Goal: Task Accomplishment & Management: Manage account settings

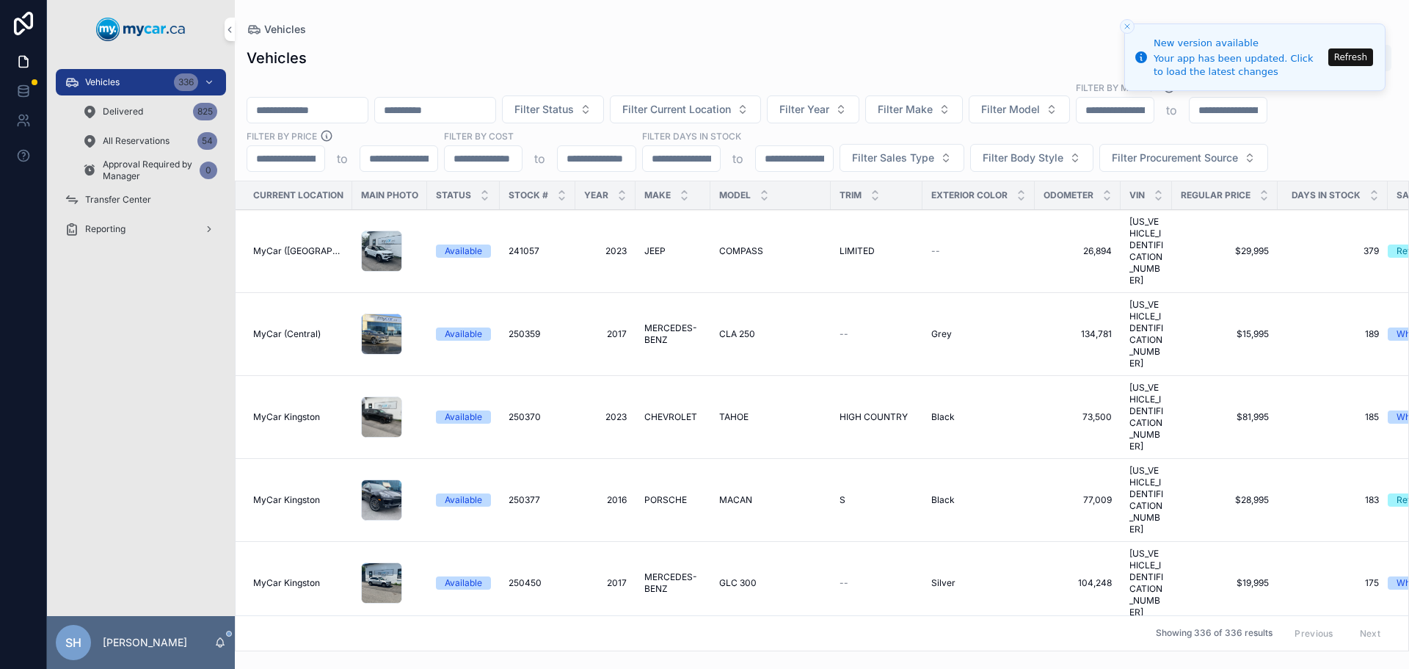
click at [141, 135] on span "All Reservations" at bounding box center [136, 141] width 67 height 12
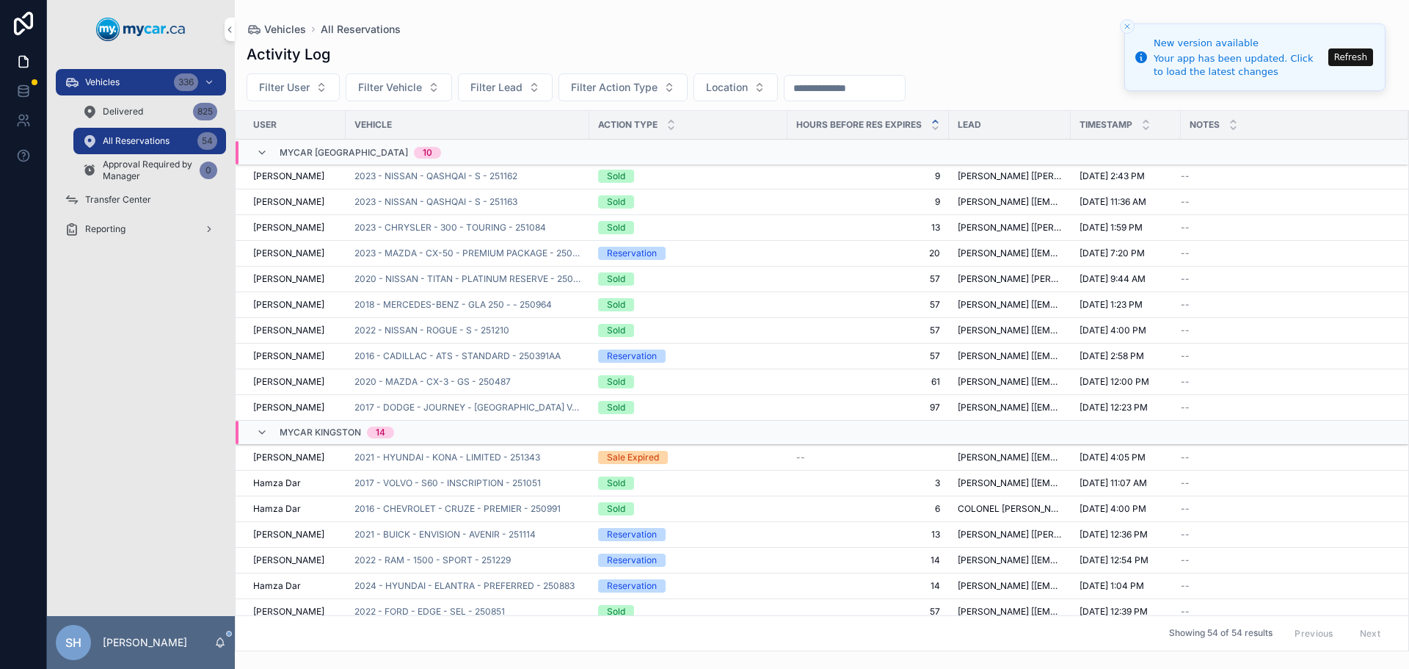
click at [123, 198] on span "Transfer Center" at bounding box center [118, 200] width 66 height 12
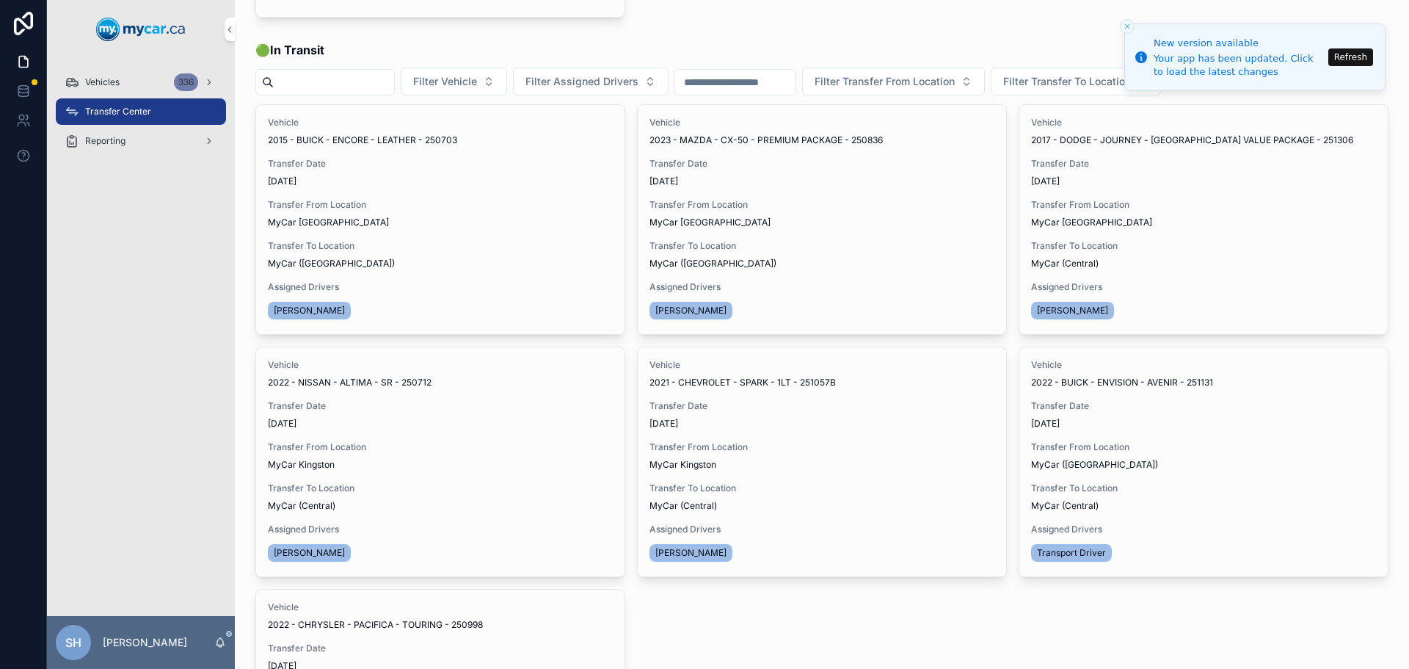
scroll to position [367, 0]
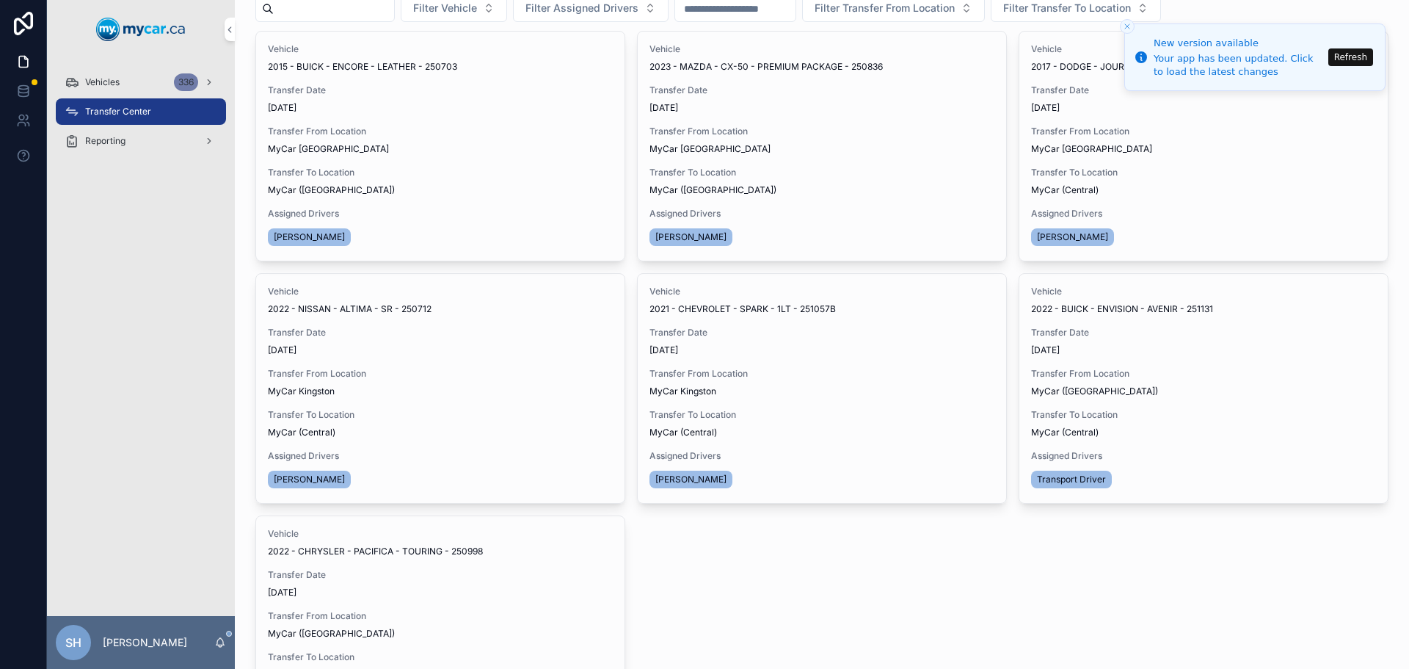
click at [721, 332] on span "Transfer Date" at bounding box center [821, 333] width 345 height 12
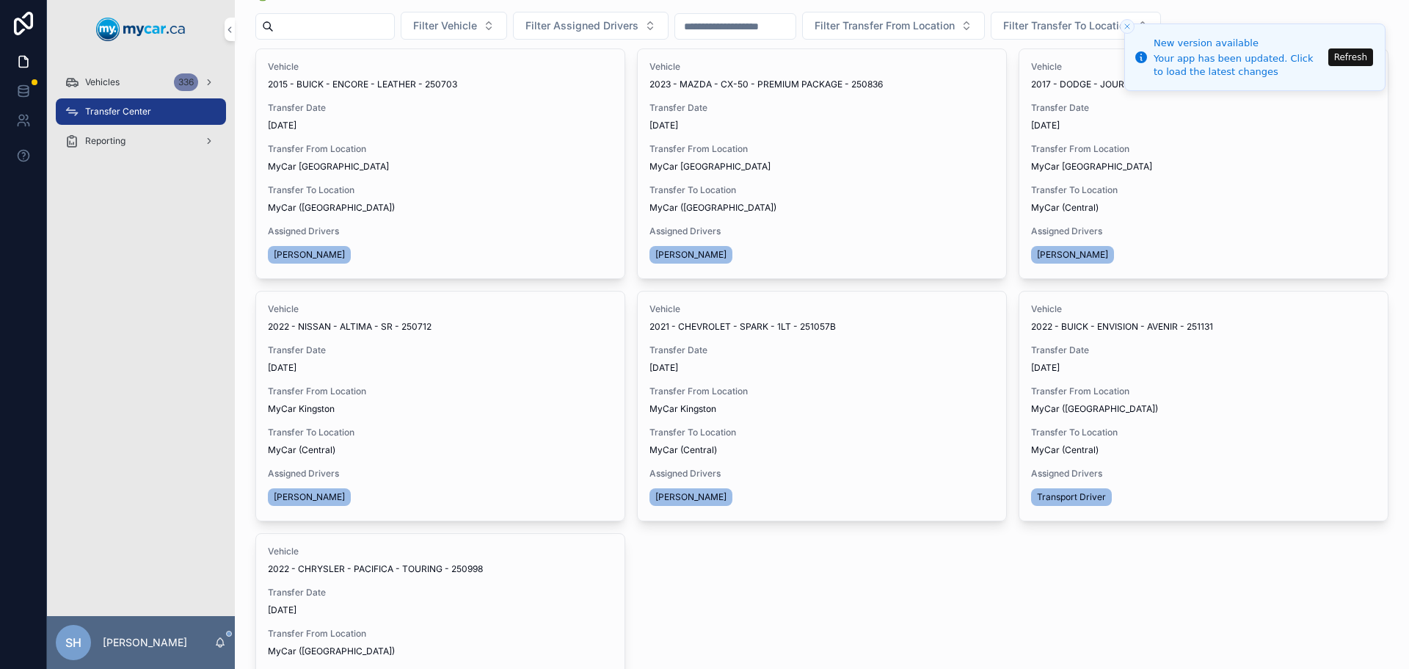
scroll to position [367, 0]
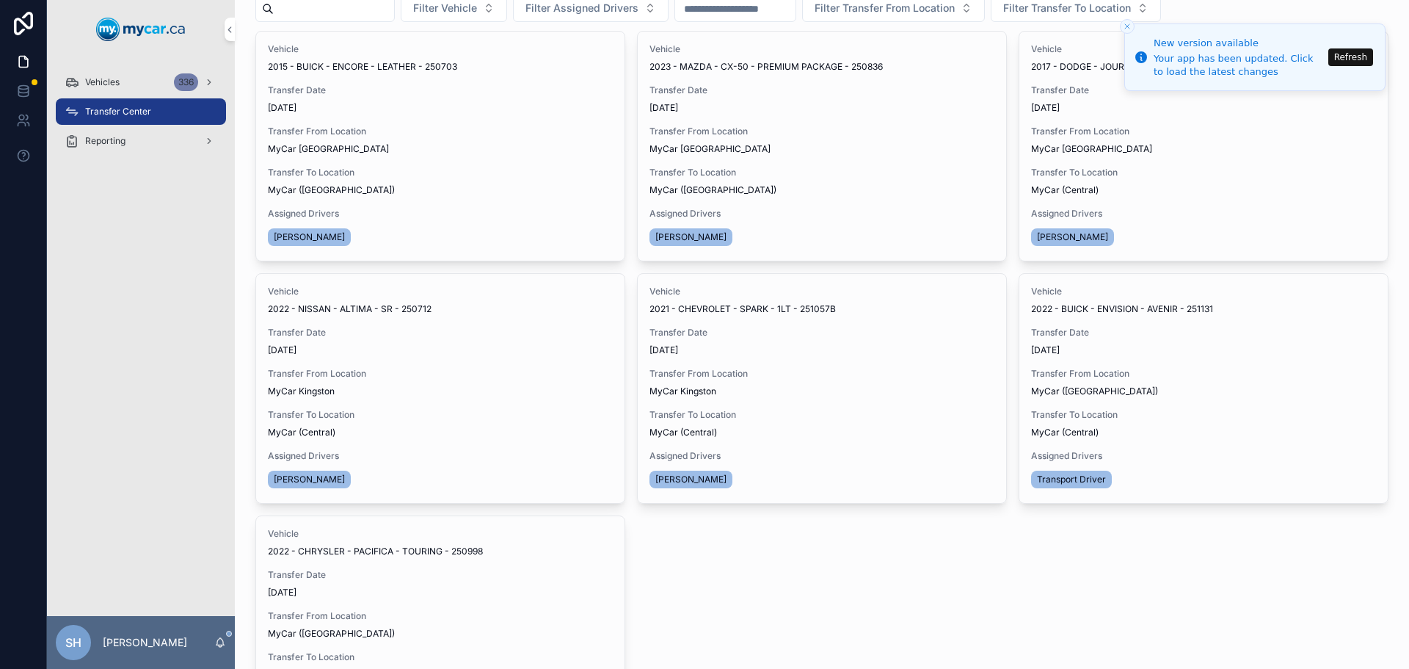
click at [0, 0] on span "Transfer Done" at bounding box center [0, 0] width 0 height 0
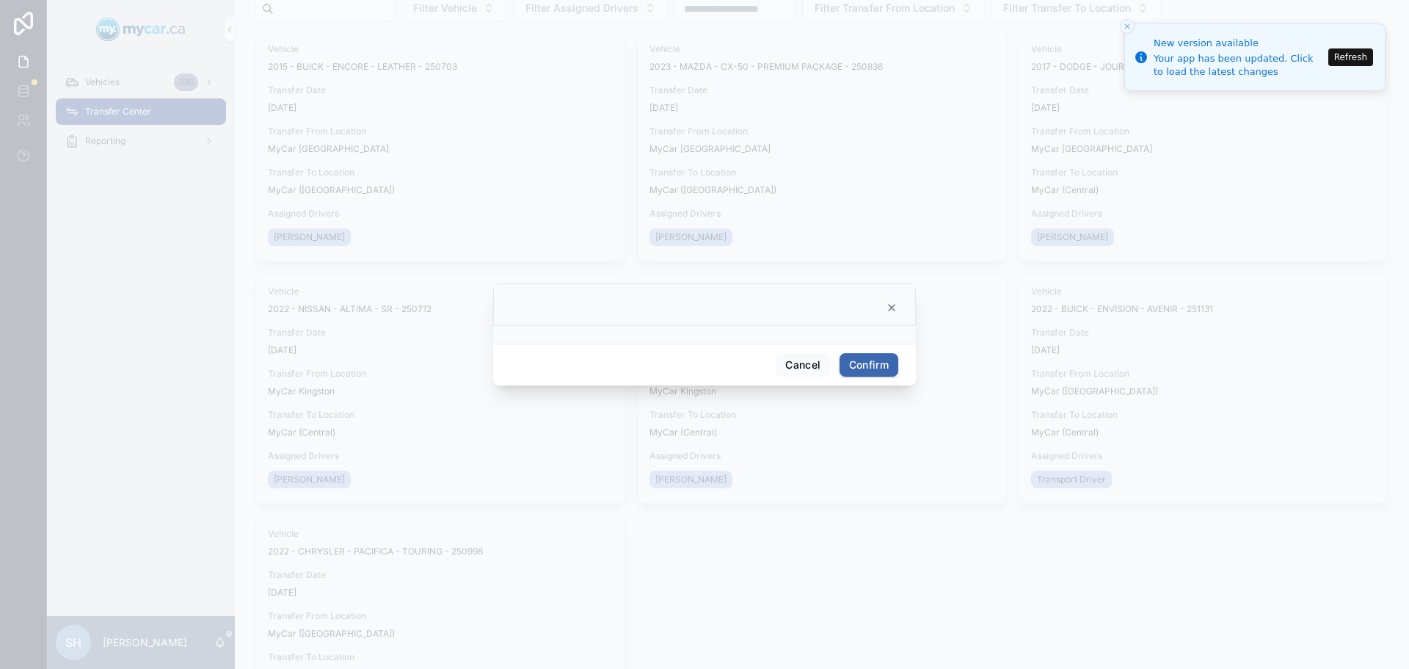
click at [864, 367] on button "Confirm" at bounding box center [869, 364] width 59 height 23
click at [1354, 47] on button "Refresh" at bounding box center [1350, 50] width 45 height 18
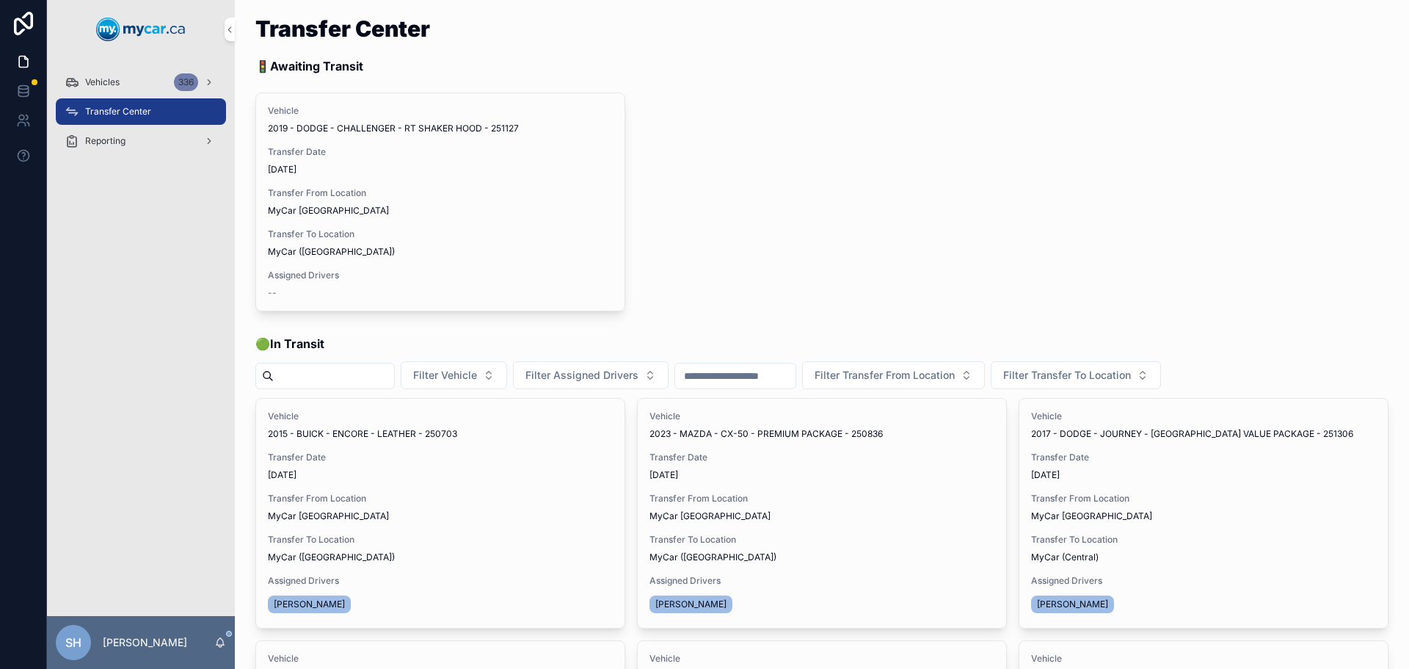
click at [104, 79] on span "Vehicles" at bounding box center [102, 82] width 34 height 12
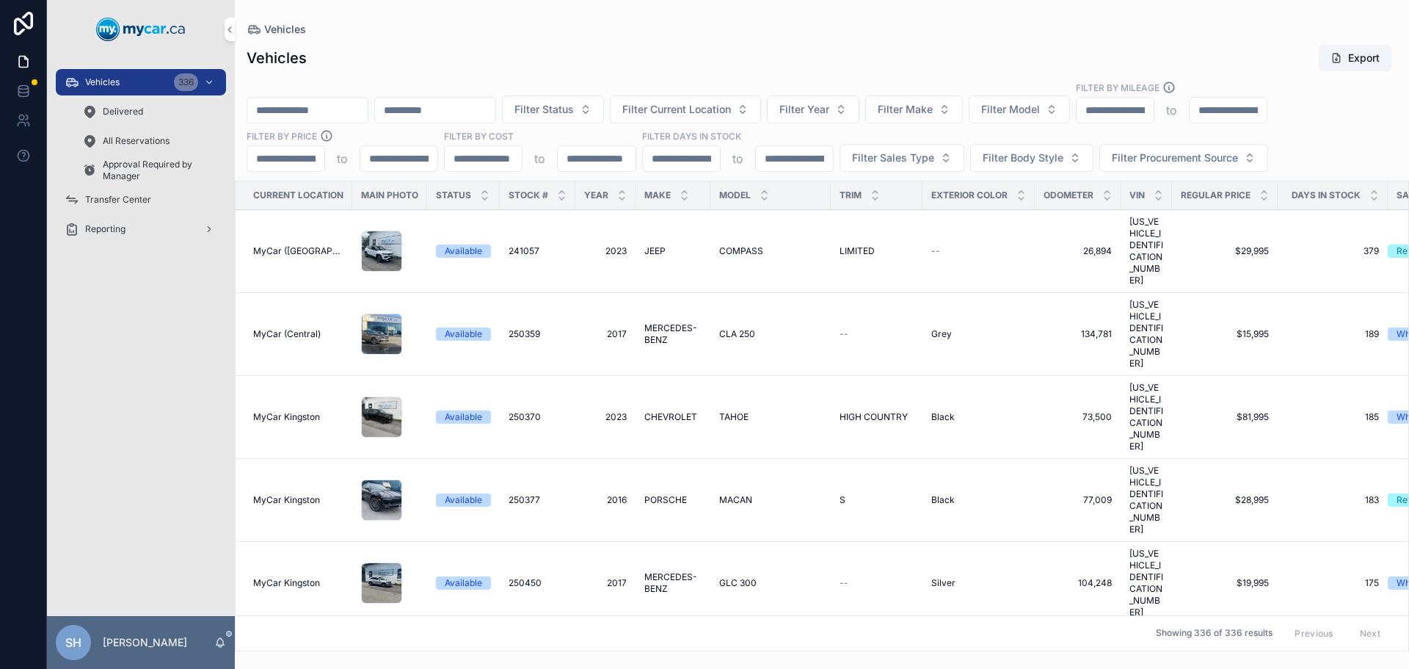
click at [319, 111] on input "scrollable content" at bounding box center [307, 110] width 120 height 21
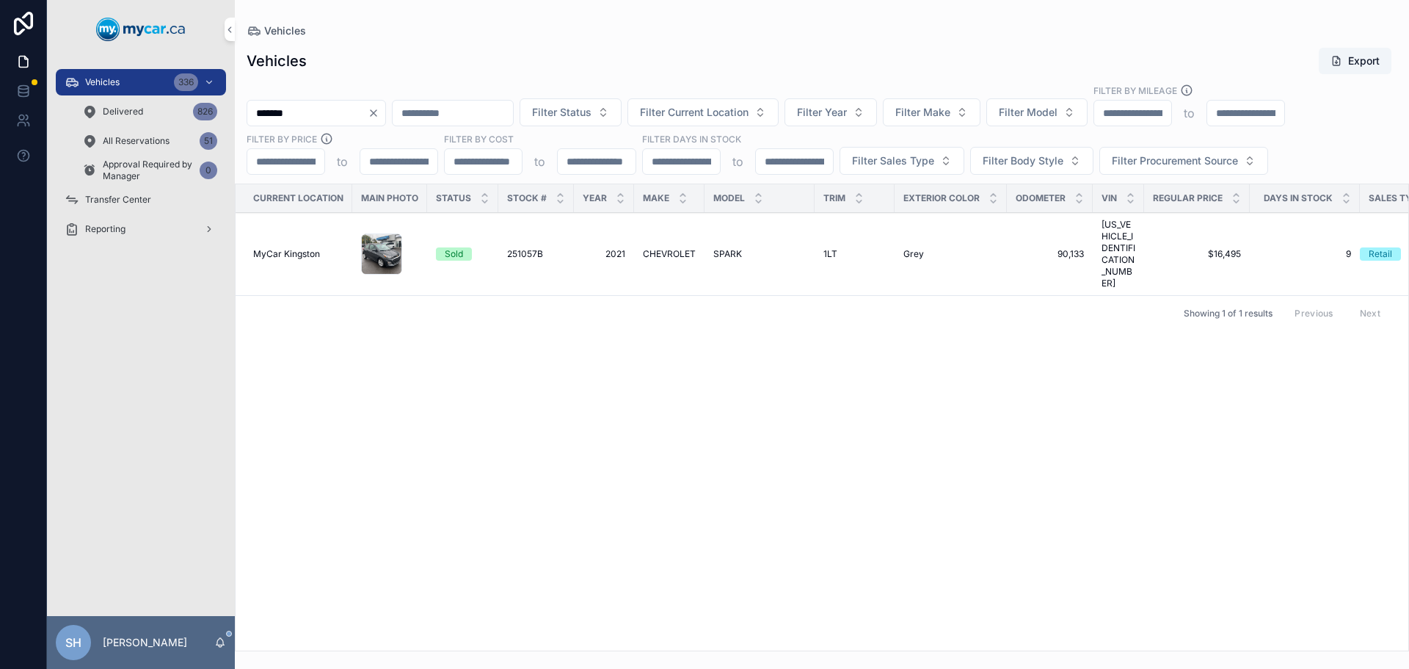
type input "*******"
click at [656, 248] on span "CHEVROLET" at bounding box center [669, 254] width 53 height 12
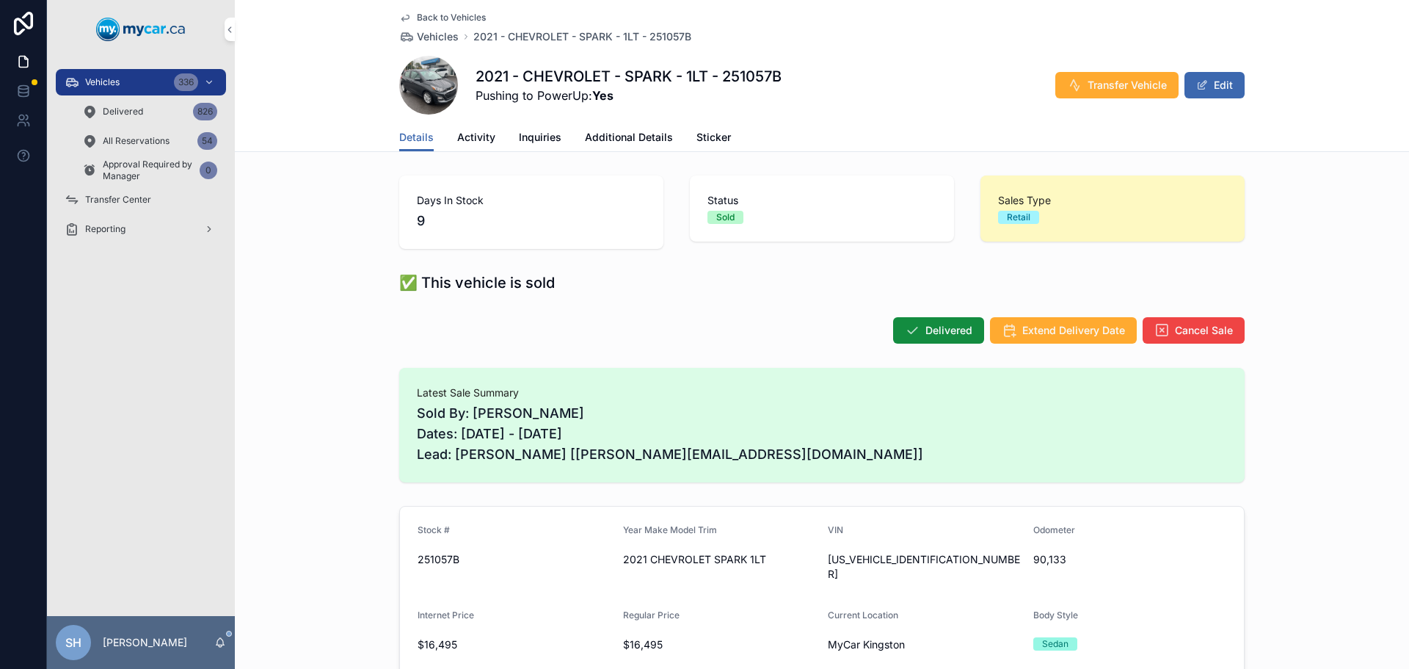
click at [1102, 84] on span "Transfer Vehicle" at bounding box center [1127, 85] width 79 height 15
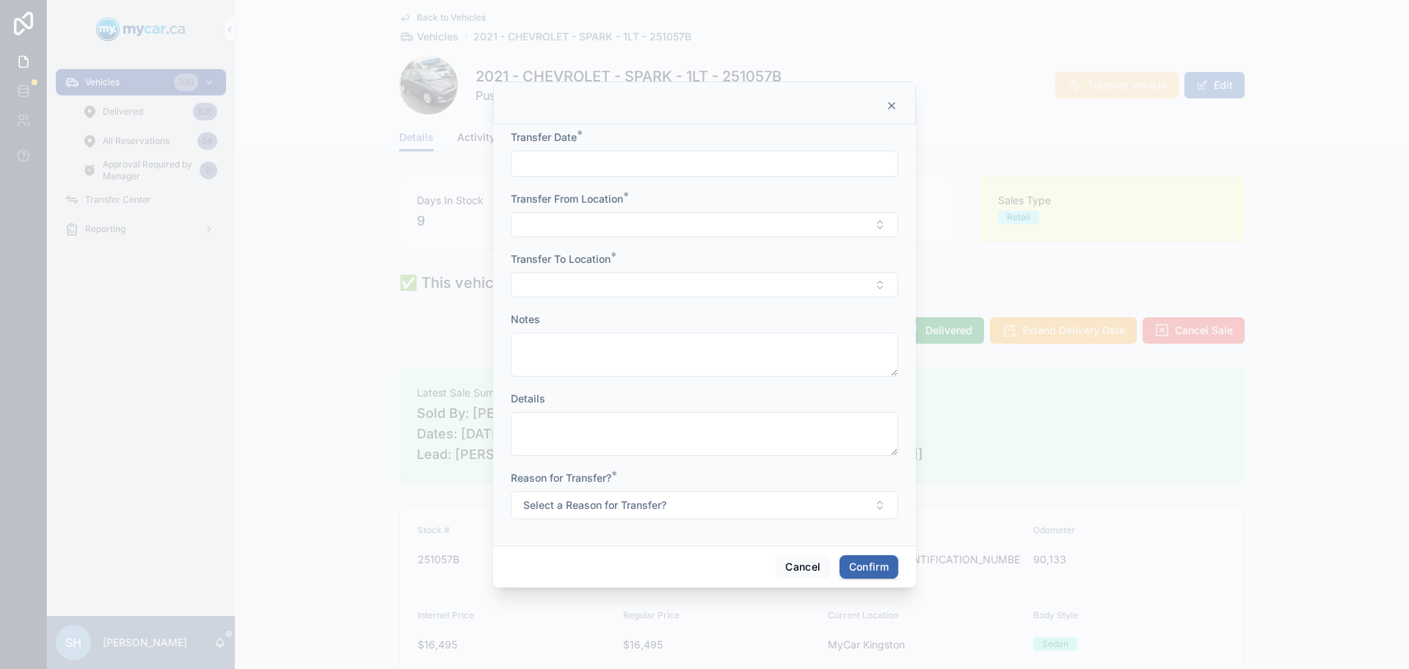
click at [583, 161] on input "text" at bounding box center [705, 163] width 386 height 21
click at [705, 194] on button "Today" at bounding box center [705, 199] width 58 height 26
type input "*********"
click at [564, 222] on button "Select Button" at bounding box center [704, 224] width 387 height 25
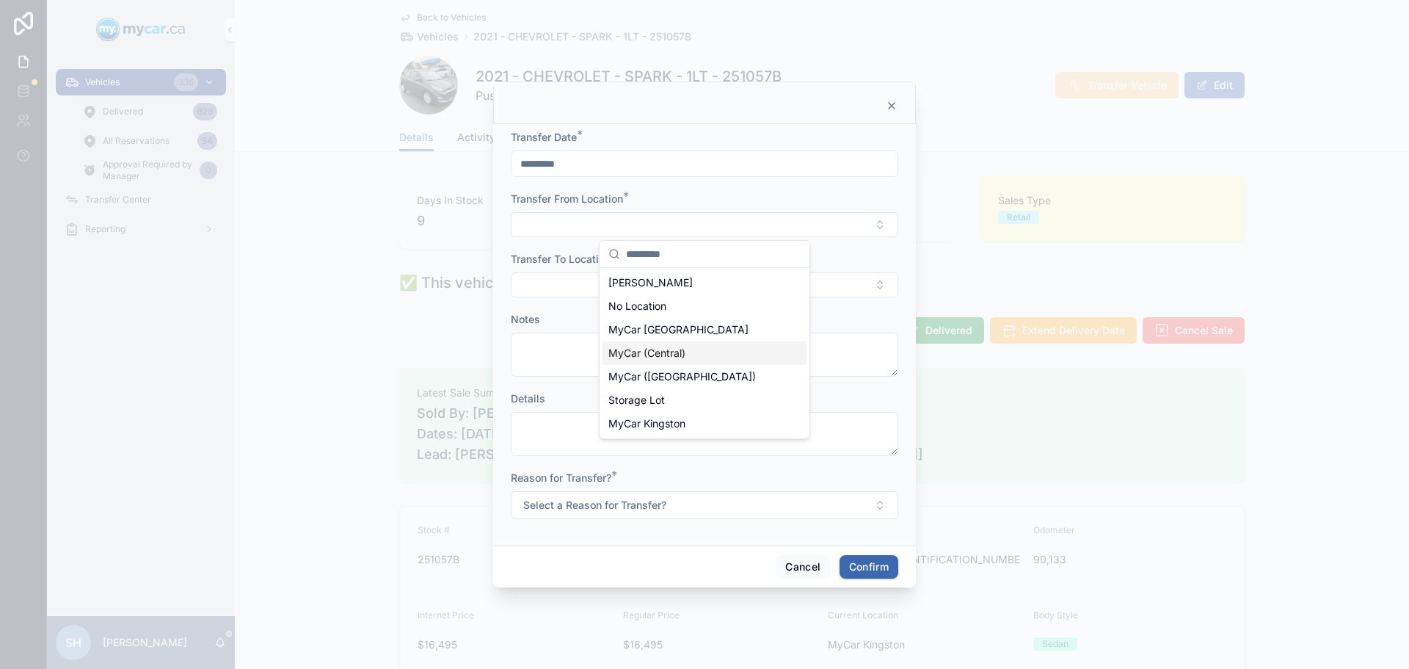
click at [677, 352] on span "MyCar (Central)" at bounding box center [646, 353] width 77 height 15
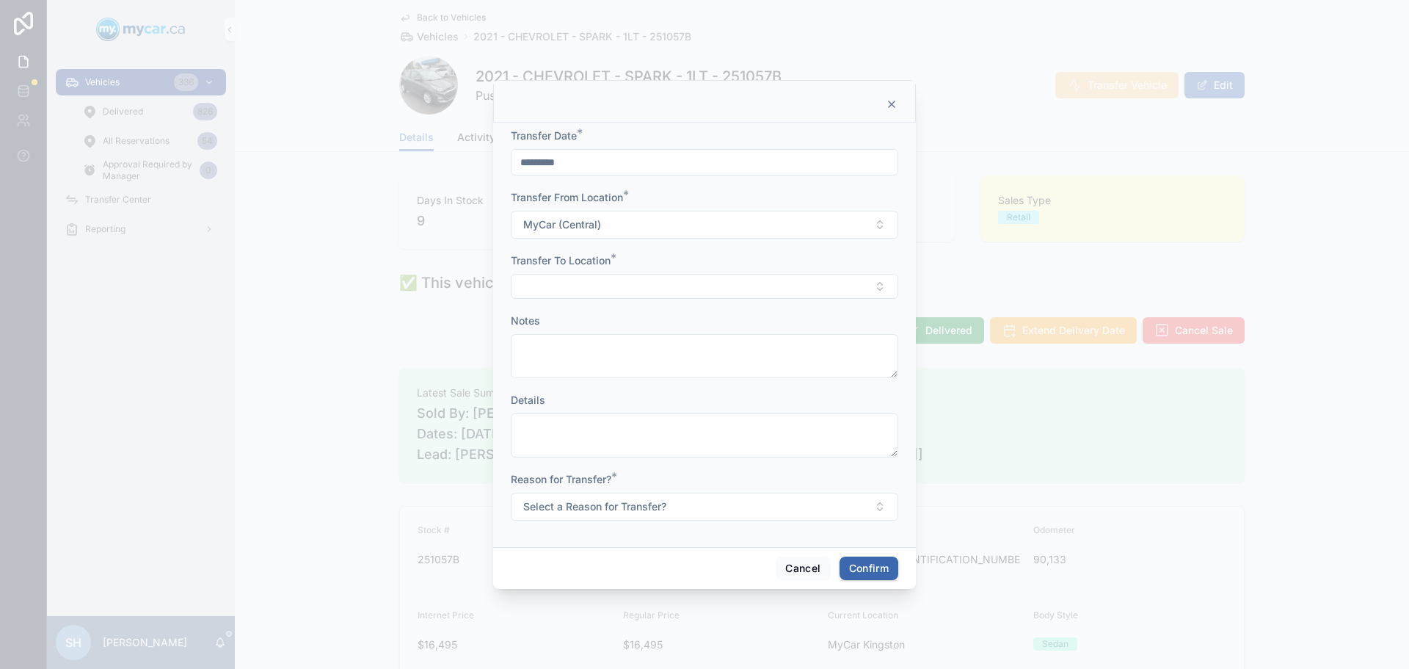
click at [578, 286] on button "Select Button" at bounding box center [704, 286] width 387 height 25
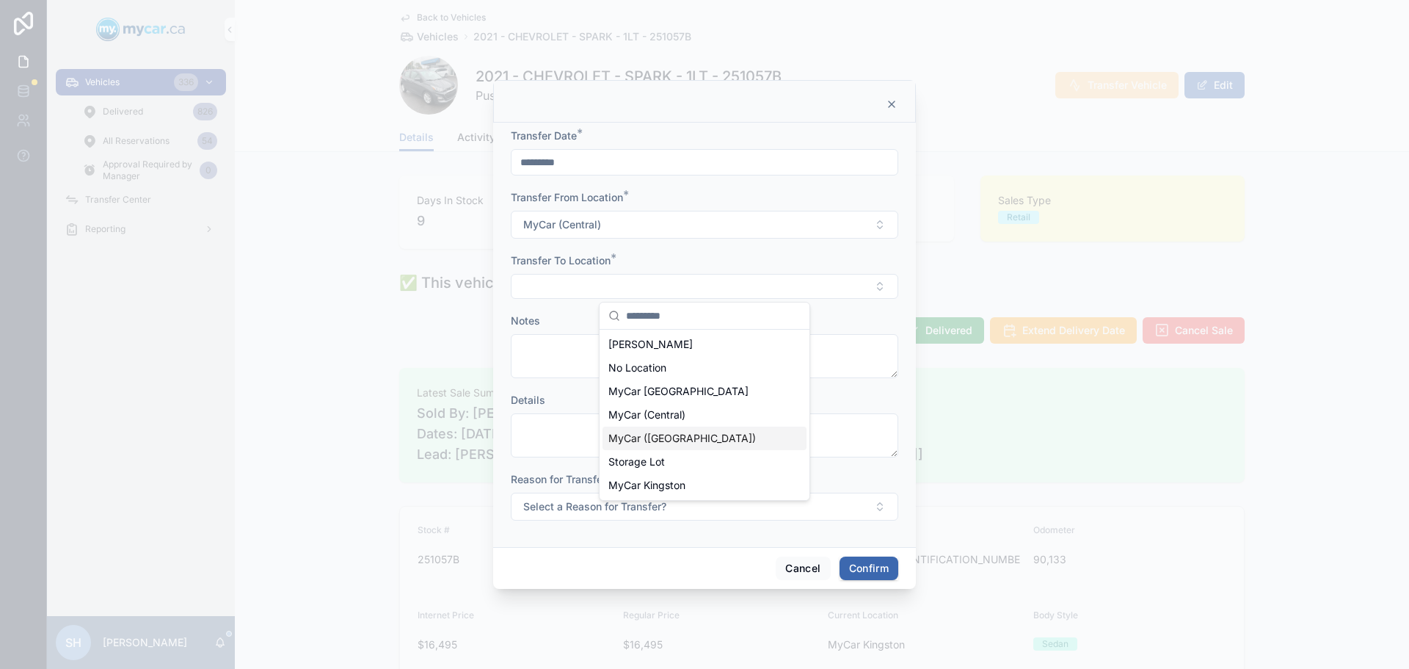
click at [688, 435] on span "MyCar ([GEOGRAPHIC_DATA])" at bounding box center [682, 438] width 148 height 15
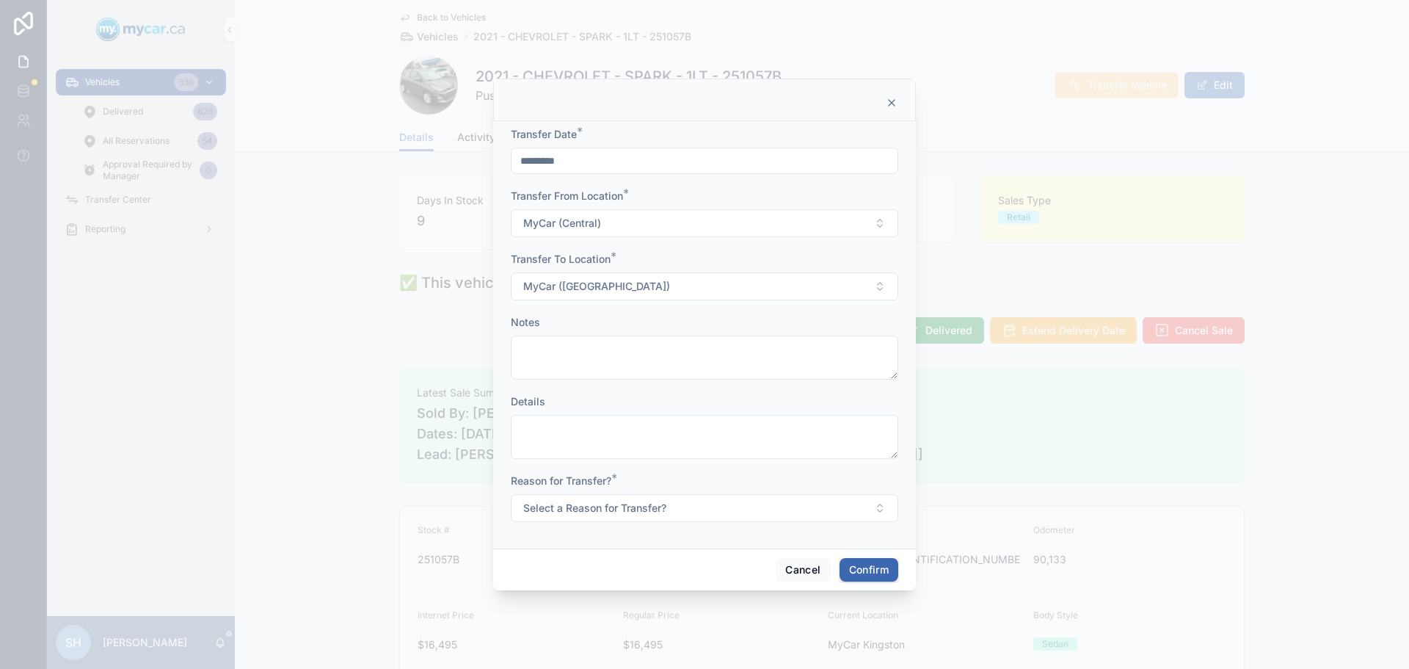
click at [591, 514] on span "Select a Reason for Transfer?" at bounding box center [594, 507] width 143 height 15
click at [633, 610] on div "Sold" at bounding box center [626, 610] width 18 height 13
click at [872, 568] on button "Confirm" at bounding box center [869, 569] width 59 height 23
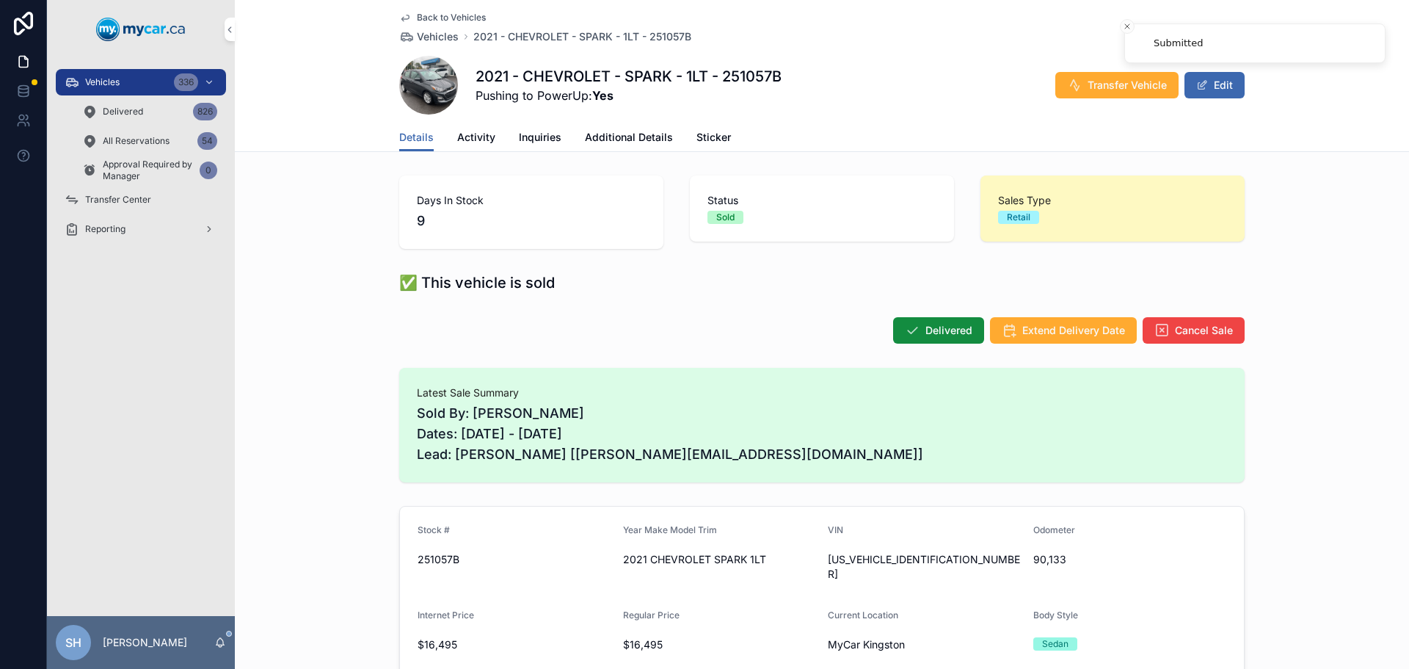
click at [145, 194] on span "Transfer Center" at bounding box center [118, 200] width 66 height 12
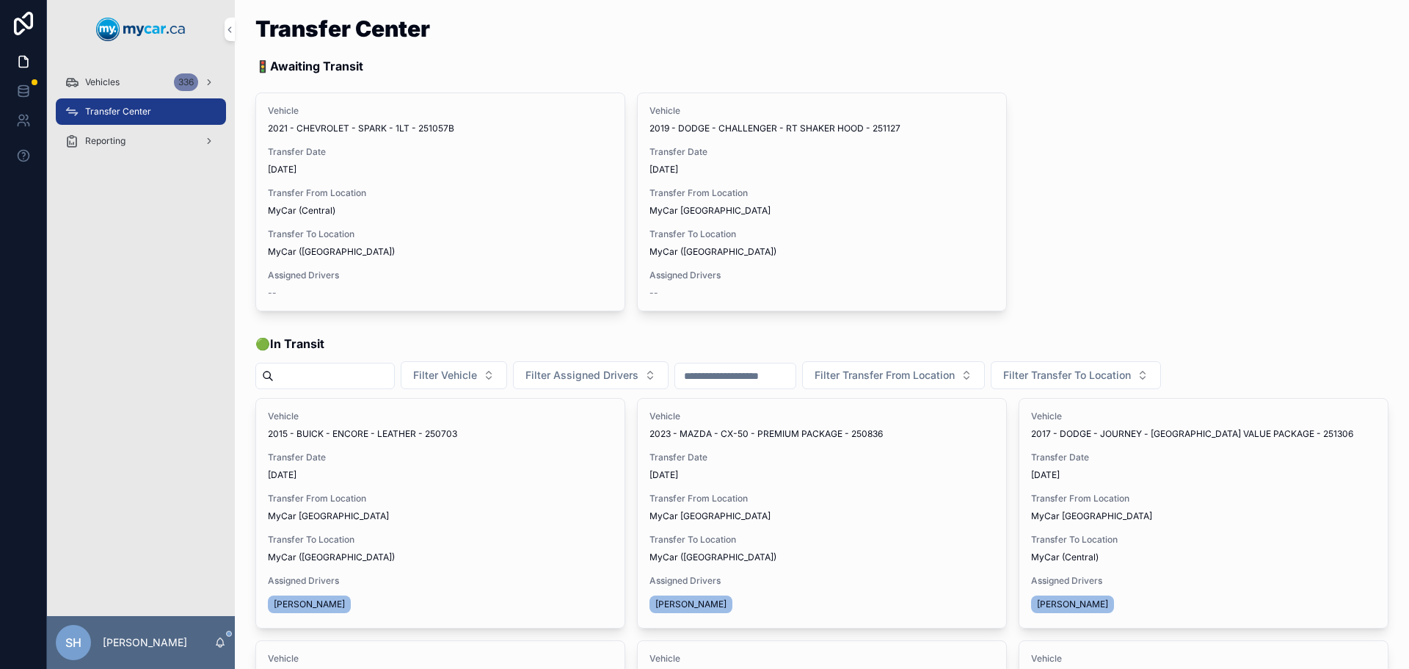
click at [0, 0] on div "Begin Trip Assign Driver" at bounding box center [0, 0] width 0 height 0
click at [0, 0] on span "Assign Driver" at bounding box center [0, 0] width 0 height 0
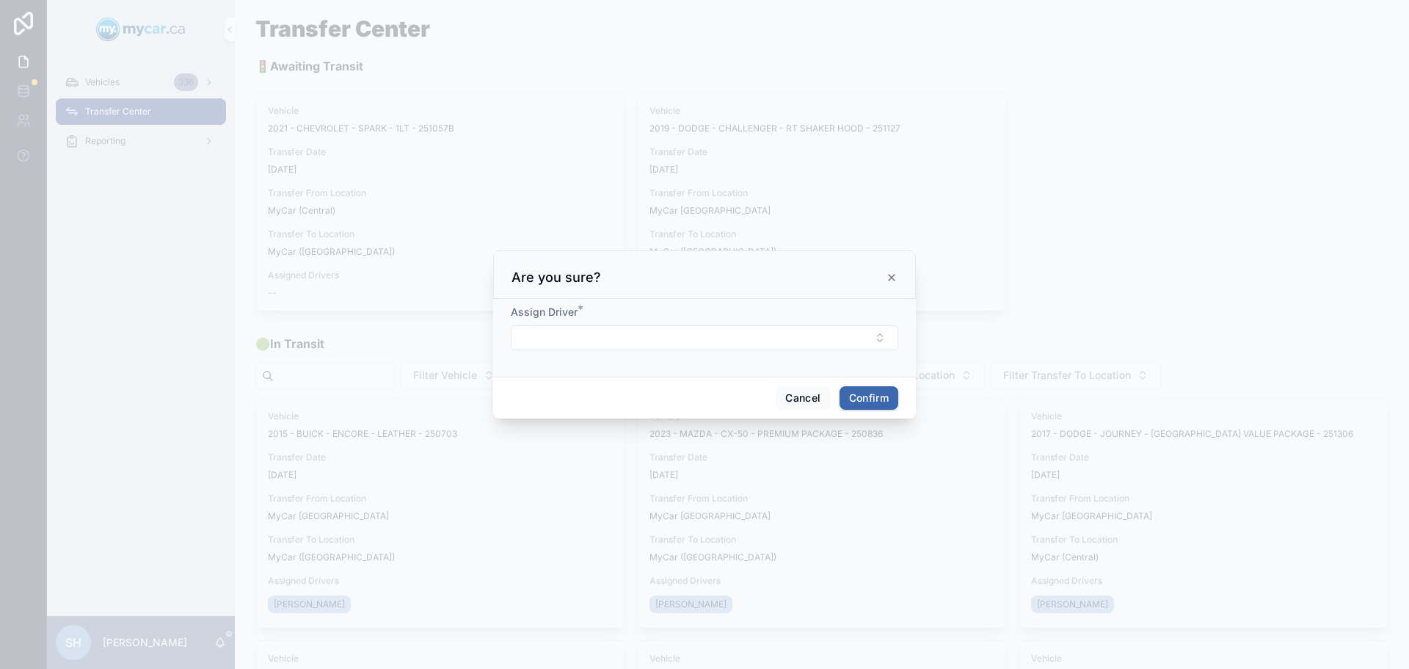
click at [605, 333] on button "Select Button" at bounding box center [704, 337] width 387 height 25
type input "**"
click at [660, 421] on span "Bob Trentadue" at bounding box center [650, 419] width 84 height 15
click at [856, 401] on button "Confirm" at bounding box center [869, 399] width 59 height 23
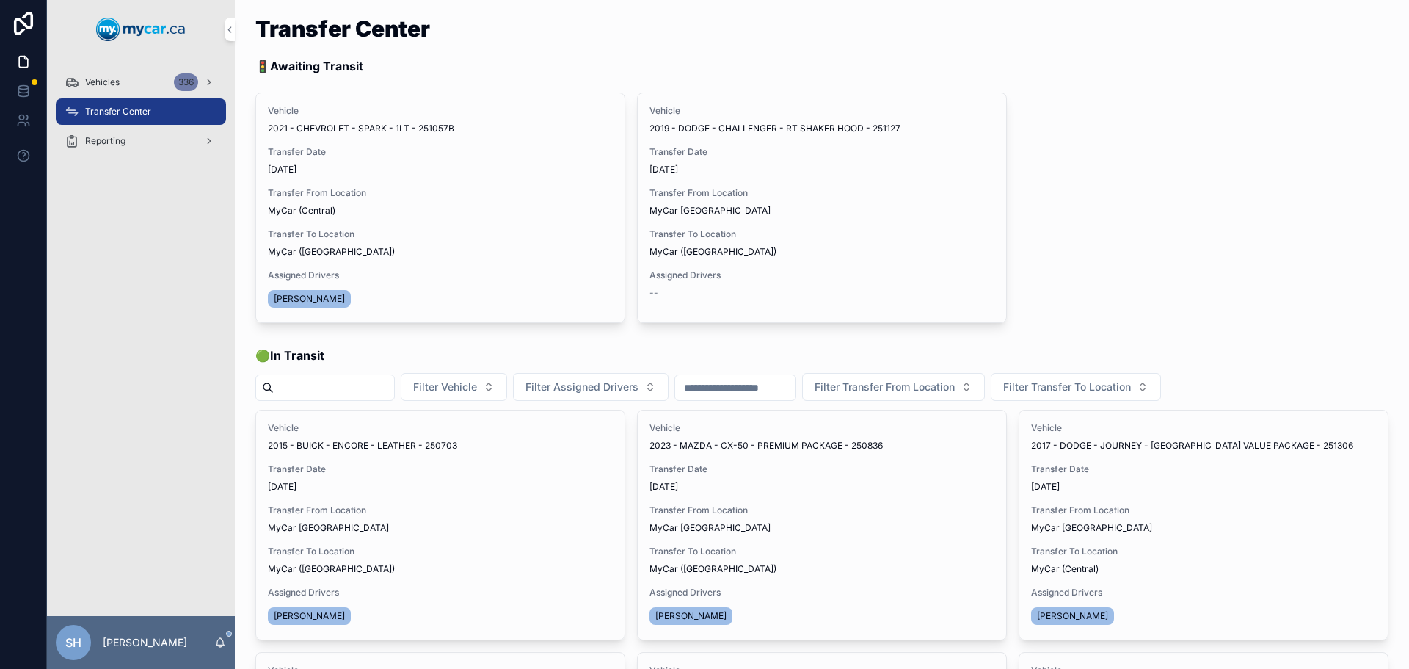
click at [0, 0] on span "Begin Trip" at bounding box center [0, 0] width 0 height 0
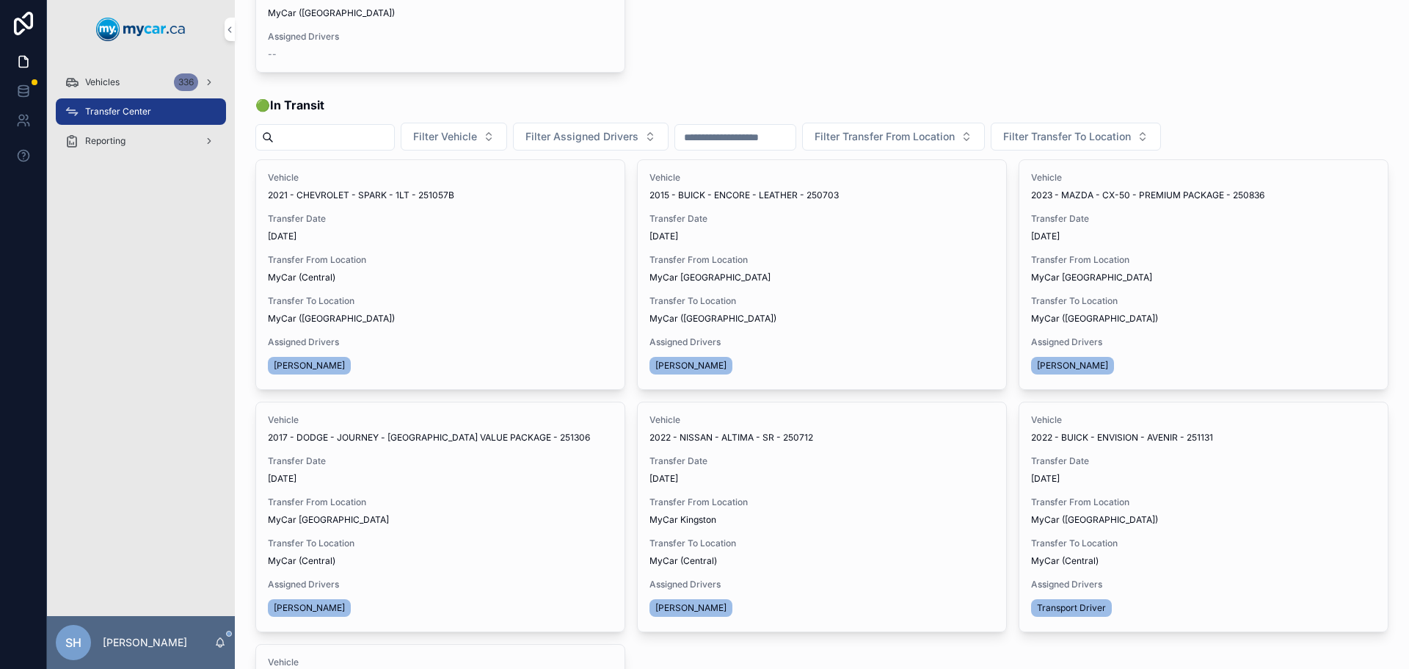
scroll to position [220, 0]
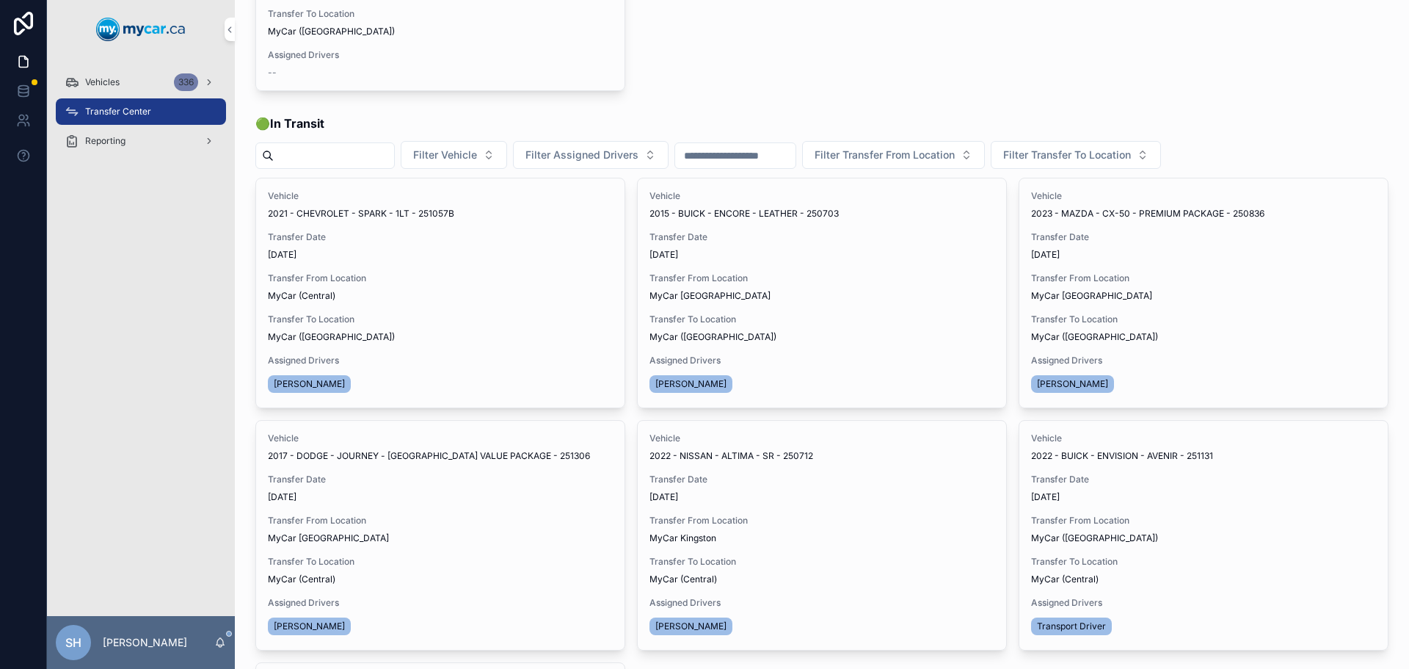
click at [0, 0] on span "Transfer Done" at bounding box center [0, 0] width 0 height 0
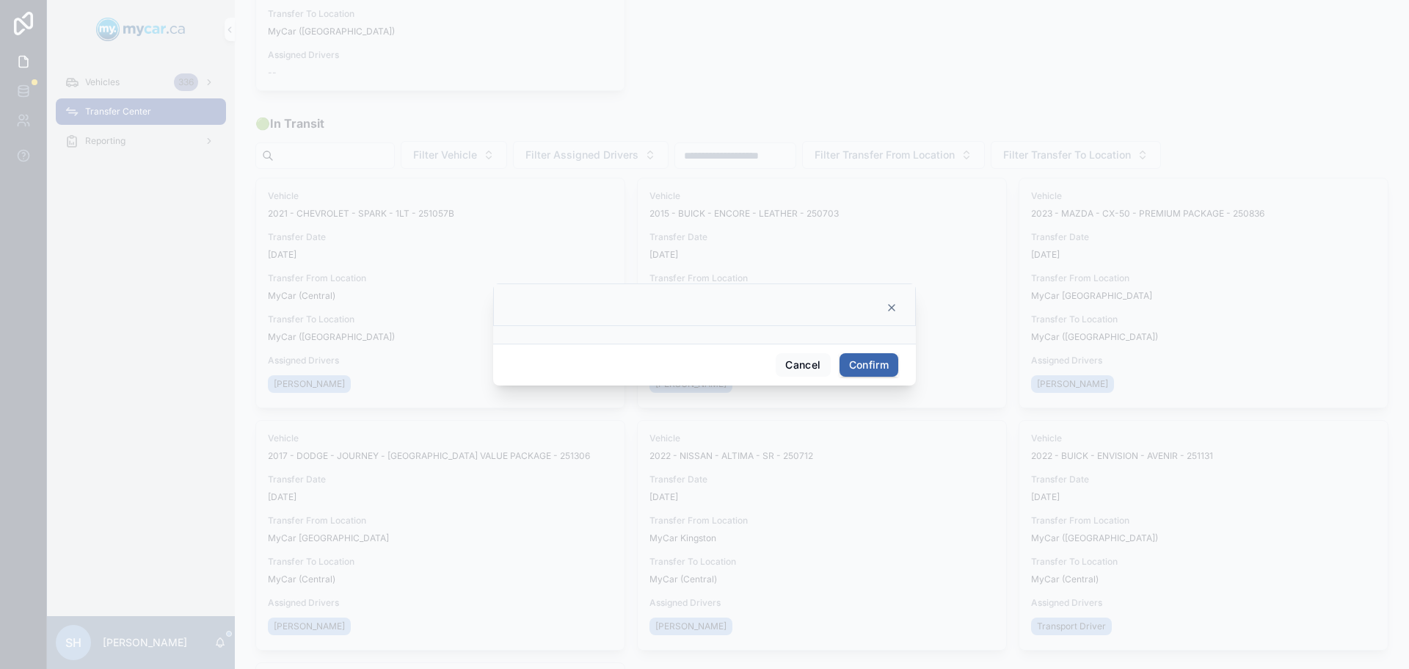
click at [871, 360] on button "Confirm" at bounding box center [869, 364] width 59 height 23
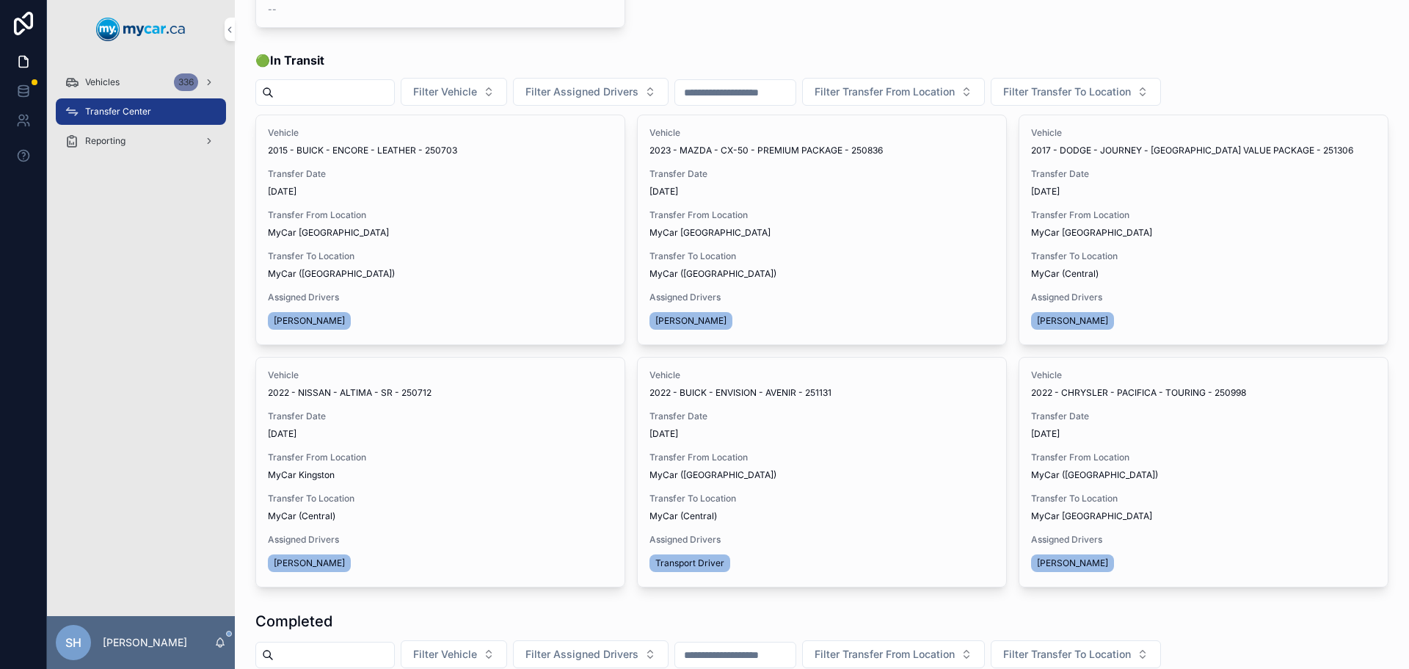
scroll to position [294, 0]
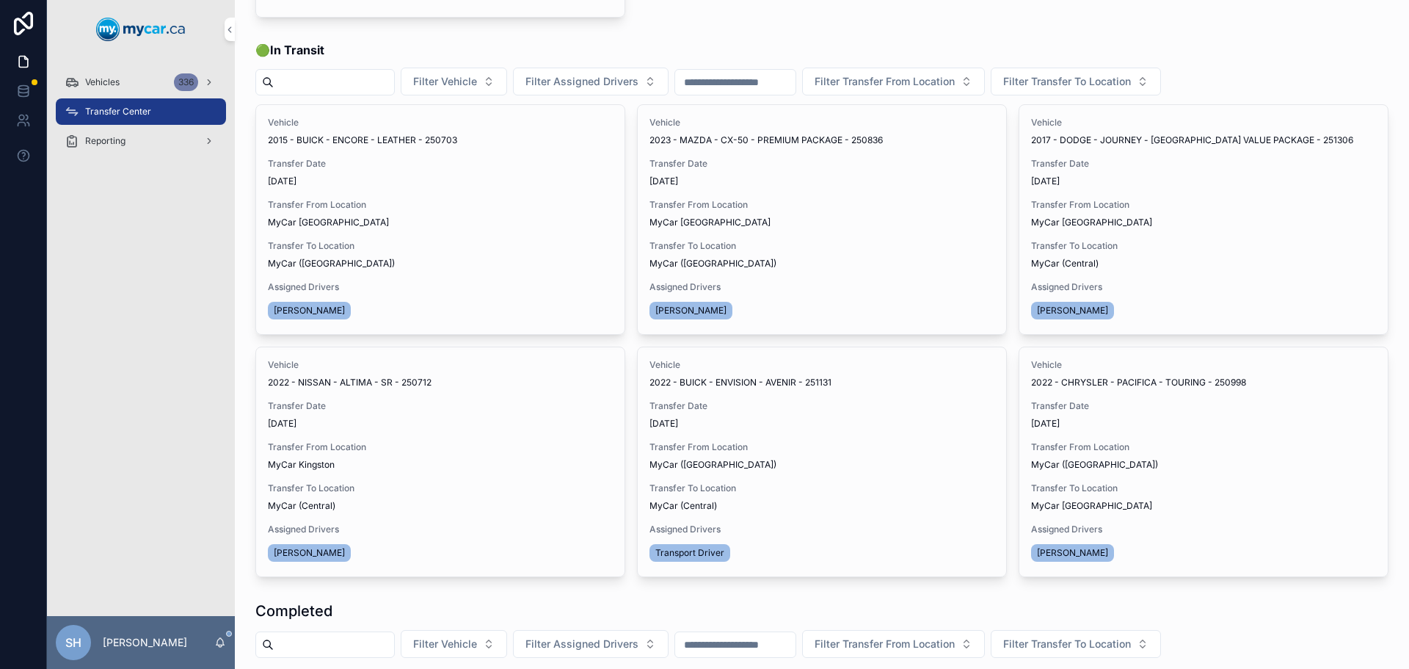
click at [0, 0] on button "Transfer Done" at bounding box center [0, 0] width 0 height 0
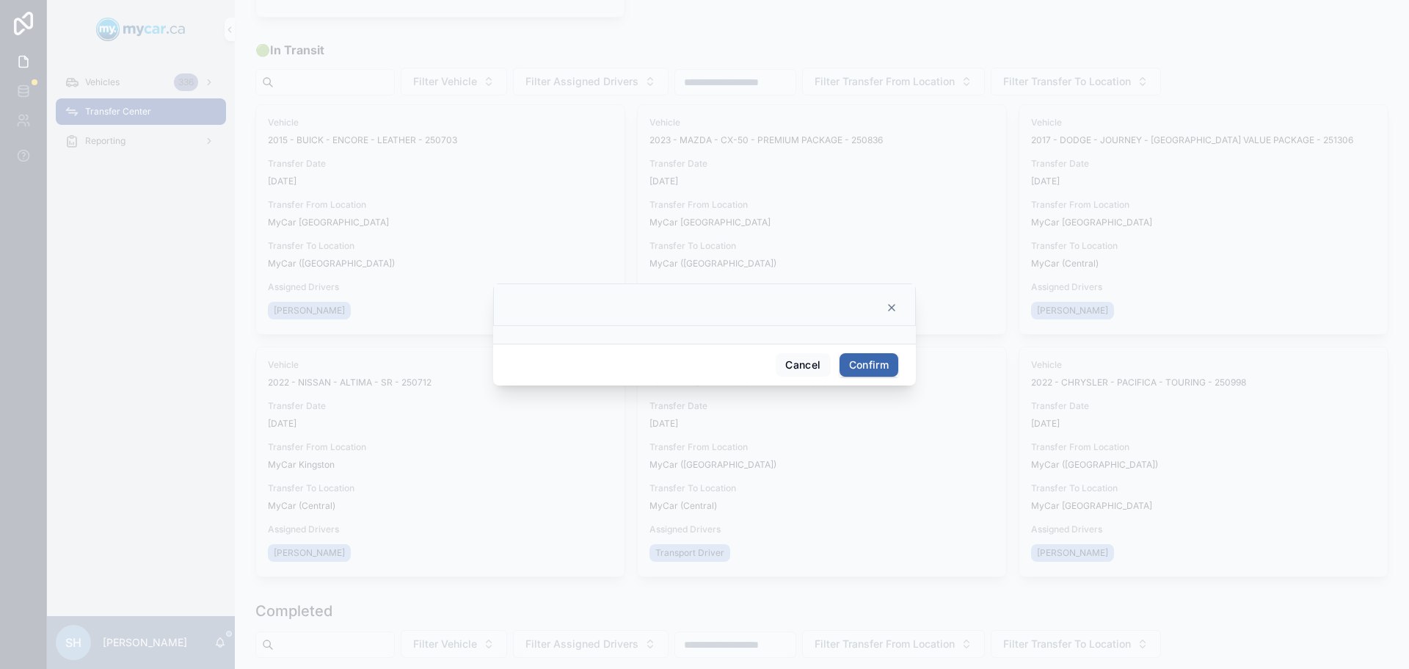
click at [870, 373] on button "Confirm" at bounding box center [869, 364] width 59 height 23
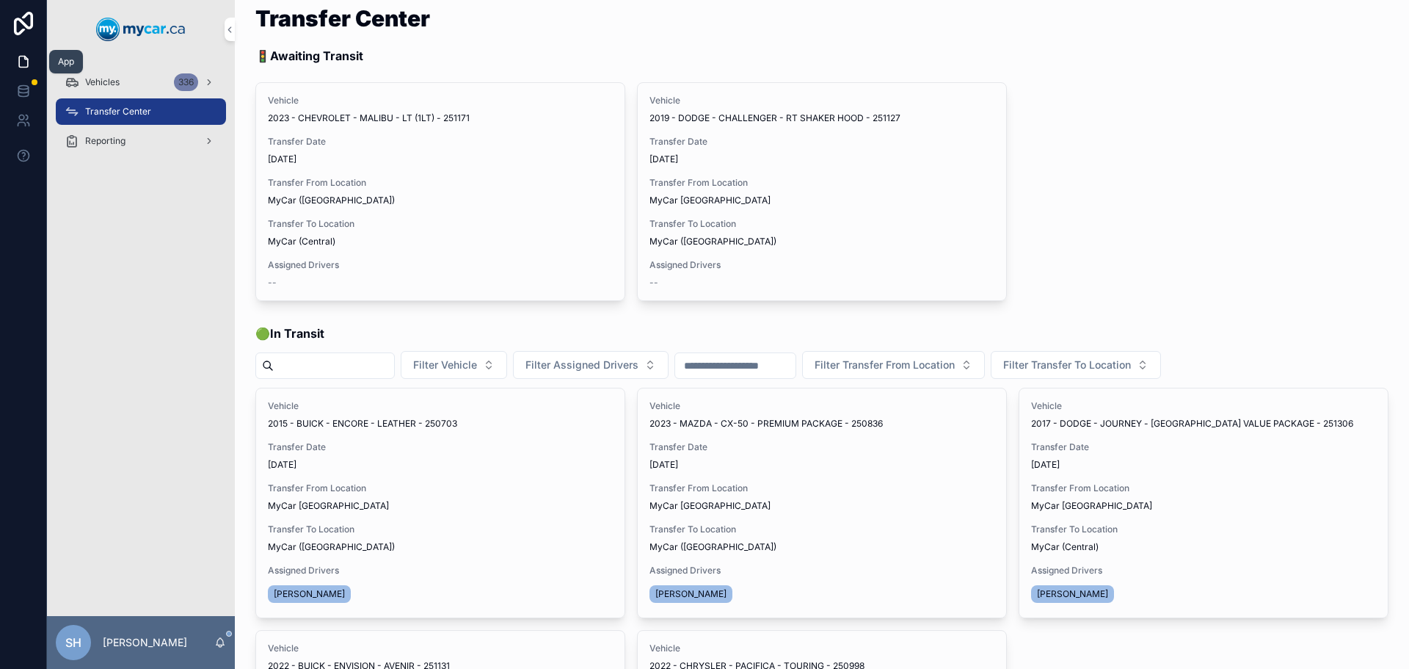
scroll to position [0, 0]
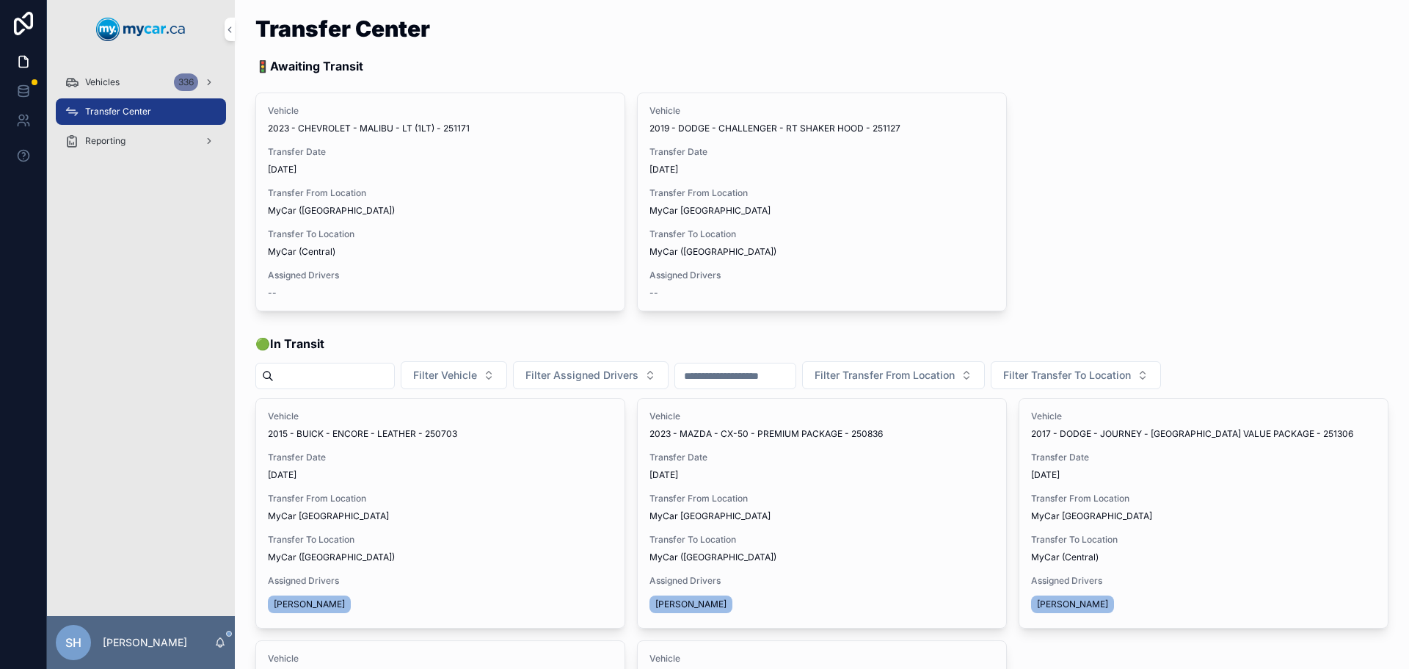
click at [117, 84] on span "Vehicles" at bounding box center [102, 82] width 34 height 12
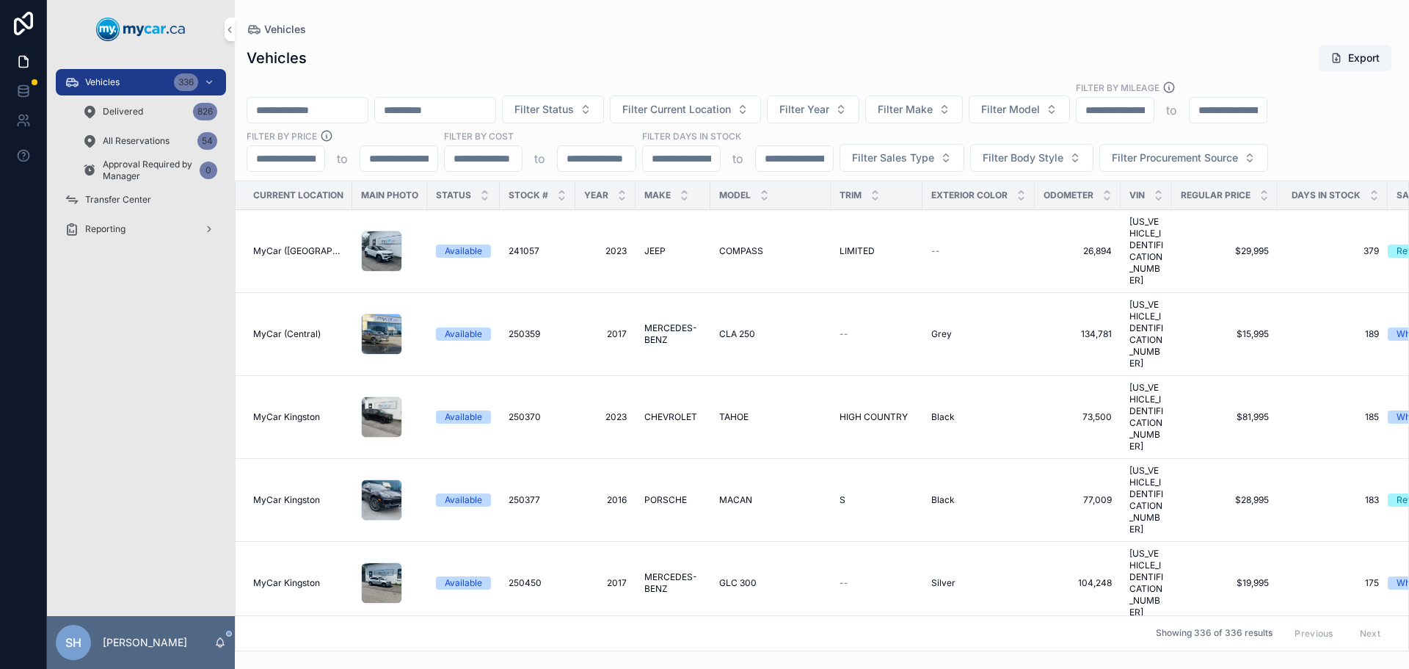
click at [283, 101] on input "scrollable content" at bounding box center [307, 110] width 120 height 21
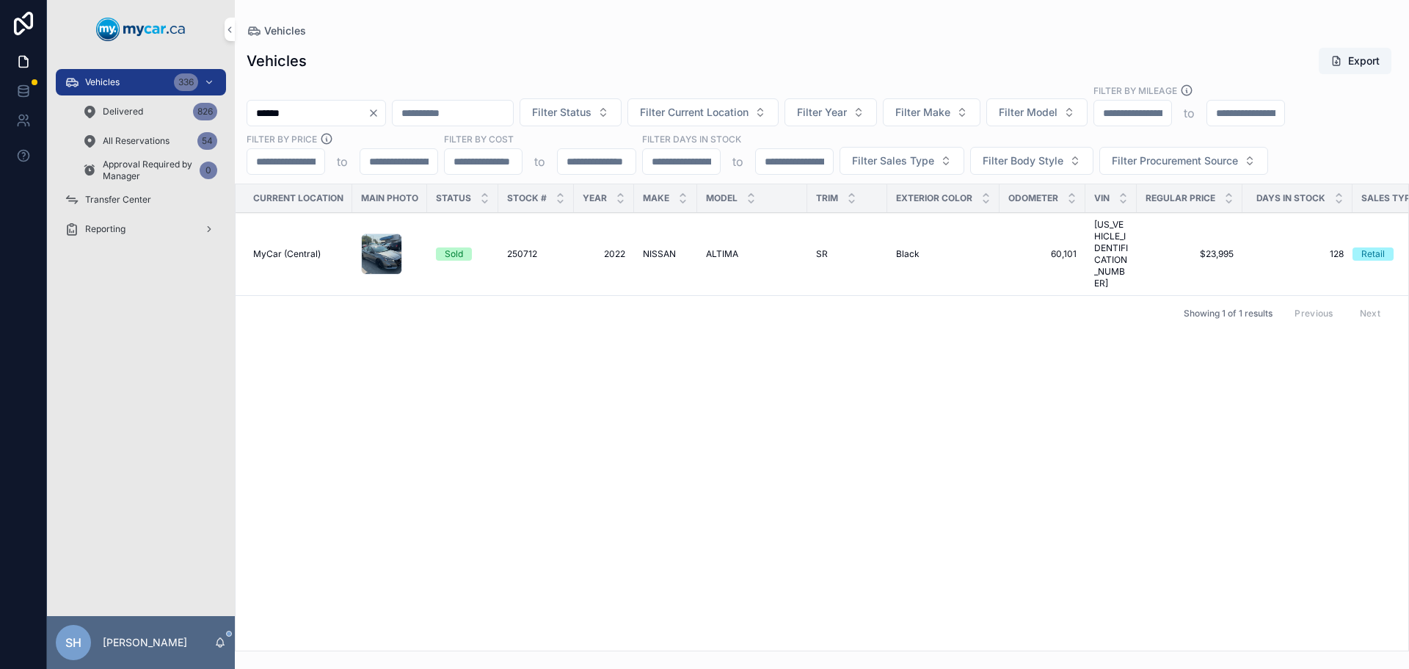
type input "******"
click at [654, 248] on span "NISSAN" at bounding box center [659, 254] width 33 height 12
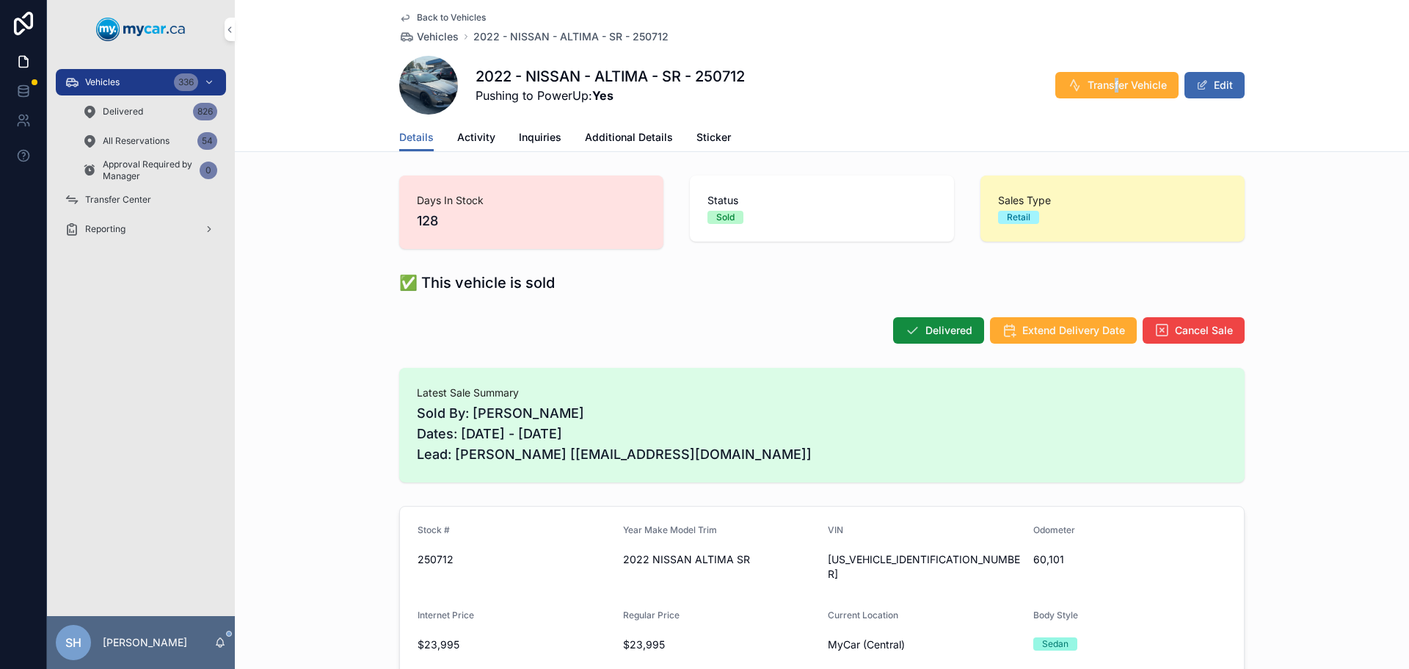
click at [1110, 101] on div "2022 - NISSAN - ALTIMA - SR - 250712 Pushing to PowerUp: Yes Transfer Vehicle E…" at bounding box center [821, 85] width 845 height 59
click at [1108, 85] on span "Transfer Vehicle" at bounding box center [1127, 85] width 79 height 15
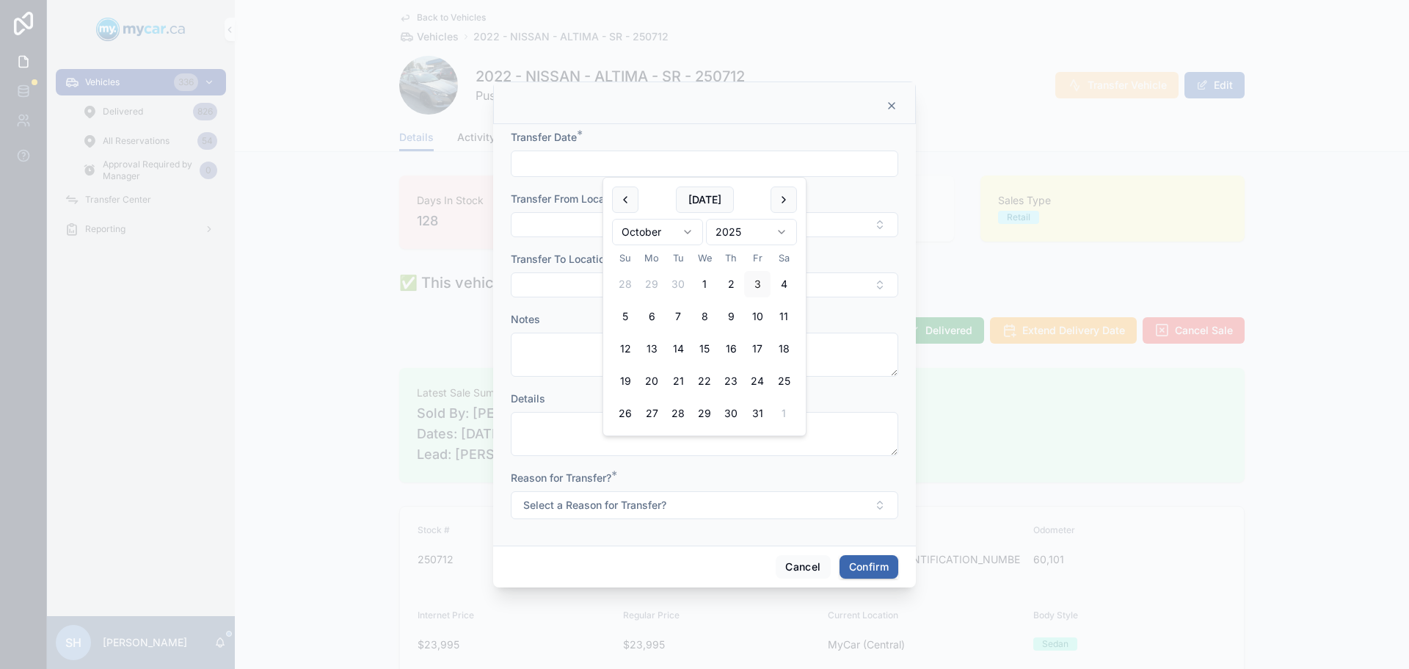
click at [585, 166] on input "text" at bounding box center [705, 163] width 386 height 21
click at [699, 196] on button "[DATE]" at bounding box center [705, 199] width 58 height 26
type input "*********"
click at [555, 226] on button "Select Button" at bounding box center [704, 224] width 387 height 25
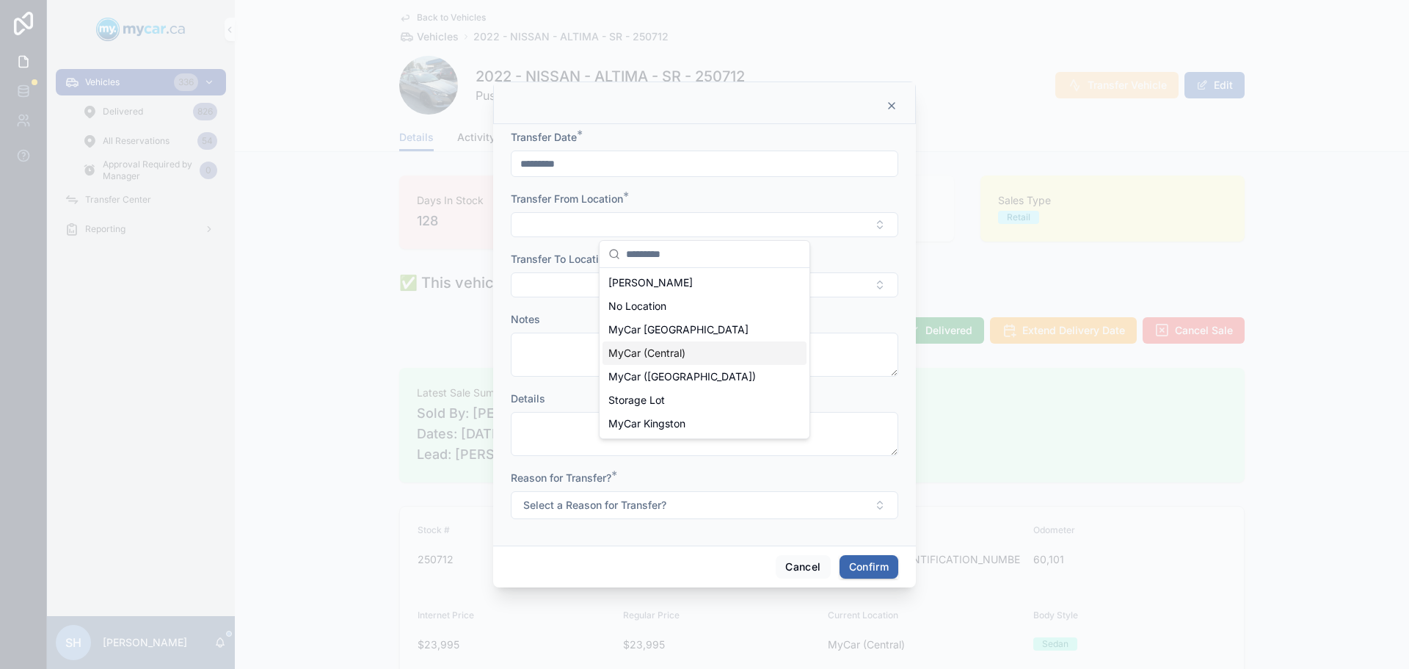
click at [687, 350] on div "MyCar (Central)" at bounding box center [704, 352] width 204 height 23
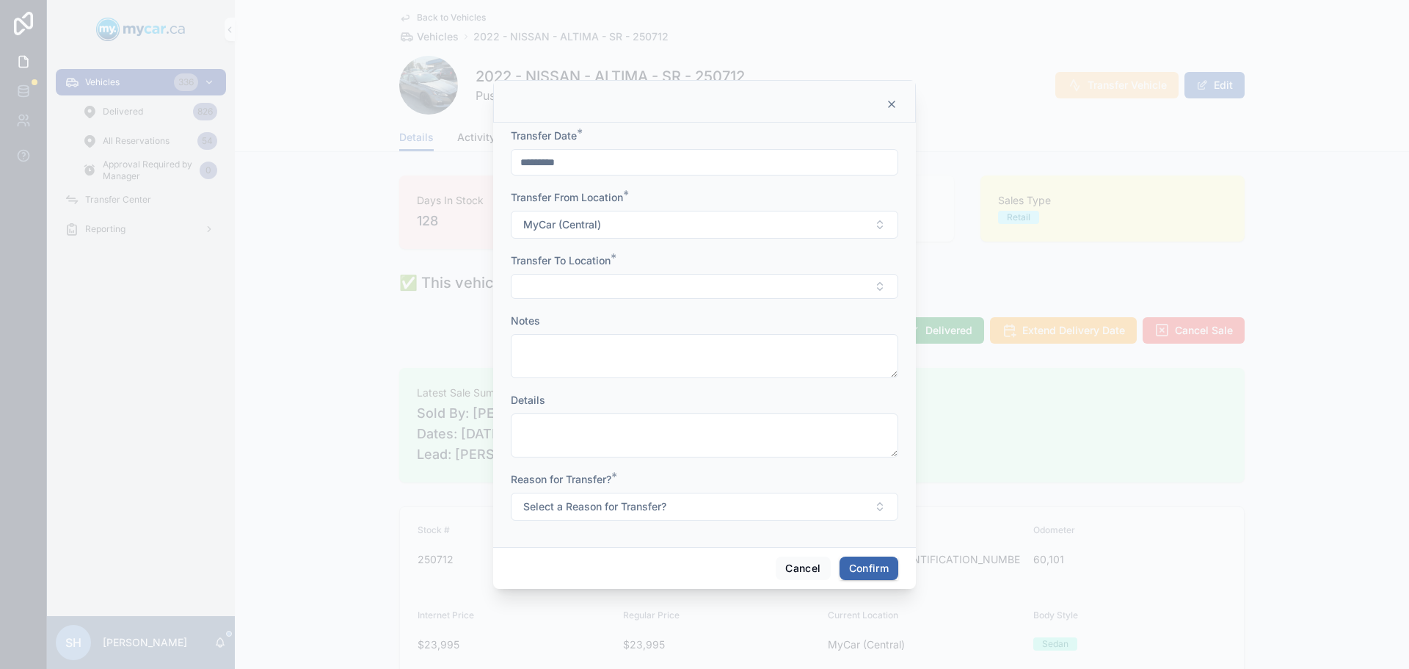
click at [580, 282] on button "Select Button" at bounding box center [704, 286] width 387 height 25
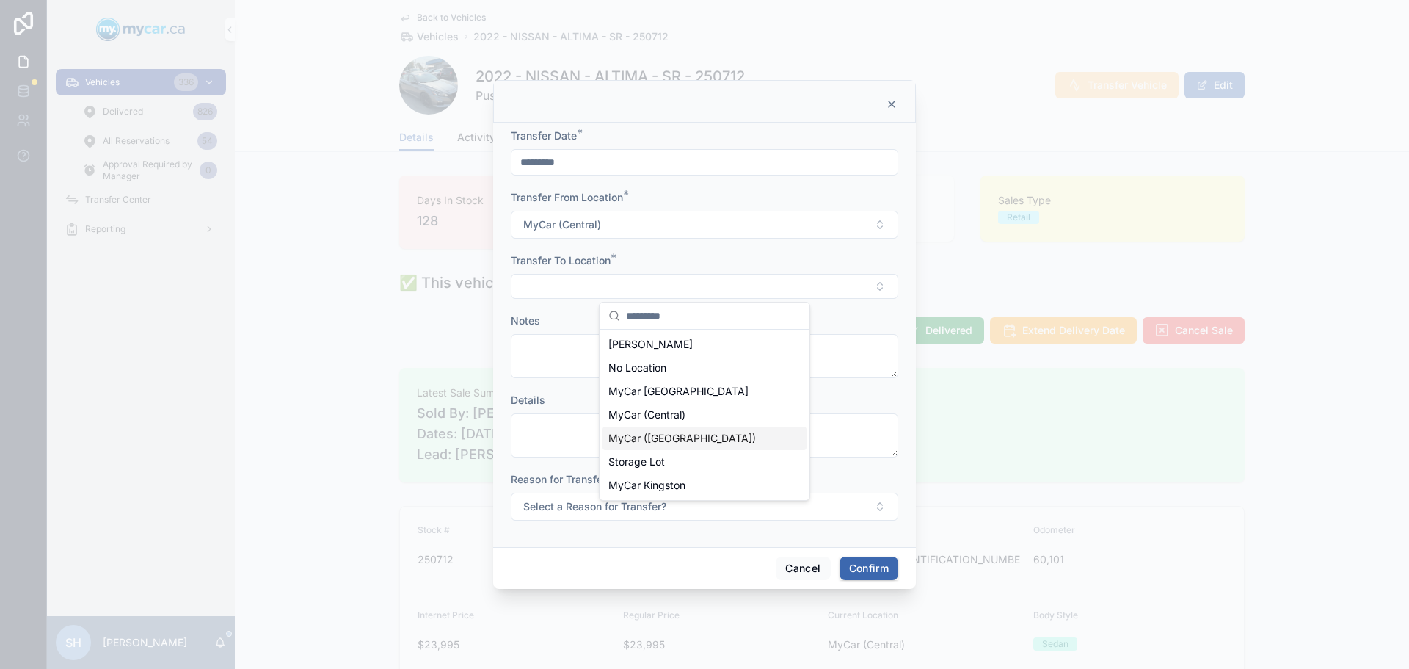
click at [666, 438] on span "MyCar ([GEOGRAPHIC_DATA])" at bounding box center [682, 438] width 148 height 15
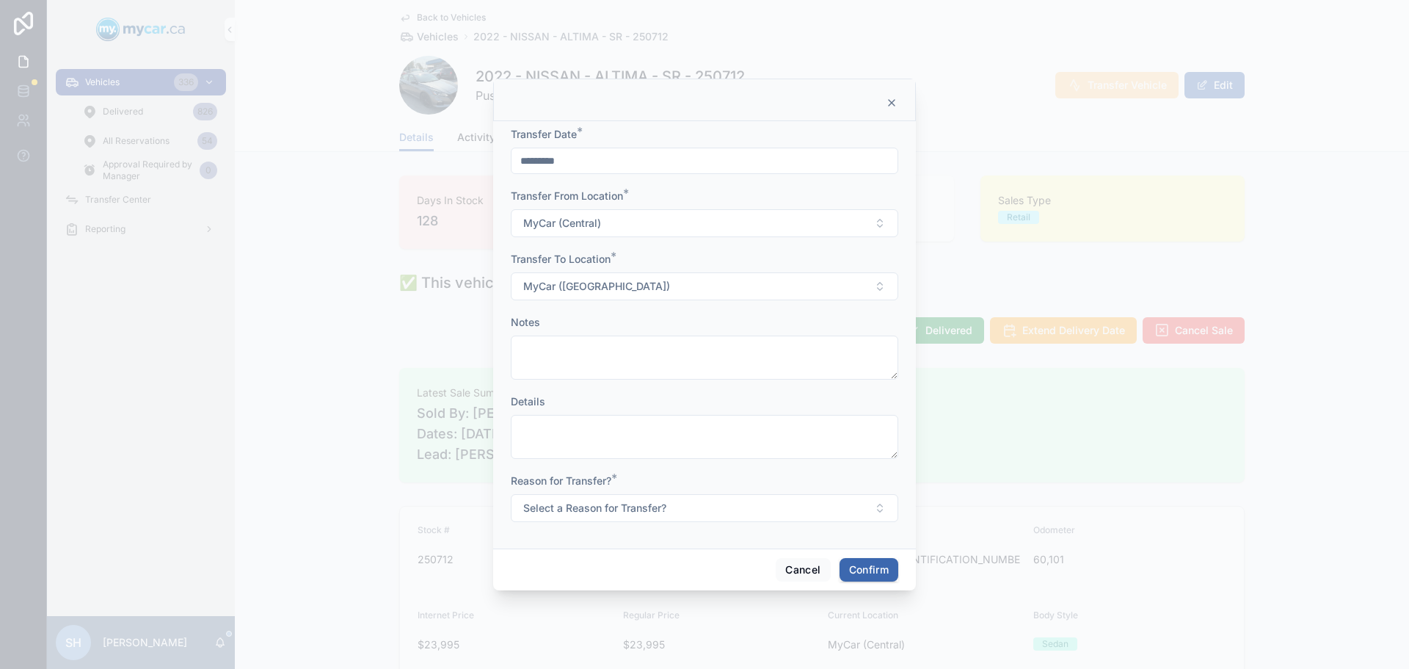
click at [606, 511] on span "Select a Reason for Transfer?" at bounding box center [594, 507] width 143 height 15
click at [633, 611] on div "Sold" at bounding box center [626, 610] width 18 height 13
click at [867, 566] on button "Confirm" at bounding box center [869, 569] width 59 height 23
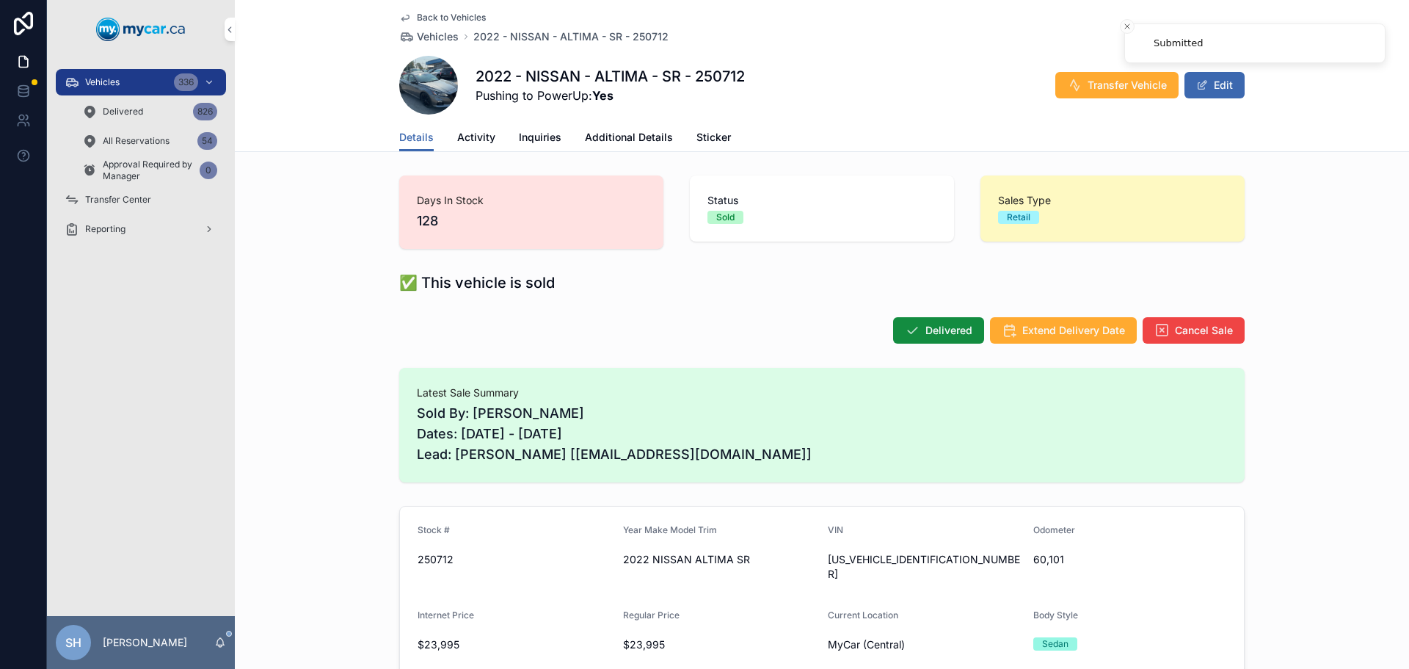
click at [136, 194] on span "Transfer Center" at bounding box center [118, 200] width 66 height 12
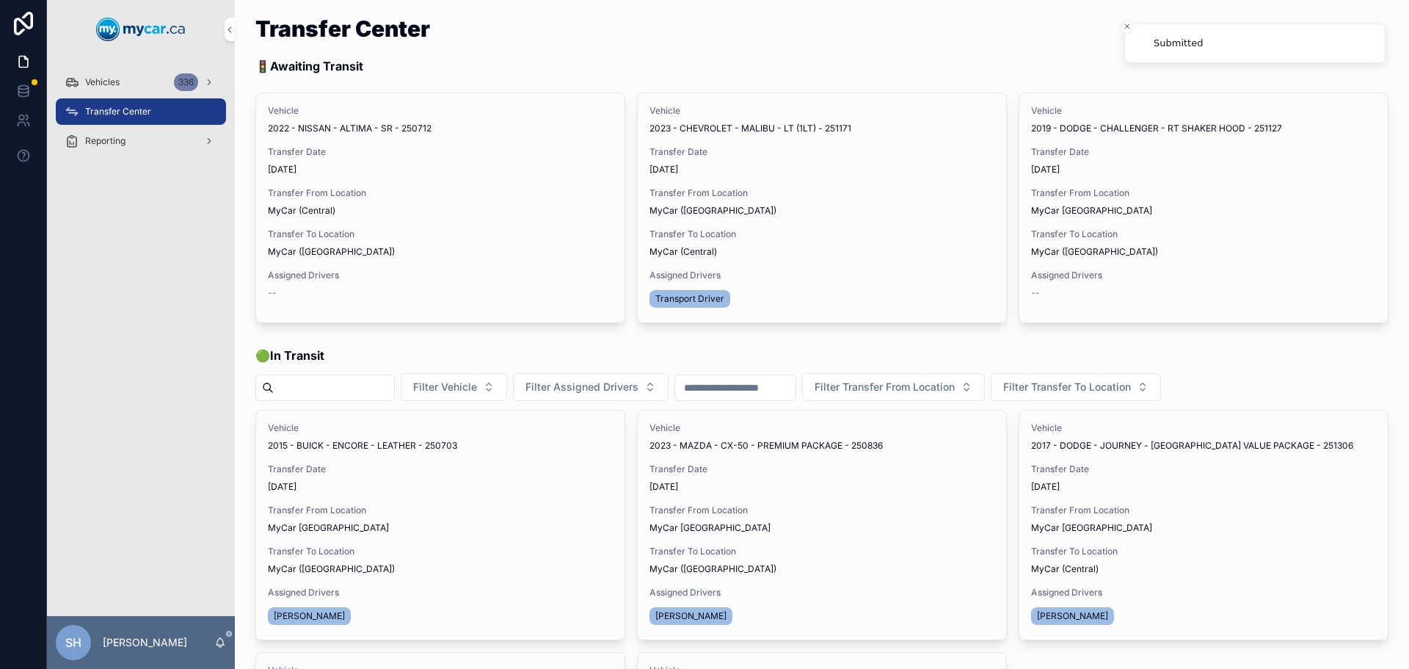
click at [0, 0] on span "Assign Driver" at bounding box center [0, 0] width 0 height 0
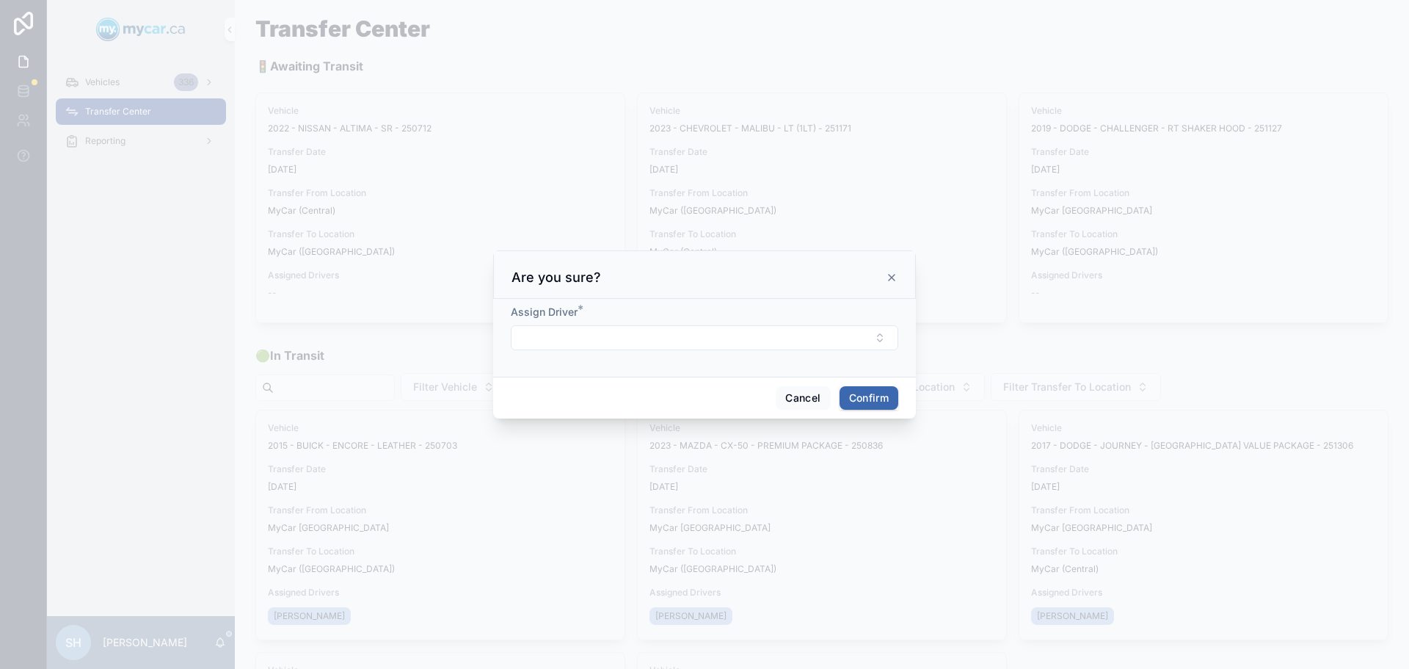
click at [564, 339] on button "Select Button" at bounding box center [704, 337] width 387 height 25
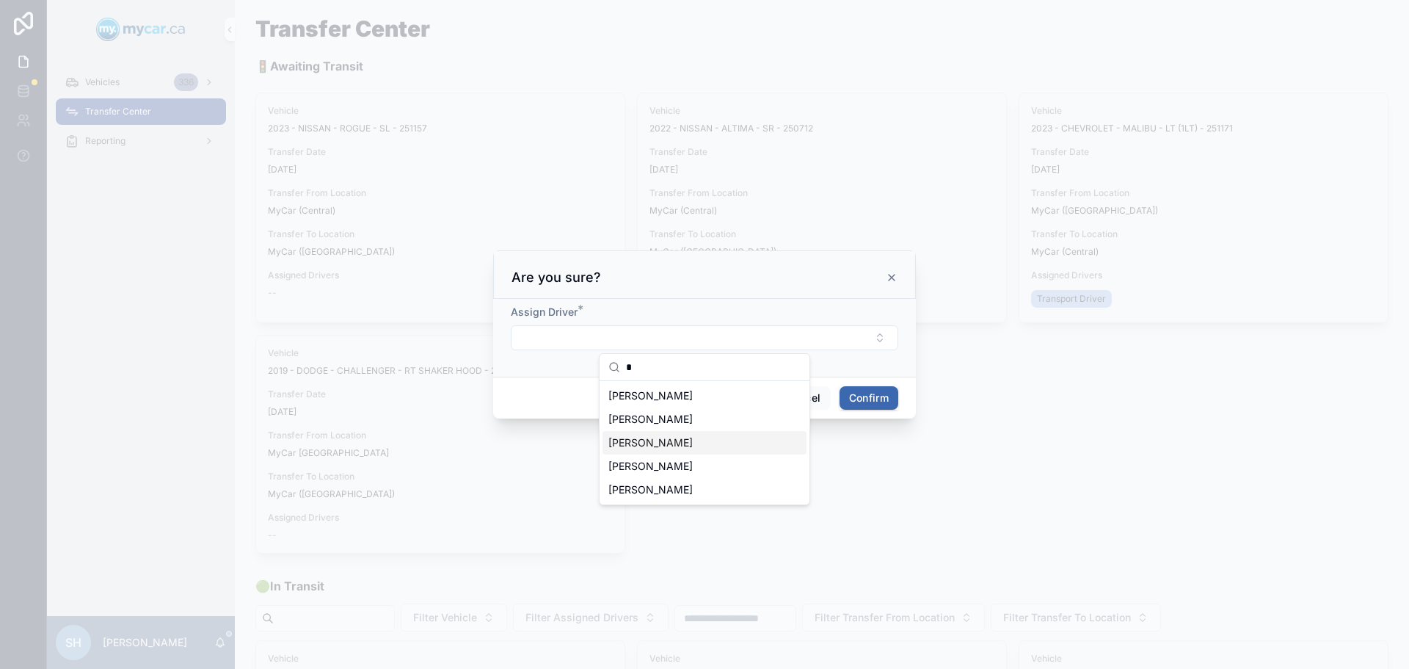
type input "*"
click at [696, 444] on div "Murray Johns" at bounding box center [704, 442] width 204 height 23
click at [862, 402] on button "Confirm" at bounding box center [869, 399] width 59 height 23
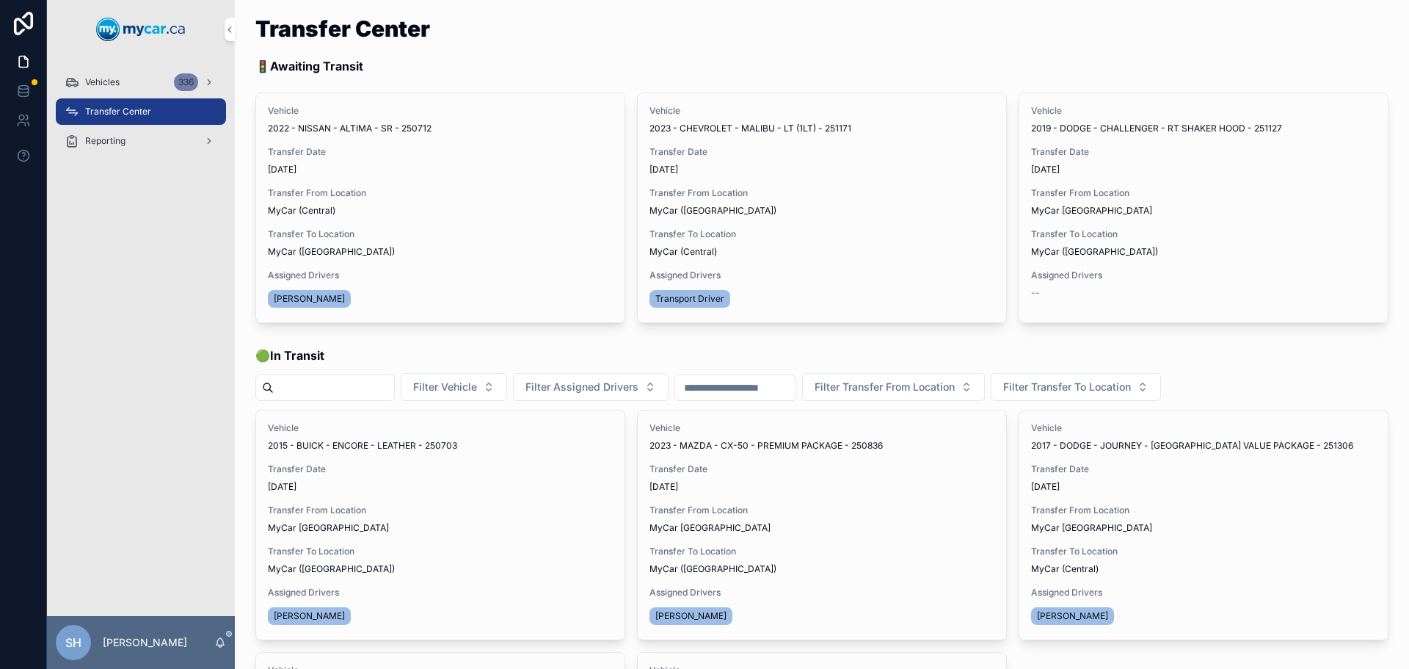
click at [0, 0] on span "Begin Trip" at bounding box center [0, 0] width 0 height 0
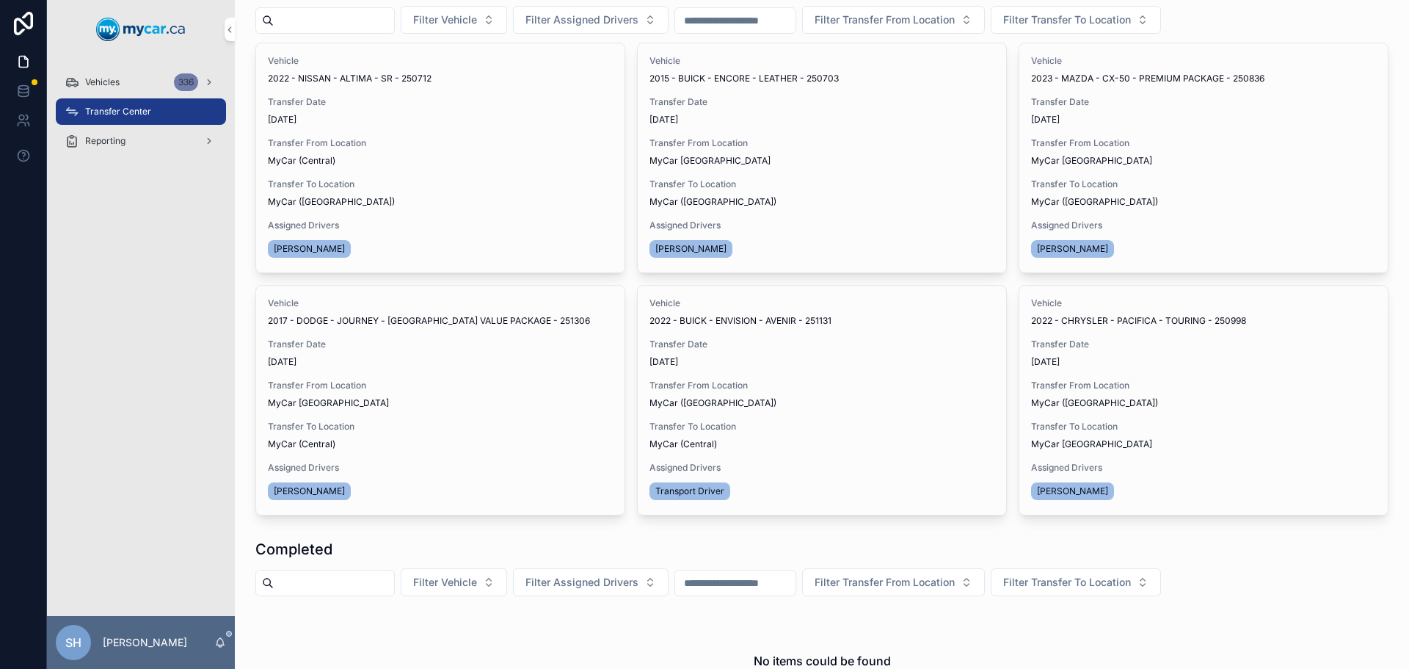
scroll to position [294, 0]
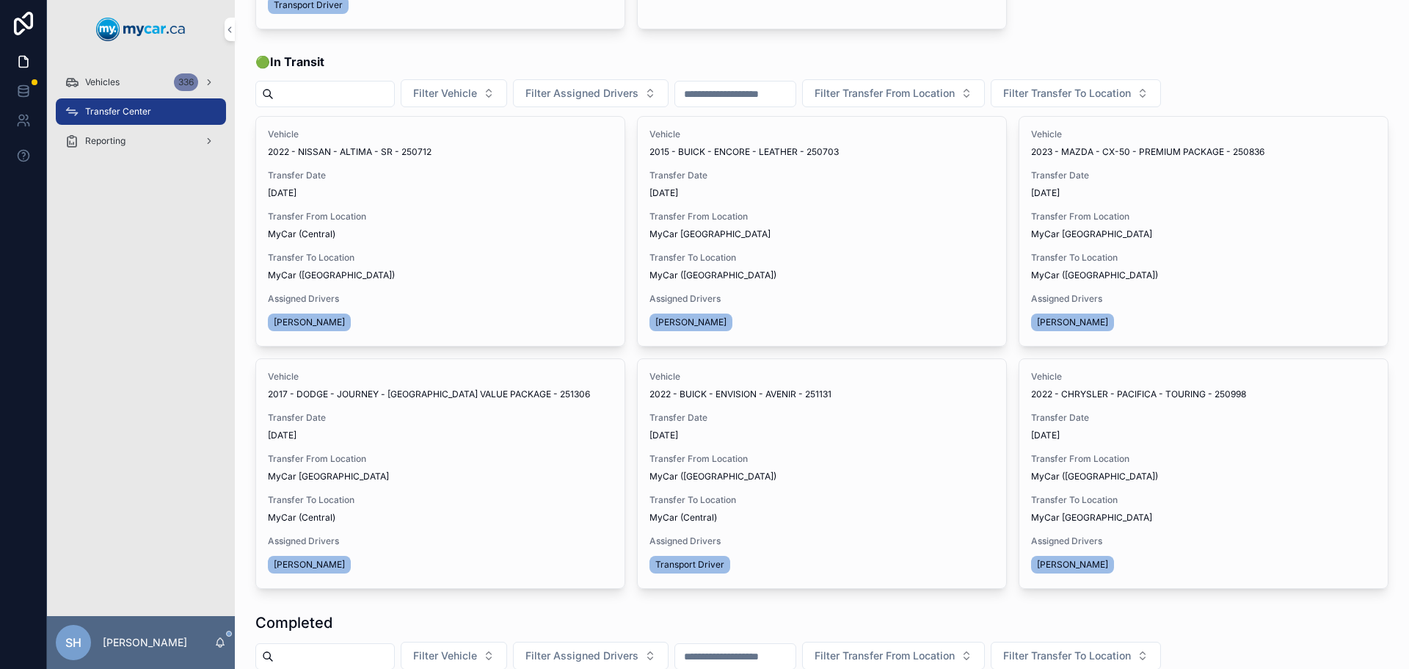
click at [0, 0] on span "Transfer Done" at bounding box center [0, 0] width 0 height 0
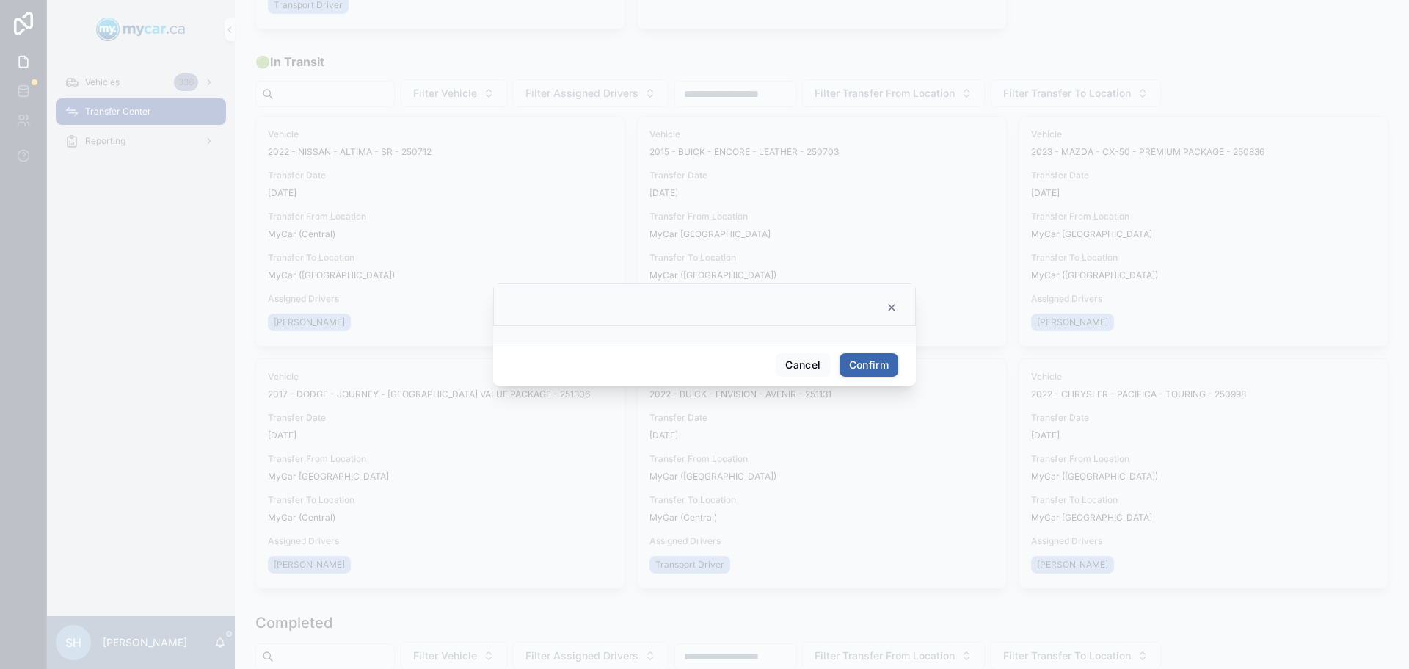
click at [875, 361] on button "Confirm" at bounding box center [869, 364] width 59 height 23
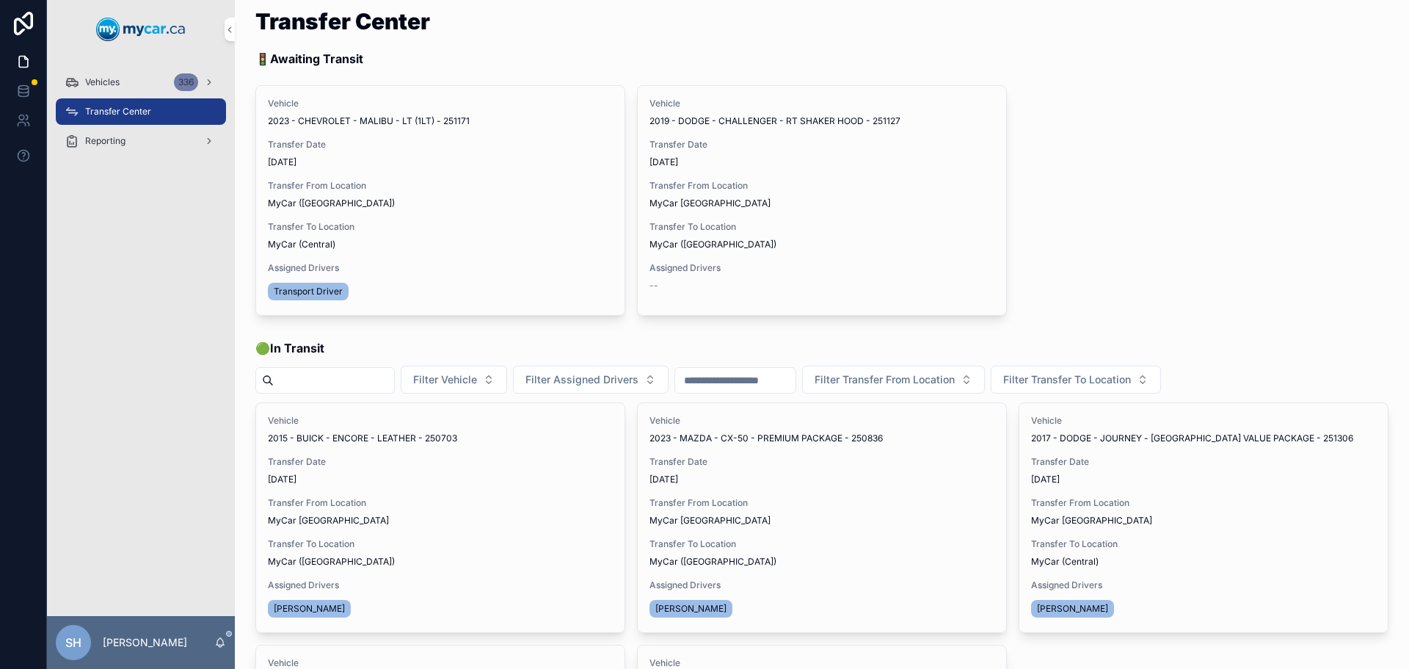
scroll to position [0, 0]
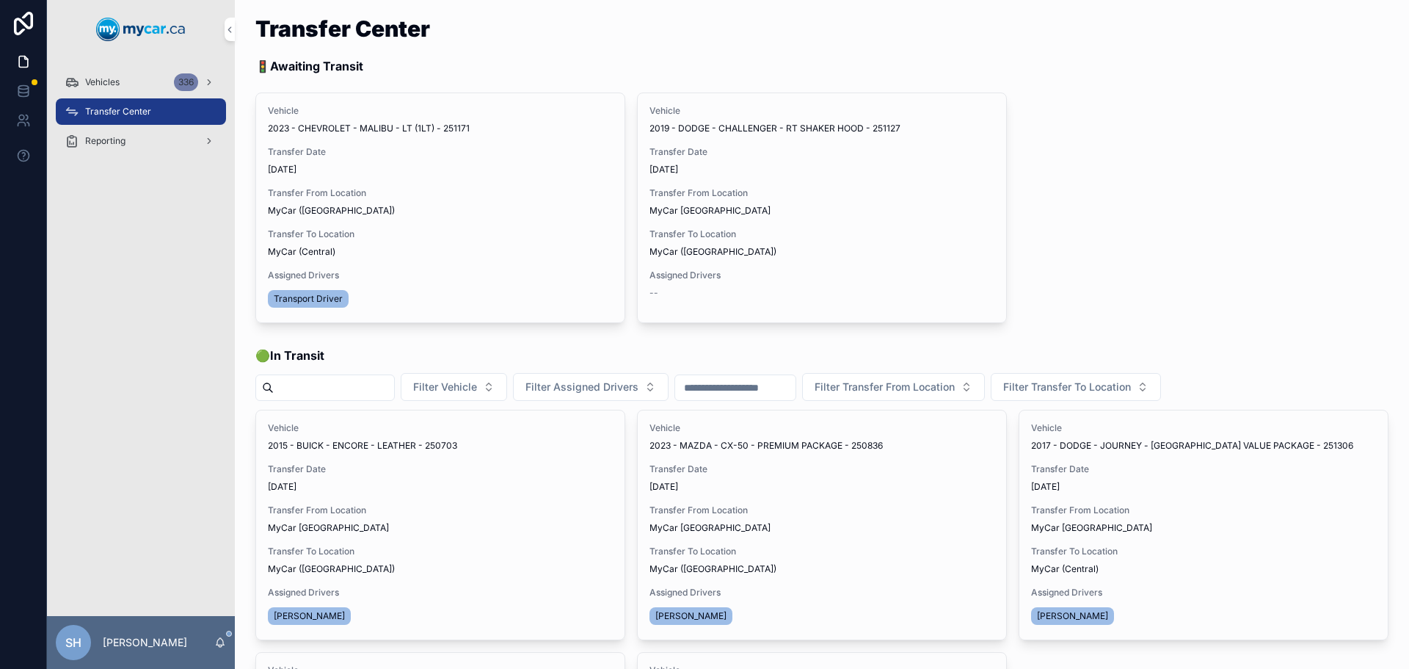
click at [104, 84] on span "Vehicles" at bounding box center [102, 82] width 34 height 12
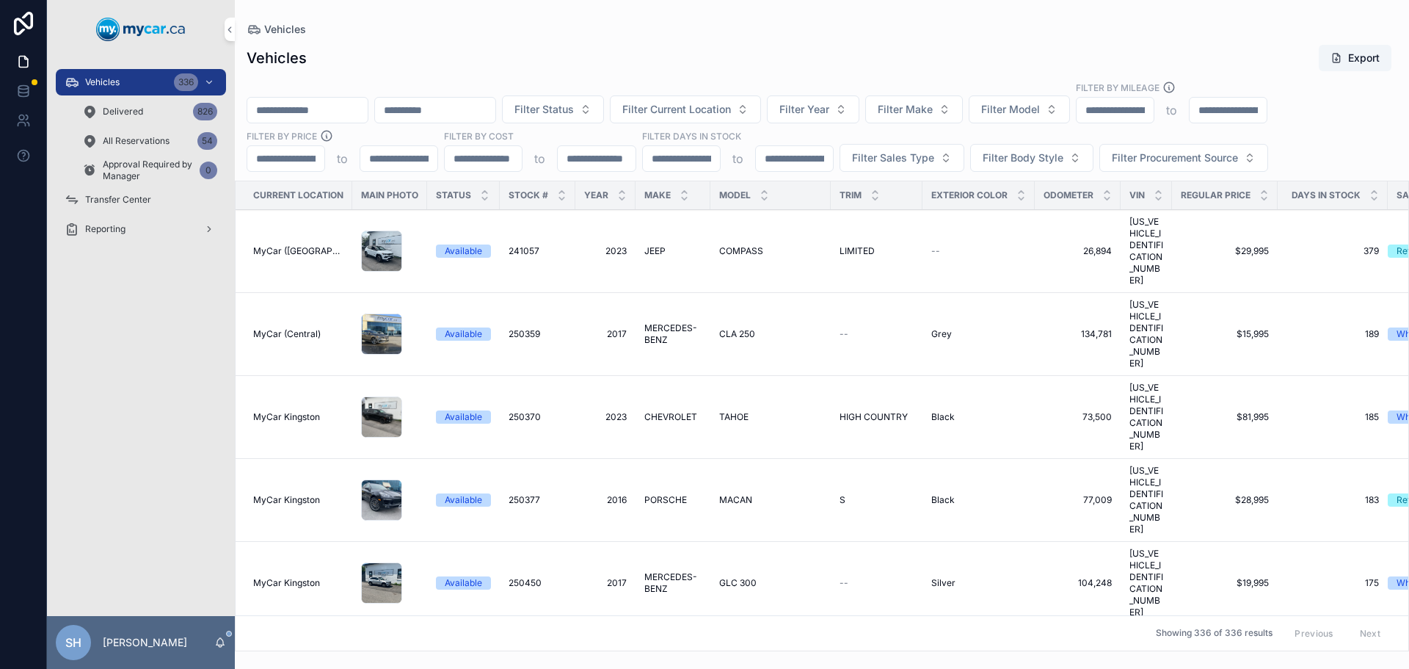
click at [307, 106] on input "scrollable content" at bounding box center [307, 110] width 120 height 21
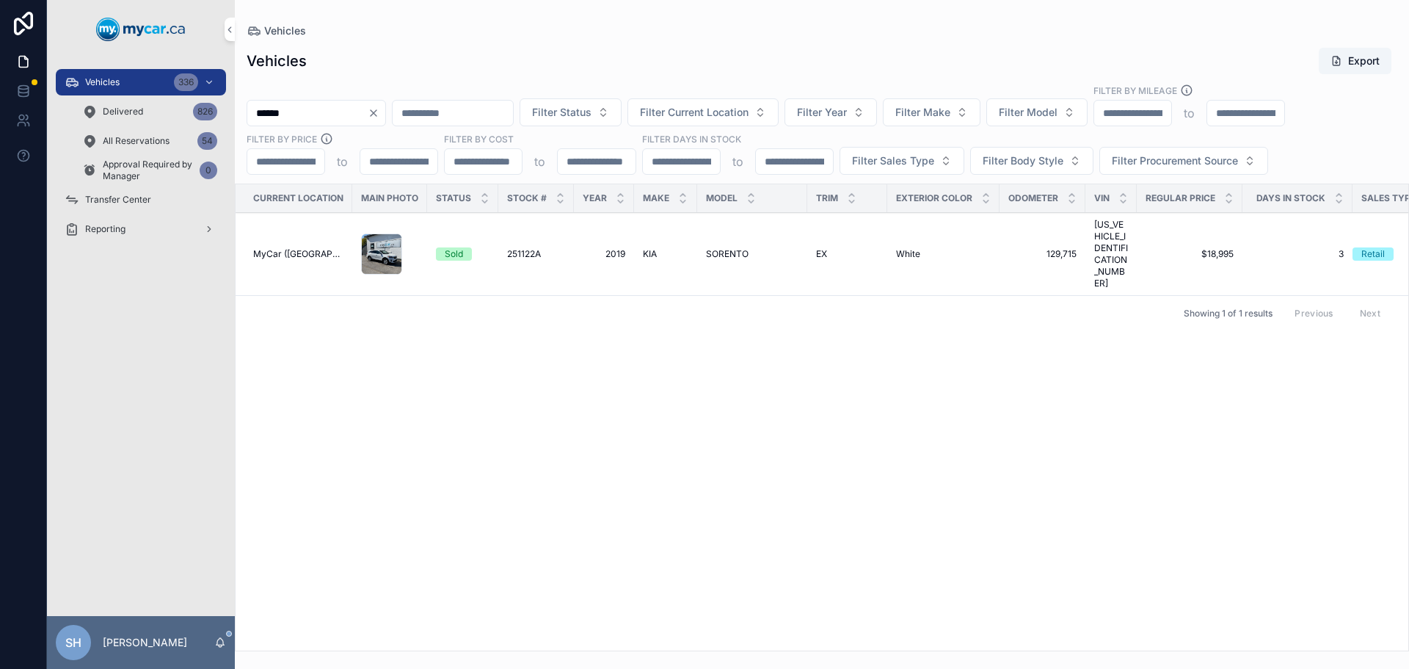
type input "******"
click at [714, 248] on span "SORENTO" at bounding box center [727, 254] width 43 height 12
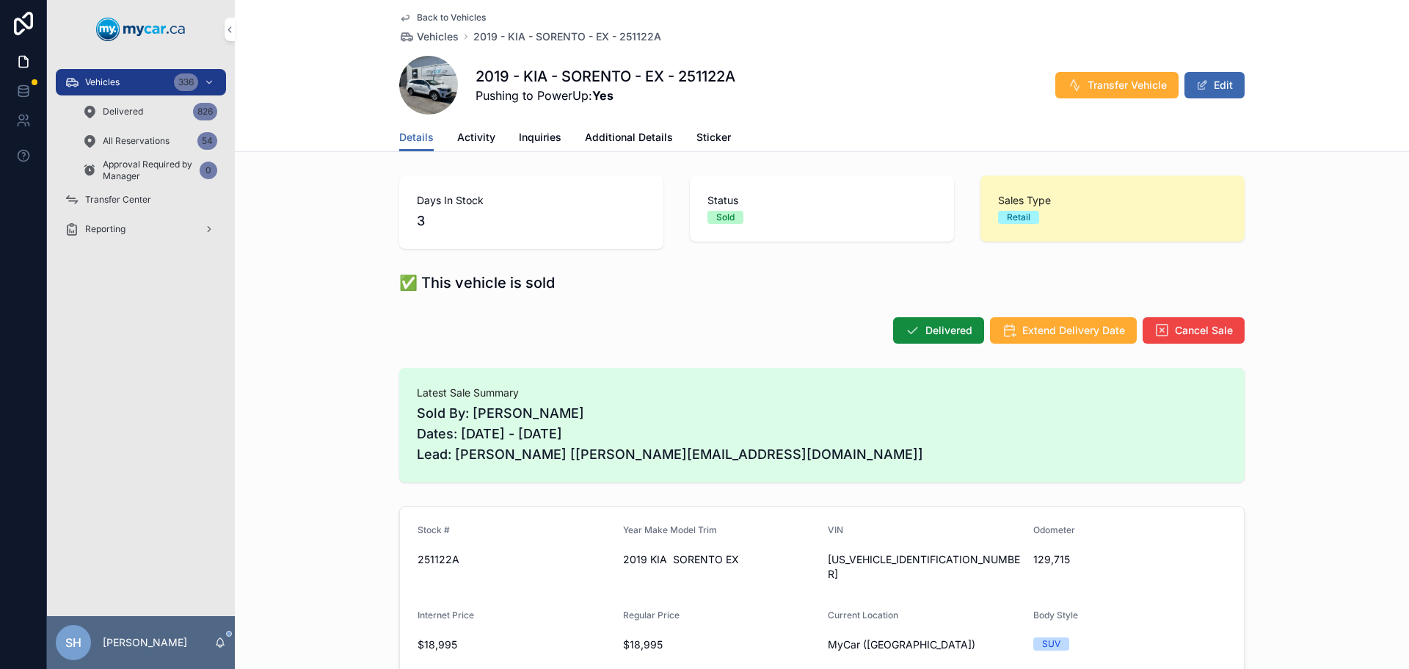
click at [1120, 81] on span "Transfer Vehicle" at bounding box center [1127, 85] width 79 height 15
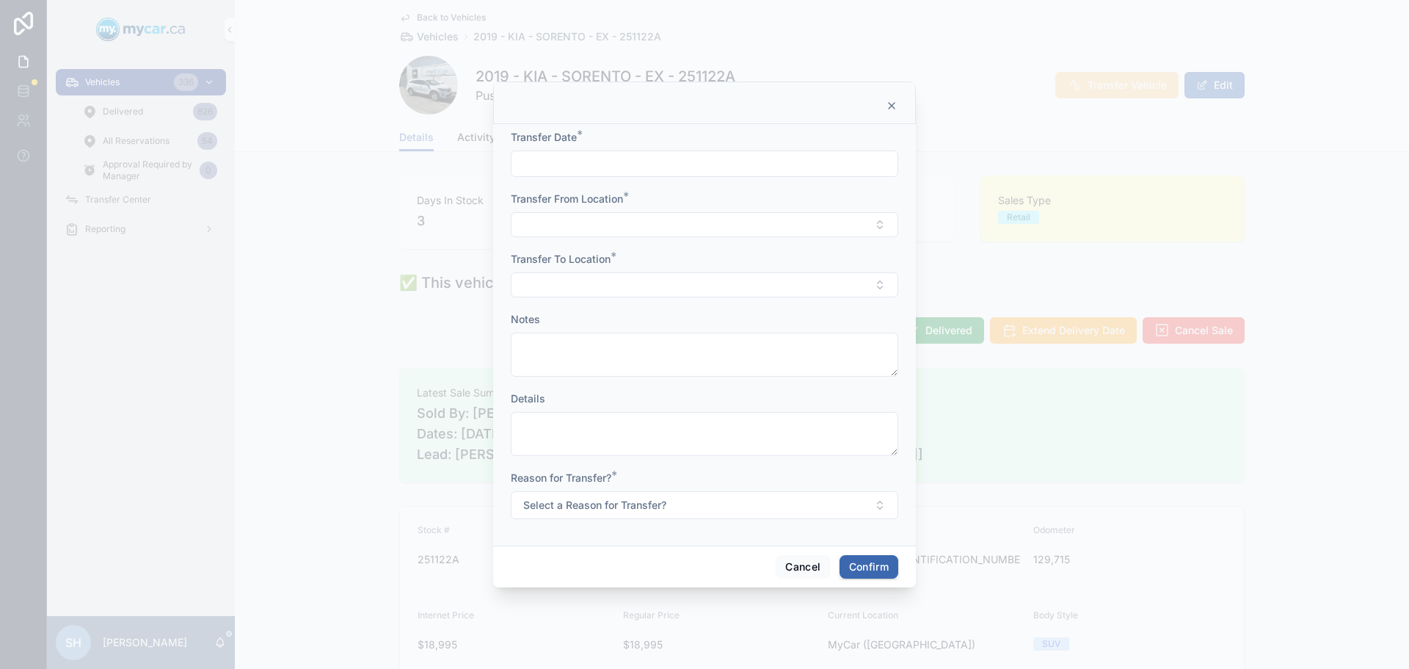
click at [572, 161] on input "text" at bounding box center [705, 163] width 386 height 21
click at [707, 195] on button "Today" at bounding box center [705, 199] width 58 height 26
type input "*********"
click at [578, 214] on button "Select Button" at bounding box center [704, 224] width 387 height 25
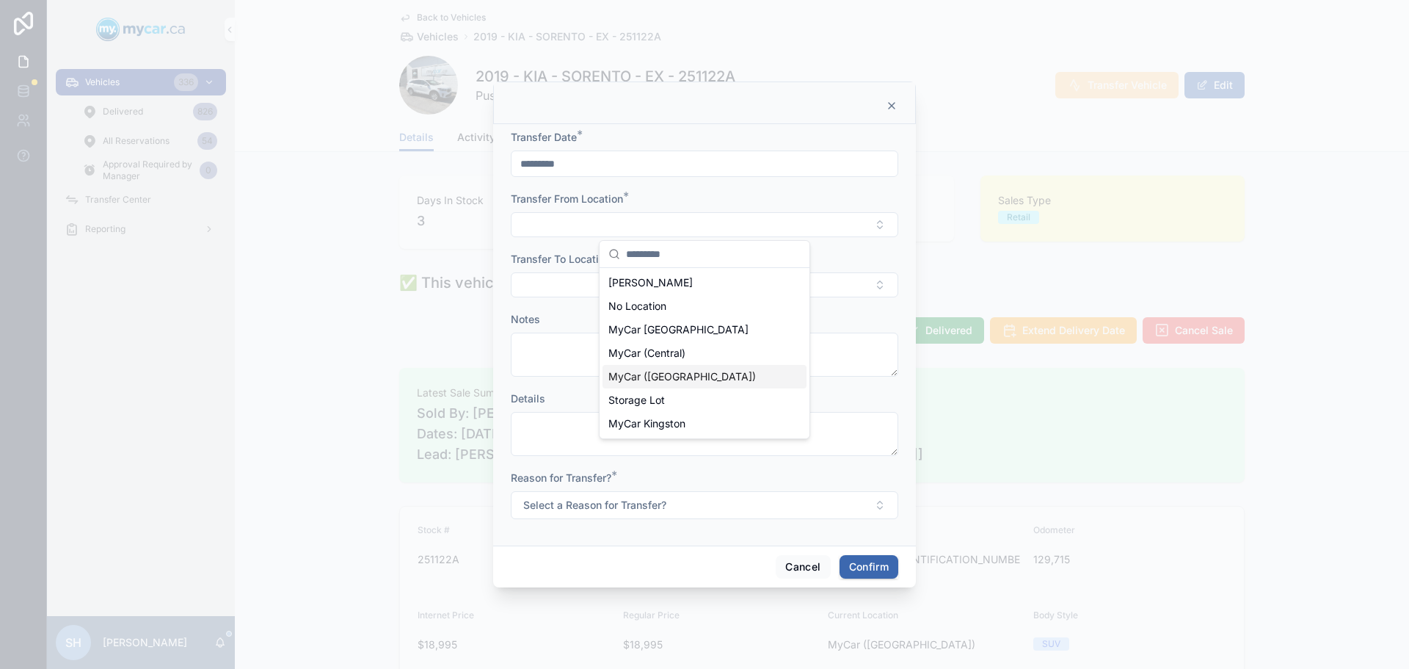
click at [678, 376] on span "MyCar ([GEOGRAPHIC_DATA])" at bounding box center [682, 376] width 148 height 15
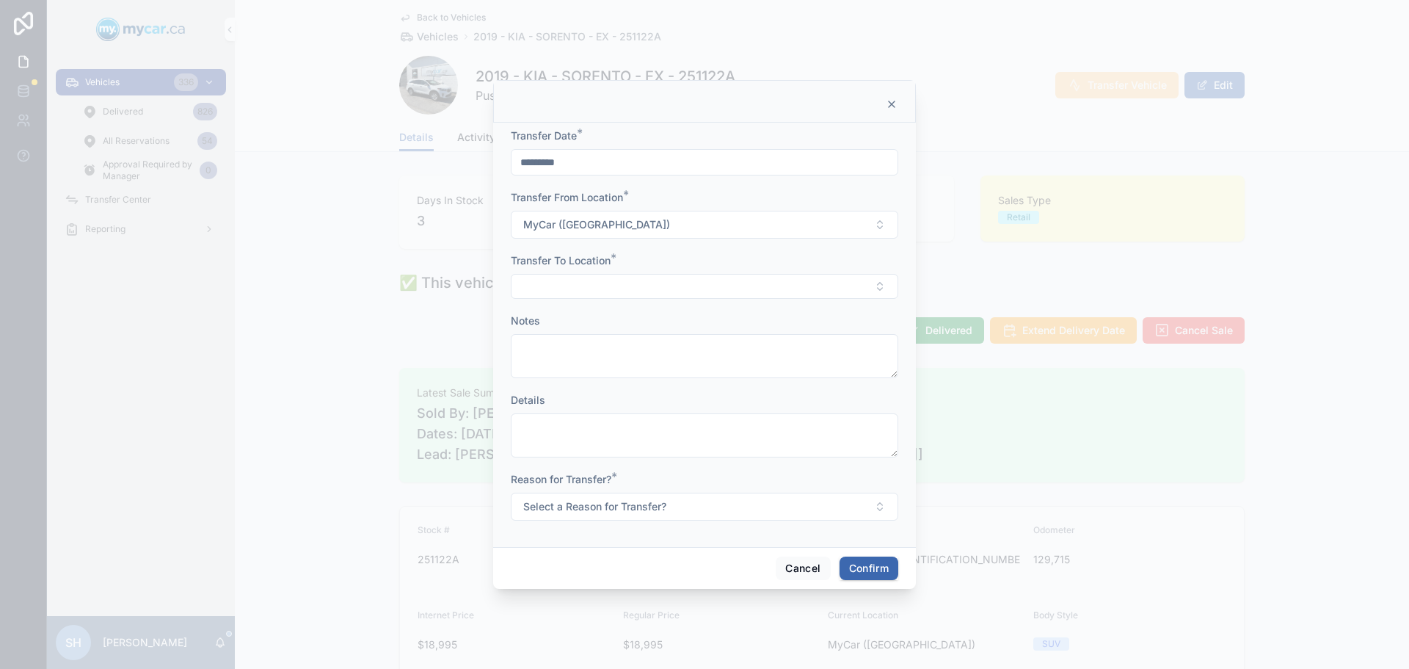
click at [540, 288] on button "Select Button" at bounding box center [704, 286] width 387 height 25
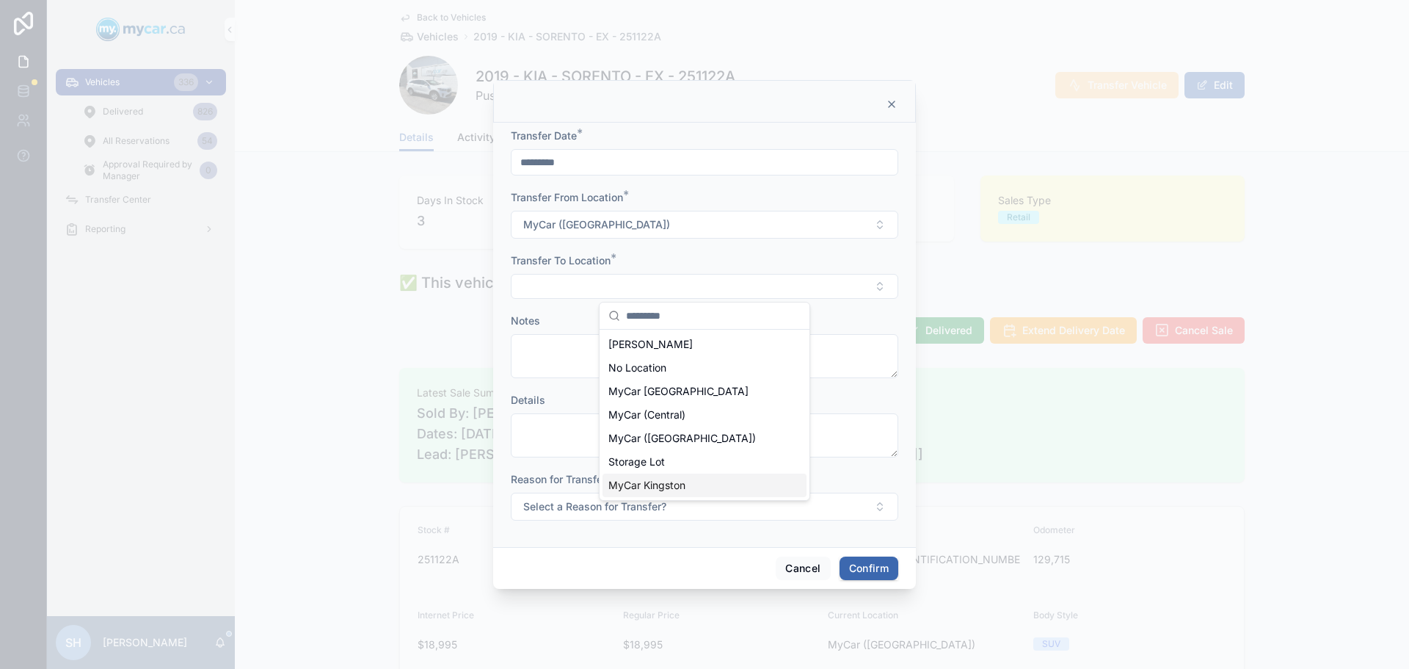
click at [691, 487] on div "MyCar Kingston" at bounding box center [704, 484] width 204 height 23
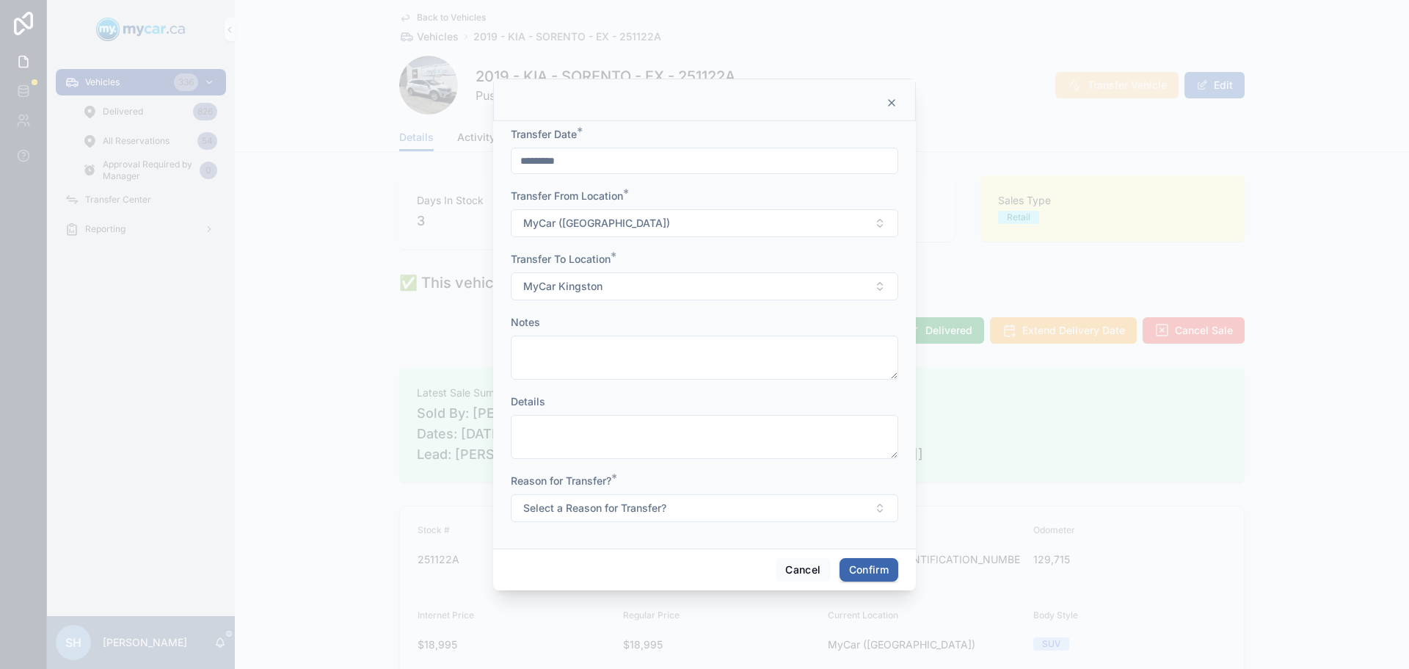
click at [600, 505] on span "Select a Reason for Transfer?" at bounding box center [594, 507] width 143 height 15
click at [634, 613] on div "Sold" at bounding box center [626, 610] width 18 height 13
click at [875, 564] on button "Confirm" at bounding box center [869, 569] width 59 height 23
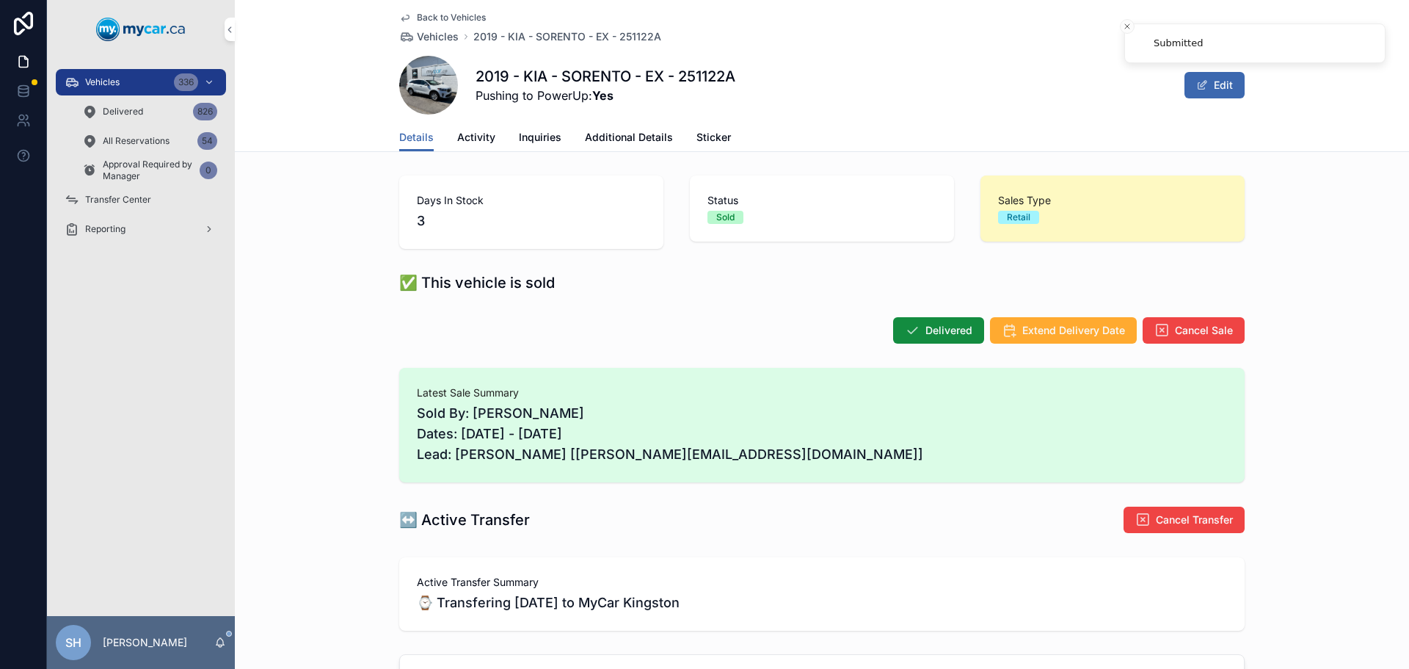
click at [112, 194] on span "Transfer Center" at bounding box center [118, 200] width 66 height 12
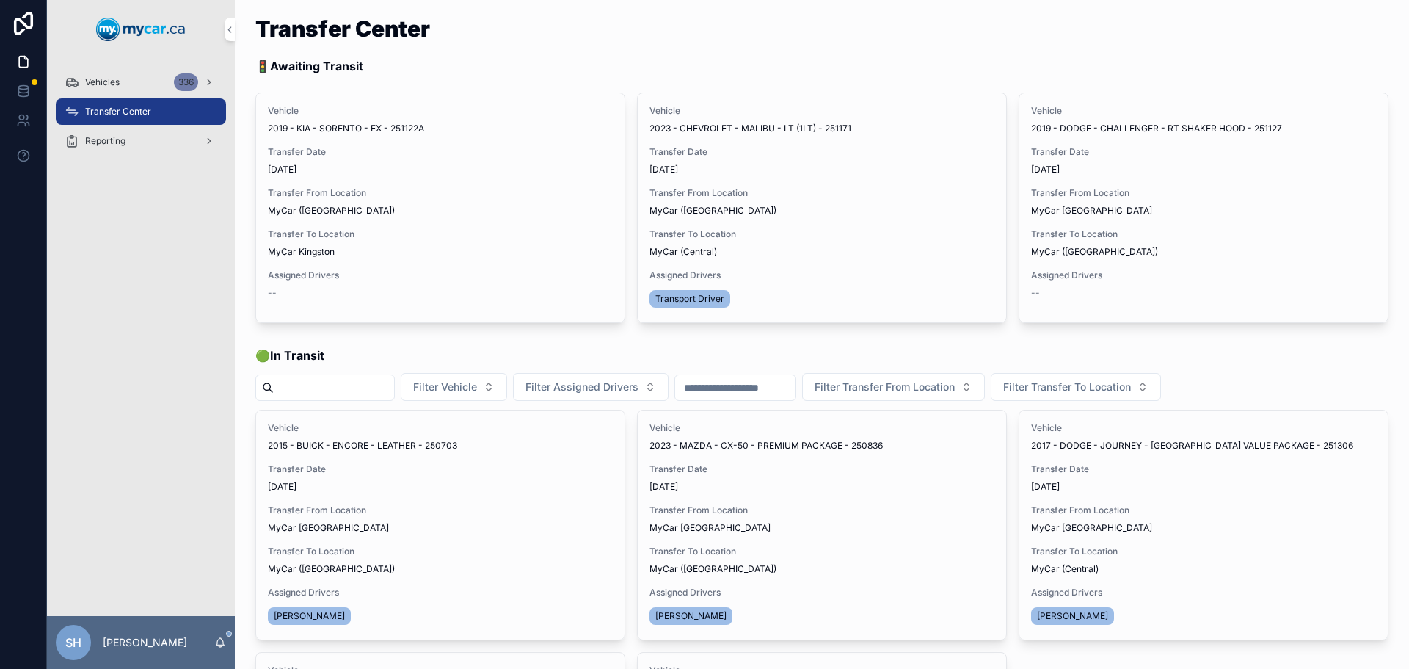
click at [0, 0] on span "Assign Driver" at bounding box center [0, 0] width 0 height 0
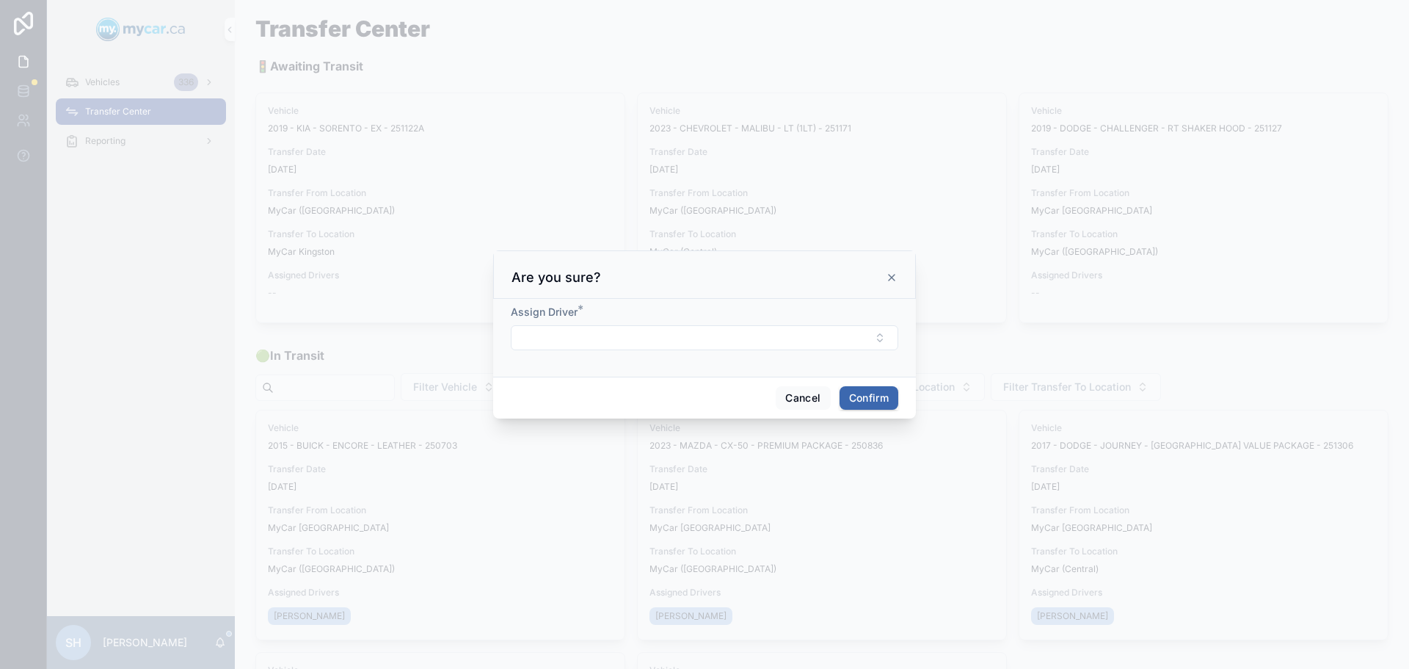
click at [627, 332] on button "Select Button" at bounding box center [704, 337] width 387 height 25
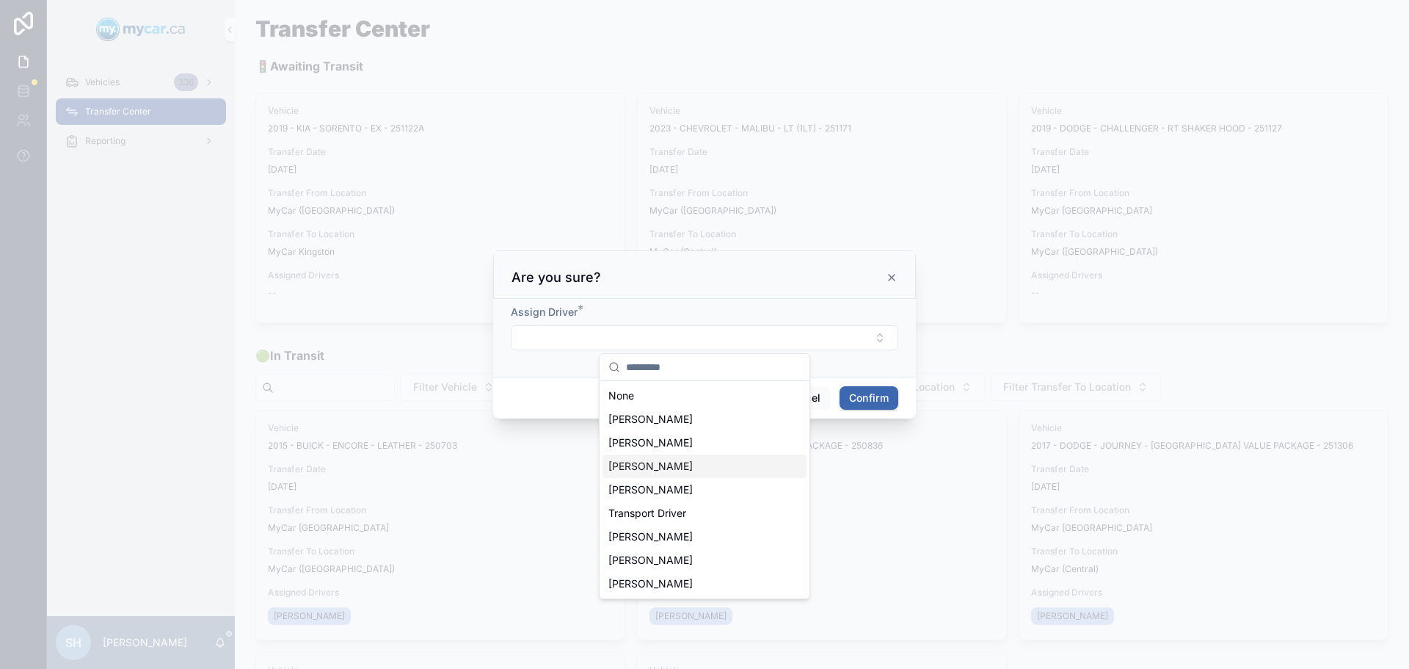
click at [672, 467] on span "Bob Trentadue" at bounding box center [650, 466] width 84 height 15
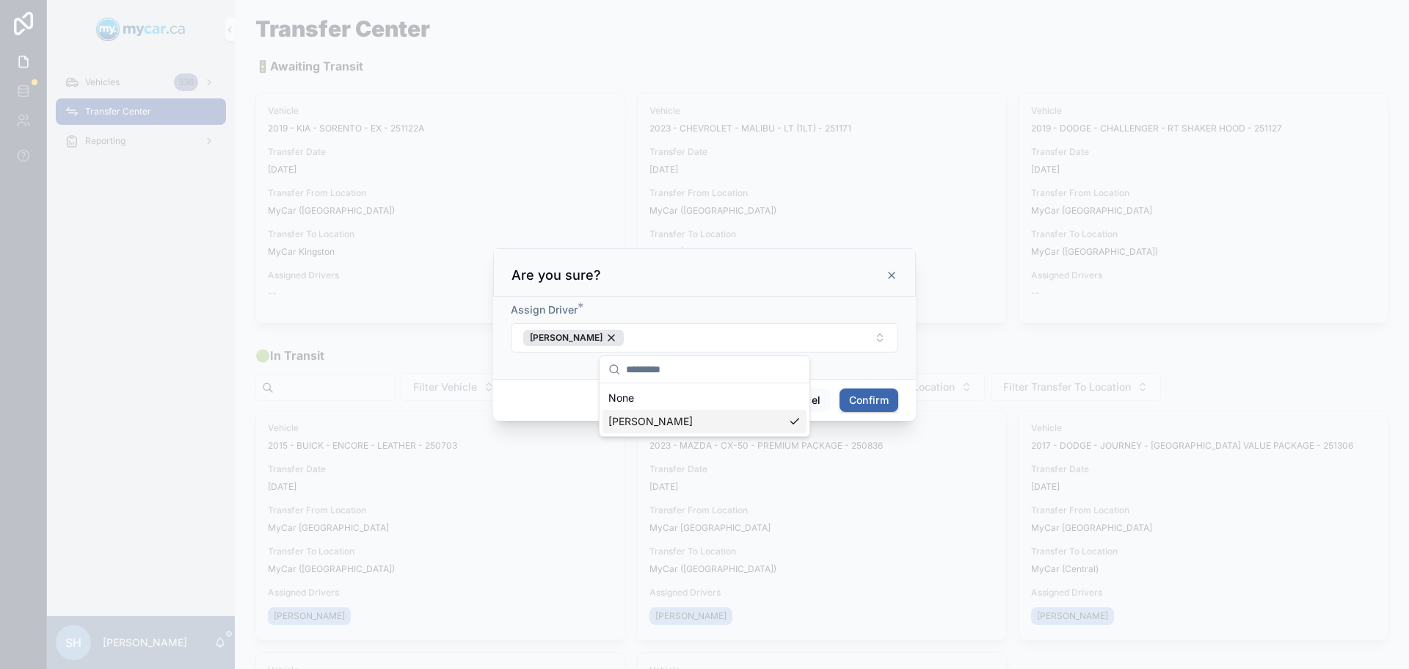
click at [874, 398] on button "Confirm" at bounding box center [869, 399] width 59 height 23
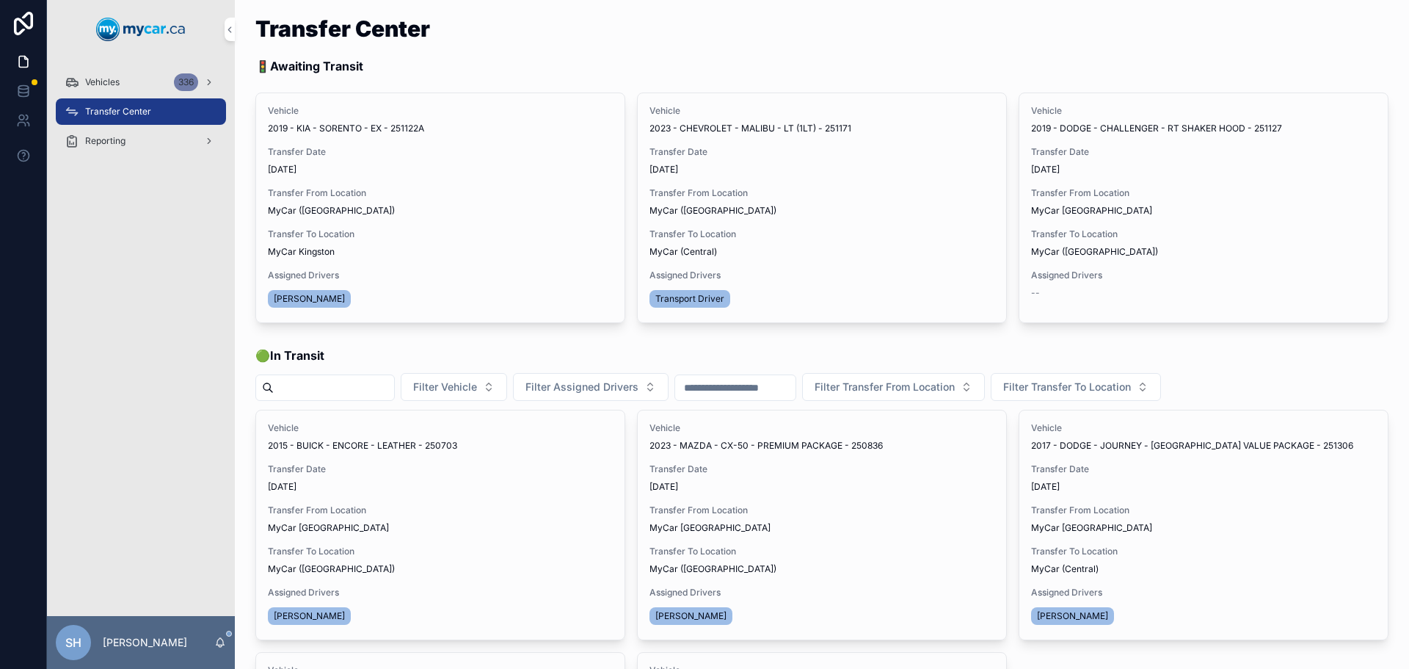
click at [0, 0] on span "Begin Trip" at bounding box center [0, 0] width 0 height 0
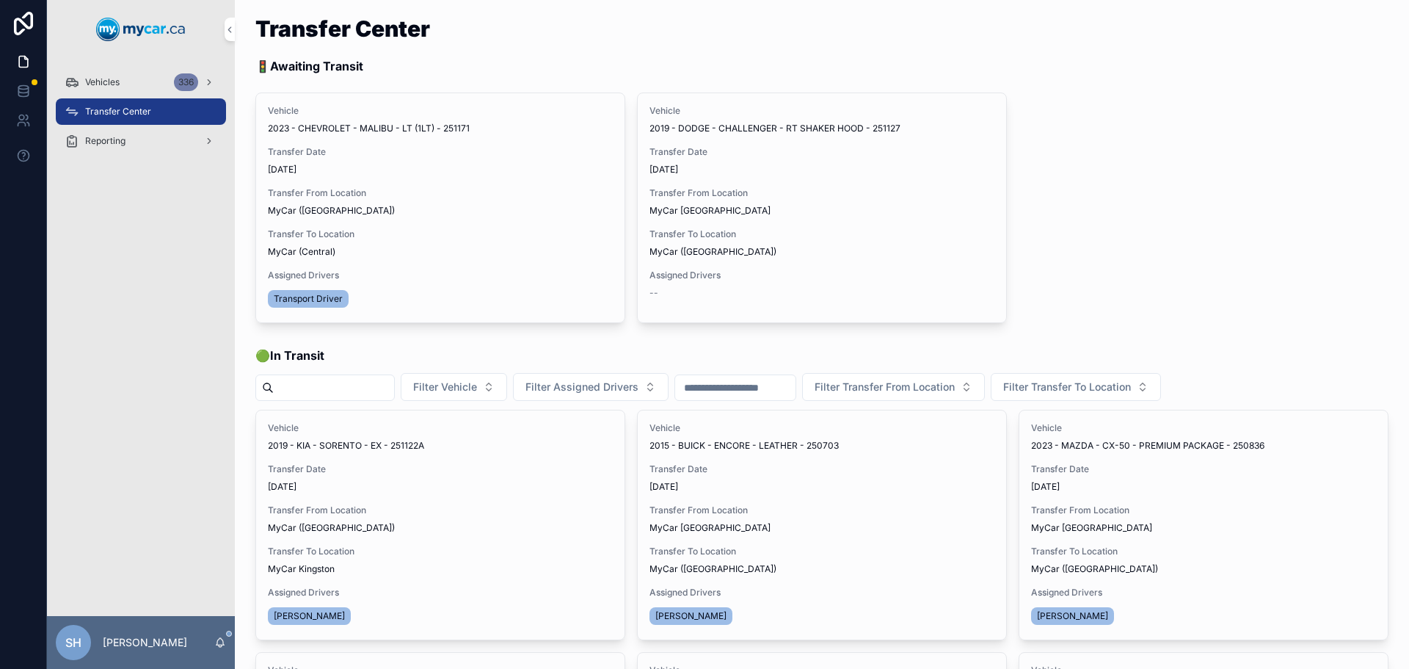
click at [125, 81] on div "Vehicles 336" at bounding box center [141, 81] width 153 height 23
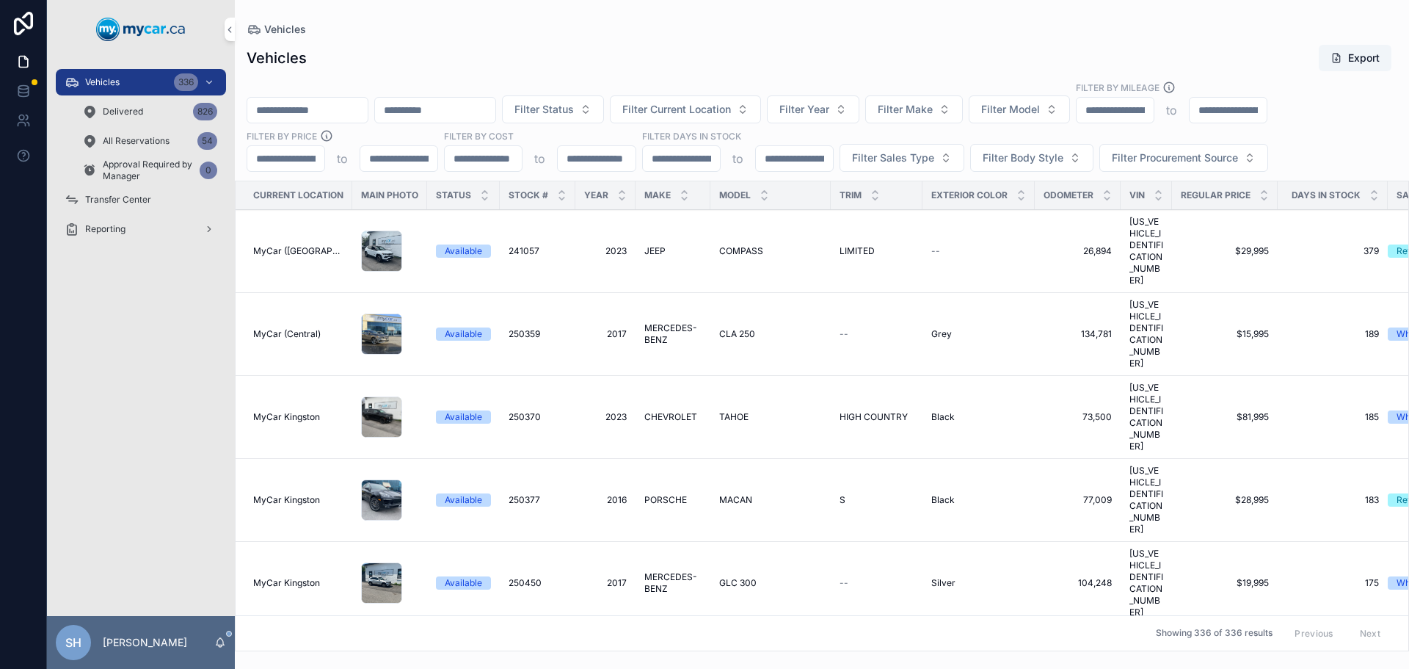
click at [278, 99] on div "scrollable content" at bounding box center [308, 110] width 122 height 26
click at [281, 102] on input "scrollable content" at bounding box center [307, 110] width 120 height 21
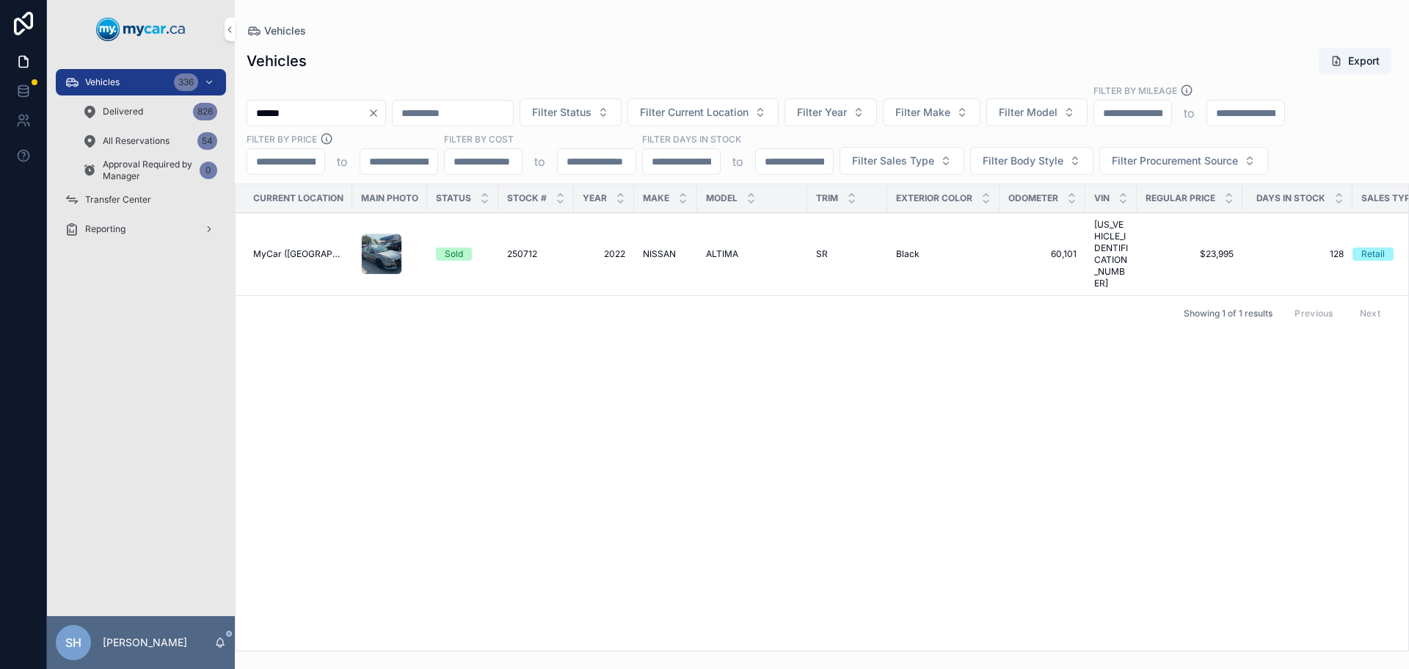
type input "******"
click at [85, 84] on span "Vehicles" at bounding box center [102, 82] width 34 height 12
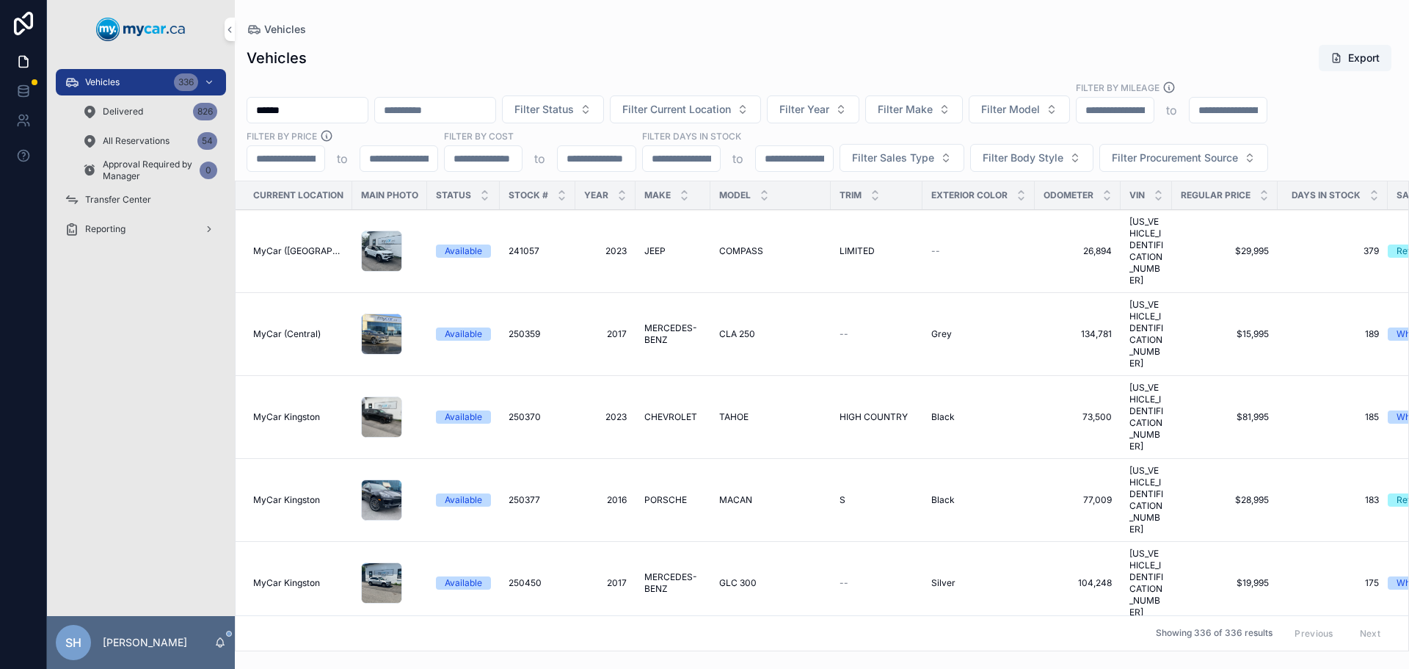
click at [120, 76] on div "Vehicles 336" at bounding box center [141, 81] width 153 height 23
click at [141, 114] on span "Delivered" at bounding box center [123, 112] width 40 height 12
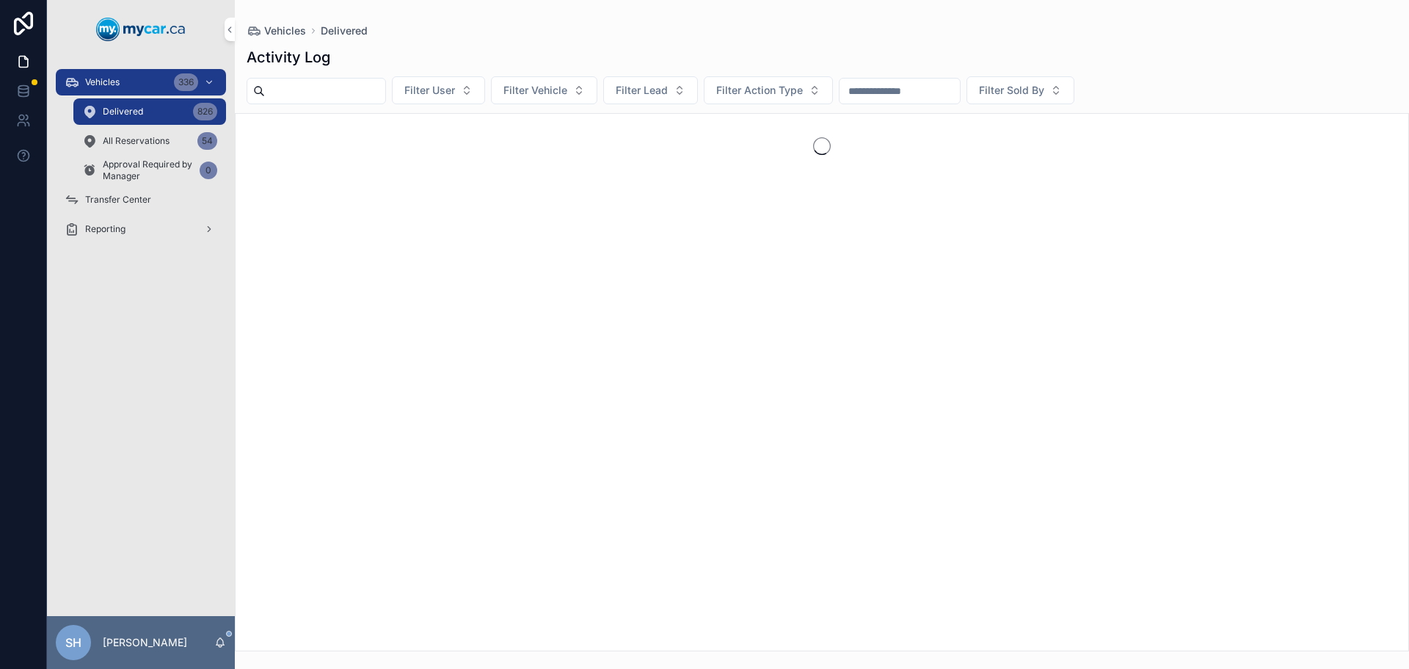
click at [130, 79] on div "Vehicles 336" at bounding box center [141, 81] width 153 height 23
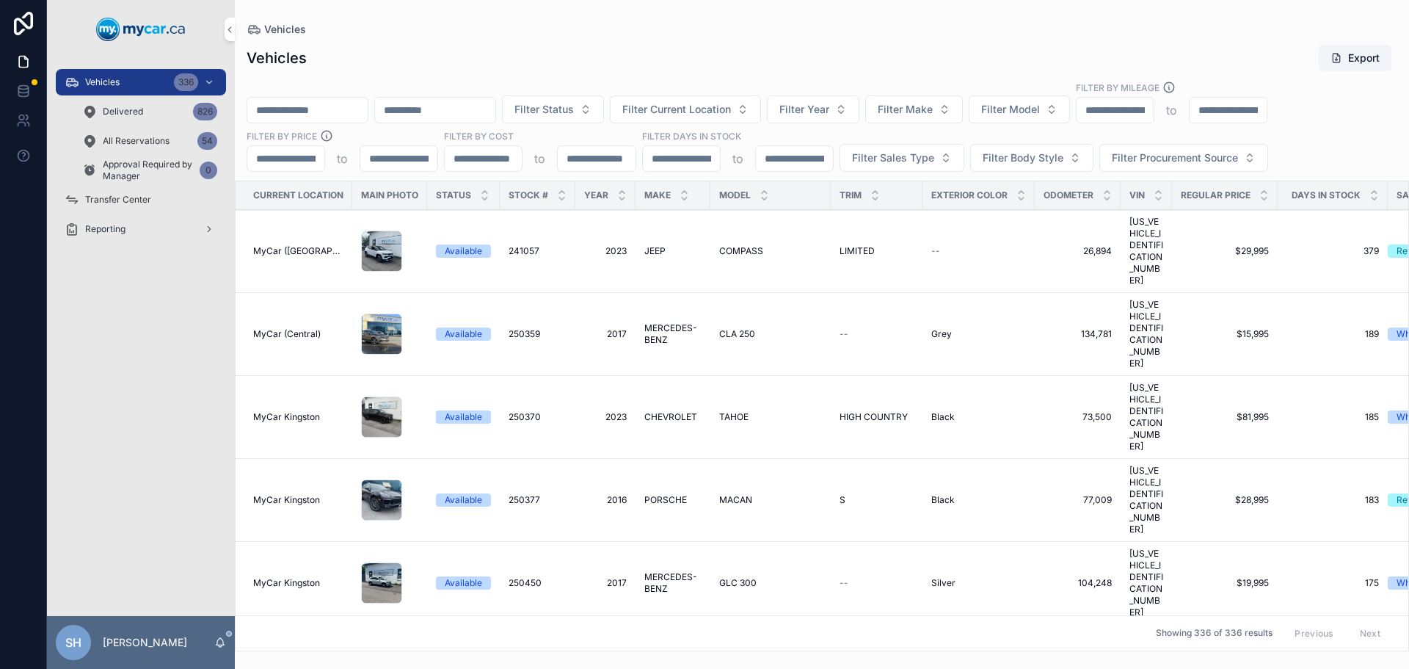
click at [373, 39] on div "Vehicles Export Filter Status Filter Current Location Filter Year Filter Make F…" at bounding box center [822, 343] width 1174 height 616
click at [574, 104] on span "Filter Status" at bounding box center [543, 109] width 59 height 15
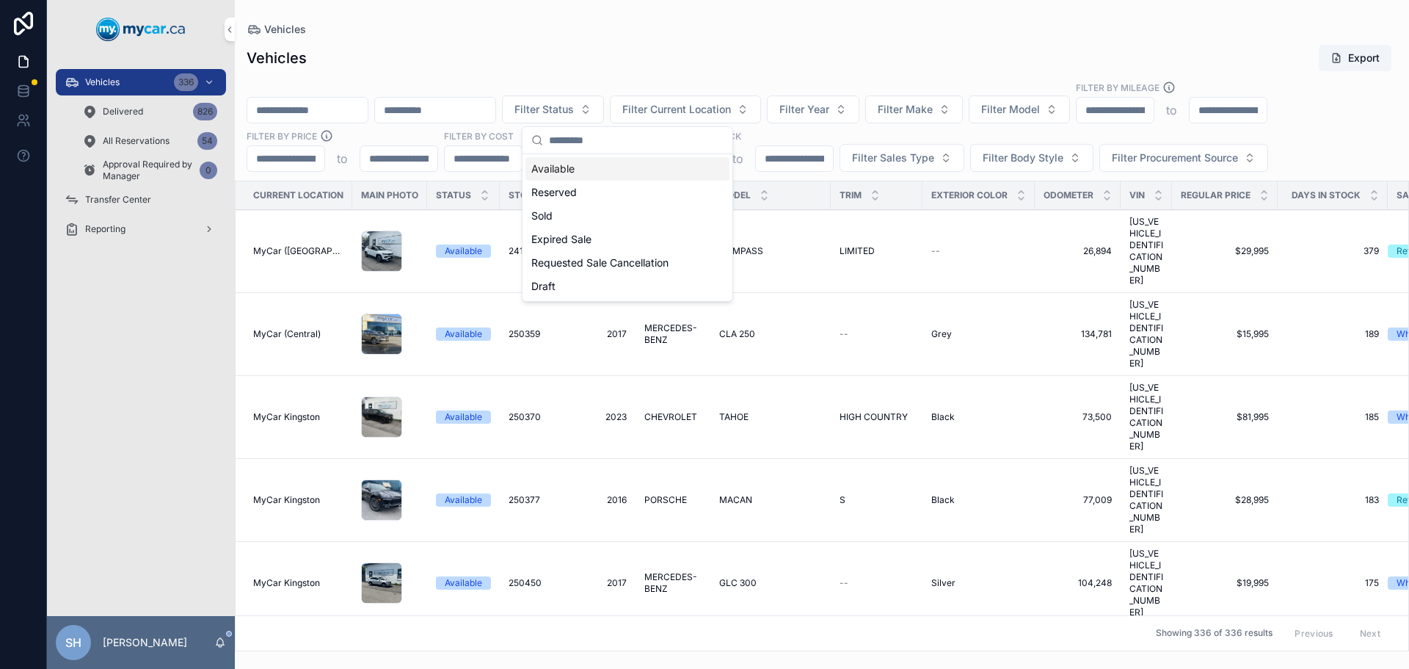
click at [588, 172] on div "Available" at bounding box center [627, 168] width 204 height 23
click at [738, 106] on span "Filter Current Location" at bounding box center [683, 109] width 109 height 15
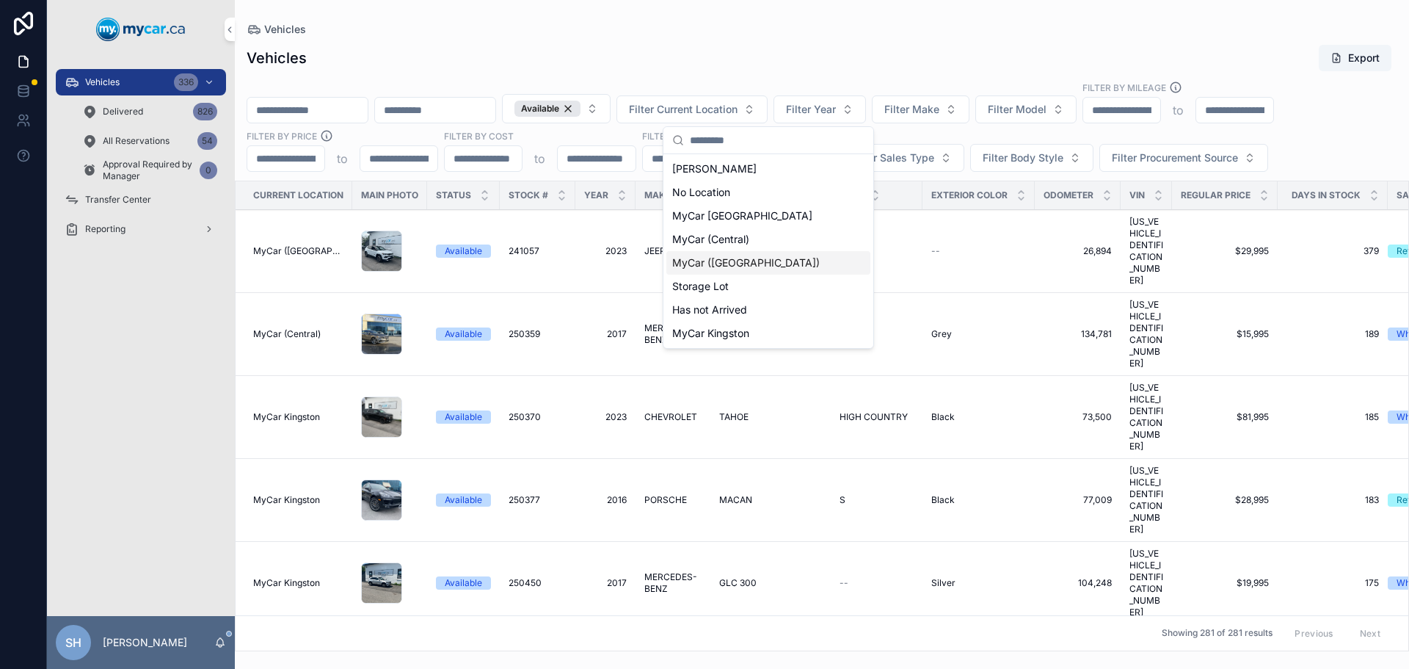
click at [738, 263] on span "MyCar ([GEOGRAPHIC_DATA])" at bounding box center [746, 262] width 148 height 15
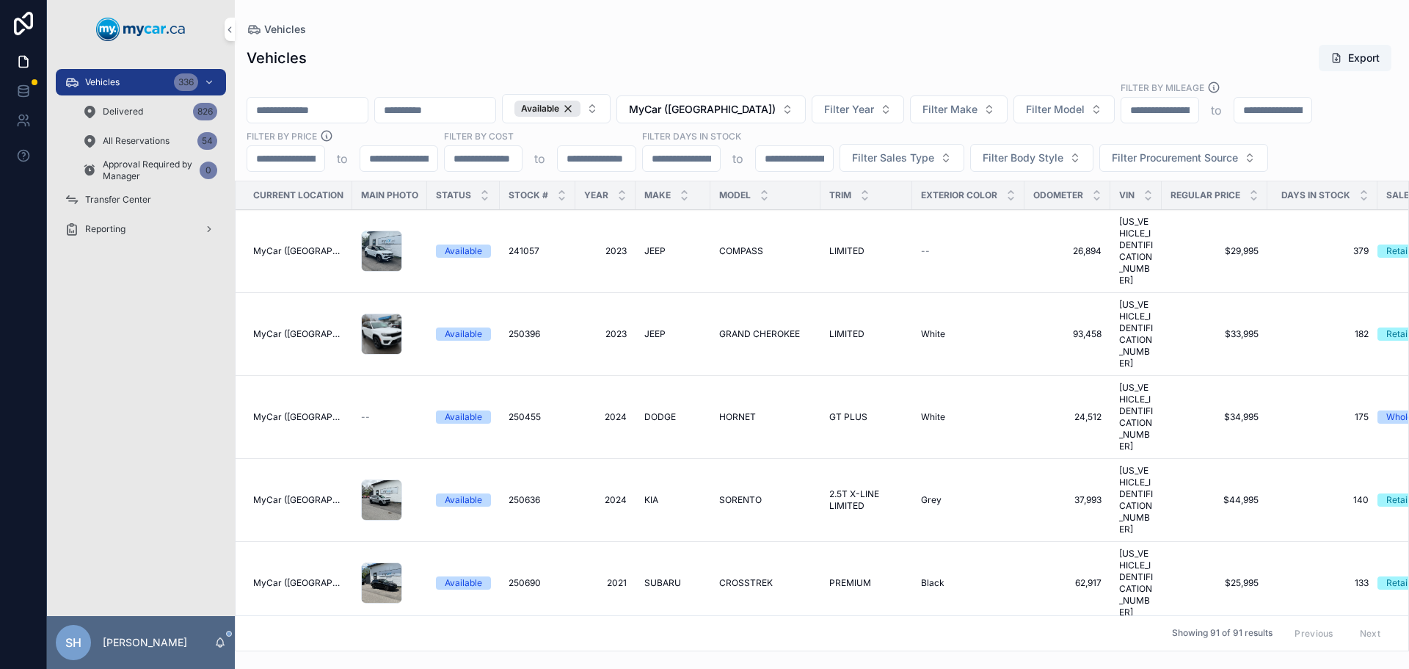
click at [906, 157] on span "Filter Sales Type" at bounding box center [893, 157] width 82 height 15
click at [829, 239] on div "Retail" at bounding box center [901, 240] width 204 height 23
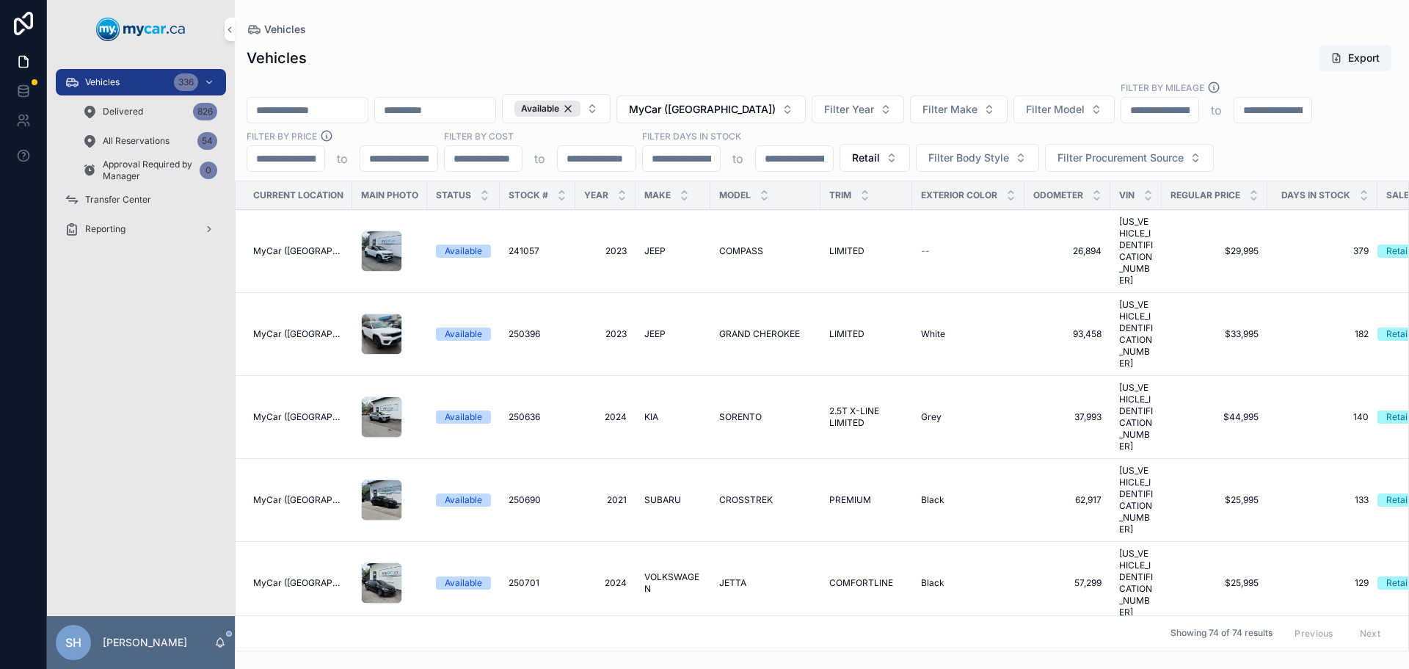
click at [782, 39] on div "Vehicles Export Available MyCar (Richmond) Filter Year Filter Make Filter Model…" at bounding box center [822, 343] width 1174 height 616
click at [1364, 196] on icon "scrollable content" at bounding box center [1364, 199] width 10 height 10
click at [1361, 189] on icon "scrollable content" at bounding box center [1364, 192] width 10 height 10
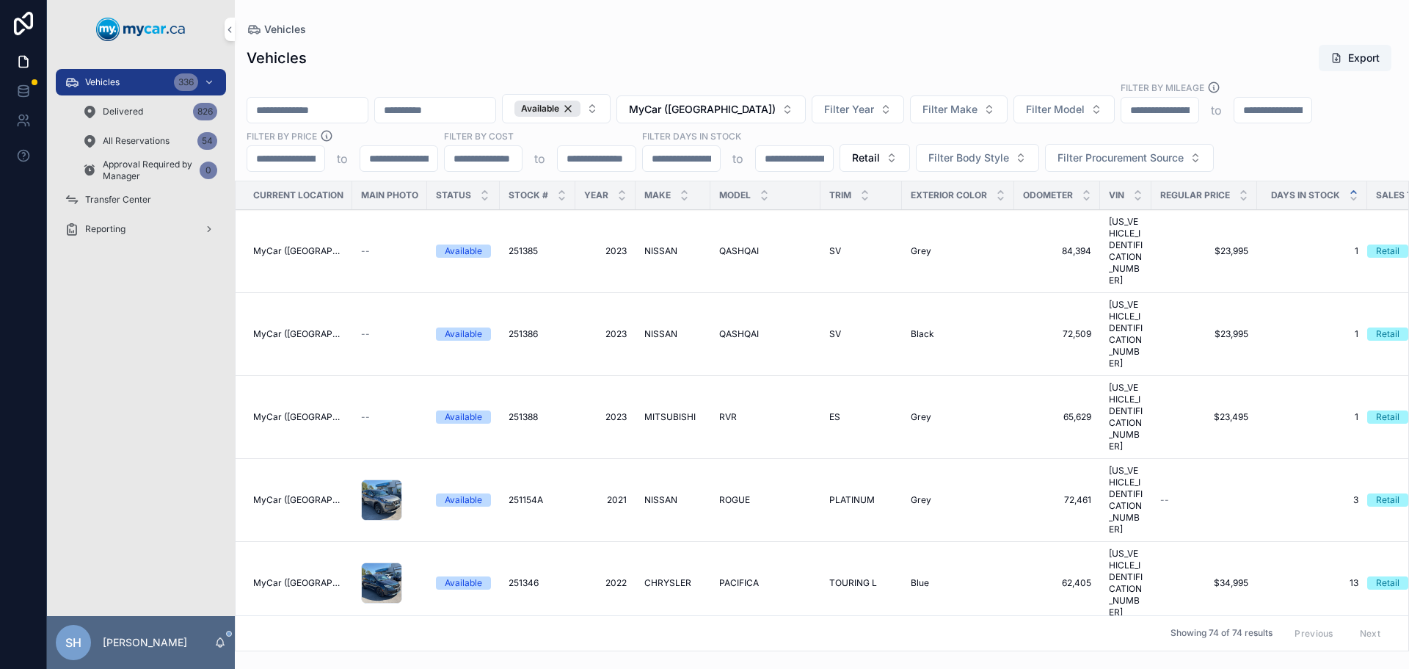
click at [728, 411] on span "RVR" at bounding box center [728, 417] width 18 height 12
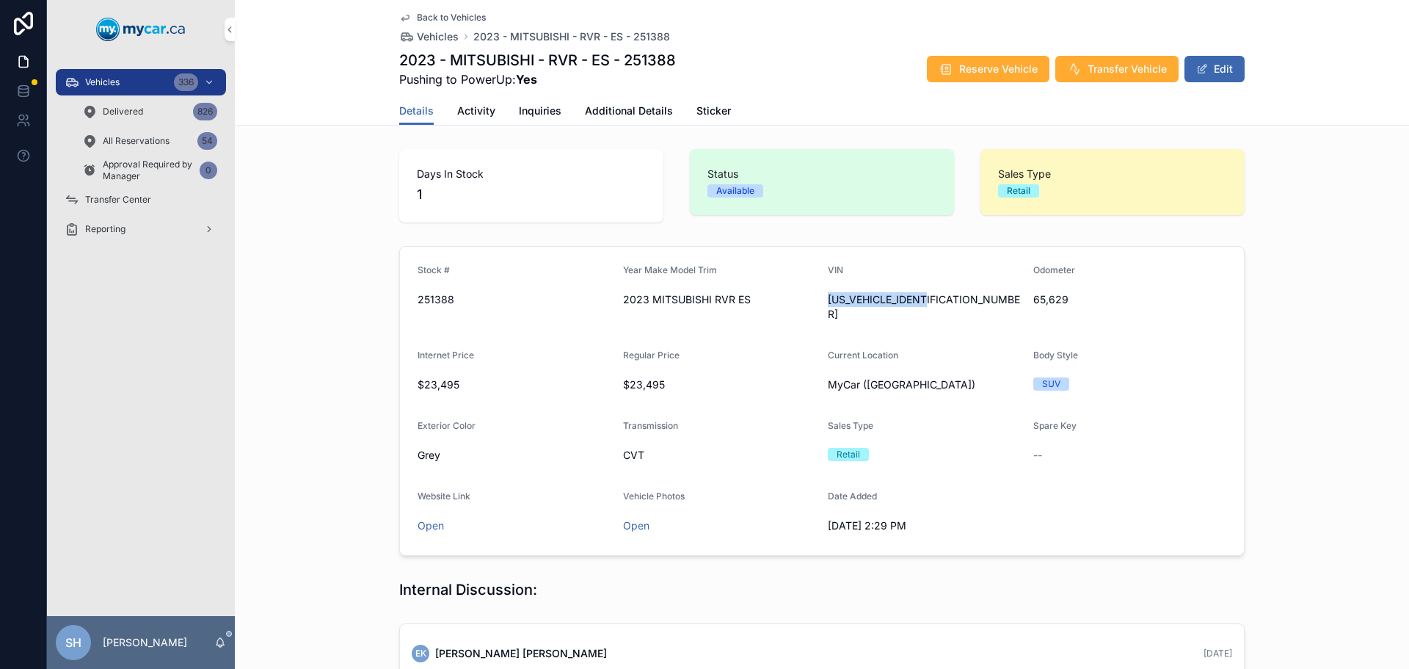
drag, startPoint x: 938, startPoint y: 296, endPoint x: 821, endPoint y: 309, distance: 117.4
click at [821, 309] on form "Stock # 251388 Year Make Model Trim 2023 MITSUBISHI RVR ES VIN JA4AJUAU7PU60634…" at bounding box center [822, 401] width 844 height 308
drag, startPoint x: 831, startPoint y: 300, endPoint x: 805, endPoint y: 318, distance: 31.1
click at [740, 332] on form "Stock # 251388 Year Make Model Trim 2023 MITSUBISHI RVR ES VIN JA4AJUAU7PU60634…" at bounding box center [822, 401] width 844 height 308
drag, startPoint x: 940, startPoint y: 298, endPoint x: 826, endPoint y: 299, distance: 113.8
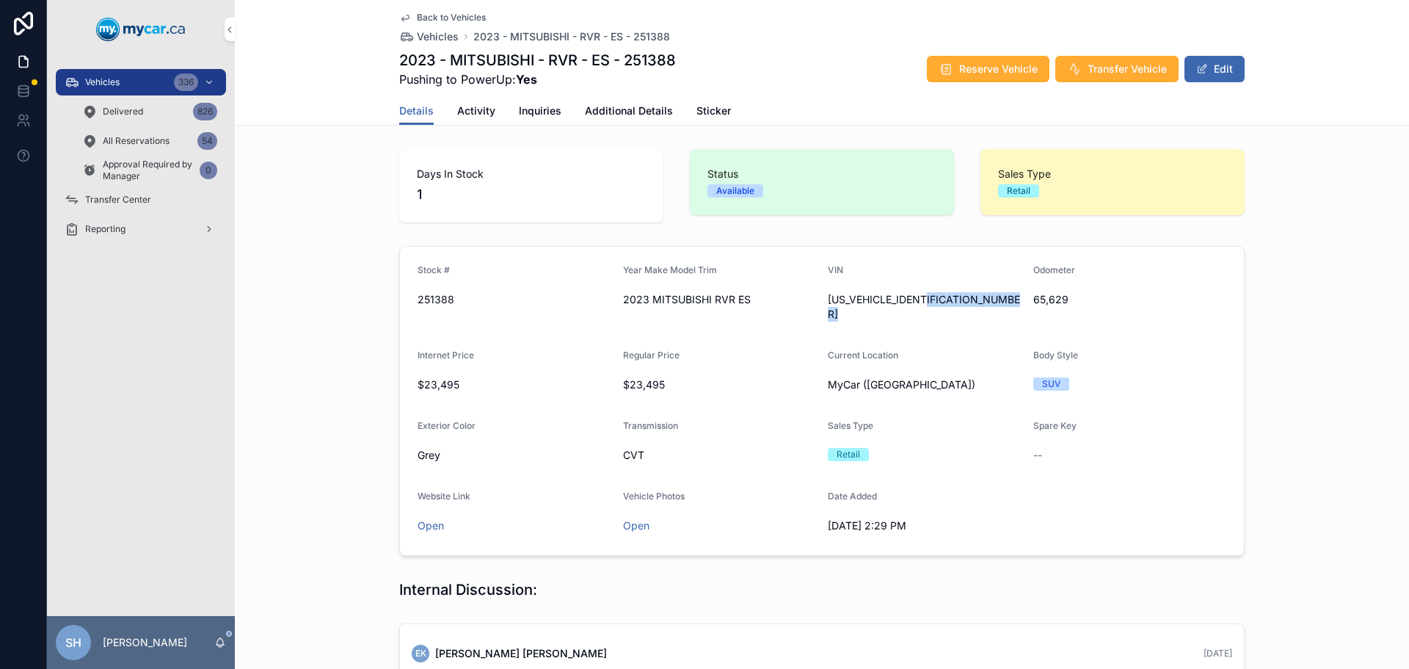
click at [828, 299] on div "JA4AJUAU7PU606340" at bounding box center [925, 306] width 194 height 29
click at [884, 310] on div "JA4AJUAU7PU606340" at bounding box center [925, 307] width 194 height 38
drag, startPoint x: 826, startPoint y: 296, endPoint x: 812, endPoint y: 303, distance: 15.4
click at [0, 0] on div "scrollable content" at bounding box center [0, 0] width 0 height 0
click at [771, 349] on div "Regular Price" at bounding box center [720, 358] width 194 height 18
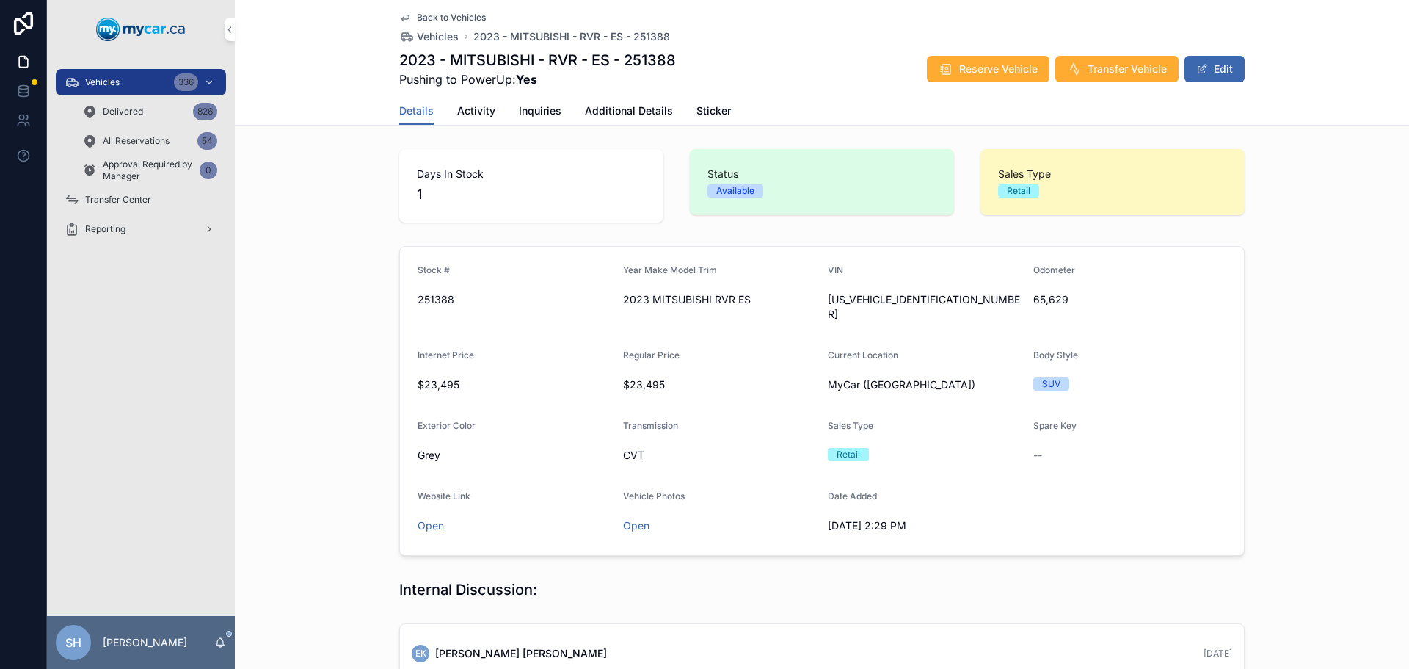
drag, startPoint x: 1212, startPoint y: 79, endPoint x: 1195, endPoint y: 87, distance: 18.4
click at [1212, 79] on button "Edit" at bounding box center [1214, 69] width 60 height 26
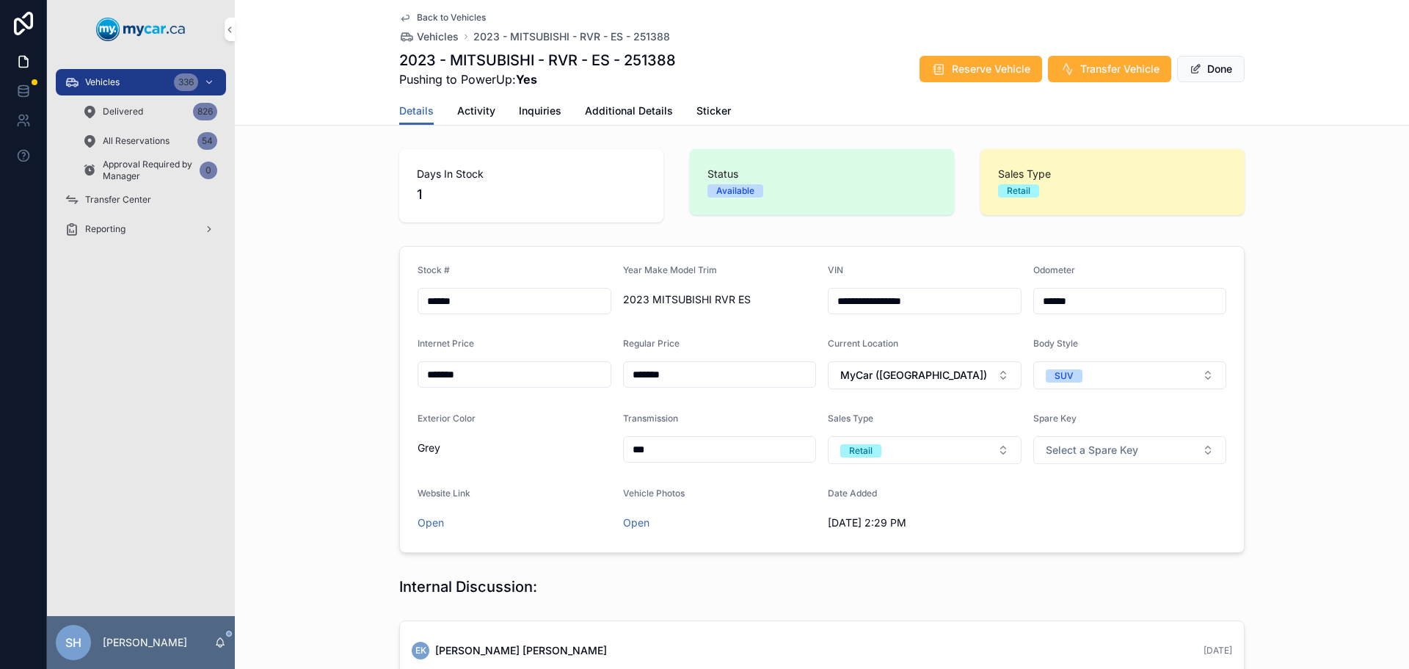
drag, startPoint x: 842, startPoint y: 296, endPoint x: 903, endPoint y: 299, distance: 61.7
click at [903, 299] on input "**********" at bounding box center [925, 301] width 192 height 21
drag, startPoint x: 997, startPoint y: 302, endPoint x: 831, endPoint y: 306, distance: 165.9
click at [831, 306] on input "**********" at bounding box center [925, 301] width 192 height 21
click at [241, 200] on div "Days In Stock 1 Status Available Sales Type Retail" at bounding box center [822, 185] width 1174 height 85
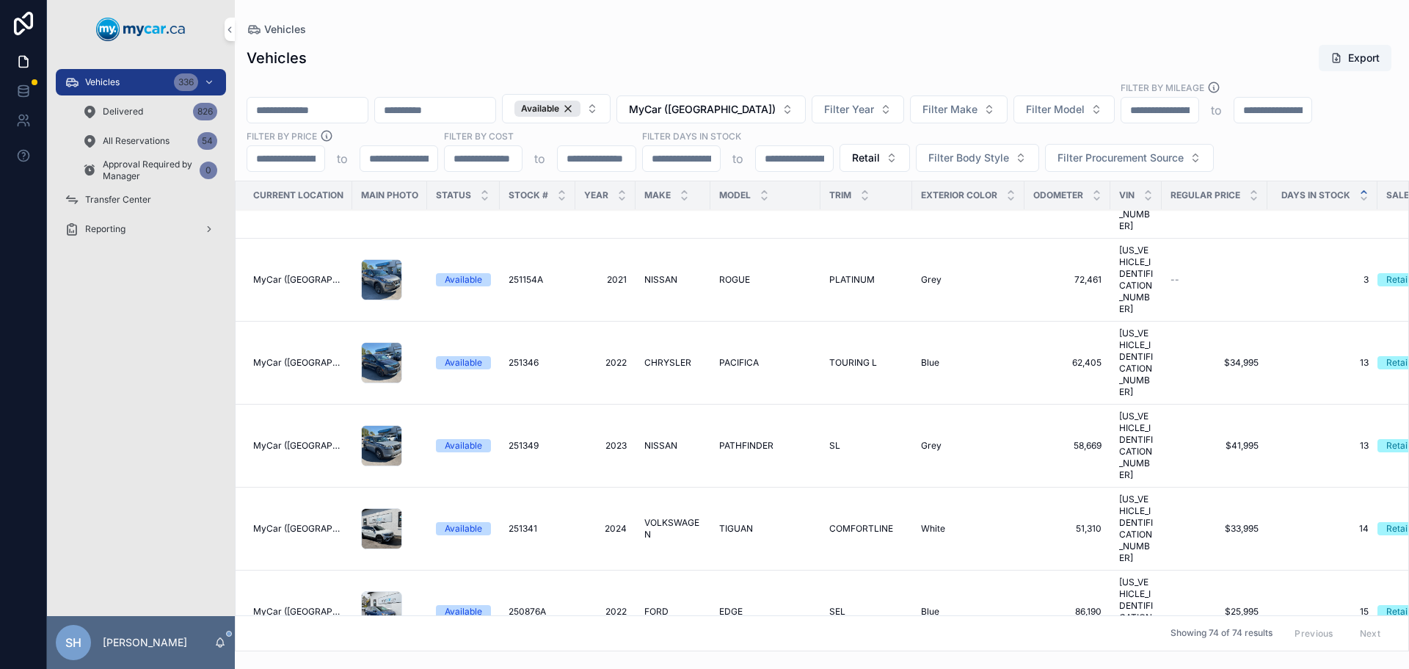
scroll to position [147, 0]
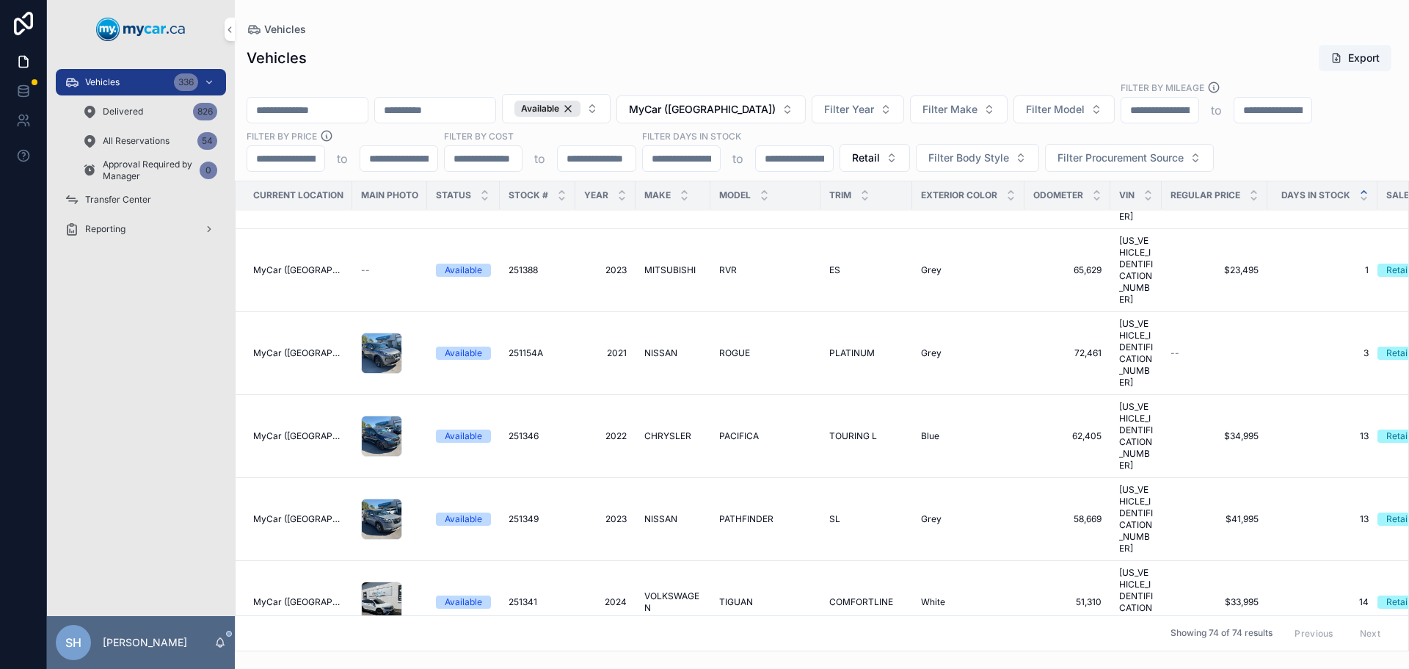
click at [666, 430] on span "CHRYSLER" at bounding box center [667, 436] width 47 height 12
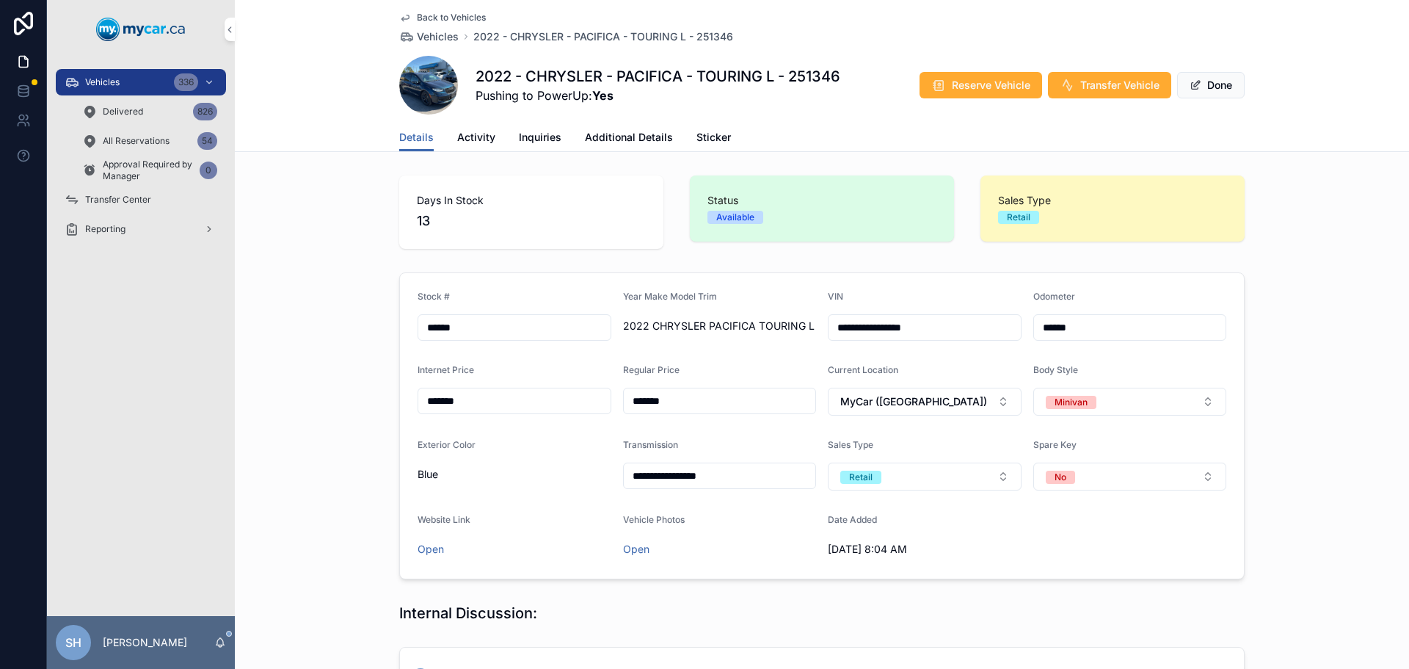
click at [462, 134] on span "Activity" at bounding box center [476, 137] width 38 height 15
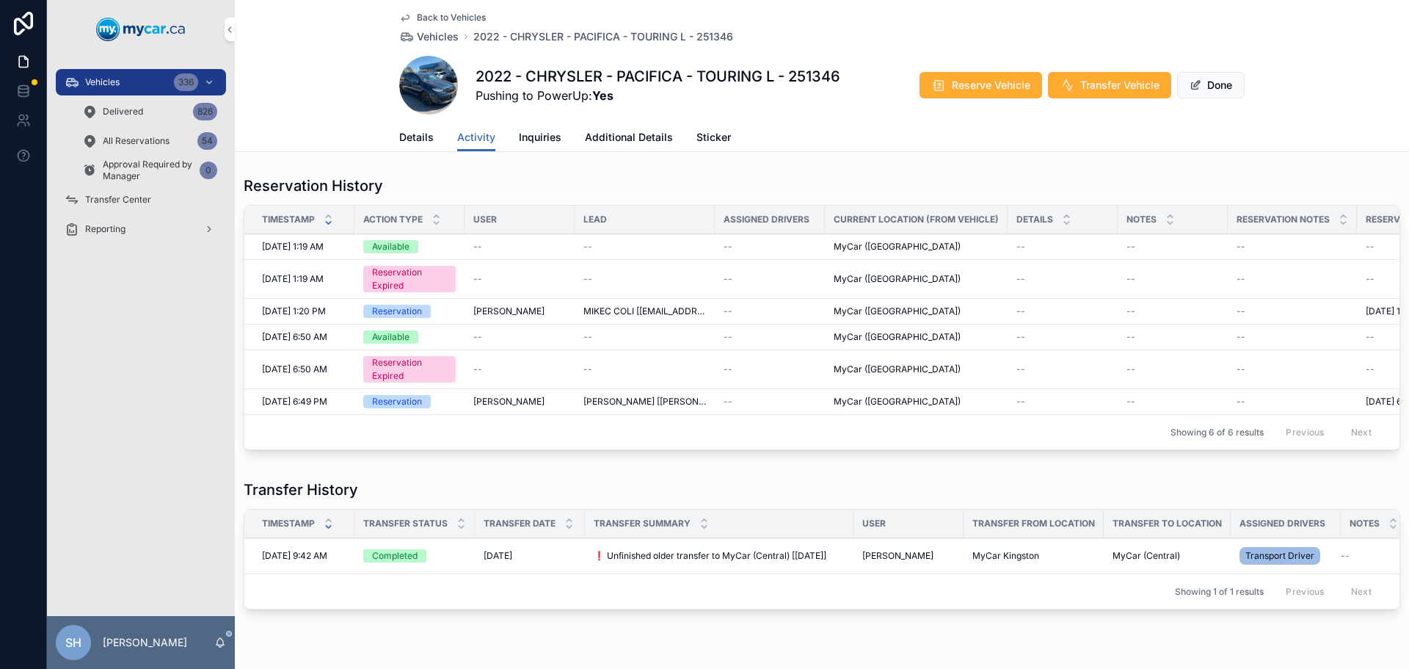
click at [412, 134] on span "Details" at bounding box center [416, 137] width 34 height 15
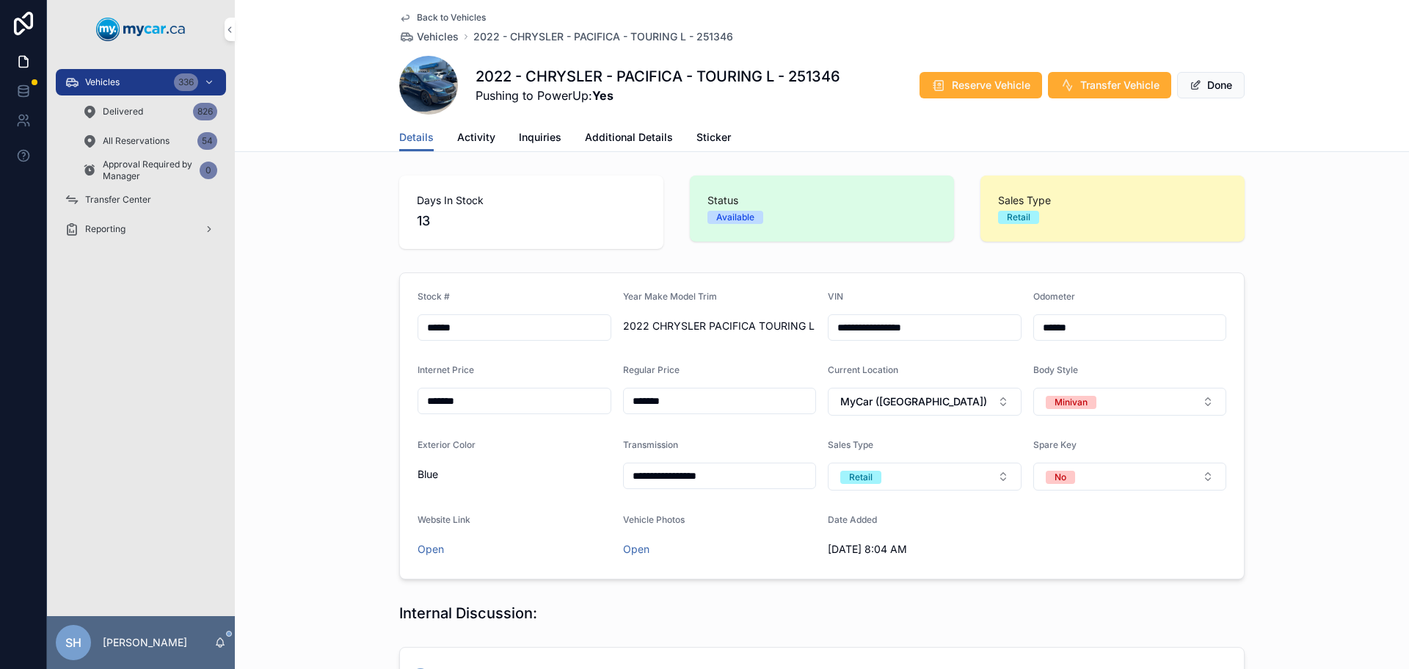
click at [288, 202] on div "Days In Stock 13 Status Available Sales Type Retail" at bounding box center [822, 212] width 1174 height 85
click at [462, 140] on span "Activity" at bounding box center [476, 137] width 38 height 15
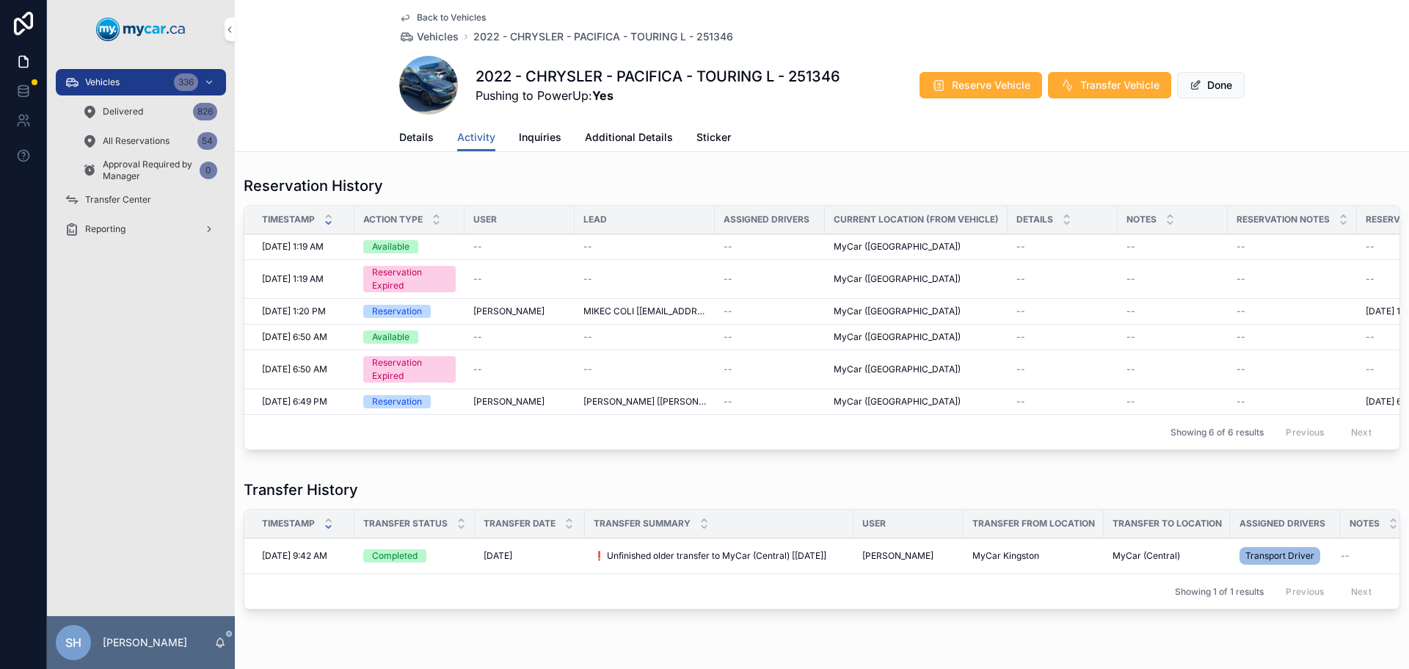
click at [403, 136] on span "Details" at bounding box center [416, 137] width 34 height 15
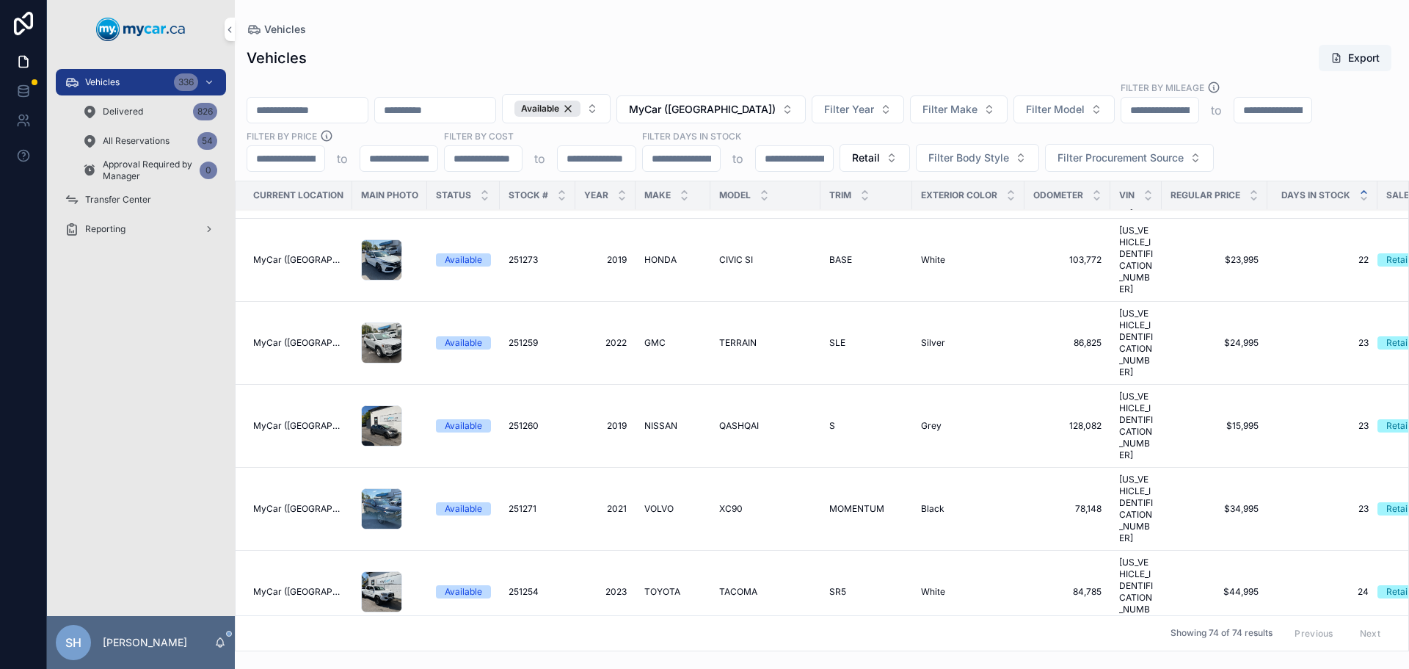
scroll to position [1027, 0]
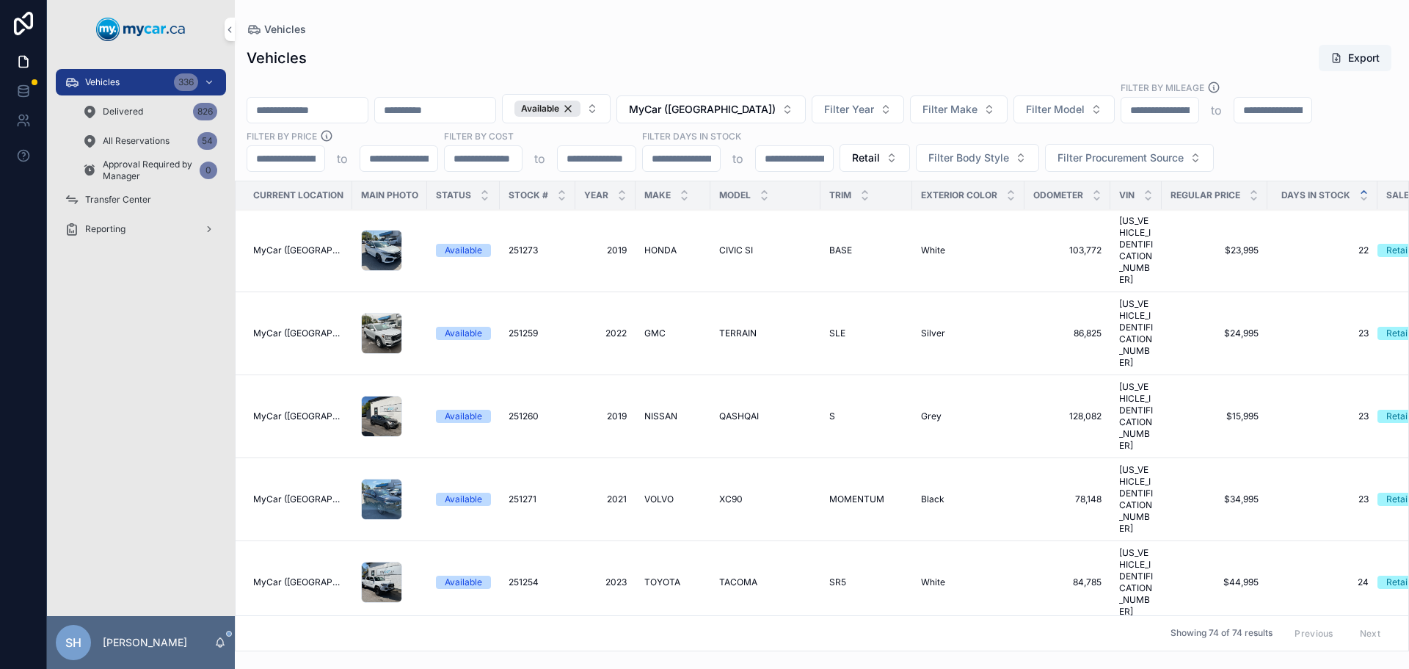
click at [848, 647] on span "SEL, 40TH ANNIVERSARY EDITION, GT SR" at bounding box center [866, 664] width 74 height 35
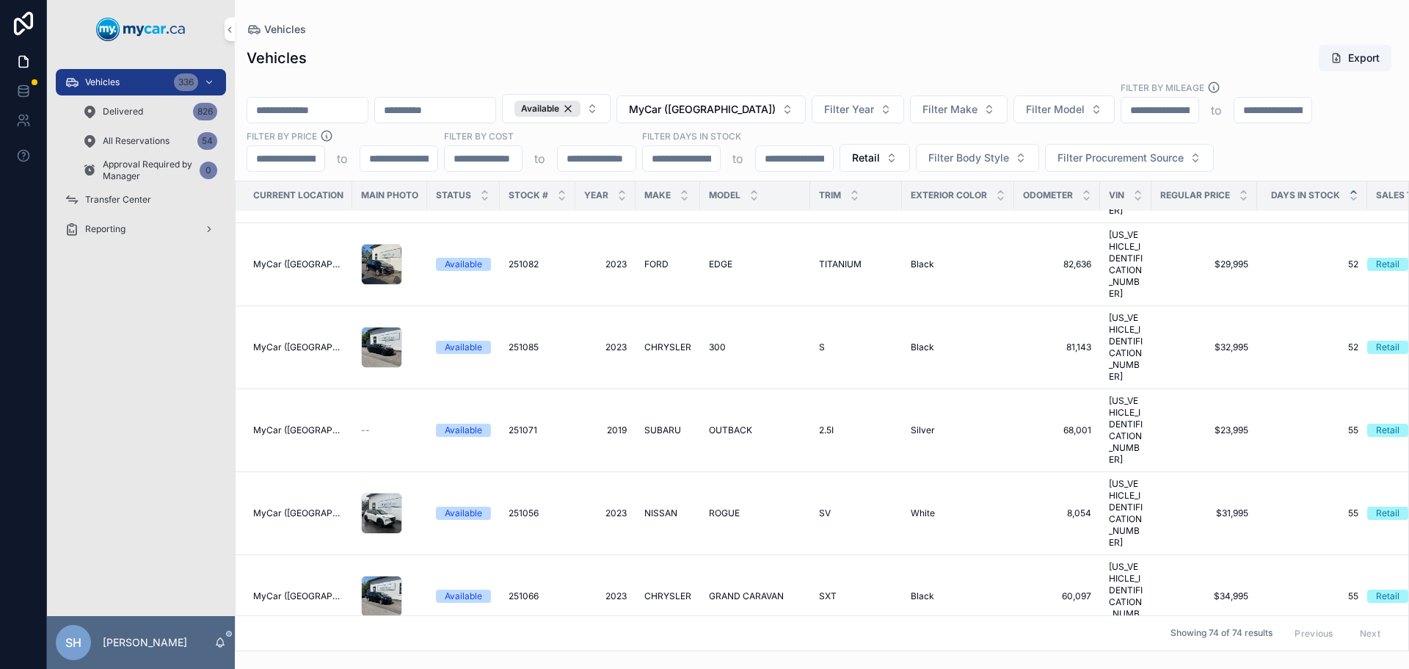
scroll to position [2642, 0]
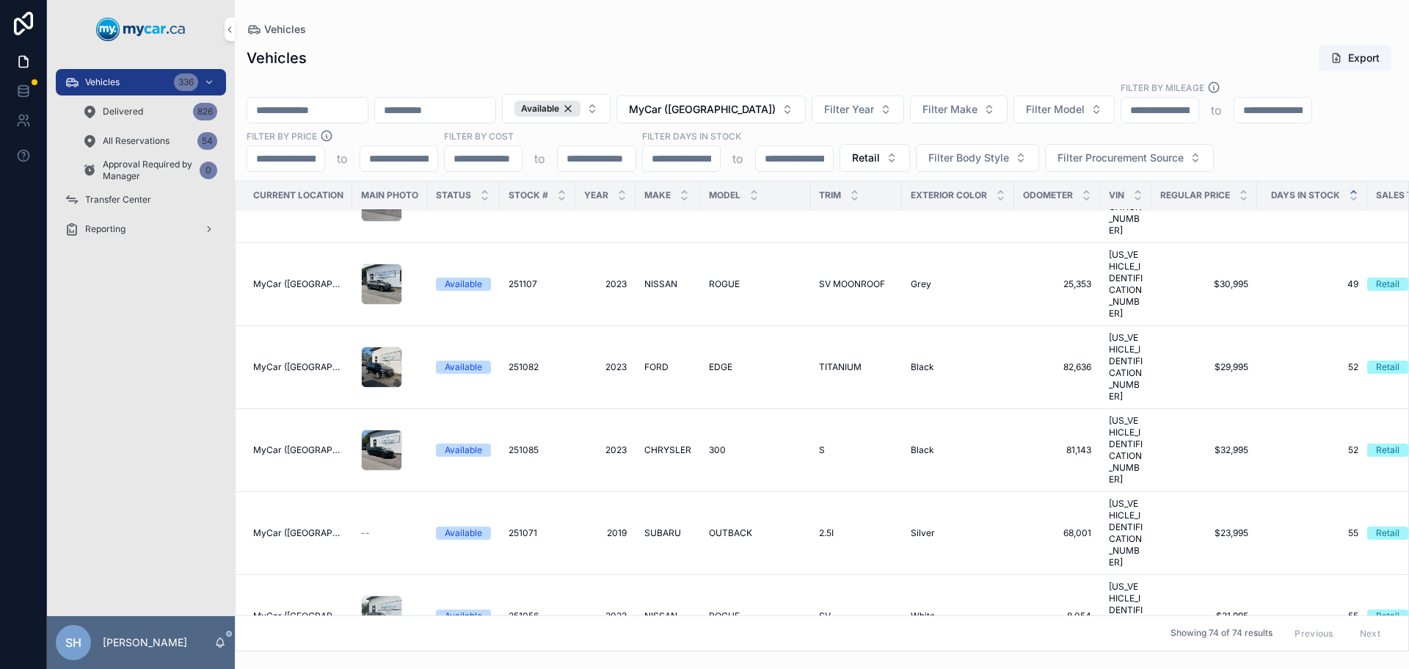
click at [955, 162] on span "Filter Body Style" at bounding box center [968, 157] width 81 height 15
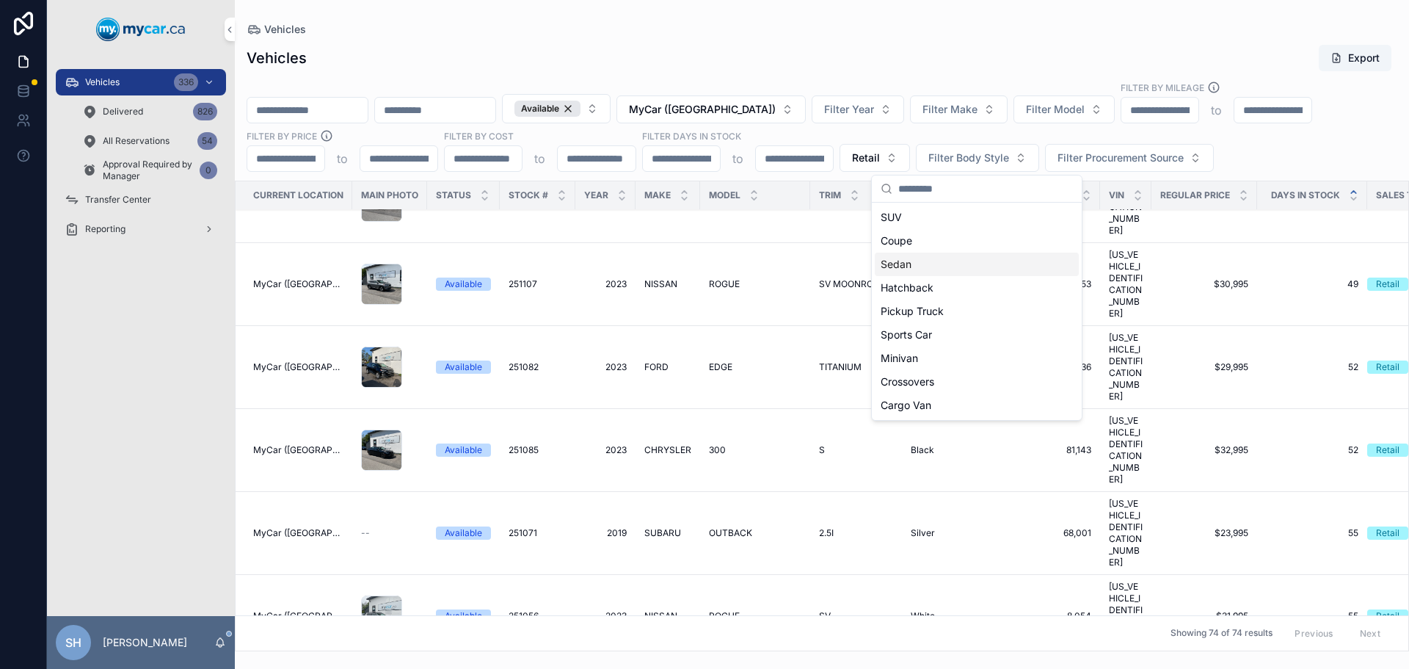
click at [913, 261] on div "Sedan" at bounding box center [977, 263] width 204 height 23
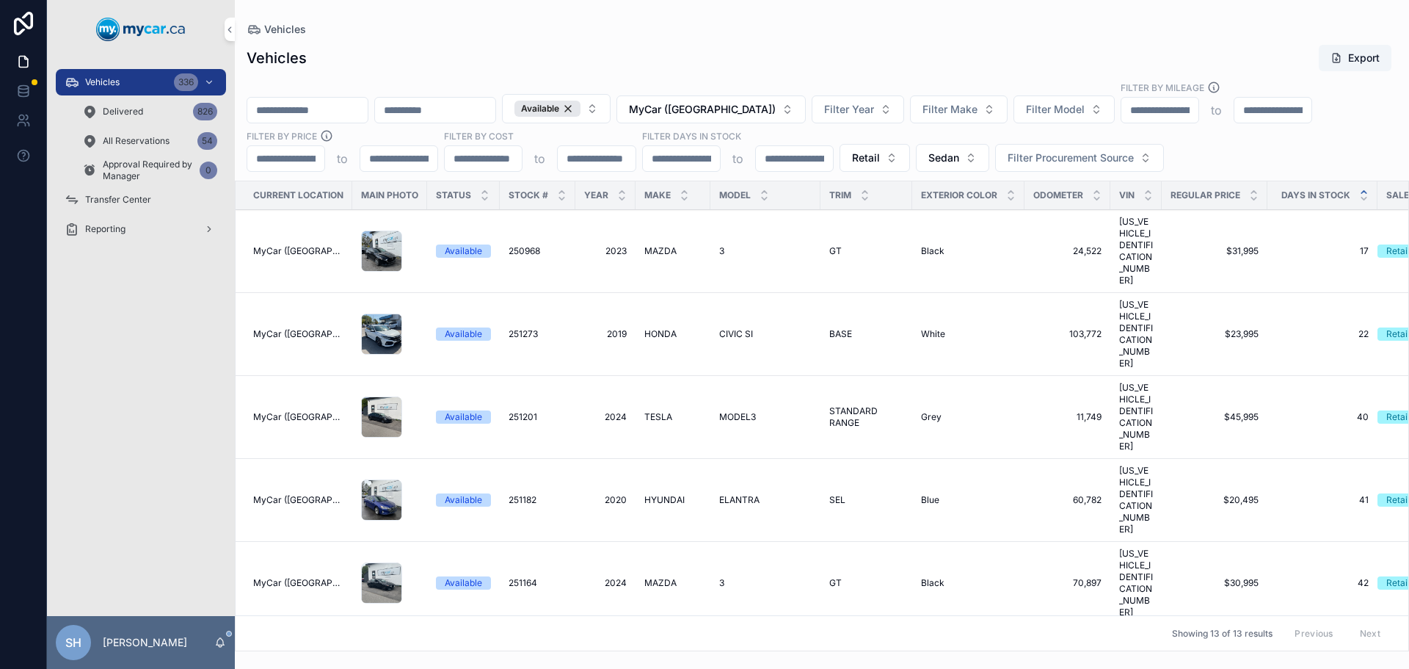
click at [795, 43] on div "Vehicles Export Available MyCar (Richmond) Filter Year Filter Make Filter Model…" at bounding box center [822, 343] width 1174 height 616
click at [749, 110] on span "MyCar ([GEOGRAPHIC_DATA])" at bounding box center [702, 109] width 147 height 15
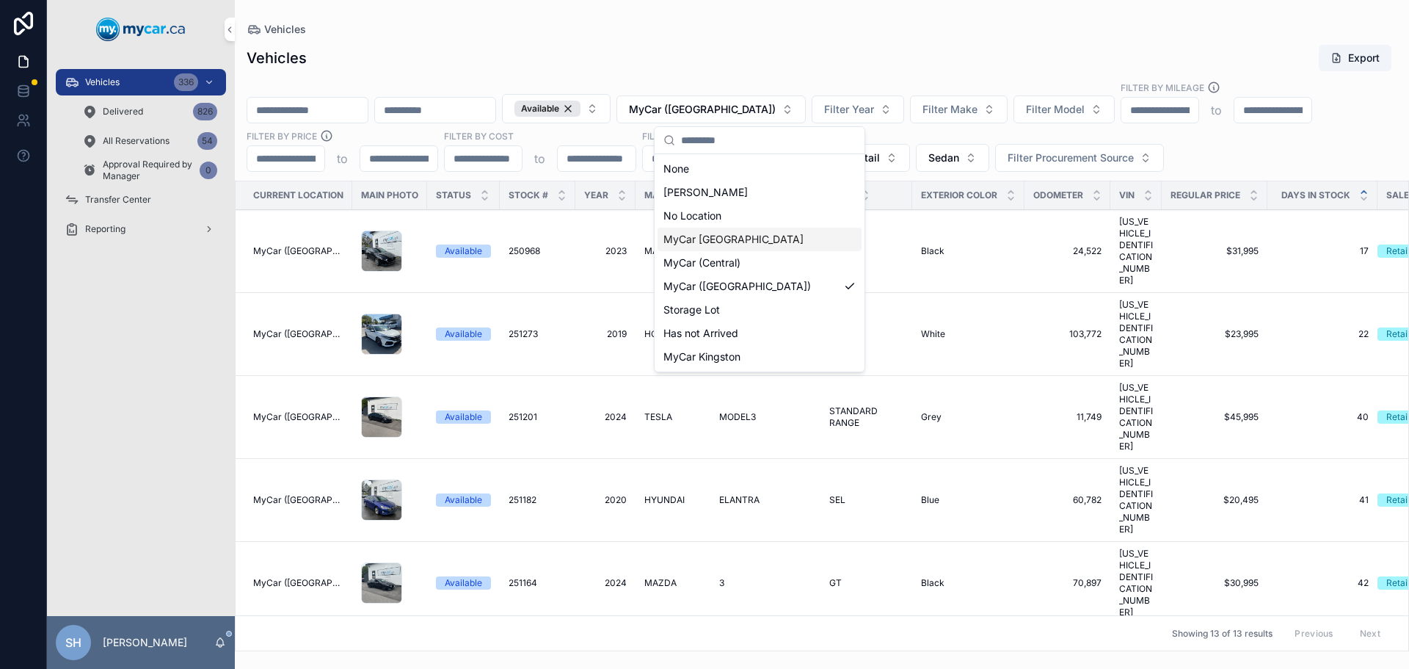
click at [753, 244] on div "MyCar [GEOGRAPHIC_DATA]" at bounding box center [760, 238] width 204 height 23
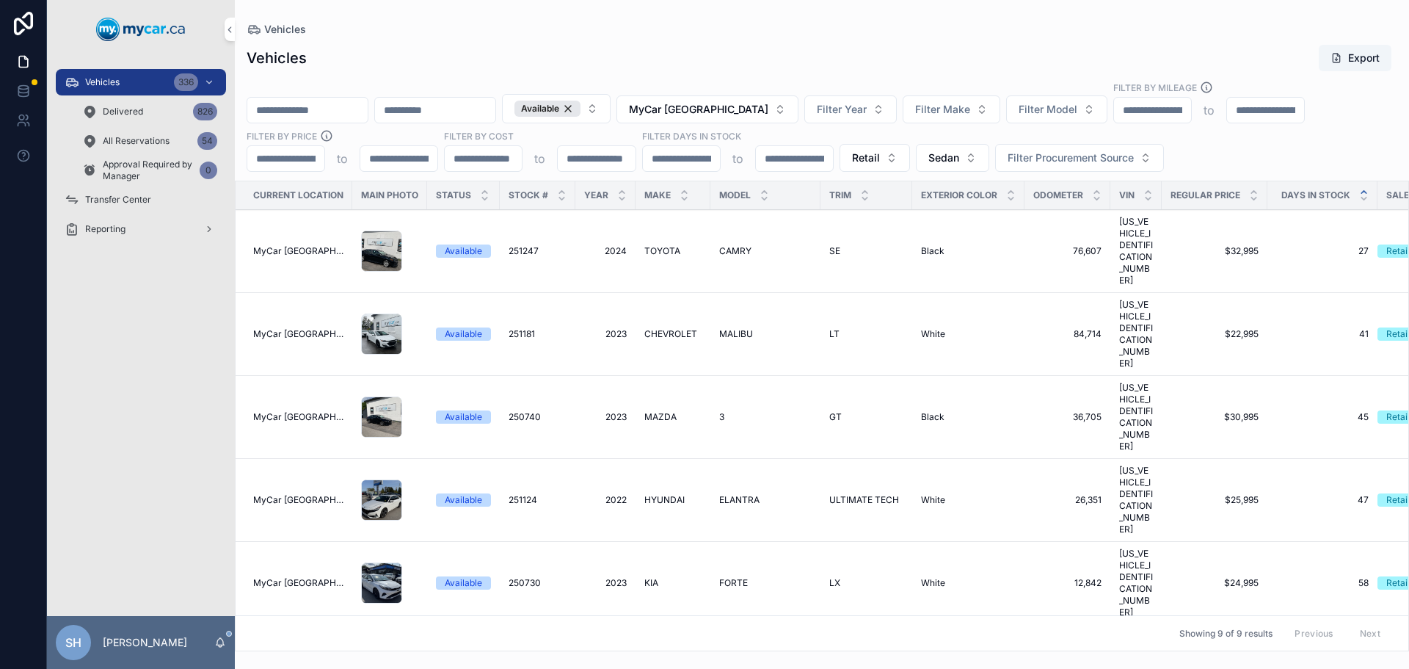
click at [735, 108] on span "MyCar [GEOGRAPHIC_DATA]" at bounding box center [698, 109] width 139 height 15
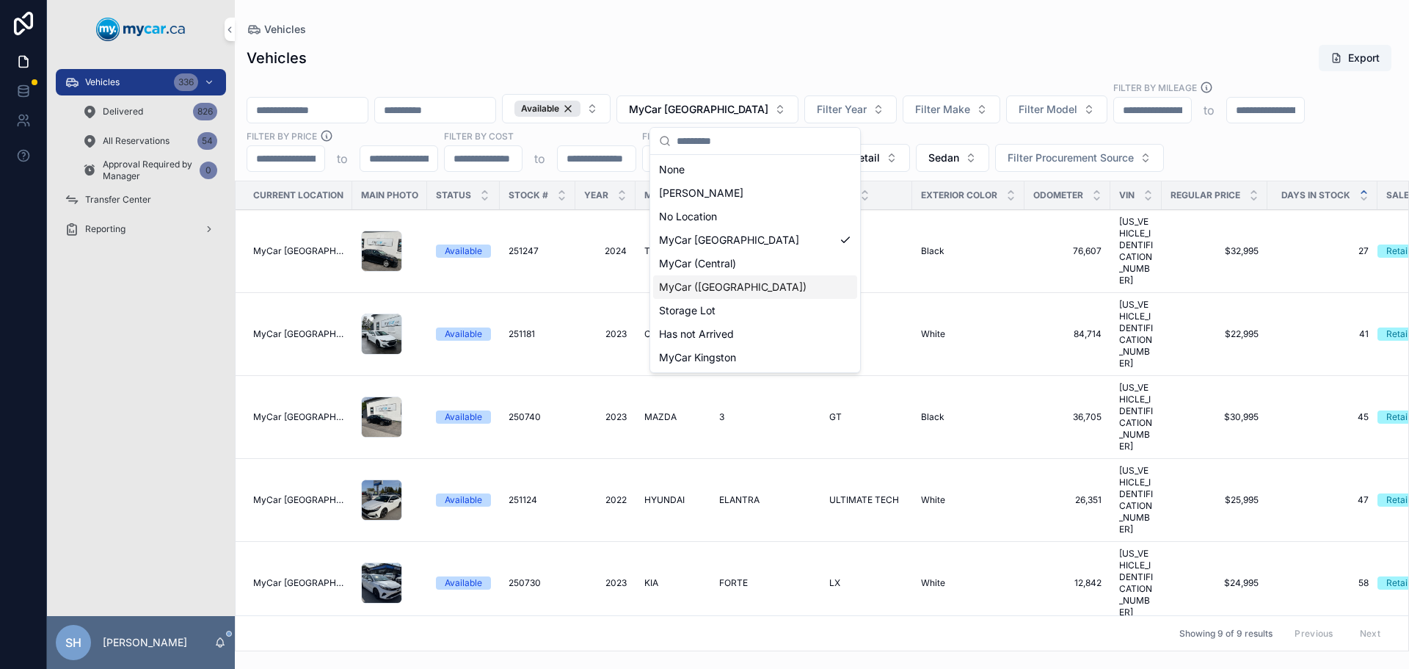
click at [735, 286] on span "MyCar ([GEOGRAPHIC_DATA])" at bounding box center [733, 287] width 148 height 15
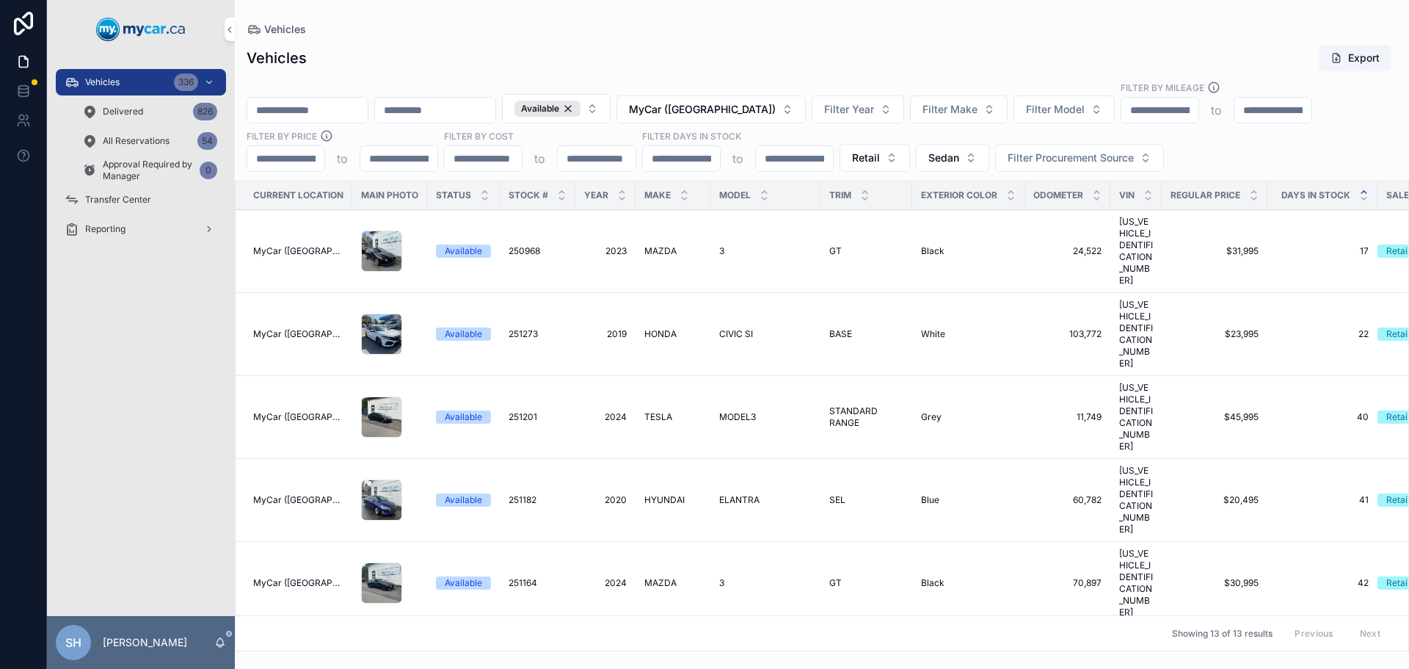
click at [932, 157] on span "Sedan" at bounding box center [943, 157] width 31 height 15
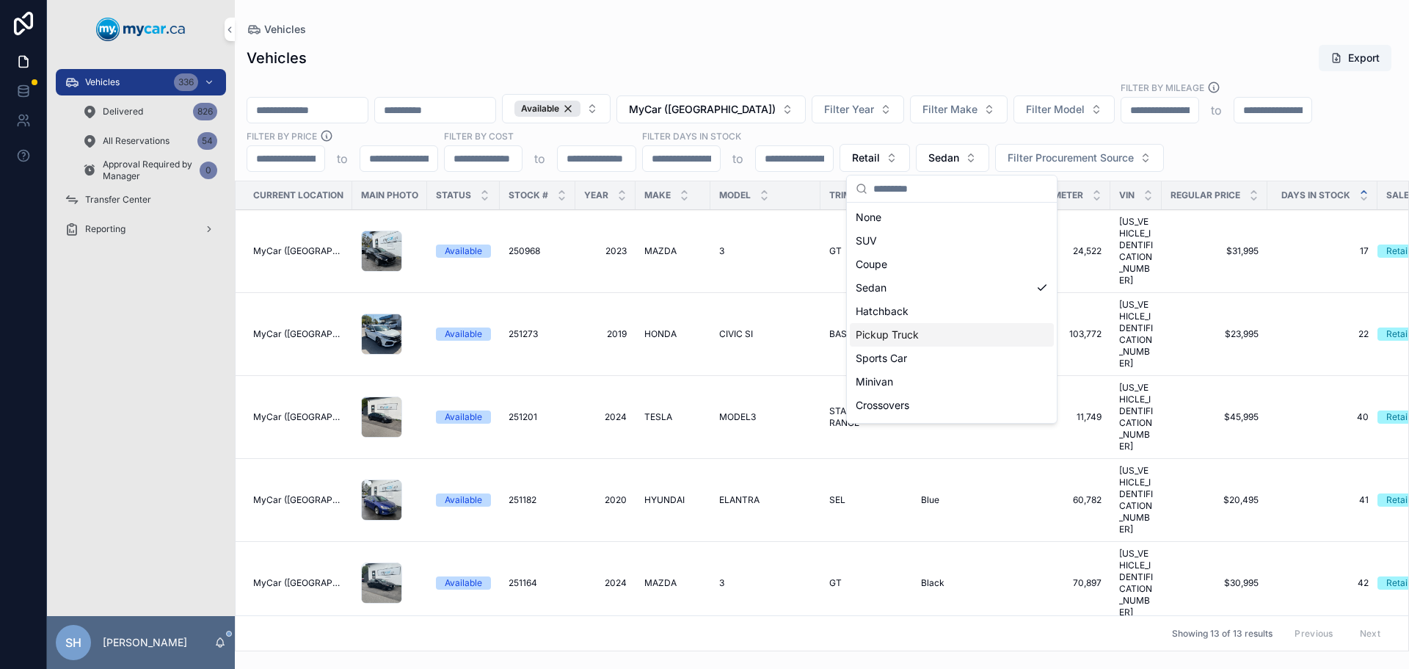
drag, startPoint x: 934, startPoint y: 242, endPoint x: 927, endPoint y: 343, distance: 100.8
click at [927, 343] on div "None SUV Coupe Sedan Hatchback Pickup Truck Sports Car Minivan Crossovers Cargo…" at bounding box center [952, 322] width 204 height 235
click at [927, 343] on div "Pickup Truck" at bounding box center [952, 334] width 204 height 23
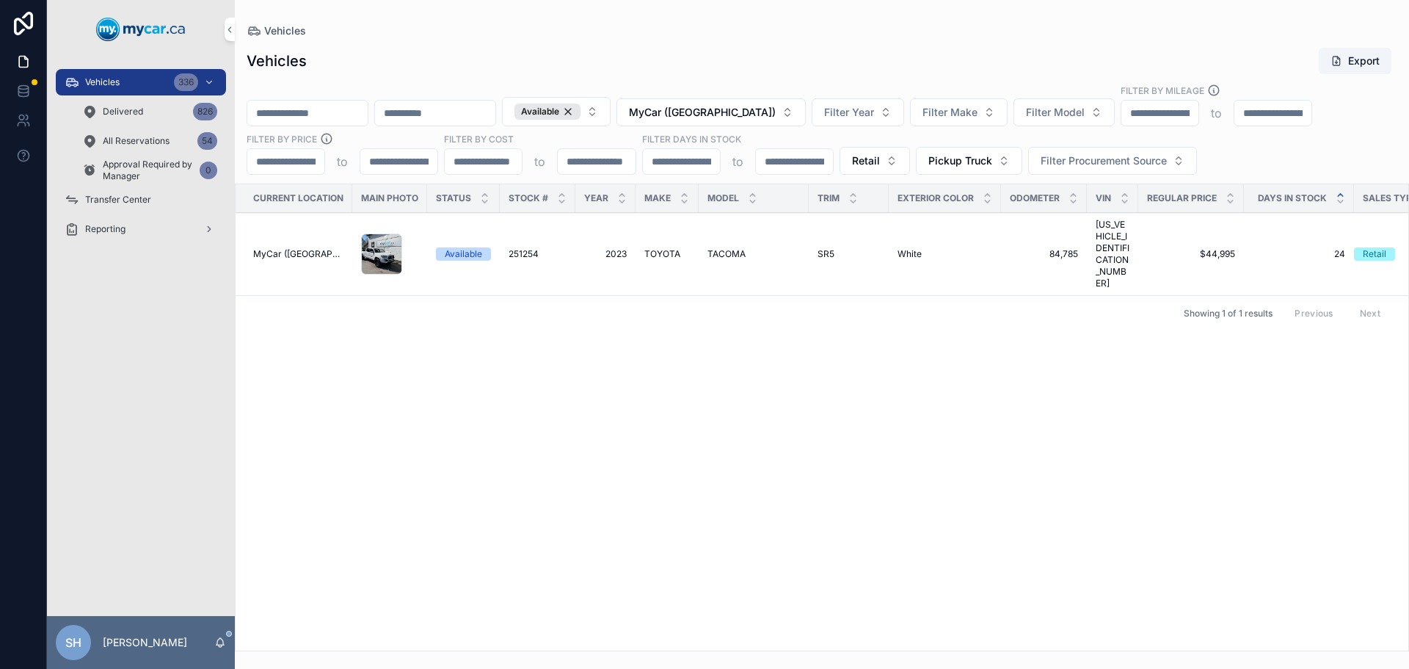
click at [958, 166] on span "Pickup Truck" at bounding box center [960, 160] width 64 height 15
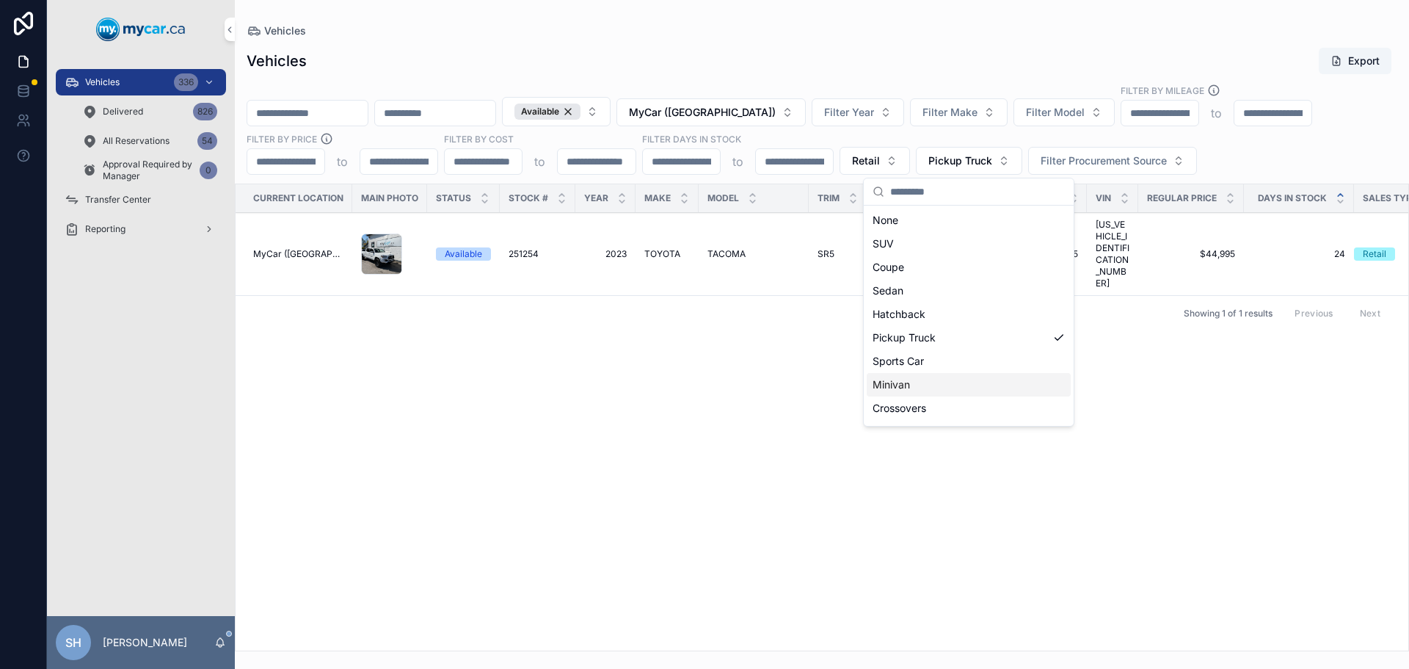
click at [939, 386] on div "Minivan" at bounding box center [969, 384] width 204 height 23
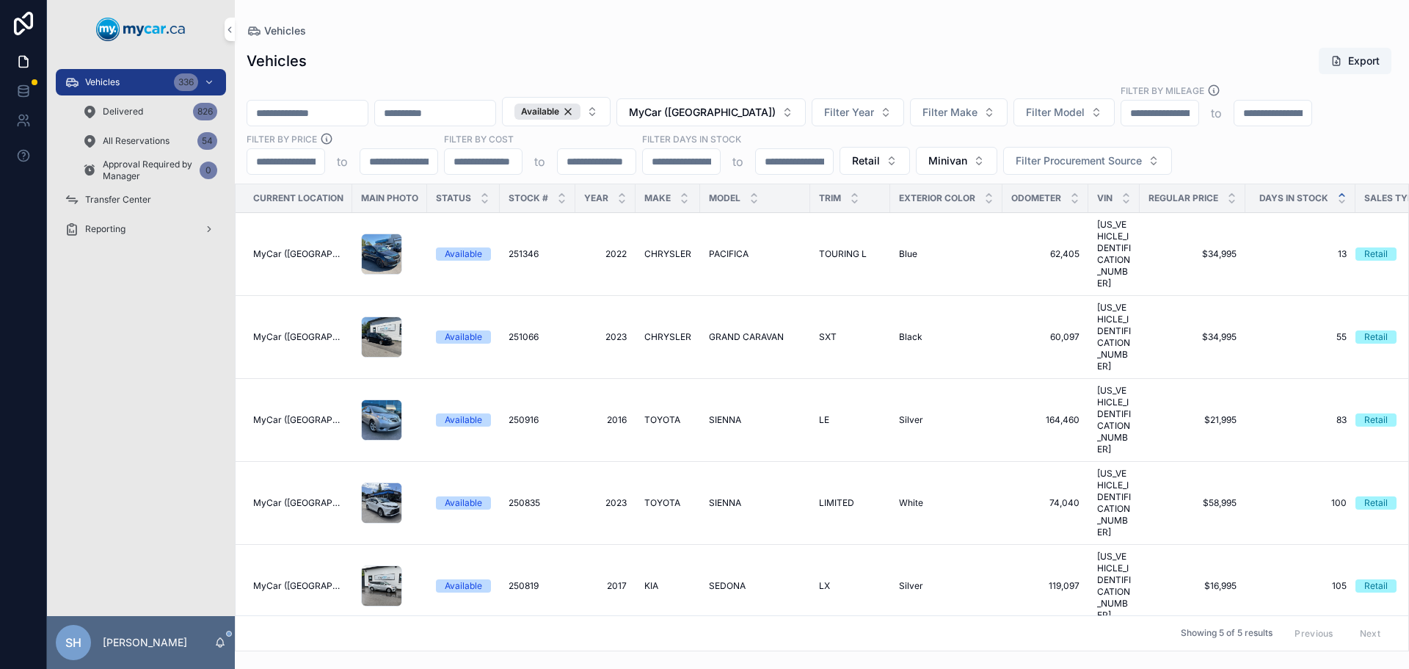
click at [776, 116] on span "MyCar ([GEOGRAPHIC_DATA])" at bounding box center [702, 112] width 147 height 15
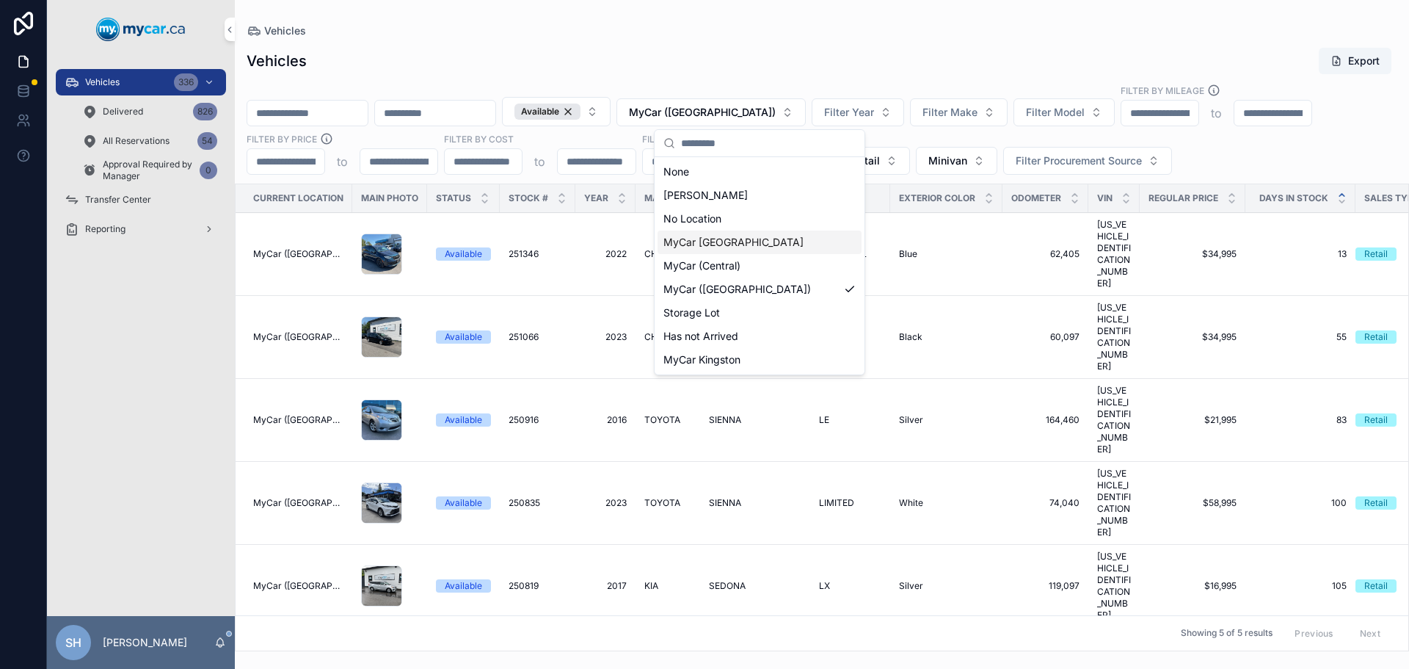
click at [746, 239] on span "MyCar [GEOGRAPHIC_DATA]" at bounding box center [733, 242] width 140 height 15
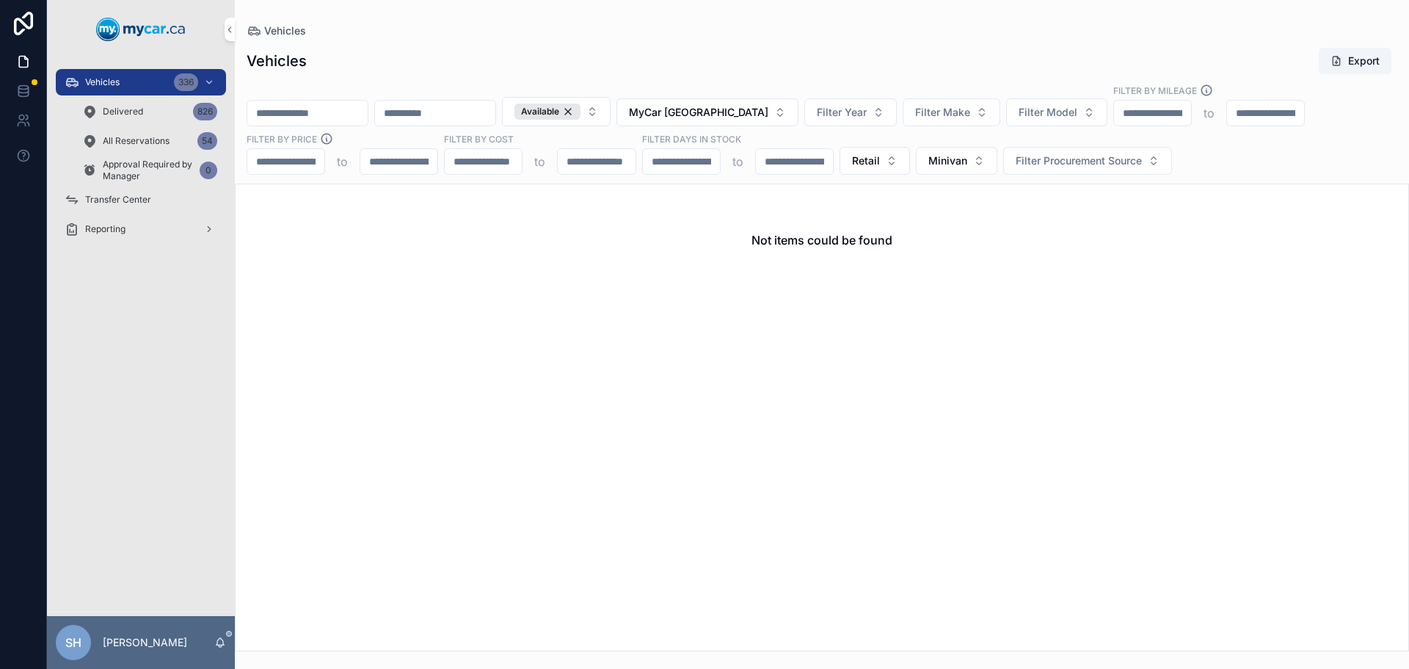
click at [753, 110] on span "MyCar [GEOGRAPHIC_DATA]" at bounding box center [698, 112] width 139 height 15
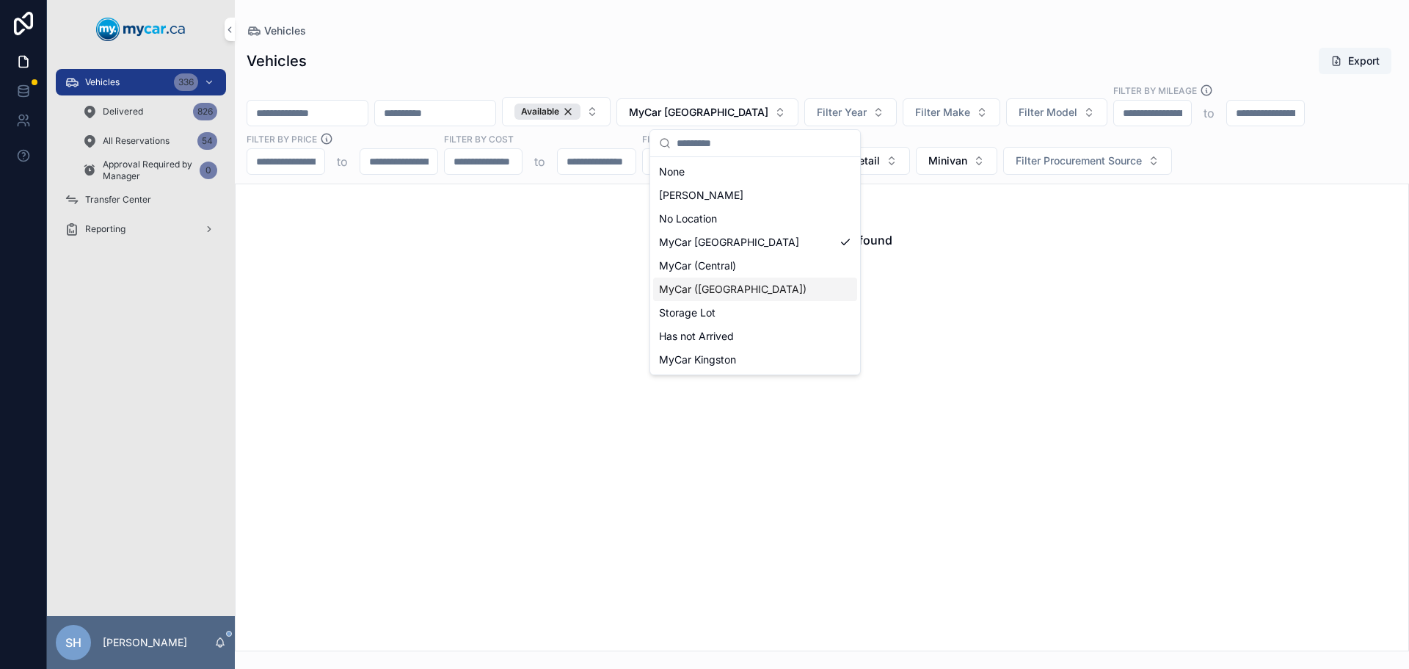
click at [746, 292] on span "MyCar ([GEOGRAPHIC_DATA])" at bounding box center [733, 289] width 148 height 15
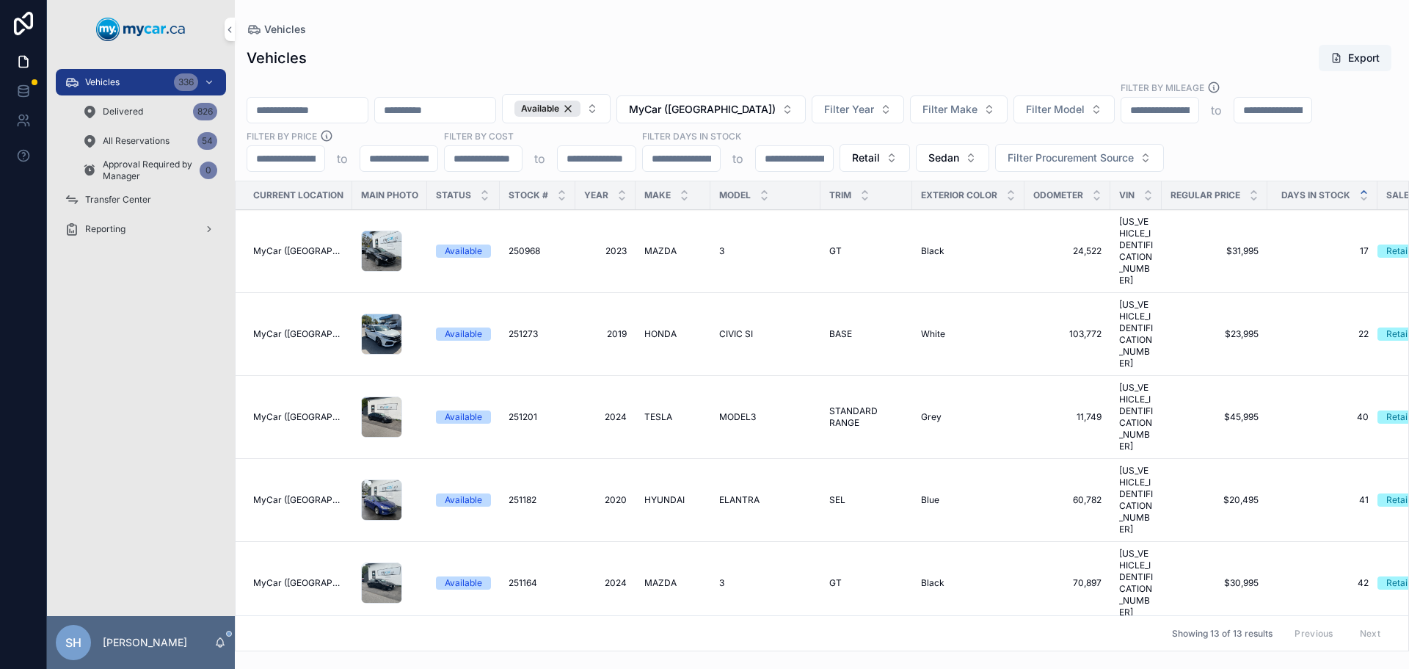
click at [949, 155] on span "Sedan" at bounding box center [943, 157] width 31 height 15
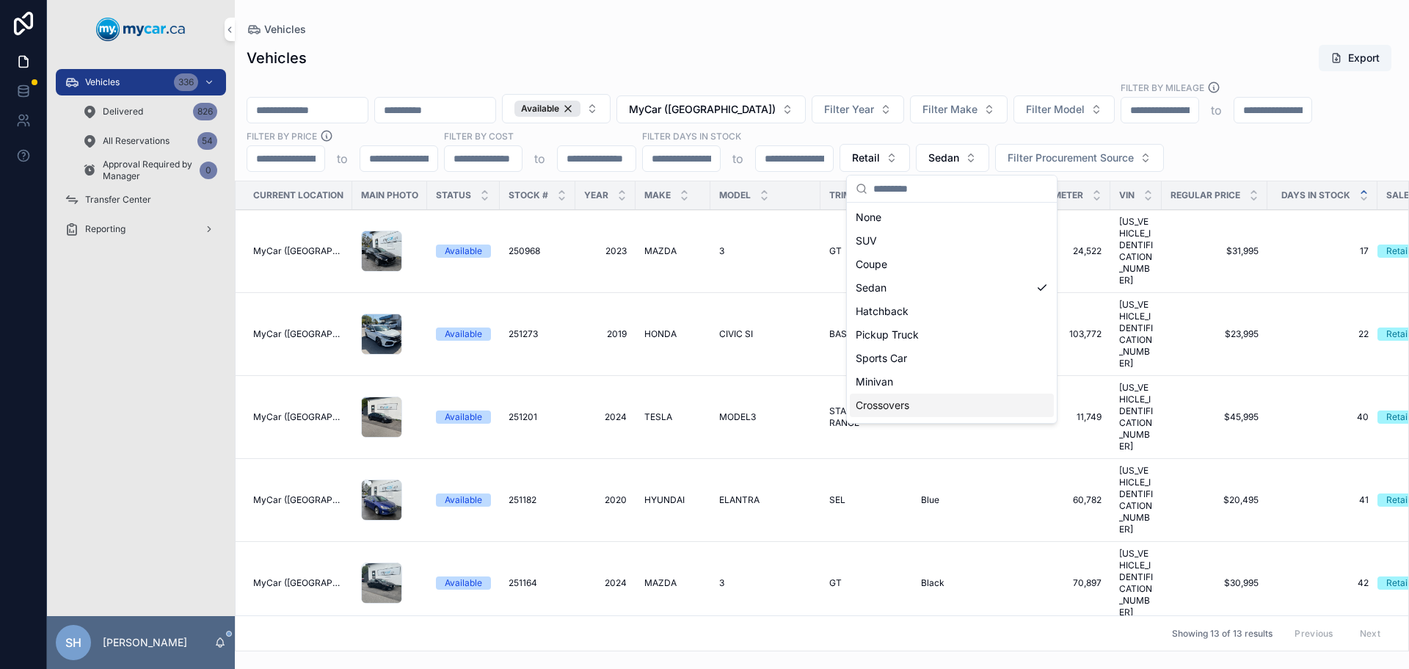
click at [923, 405] on div "Crossovers" at bounding box center [952, 404] width 204 height 23
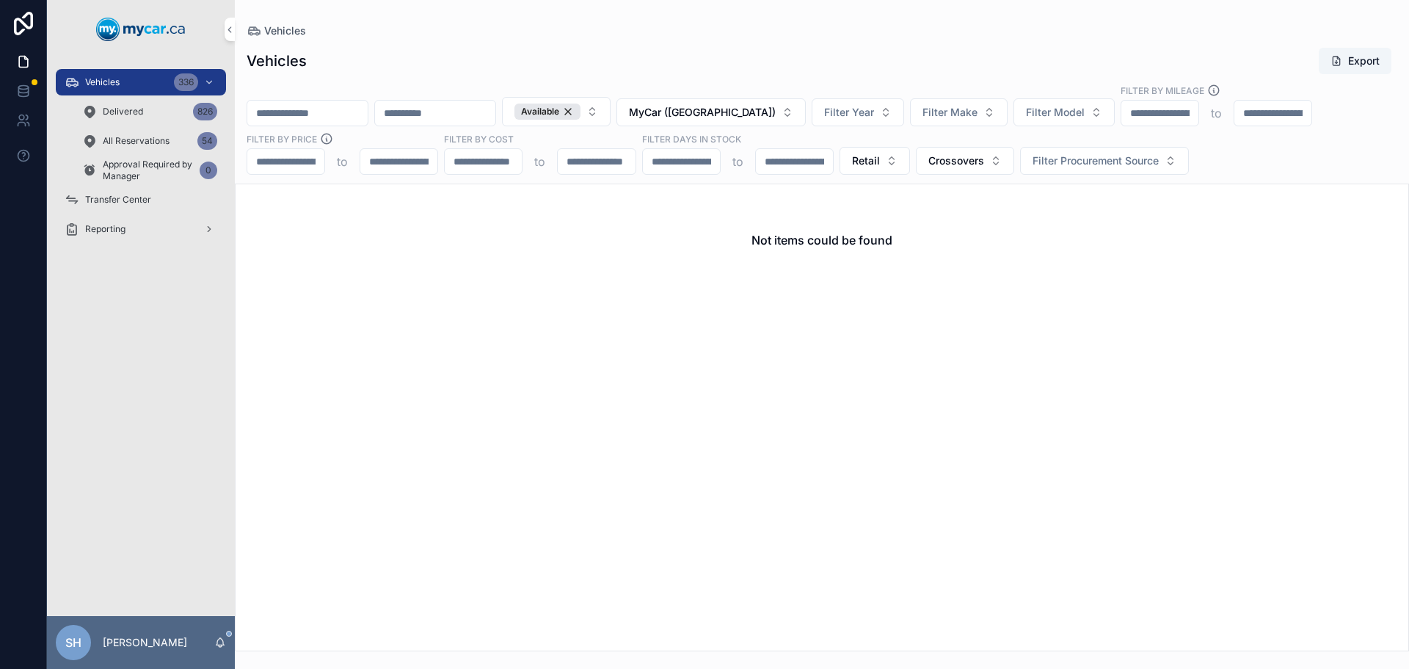
click at [953, 170] on button "Crossovers" at bounding box center [965, 161] width 98 height 28
click at [883, 236] on div "SUV" at bounding box center [964, 243] width 204 height 23
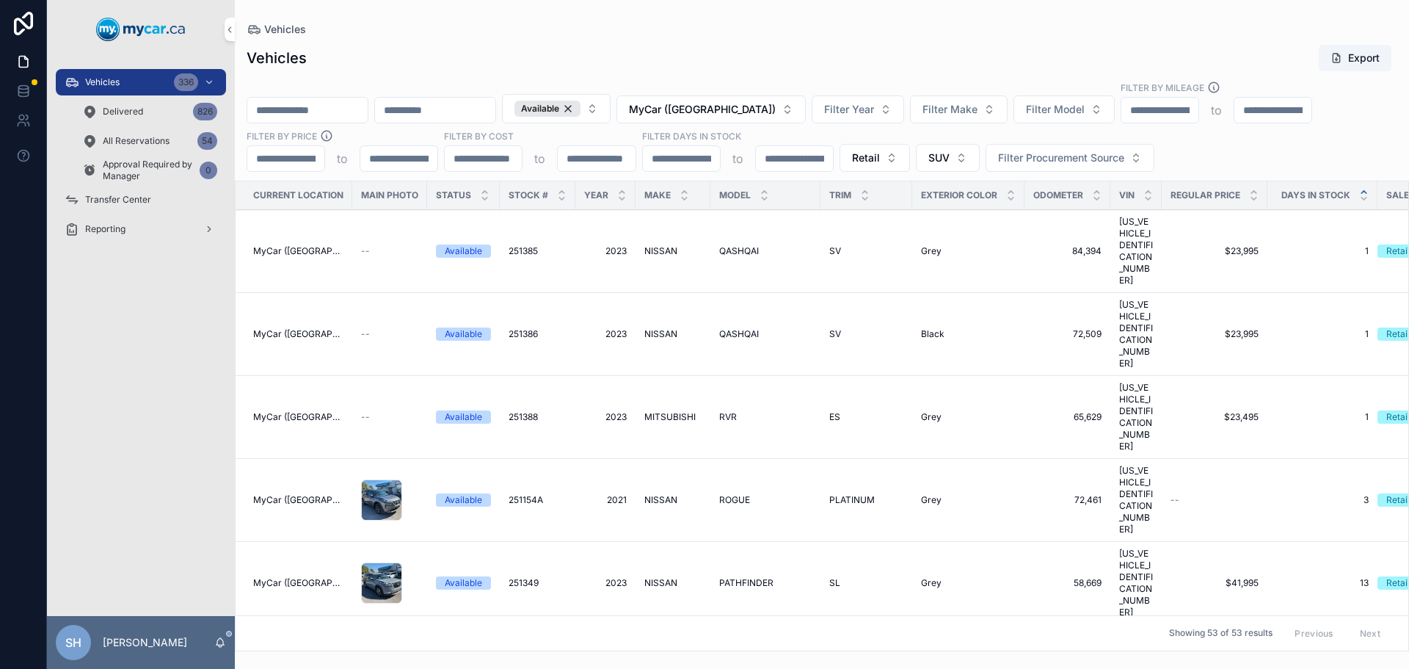
click at [875, 29] on div "Vehicles" at bounding box center [822, 29] width 1151 height 12
click at [762, 189] on icon "scrollable content" at bounding box center [765, 192] width 10 height 10
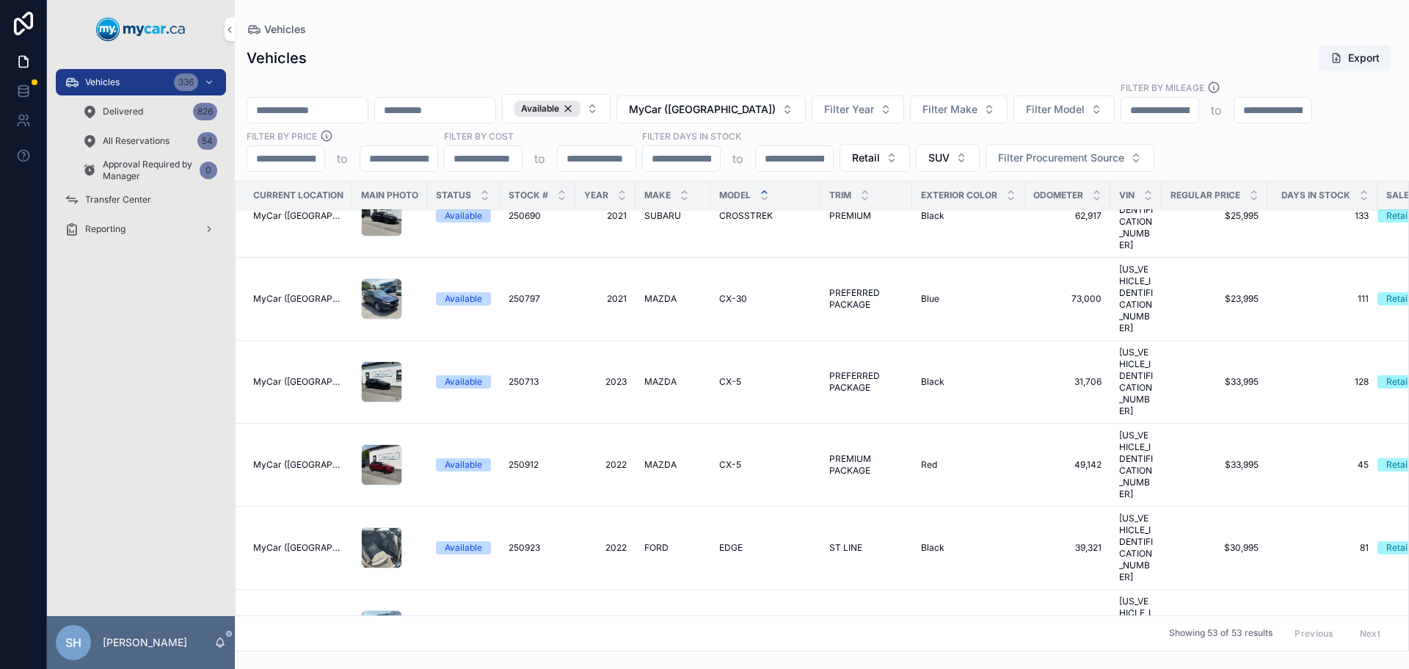
scroll to position [294, 0]
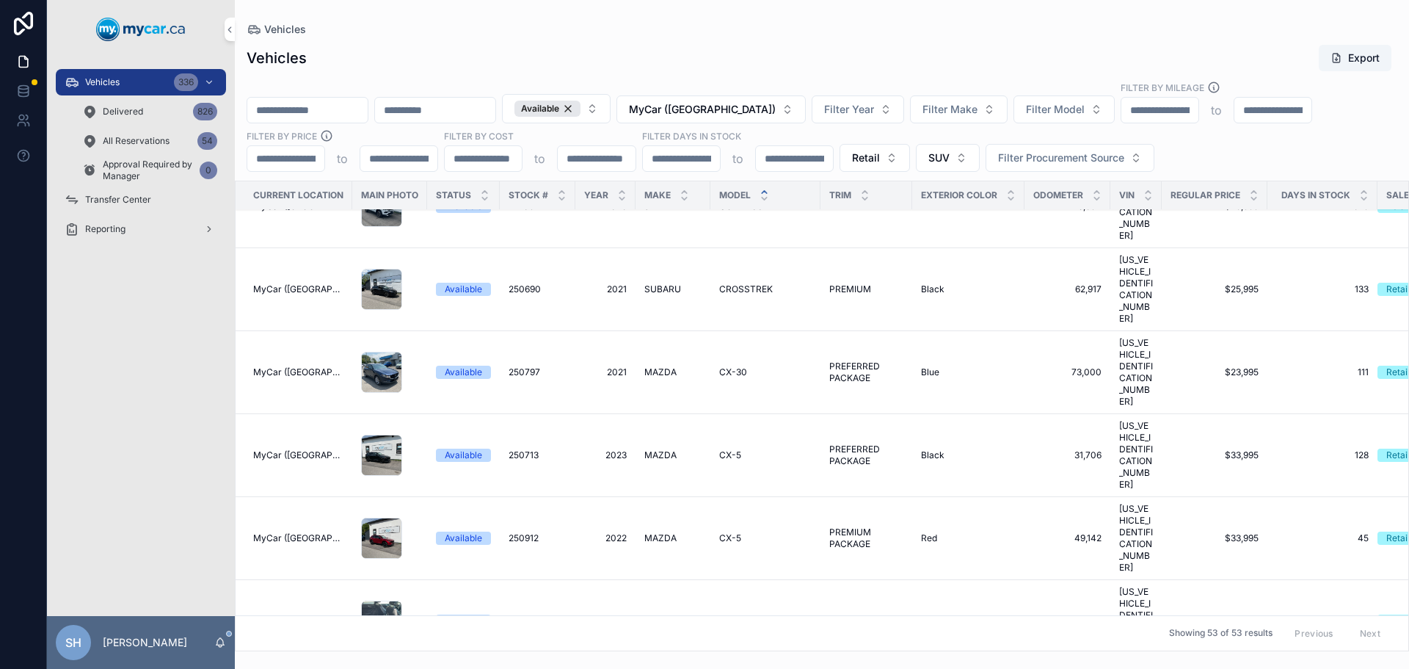
click at [725, 112] on span "MyCar ([GEOGRAPHIC_DATA])" at bounding box center [702, 109] width 147 height 15
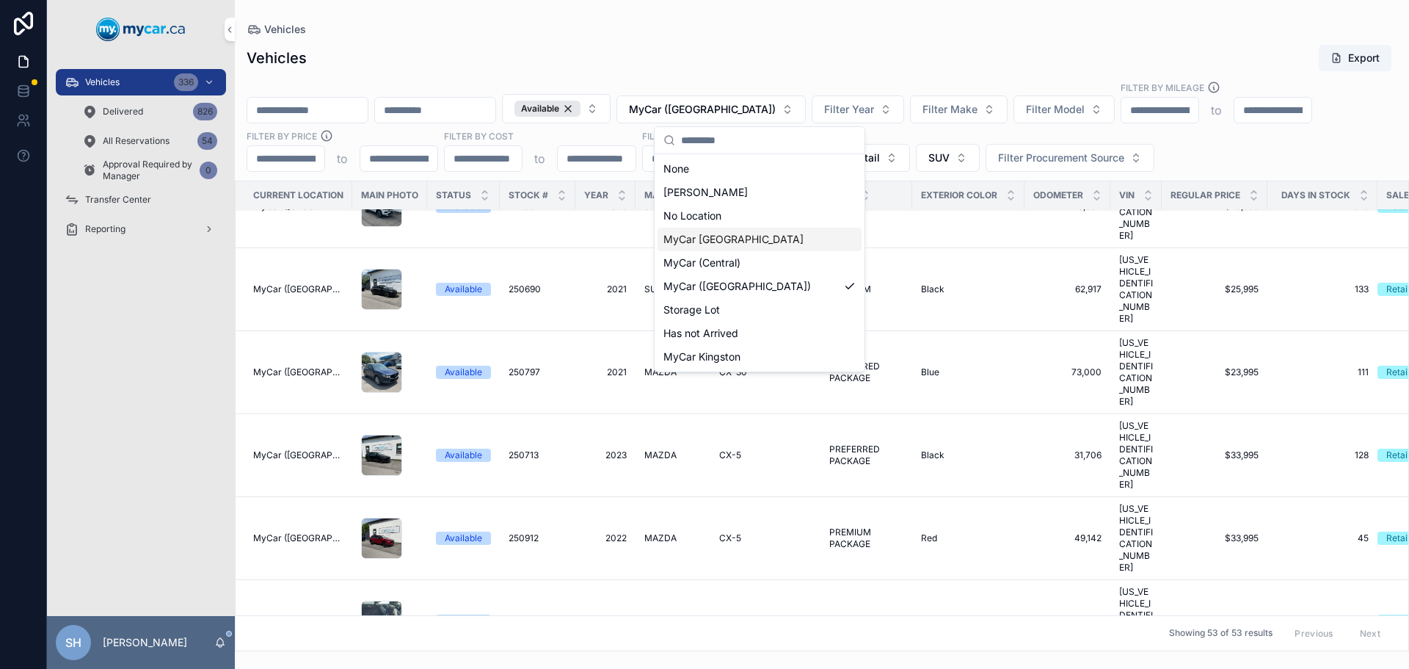
click at [751, 245] on div "MyCar [GEOGRAPHIC_DATA]" at bounding box center [760, 238] width 204 height 23
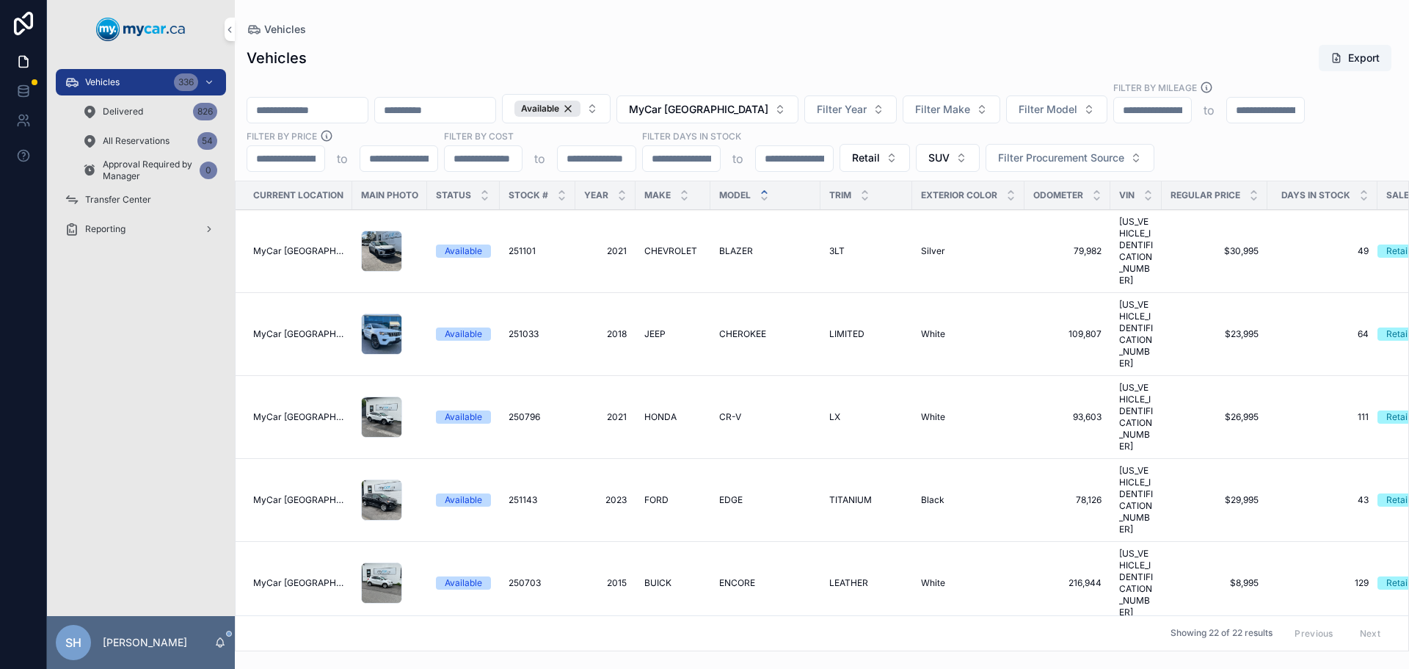
click at [733, 109] on span "MyCar [GEOGRAPHIC_DATA]" at bounding box center [698, 109] width 139 height 15
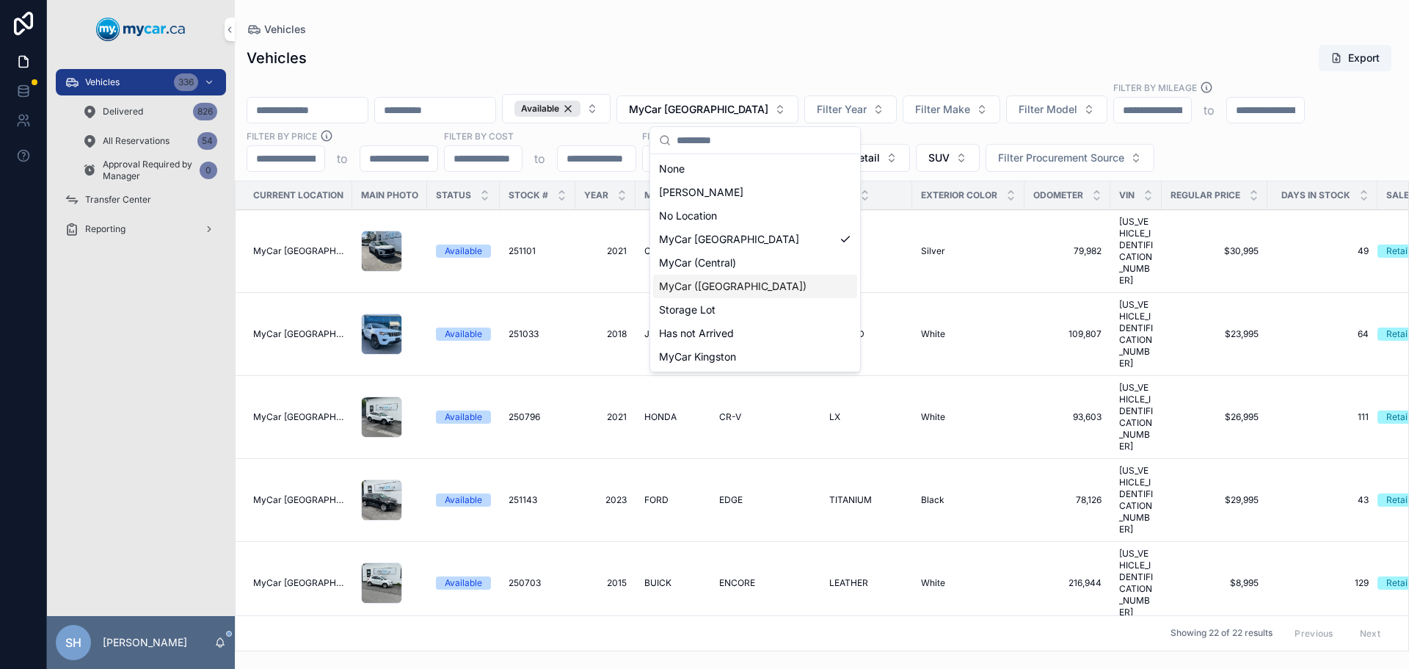
click at [742, 287] on span "MyCar ([GEOGRAPHIC_DATA])" at bounding box center [733, 286] width 148 height 15
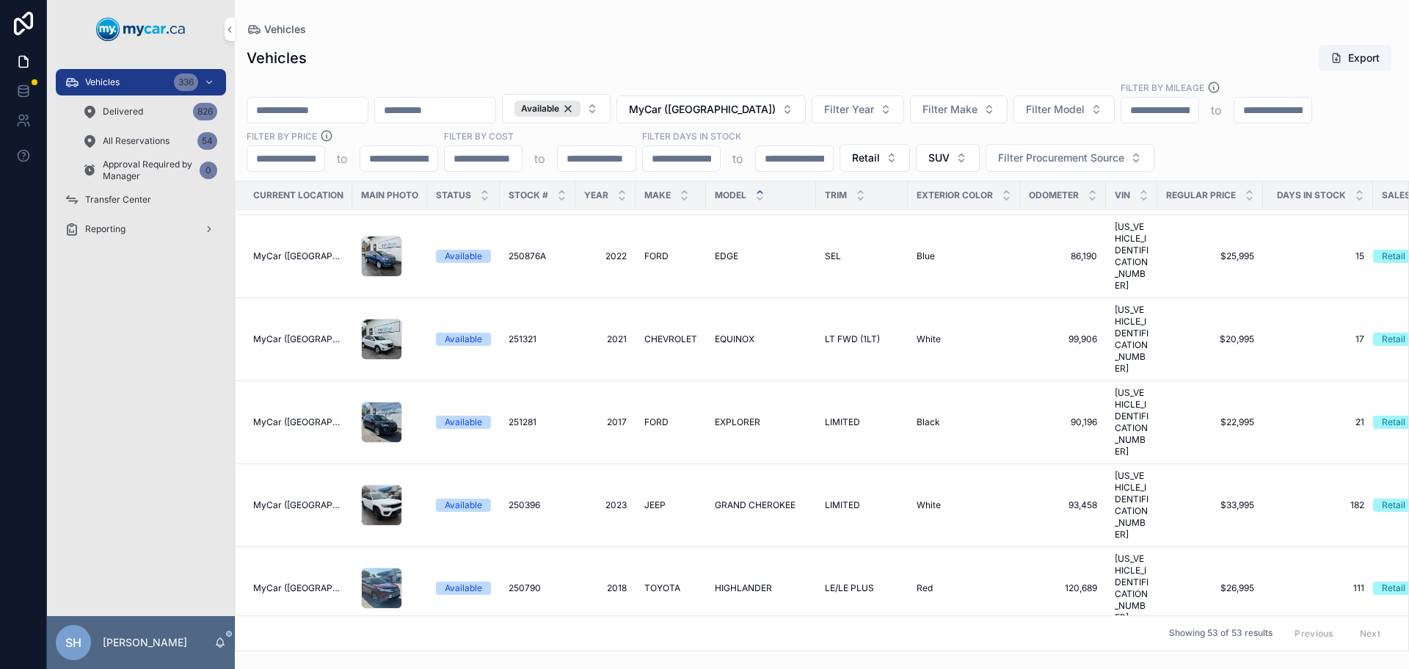
scroll to position [881, 0]
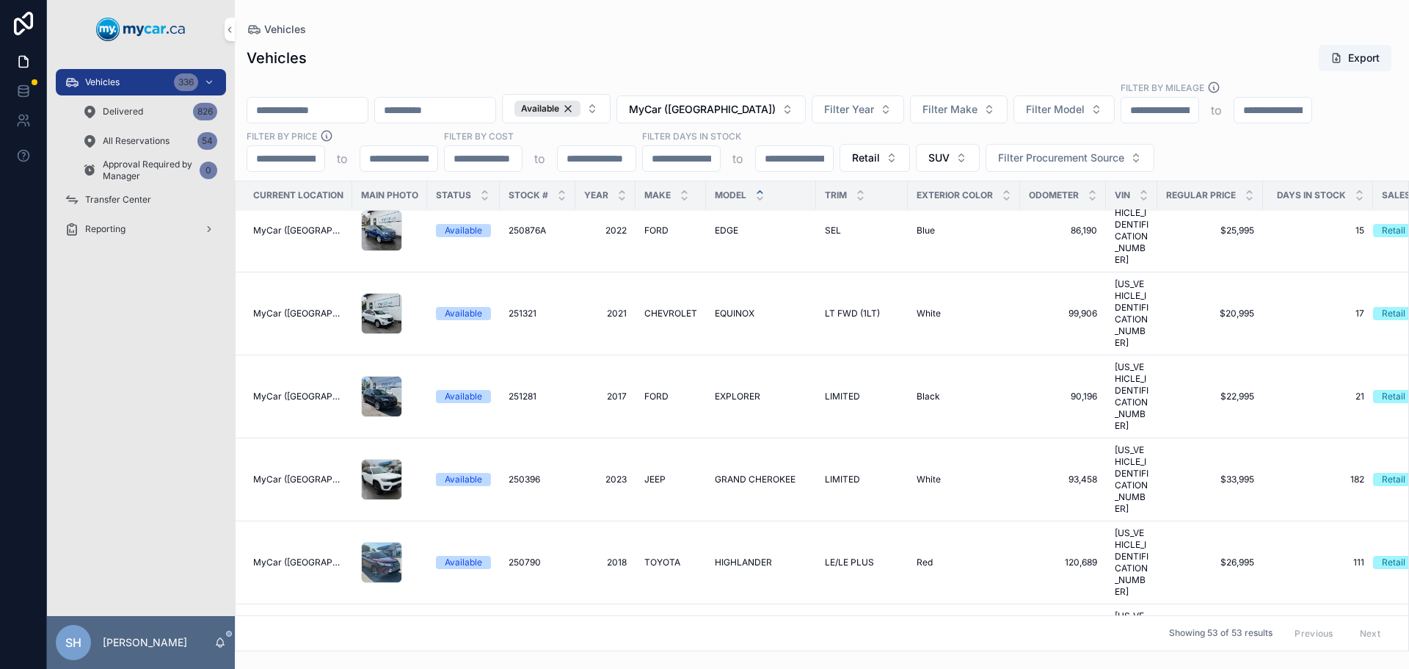
click at [750, 112] on span "MyCar ([GEOGRAPHIC_DATA])" at bounding box center [702, 109] width 147 height 15
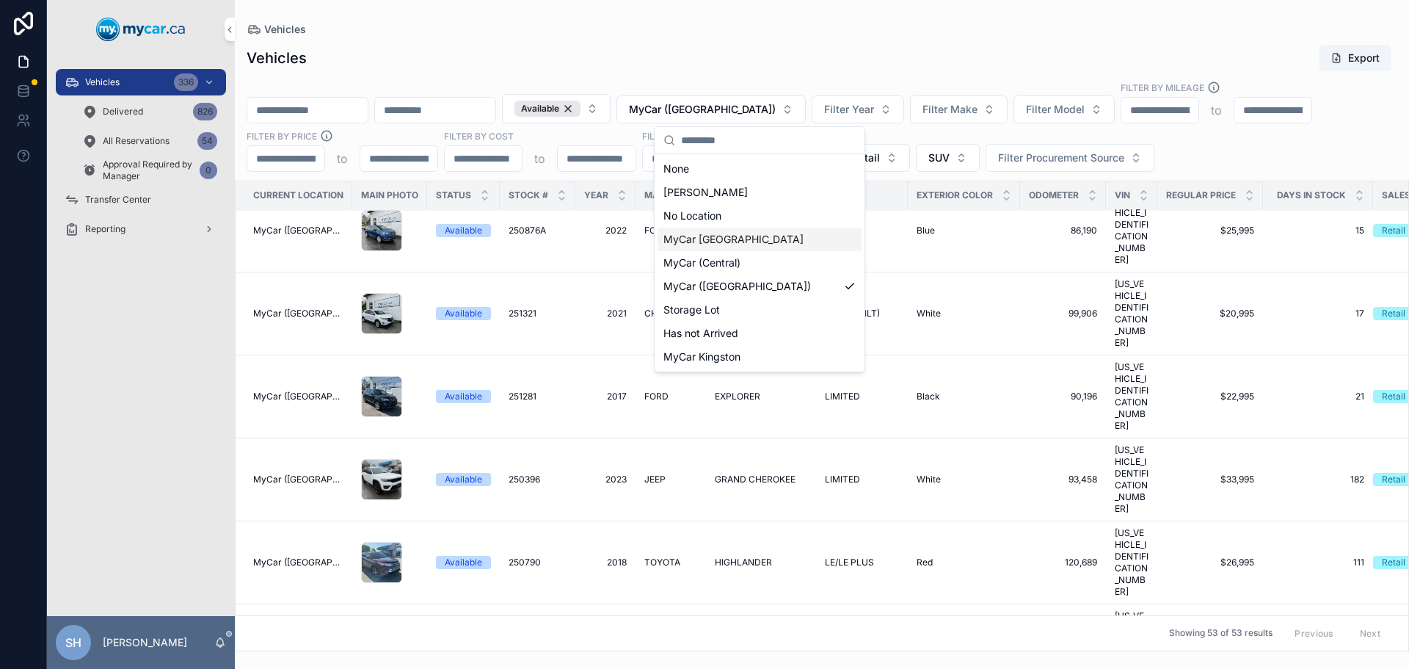
click at [743, 239] on span "MyCar [GEOGRAPHIC_DATA]" at bounding box center [733, 239] width 140 height 15
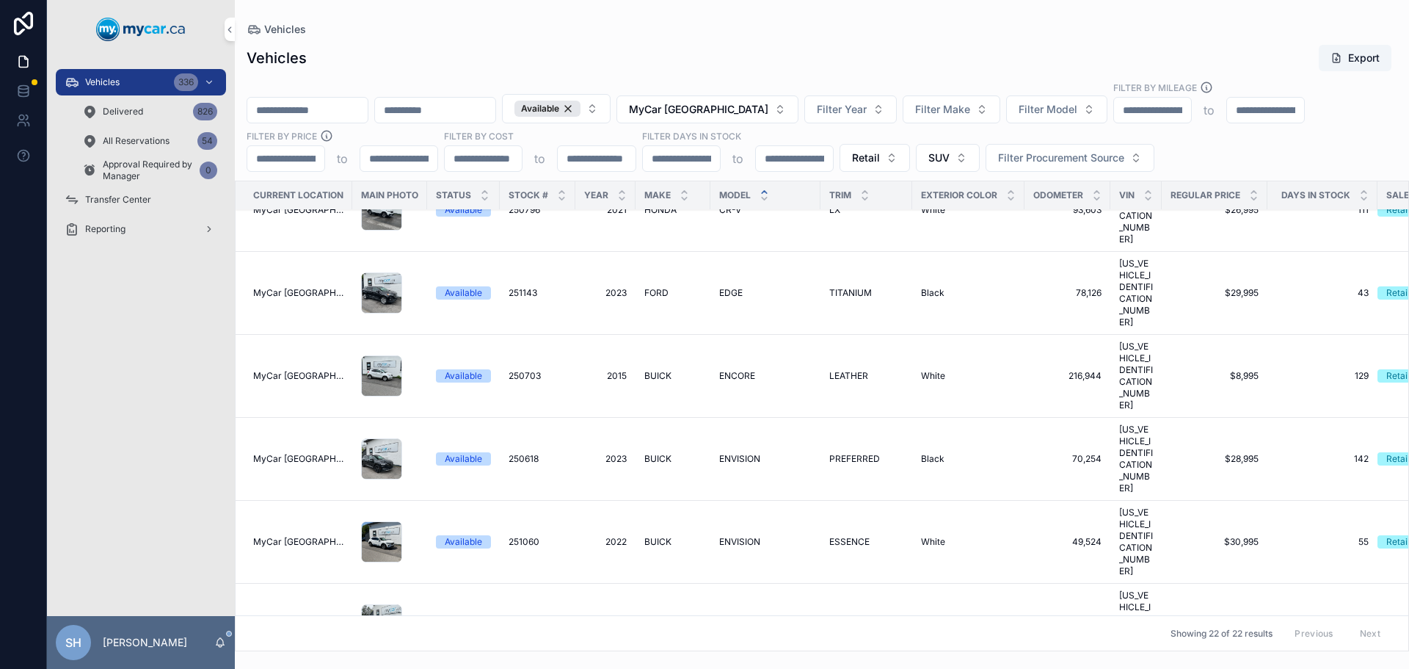
scroll to position [97, 0]
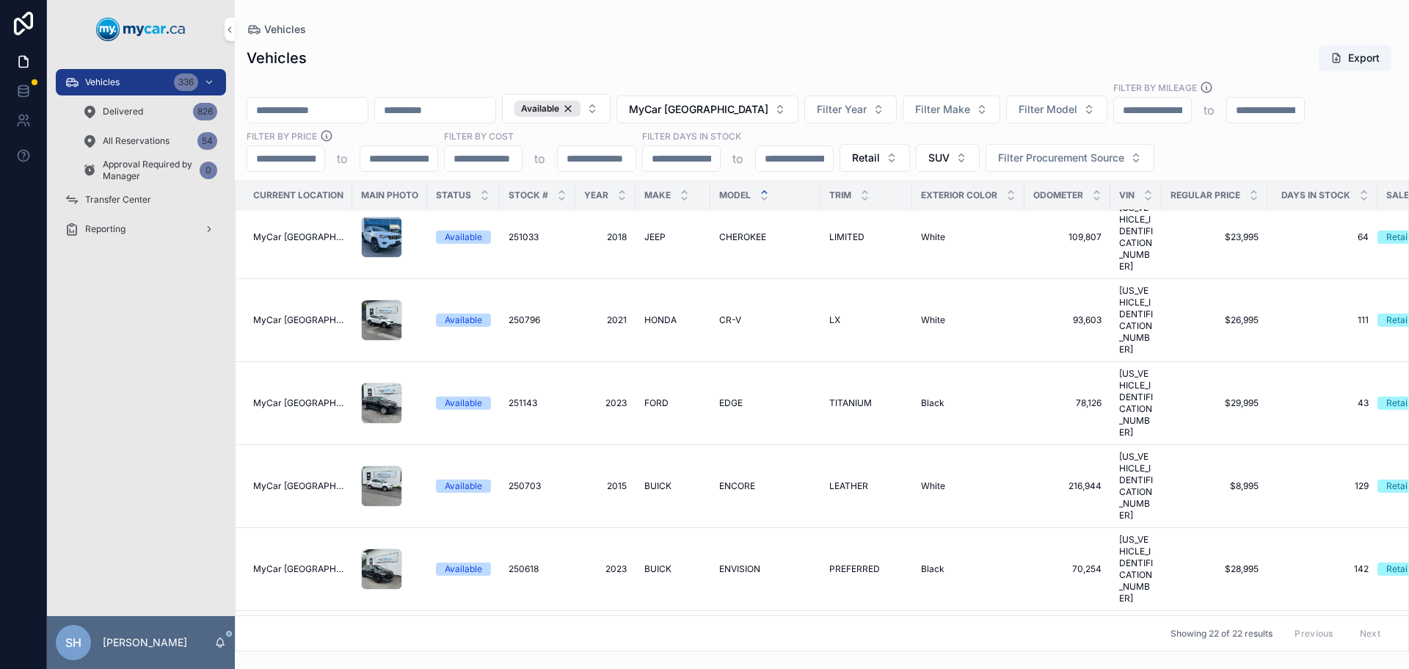
click at [728, 103] on span "MyCar [GEOGRAPHIC_DATA]" at bounding box center [698, 109] width 139 height 15
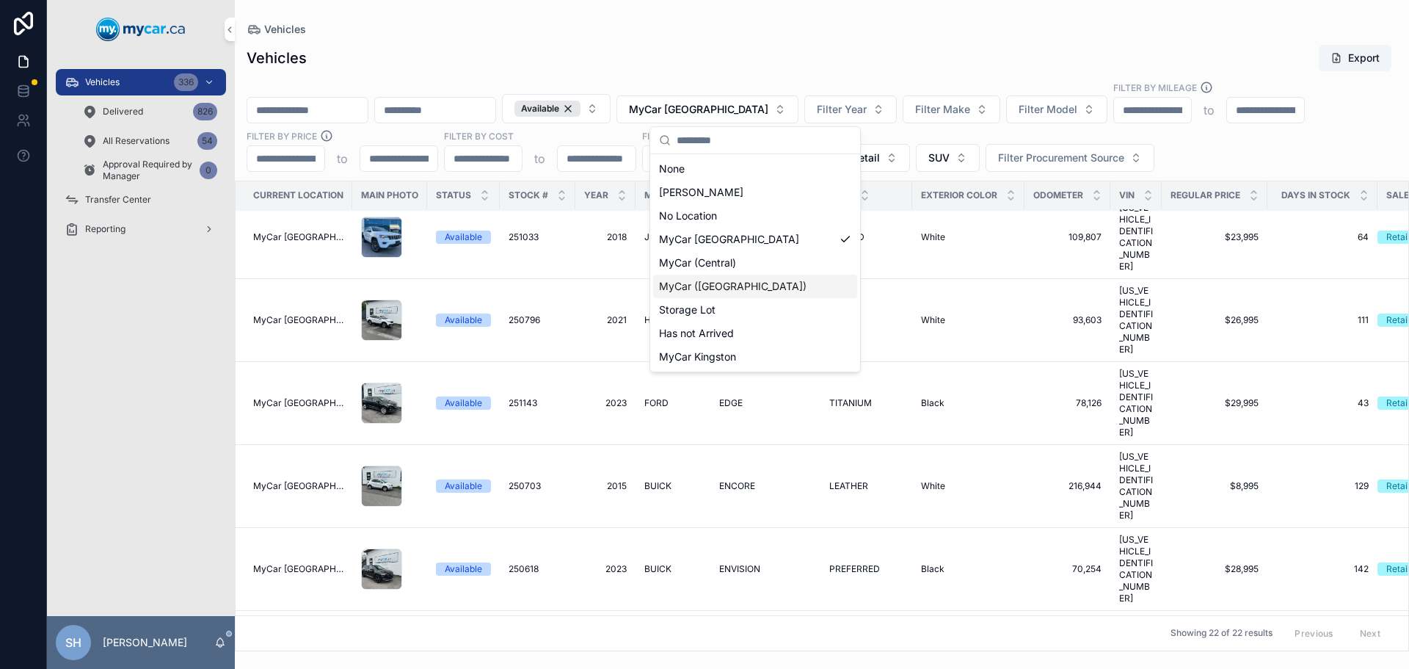
click at [707, 285] on span "MyCar ([GEOGRAPHIC_DATA])" at bounding box center [733, 286] width 148 height 15
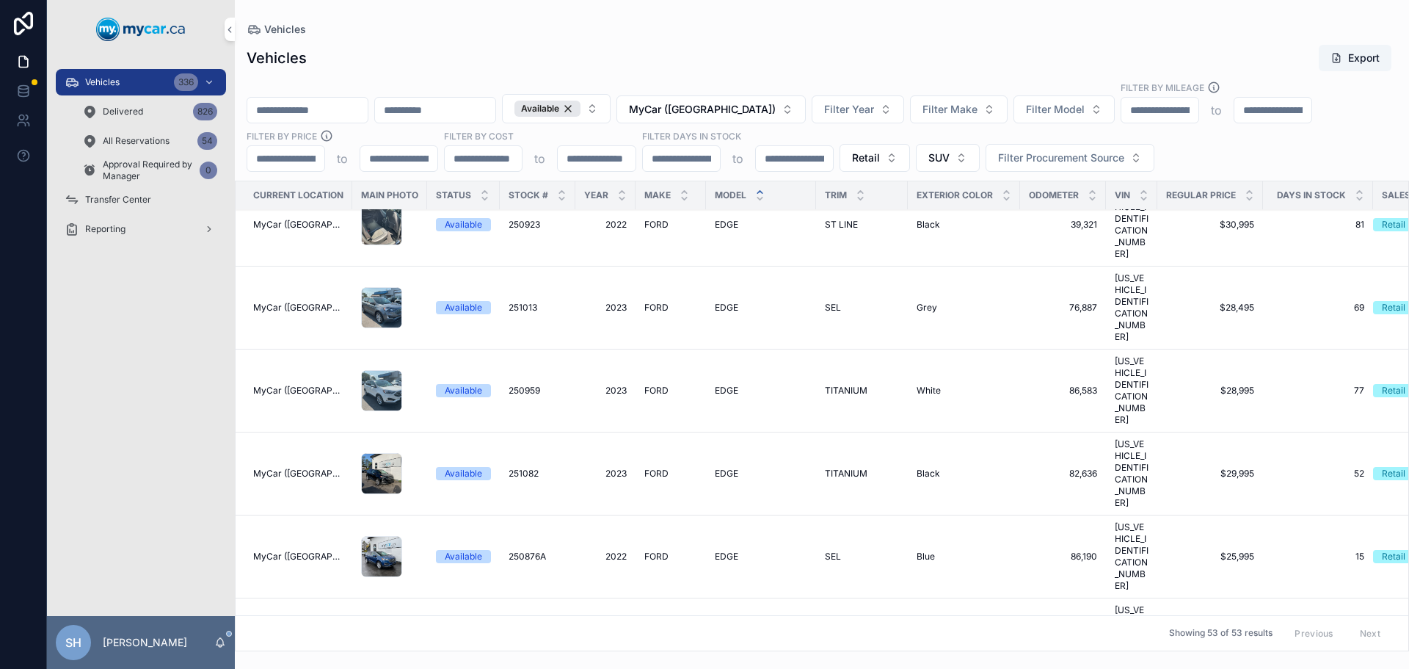
scroll to position [757, 0]
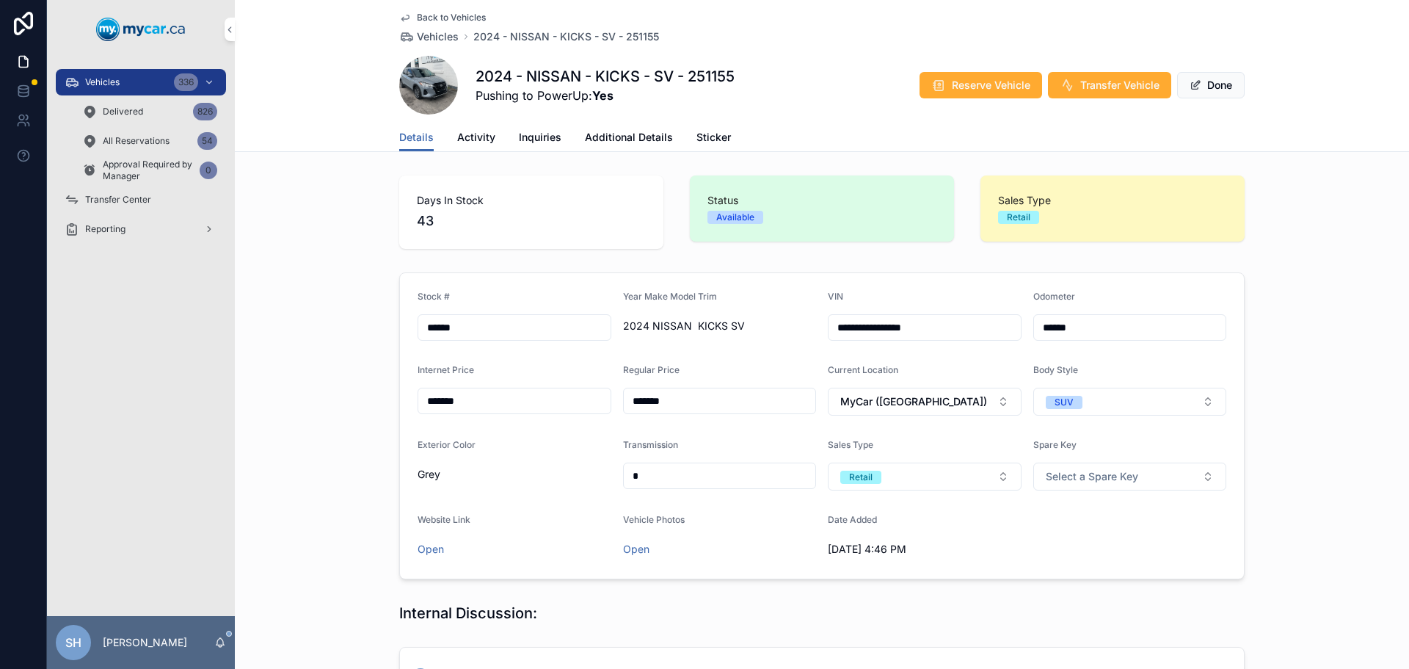
click at [465, 134] on span "Activity" at bounding box center [476, 137] width 38 height 15
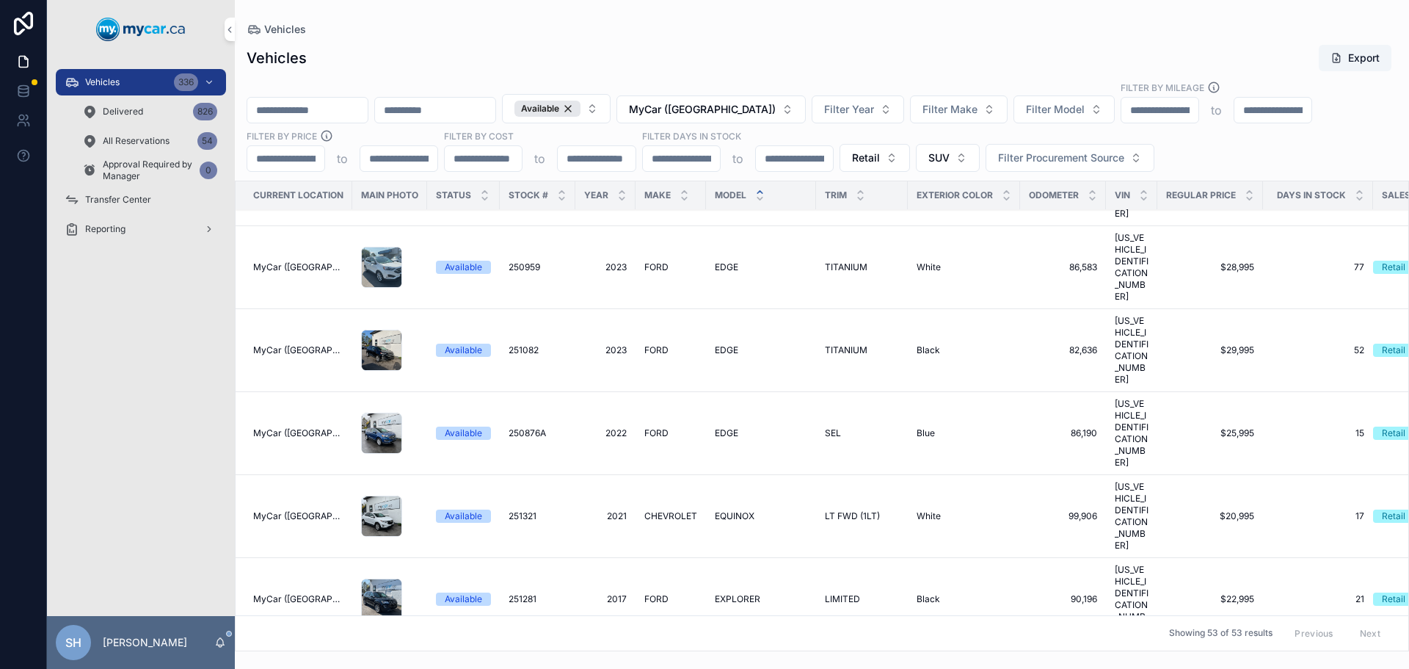
scroll to position [807, 0]
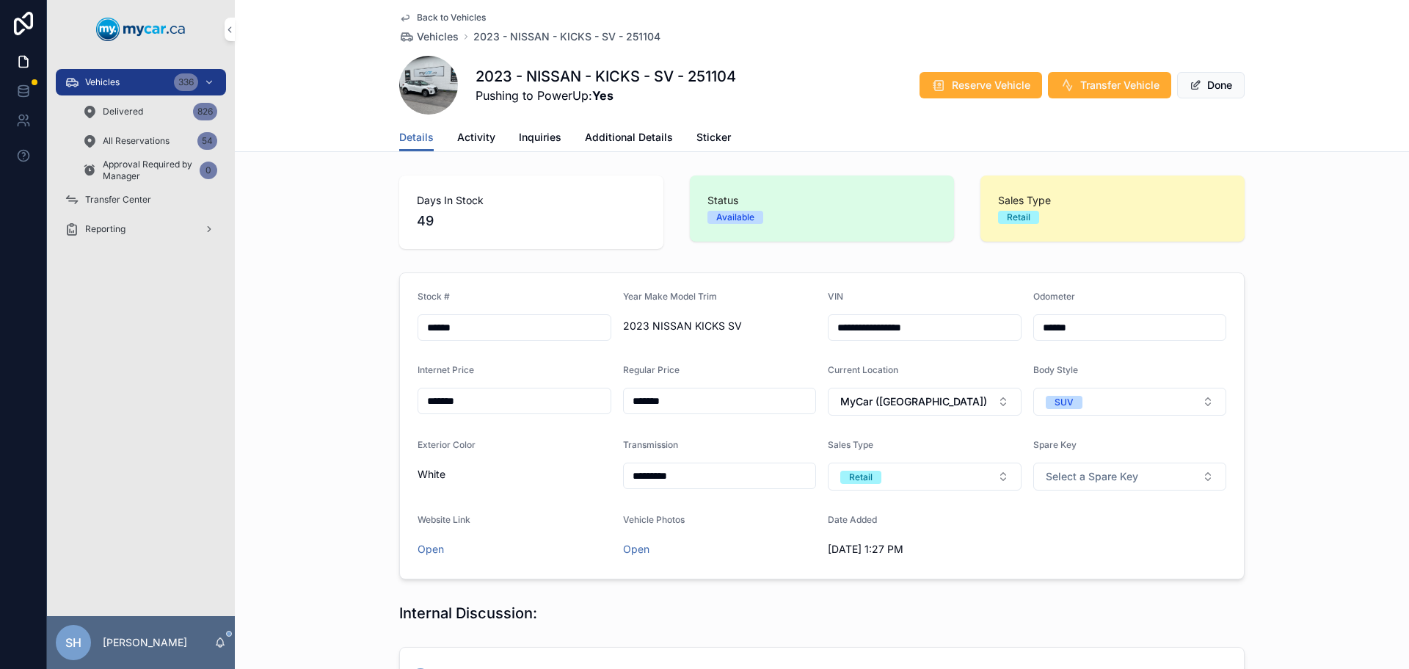
click at [471, 136] on span "Activity" at bounding box center [476, 137] width 38 height 15
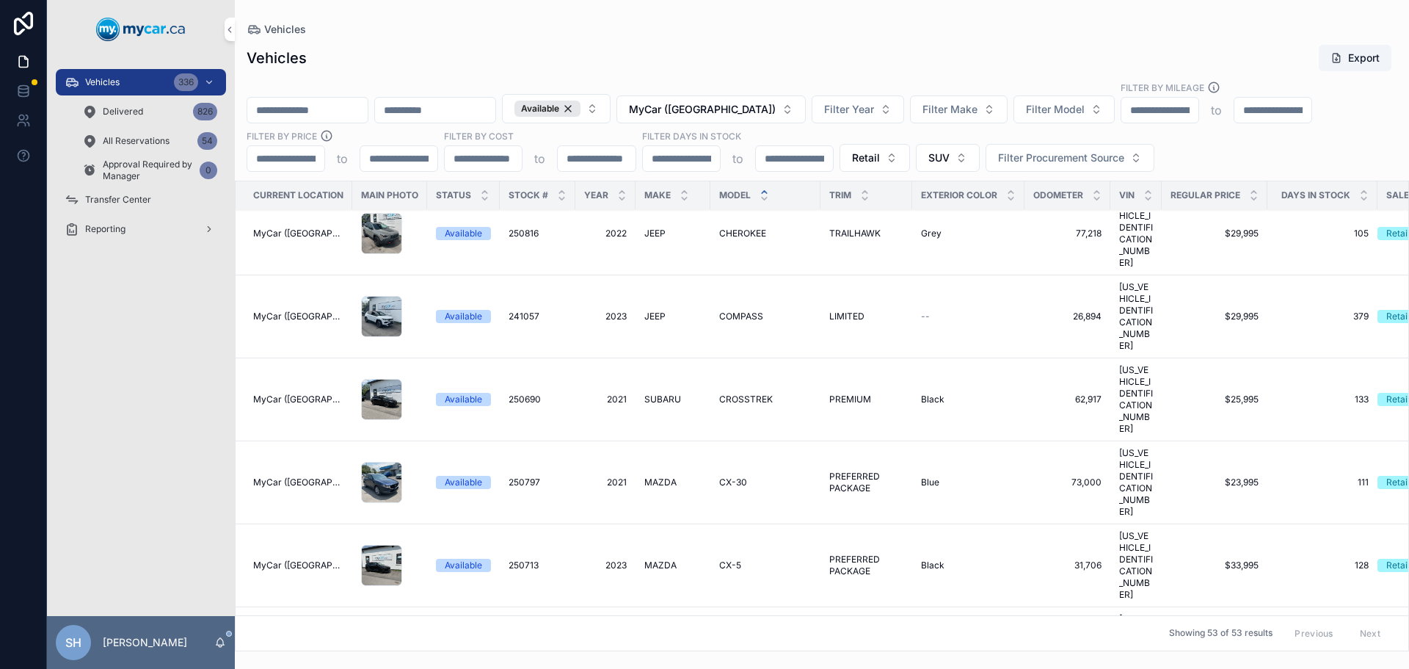
scroll to position [294, 0]
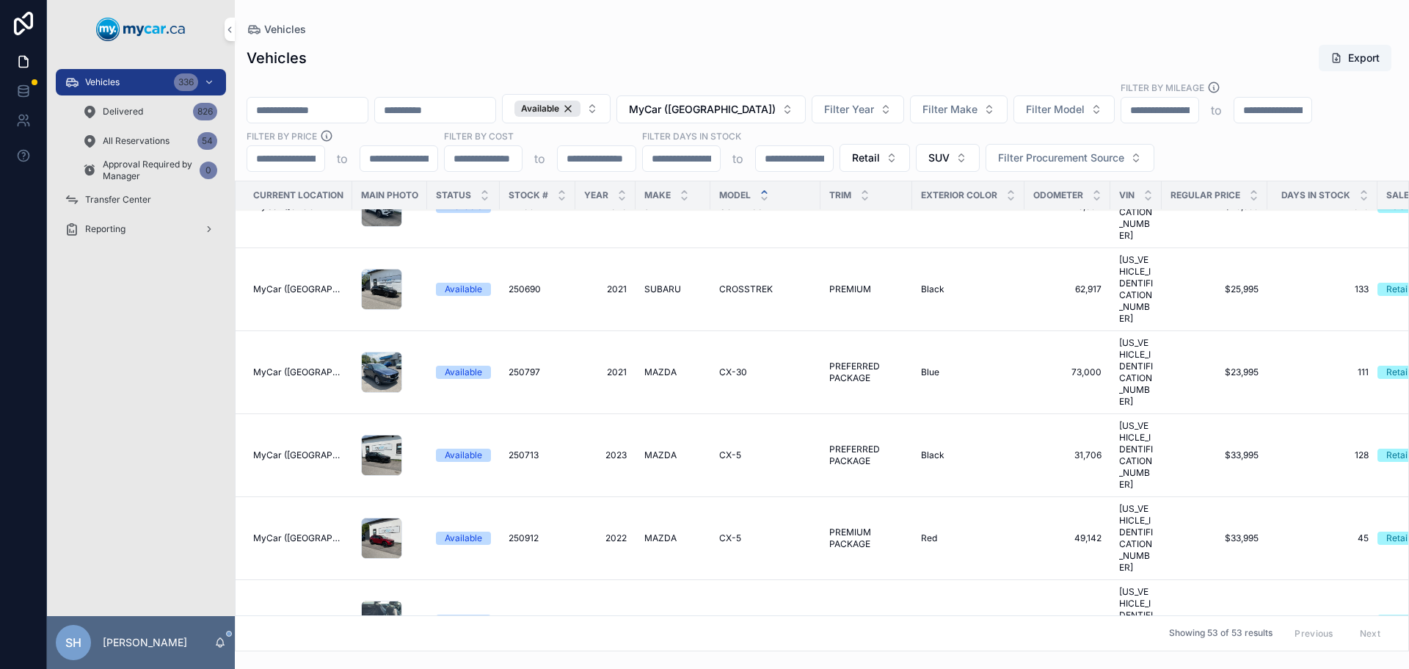
click at [733, 105] on span "MyCar ([GEOGRAPHIC_DATA])" at bounding box center [702, 109] width 147 height 15
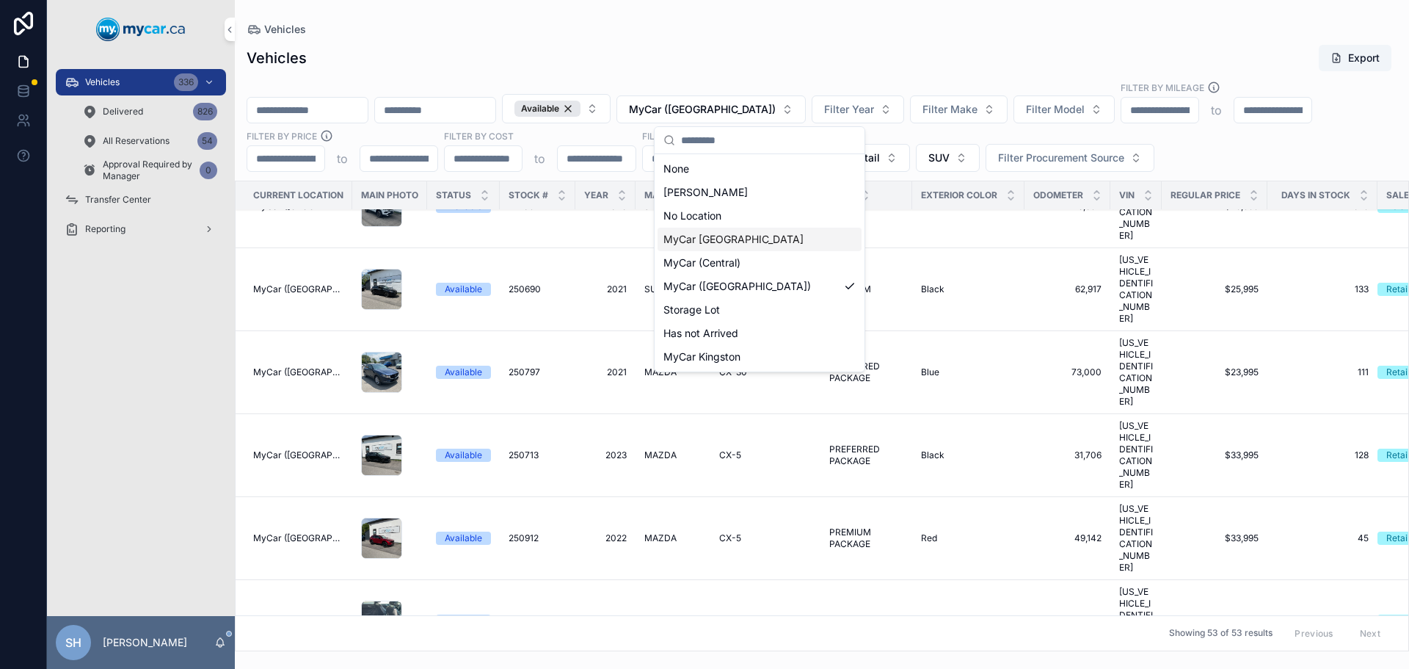
click at [736, 238] on span "MyCar [GEOGRAPHIC_DATA]" at bounding box center [733, 239] width 140 height 15
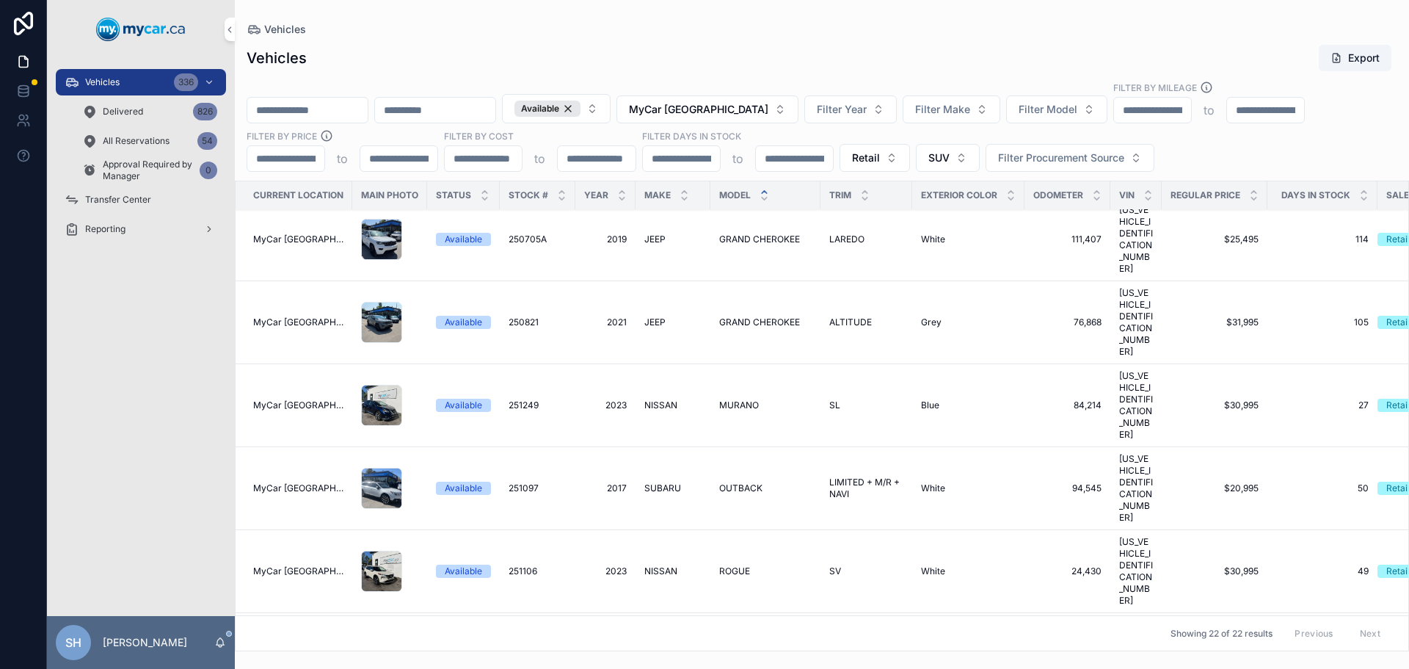
scroll to position [611, 0]
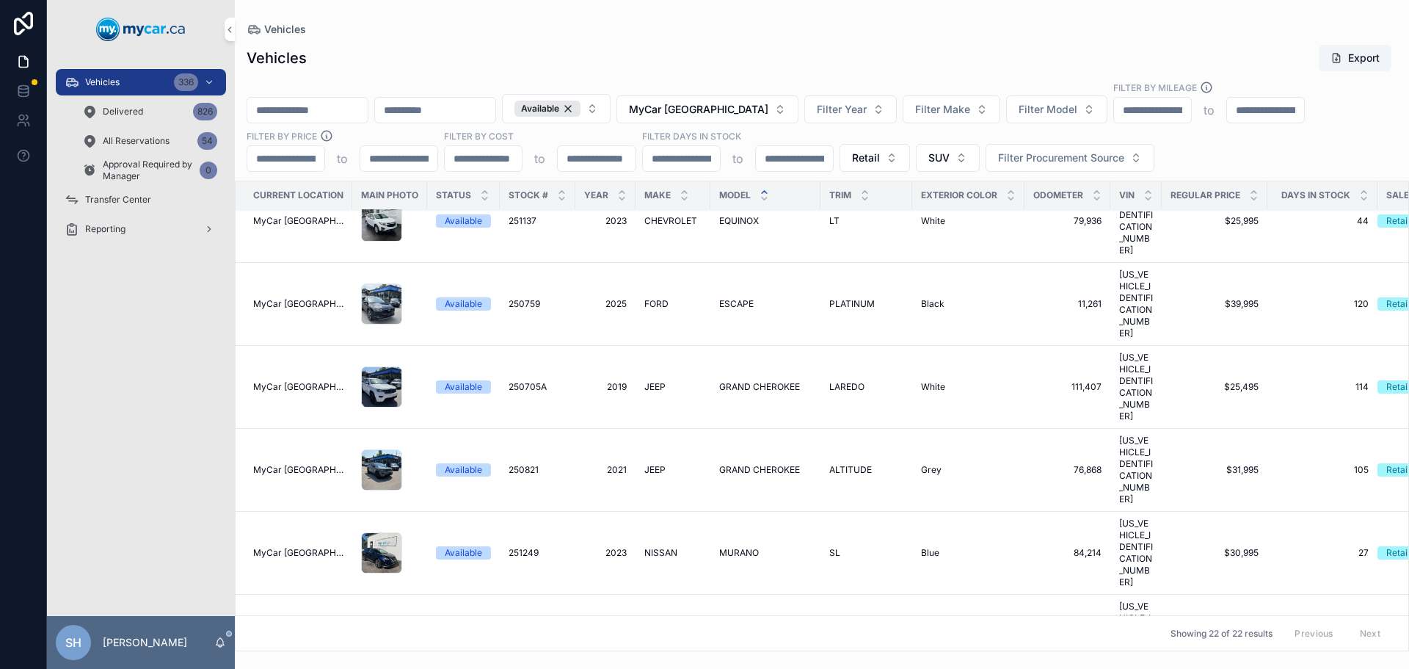
click at [749, 117] on button "MyCar [GEOGRAPHIC_DATA]" at bounding box center [707, 109] width 182 height 28
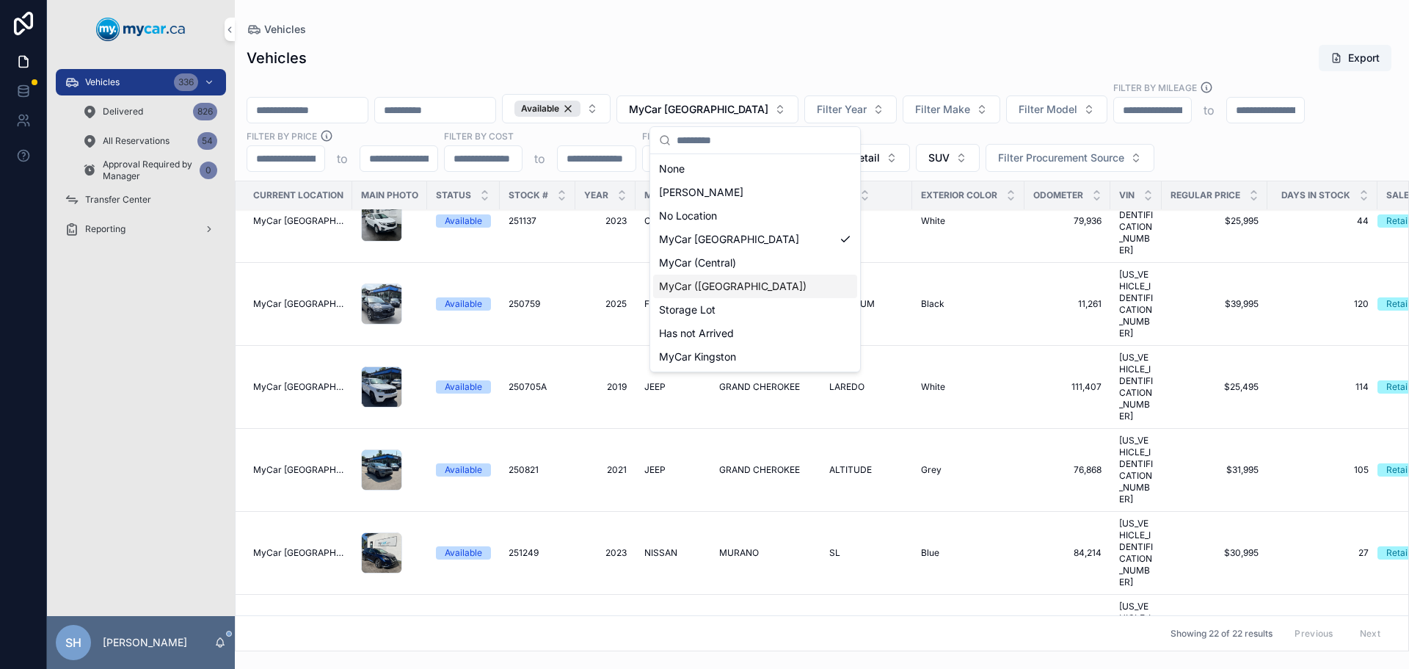
click at [732, 283] on span "MyCar ([GEOGRAPHIC_DATA])" at bounding box center [733, 286] width 148 height 15
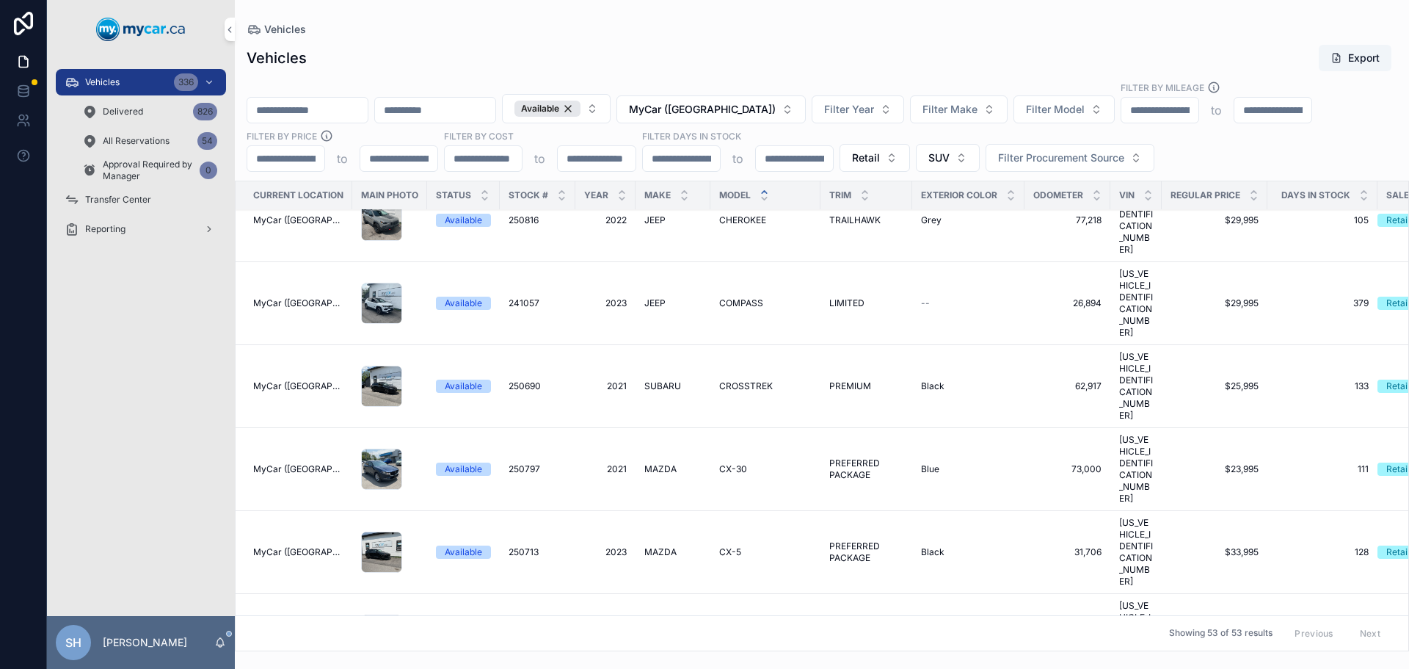
scroll to position [170, 0]
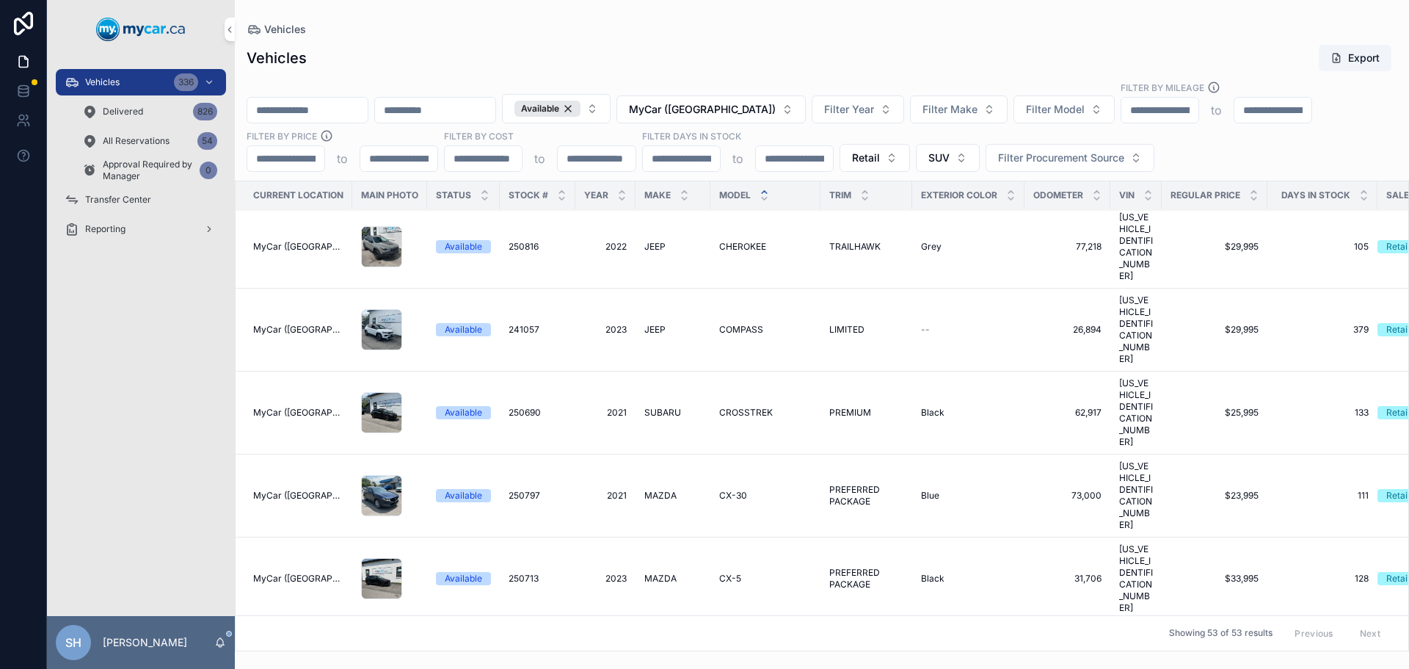
click at [655, 655] on span "MAZDA" at bounding box center [660, 661] width 32 height 12
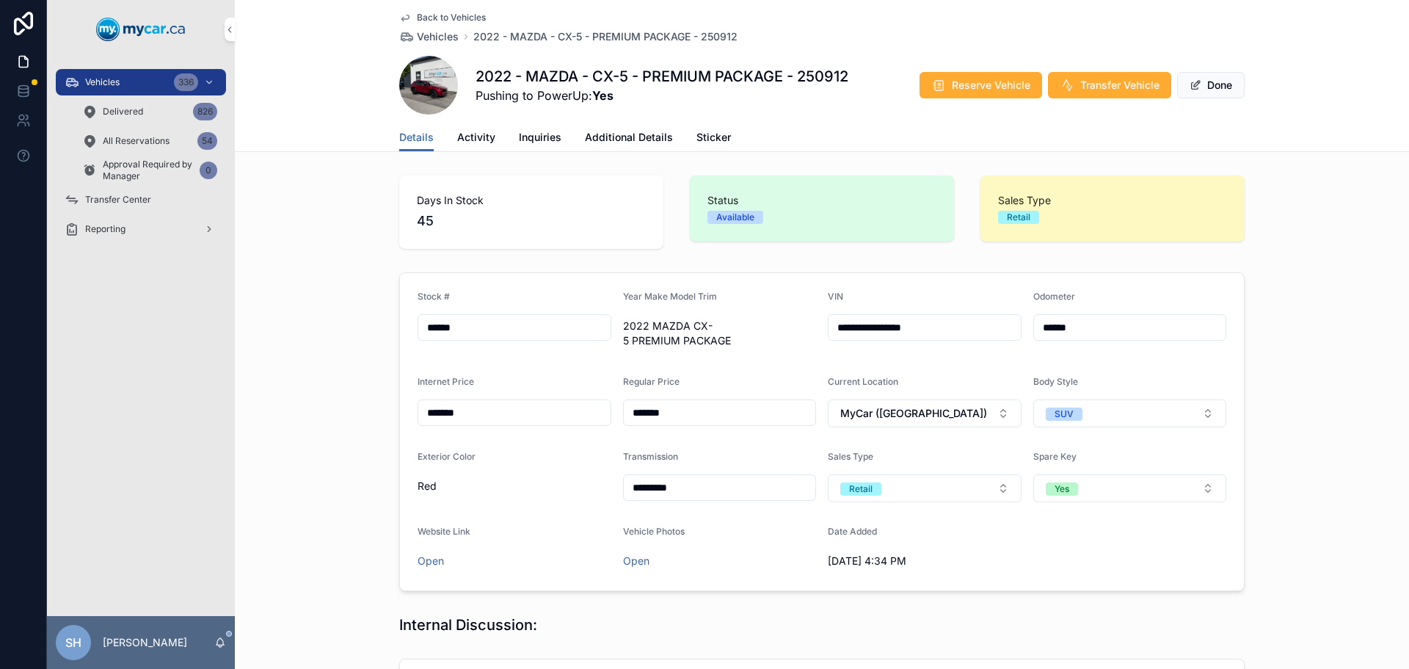
click at [460, 137] on span "Activity" at bounding box center [476, 137] width 38 height 15
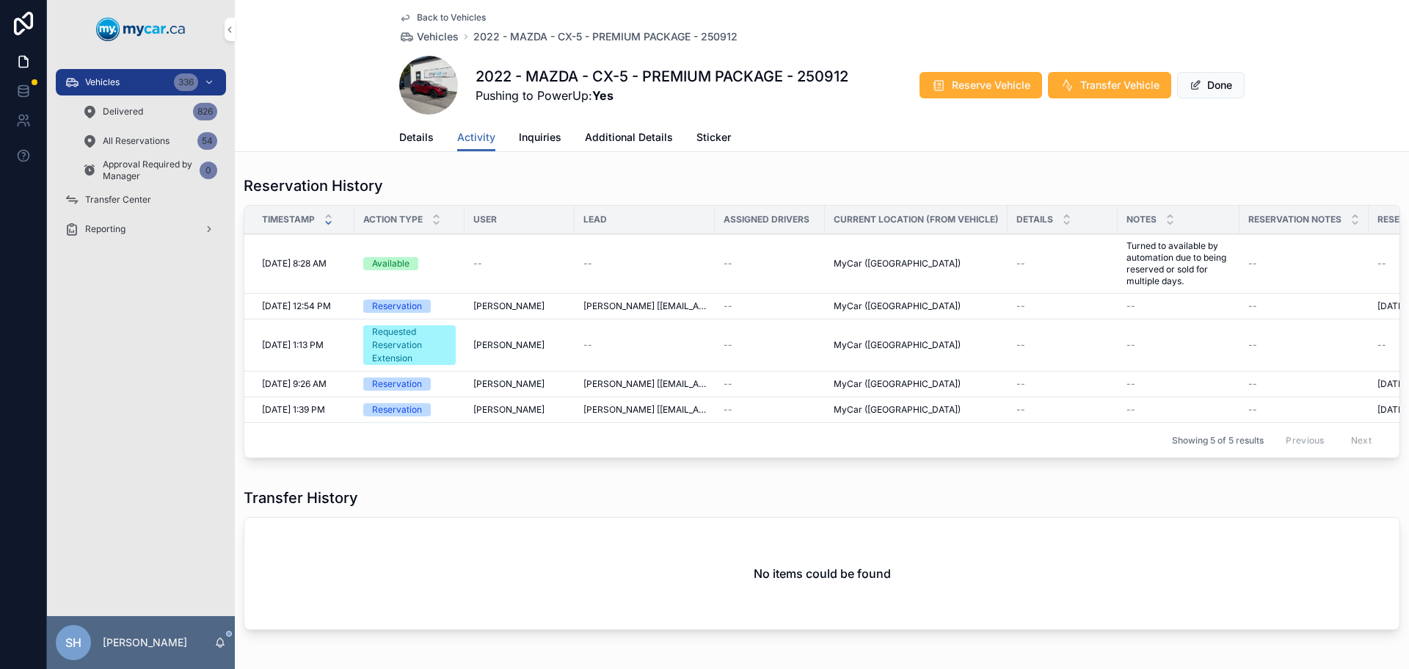
click at [415, 135] on span "Details" at bounding box center [416, 137] width 34 height 15
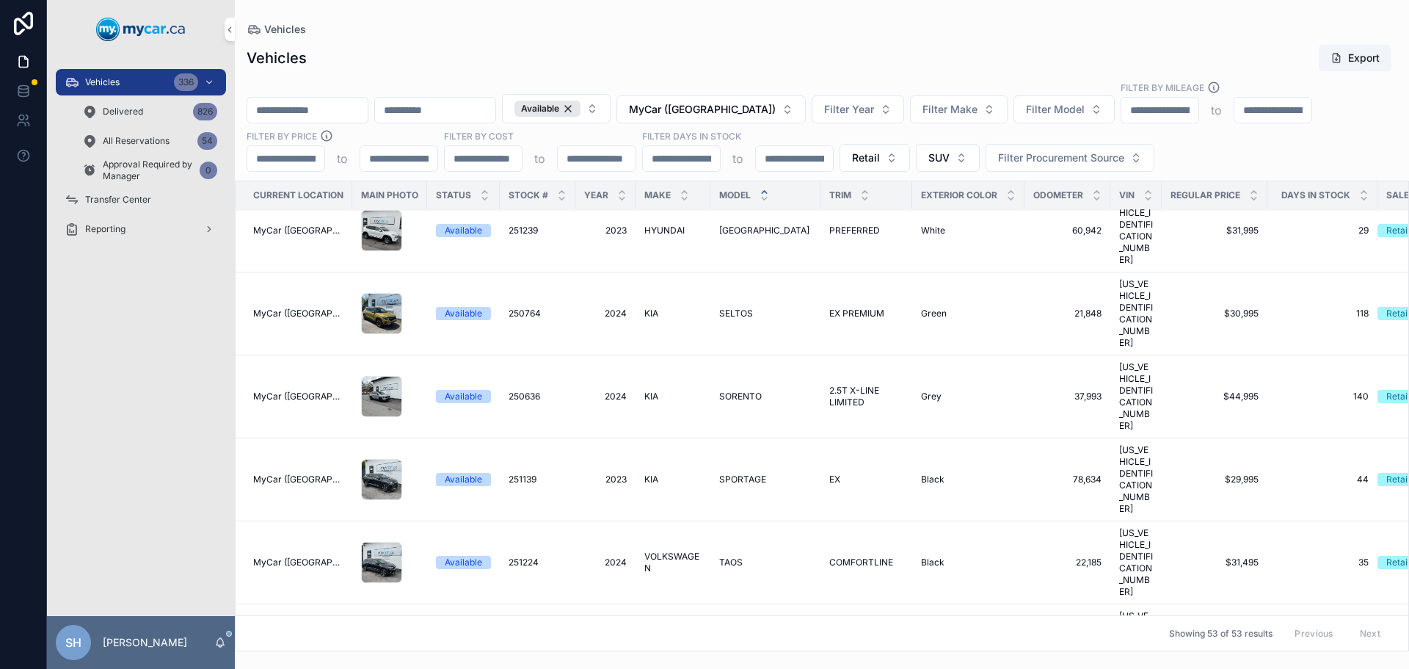
scroll to position [2538, 0]
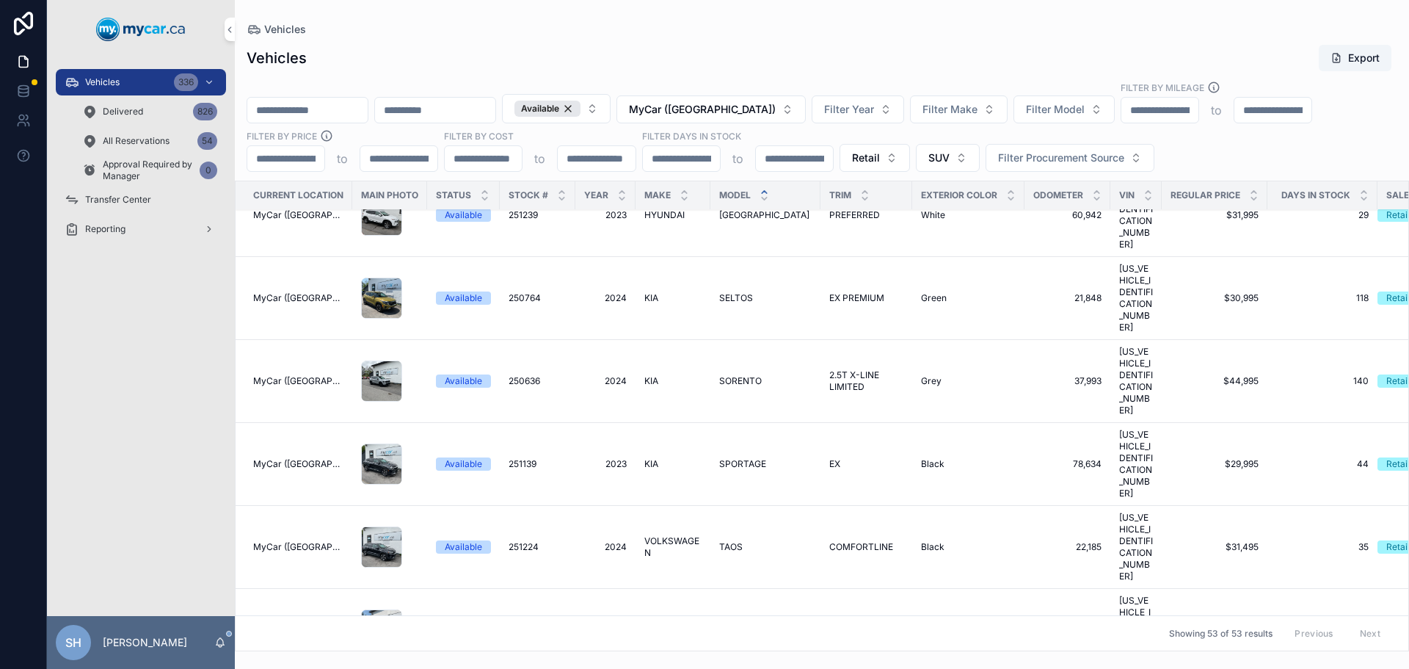
click at [724, 112] on span "MyCar ([GEOGRAPHIC_DATA])" at bounding box center [702, 109] width 147 height 15
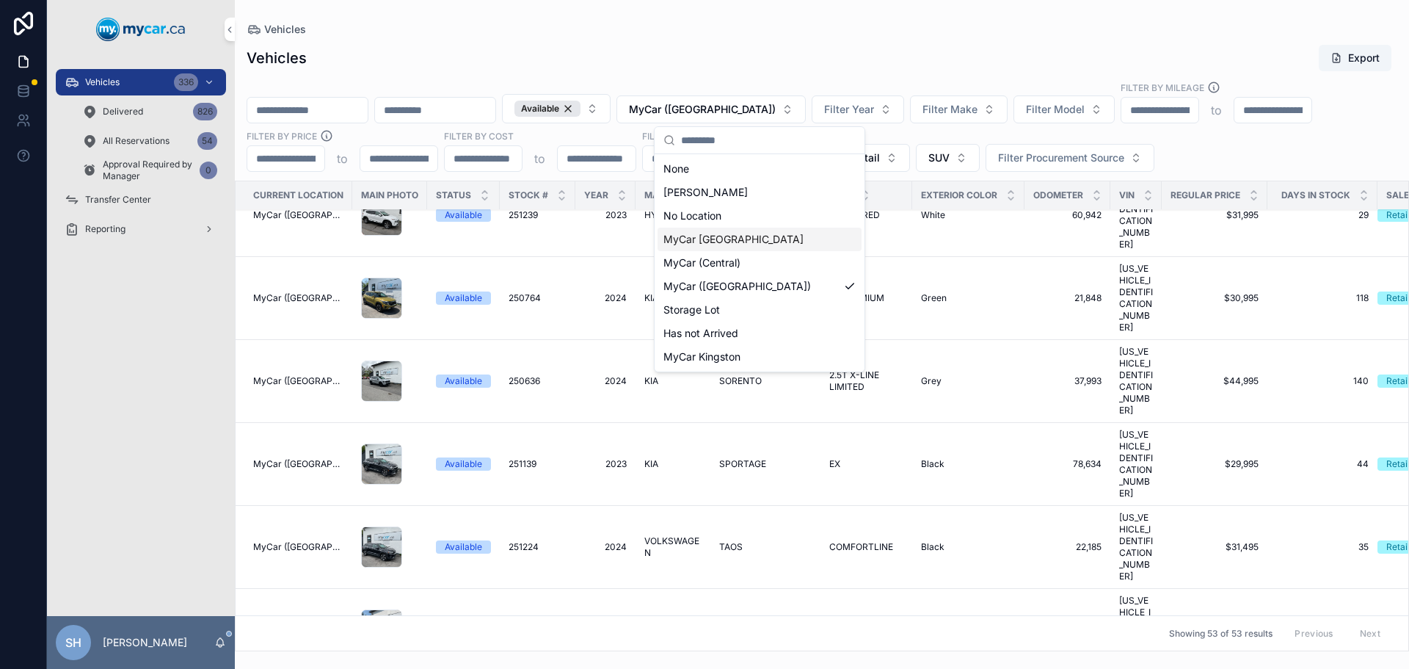
click at [740, 239] on span "MyCar [GEOGRAPHIC_DATA]" at bounding box center [733, 239] width 140 height 15
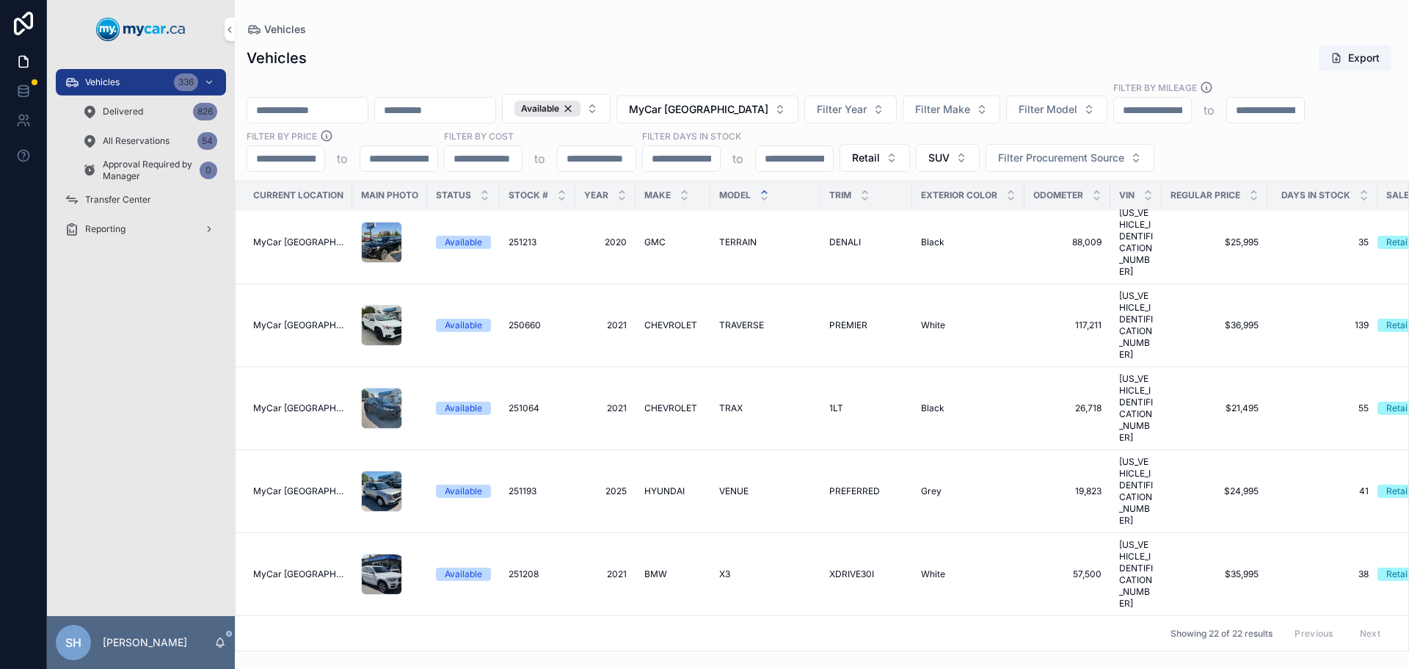
scroll to position [831, 0]
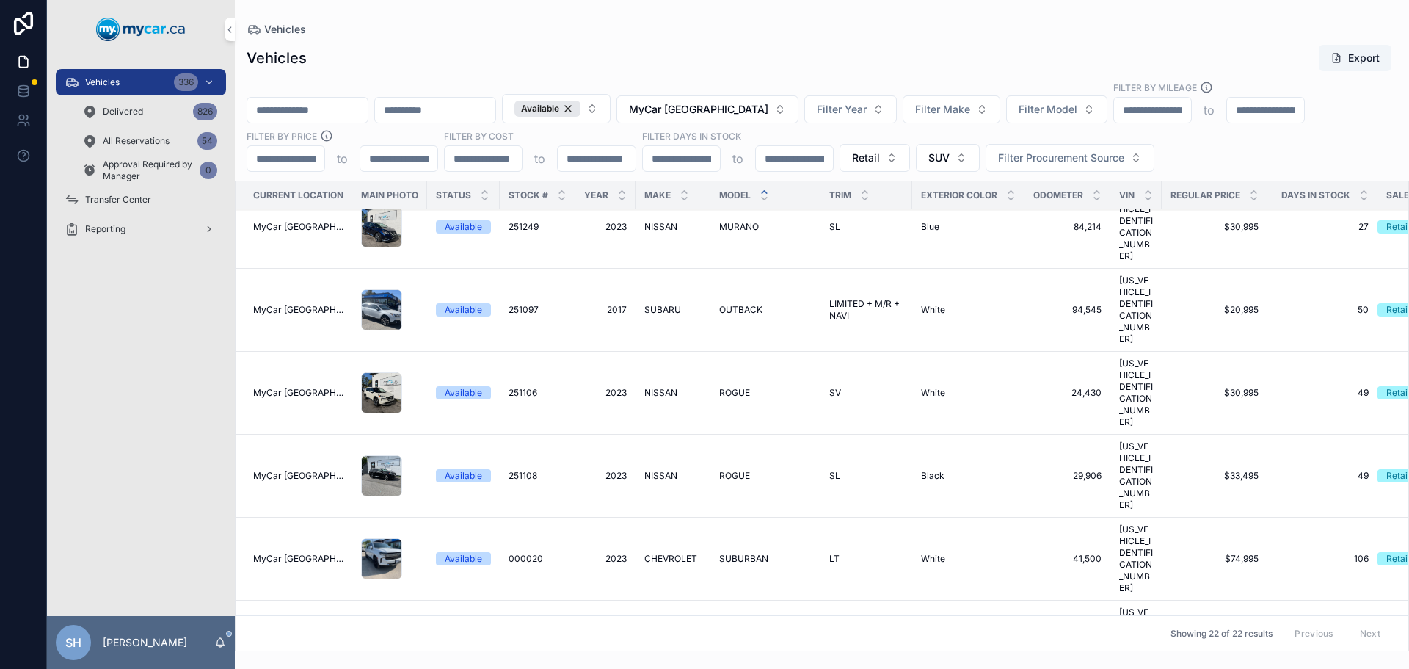
click at [734, 111] on span "MyCar [GEOGRAPHIC_DATA]" at bounding box center [698, 109] width 139 height 15
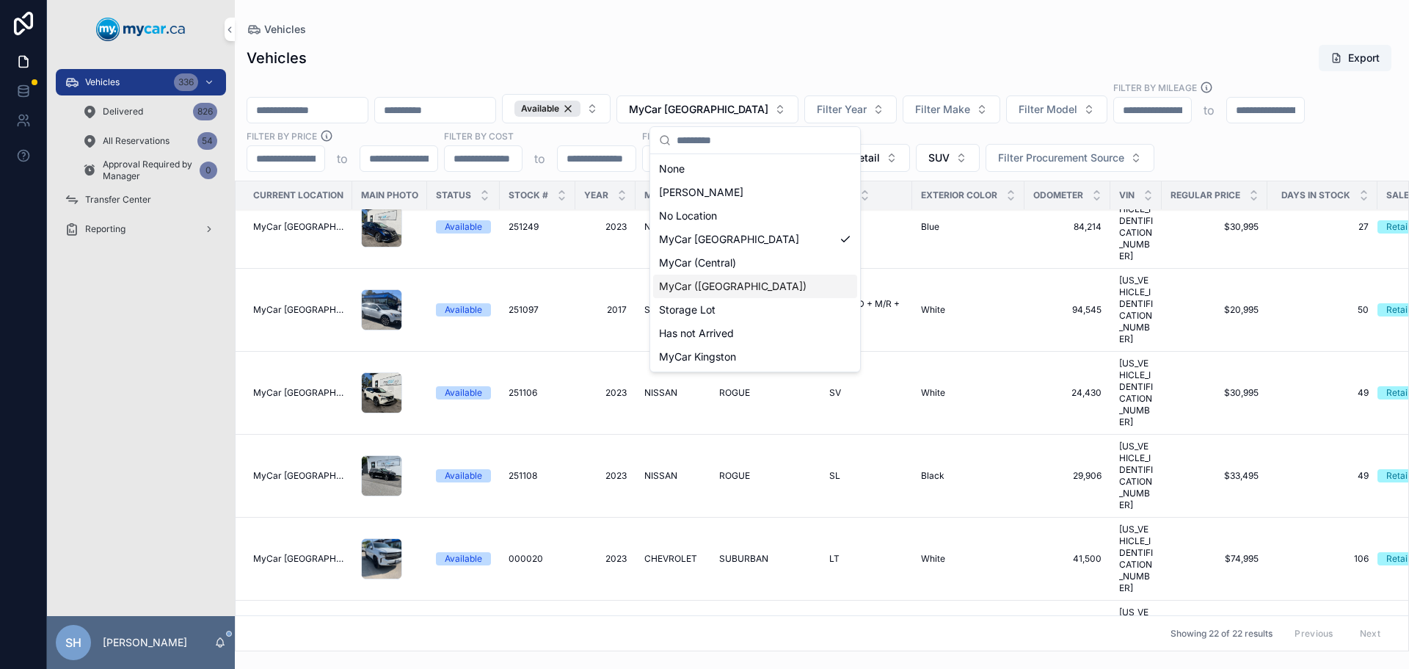
click at [722, 284] on span "MyCar ([GEOGRAPHIC_DATA])" at bounding box center [733, 286] width 148 height 15
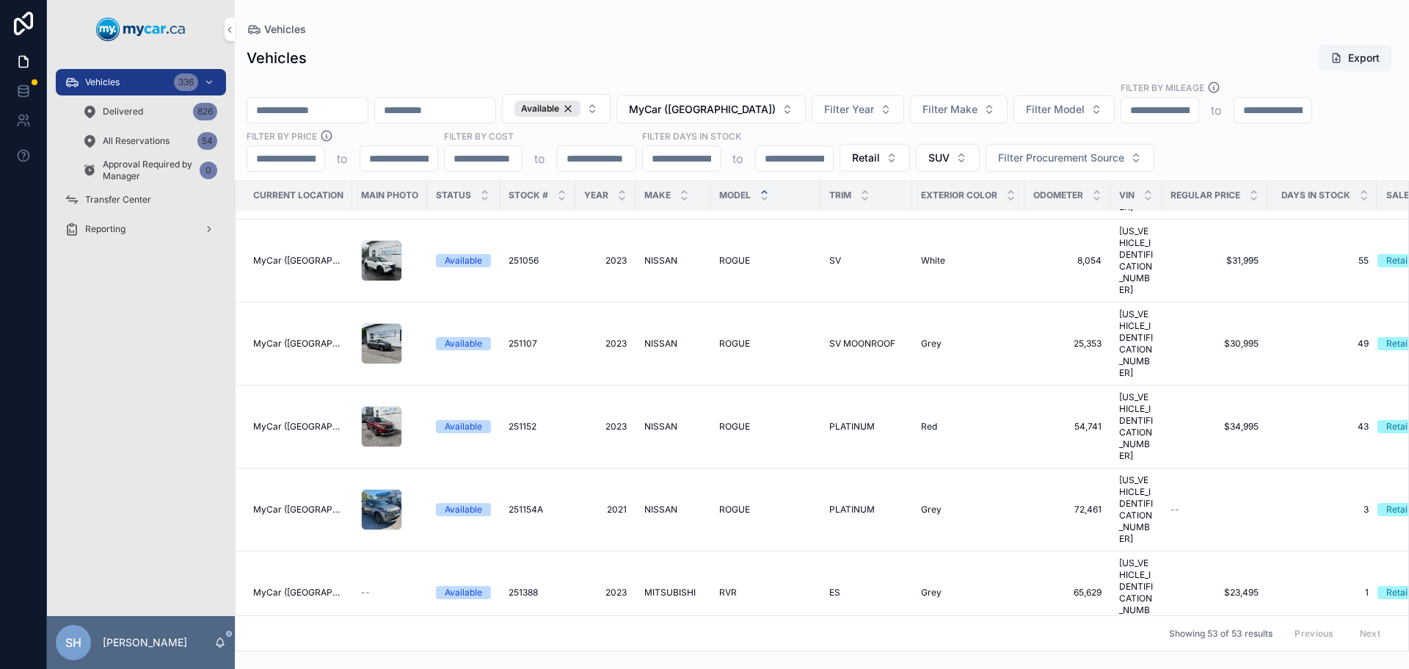
scroll to position [2538, 0]
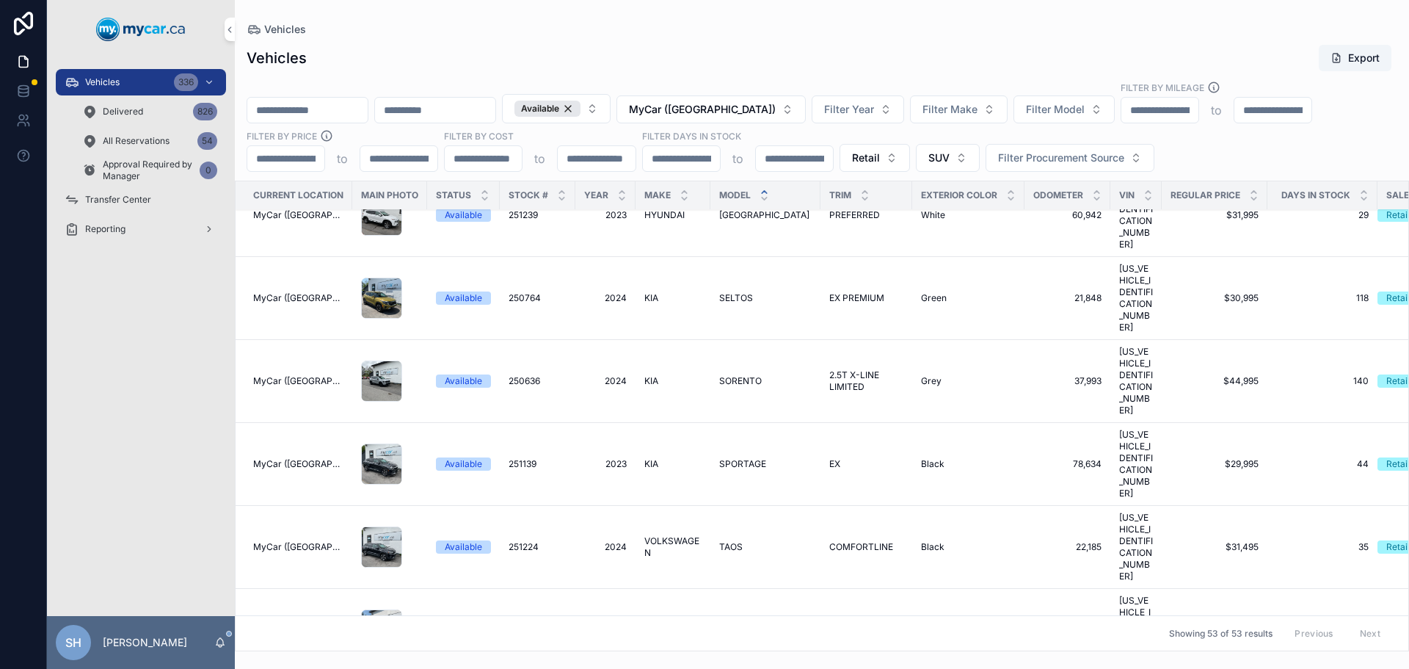
click at [620, 624] on span "2024" at bounding box center [605, 630] width 43 height 12
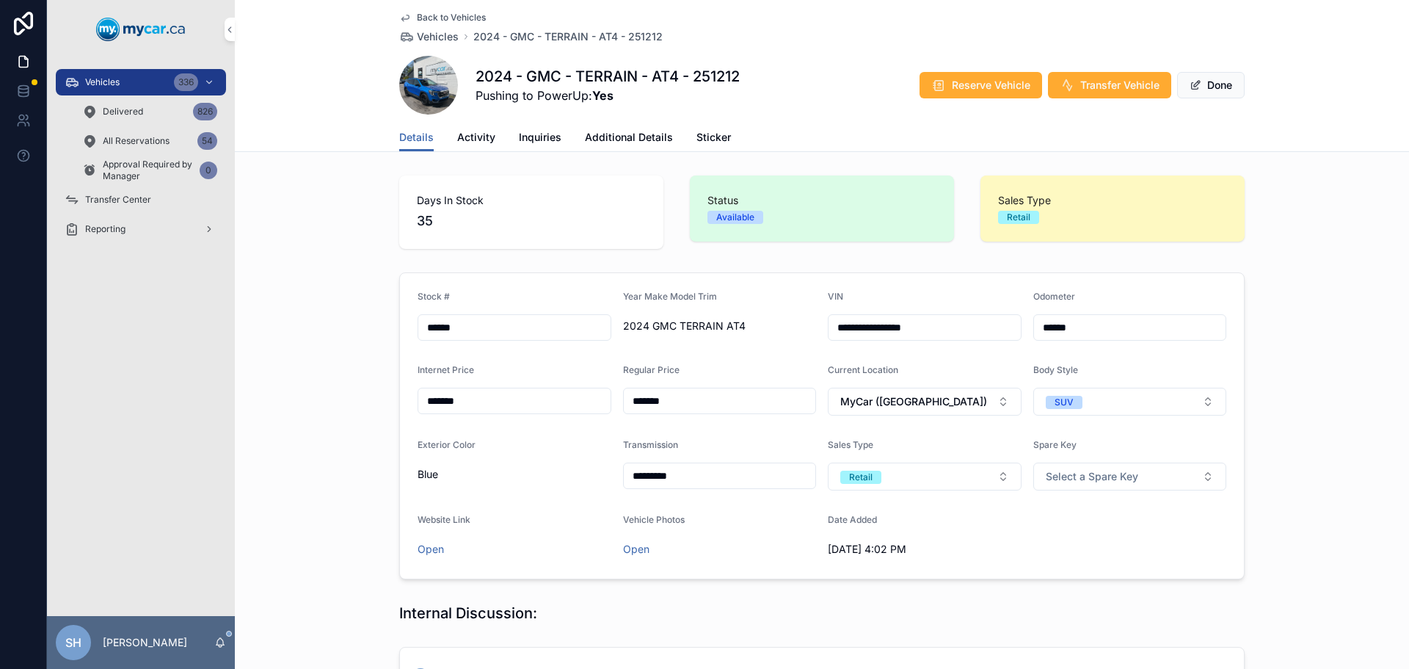
click at [467, 135] on span "Activity" at bounding box center [476, 137] width 38 height 15
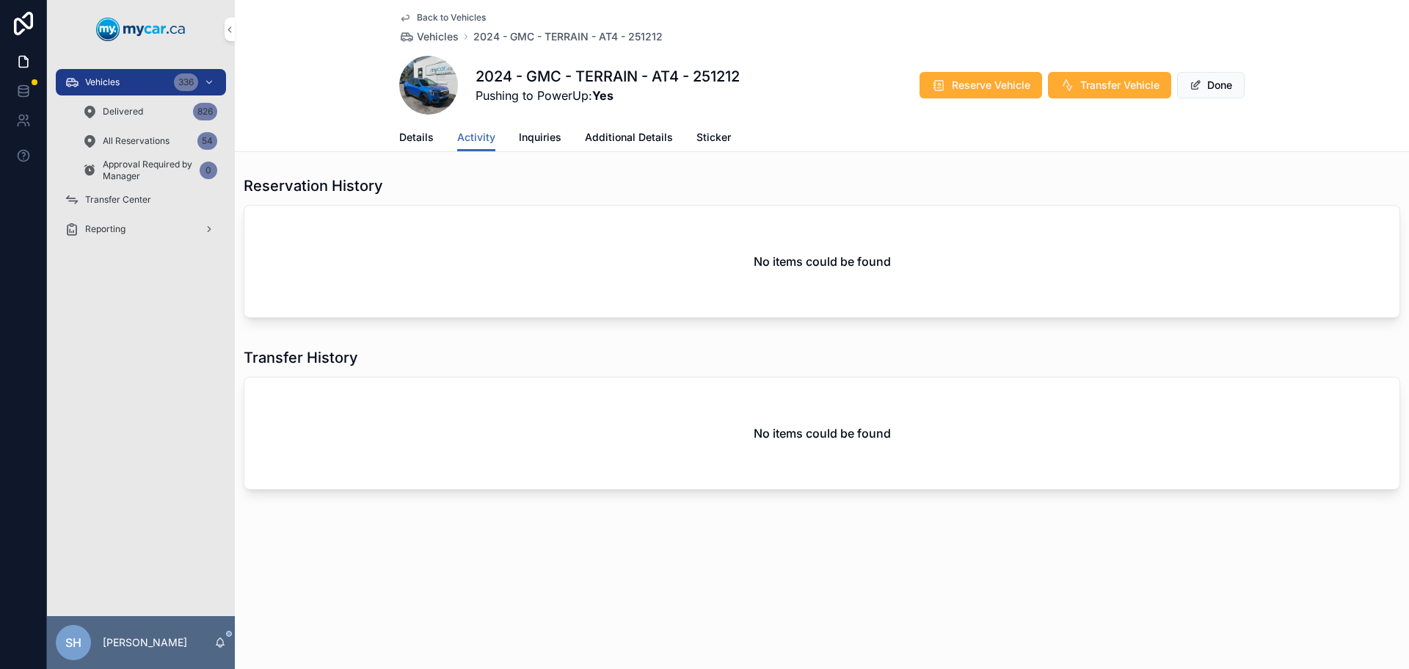
click at [423, 139] on span "Details" at bounding box center [416, 137] width 34 height 15
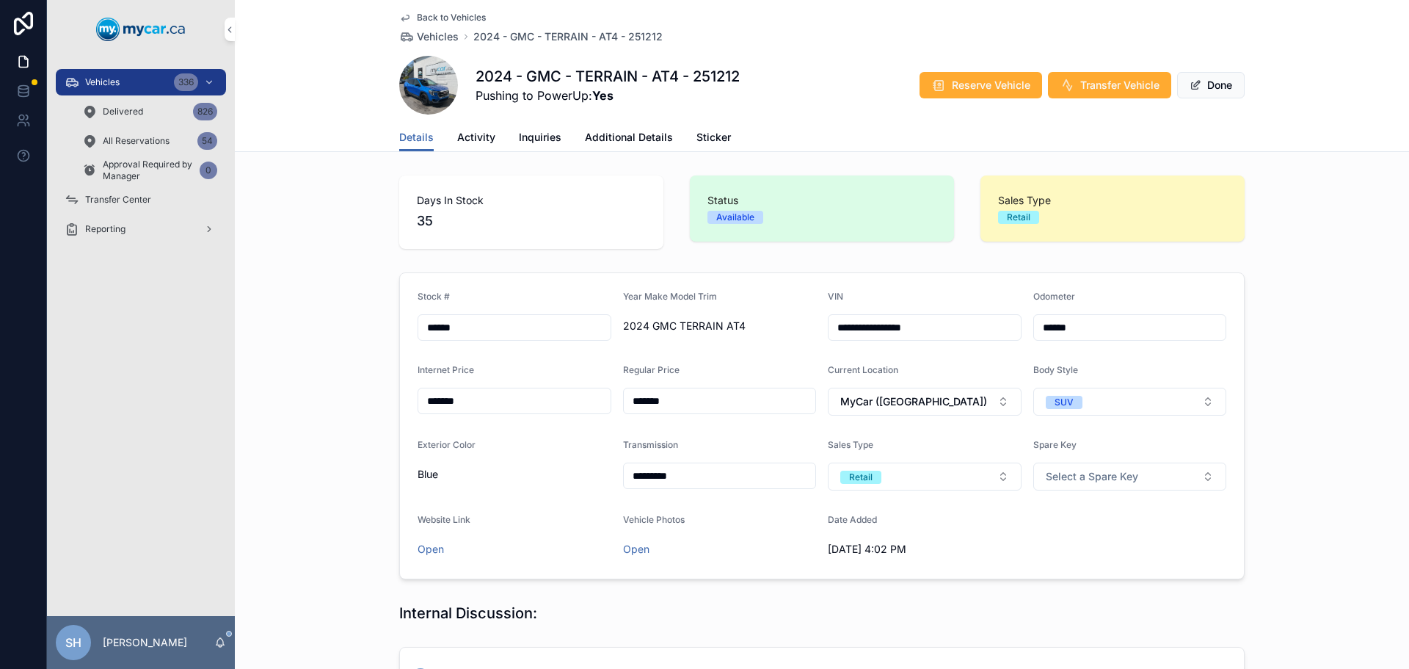
click at [109, 83] on span "Vehicles" at bounding box center [102, 82] width 34 height 12
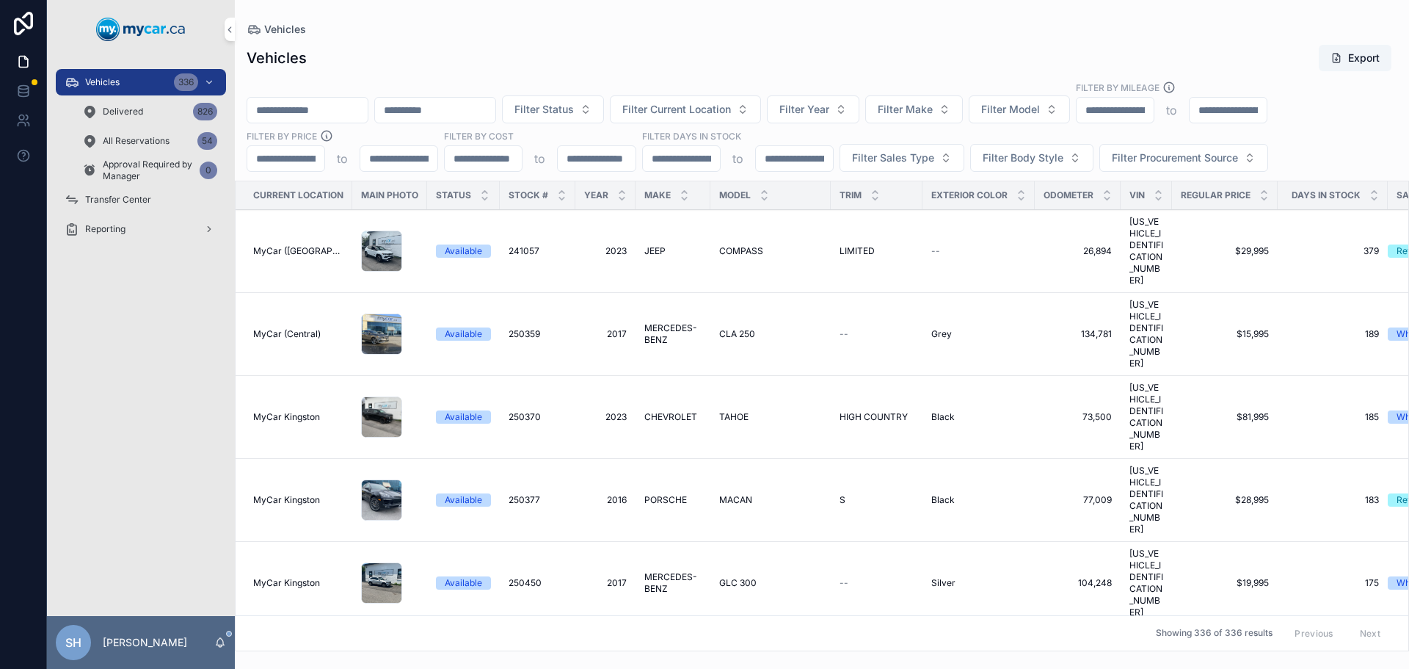
click at [597, 37] on div "Vehicles Export Filter Status Filter Current Location Filter Year Filter Make F…" at bounding box center [822, 343] width 1174 height 616
click at [604, 101] on button "Filter Status" at bounding box center [553, 109] width 102 height 28
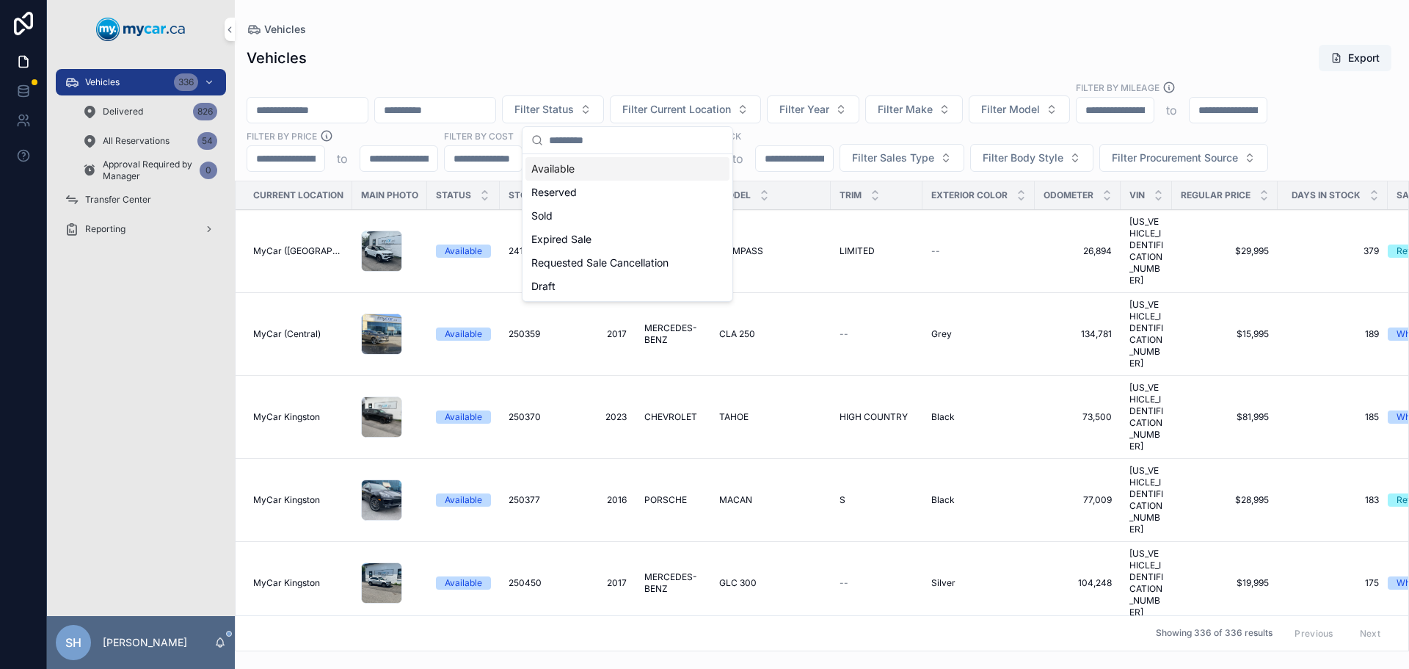
click at [564, 164] on div "Available" at bounding box center [627, 168] width 204 height 23
click at [890, 161] on span "Filter Sales Type" at bounding box center [893, 157] width 82 height 15
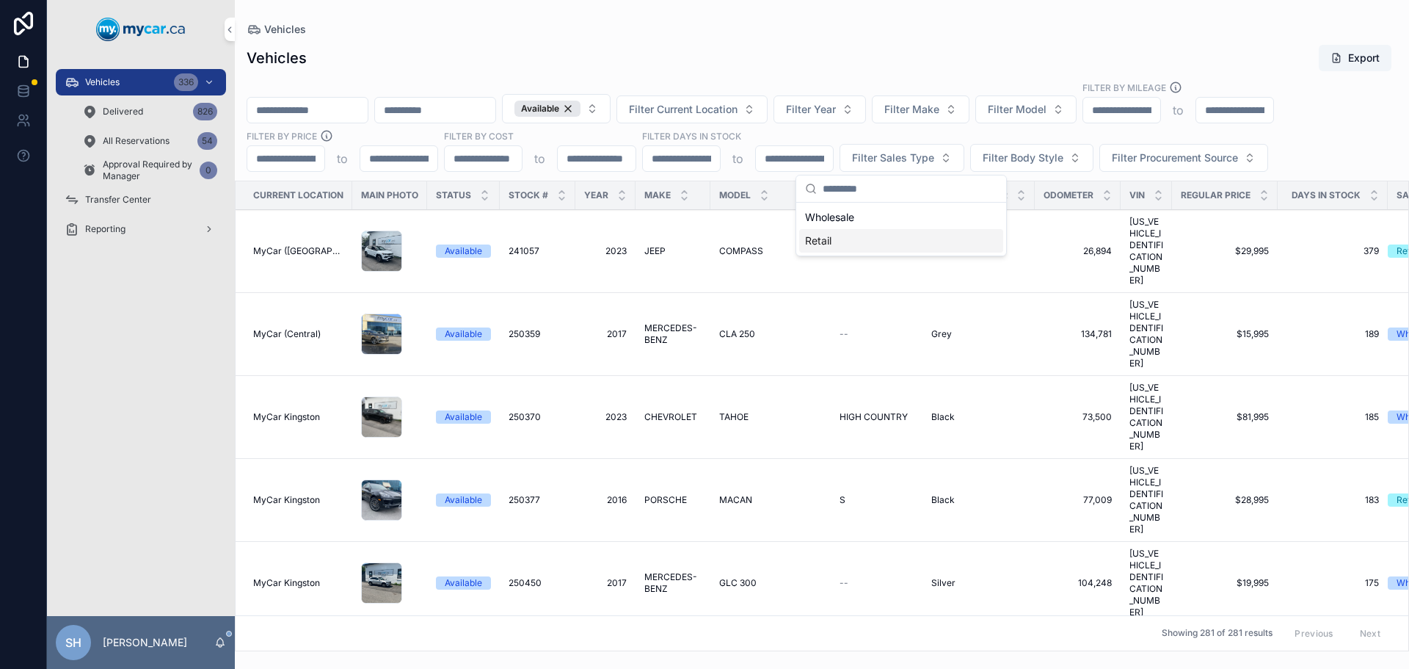
click at [820, 243] on div "Retail" at bounding box center [901, 240] width 204 height 23
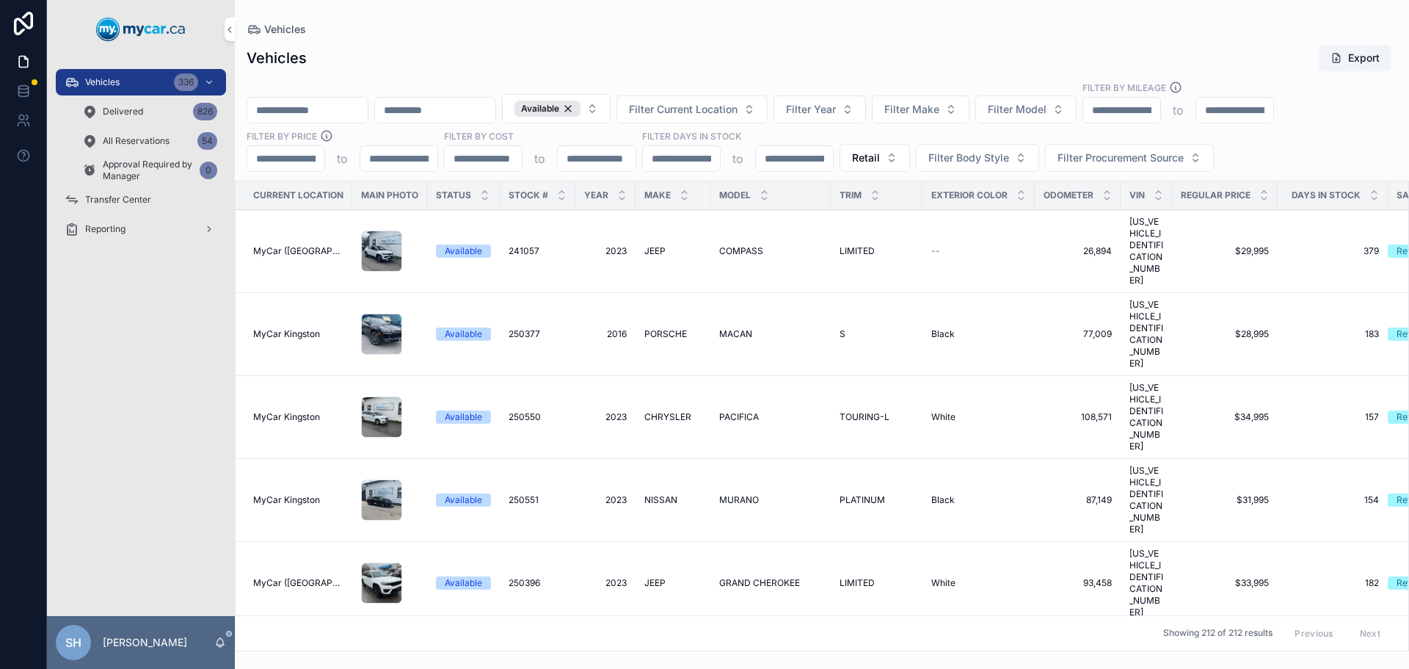
click at [809, 59] on div "Vehicles Export" at bounding box center [822, 58] width 1151 height 28
click at [830, 66] on div "Vehicles Export" at bounding box center [822, 58] width 1151 height 28
click at [738, 113] on span "Filter Current Location" at bounding box center [683, 109] width 109 height 15
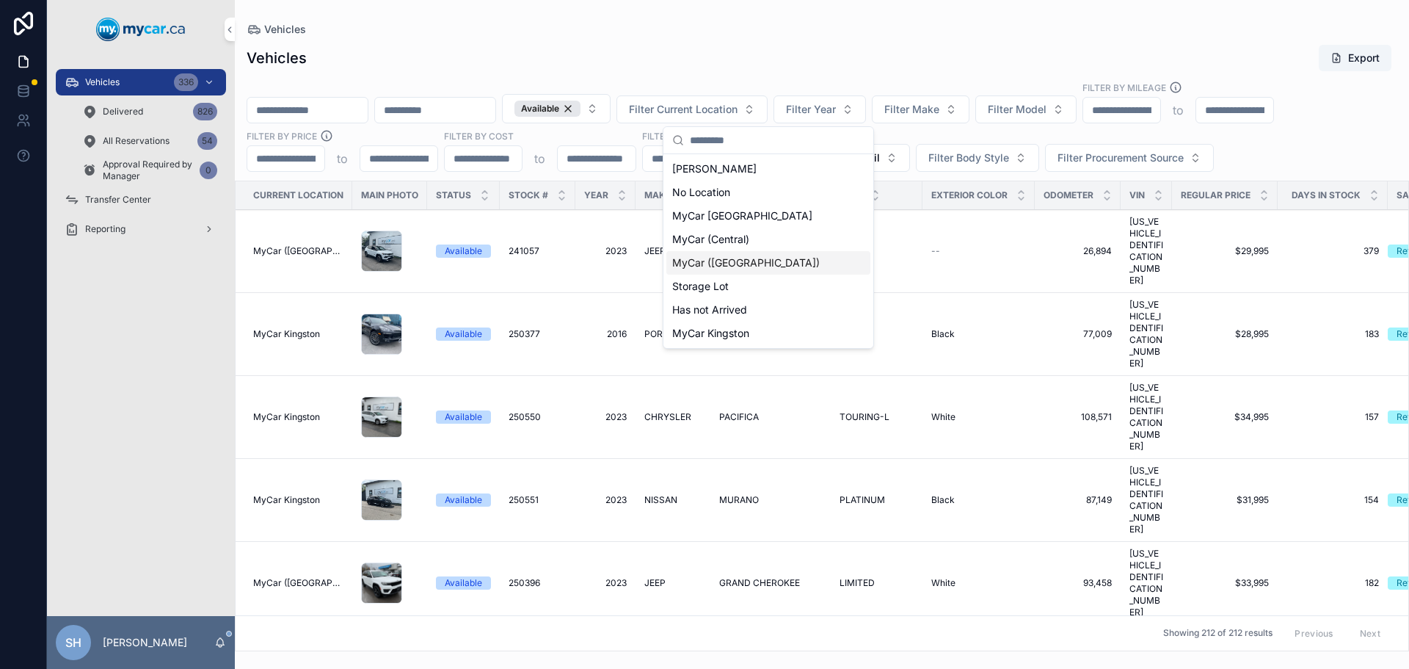
click at [763, 257] on span "MyCar ([GEOGRAPHIC_DATA])" at bounding box center [746, 262] width 148 height 15
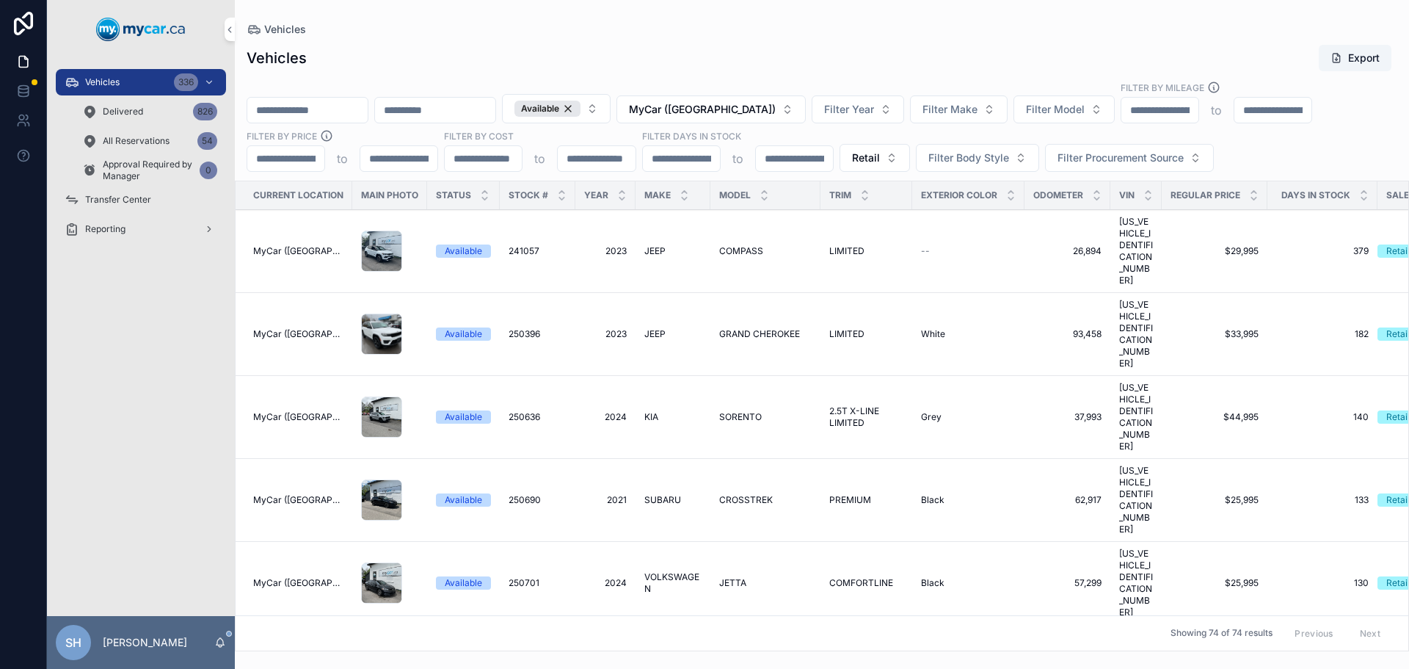
click at [761, 112] on span "MyCar ([GEOGRAPHIC_DATA])" at bounding box center [702, 109] width 147 height 15
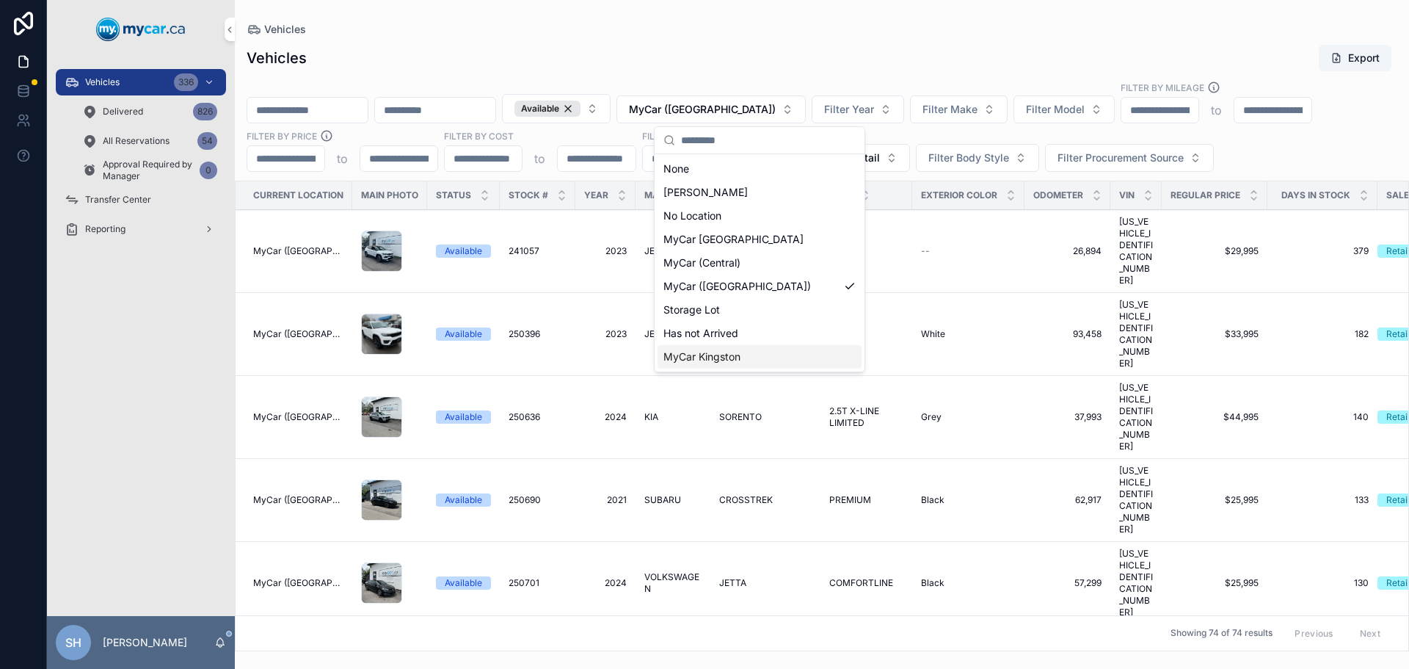
click at [740, 352] on span "MyCar Kingston" at bounding box center [701, 356] width 77 height 15
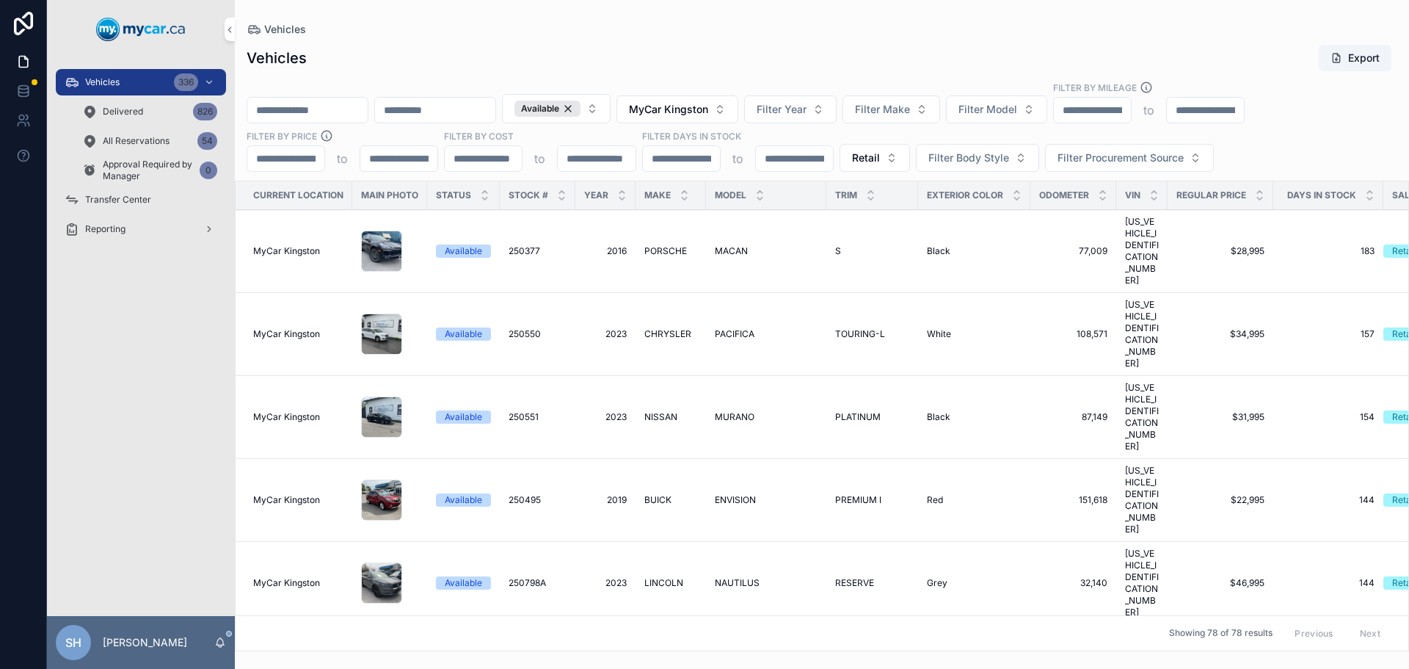
click at [711, 48] on div "Vehicles Export" at bounding box center [822, 58] width 1151 height 28
click at [889, 34] on div "Vehicles" at bounding box center [822, 29] width 1151 height 12
click at [308, 109] on input "scrollable content" at bounding box center [307, 110] width 120 height 21
type input "******"
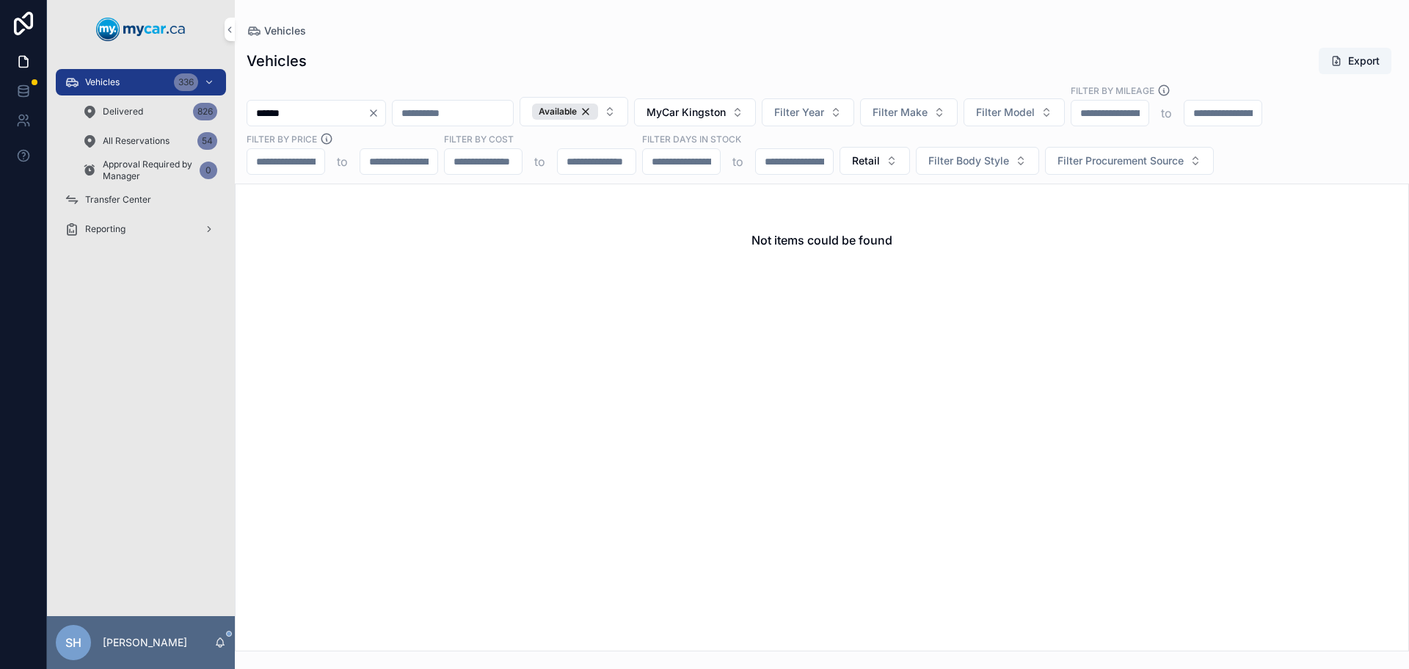
click at [598, 108] on div "Available" at bounding box center [565, 111] width 66 height 16
click at [719, 110] on span "MyCar Kingston" at bounding box center [679, 112] width 79 height 15
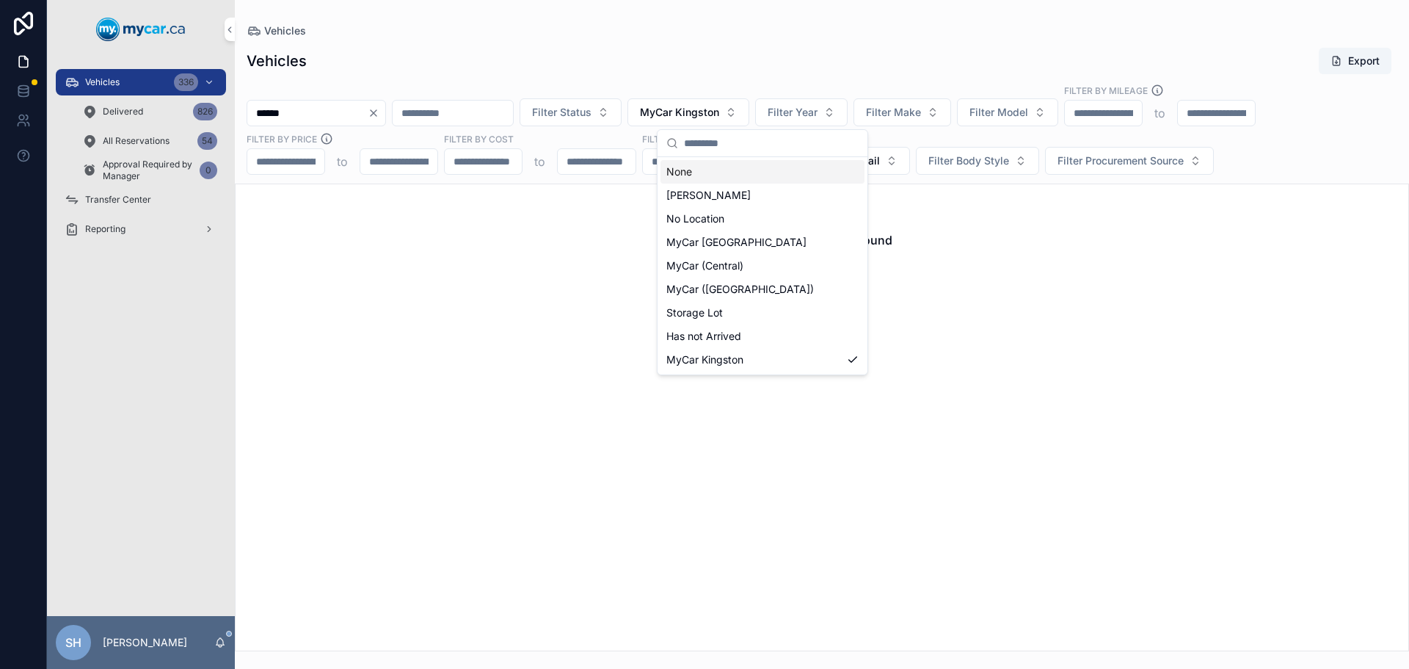
click at [696, 173] on div "None" at bounding box center [762, 171] width 204 height 23
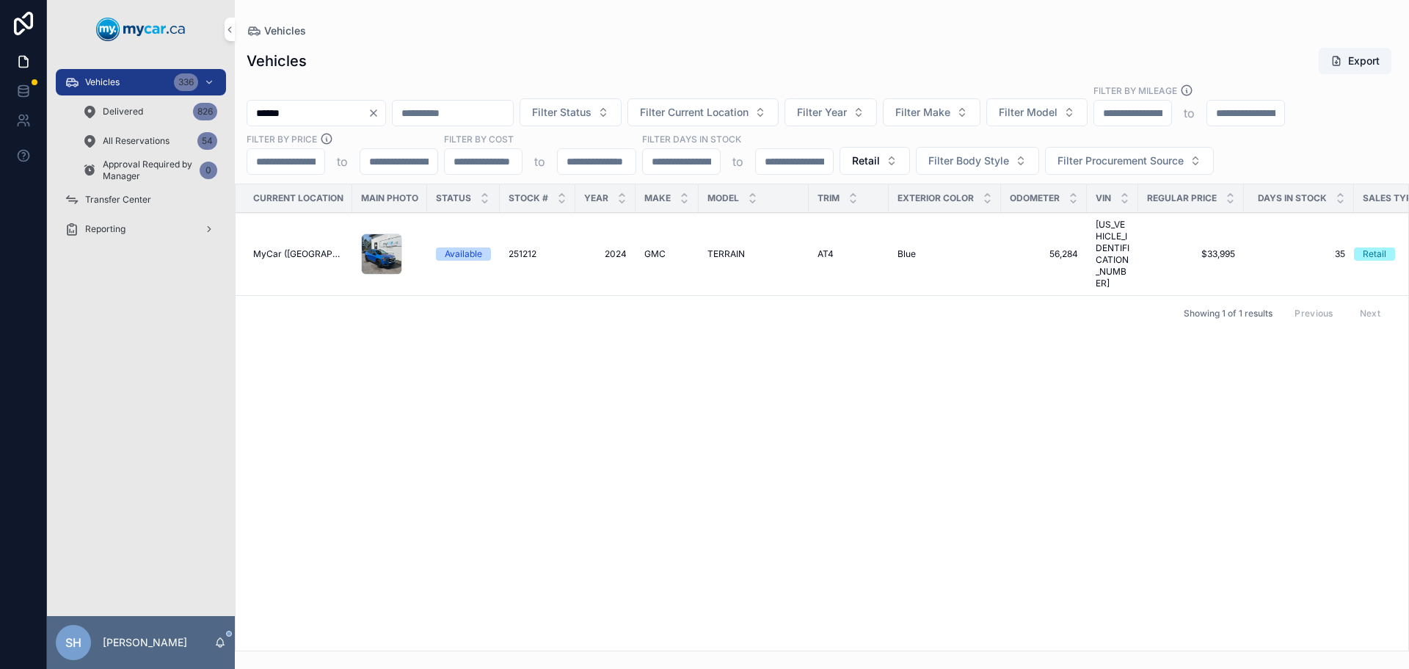
click at [527, 233] on td "251212 251212" at bounding box center [538, 254] width 76 height 83
click at [531, 248] on span "251212" at bounding box center [523, 254] width 28 height 12
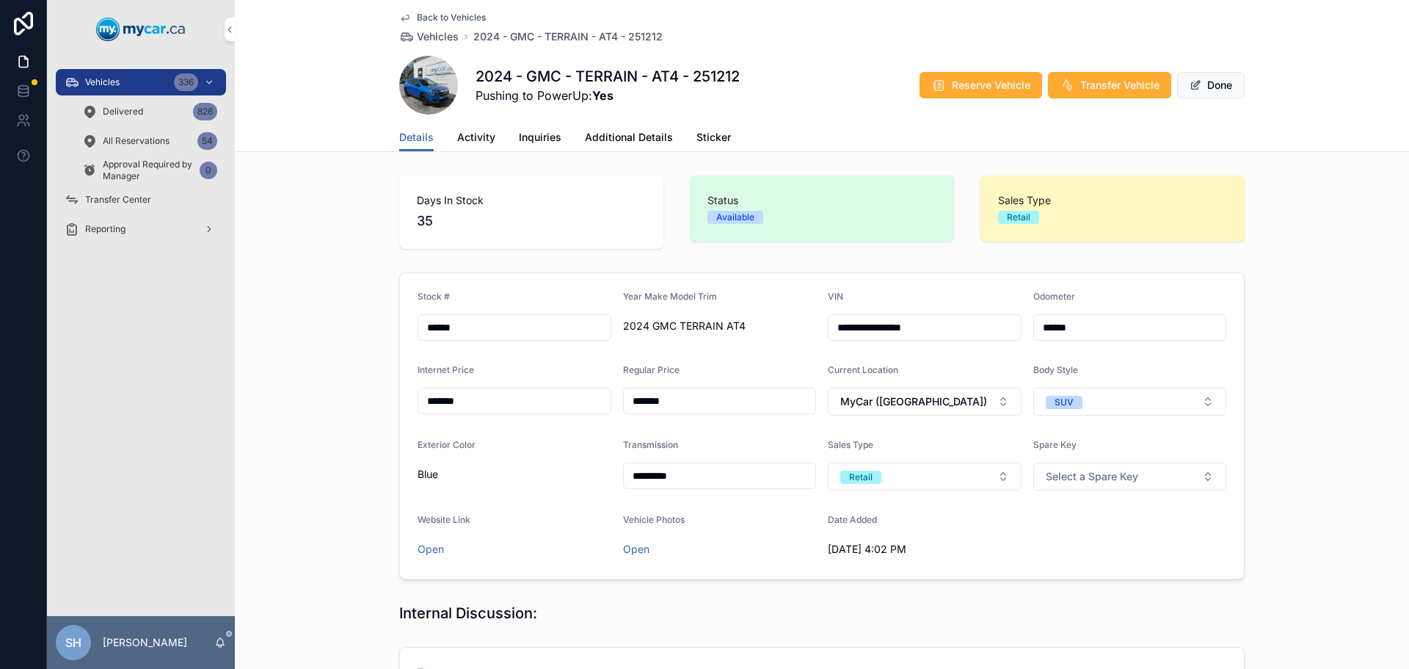
click at [1080, 82] on span "Transfer Vehicle" at bounding box center [1119, 85] width 79 height 15
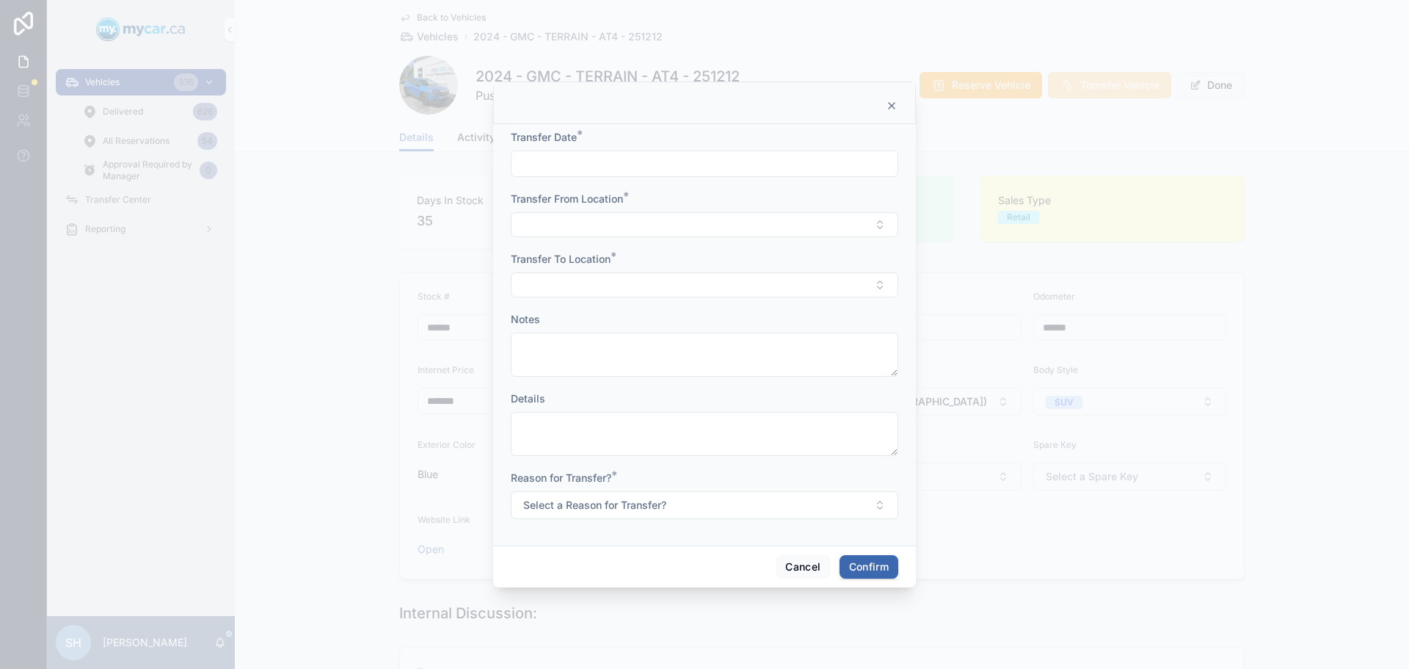
click at [627, 163] on input "text" at bounding box center [705, 163] width 386 height 21
click at [705, 200] on button "Today" at bounding box center [705, 199] width 58 height 26
type input "*********"
click at [582, 230] on button "Select Button" at bounding box center [704, 224] width 387 height 25
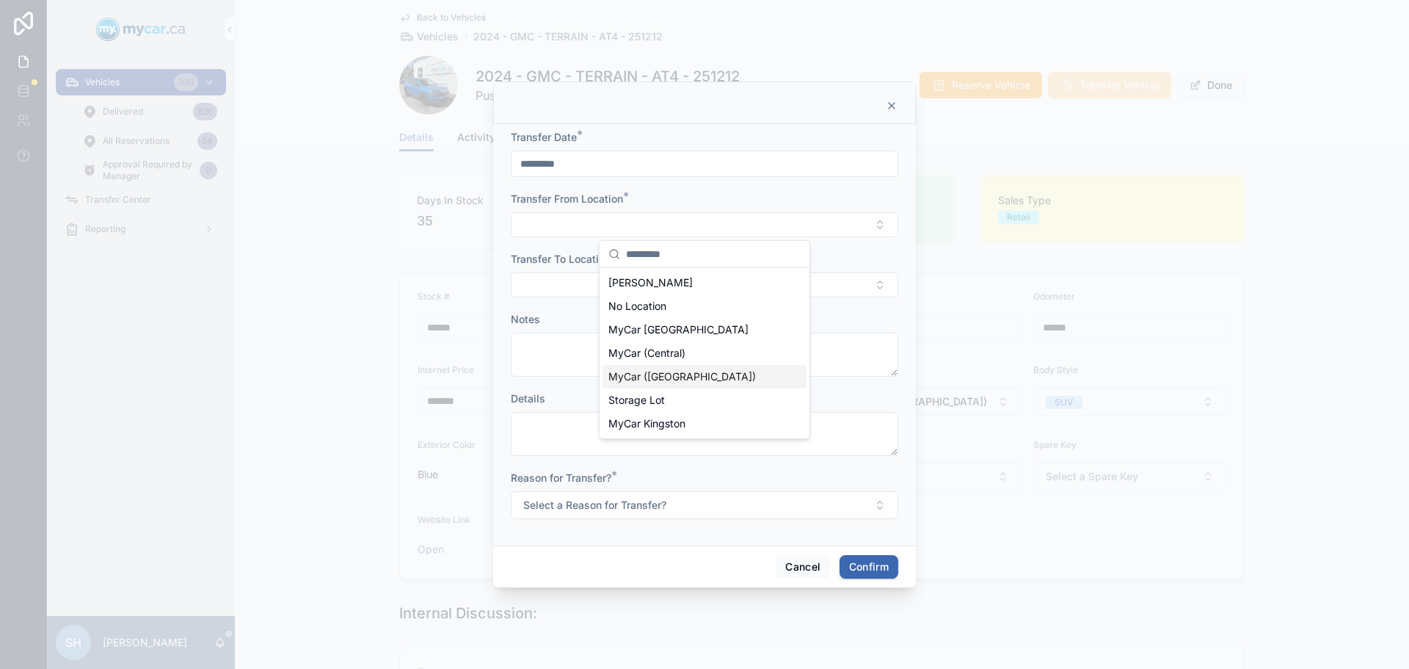
click at [671, 376] on span "MyCar ([GEOGRAPHIC_DATA])" at bounding box center [682, 376] width 148 height 15
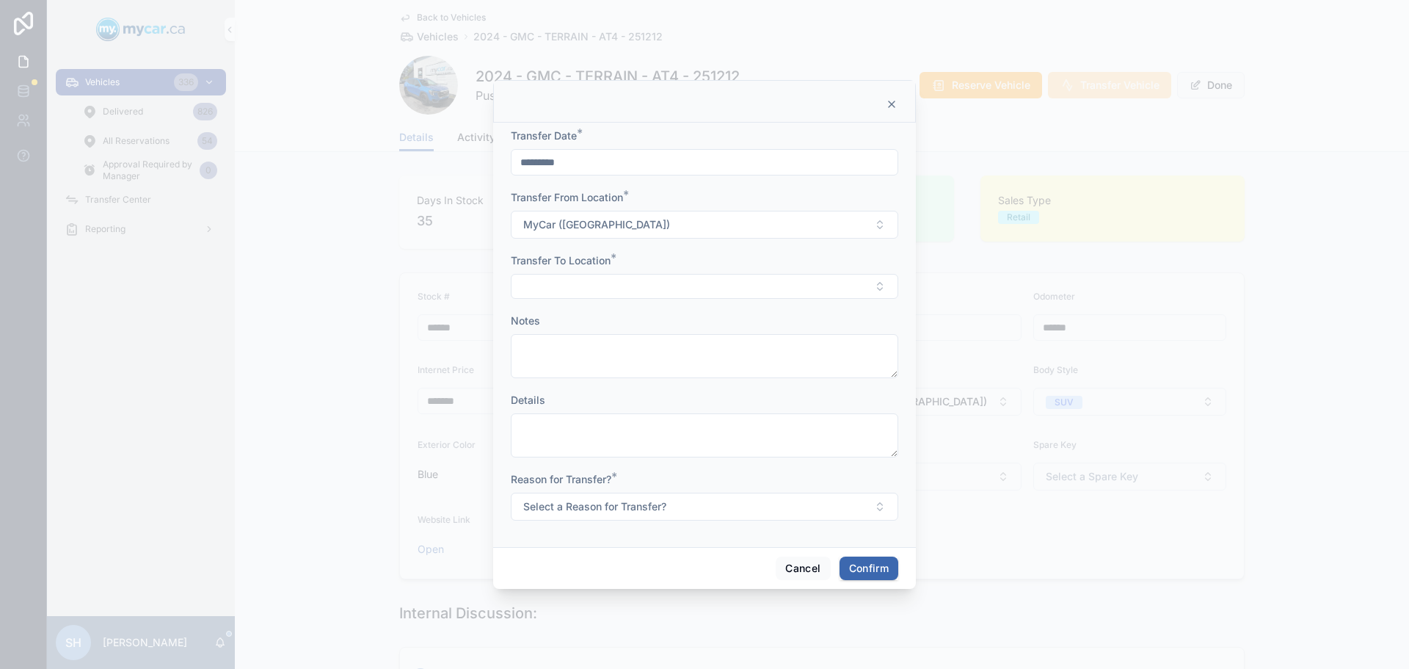
click at [558, 283] on button "Select Button" at bounding box center [704, 286] width 387 height 25
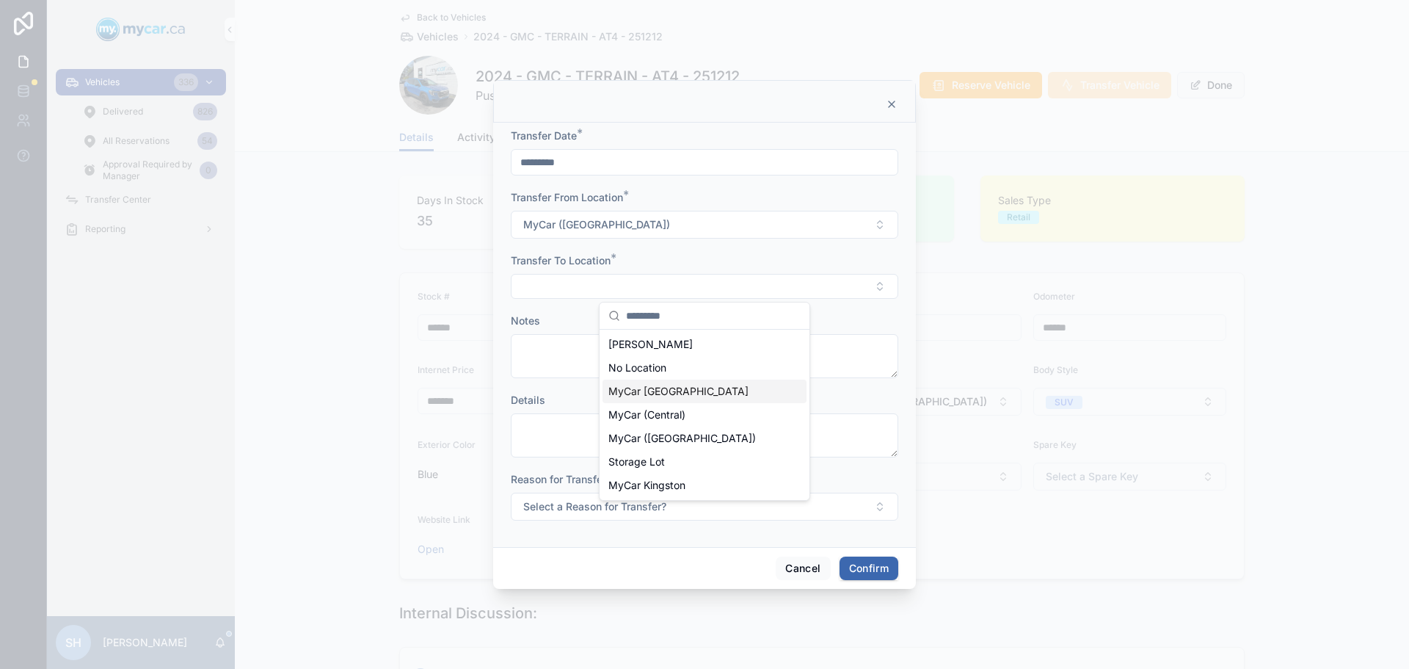
click at [693, 390] on div "MyCar [GEOGRAPHIC_DATA]" at bounding box center [704, 390] width 204 height 23
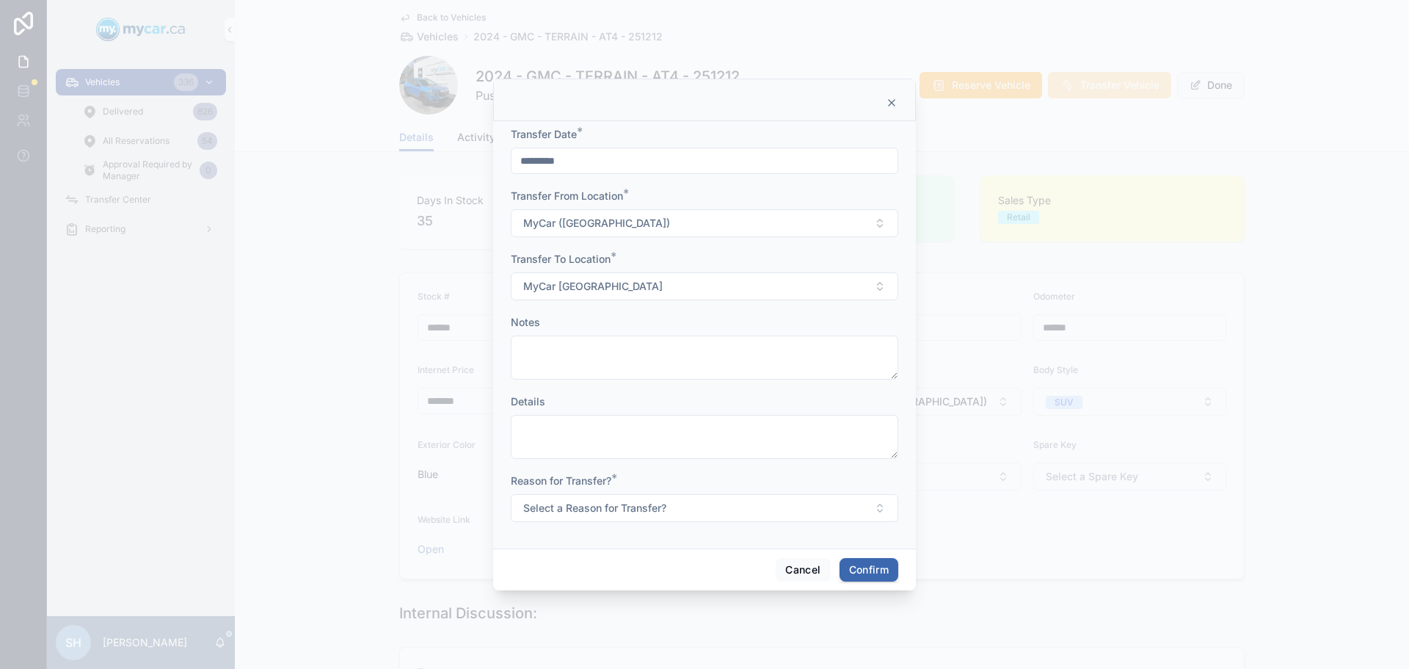
click at [602, 503] on span "Select a Reason for Transfer?" at bounding box center [594, 507] width 143 height 15
click at [652, 563] on div "For Stock" at bounding box center [637, 566] width 40 height 13
click at [859, 567] on button "Confirm" at bounding box center [869, 569] width 59 height 23
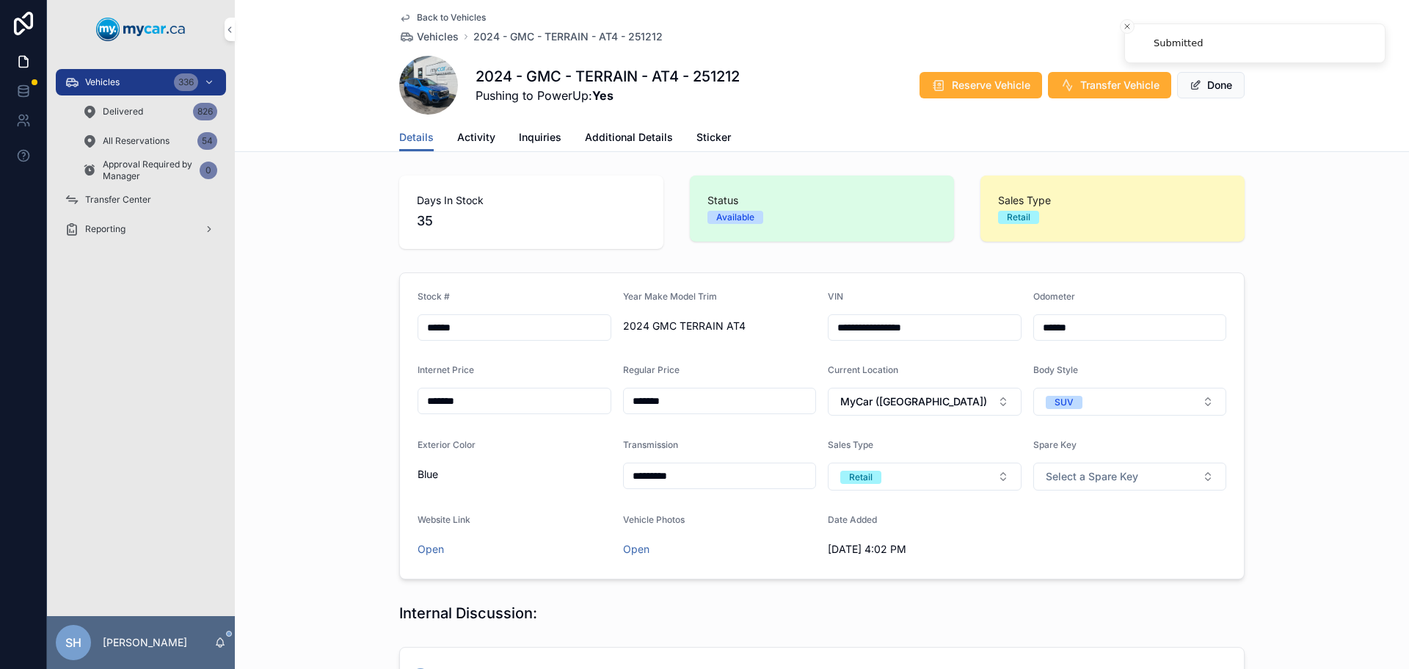
click at [123, 194] on span "Transfer Center" at bounding box center [118, 200] width 66 height 12
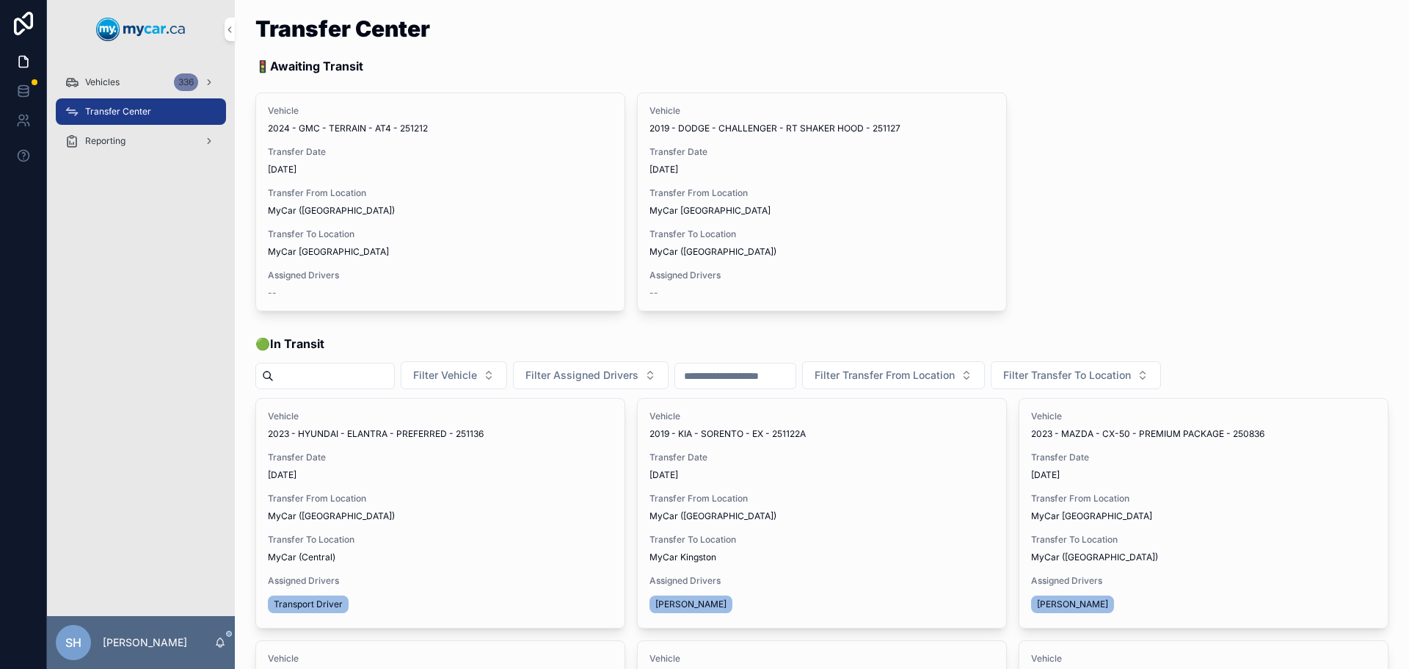
click at [125, 76] on div "Vehicles 336" at bounding box center [141, 81] width 153 height 23
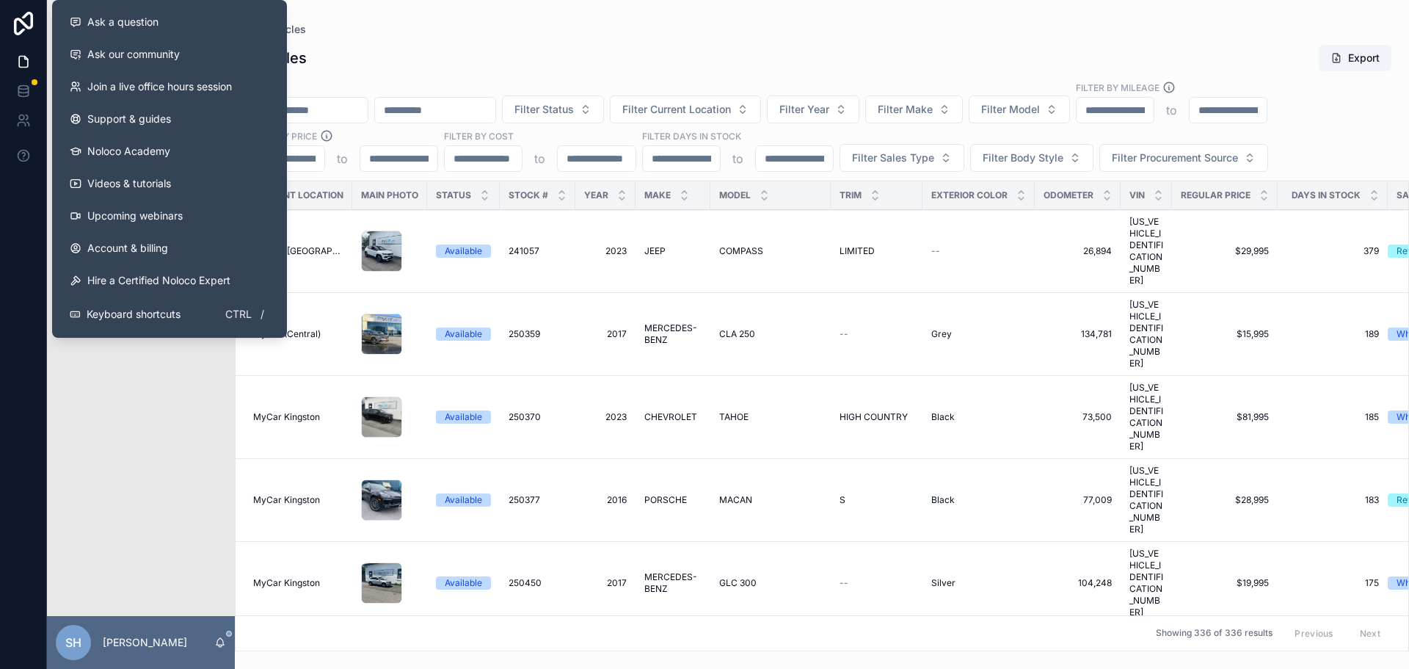
click at [363, 114] on input "scrollable content" at bounding box center [307, 110] width 120 height 21
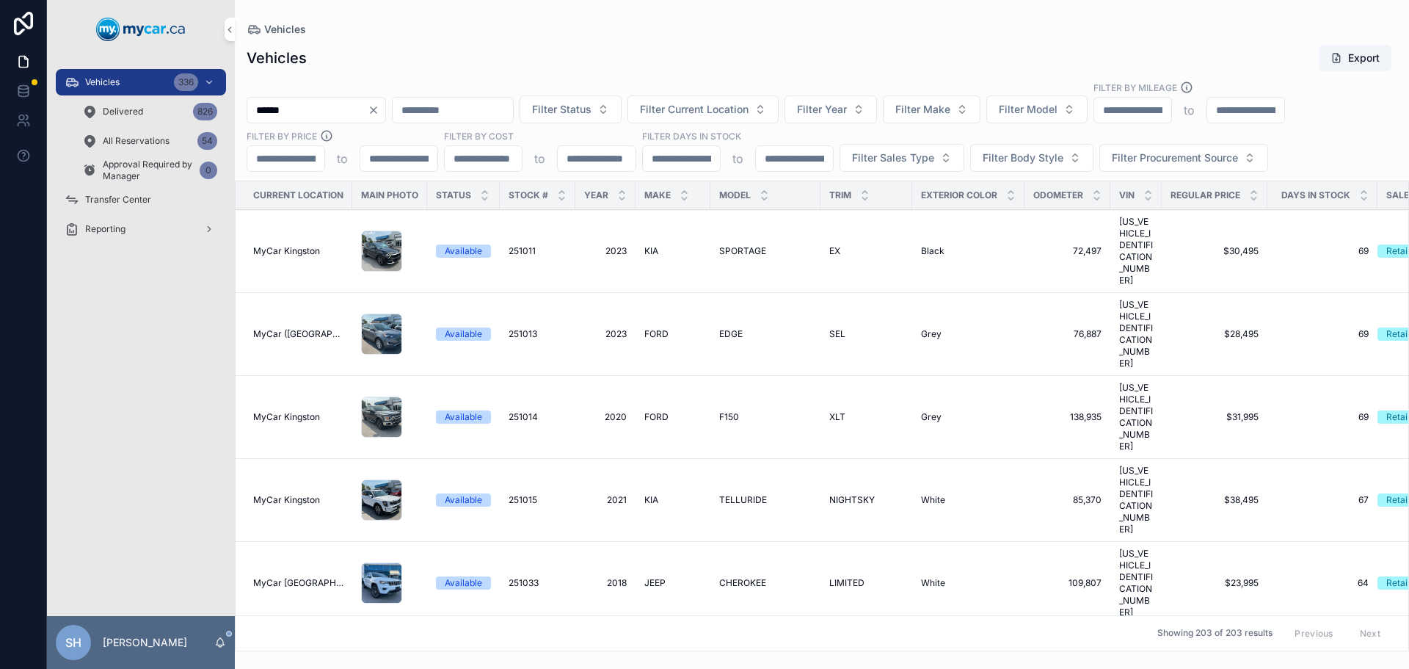
type input "******"
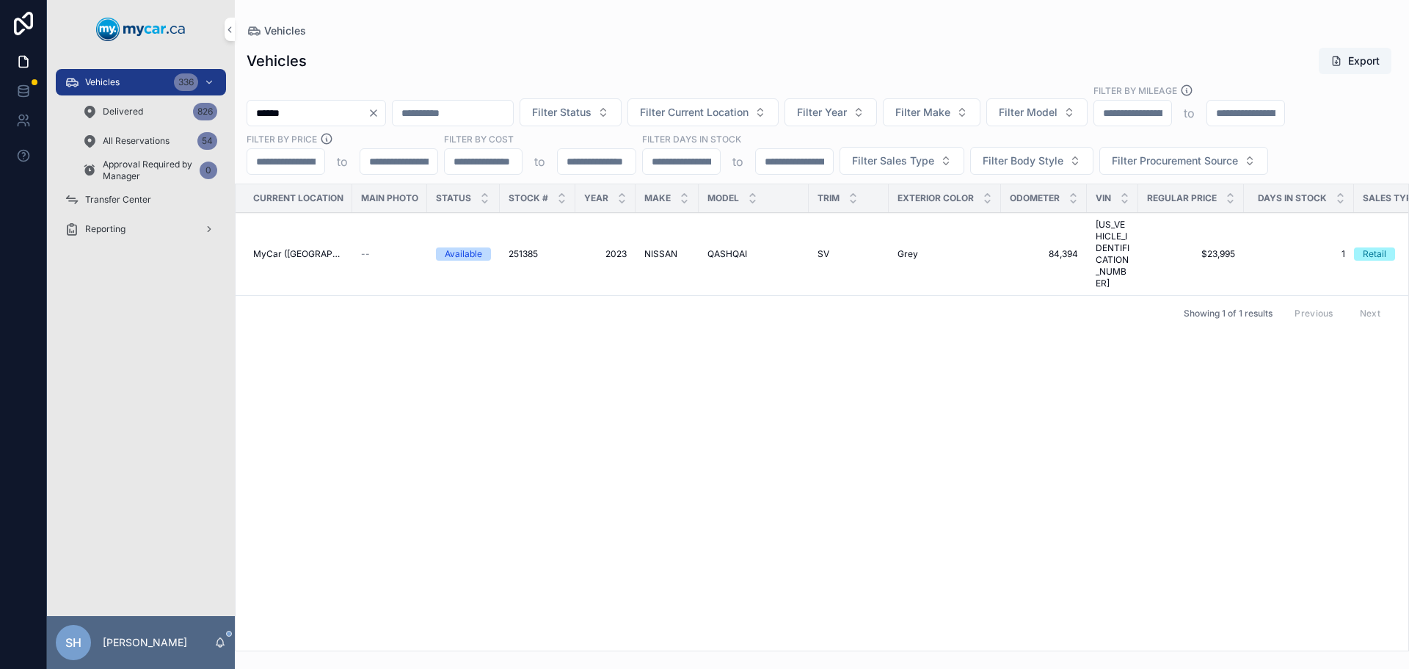
click at [622, 248] on span "2023" at bounding box center [605, 254] width 43 height 12
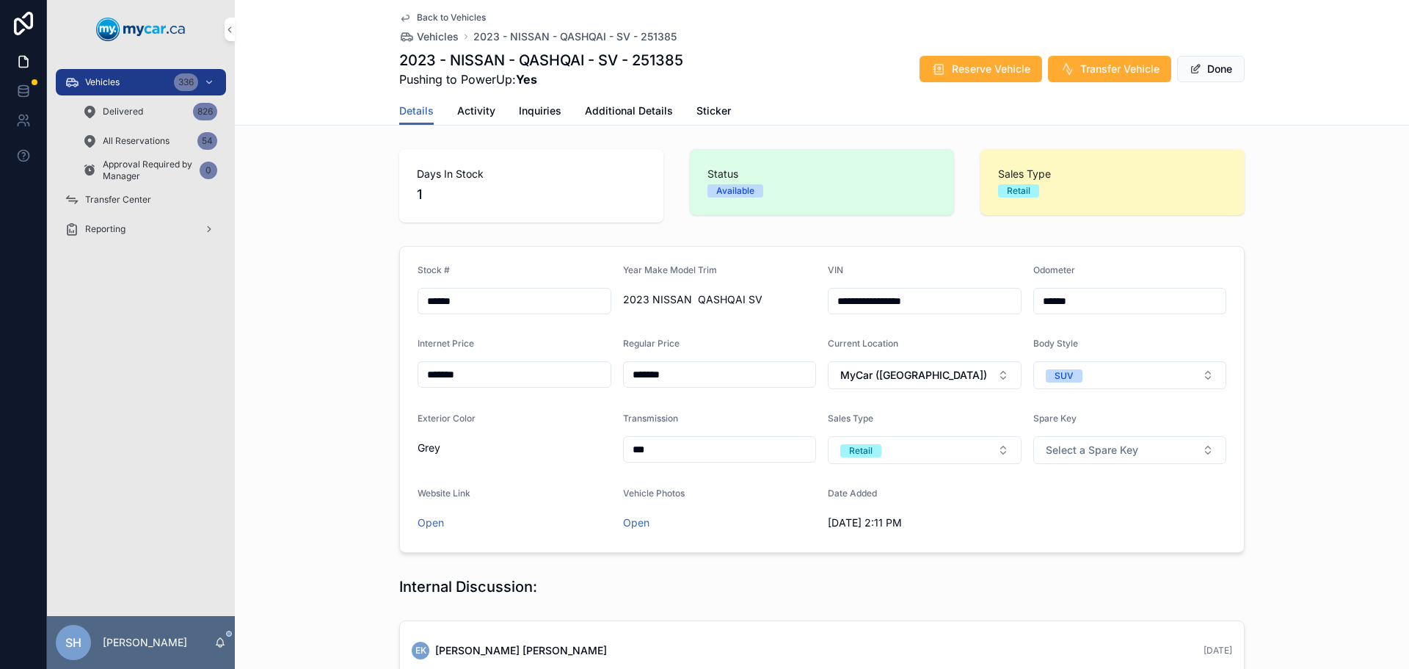
click at [1109, 68] on span "Transfer Vehicle" at bounding box center [1119, 69] width 79 height 15
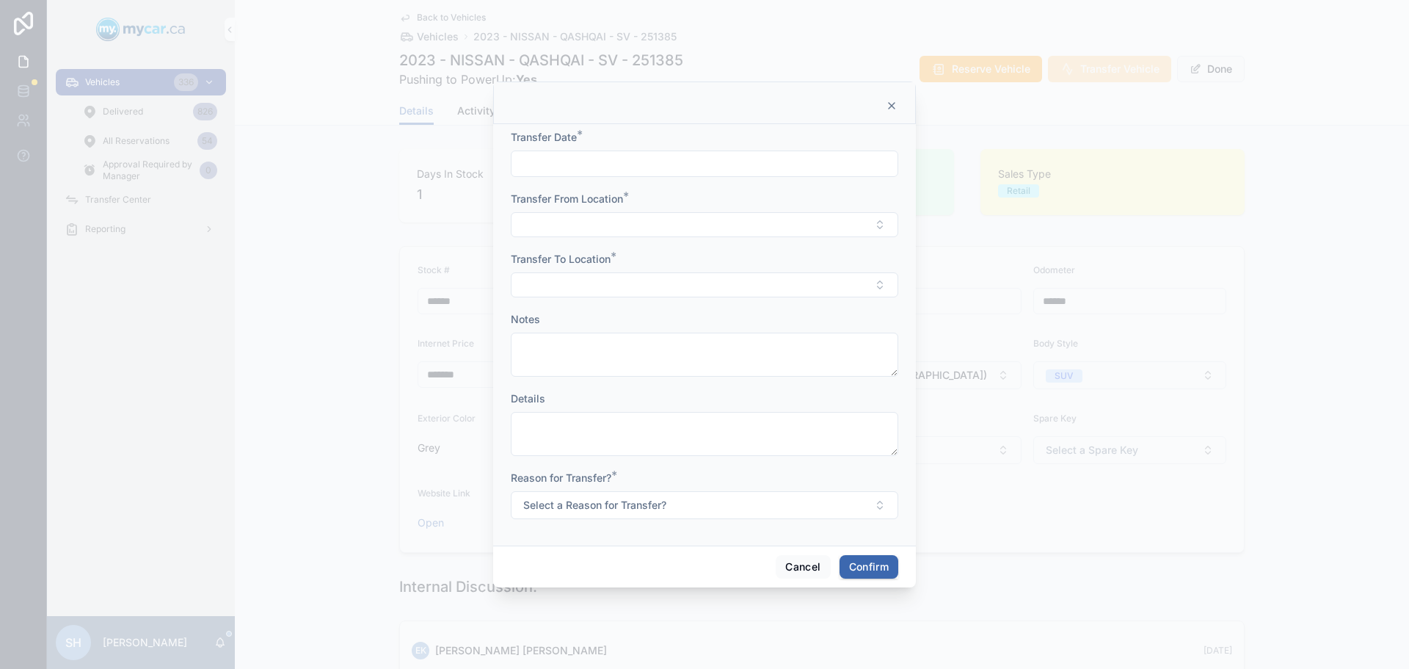
click at [553, 156] on input "text" at bounding box center [705, 163] width 386 height 21
click at [708, 197] on button "Today" at bounding box center [705, 199] width 58 height 26
type input "*********"
click at [580, 233] on button "Select Button" at bounding box center [704, 224] width 387 height 25
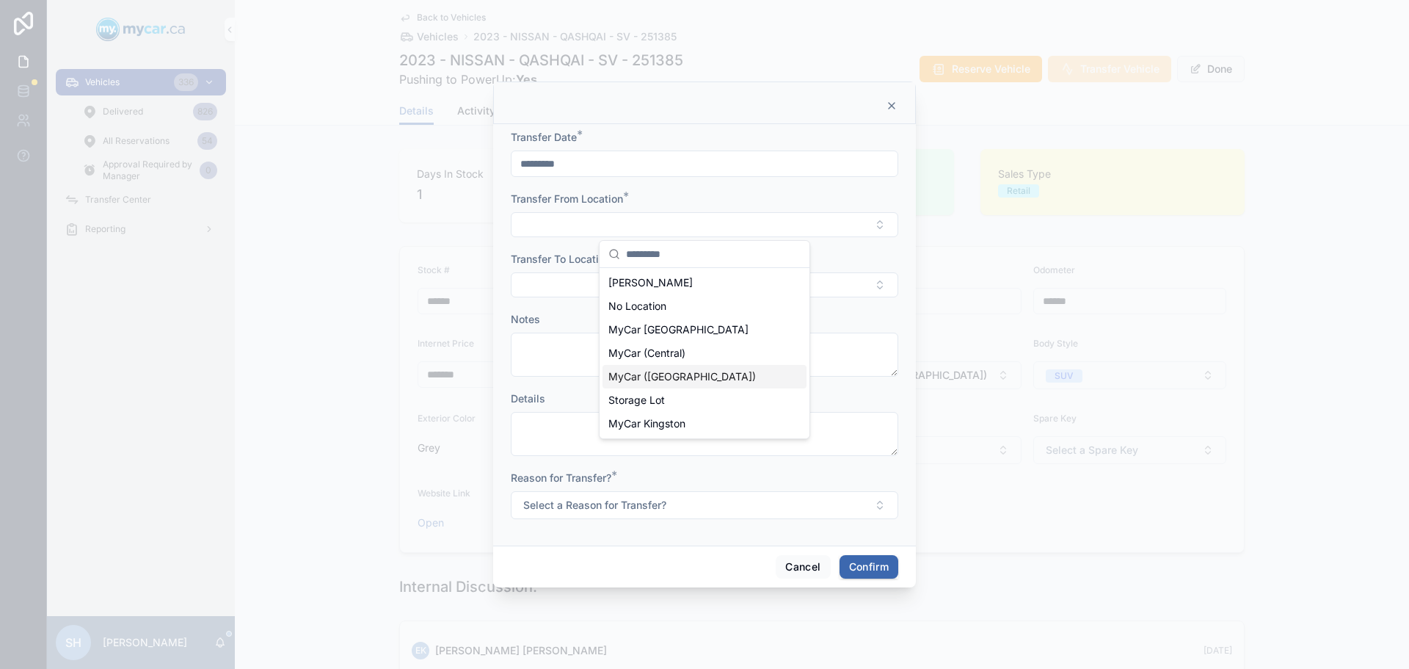
click at [663, 376] on span "MyCar ([GEOGRAPHIC_DATA])" at bounding box center [682, 376] width 148 height 15
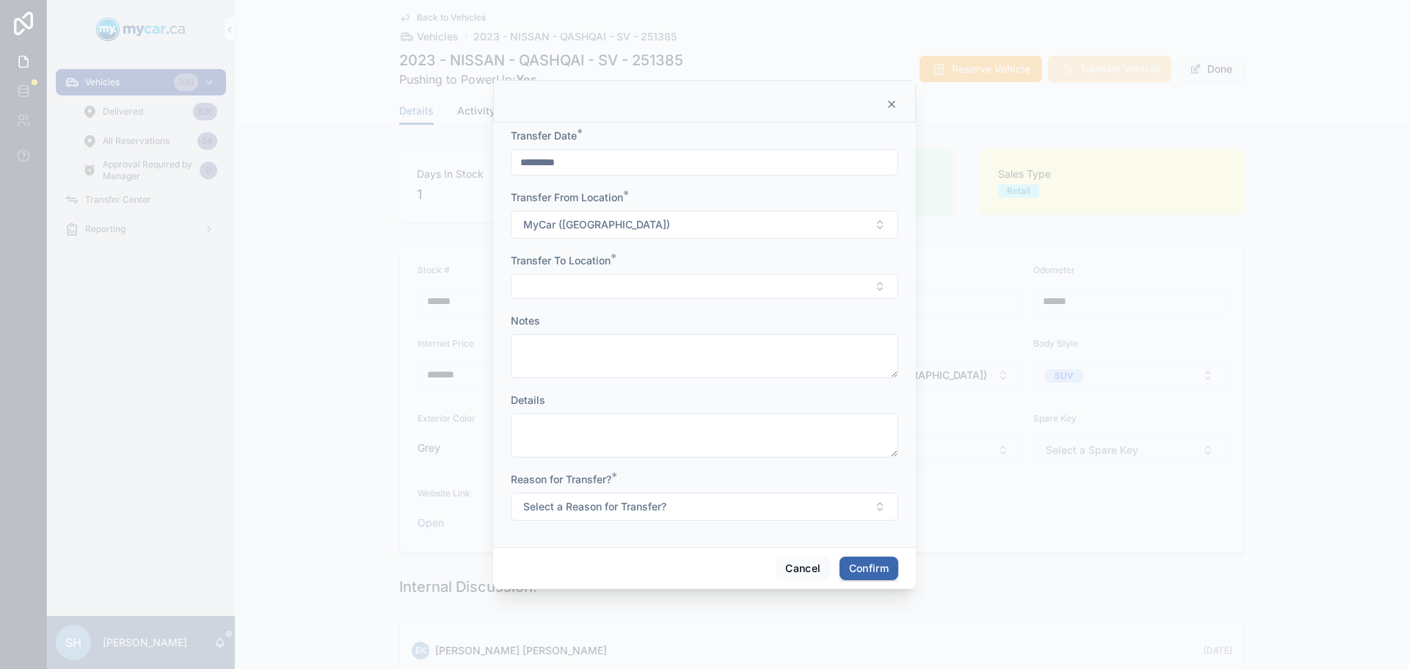
click at [578, 292] on button "Select Button" at bounding box center [704, 286] width 387 height 25
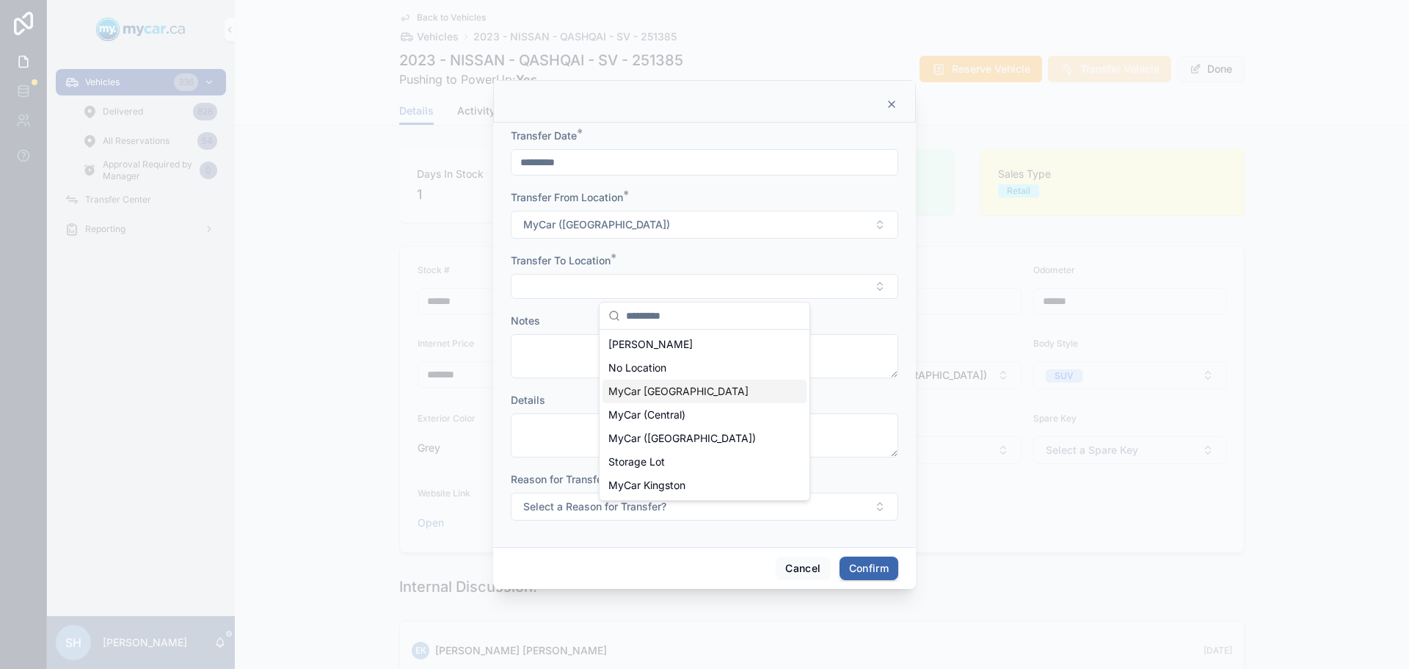
click at [688, 394] on span "MyCar [GEOGRAPHIC_DATA]" at bounding box center [678, 391] width 140 height 15
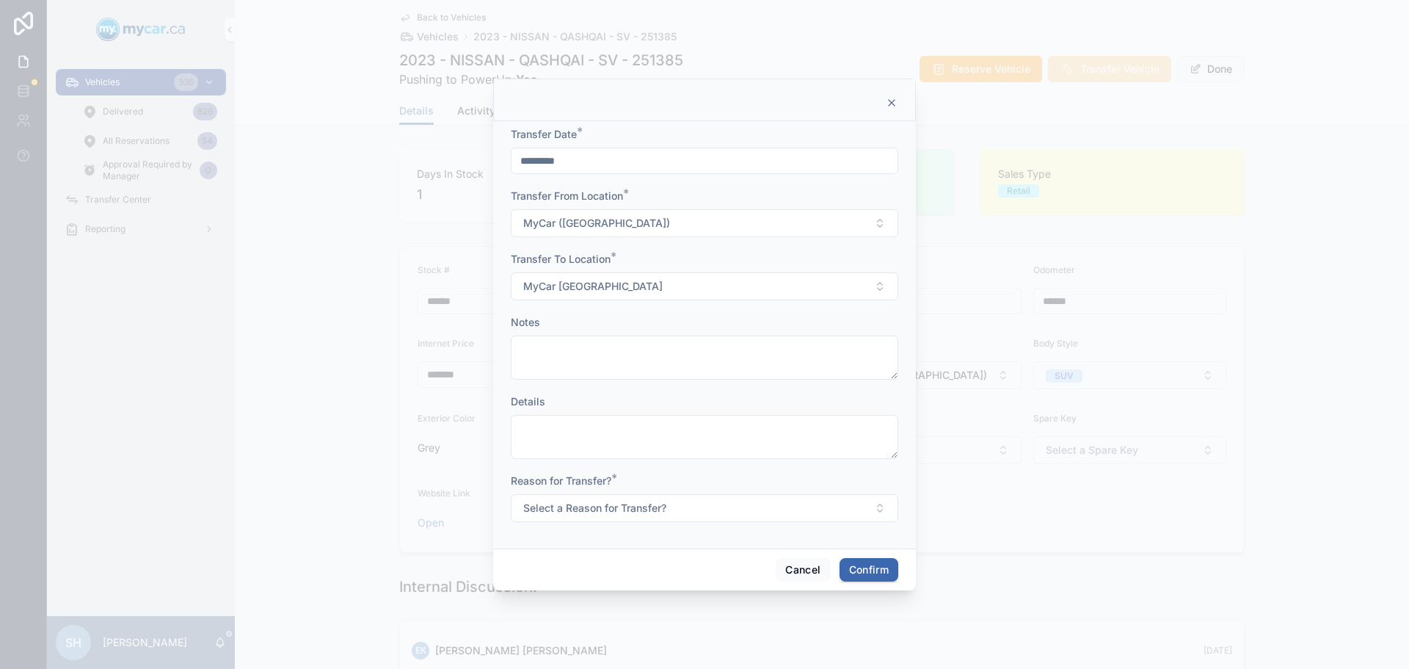
click at [591, 507] on span "Select a Reason for Transfer?" at bounding box center [594, 507] width 143 height 15
click at [649, 568] on div "For Stock" at bounding box center [637, 566] width 40 height 13
click at [868, 575] on button "Confirm" at bounding box center [869, 569] width 59 height 23
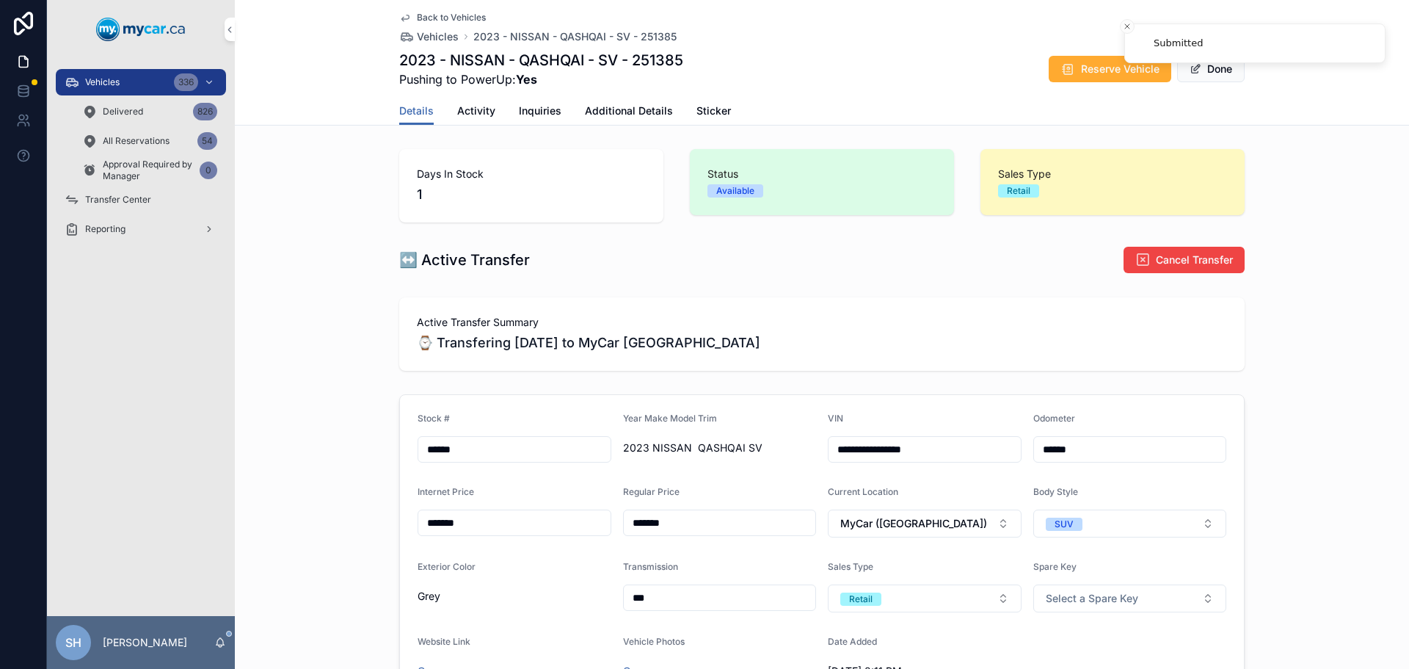
click at [109, 79] on span "Vehicles" at bounding box center [102, 82] width 34 height 12
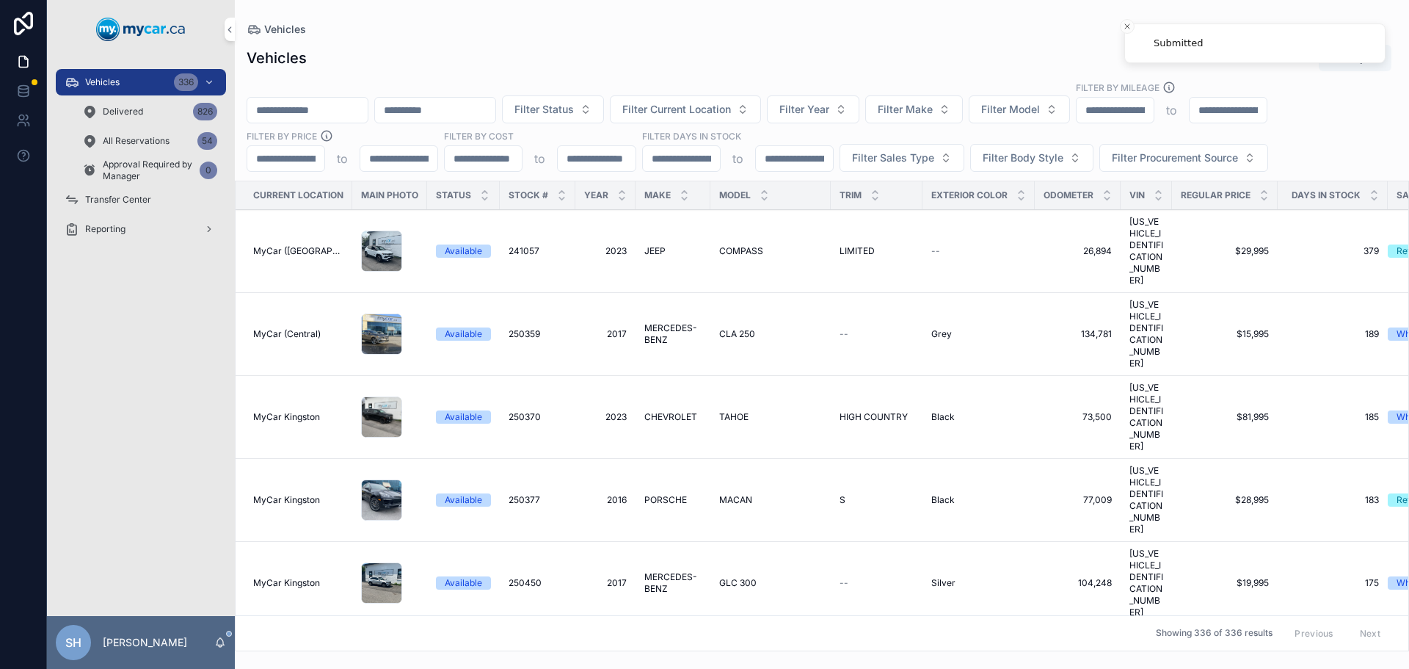
click at [294, 107] on input "scrollable content" at bounding box center [307, 110] width 120 height 21
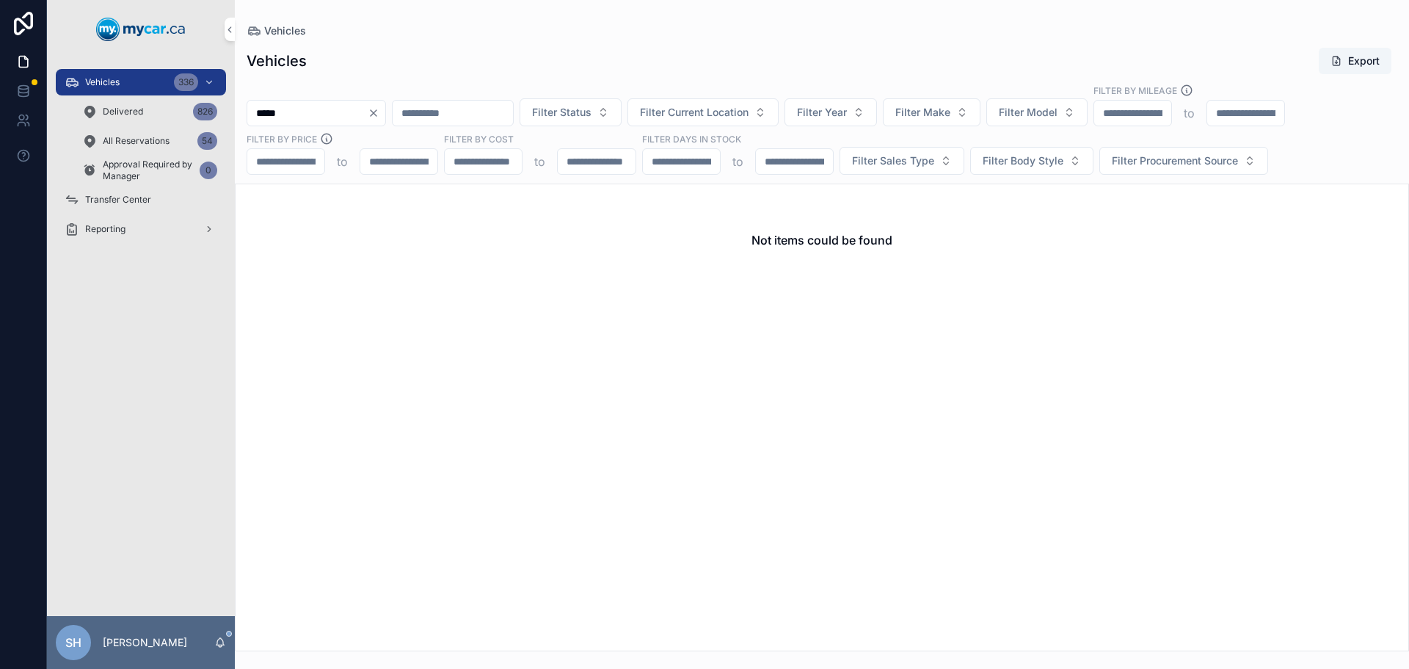
click at [263, 117] on input "*****" at bounding box center [307, 113] width 120 height 21
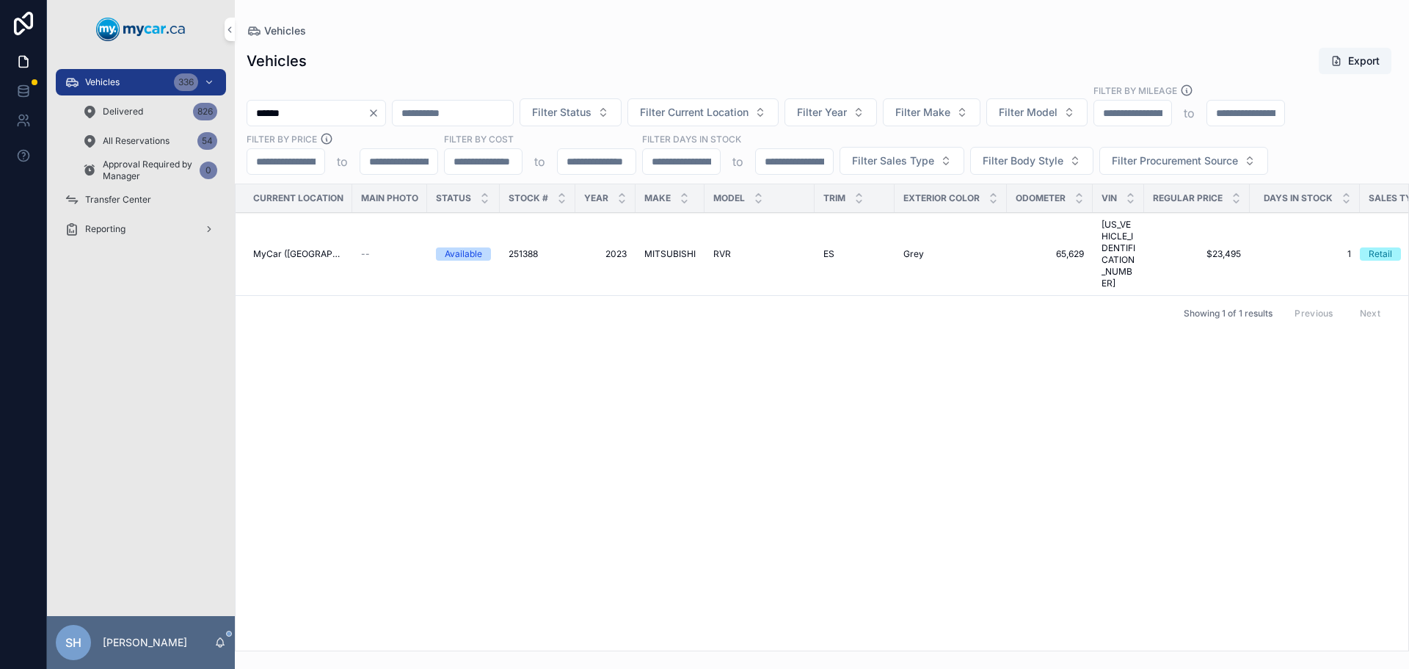
type input "******"
click at [624, 248] on span "2023" at bounding box center [605, 254] width 43 height 12
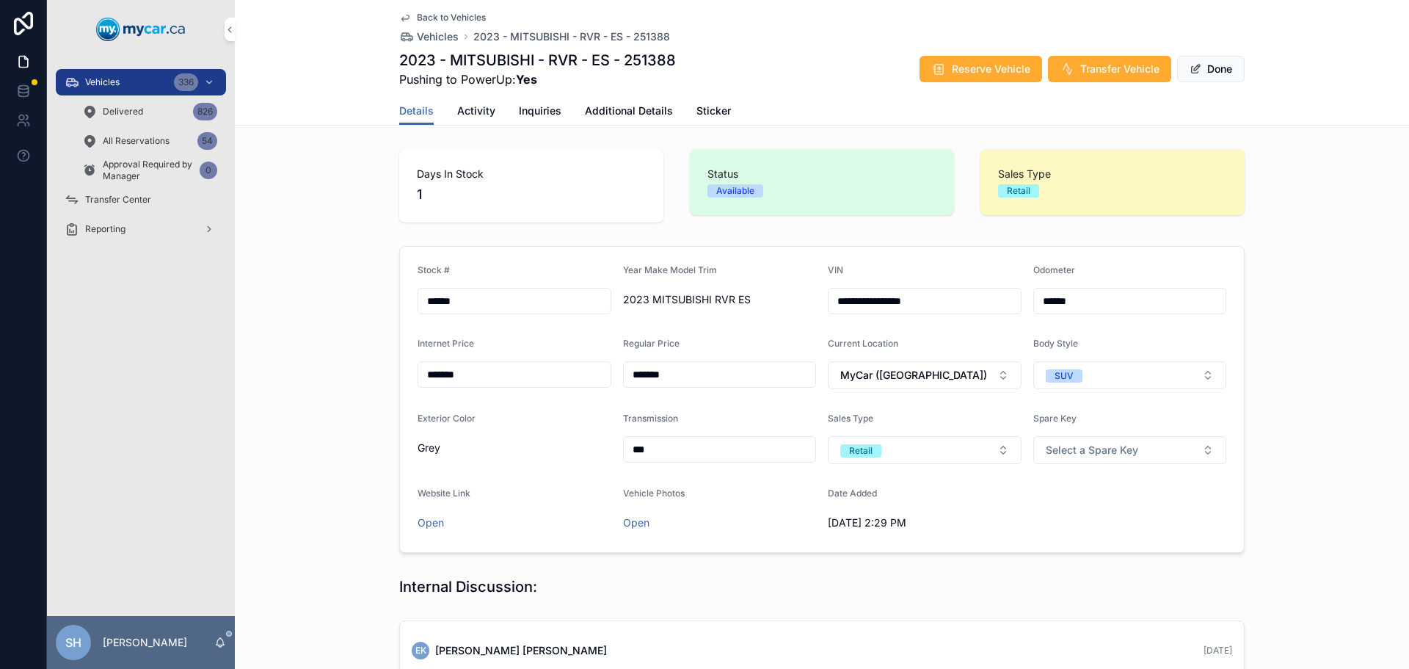
click at [1096, 77] on button "Transfer Vehicle" at bounding box center [1109, 69] width 123 height 26
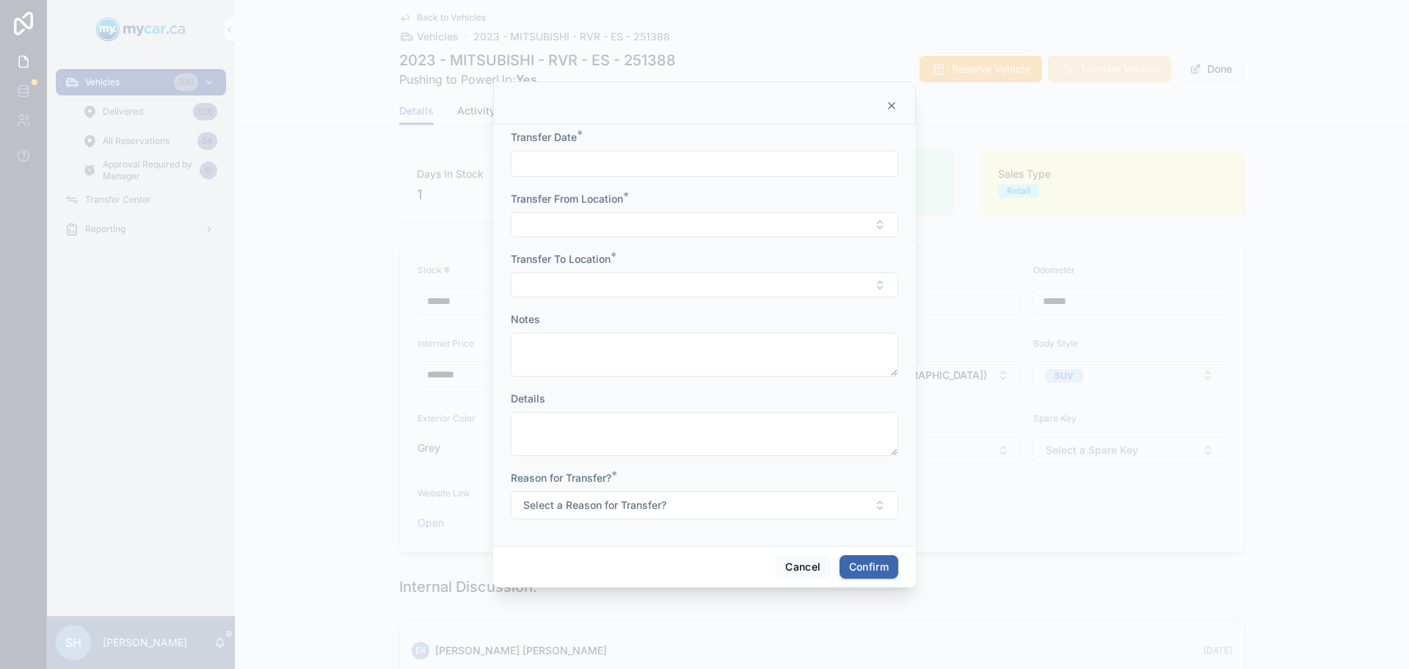
click at [545, 164] on input "text" at bounding box center [705, 163] width 386 height 21
click at [703, 200] on button "Today" at bounding box center [705, 199] width 58 height 26
type input "*********"
click at [545, 216] on button "Select Button" at bounding box center [704, 224] width 387 height 25
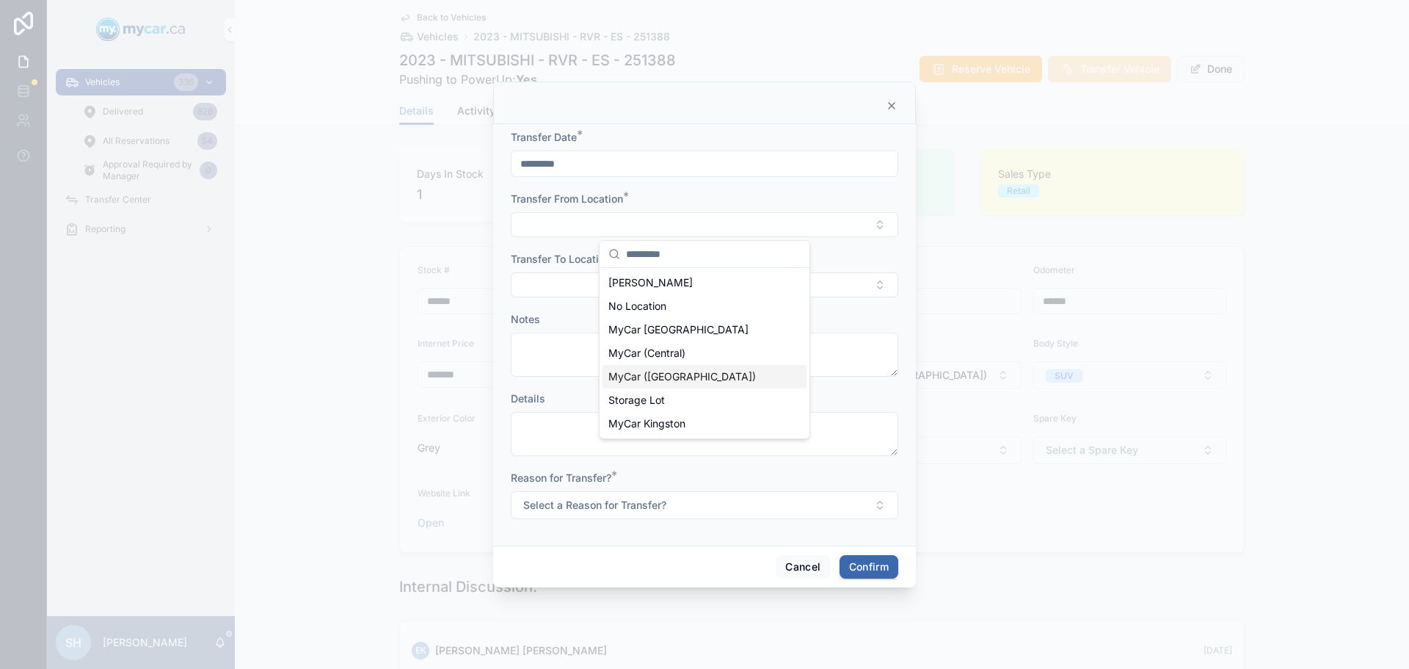
click at [682, 376] on span "MyCar ([GEOGRAPHIC_DATA])" at bounding box center [682, 376] width 148 height 15
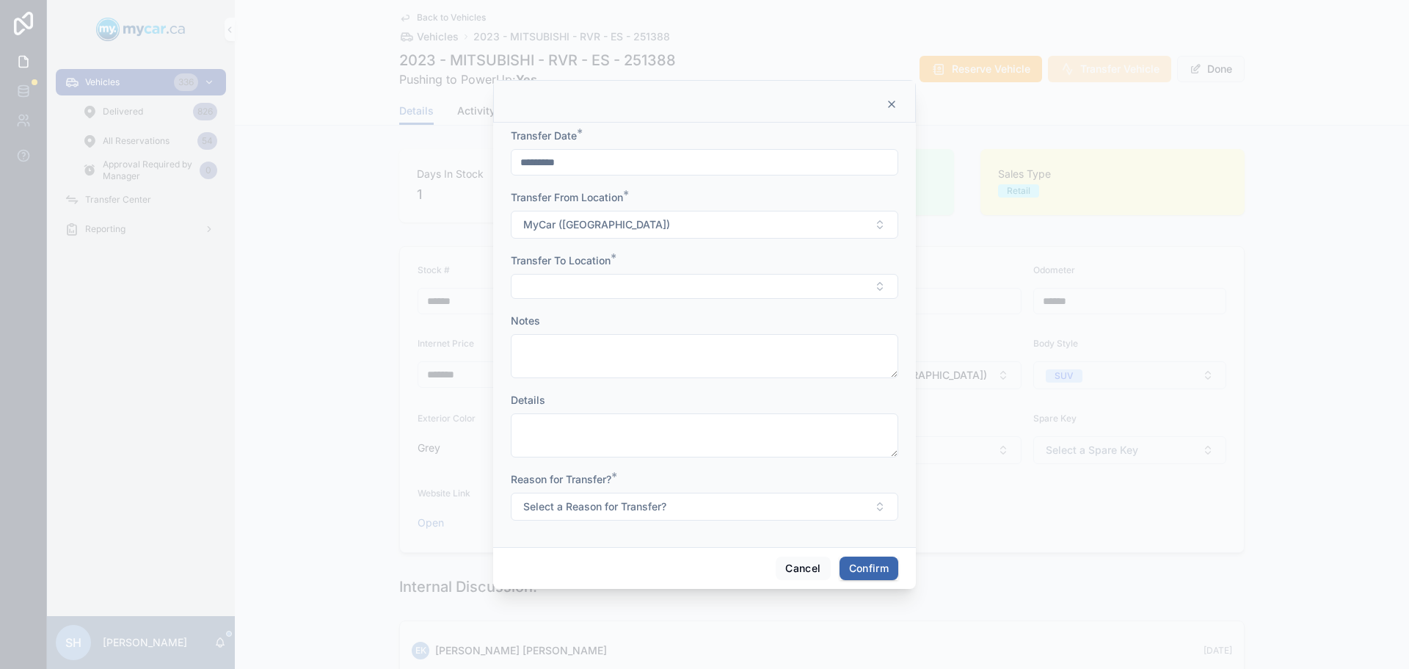
click at [611, 293] on button "Select Button" at bounding box center [704, 286] width 387 height 25
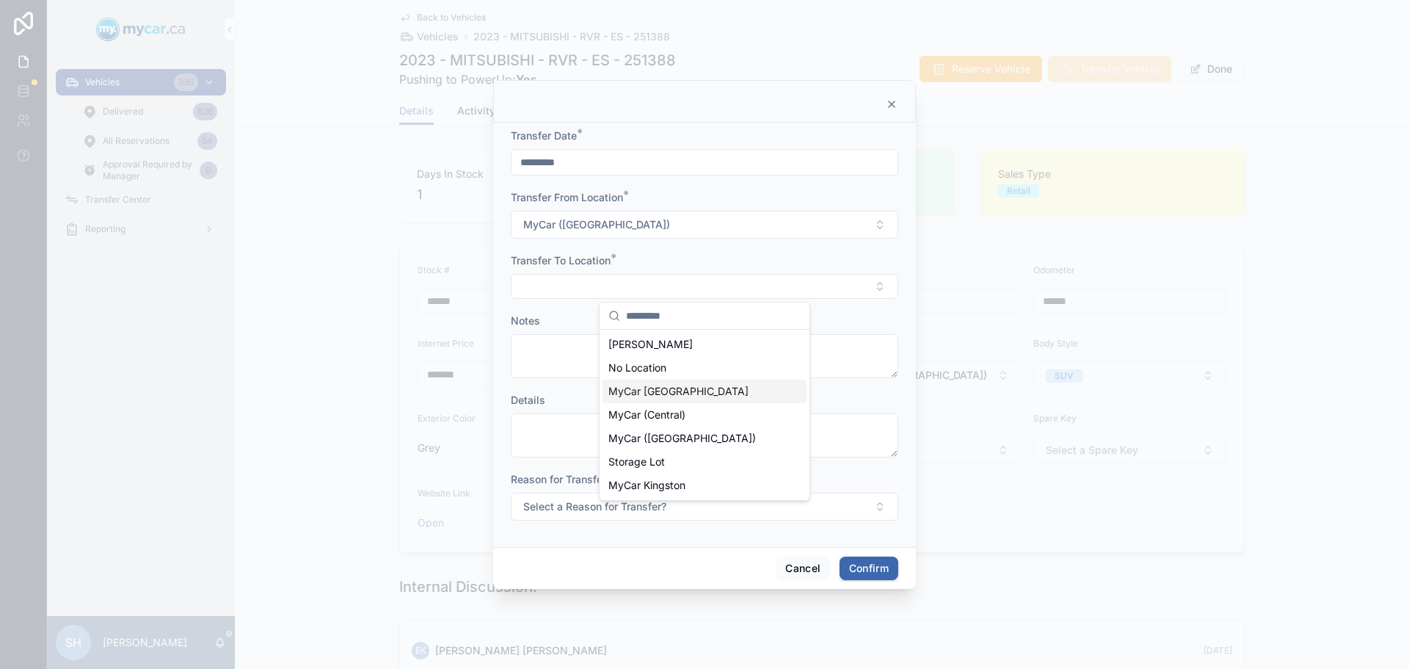
click at [699, 394] on div "MyCar [GEOGRAPHIC_DATA]" at bounding box center [704, 390] width 204 height 23
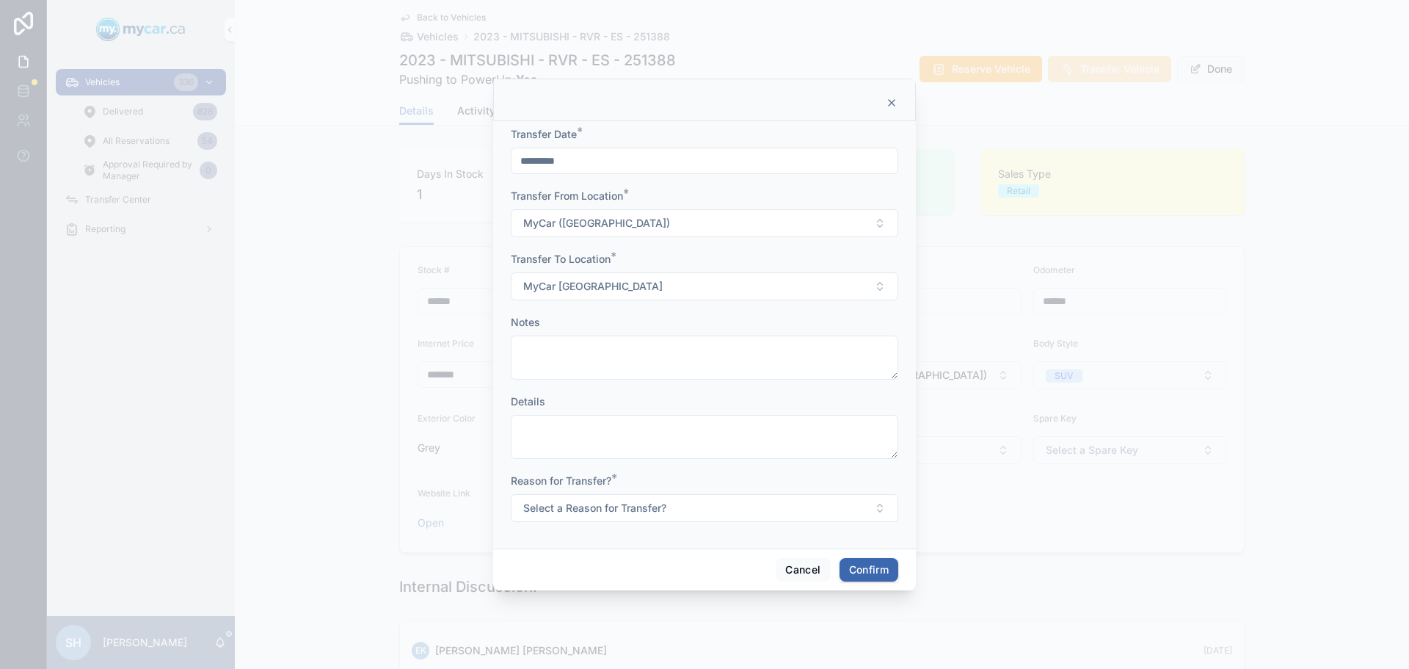
click at [600, 507] on span "Select a Reason for Transfer?" at bounding box center [594, 507] width 143 height 15
click at [647, 564] on div "For Stock" at bounding box center [637, 566] width 40 height 13
click at [864, 565] on button "Confirm" at bounding box center [869, 569] width 59 height 23
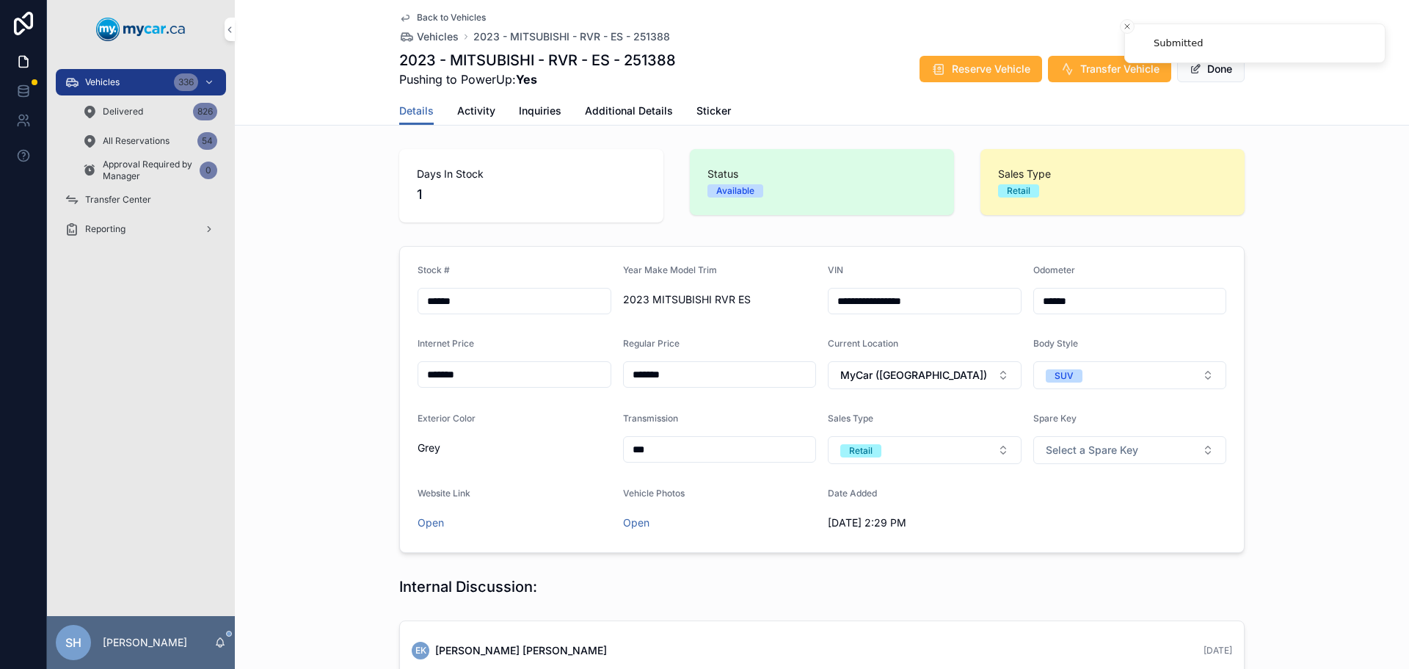
click at [128, 197] on span "Transfer Center" at bounding box center [118, 200] width 66 height 12
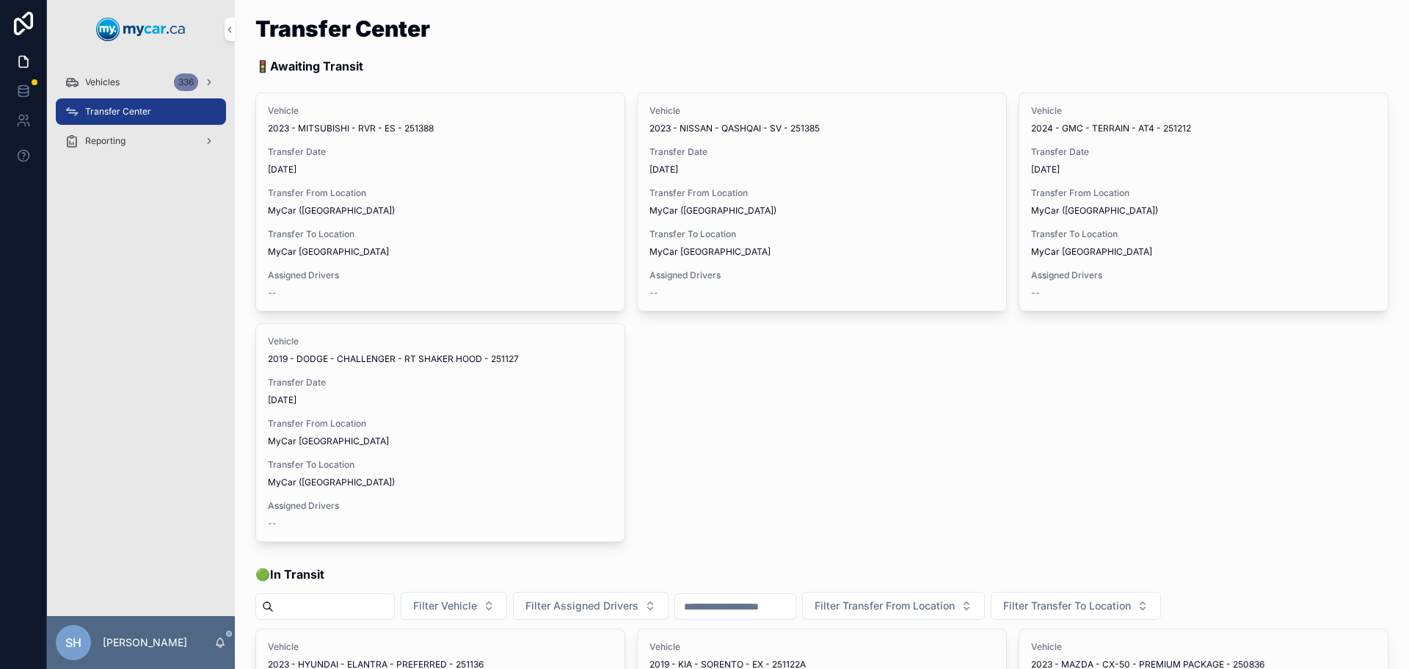
click at [0, 0] on span "Assign Driver" at bounding box center [0, 0] width 0 height 0
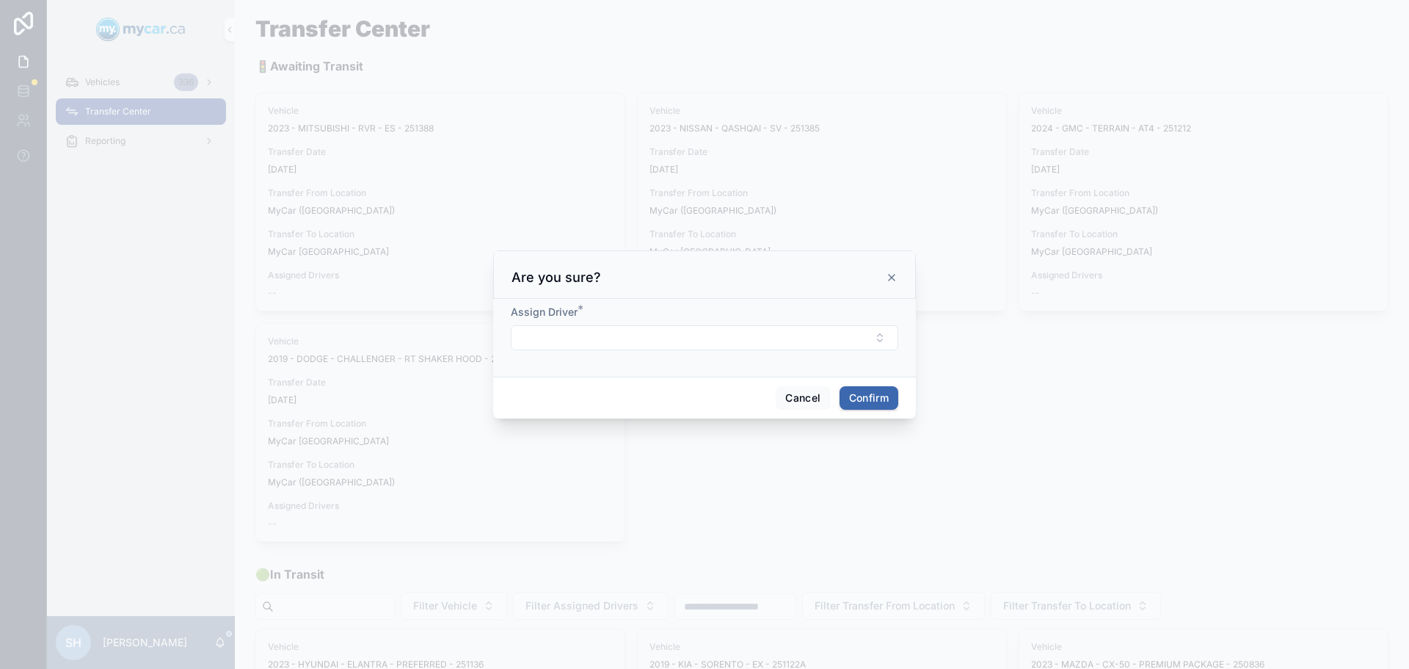
click at [567, 336] on button "Select Button" at bounding box center [704, 337] width 387 height 25
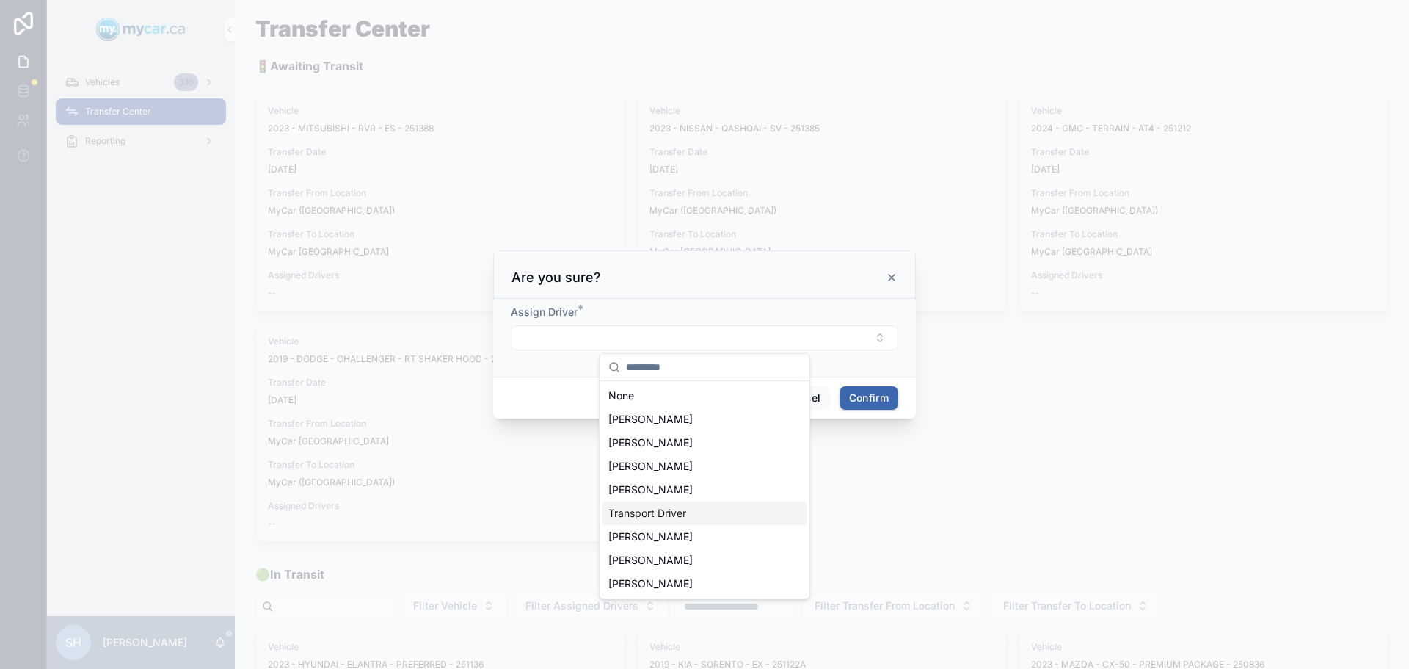
click at [681, 511] on span "Transport Driver" at bounding box center [647, 513] width 78 height 15
click at [856, 396] on button "Confirm" at bounding box center [869, 399] width 59 height 23
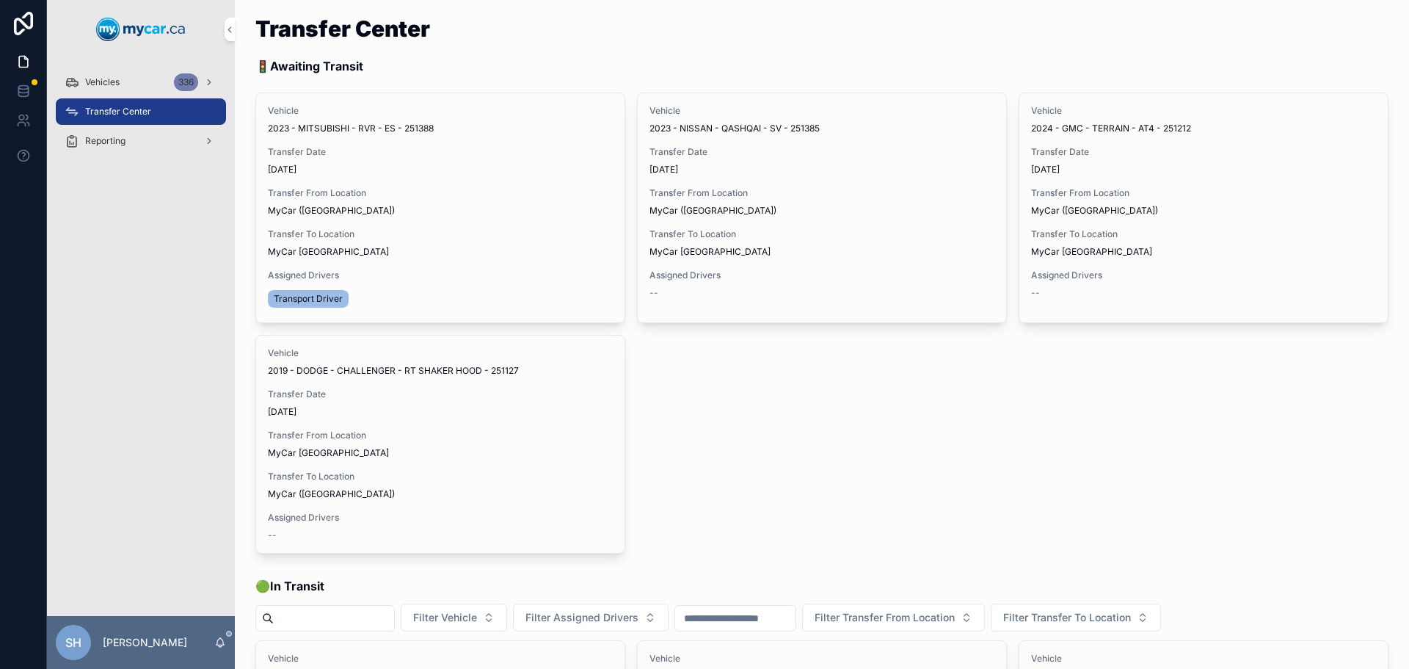
click at [0, 0] on span "Begin Trip" at bounding box center [0, 0] width 0 height 0
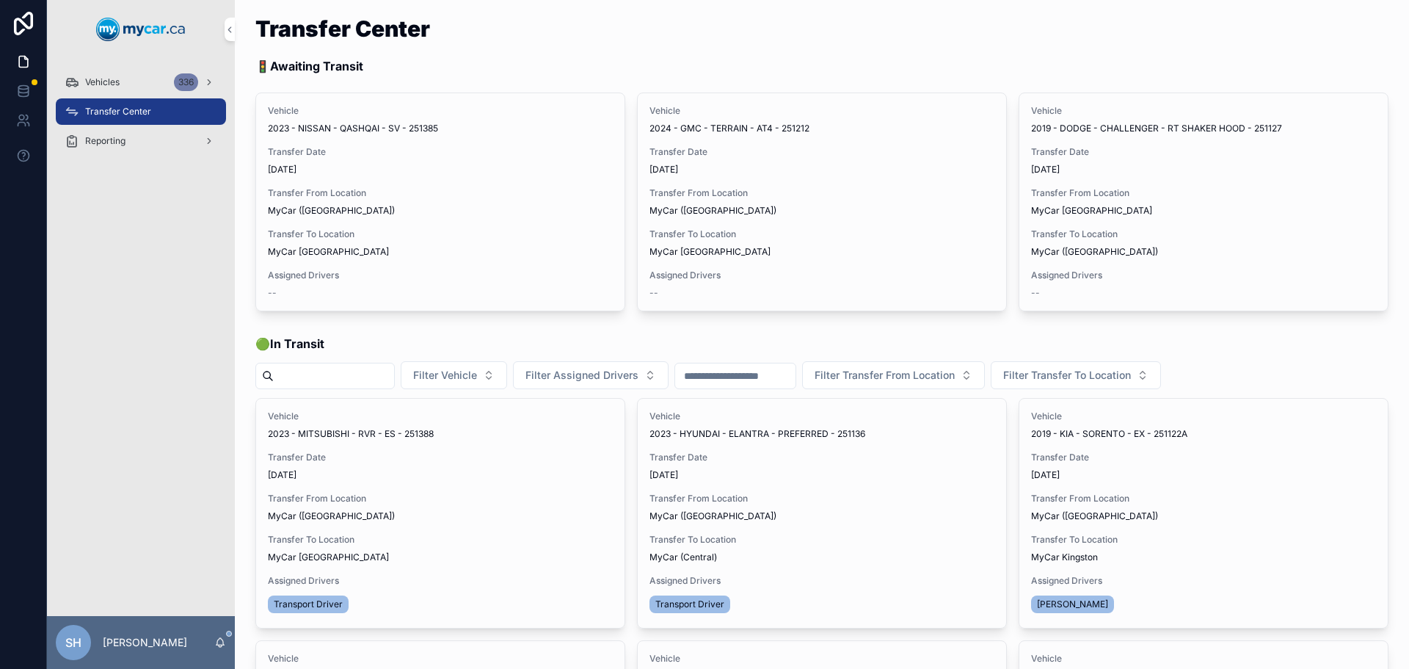
click at [423, 170] on span "10/3/2025" at bounding box center [440, 170] width 345 height 12
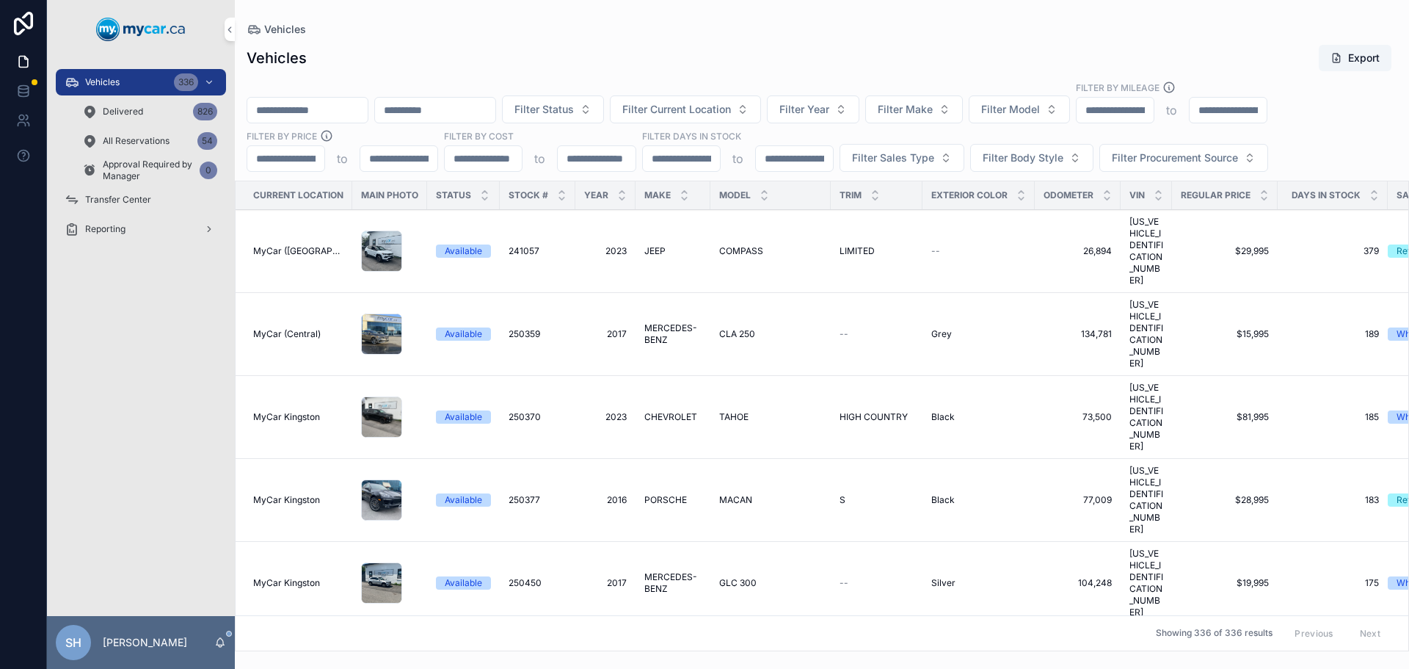
click at [131, 195] on span "Transfer Center" at bounding box center [118, 200] width 66 height 12
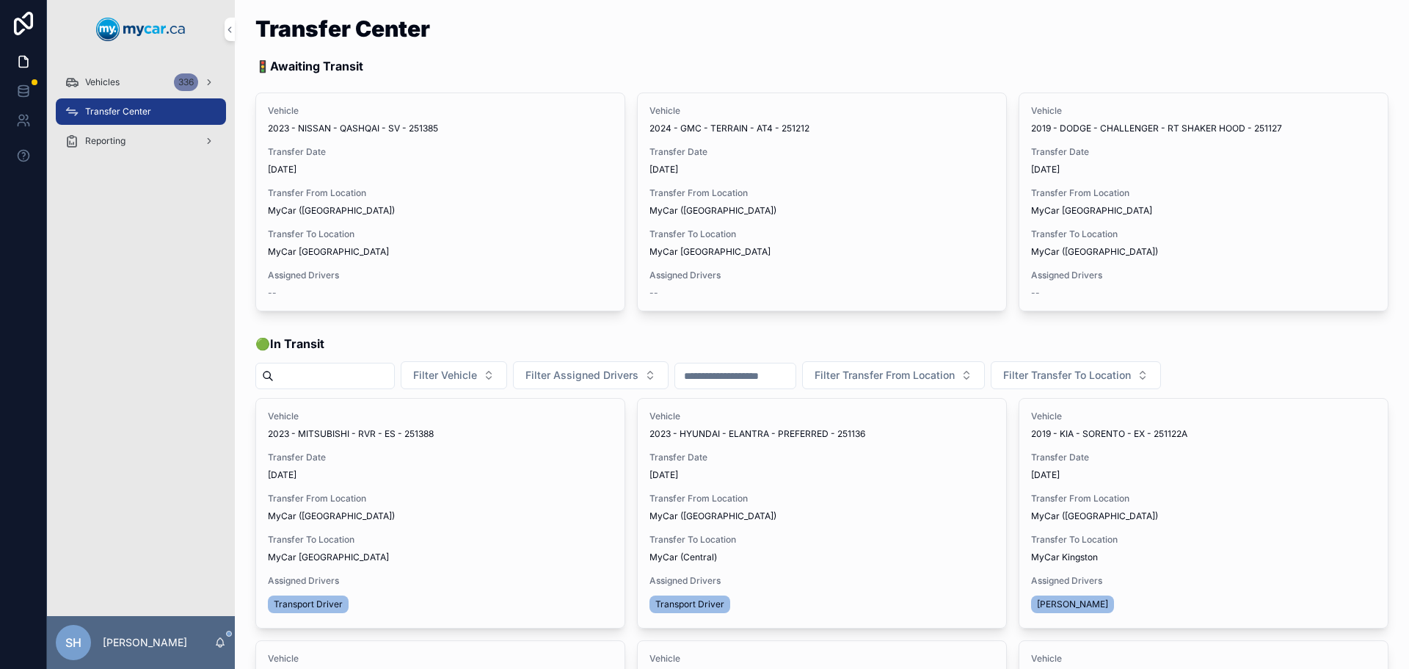
click at [0, 0] on span "Assign Driver" at bounding box center [0, 0] width 0 height 0
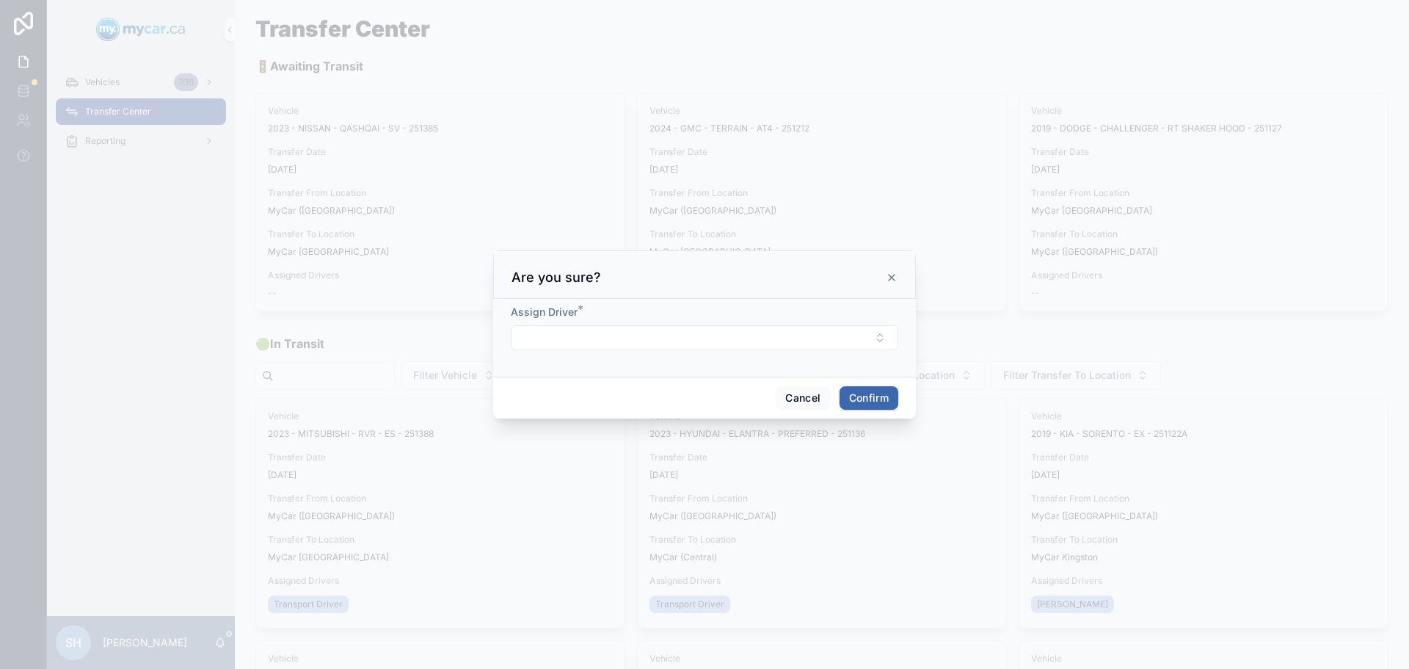
click at [572, 346] on button "Select Button" at bounding box center [704, 337] width 387 height 25
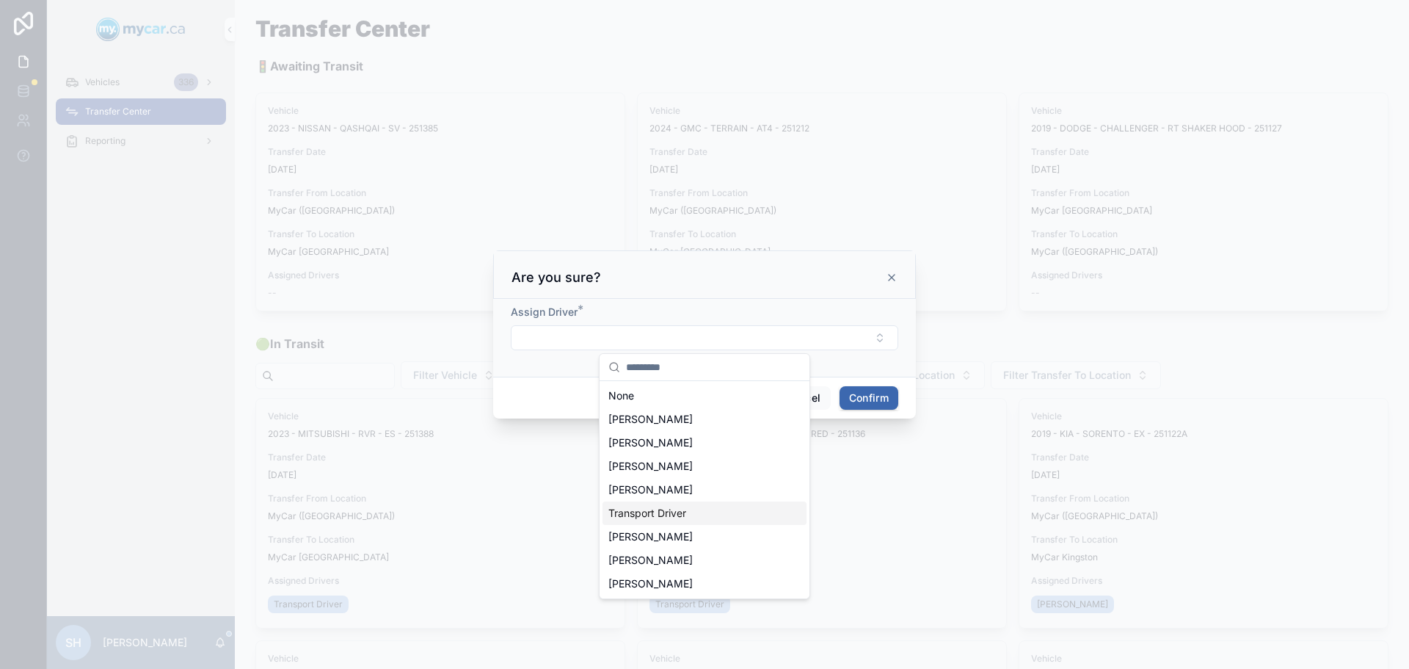
click at [658, 510] on span "Transport Driver" at bounding box center [647, 513] width 78 height 15
click at [869, 395] on button "Confirm" at bounding box center [869, 399] width 59 height 23
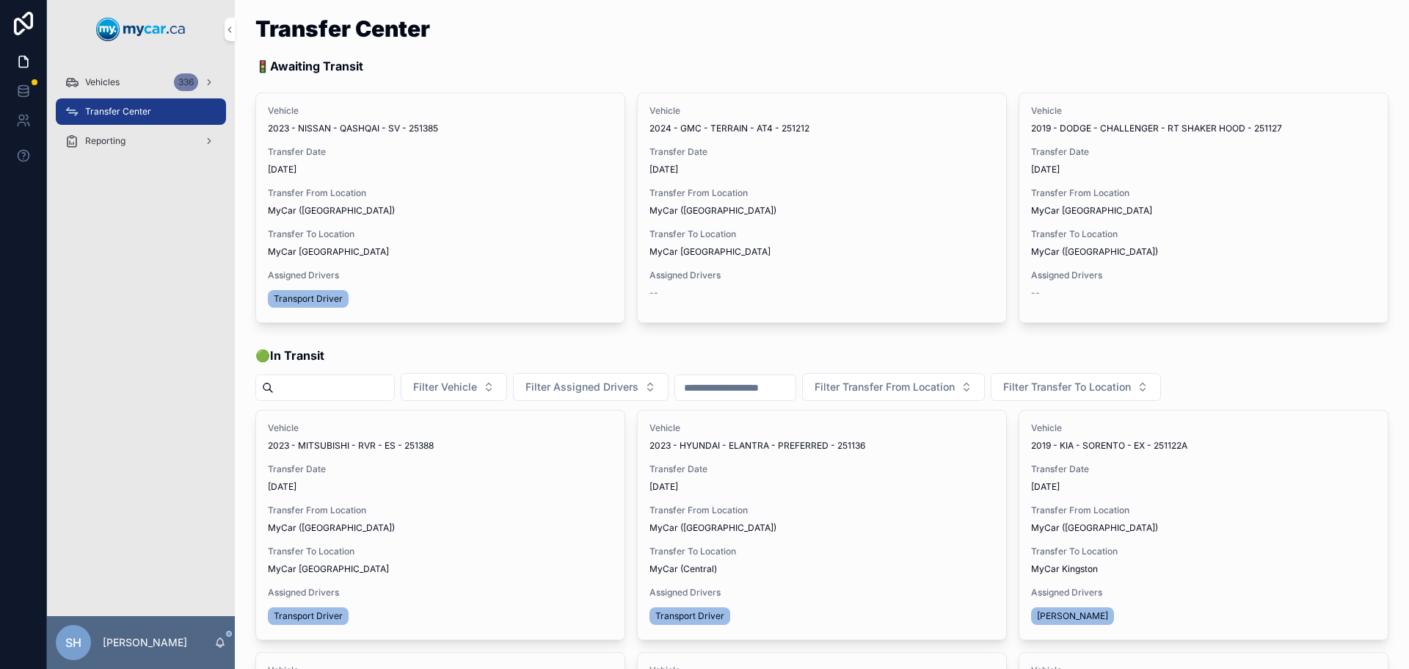
click at [0, 0] on span "Begin Trip" at bounding box center [0, 0] width 0 height 0
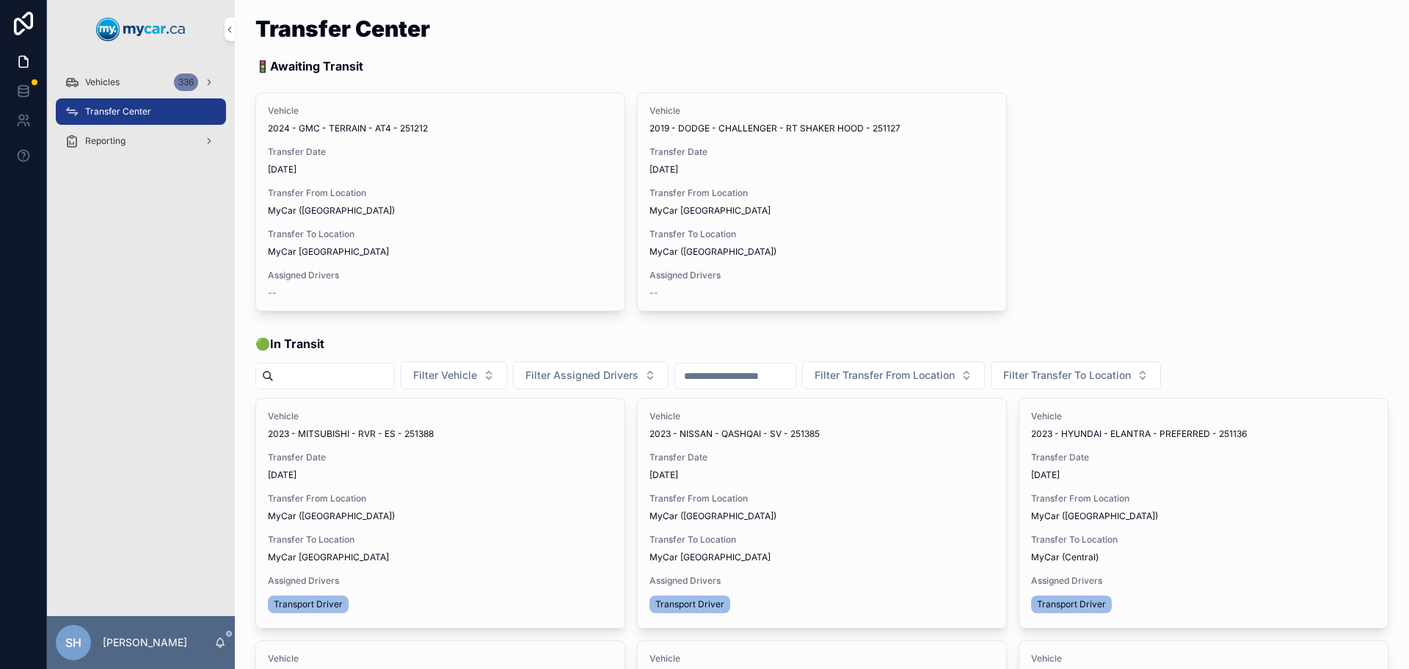
click at [0, 0] on span "Assign Driver" at bounding box center [0, 0] width 0 height 0
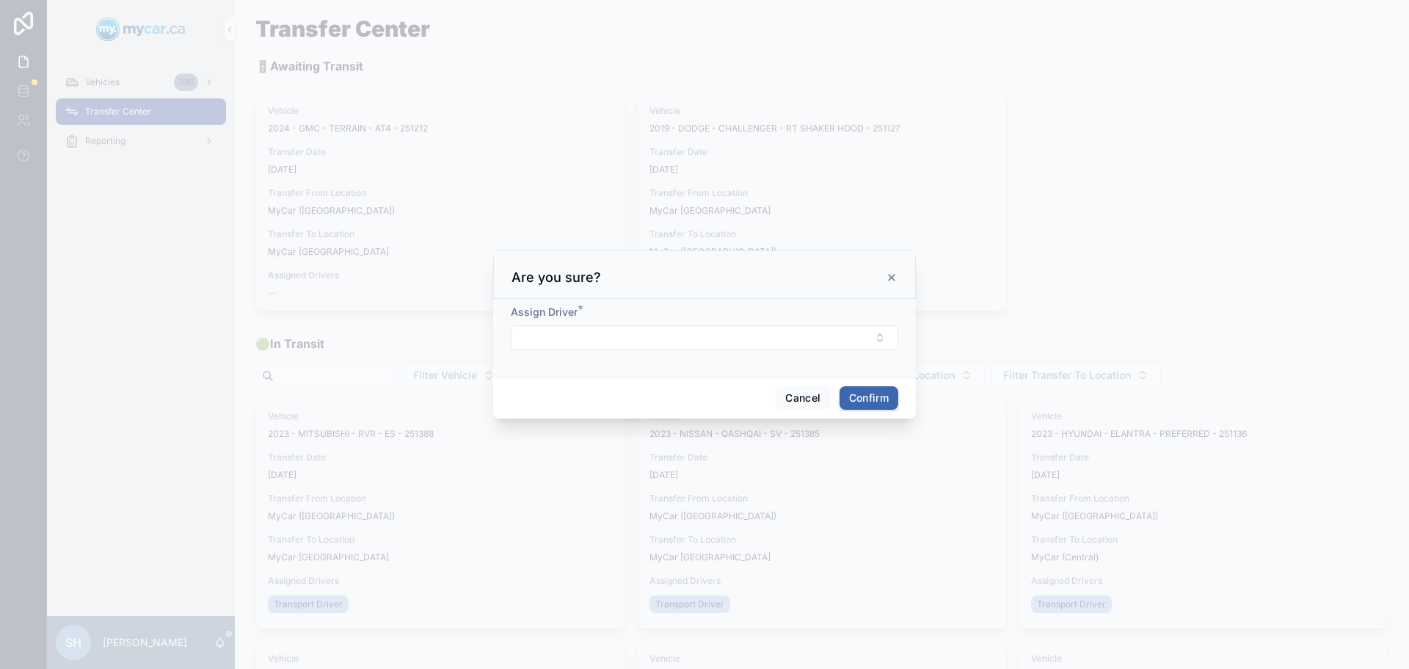
click at [573, 333] on button "Select Button" at bounding box center [704, 337] width 387 height 25
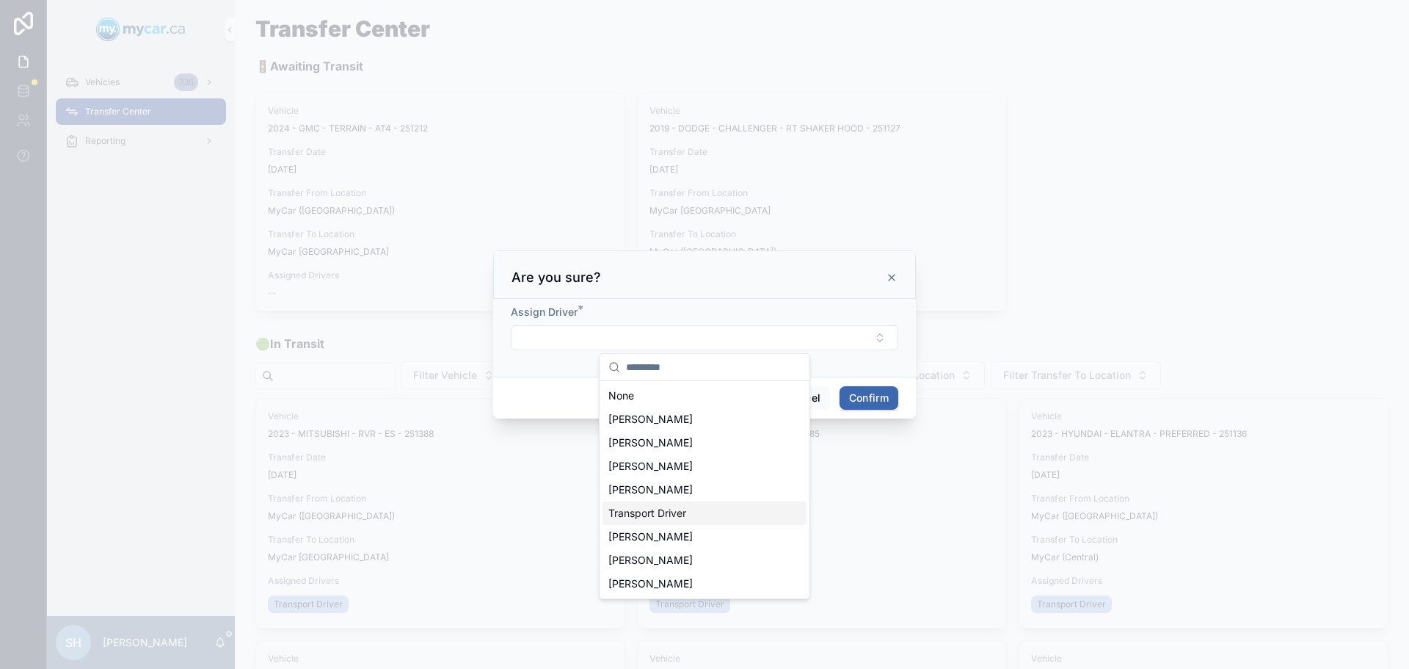
click at [688, 510] on div "Transport Driver" at bounding box center [704, 512] width 204 height 23
click at [863, 403] on button "Confirm" at bounding box center [869, 399] width 59 height 23
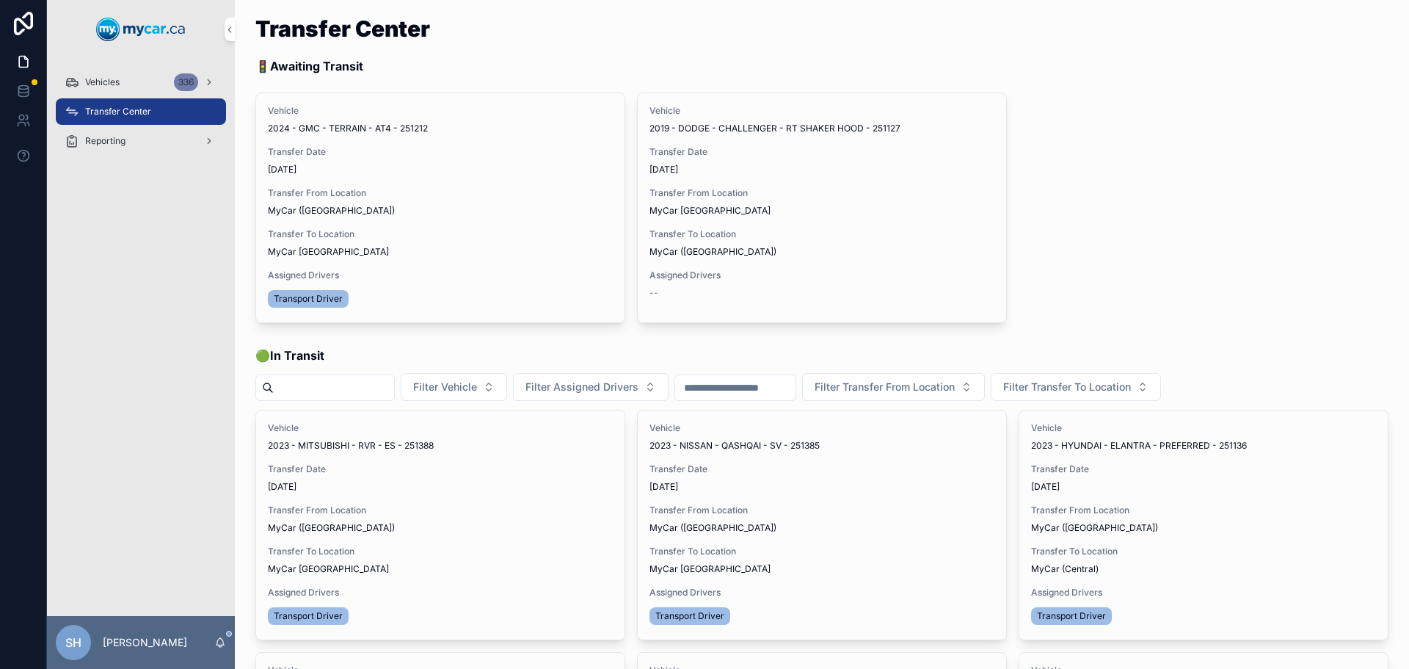
click at [0, 0] on span "Begin Trip" at bounding box center [0, 0] width 0 height 0
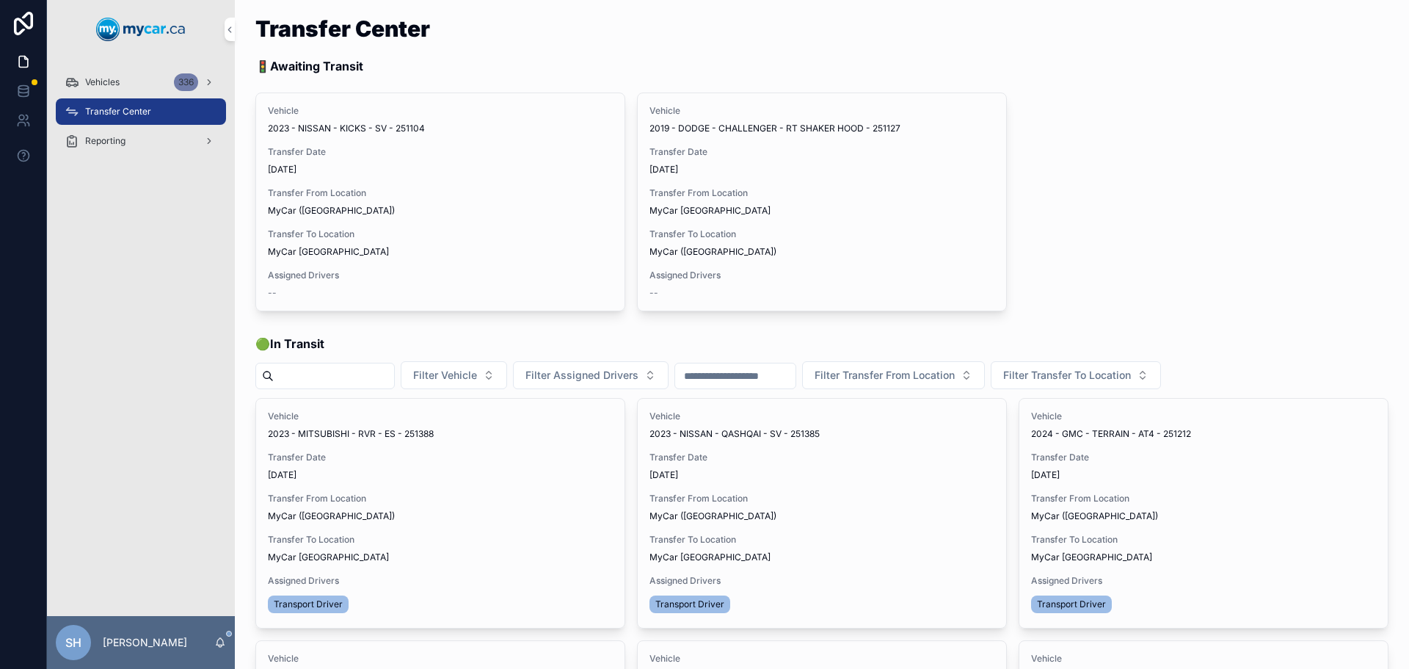
click at [94, 76] on div "Vehicles 336" at bounding box center [141, 81] width 153 height 23
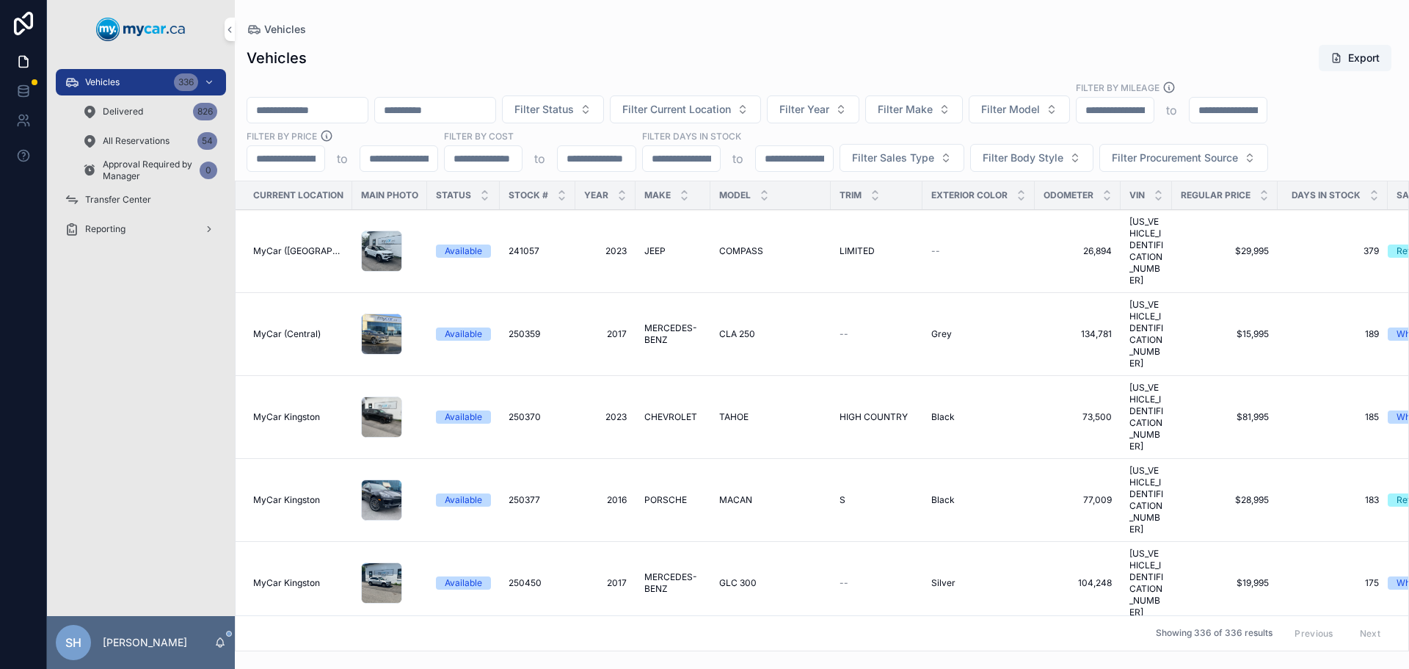
click at [293, 107] on input "scrollable content" at bounding box center [307, 110] width 120 height 21
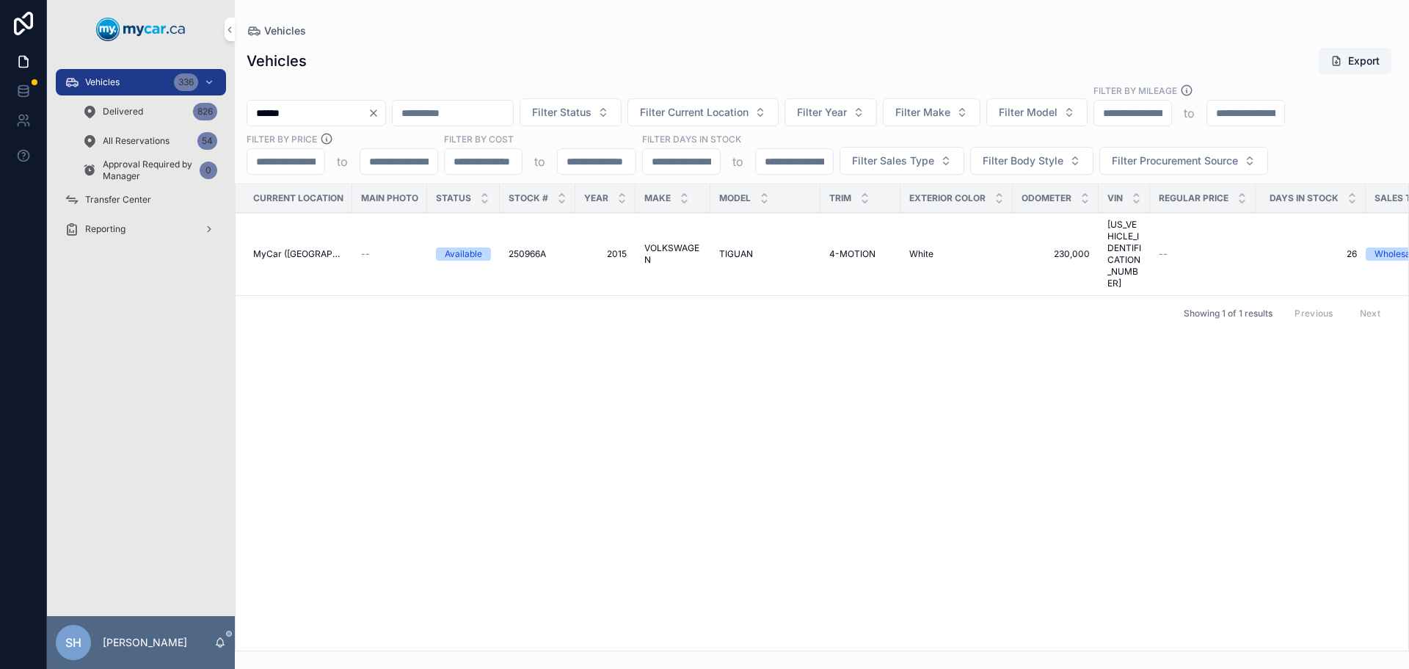
type input "******"
click at [683, 242] on span "VOLKSWAGEN" at bounding box center [672, 253] width 57 height 23
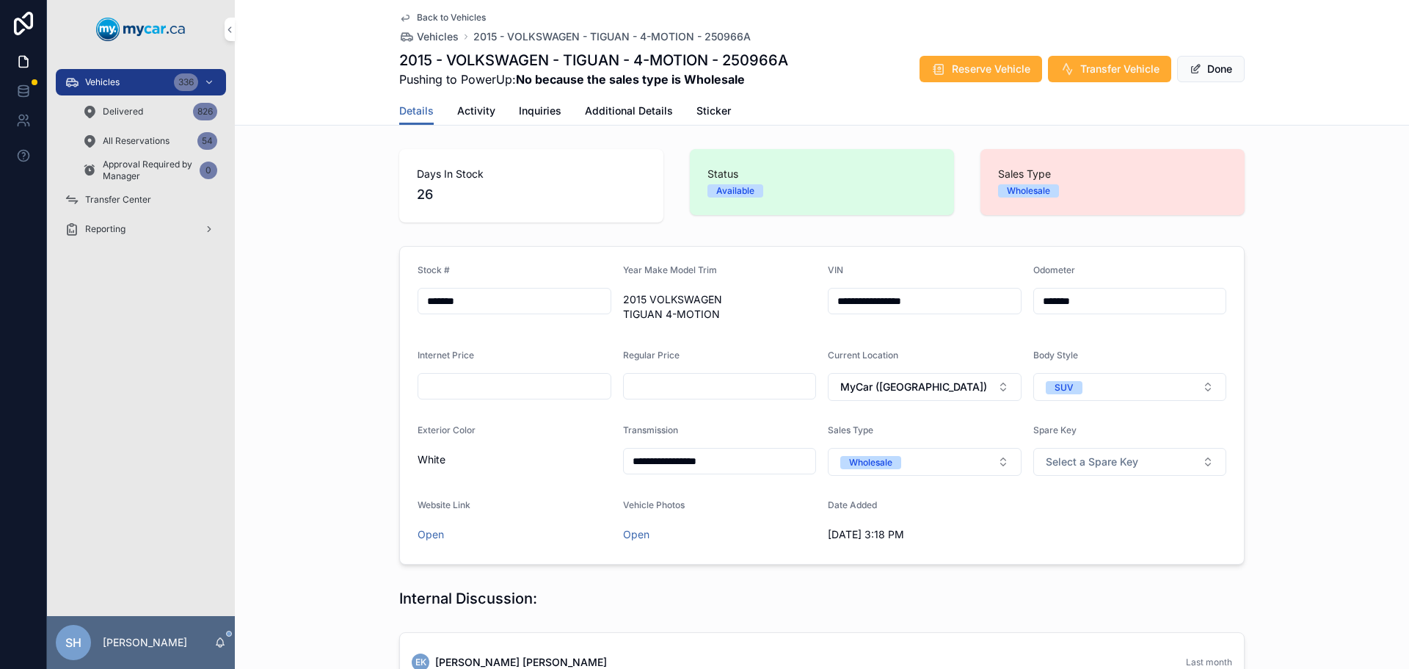
click at [120, 81] on span "Vehicles" at bounding box center [102, 82] width 34 height 12
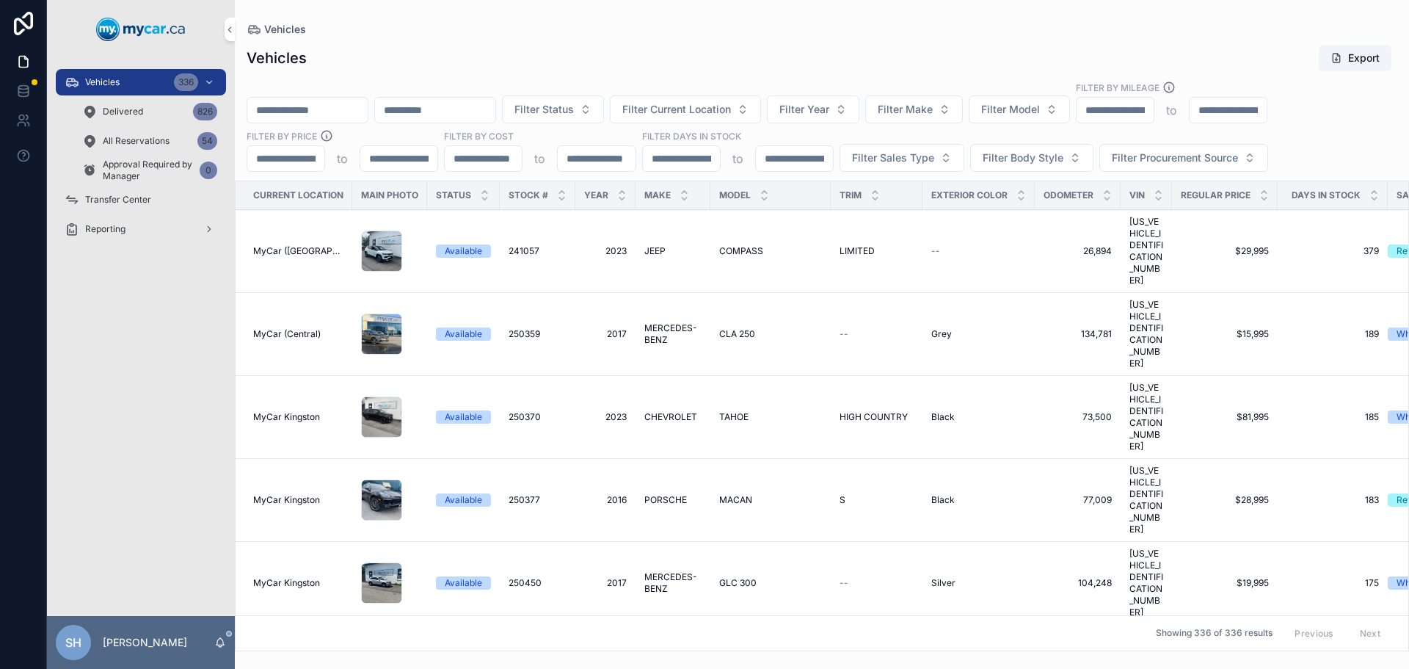
click at [316, 110] on input "scrollable content" at bounding box center [307, 110] width 120 height 21
type input "******"
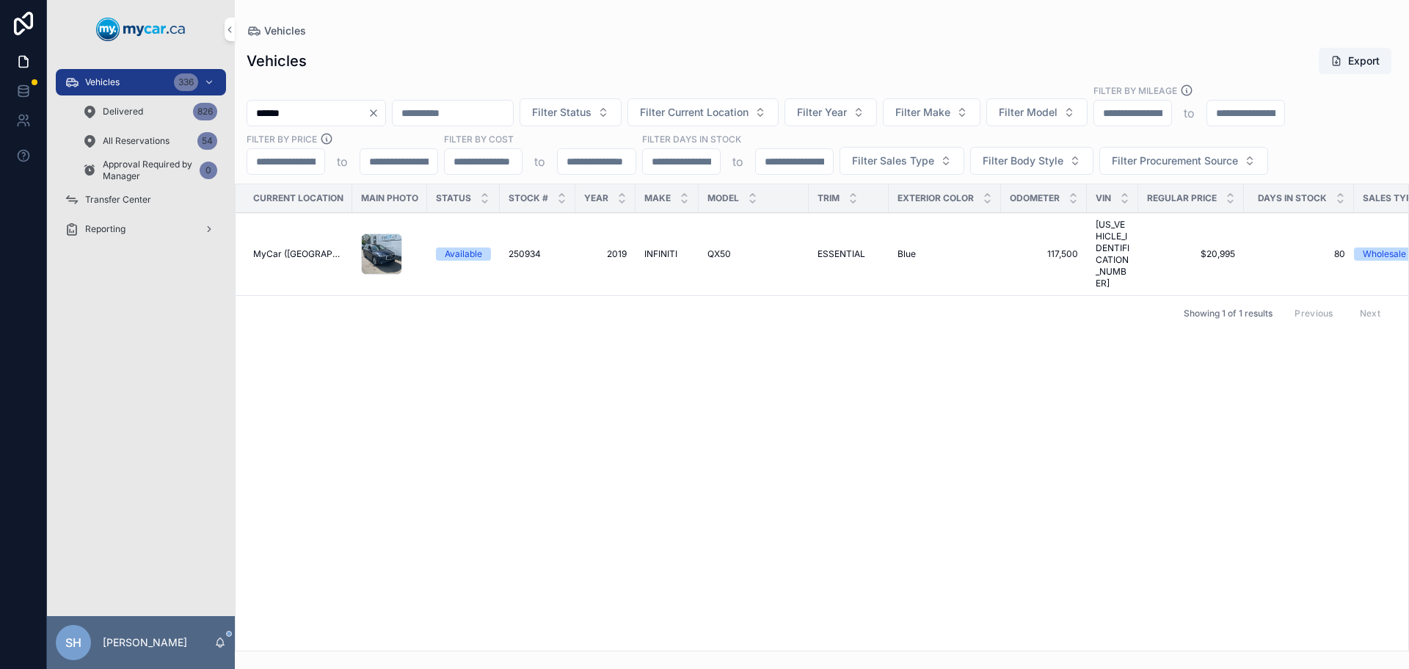
click at [655, 248] on span "INFINITI" at bounding box center [660, 254] width 33 height 12
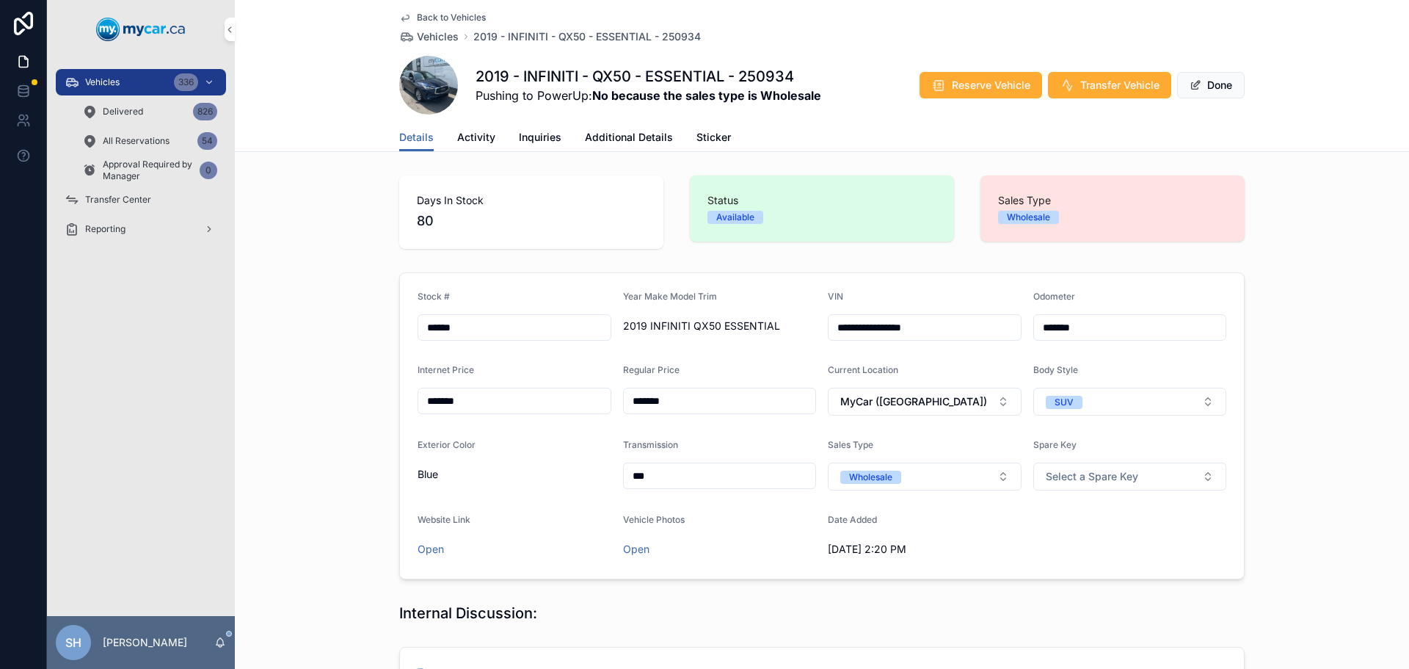
click at [142, 81] on div "Vehicles 336" at bounding box center [141, 81] width 153 height 23
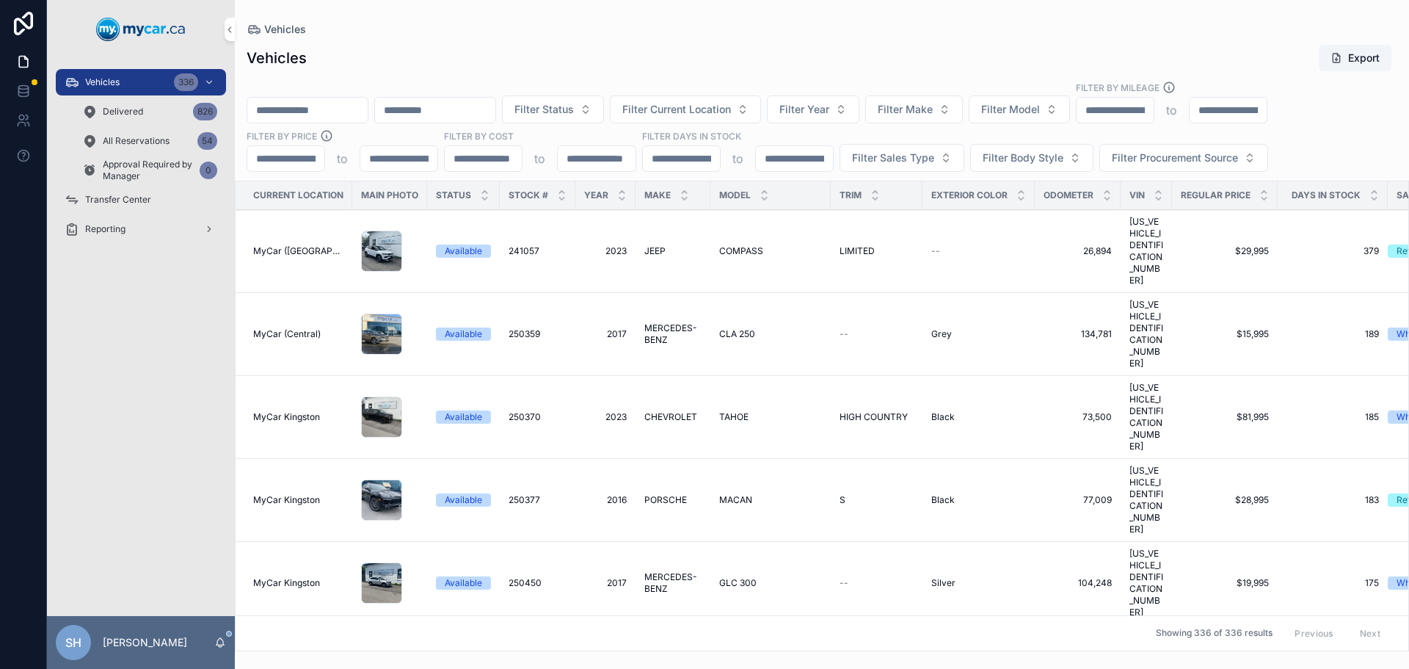
click at [574, 102] on span "Filter Status" at bounding box center [543, 109] width 59 height 15
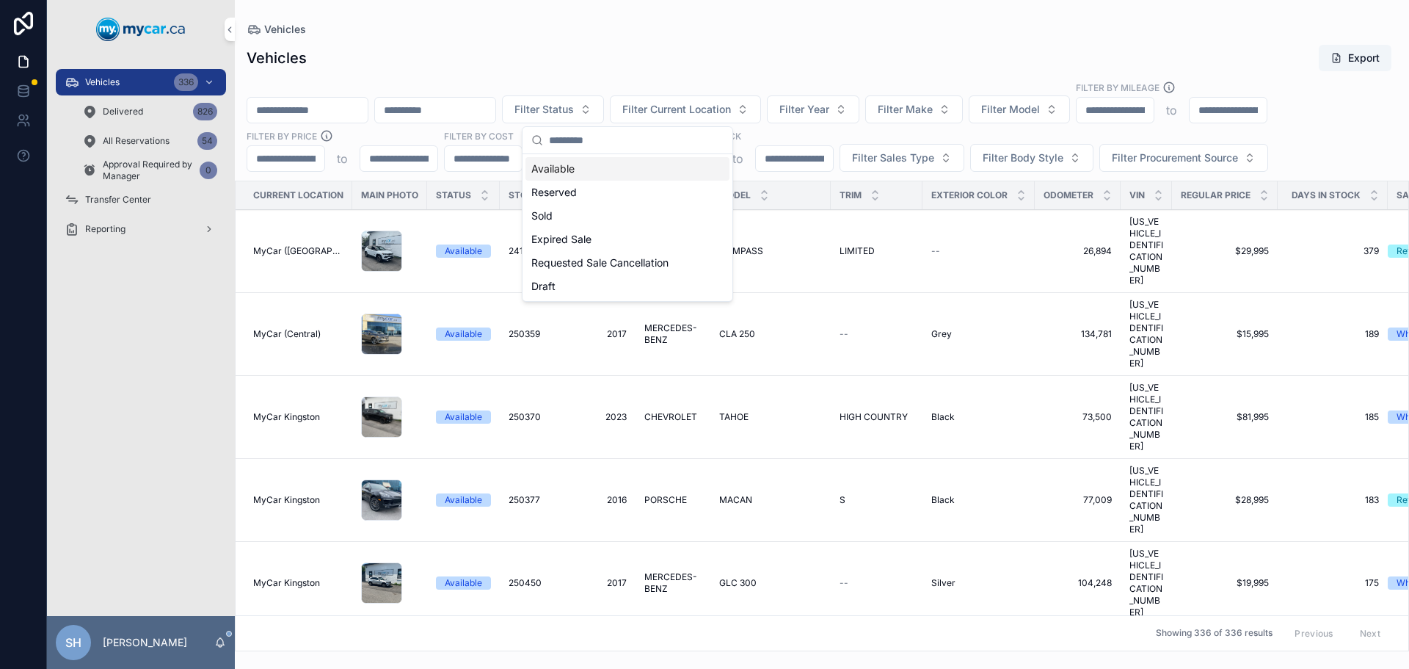
click at [593, 161] on div "Available" at bounding box center [627, 168] width 204 height 23
click at [895, 159] on span "Filter Sales Type" at bounding box center [893, 157] width 82 height 15
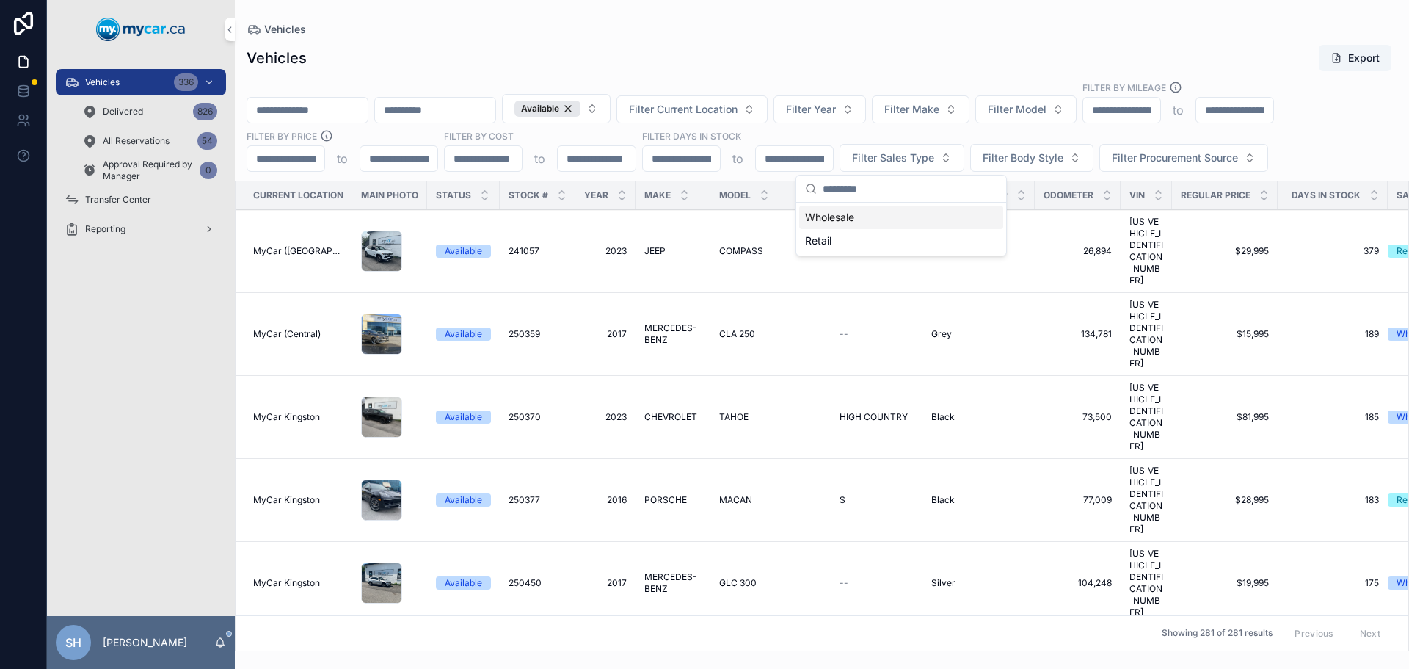
click at [850, 216] on div "Wholesale" at bounding box center [901, 216] width 204 height 23
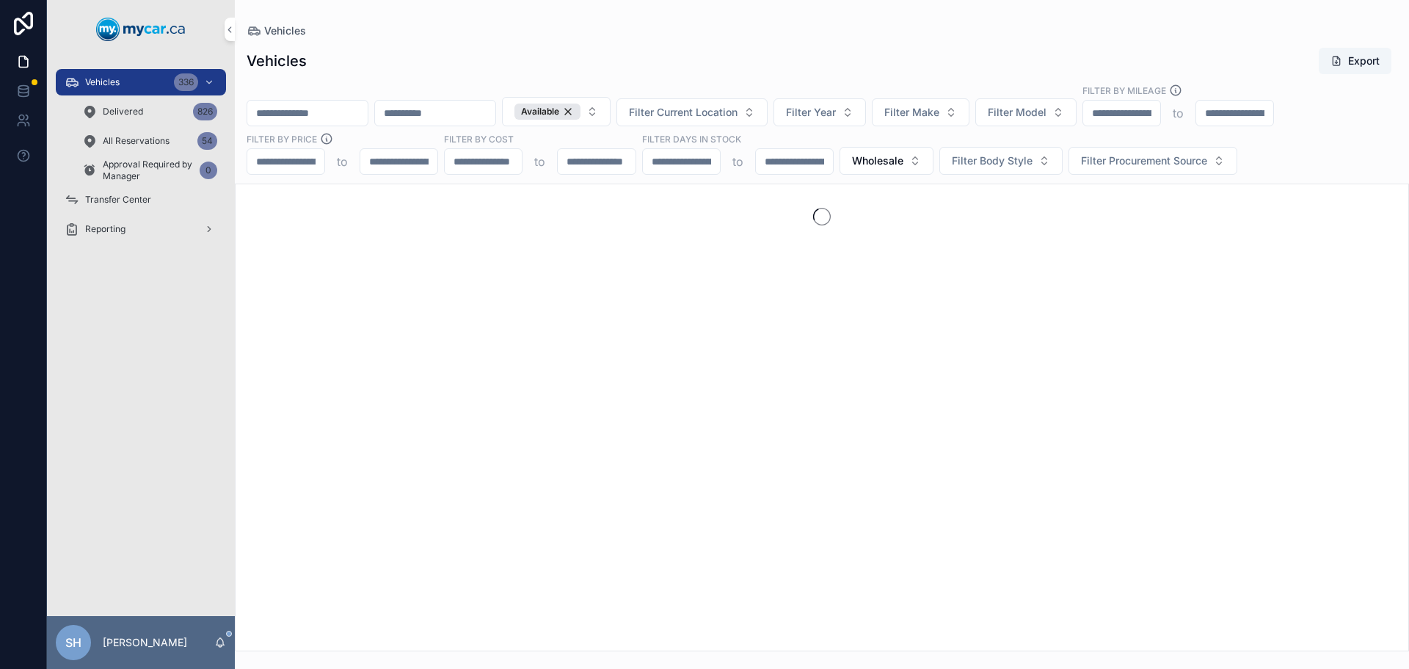
click at [745, 104] on button "Filter Current Location" at bounding box center [691, 112] width 151 height 28
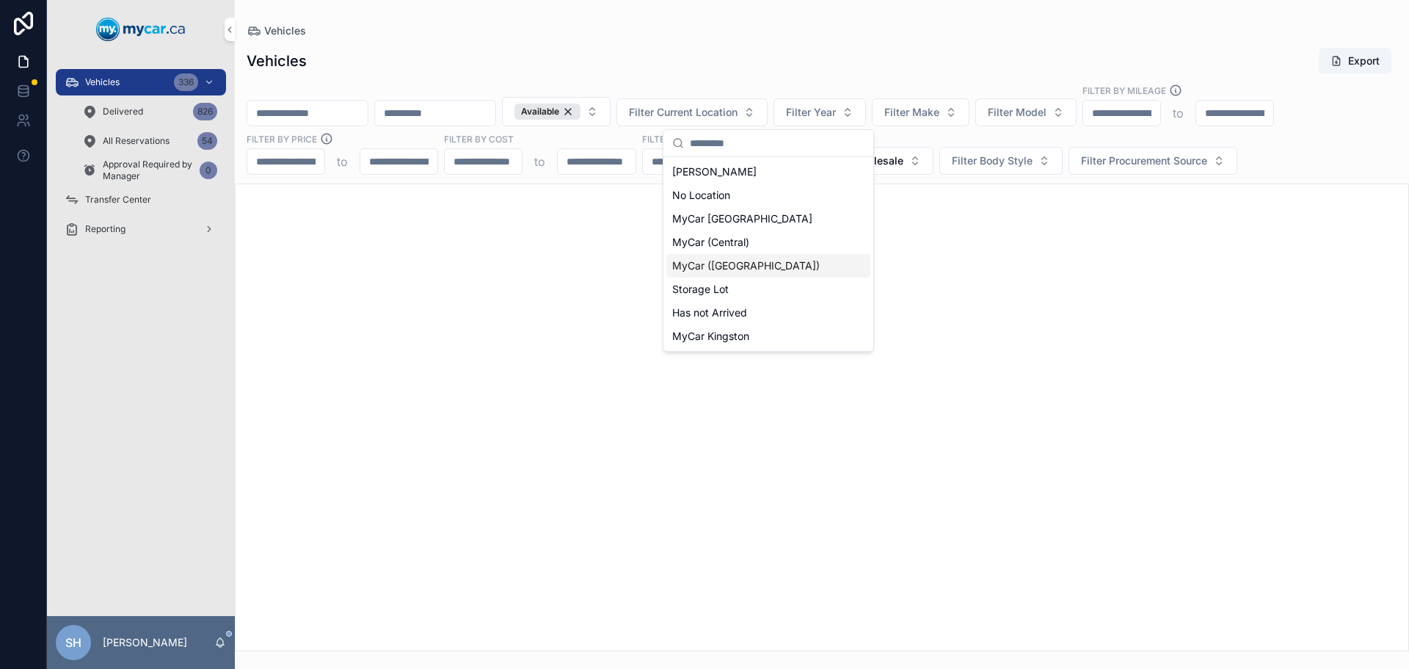
click at [741, 268] on span "MyCar ([GEOGRAPHIC_DATA])" at bounding box center [746, 265] width 148 height 15
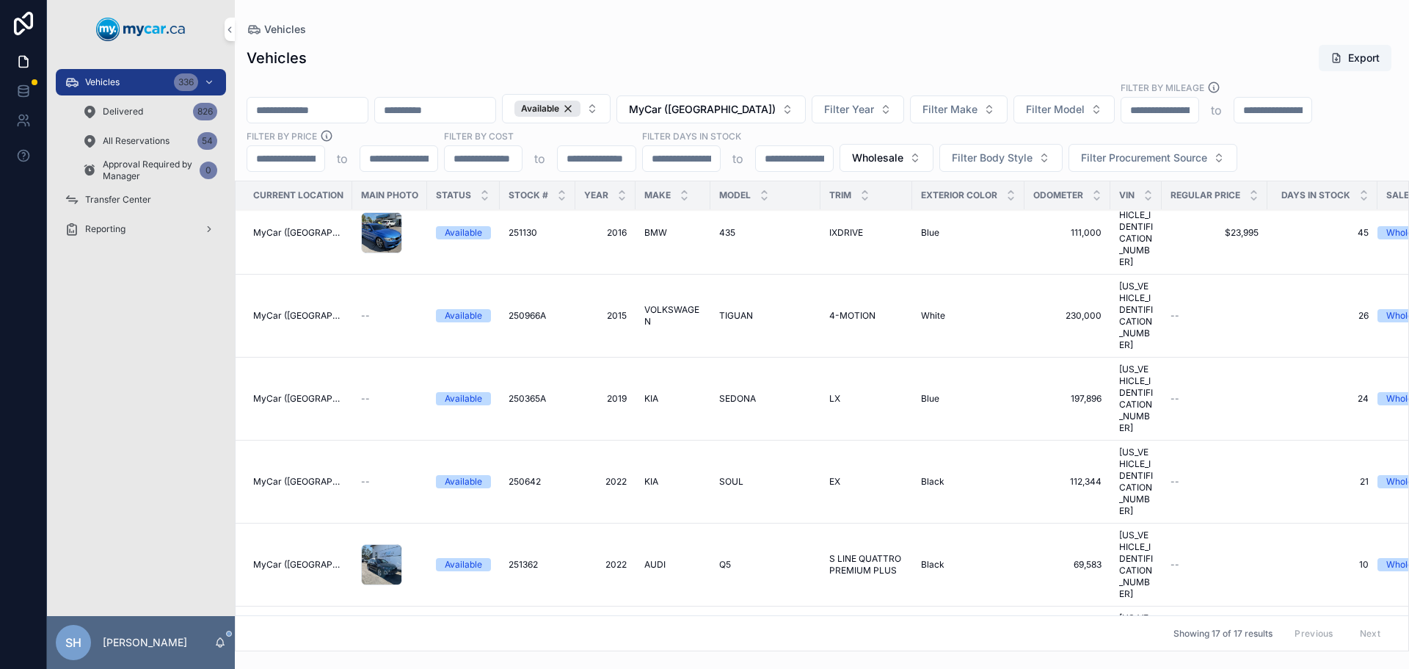
scroll to position [149, 0]
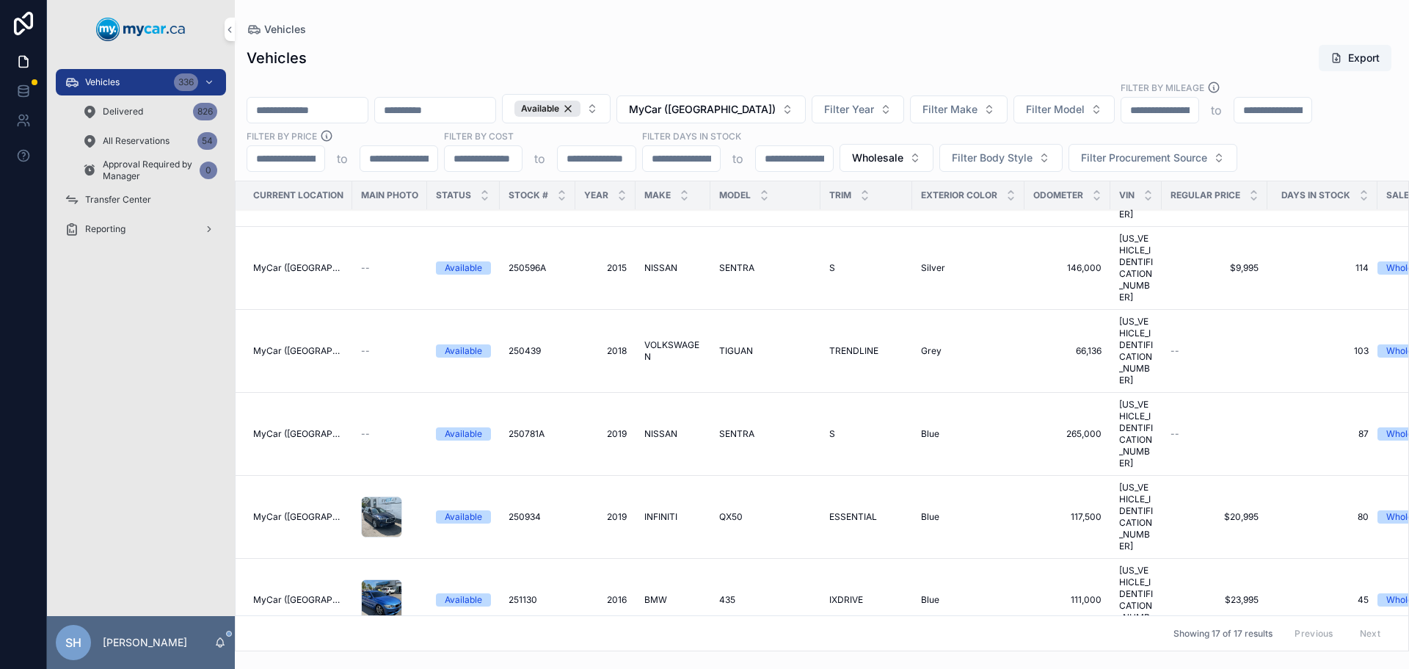
click at [730, 594] on span "435" at bounding box center [727, 600] width 16 height 12
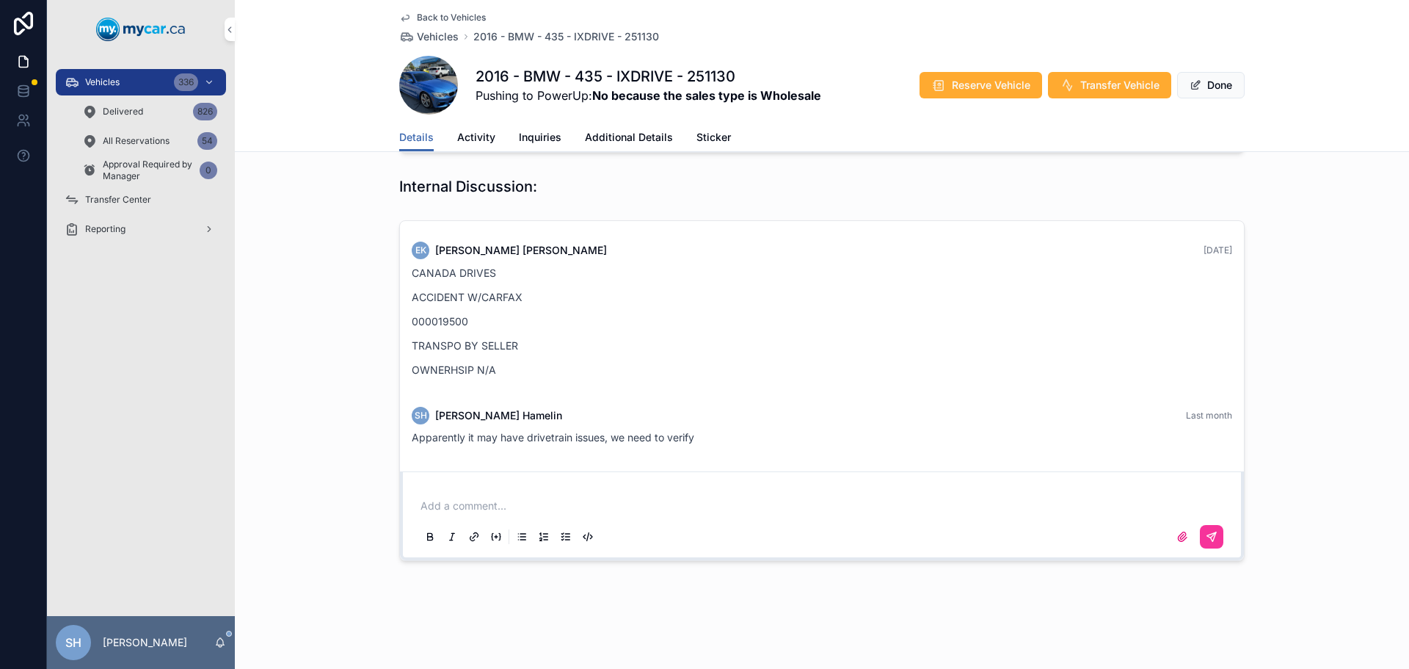
scroll to position [430, 0]
click at [511, 498] on p "scrollable content" at bounding box center [825, 502] width 809 height 15
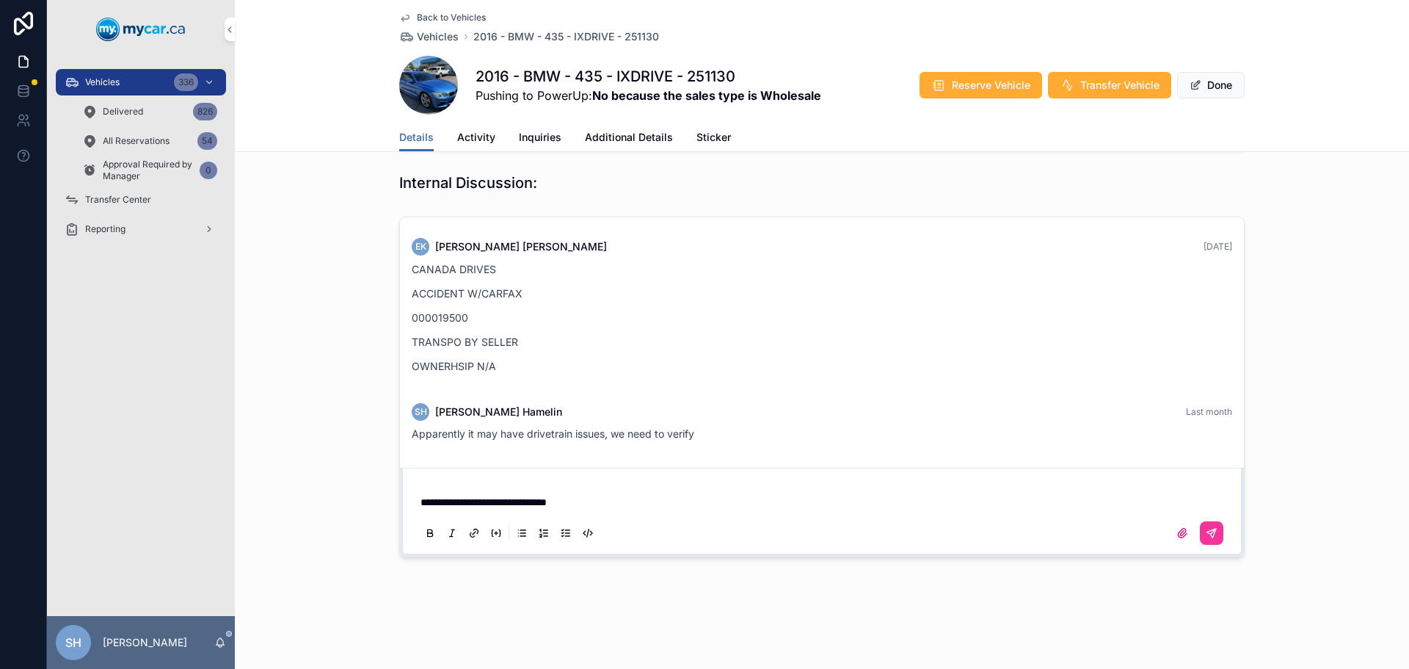
click at [1215, 528] on button "scrollable content" at bounding box center [1211, 532] width 23 height 23
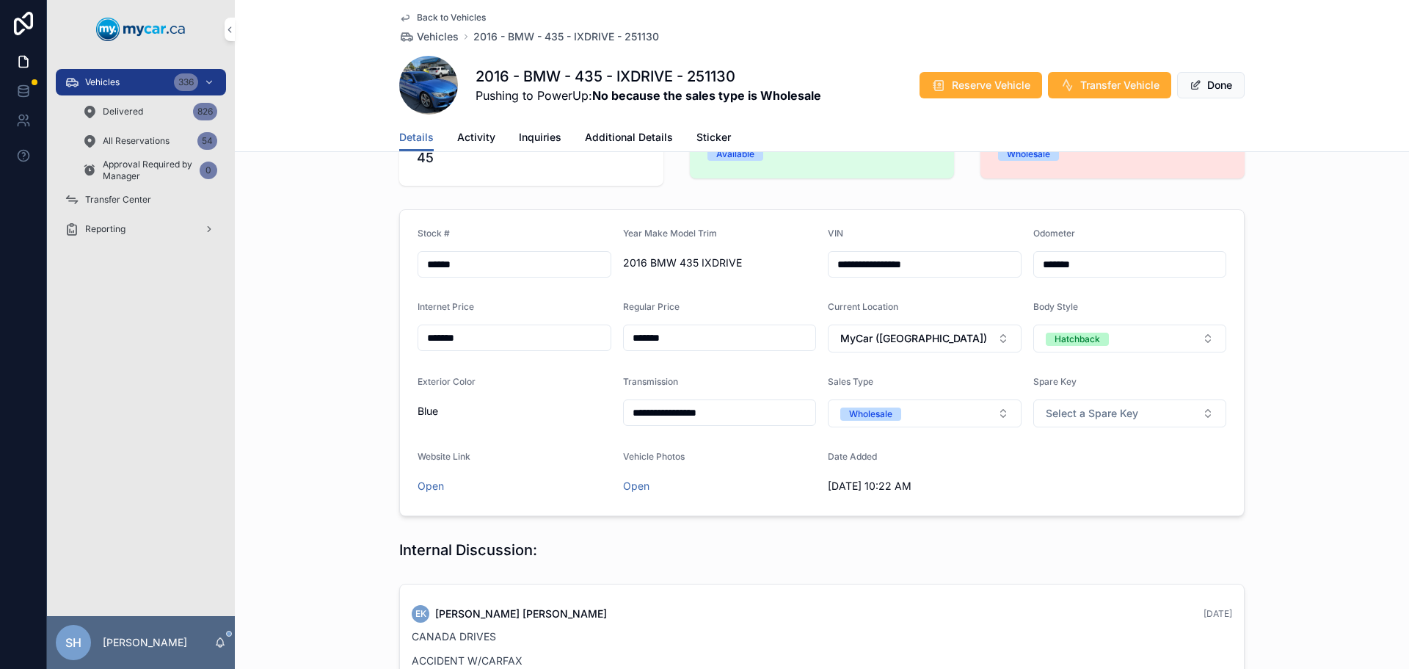
scroll to position [0, 0]
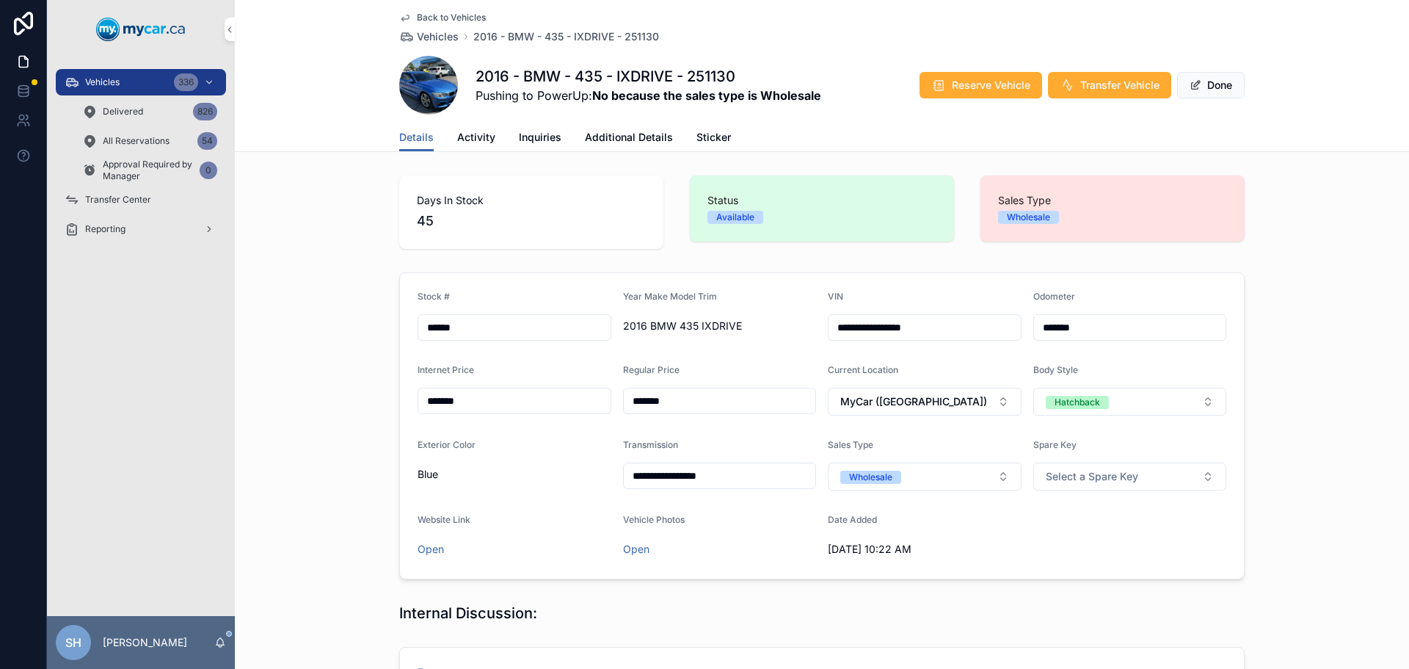
click at [857, 483] on button "Wholesale" at bounding box center [925, 476] width 194 height 28
click at [868, 578] on div "Retail" at bounding box center [919, 579] width 204 height 22
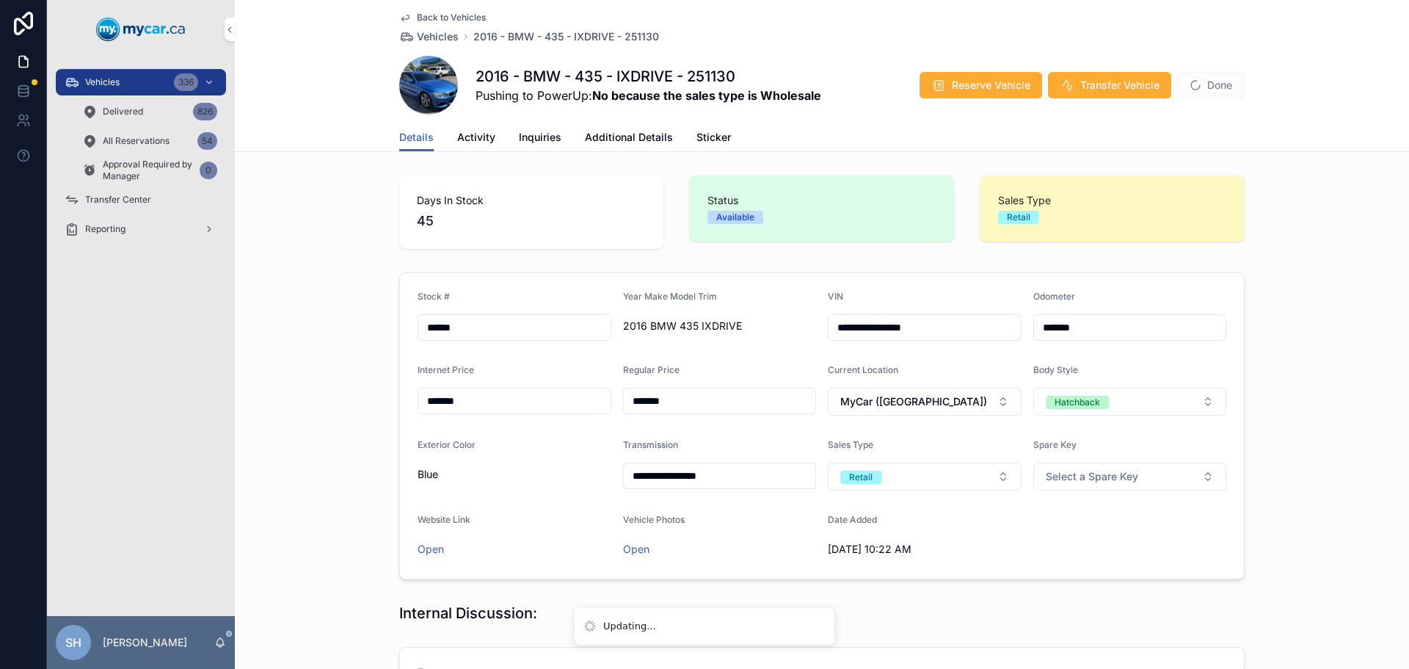
click at [1282, 347] on div "**********" at bounding box center [822, 425] width 1174 height 318
click at [630, 126] on link "Additional Details" at bounding box center [629, 138] width 88 height 29
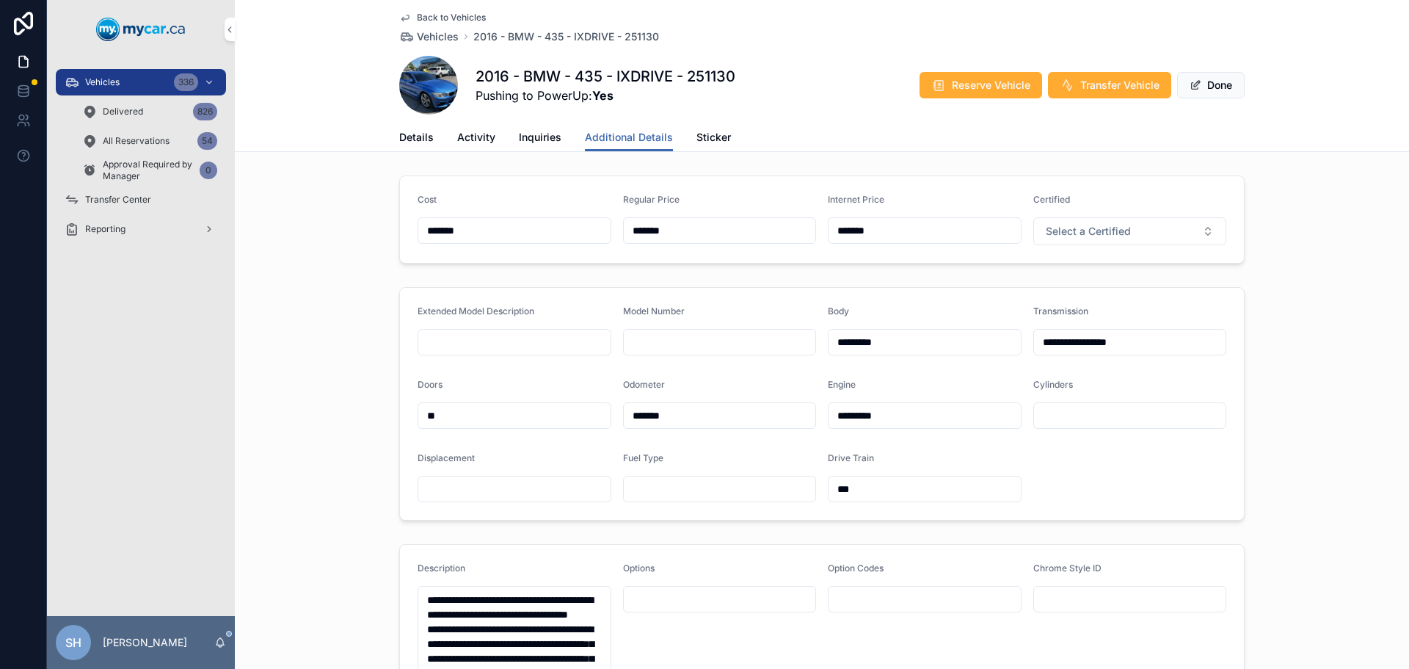
click at [409, 139] on span "Details" at bounding box center [416, 137] width 34 height 15
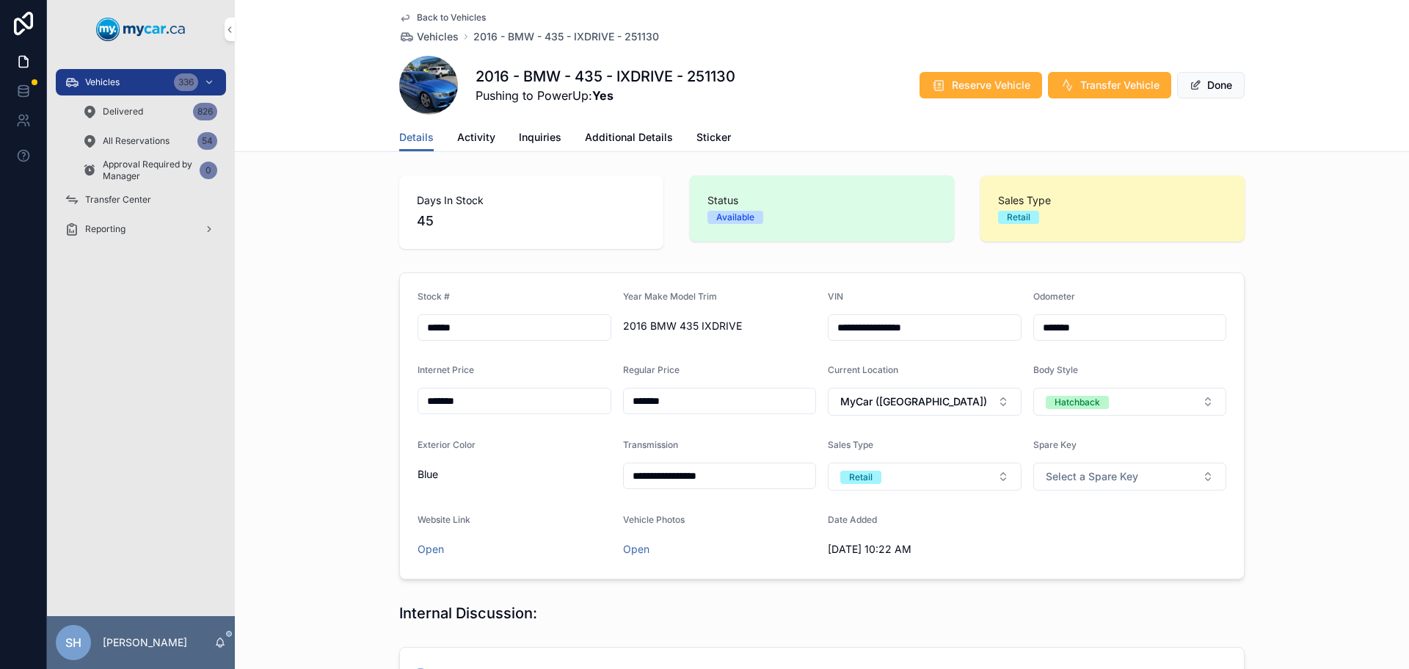
click at [1195, 90] on span "scrollable content" at bounding box center [1196, 85] width 12 height 12
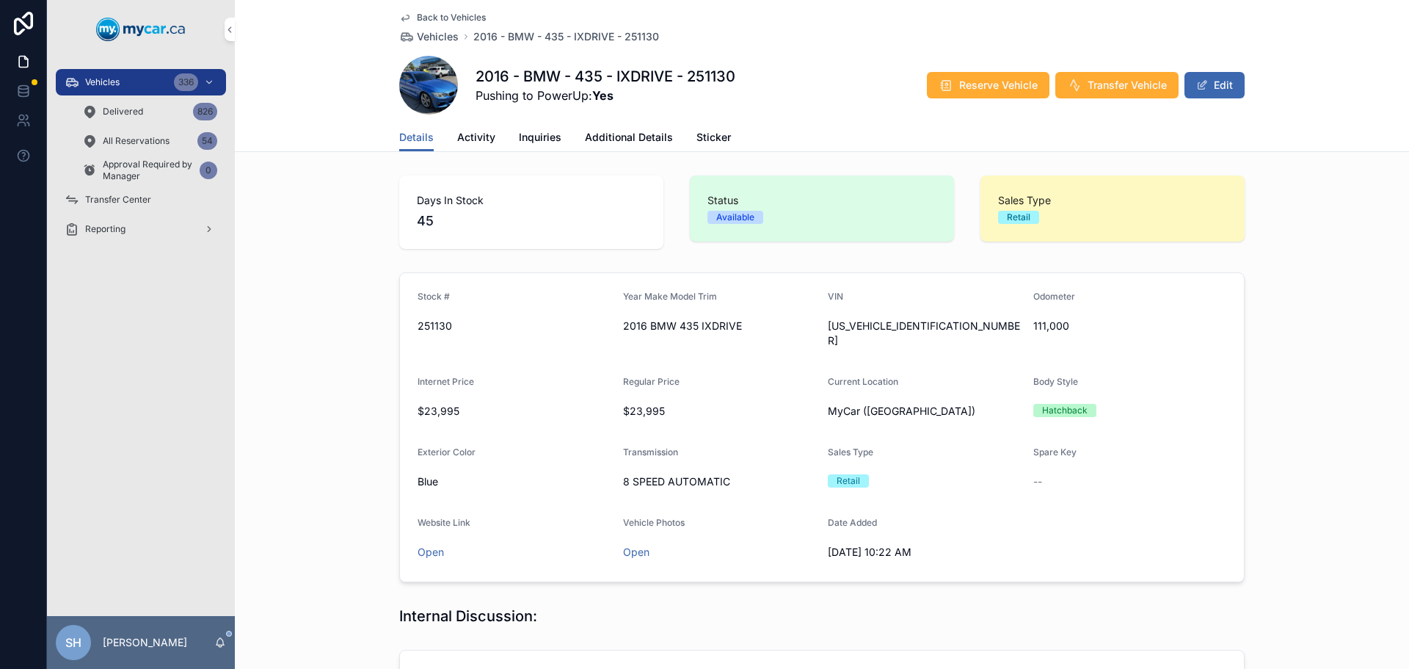
click at [130, 73] on div "Vehicles 336" at bounding box center [141, 81] width 153 height 23
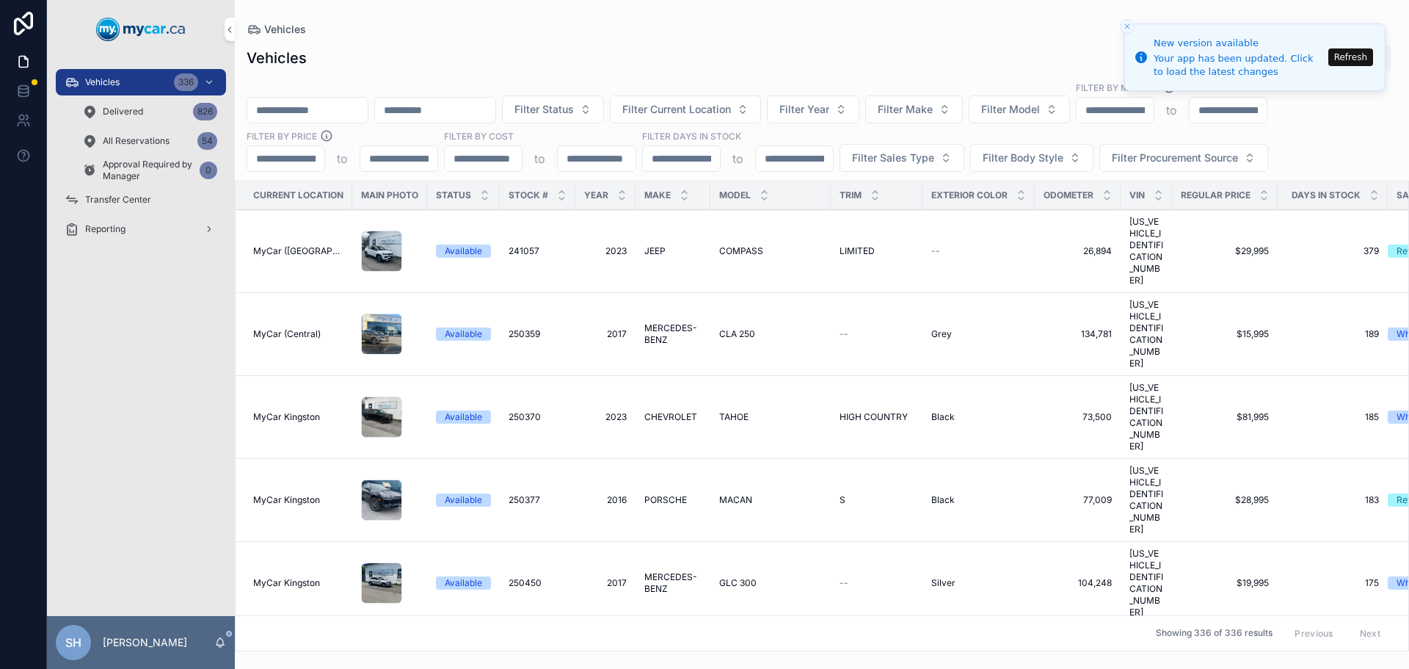
click at [1345, 51] on button "Refresh" at bounding box center [1350, 57] width 45 height 18
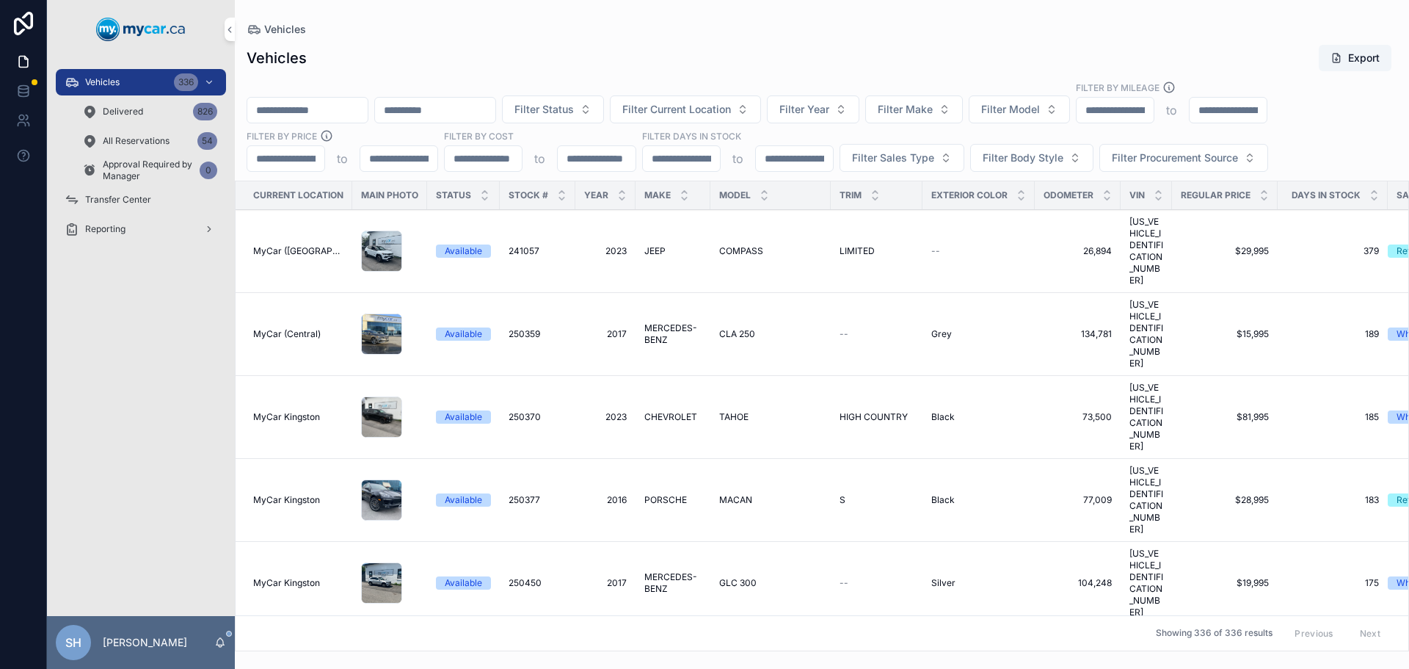
click at [327, 110] on input "scrollable content" at bounding box center [307, 110] width 120 height 21
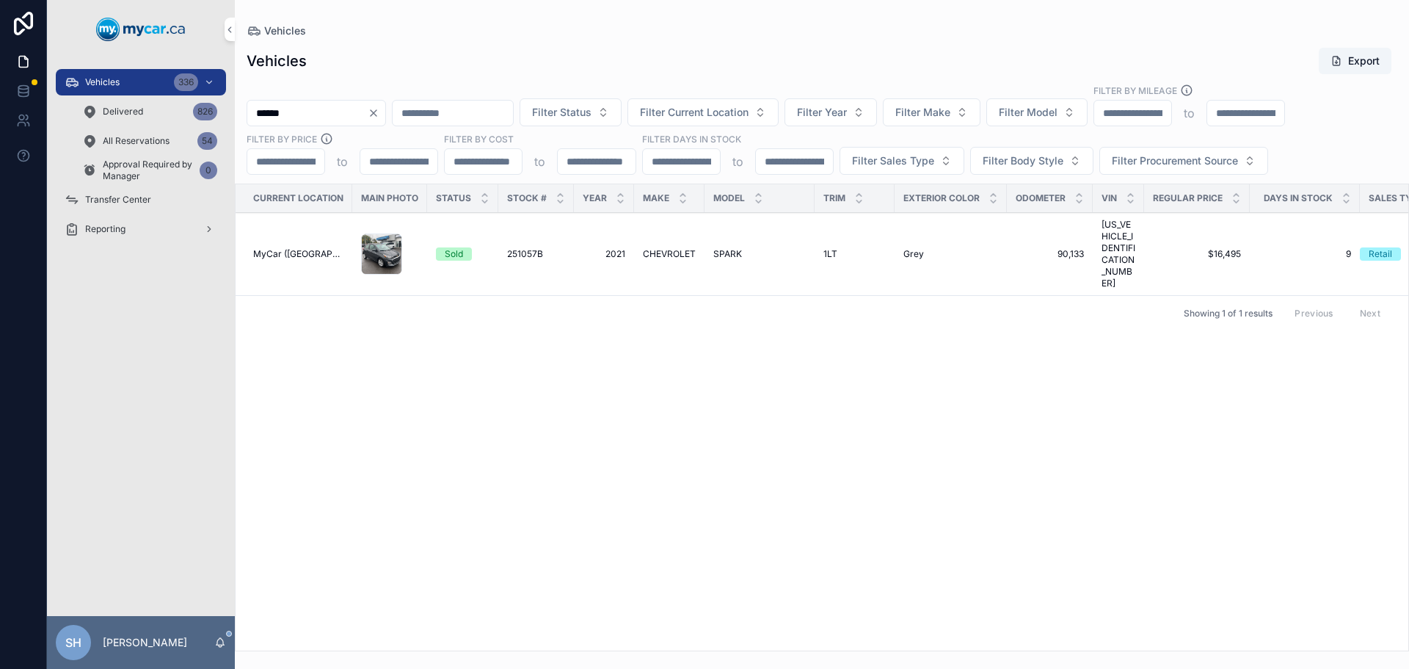
type input "******"
click at [525, 248] on span "251057B" at bounding box center [525, 254] width 36 height 12
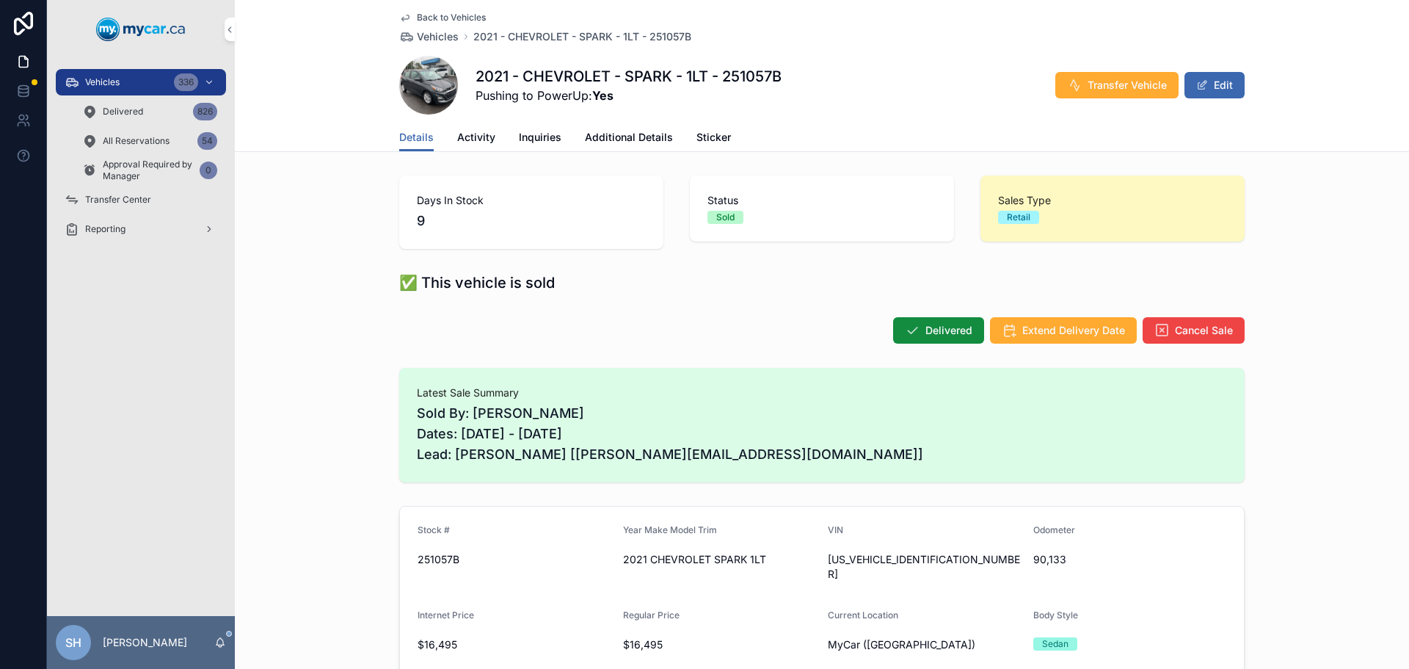
click at [122, 83] on div "Vehicles 336" at bounding box center [141, 81] width 153 height 23
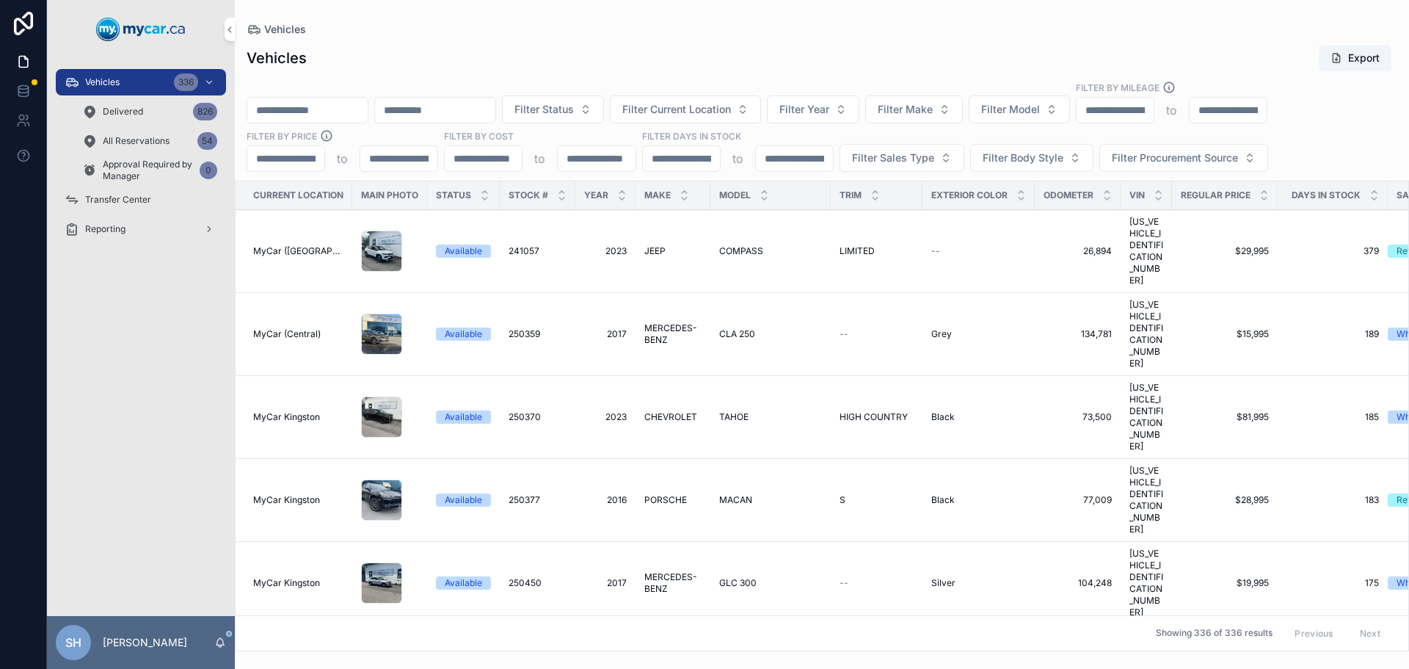
click at [574, 106] on span "Filter Status" at bounding box center [543, 109] width 59 height 15
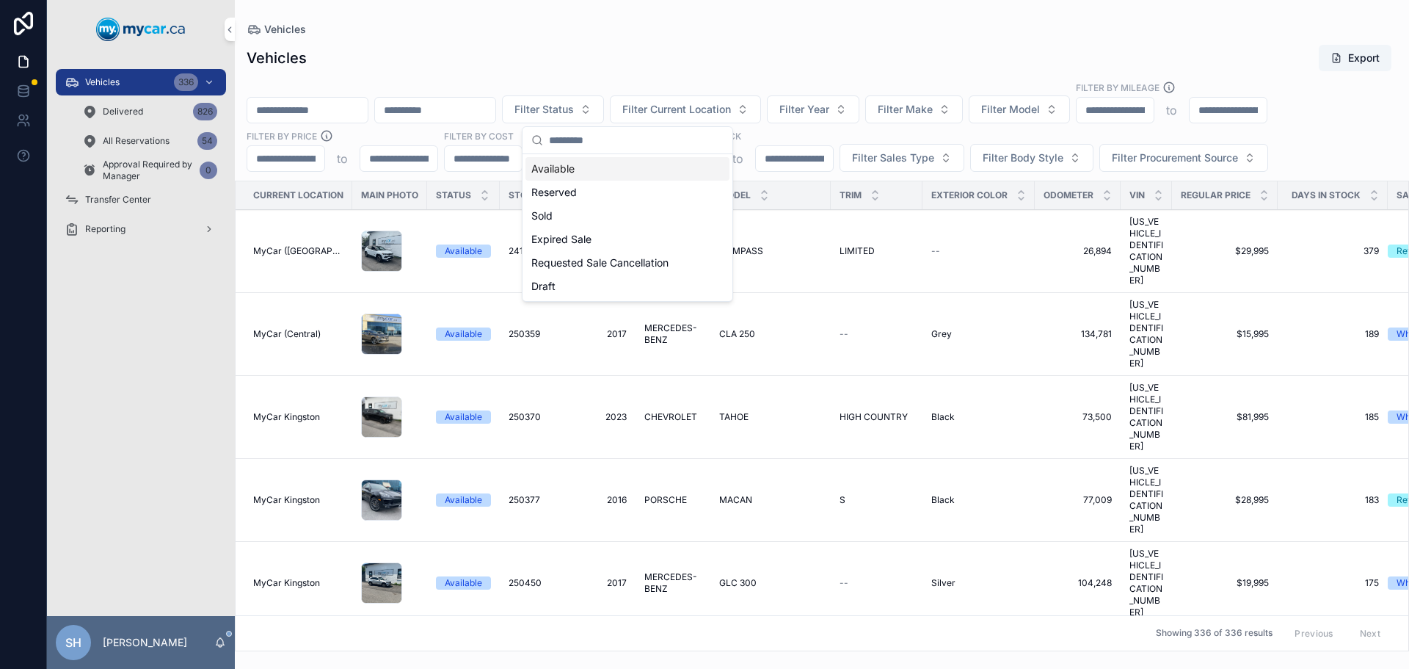
click at [568, 169] on div "Available" at bounding box center [627, 168] width 204 height 23
click at [879, 162] on span "Filter Sales Type" at bounding box center [893, 157] width 82 height 15
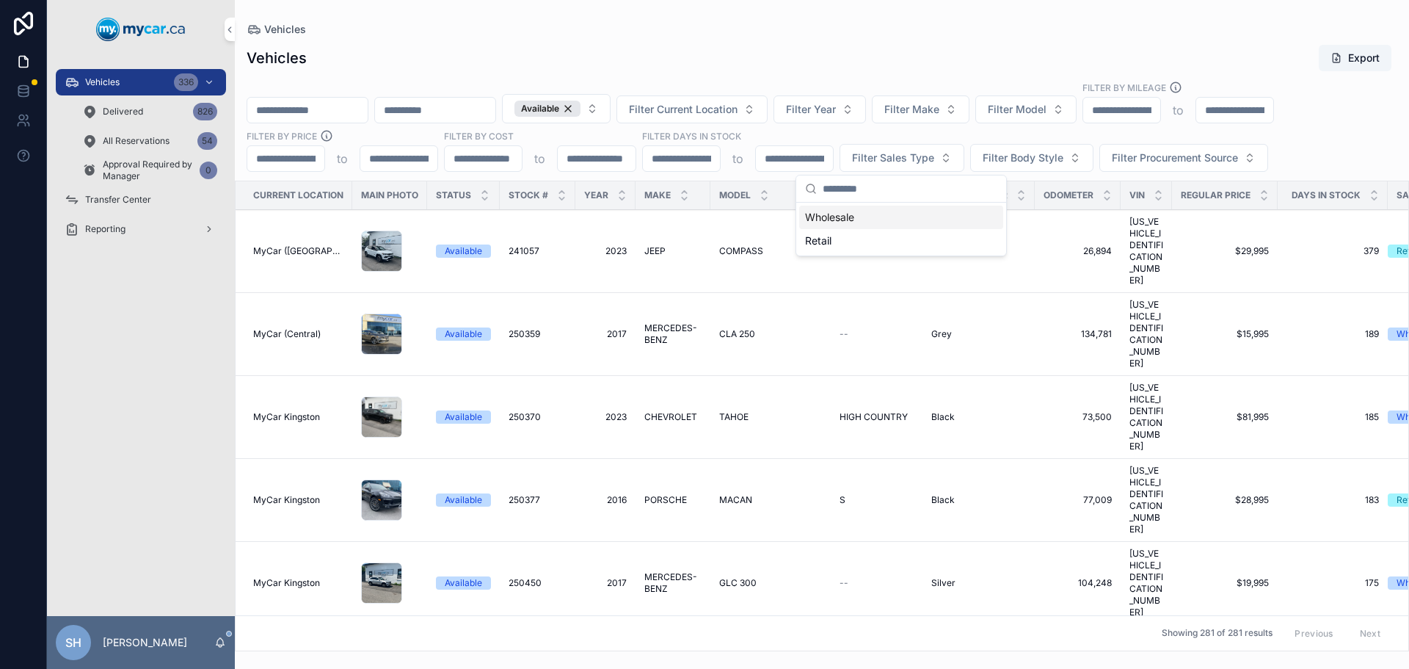
click at [840, 212] on div "Wholesale" at bounding box center [901, 216] width 204 height 23
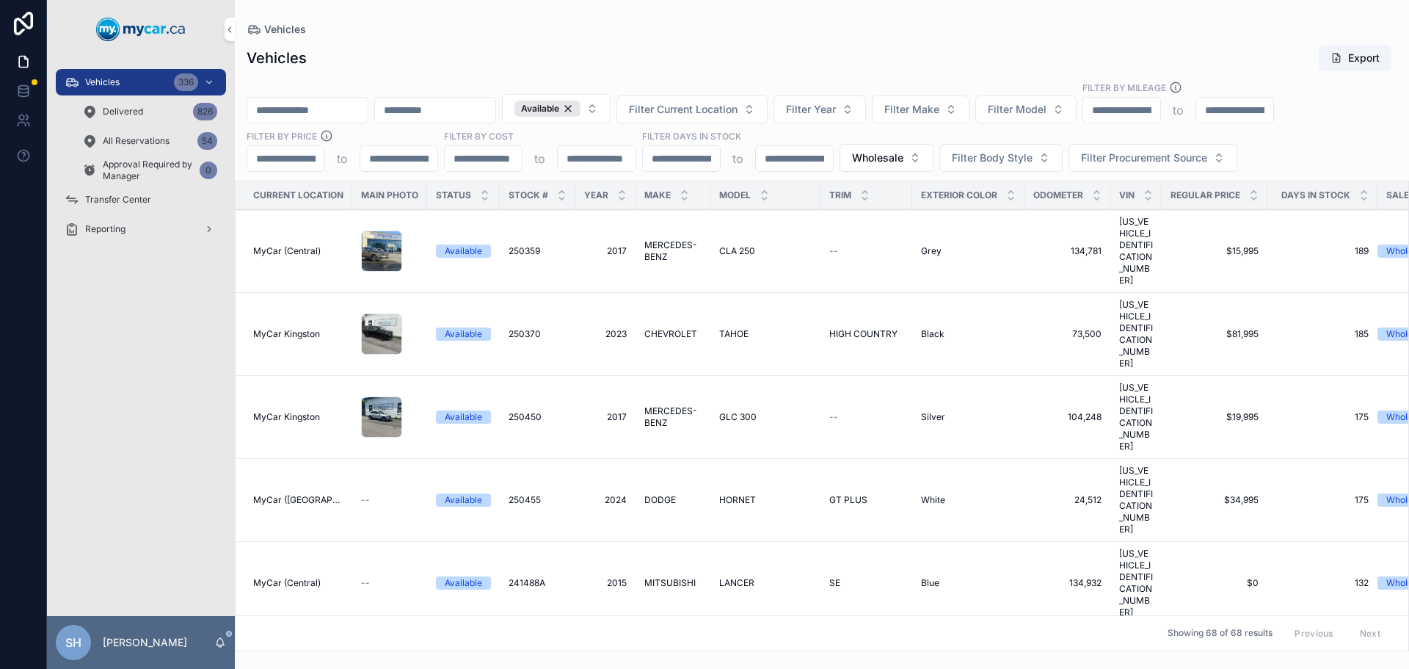
click at [746, 120] on button "Filter Current Location" at bounding box center [691, 109] width 151 height 28
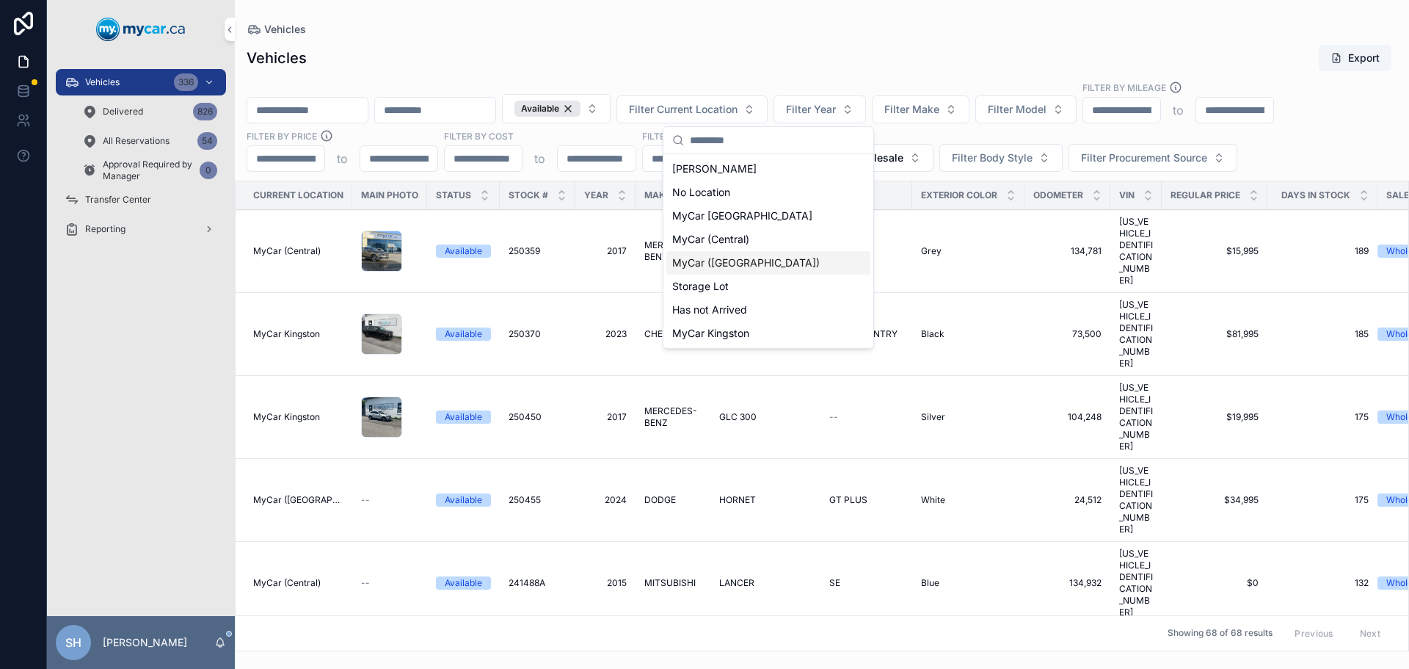
click at [717, 268] on span "MyCar ([GEOGRAPHIC_DATA])" at bounding box center [746, 262] width 148 height 15
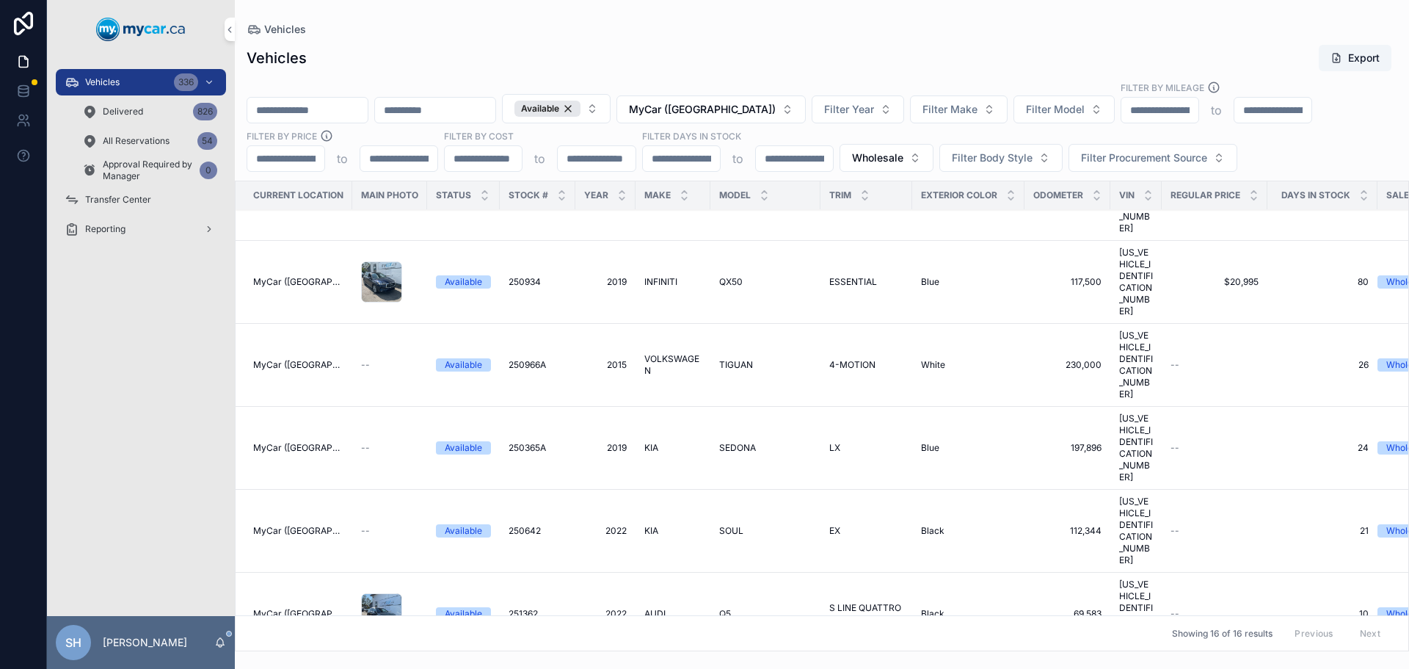
scroll to position [383, 0]
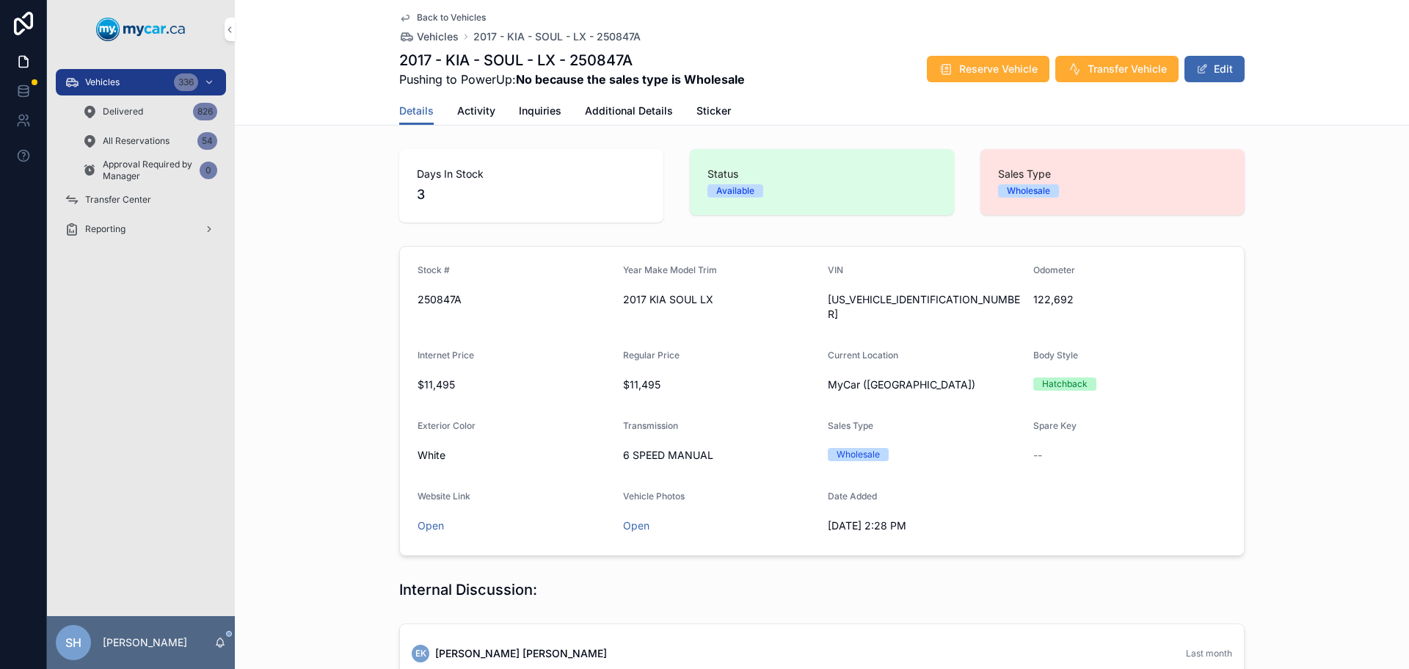
click at [372, 271] on div "Stock # 250847A Year Make Model Trim 2017 KIA SOUL LX VIN KNDJN2A24H7433714 Odo…" at bounding box center [822, 400] width 1174 height 321
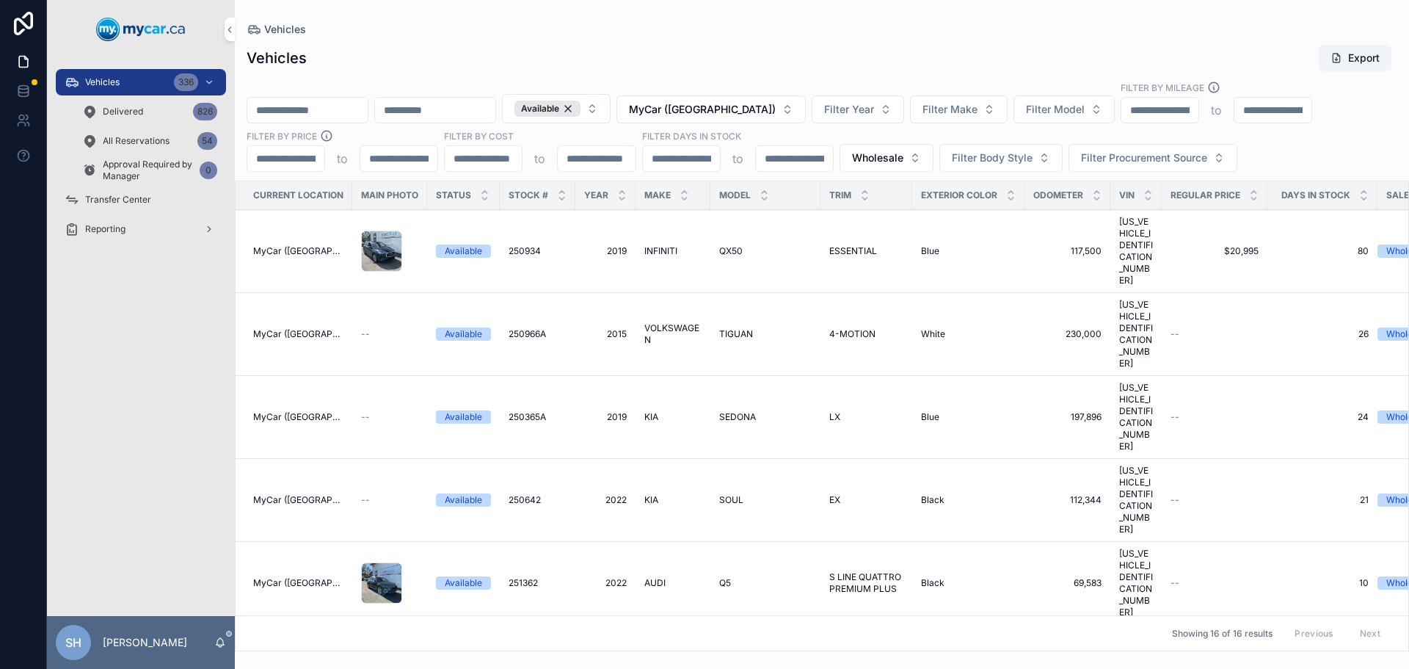
scroll to position [440, 0]
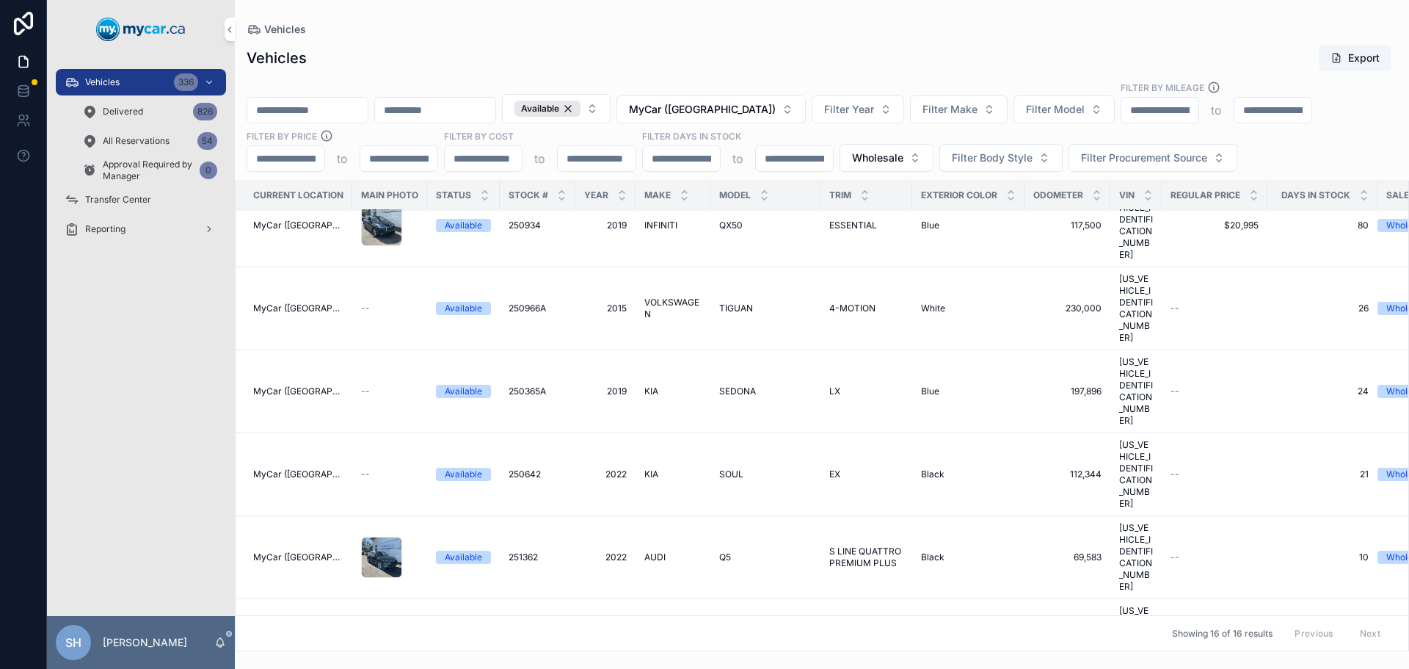
click at [658, 628] on span "MERCEDES-BENZ" at bounding box center [672, 639] width 57 height 23
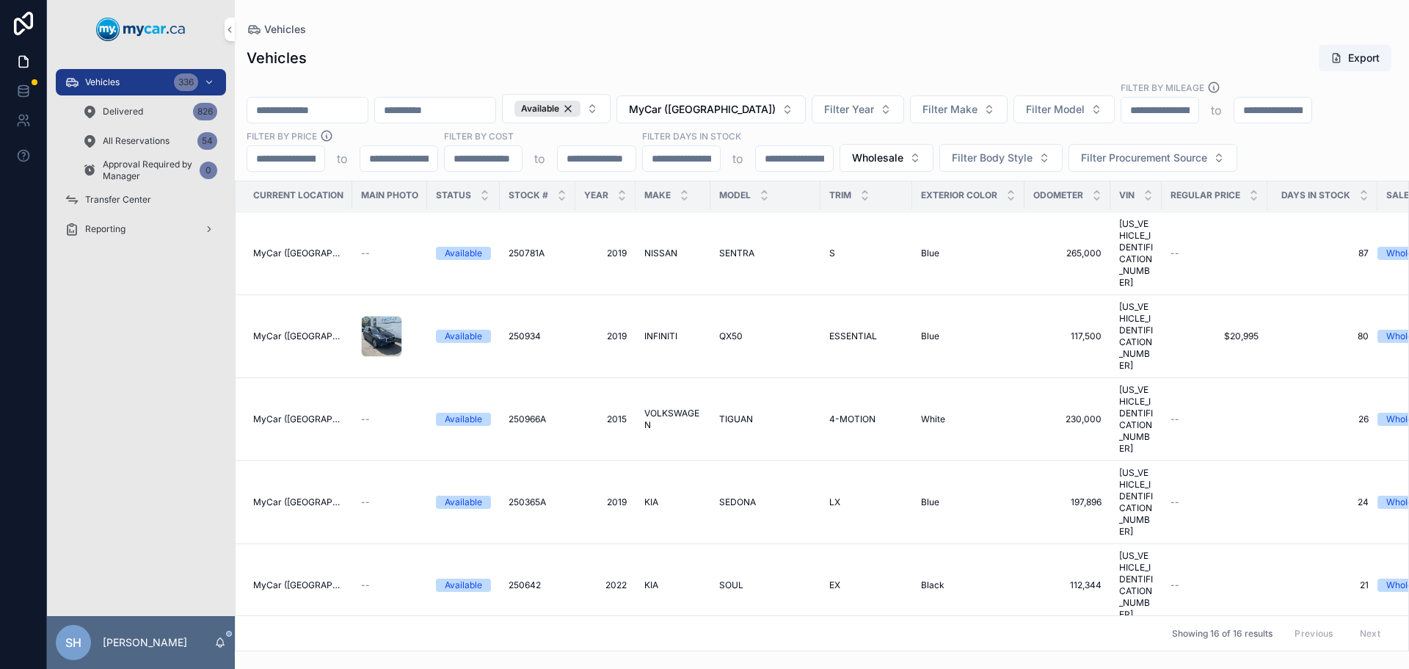
scroll to position [456, 0]
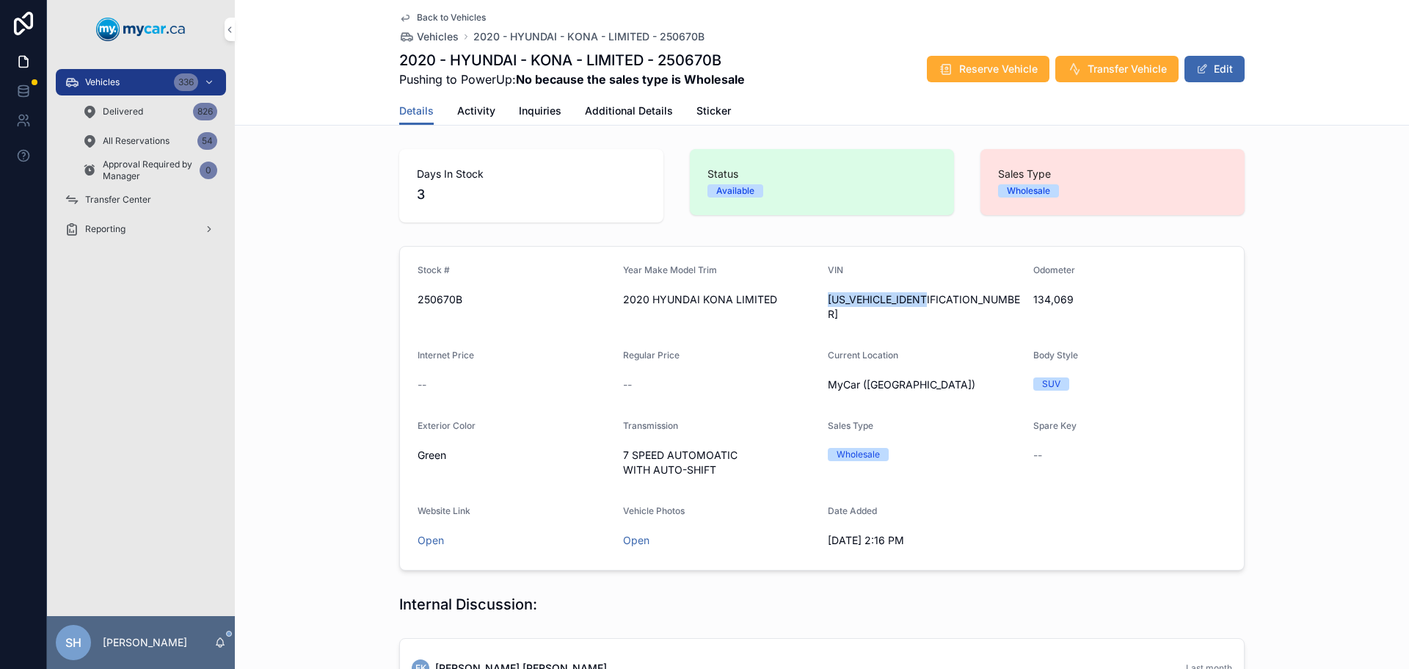
drag, startPoint x: 945, startPoint y: 302, endPoint x: 821, endPoint y: 308, distance: 124.2
click at [821, 308] on form "Stock # 250670B Year Make Model Trim 2020 HYUNDAI KONA LIMITED VIN KM8K3CA50LU5…" at bounding box center [822, 408] width 844 height 323
copy span "KM8K3CA50LU530425"
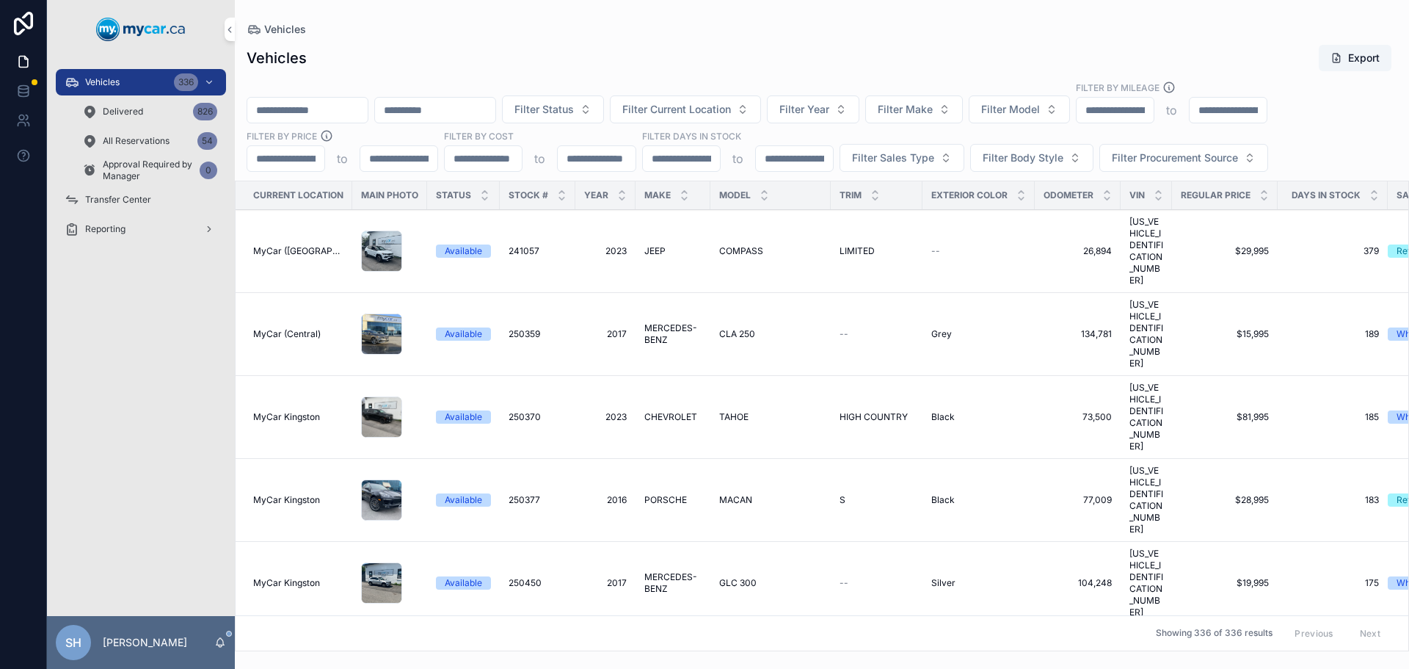
click at [735, 60] on div "Vehicles Export" at bounding box center [822, 58] width 1151 height 28
click at [829, 108] on span "Filter Year" at bounding box center [804, 109] width 50 height 15
click at [793, 36] on div "Vehicles Export Filter Status Filter Current Location Filter Year Filter Make F…" at bounding box center [822, 343] width 1174 height 616
click at [829, 112] on span "Filter Year" at bounding box center [804, 109] width 50 height 15
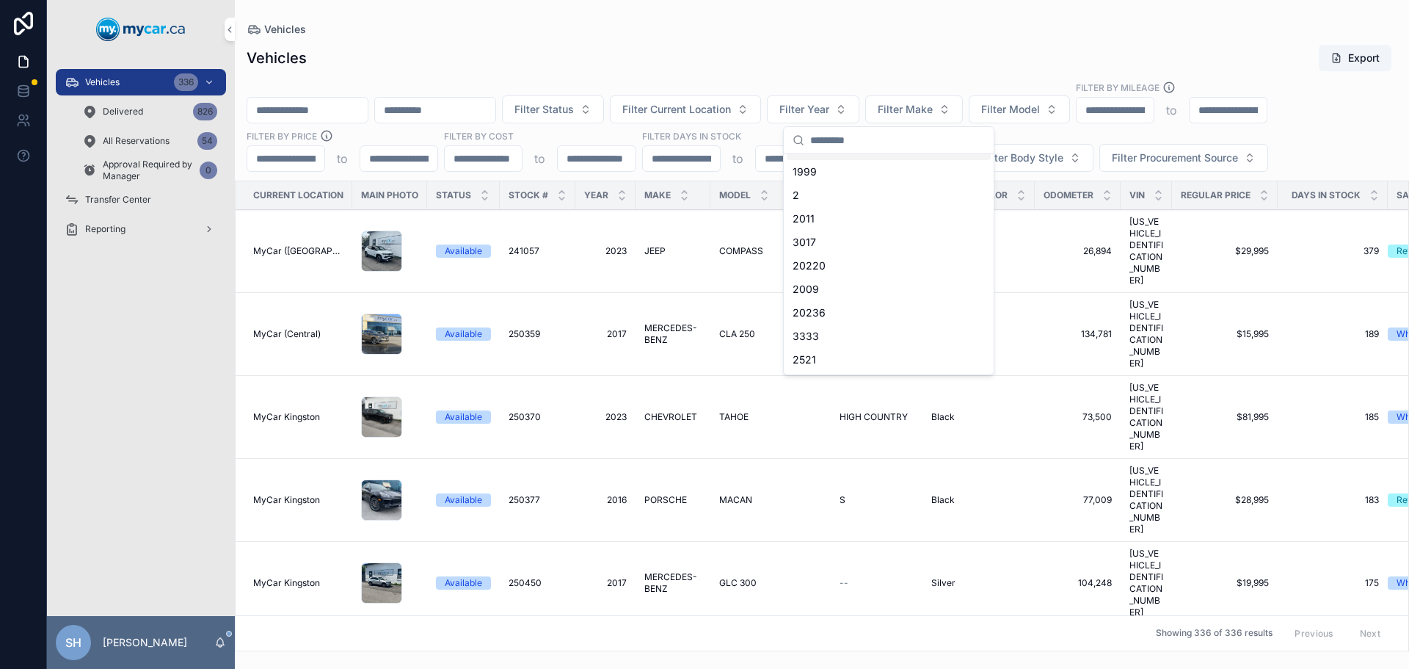
click at [787, 47] on div "Vehicles Export" at bounding box center [822, 58] width 1151 height 28
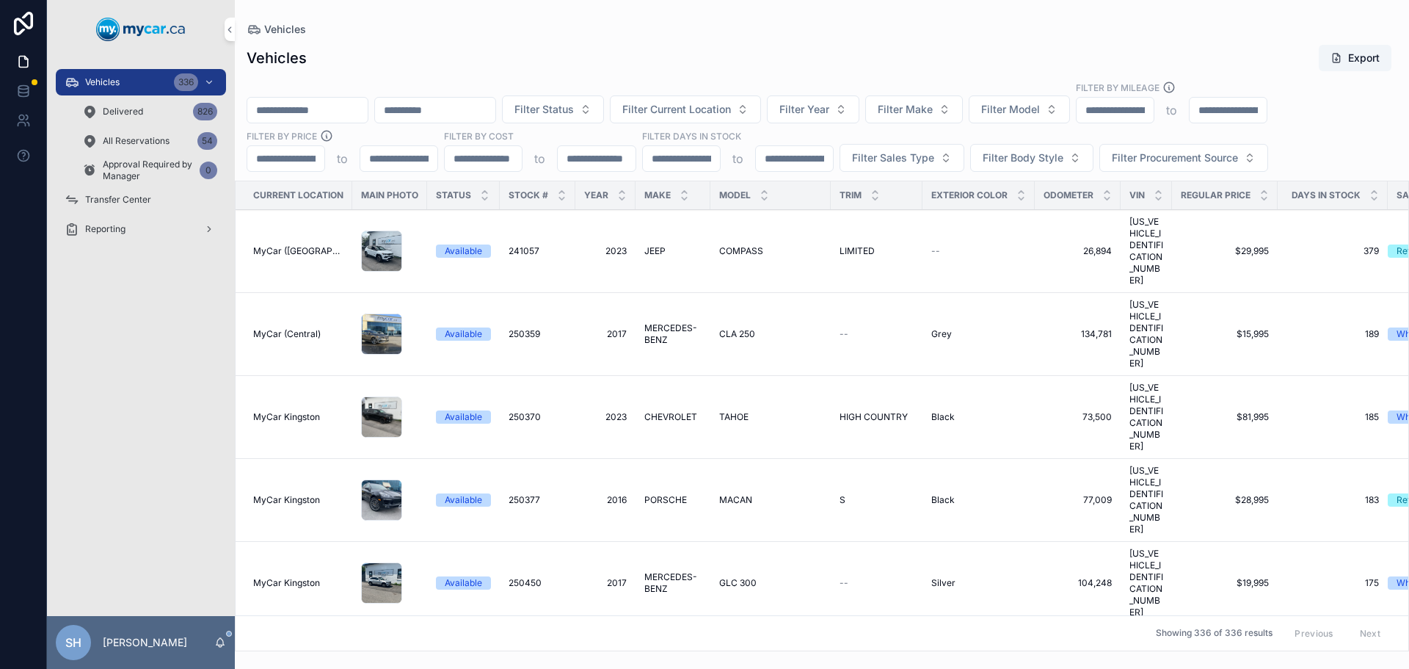
click at [829, 111] on span "Filter Year" at bounding box center [804, 109] width 50 height 15
click at [797, 40] on div "Vehicles Export Filter Status Filter Current Location Filter Year Filter Make F…" at bounding box center [822, 343] width 1174 height 616
click at [574, 110] on span "Filter Status" at bounding box center [543, 109] width 59 height 15
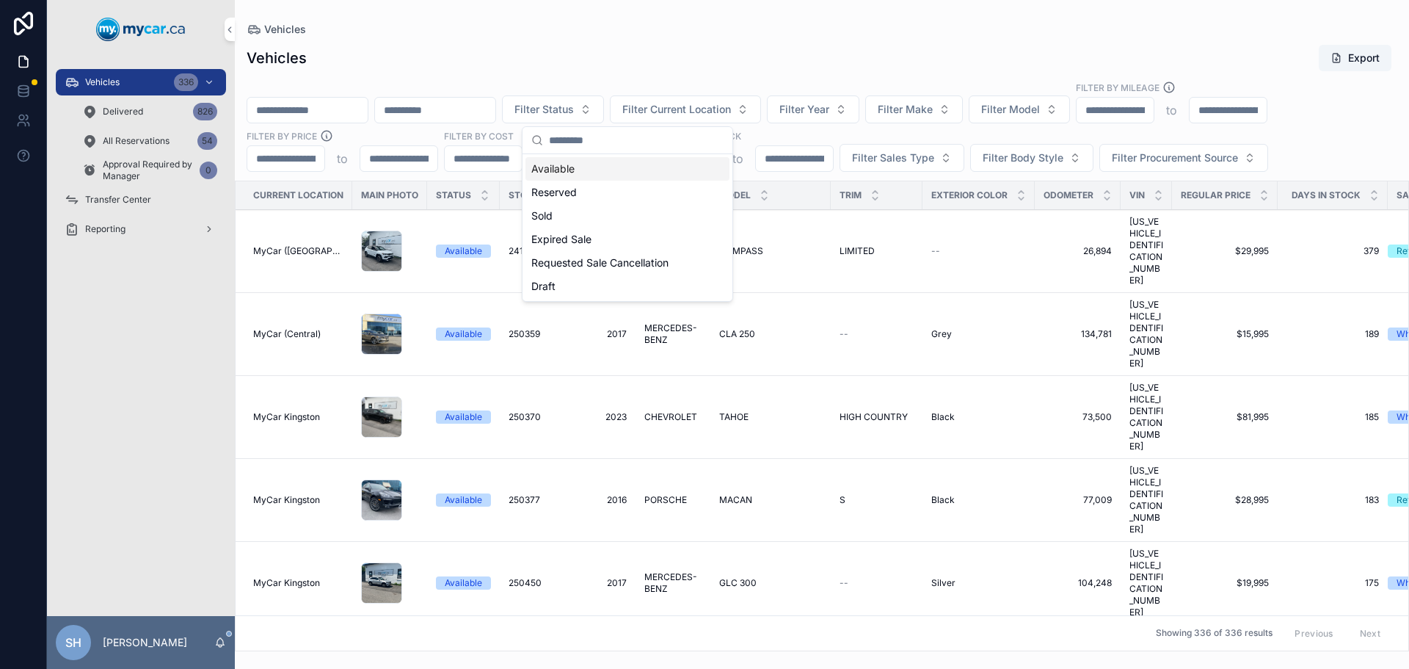
drag, startPoint x: 554, startPoint y: 172, endPoint x: 687, endPoint y: 155, distance: 134.0
click at [554, 172] on div "Available" at bounding box center [627, 168] width 204 height 23
click at [851, 45] on div "Vehicles Export" at bounding box center [822, 58] width 1151 height 28
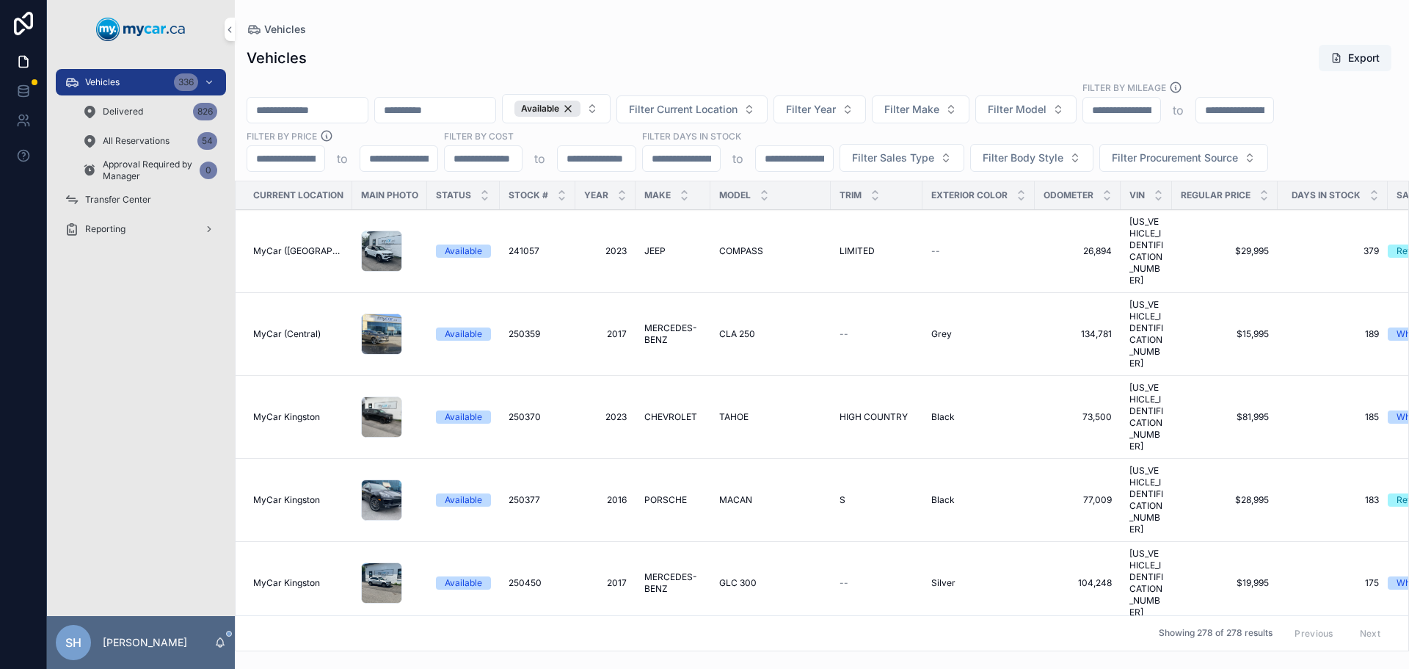
click at [852, 167] on button "Filter Sales Type" at bounding box center [902, 158] width 125 height 28
click at [829, 219] on div "Wholesale" at bounding box center [901, 216] width 204 height 23
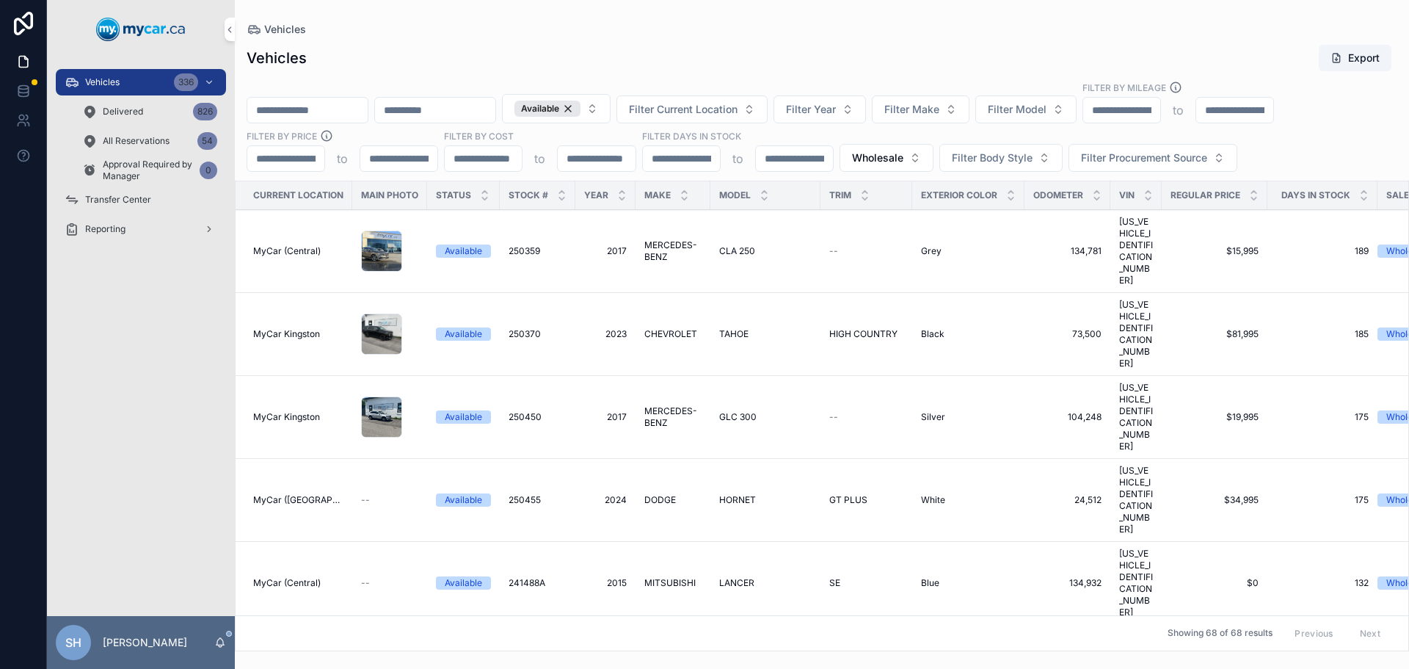
click at [809, 42] on div "Vehicles Export Available Filter Current Location Filter Year Filter Make Filte…" at bounding box center [822, 343] width 1174 height 616
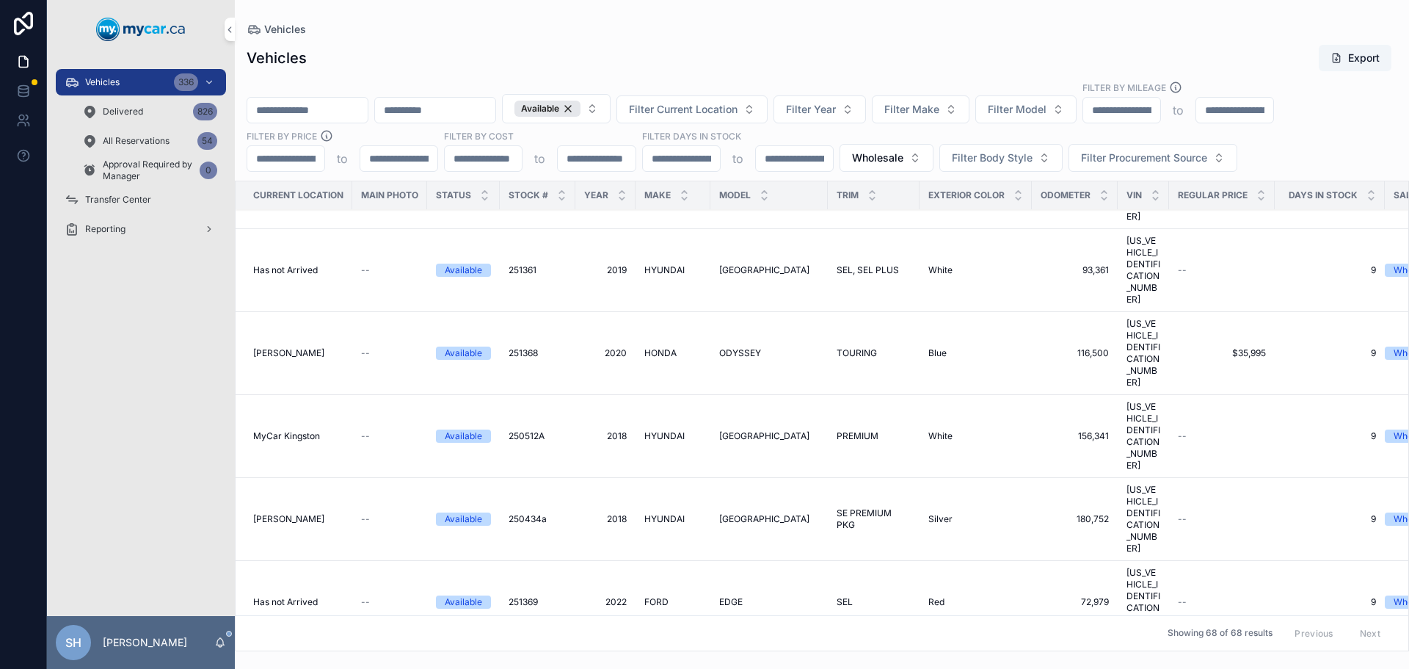
scroll to position [2055, 0]
click at [741, 123] on div "Available Filter Current Location Filter Year Filter Make Filter Model Filter B…" at bounding box center [822, 126] width 1174 height 91
click at [738, 113] on span "Filter Current Location" at bounding box center [683, 109] width 109 height 15
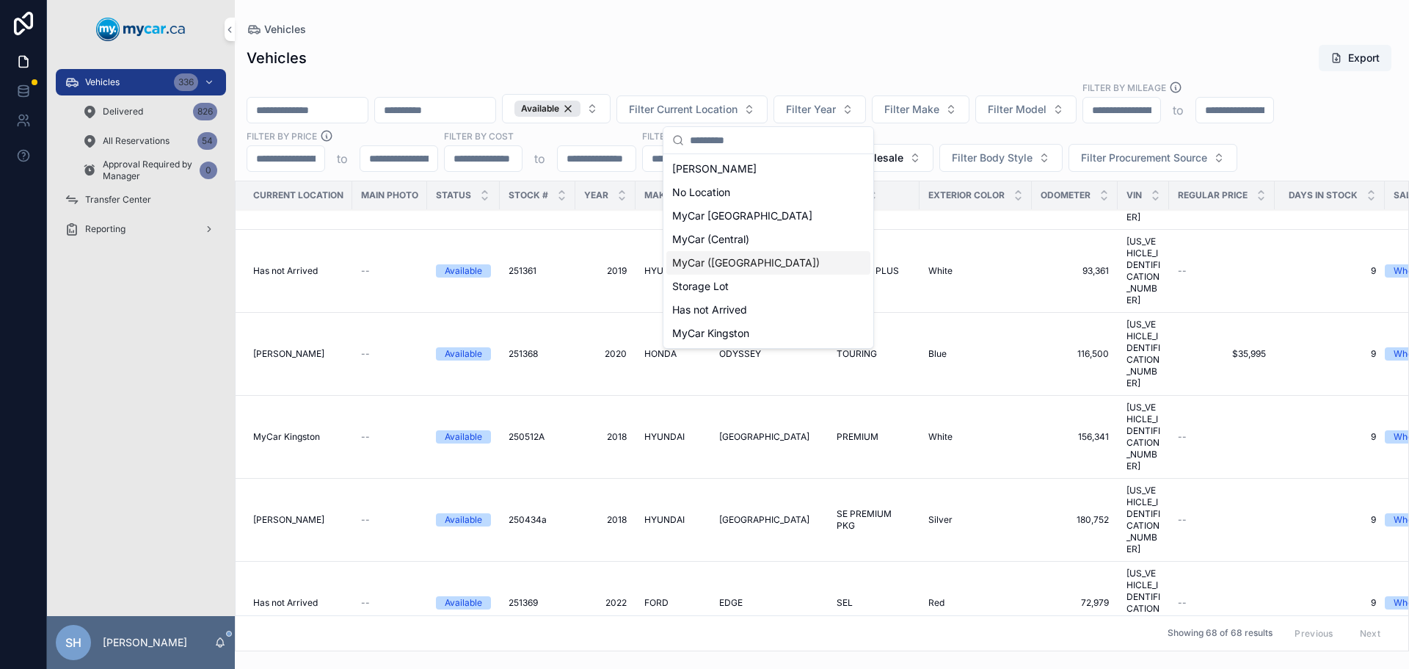
click at [743, 260] on span "MyCar ([GEOGRAPHIC_DATA])" at bounding box center [746, 262] width 148 height 15
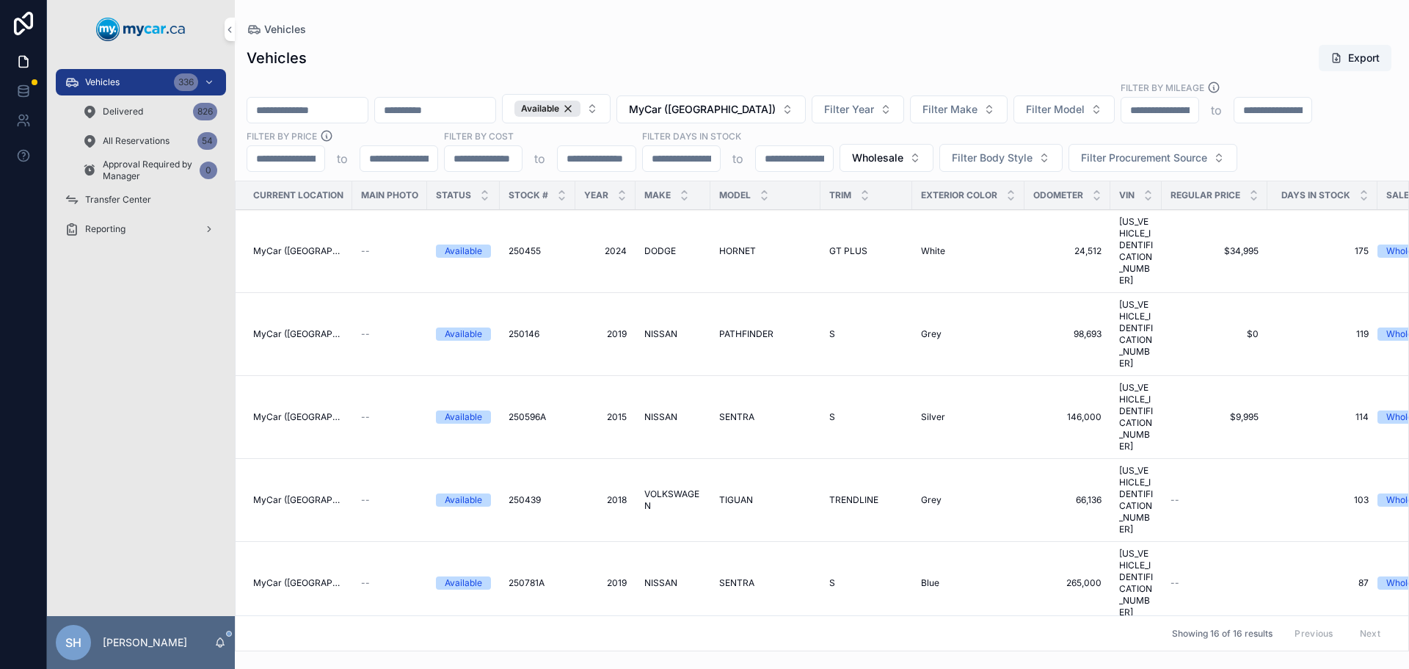
click at [661, 411] on span "NISSAN" at bounding box center [660, 417] width 33 height 12
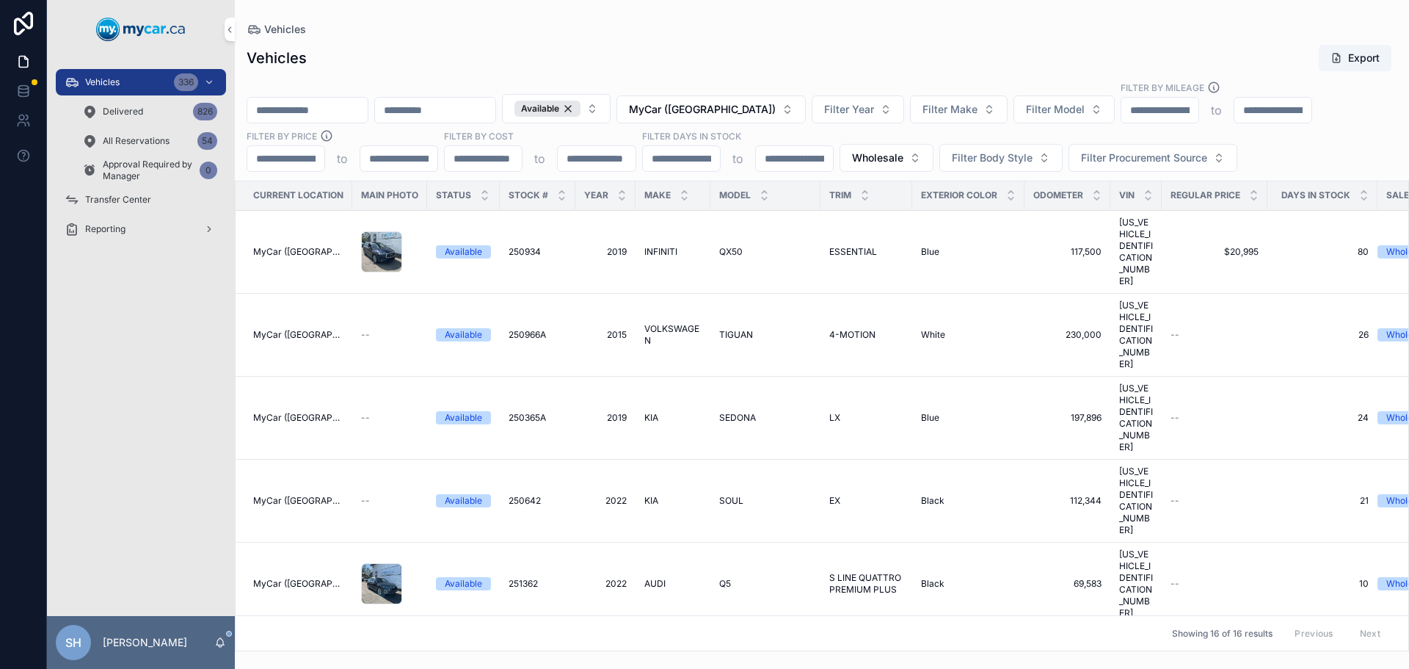
scroll to position [440, 0]
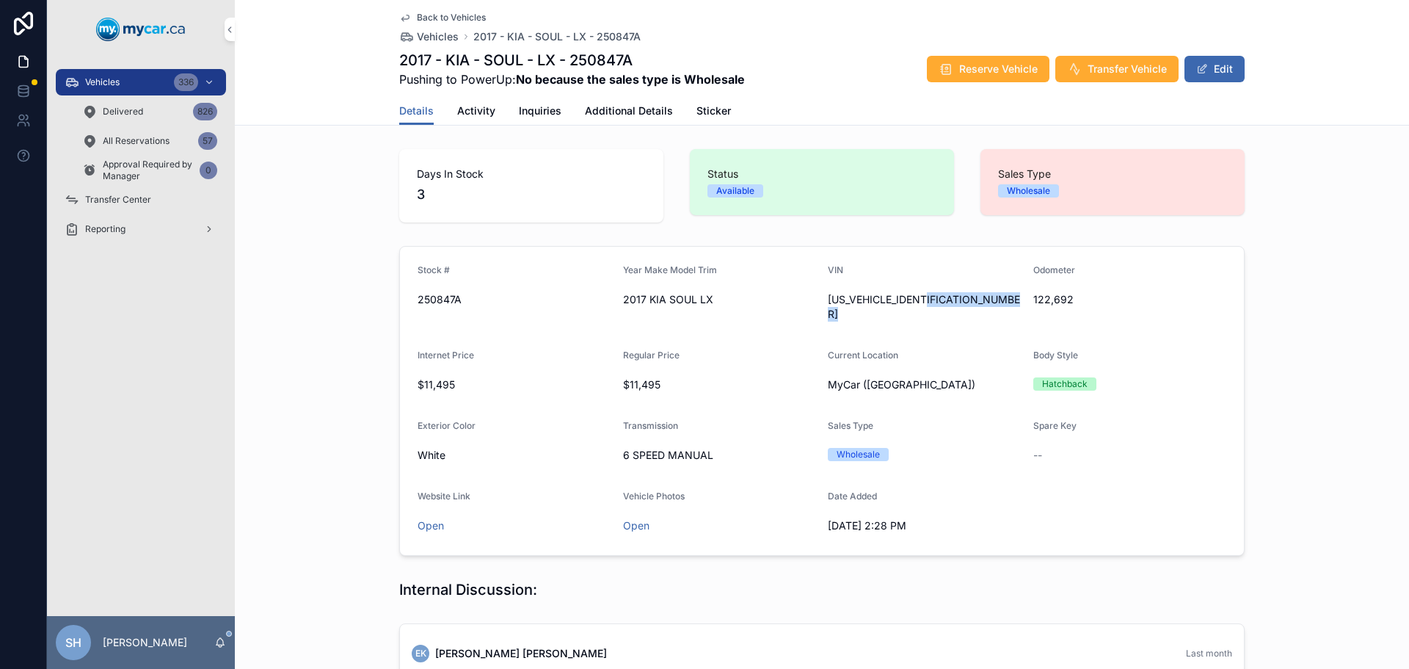
drag, startPoint x: 932, startPoint y: 297, endPoint x: 826, endPoint y: 305, distance: 105.9
click at [828, 305] on div "KNDJN2A24H7433714" at bounding box center [925, 306] width 194 height 29
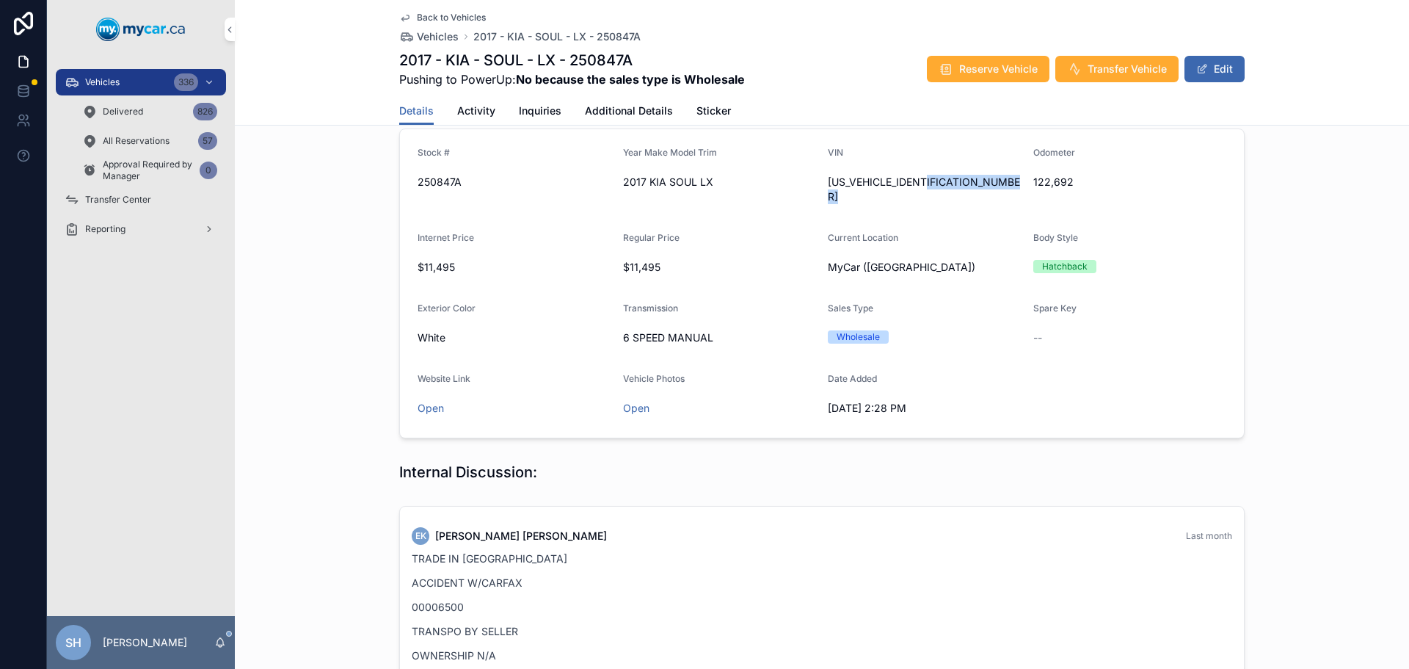
scroll to position [294, 0]
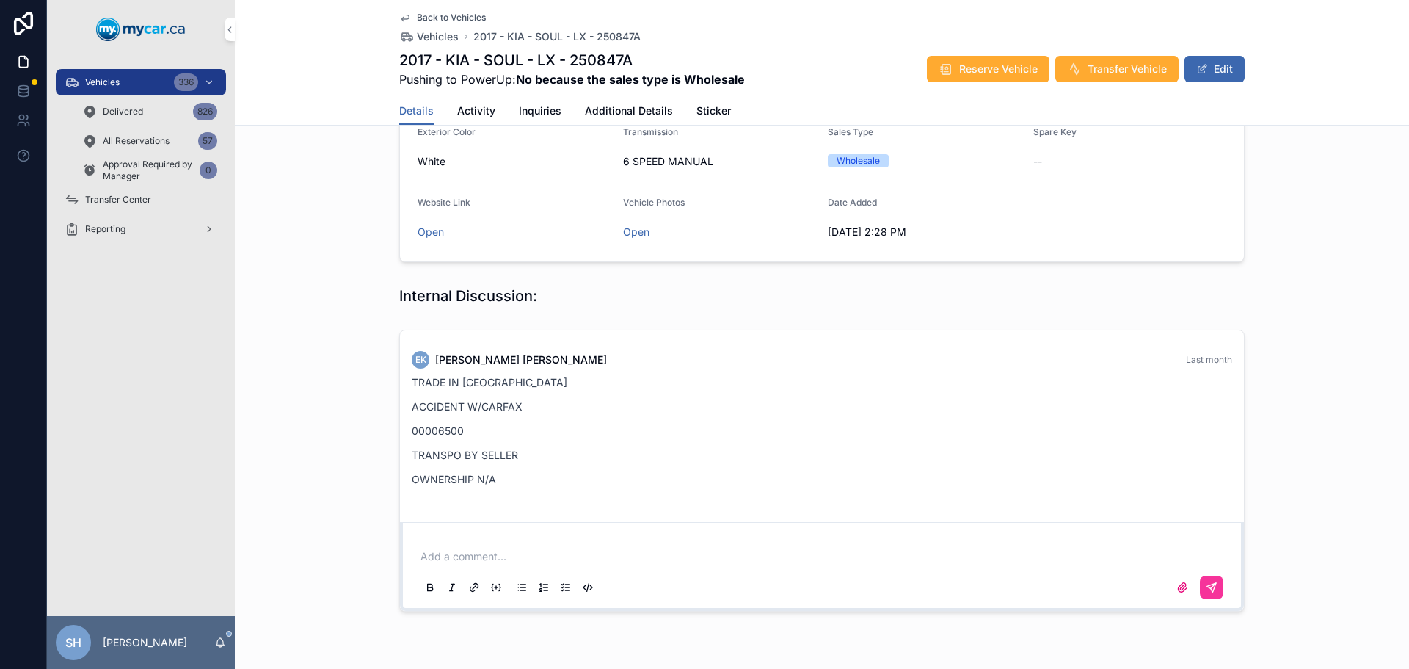
click at [162, 354] on div "Vehicles 336 Delivered 826 All Reservations 57 Approval Required by Manager 0 T…" at bounding box center [141, 337] width 188 height 557
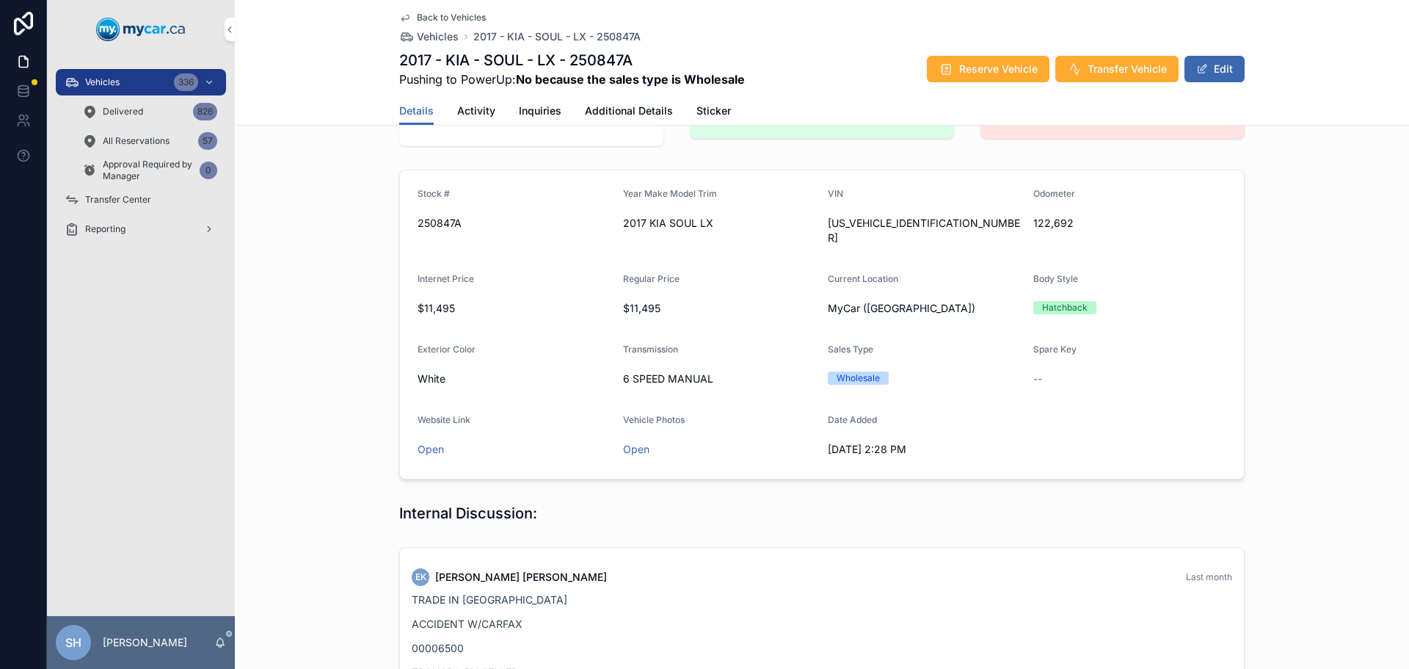
scroll to position [0, 0]
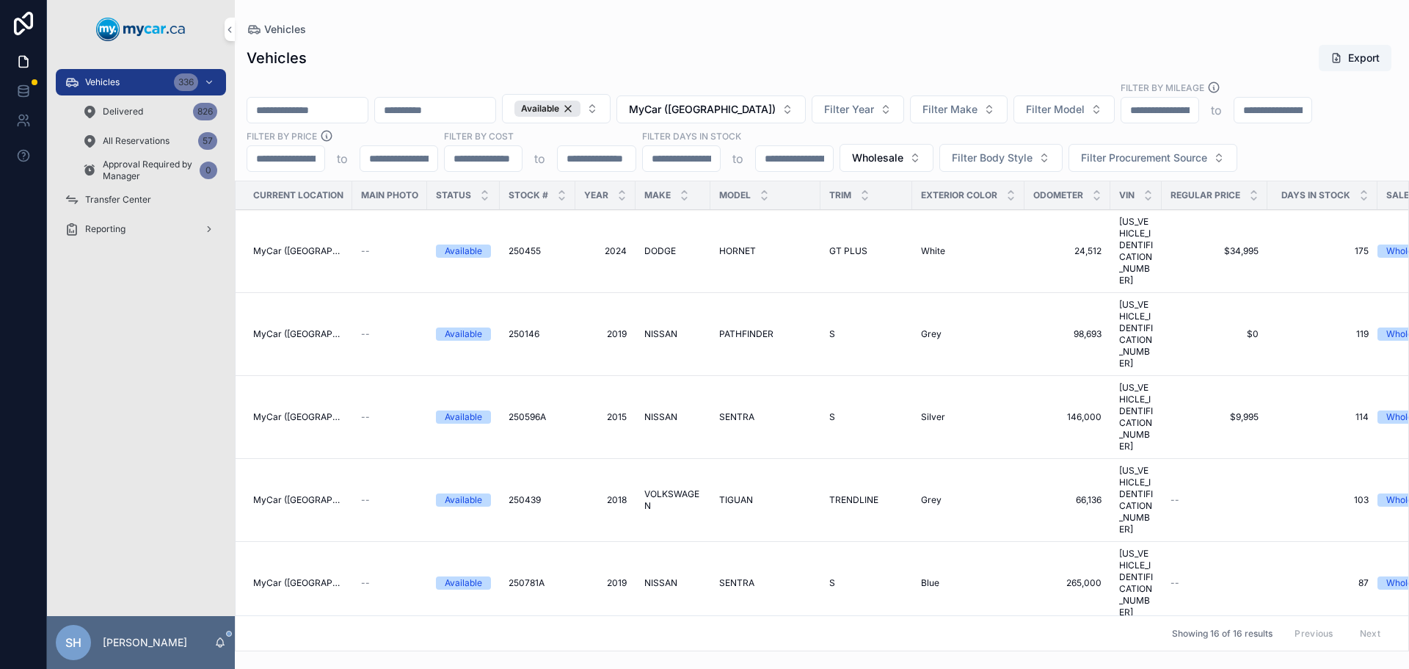
click at [761, 411] on div "SENTRA SENTRA" at bounding box center [765, 417] width 92 height 12
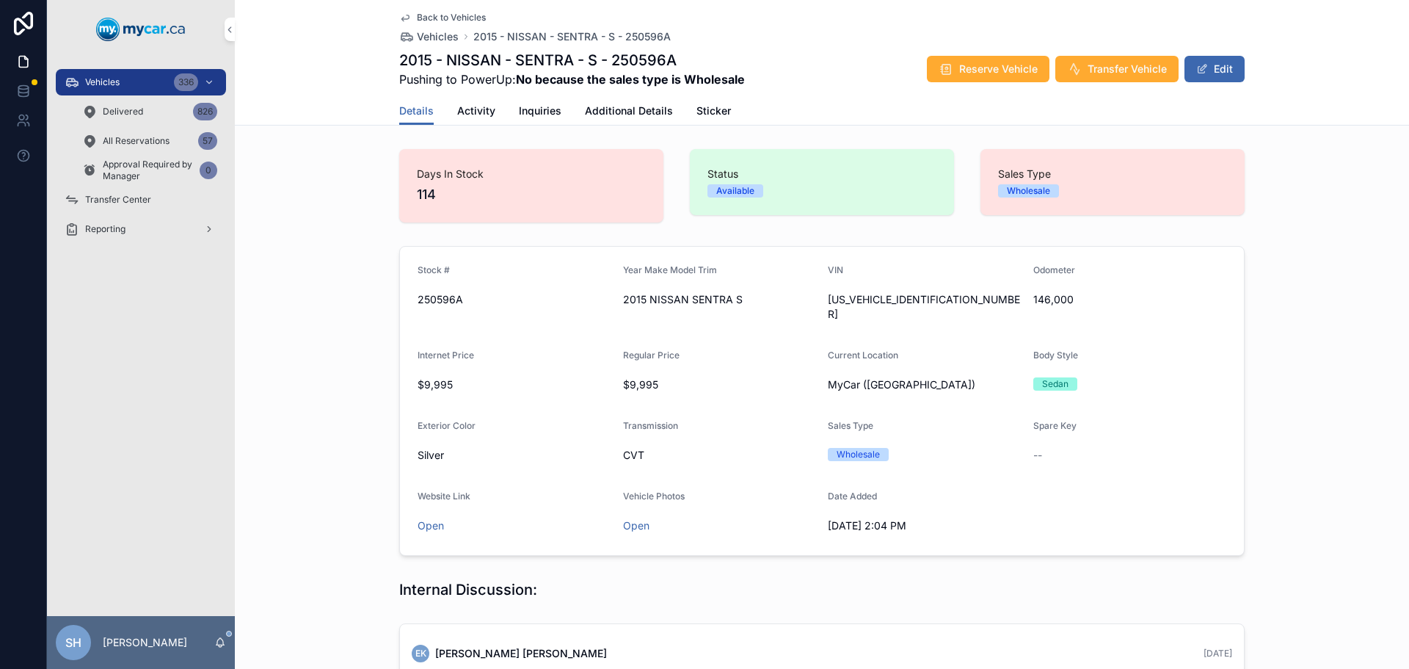
click at [127, 81] on div "Vehicles 336" at bounding box center [141, 81] width 153 height 23
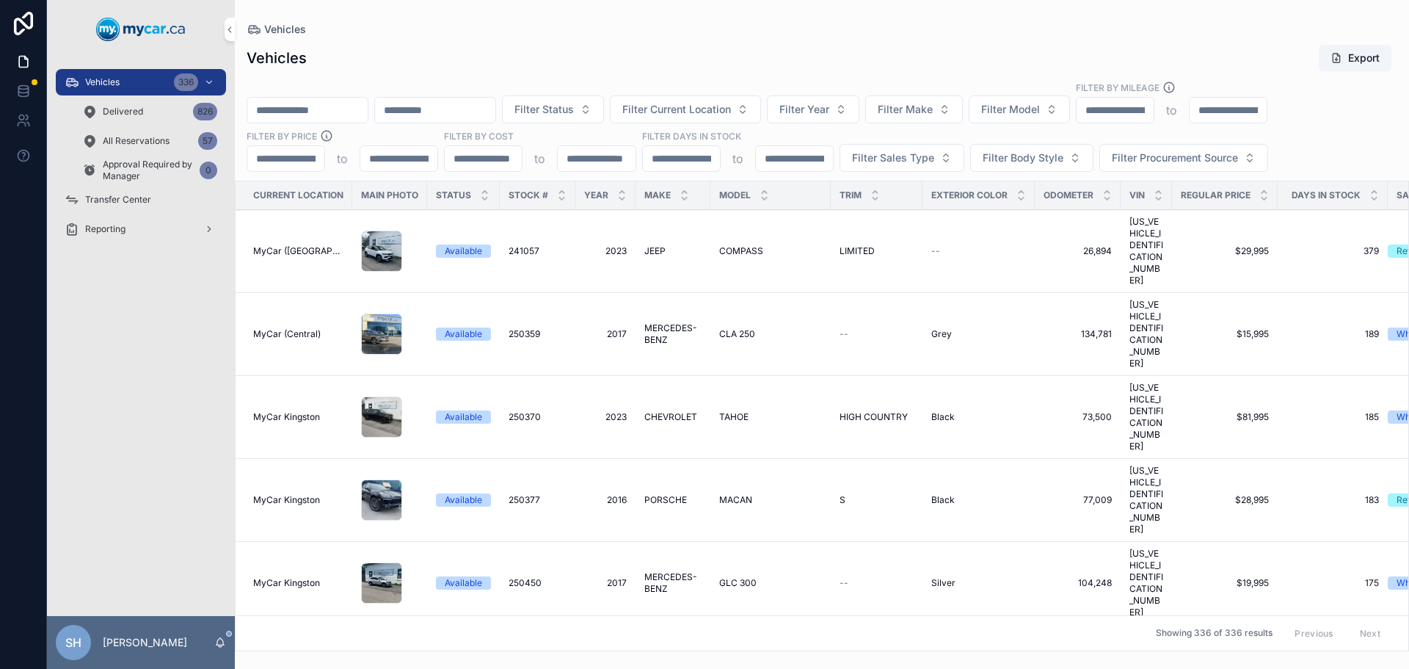
click at [604, 98] on button "Filter Status" at bounding box center [553, 109] width 102 height 28
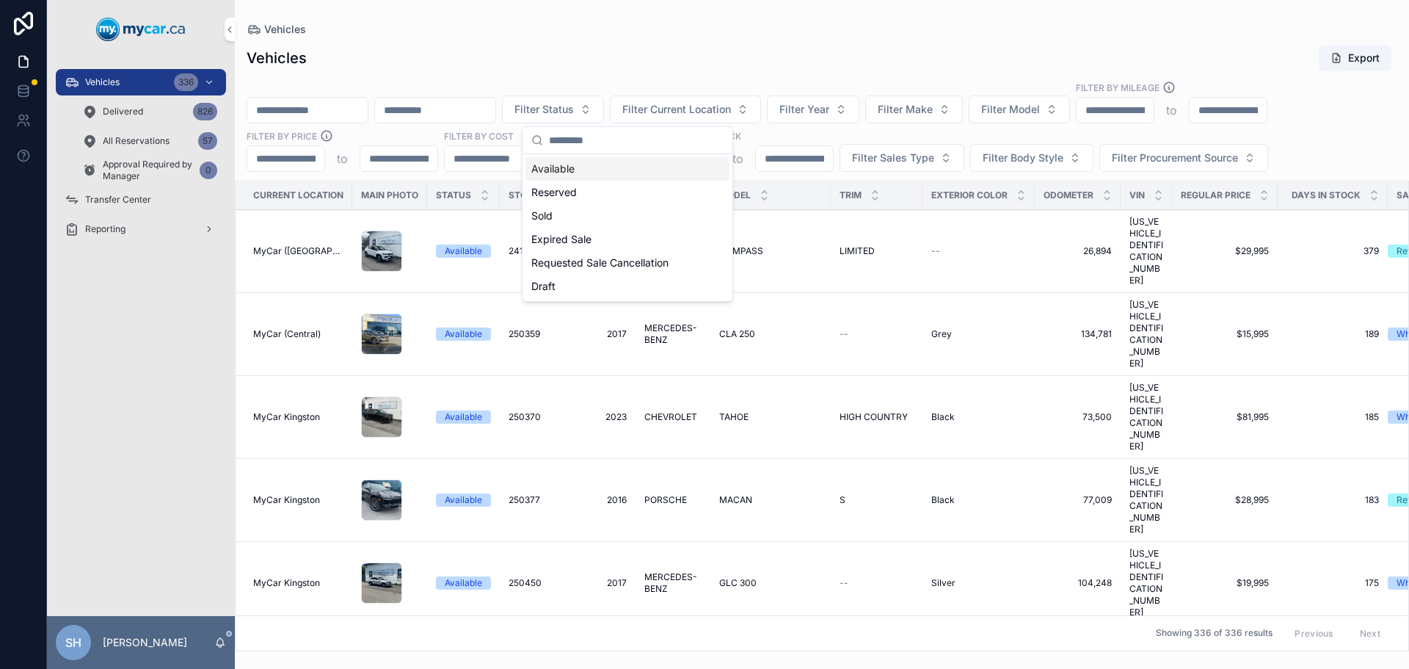
drag, startPoint x: 559, startPoint y: 170, endPoint x: 756, endPoint y: 150, distance: 197.7
click at [559, 169] on div "Available" at bounding box center [627, 168] width 204 height 23
click at [889, 147] on button "Filter Sales Type" at bounding box center [902, 158] width 125 height 28
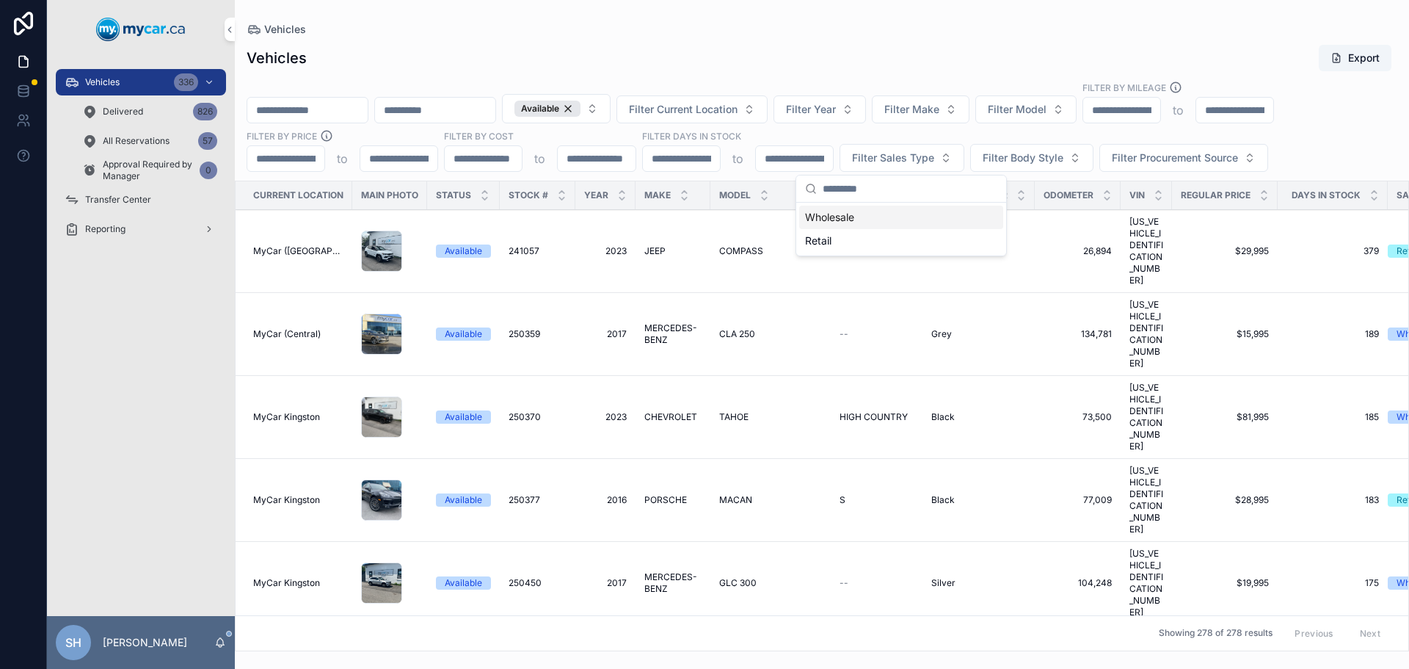
click at [836, 216] on div "Wholesale" at bounding box center [901, 216] width 204 height 23
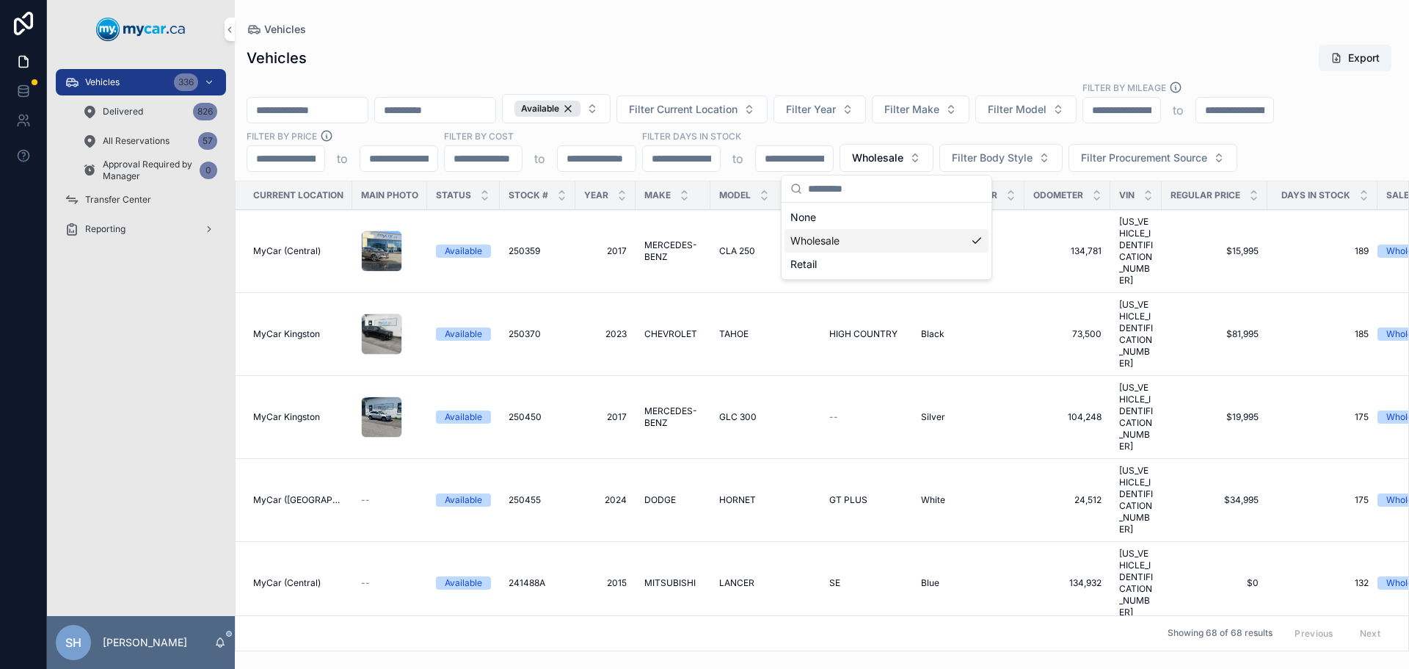
click at [738, 116] on span "Filter Current Location" at bounding box center [683, 109] width 109 height 15
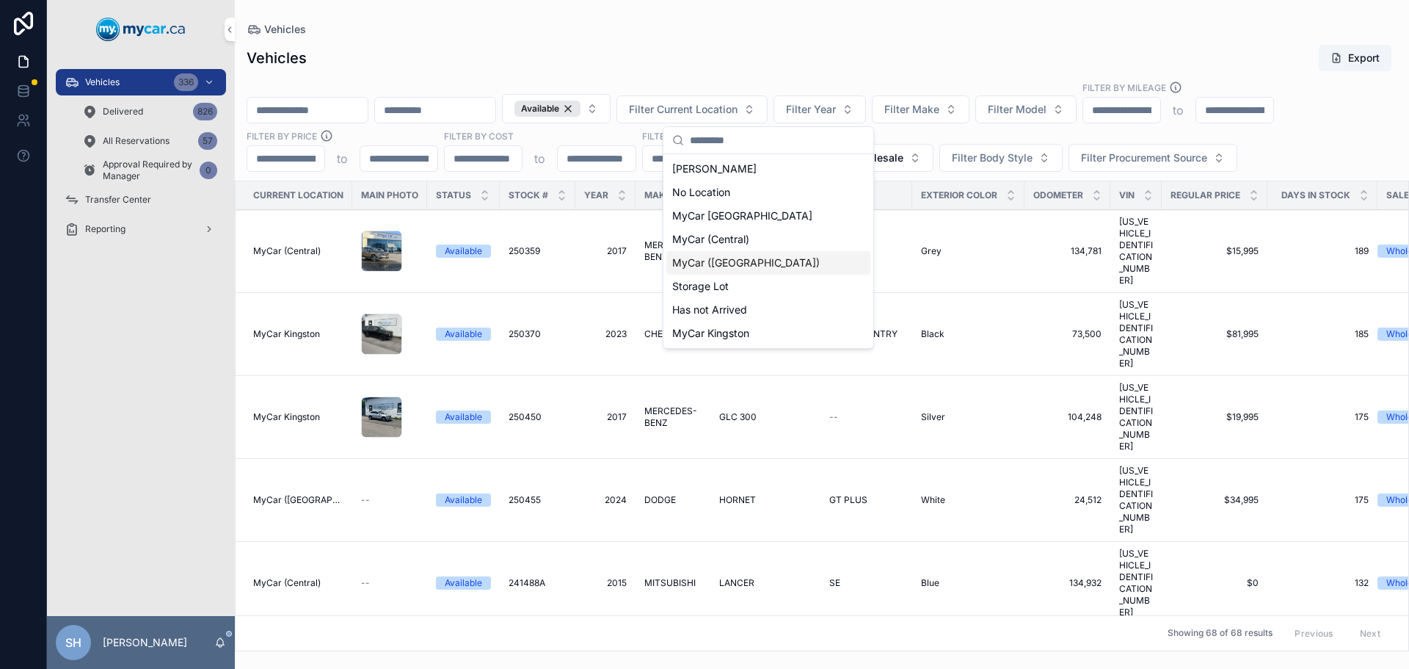
click at [719, 261] on span "MyCar ([GEOGRAPHIC_DATA])" at bounding box center [746, 262] width 148 height 15
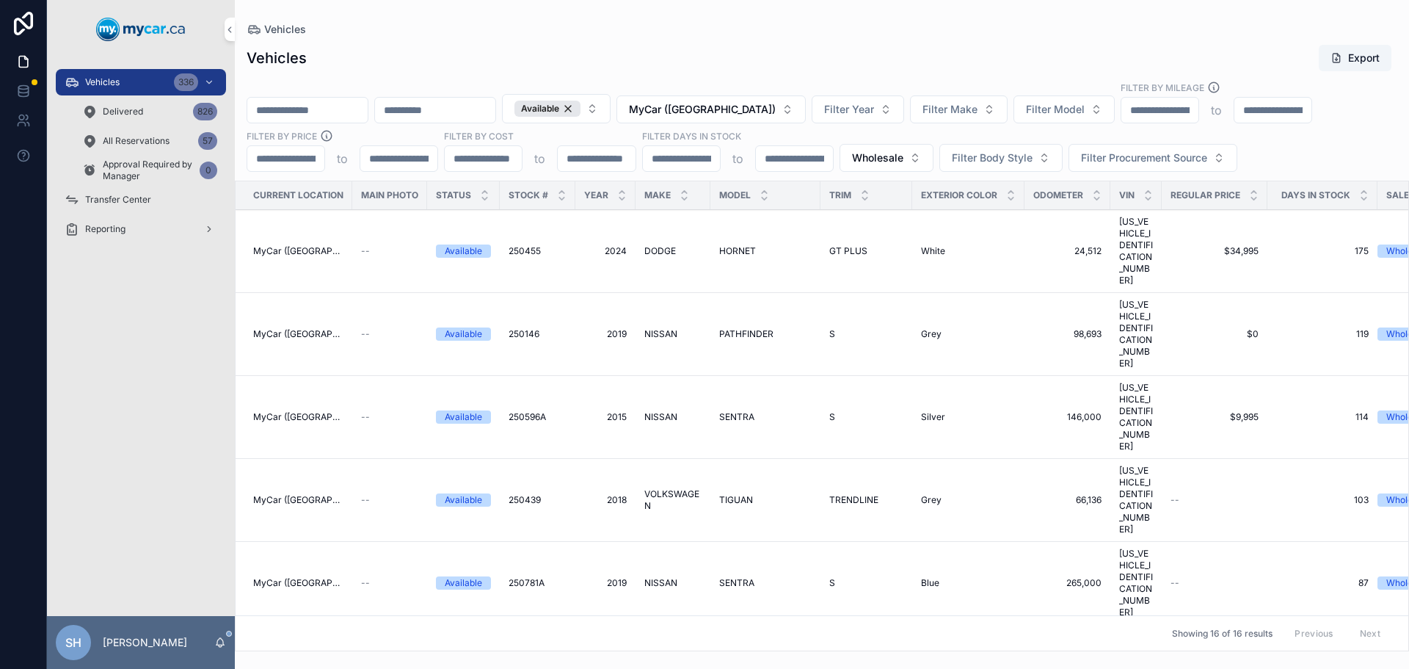
click at [663, 328] on span "NISSAN" at bounding box center [660, 334] width 33 height 12
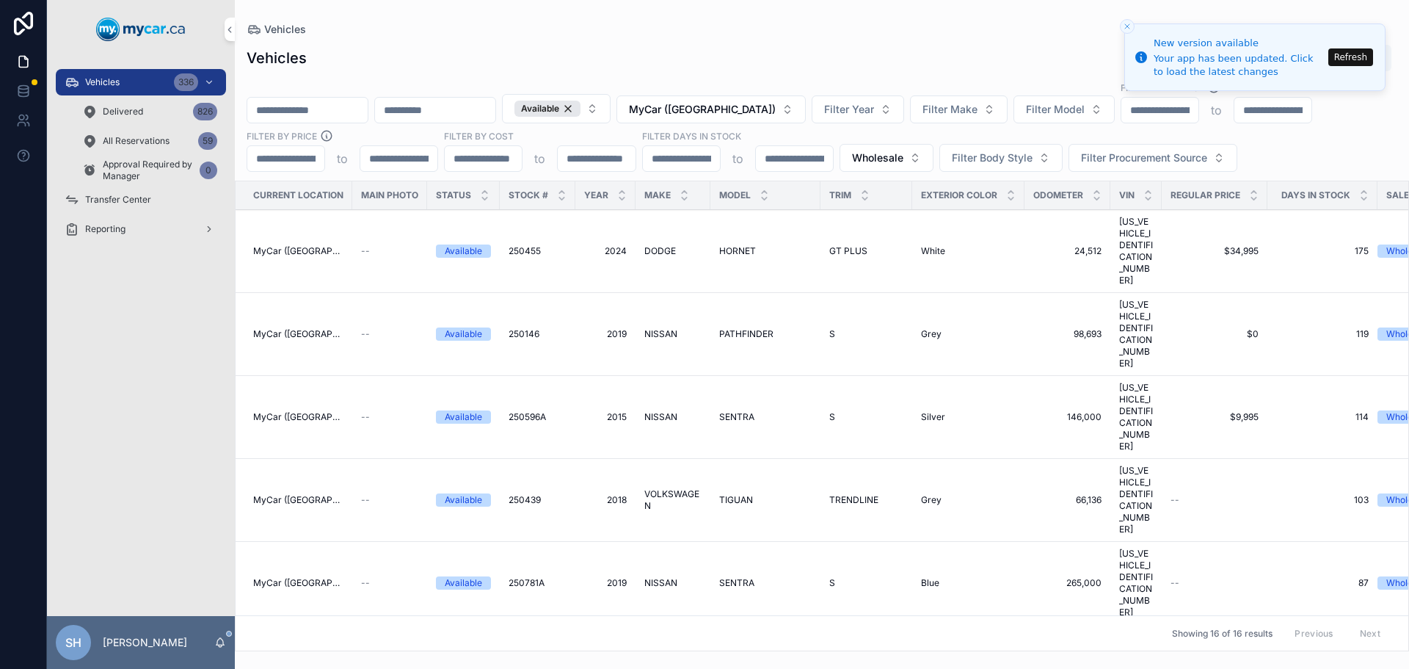
click at [325, 114] on input "scrollable content" at bounding box center [307, 110] width 120 height 21
click at [131, 68] on div "Vehicles 336 Delivered 826 All Reservations 59 Approval Required by Manager 0" at bounding box center [141, 126] width 188 height 117
click at [118, 111] on span "Delivered" at bounding box center [123, 112] width 40 height 12
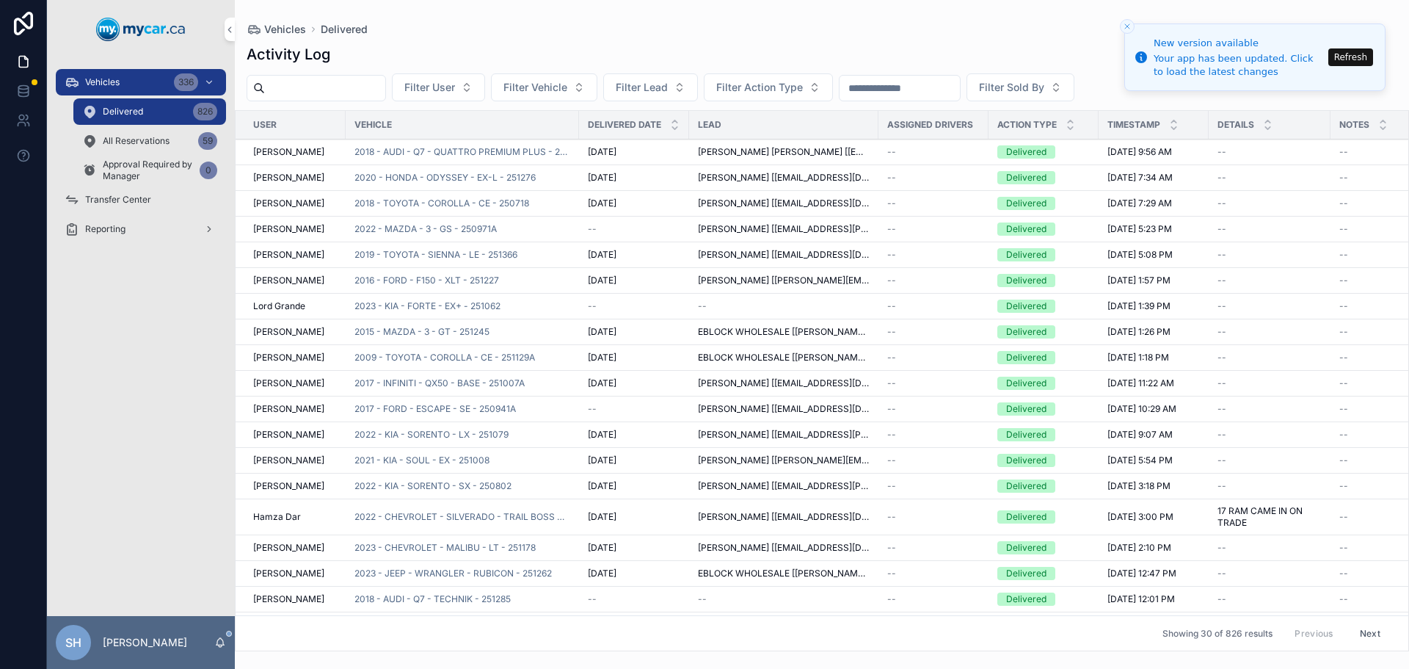
click at [128, 76] on div "Vehicles 336" at bounding box center [141, 81] width 153 height 23
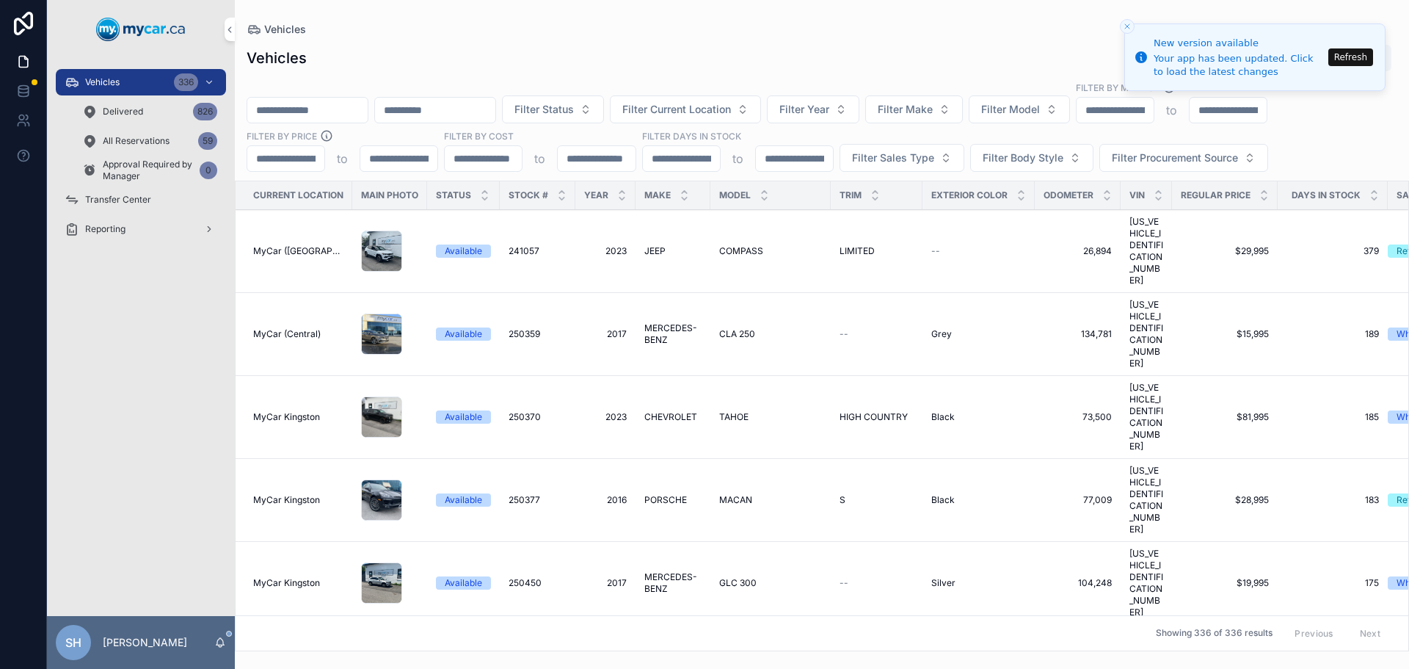
click at [294, 117] on input "scrollable content" at bounding box center [307, 110] width 120 height 21
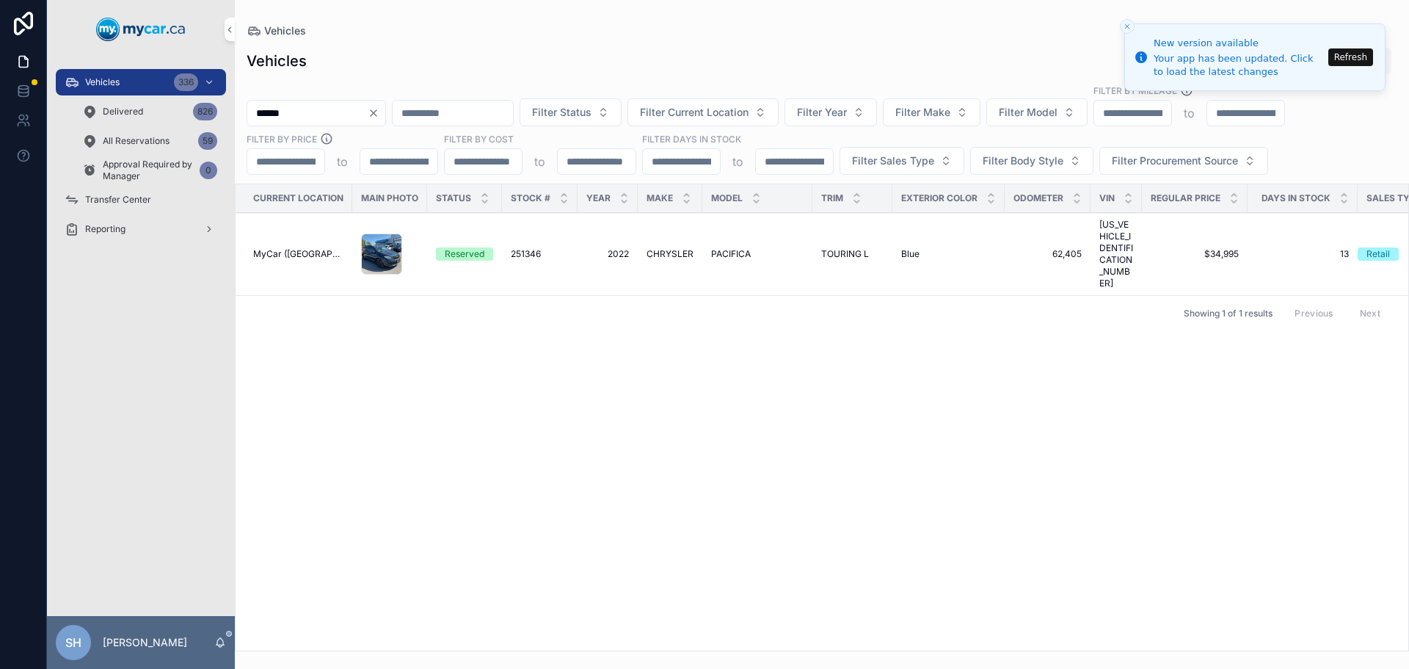
type input "******"
click at [666, 248] on span "CHRYSLER" at bounding box center [670, 254] width 47 height 12
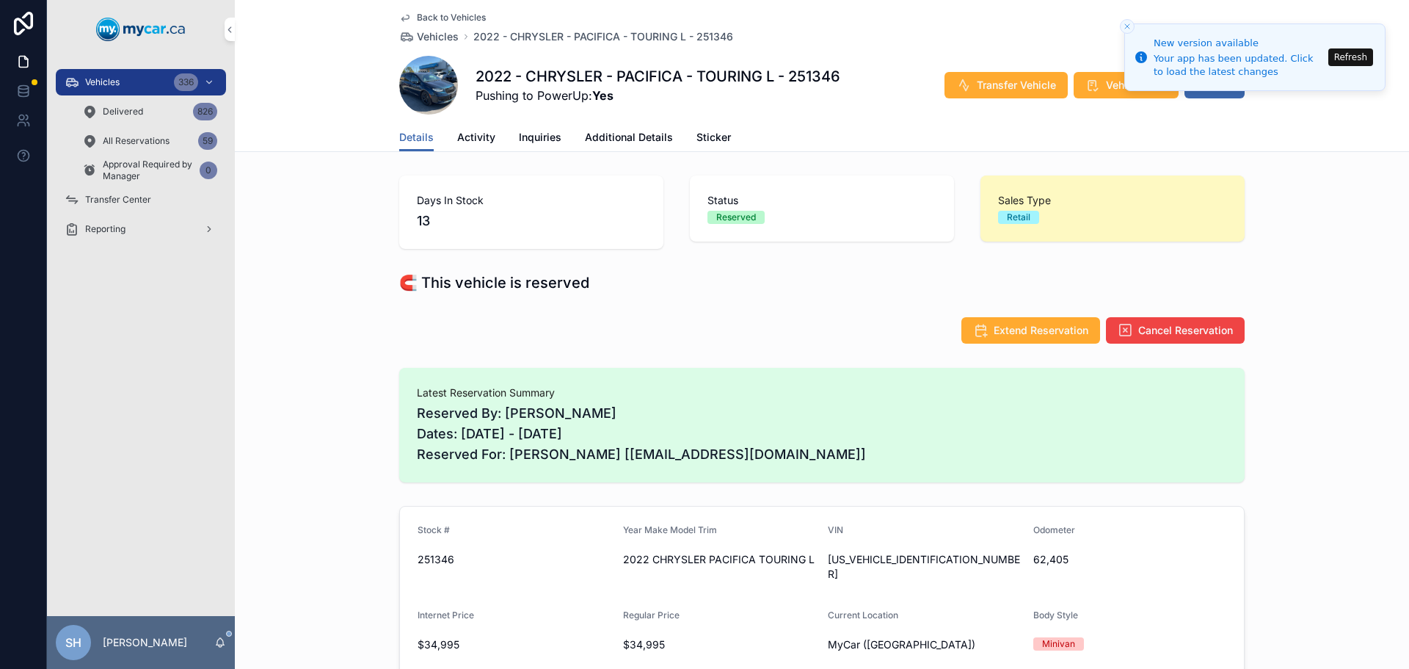
click at [1350, 52] on button "Refresh" at bounding box center [1350, 57] width 45 height 18
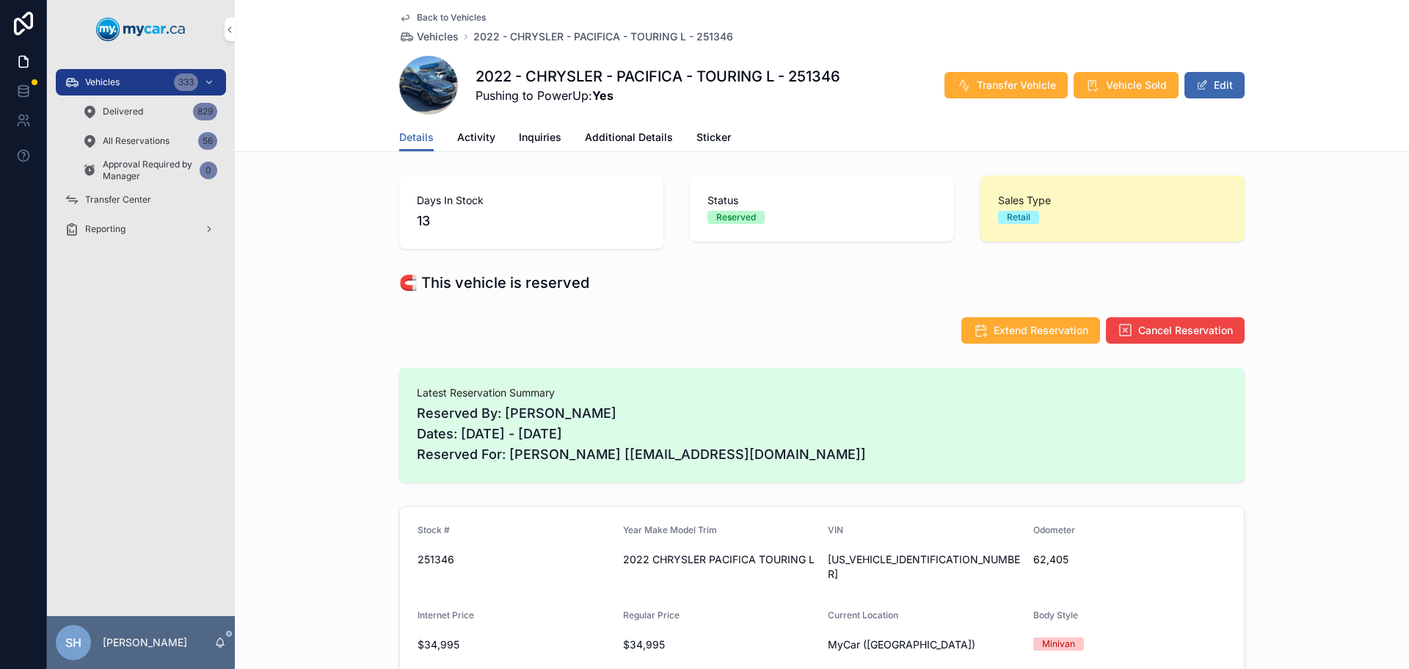
click at [477, 130] on span "Activity" at bounding box center [476, 137] width 38 height 15
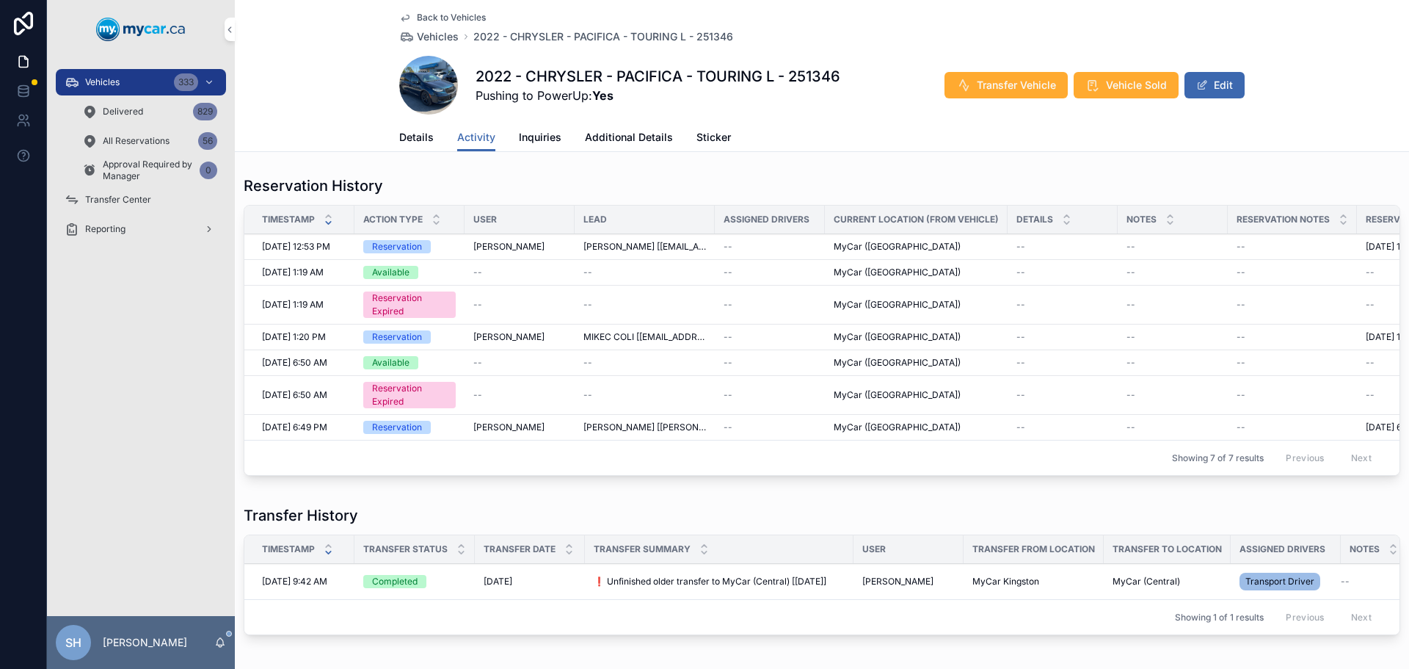
click at [403, 134] on span "Details" at bounding box center [416, 137] width 34 height 15
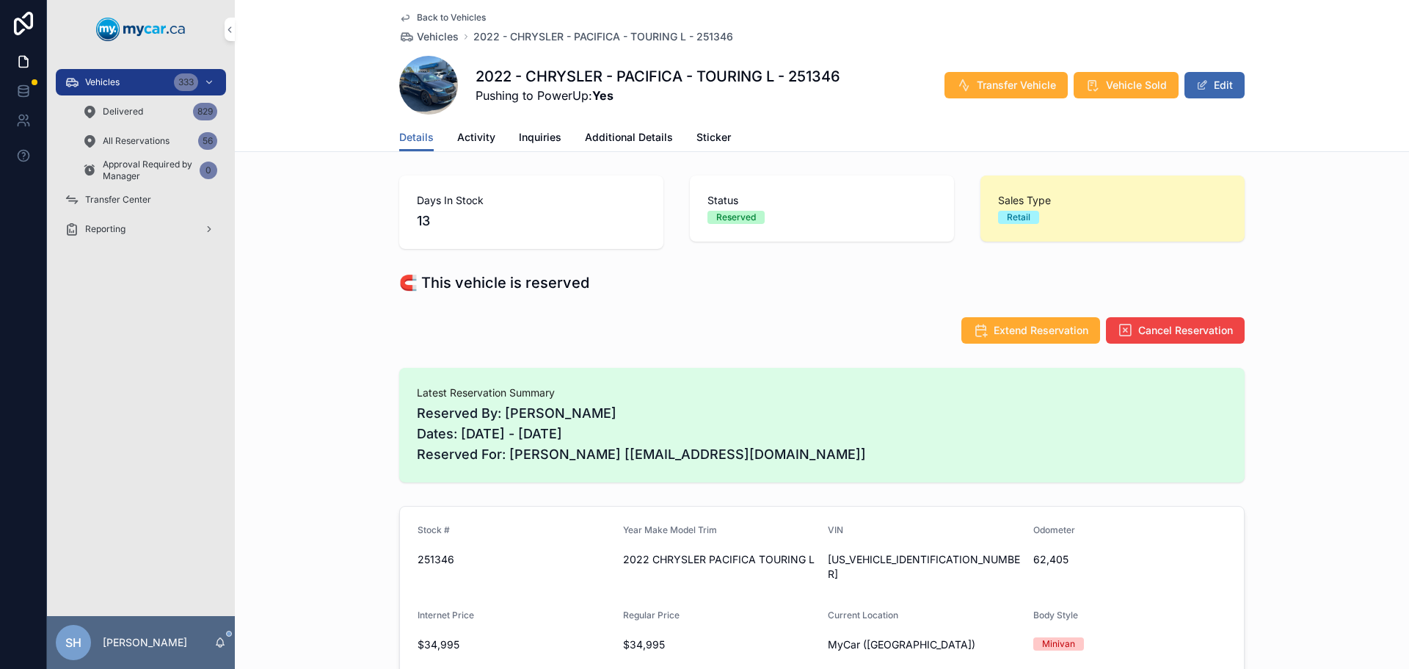
click at [360, 189] on div "Days In Stock 13 Status Reserved Sales Type Retail" at bounding box center [822, 212] width 1174 height 85
click at [627, 128] on link "Additional Details" at bounding box center [629, 138] width 88 height 29
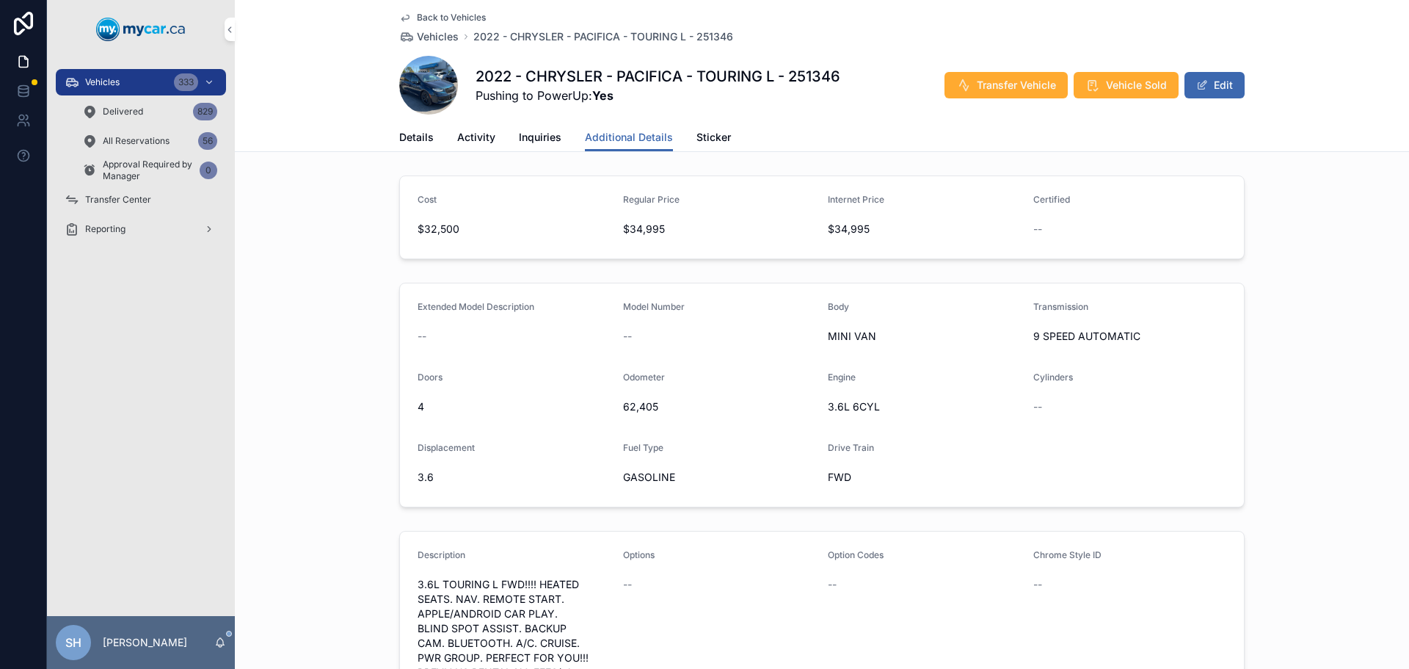
click at [404, 138] on span "Details" at bounding box center [416, 137] width 34 height 15
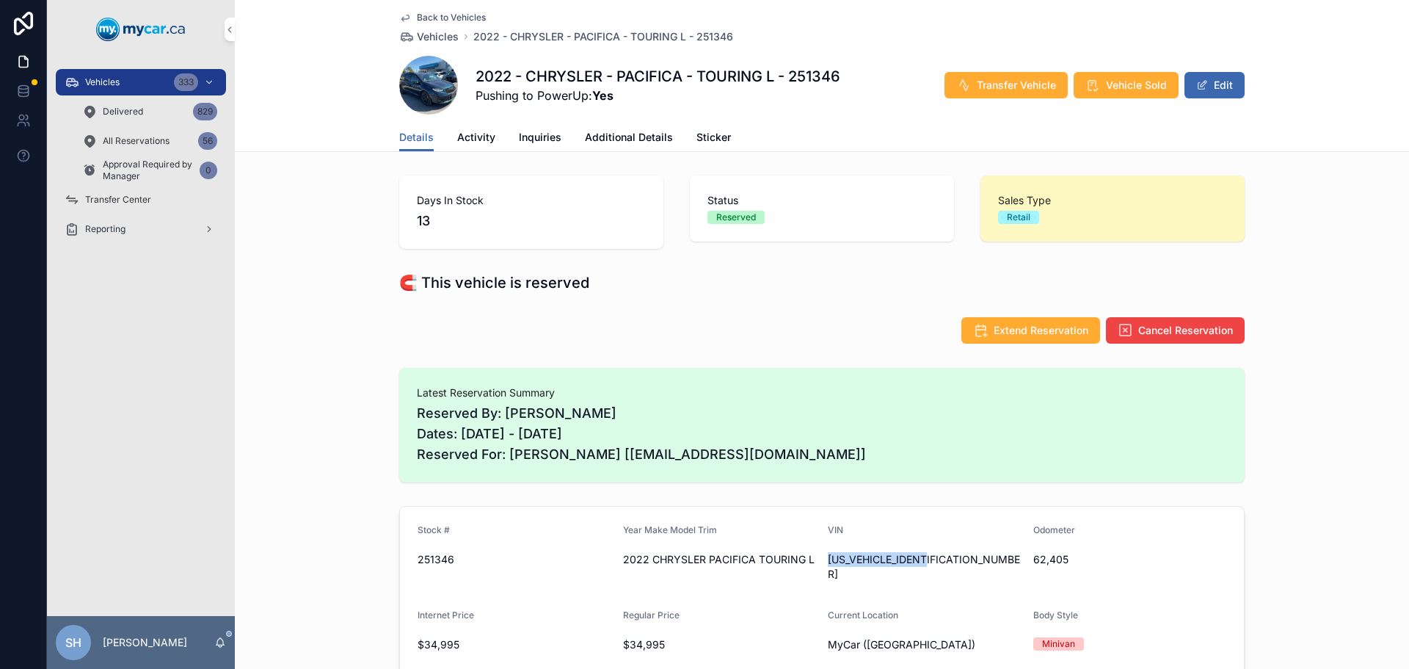
drag, startPoint x: 941, startPoint y: 557, endPoint x: 821, endPoint y: 563, distance: 119.8
click at [821, 563] on form "Stock # 251346 Year Make Model Trim 2022 CHRYSLER PACIFICA TOURING L VIN 2C4RC1…" at bounding box center [822, 660] width 844 height 308
copy span "2C4RC1BG4NR137325"
click at [100, 74] on div "Vehicles 333" at bounding box center [141, 81] width 153 height 23
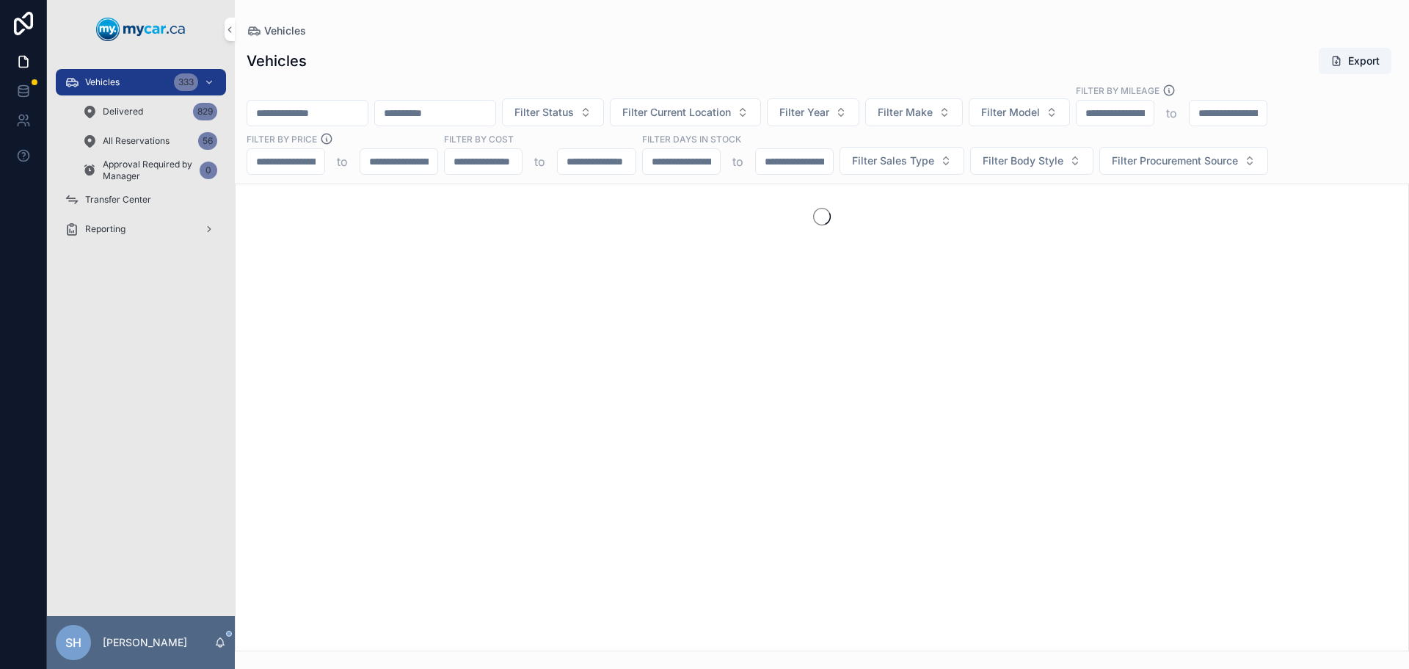
click at [307, 121] on div "scrollable content" at bounding box center [308, 113] width 122 height 26
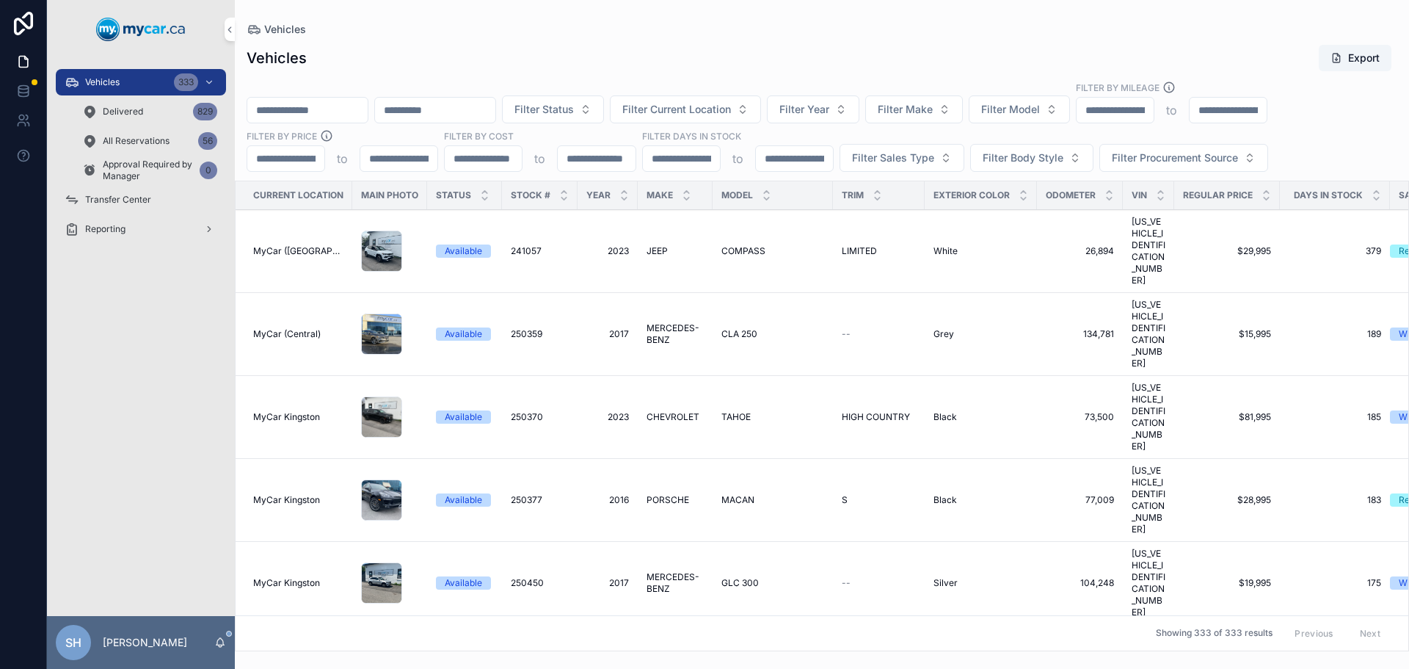
click at [312, 114] on input "scrollable content" at bounding box center [307, 110] width 120 height 21
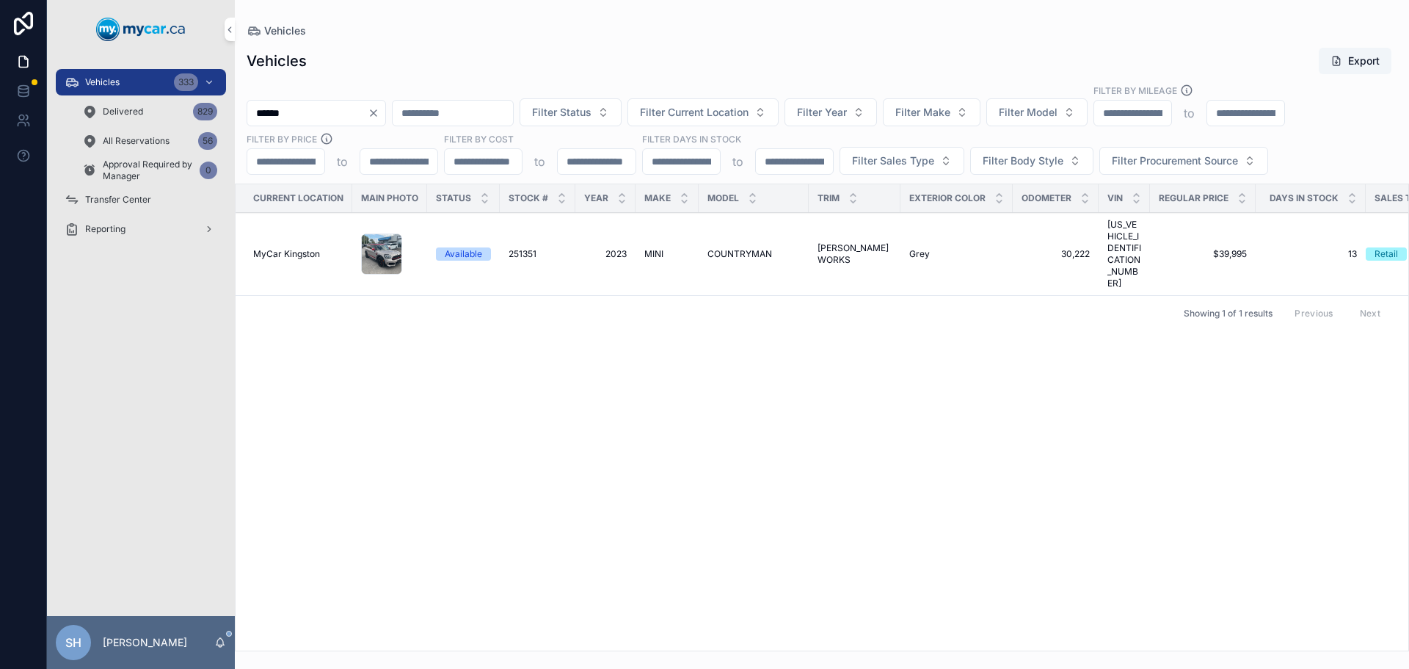
type input "******"
click at [648, 248] on span "MINI" at bounding box center [653, 254] width 19 height 12
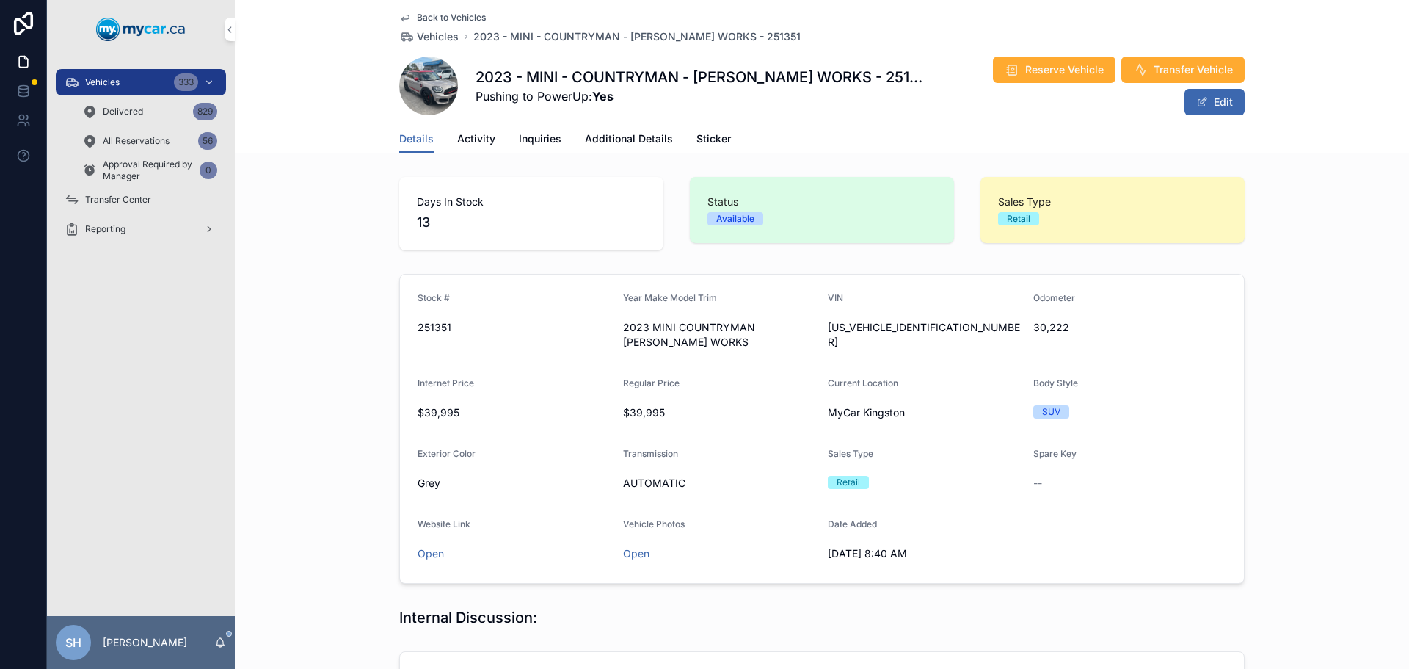
click at [474, 137] on span "Activity" at bounding box center [476, 138] width 38 height 15
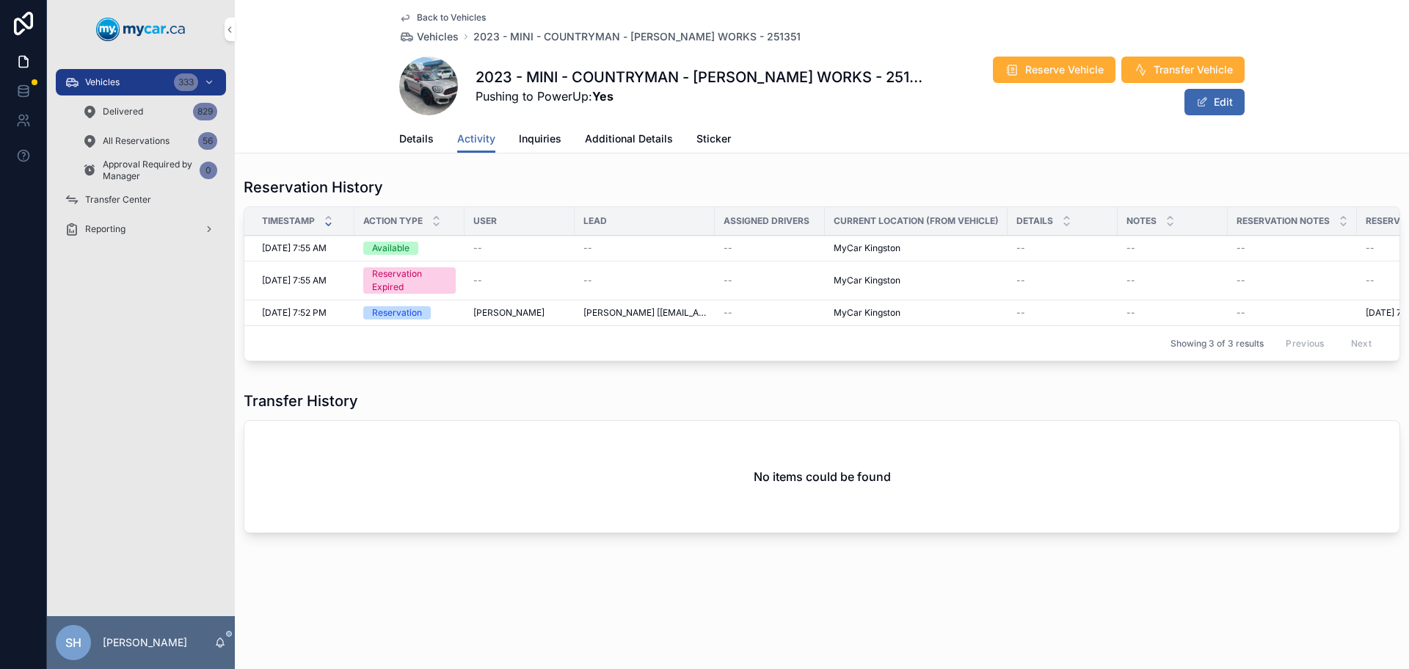
click at [412, 139] on span "Details" at bounding box center [416, 138] width 34 height 15
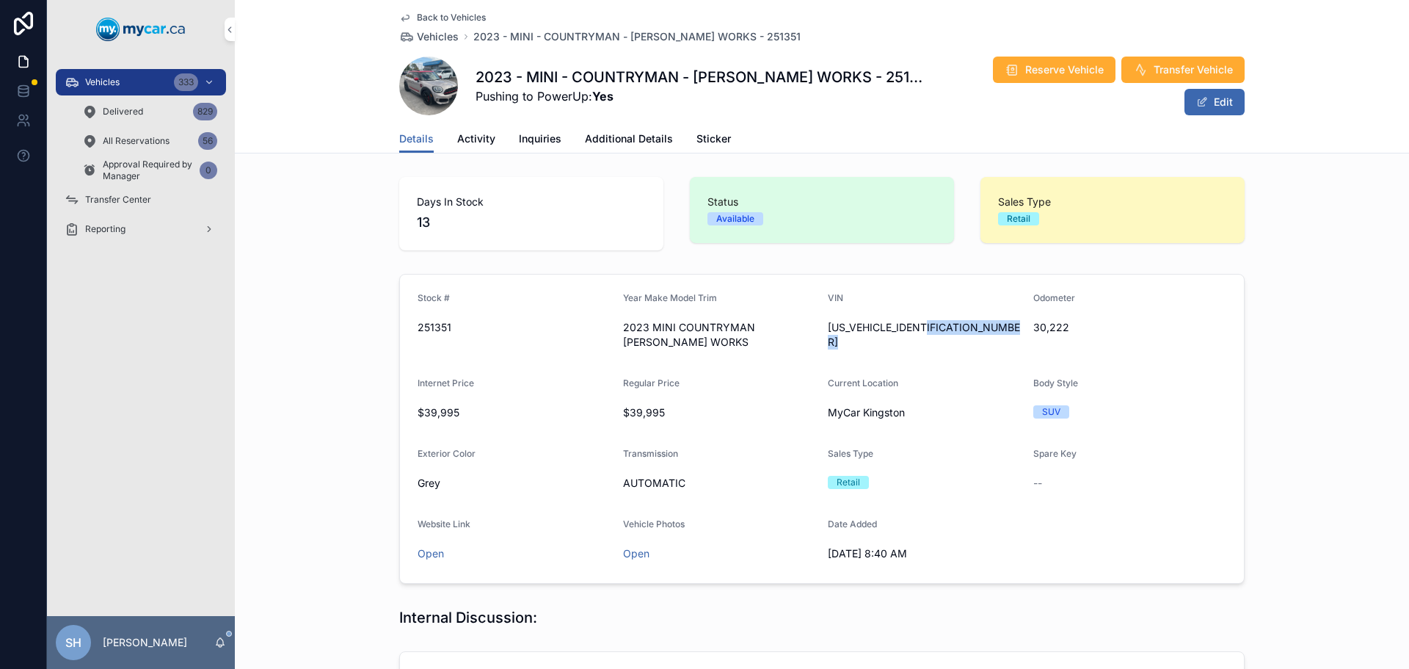
drag, startPoint x: 947, startPoint y: 327, endPoint x: 831, endPoint y: 327, distance: 116.7
click at [831, 327] on div "WMZ33BS07P3P76485" at bounding box center [925, 334] width 194 height 29
click at [820, 359] on form "Stock # 251351 Year Make Model Trim 2023 MINI COUNTRYMAN JOHN COOPER WORKS VIN …" at bounding box center [822, 428] width 844 height 308
click at [1218, 94] on button "Edit" at bounding box center [1214, 102] width 60 height 26
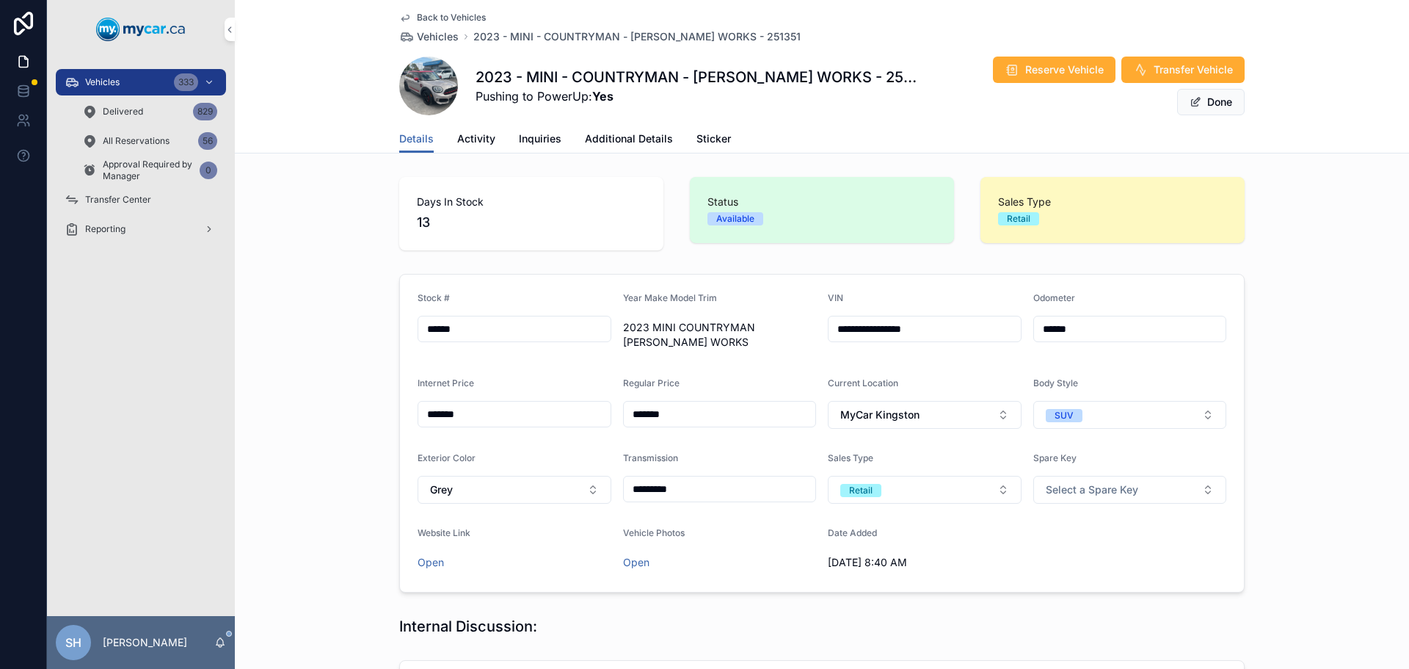
drag, startPoint x: 830, startPoint y: 328, endPoint x: 962, endPoint y: 324, distance: 132.2
click at [962, 324] on input "**********" at bounding box center [925, 328] width 192 height 21
drag, startPoint x: 950, startPoint y: 318, endPoint x: 783, endPoint y: 369, distance: 175.0
click at [783, 369] on form "**********" at bounding box center [822, 432] width 844 height 317
drag, startPoint x: 934, startPoint y: 330, endPoint x: 818, endPoint y: 338, distance: 116.9
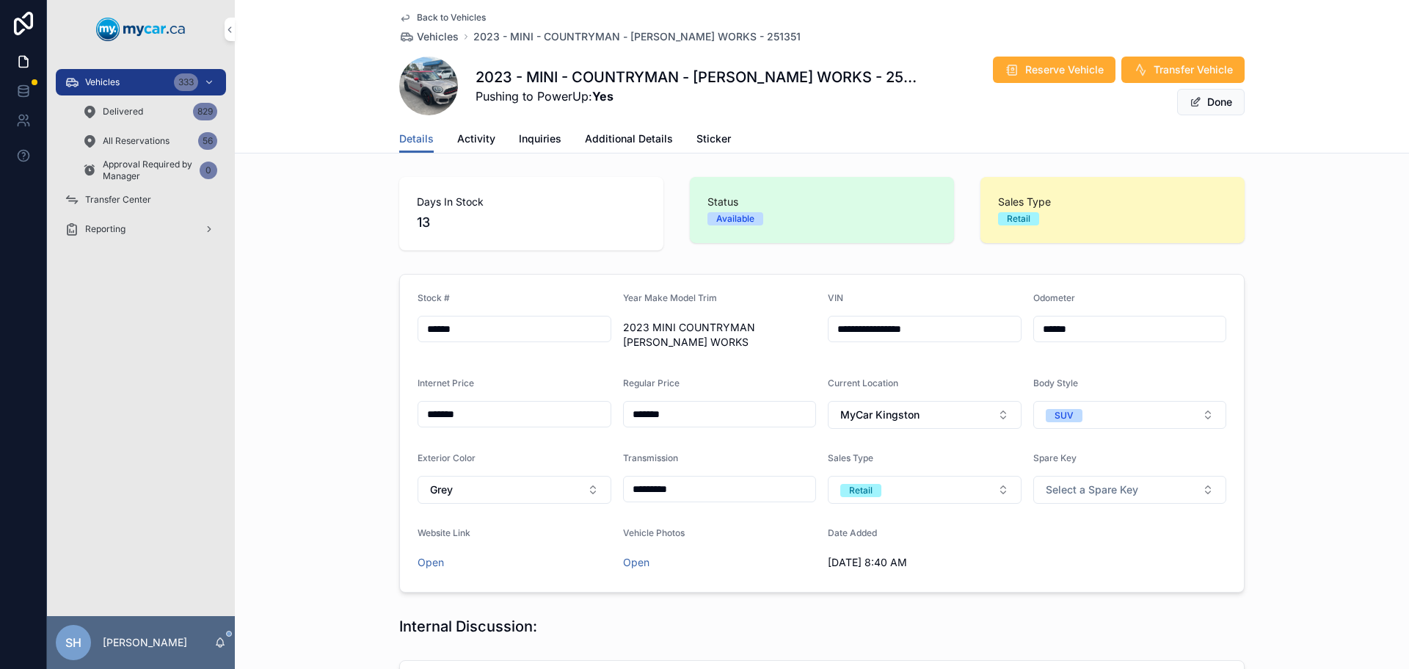
click at [818, 338] on form "**********" at bounding box center [822, 432] width 844 height 317
click at [114, 78] on span "Vehicles" at bounding box center [102, 82] width 34 height 12
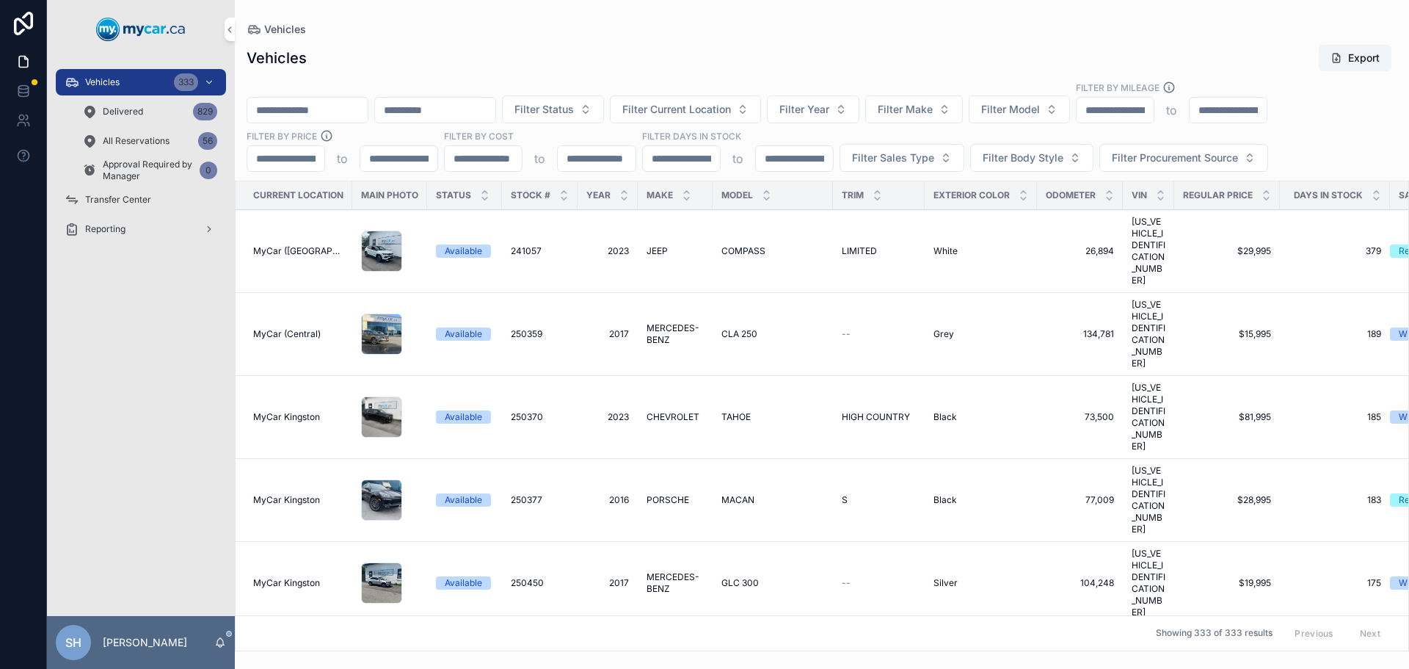
click at [506, 51] on div "Vehicles Export" at bounding box center [822, 58] width 1151 height 28
click at [453, 45] on div "Vehicles Export" at bounding box center [822, 58] width 1151 height 28
click at [589, 54] on div "Vehicles Export" at bounding box center [822, 58] width 1151 height 28
click at [123, 74] on div "Vehicles 333" at bounding box center [141, 81] width 153 height 23
click at [829, 104] on span "Filter Year" at bounding box center [804, 109] width 50 height 15
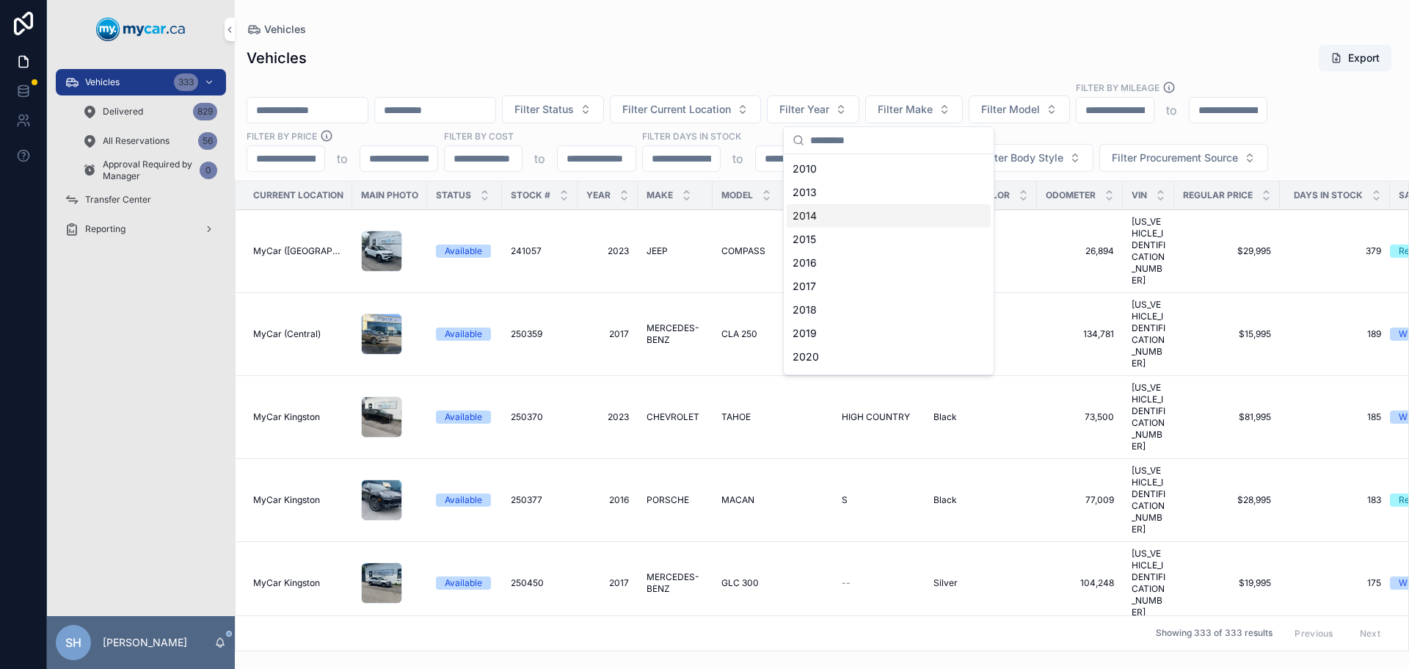
scroll to position [73, 0]
click at [815, 241] on div "2018" at bounding box center [889, 236] width 204 height 23
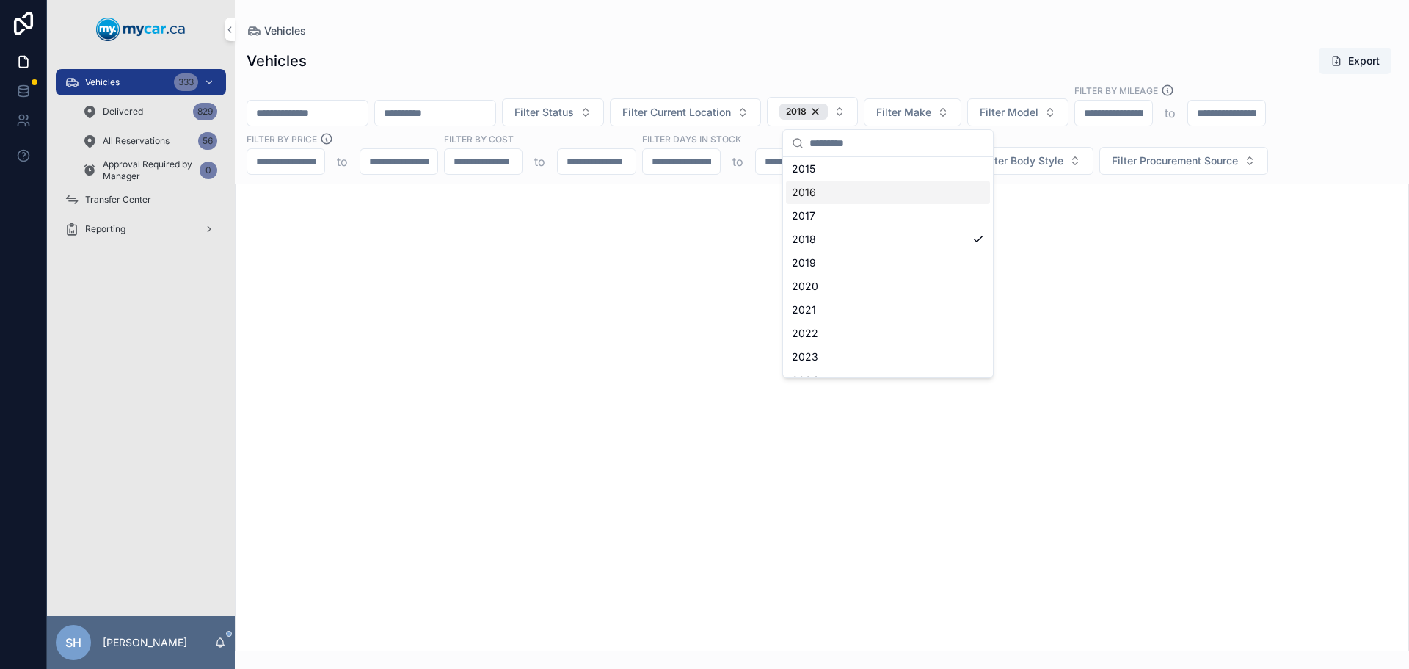
click at [793, 31] on div "Vehicles" at bounding box center [822, 30] width 1151 height 15
click at [931, 119] on span "Filter Make" at bounding box center [903, 112] width 55 height 15
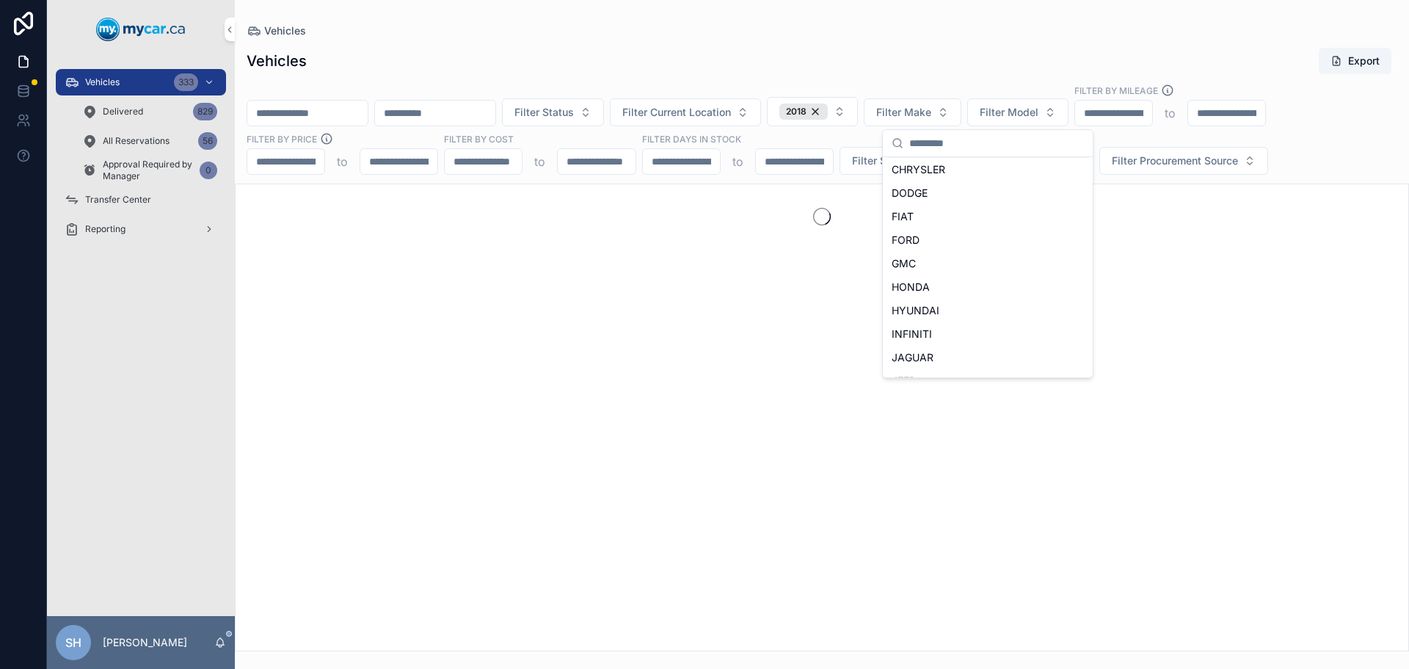
scroll to position [220, 0]
click at [936, 278] on span "HYUNDAI" at bounding box center [916, 280] width 48 height 15
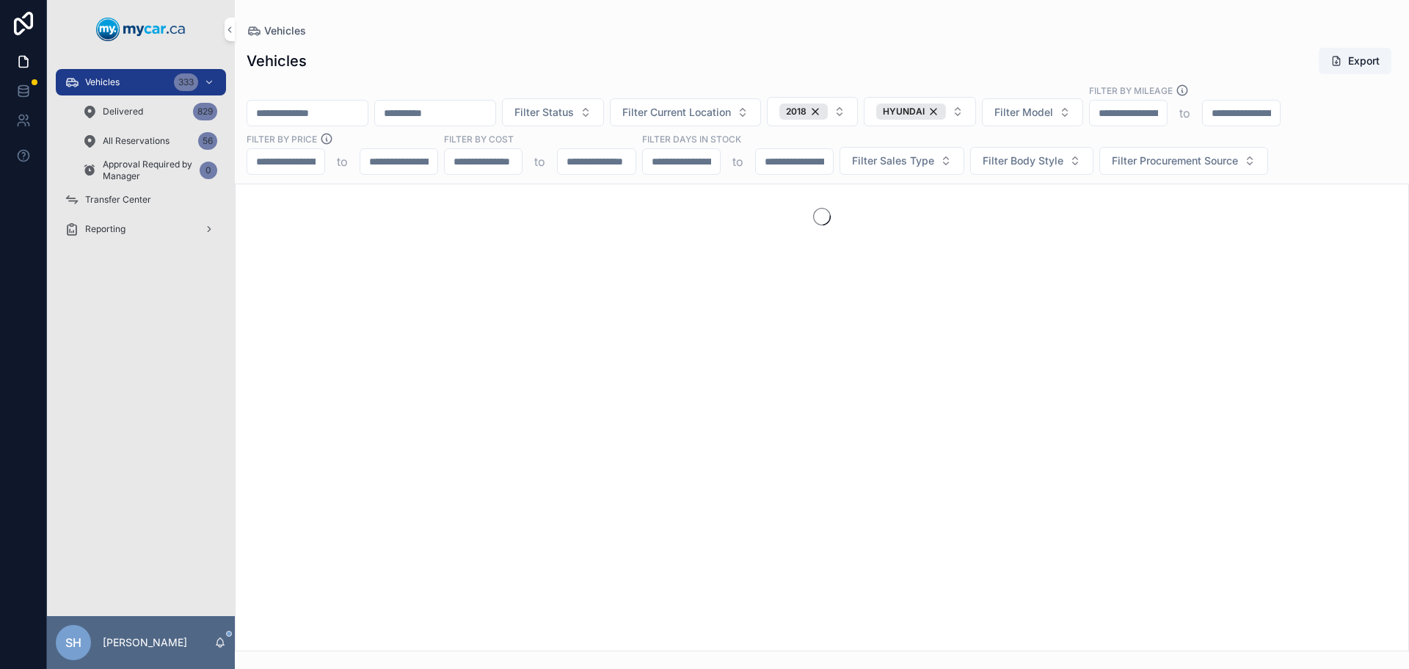
click at [809, 59] on div "Vehicles Export" at bounding box center [822, 61] width 1151 height 28
click at [878, 166] on span "Filter Sales Type" at bounding box center [893, 160] width 82 height 15
click at [828, 219] on div "Wholesale" at bounding box center [901, 219] width 204 height 23
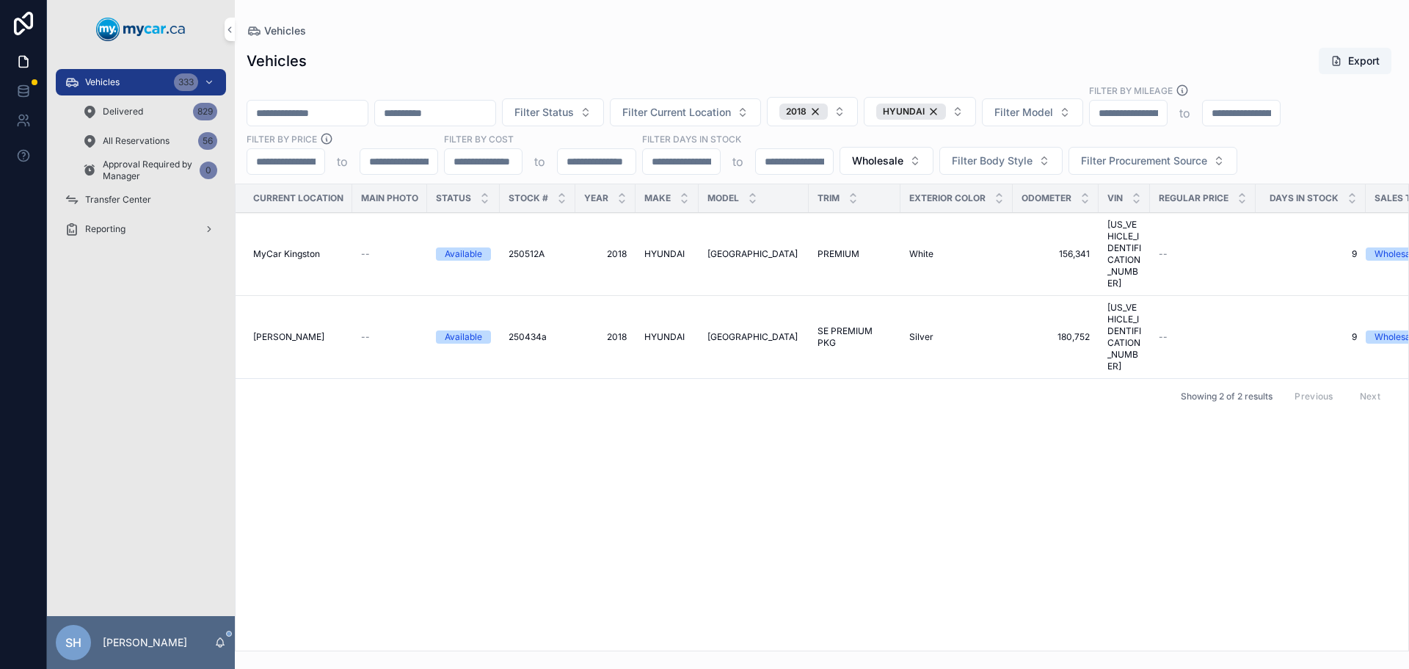
click at [670, 248] on span "HYUNDAI" at bounding box center [664, 254] width 40 height 12
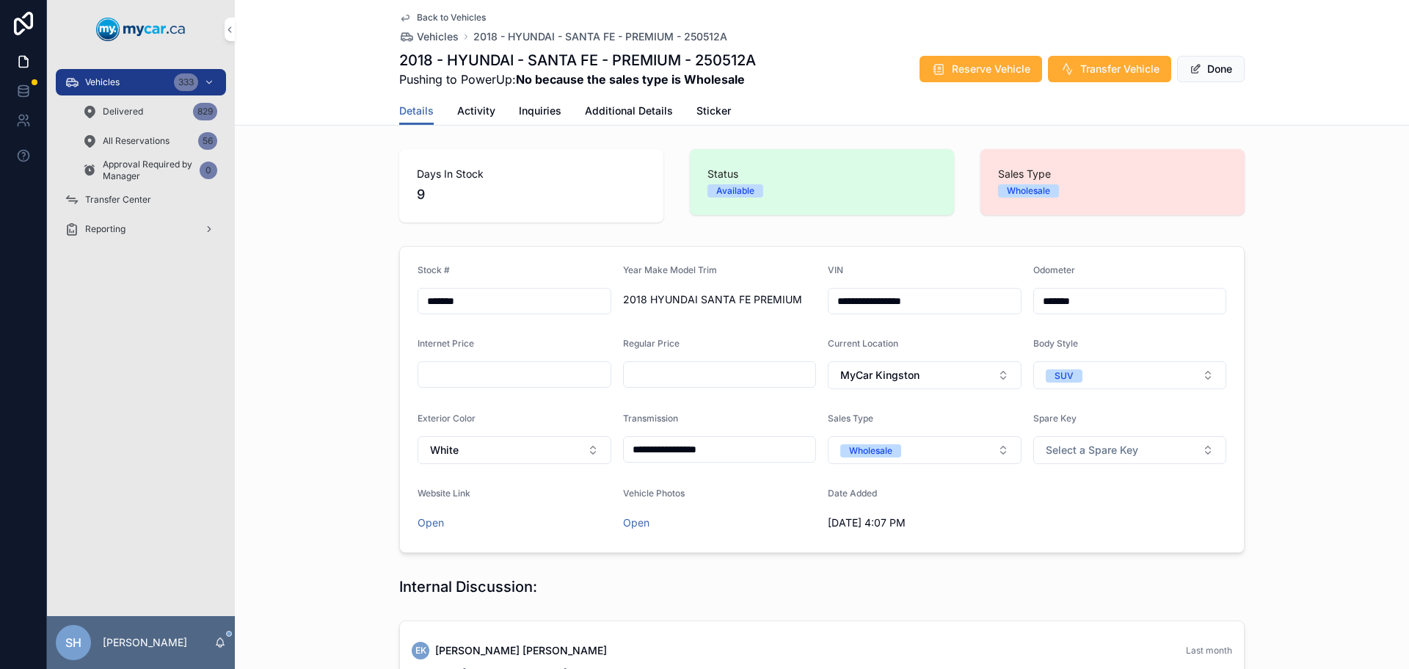
click at [976, 65] on span "Reserve Vehicle" at bounding box center [991, 69] width 79 height 15
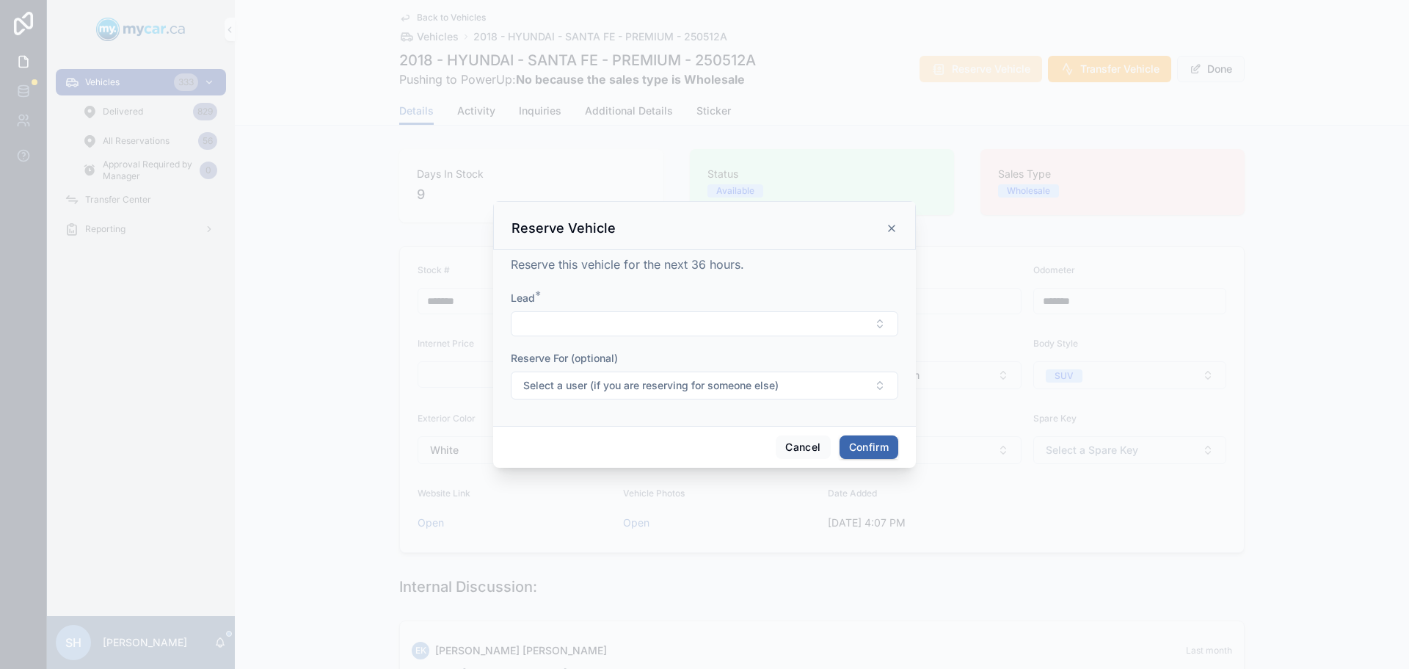
click at [621, 324] on button "Select Button" at bounding box center [704, 323] width 387 height 25
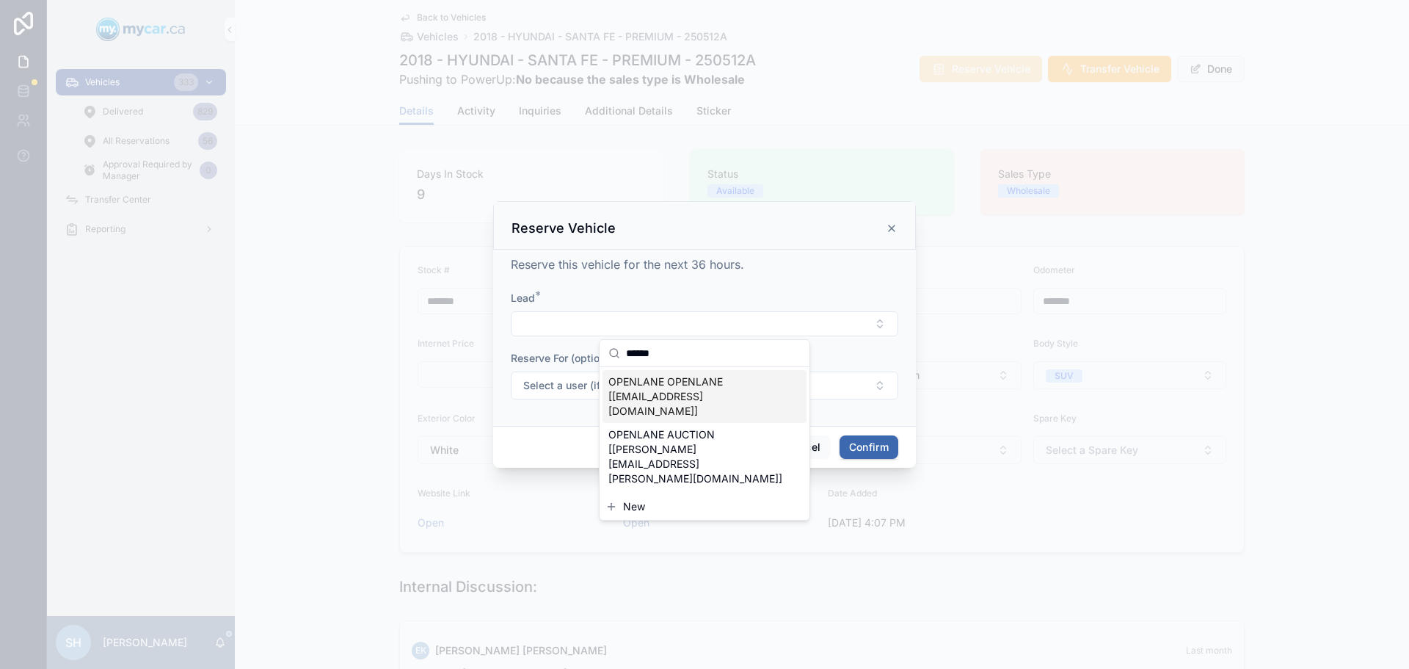
type input "******"
click at [688, 393] on span "OPENLANE OPENLANE [OPENLANE@GMAIL.COM]" at bounding box center [695, 396] width 175 height 44
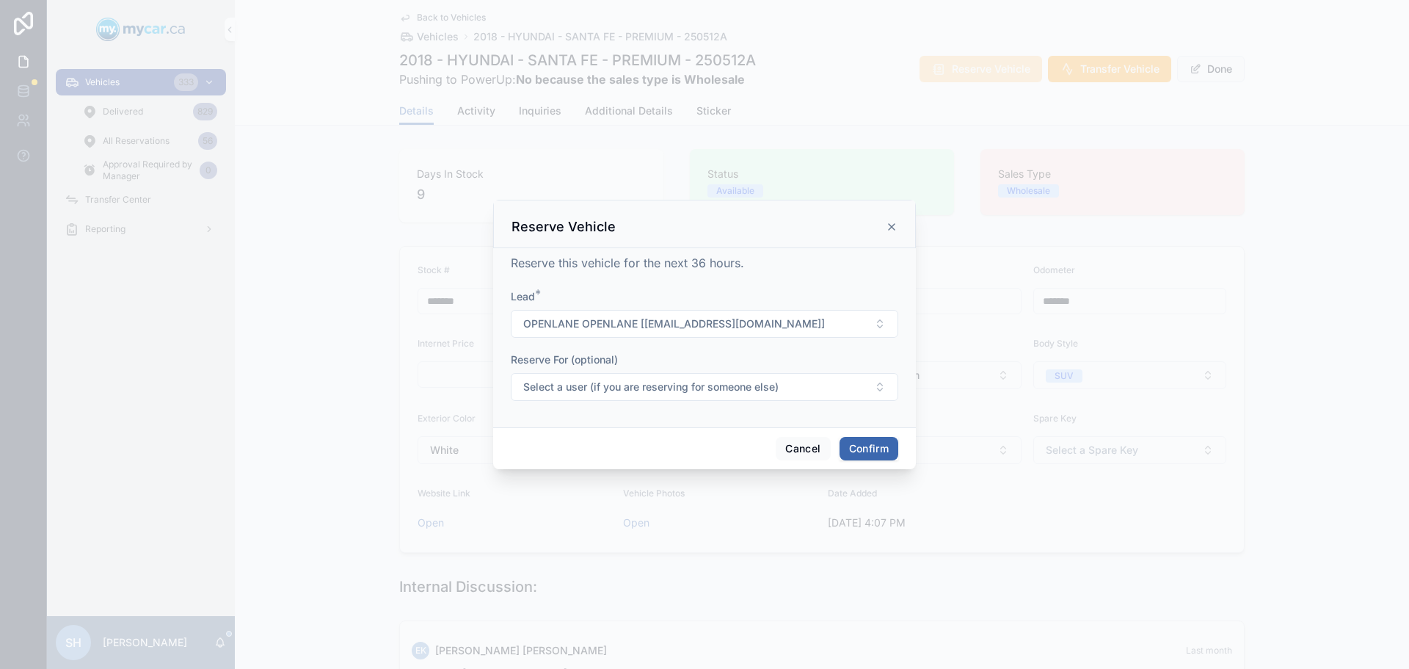
click at [872, 450] on button "Confirm" at bounding box center [869, 448] width 59 height 23
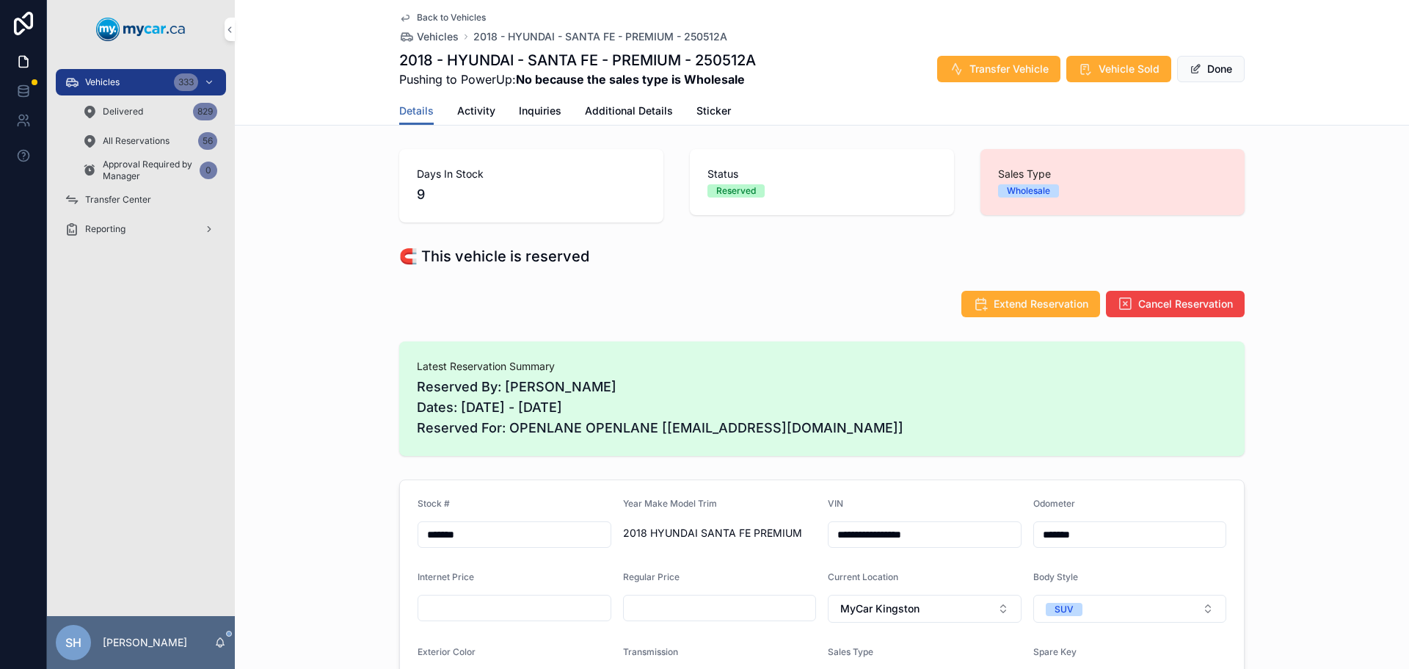
click at [1105, 65] on span "Vehicle Sold" at bounding box center [1129, 69] width 61 height 15
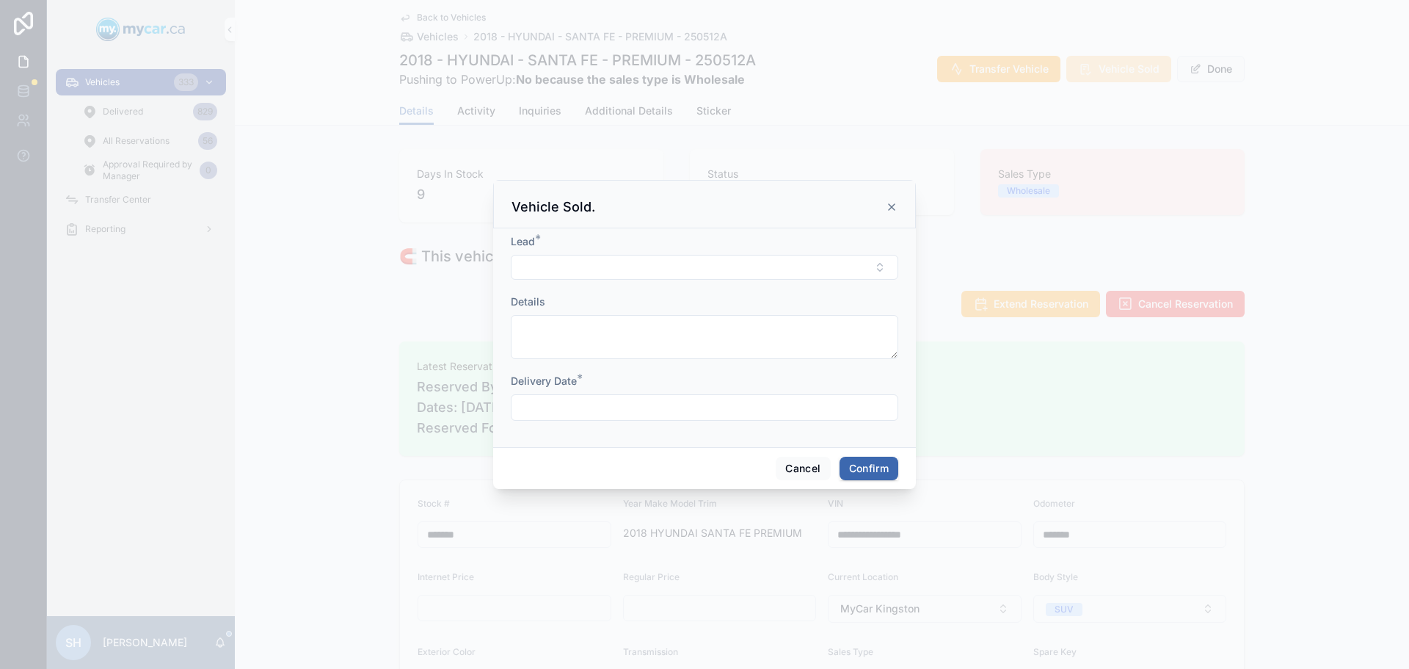
click at [577, 263] on button "Select Button" at bounding box center [704, 267] width 387 height 25
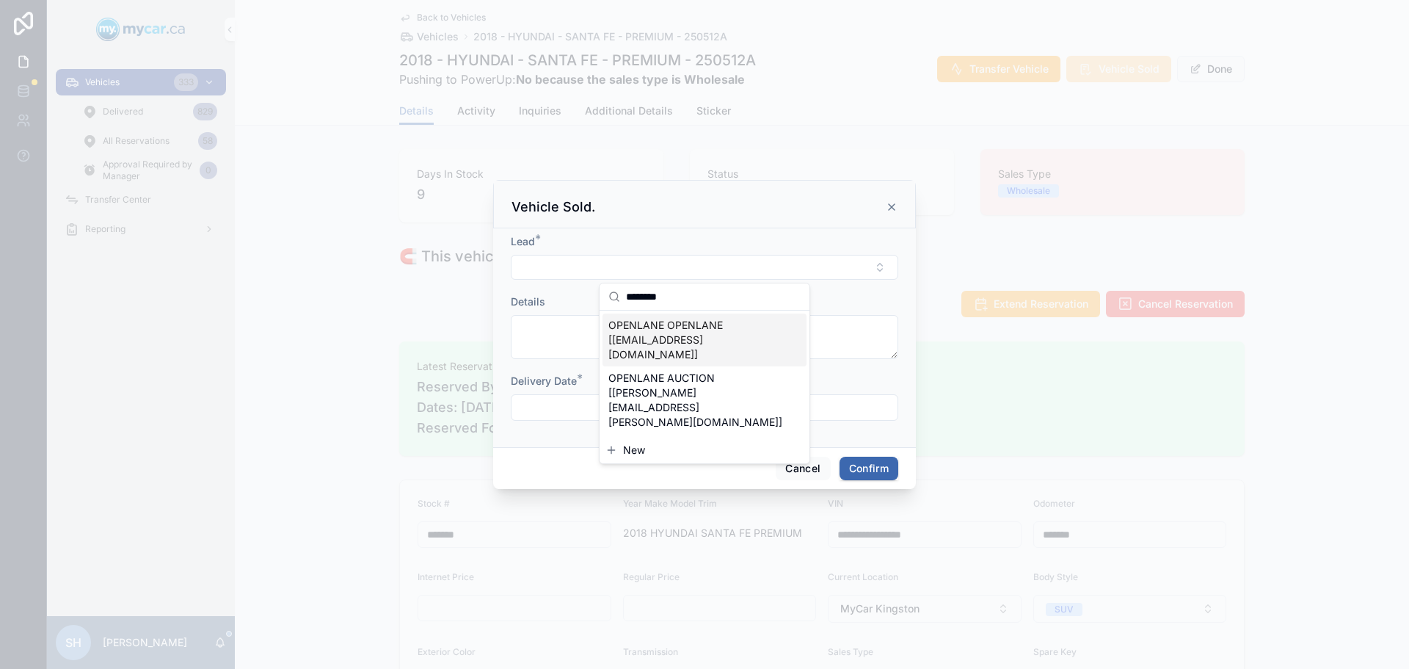
type input "********"
click at [637, 332] on span "OPENLANE OPENLANE [OPENLANE@GMAIL.COM]" at bounding box center [695, 340] width 175 height 44
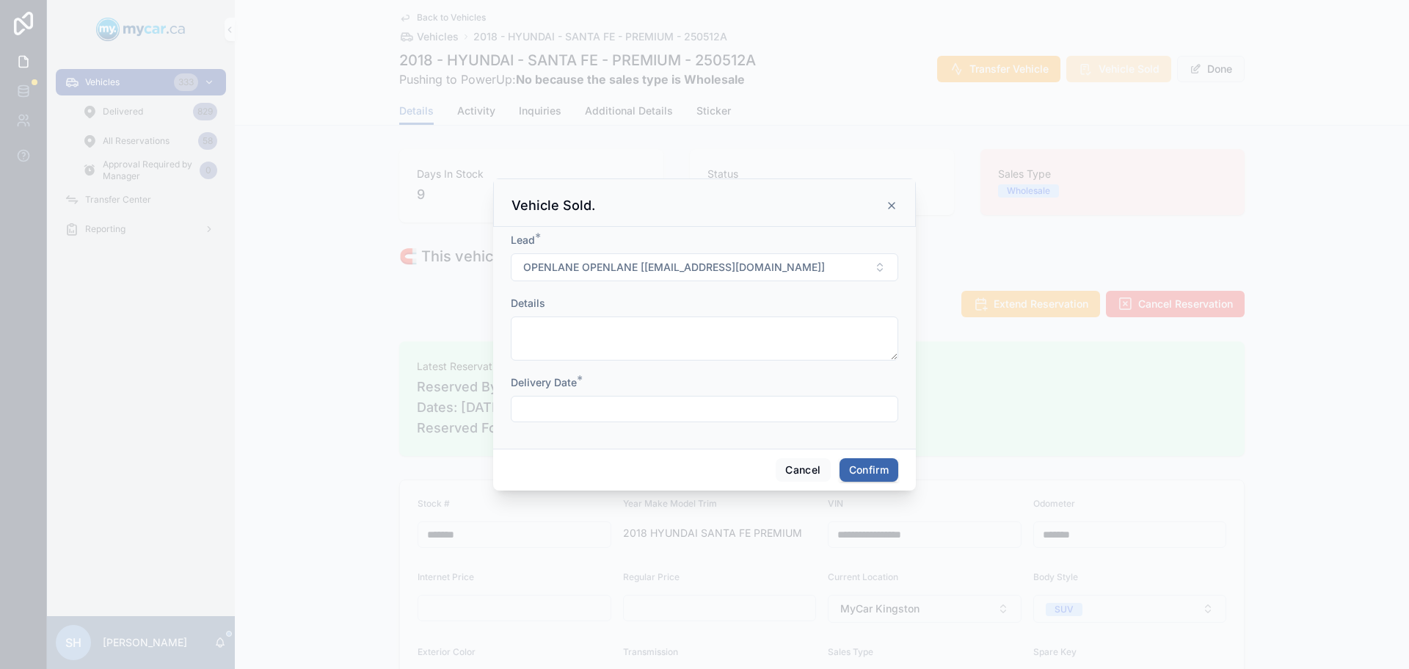
click at [599, 428] on form "Lead * OPENLANE OPENLANE [OPENLANE@GMAIL.COM] Details Delivery Date *" at bounding box center [704, 335] width 387 height 204
click at [595, 414] on input "text" at bounding box center [705, 408] width 386 height 21
click at [658, 231] on button "6" at bounding box center [651, 228] width 26 height 26
type input "**********"
click at [862, 476] on button "Confirm" at bounding box center [869, 469] width 59 height 23
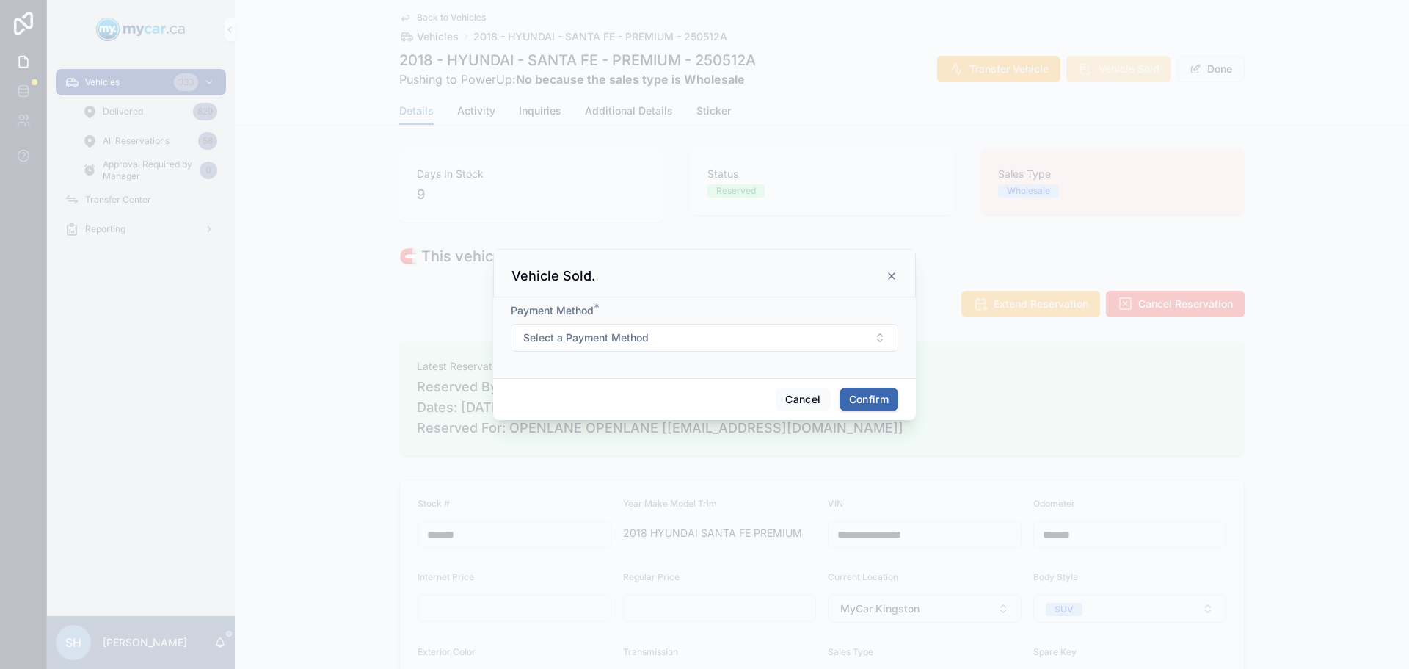
click at [875, 394] on button "Confirm" at bounding box center [869, 398] width 59 height 23
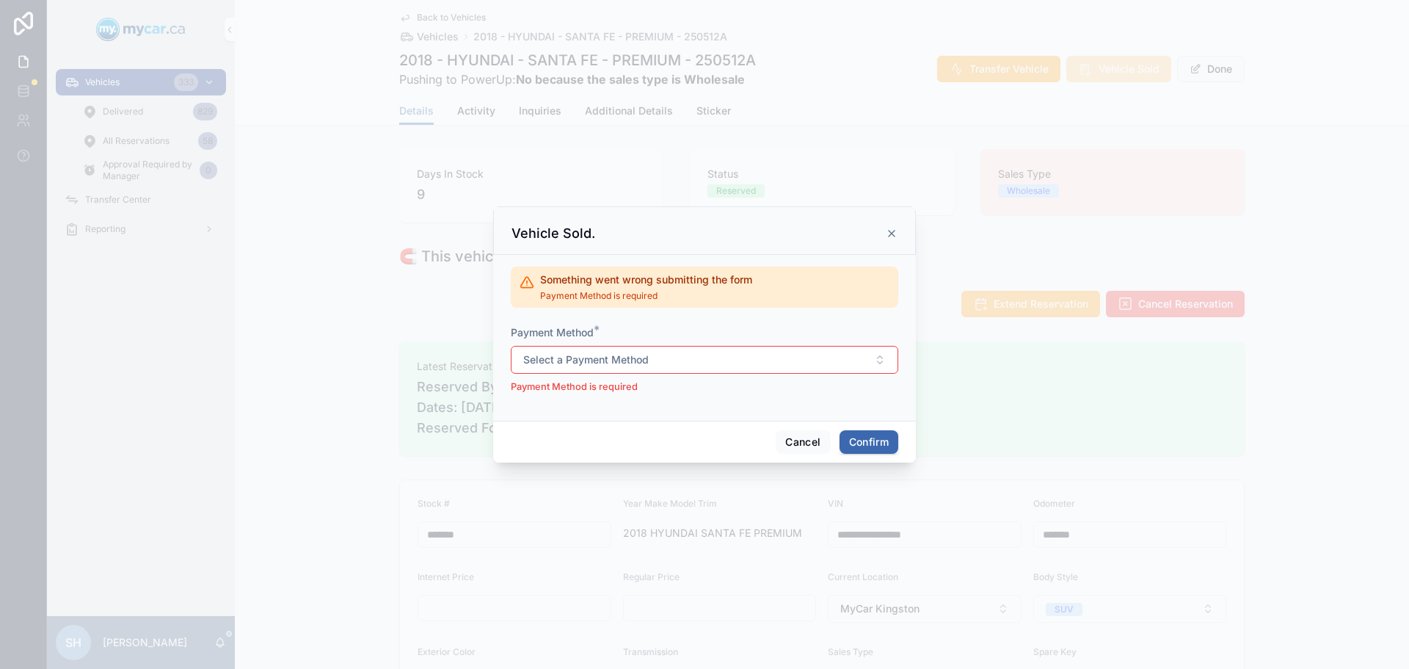
click at [710, 352] on button "Select a Payment Method" at bounding box center [704, 360] width 387 height 28
click at [658, 419] on div "Cash" at bounding box center [704, 418] width 204 height 22
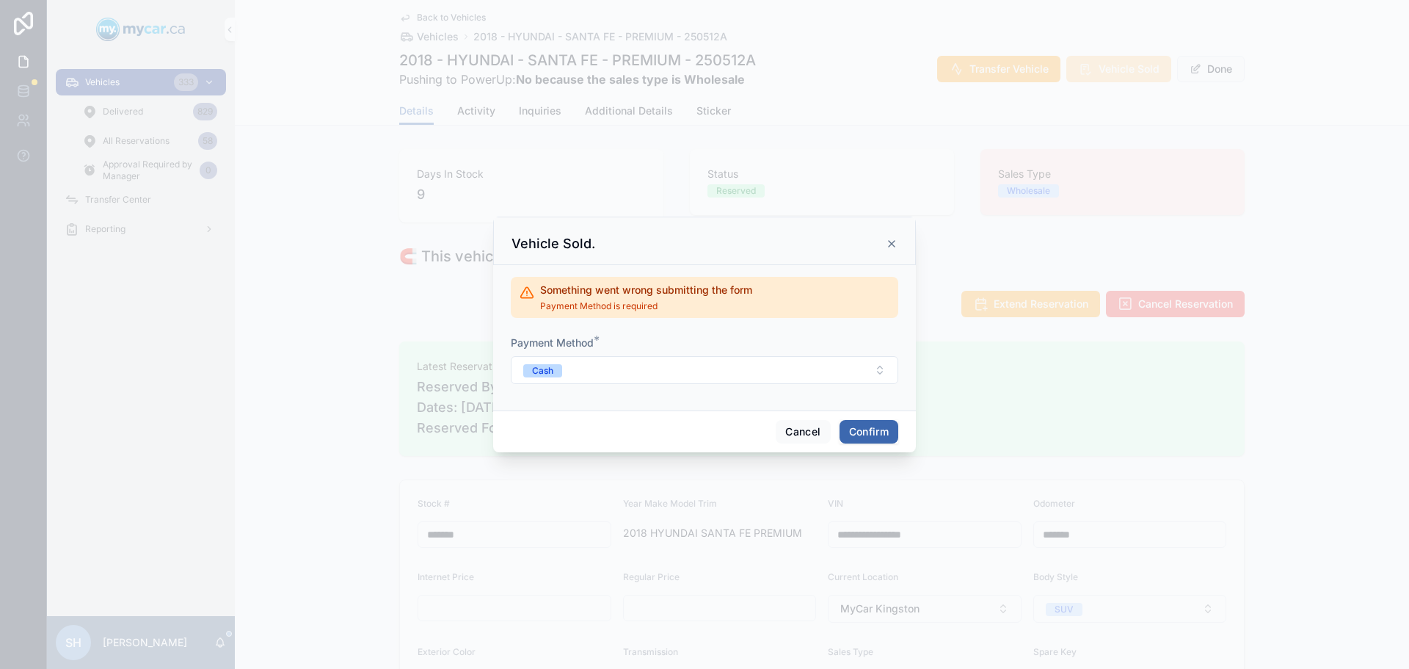
click at [875, 427] on button "Confirm" at bounding box center [869, 431] width 59 height 23
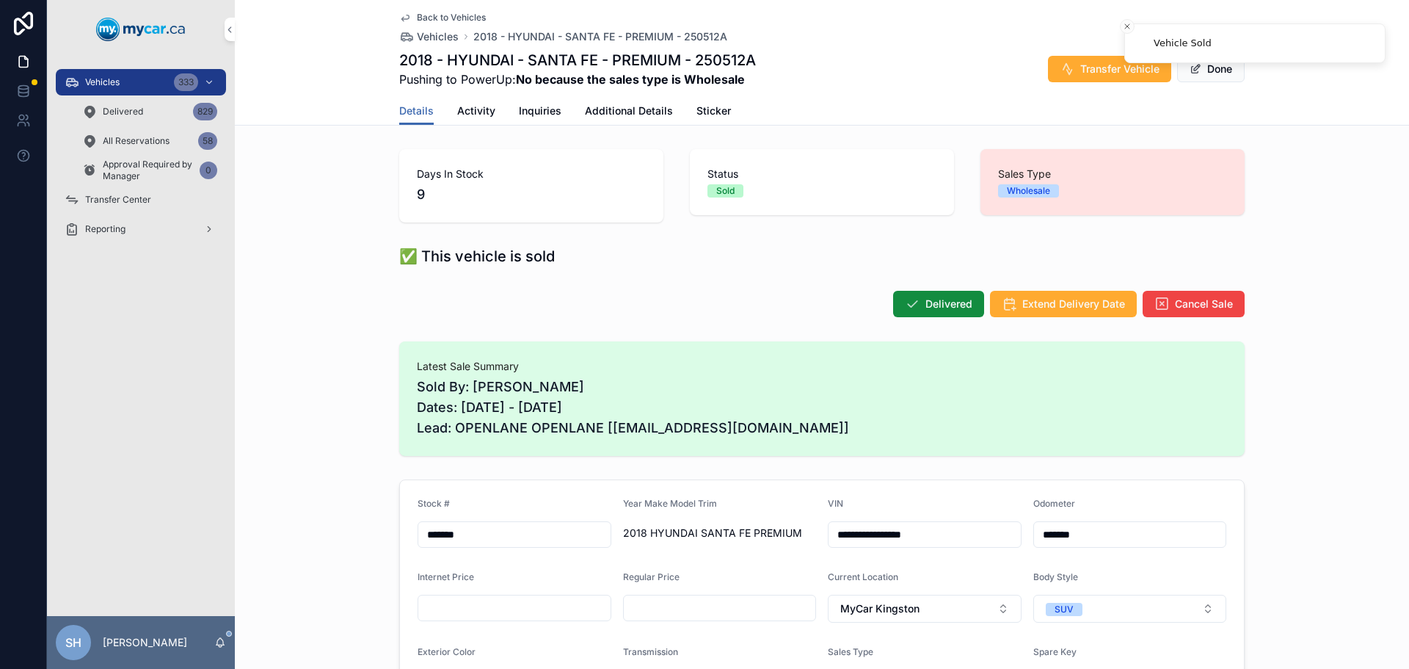
click at [912, 305] on icon "scrollable content" at bounding box center [912, 303] width 15 height 15
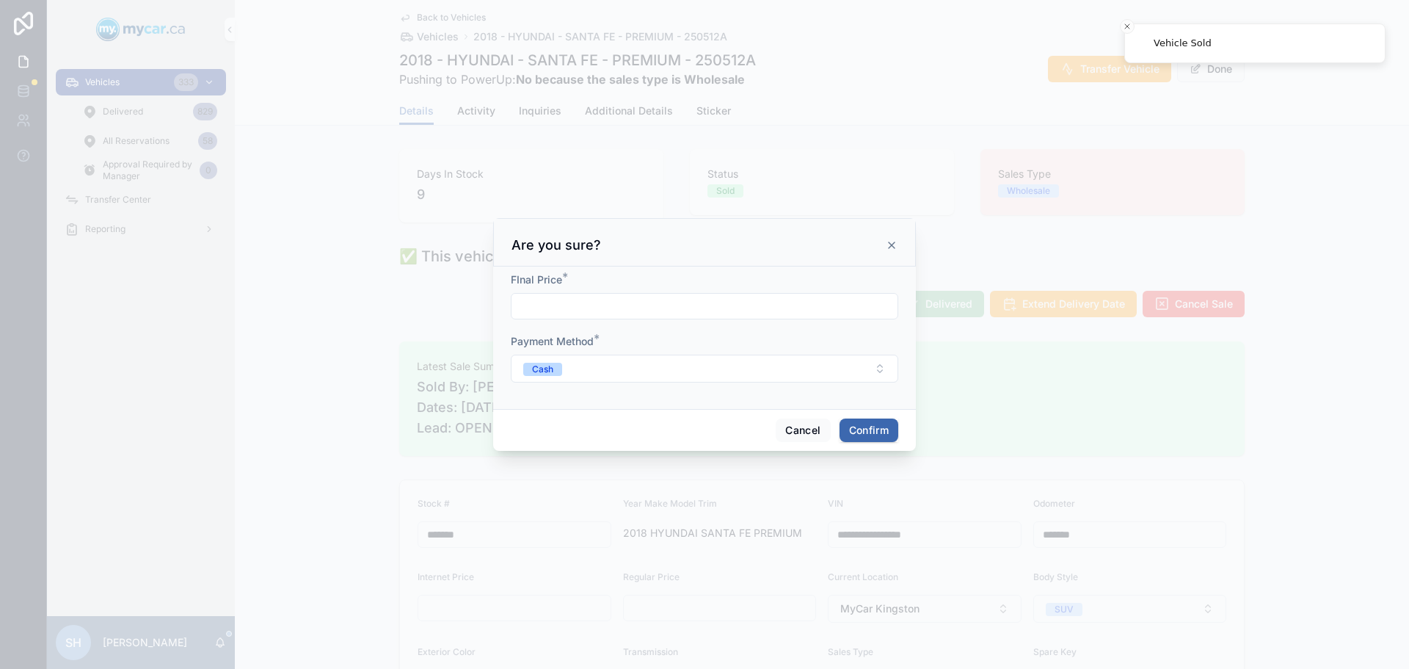
click at [583, 305] on input "text" at bounding box center [705, 306] width 386 height 21
type input "*****"
click at [891, 421] on button "Confirm" at bounding box center [869, 429] width 59 height 23
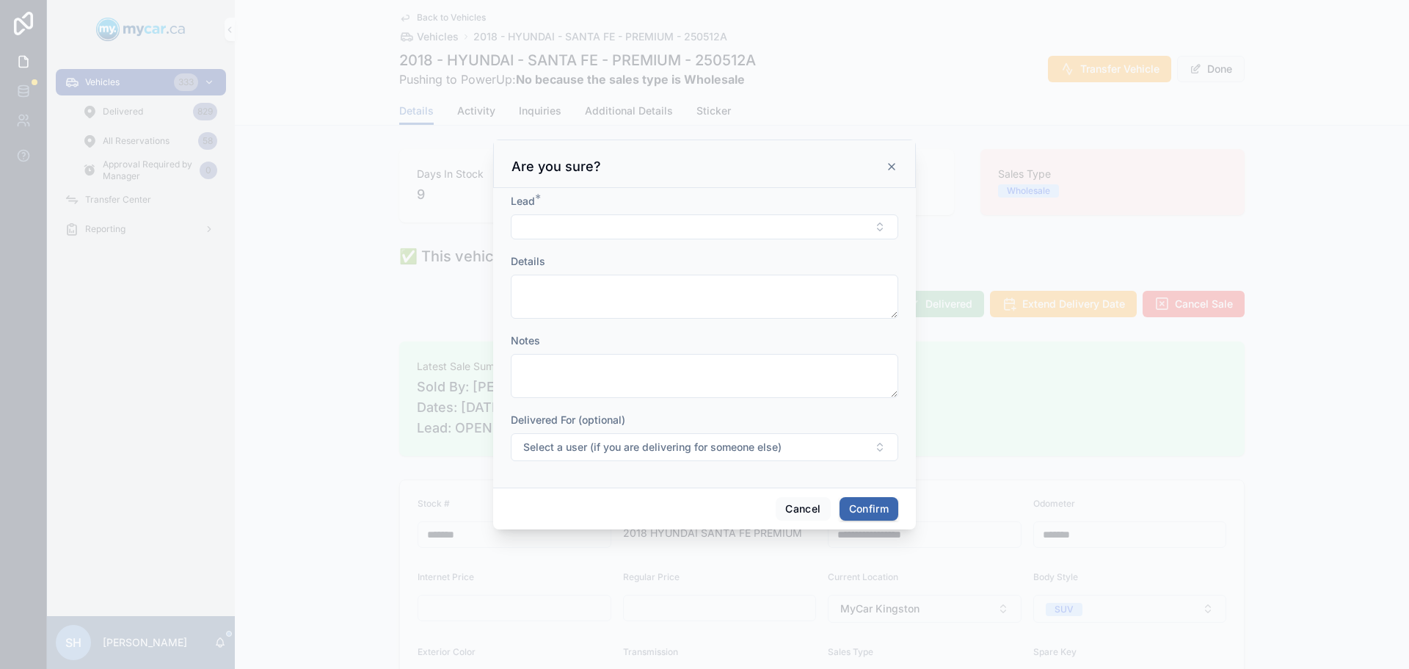
click at [557, 225] on button "Select Button" at bounding box center [704, 226] width 387 height 25
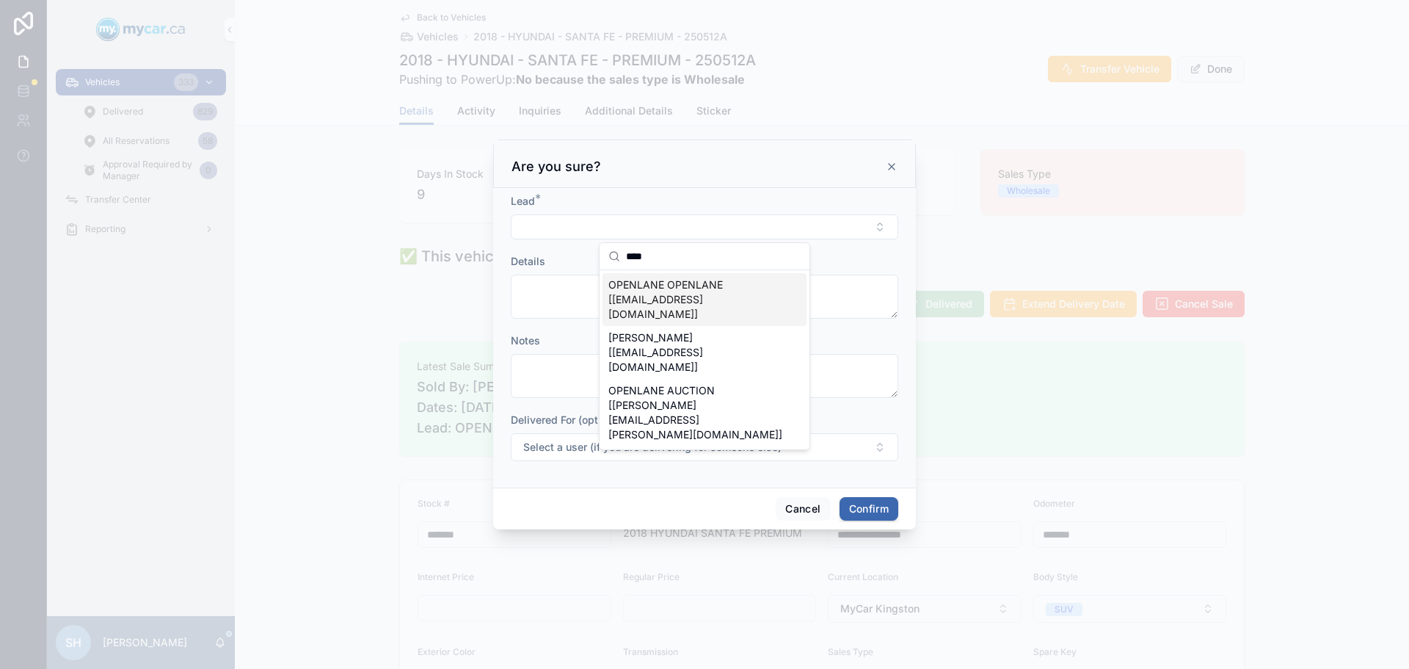
type input "****"
click at [668, 278] on span "OPENLANE OPENLANE [OPENLANE@GMAIL.COM]" at bounding box center [695, 299] width 175 height 44
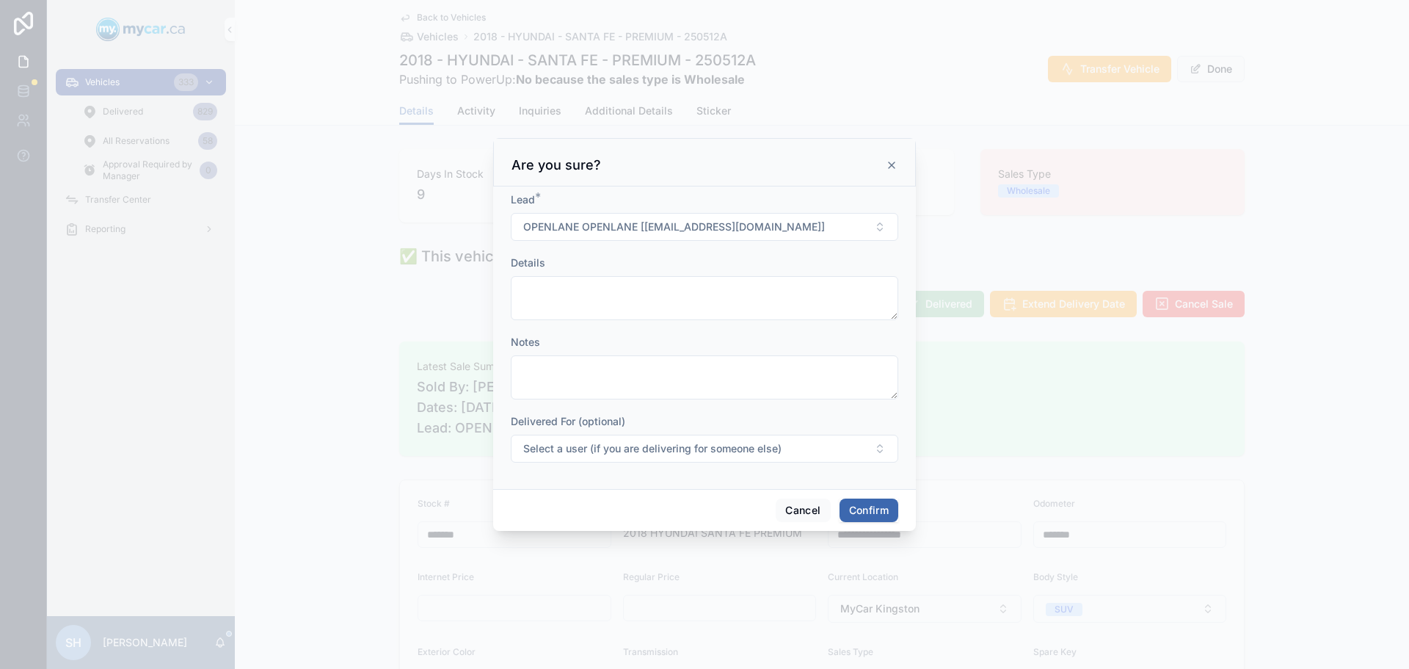
click at [870, 503] on button "Confirm" at bounding box center [869, 509] width 59 height 23
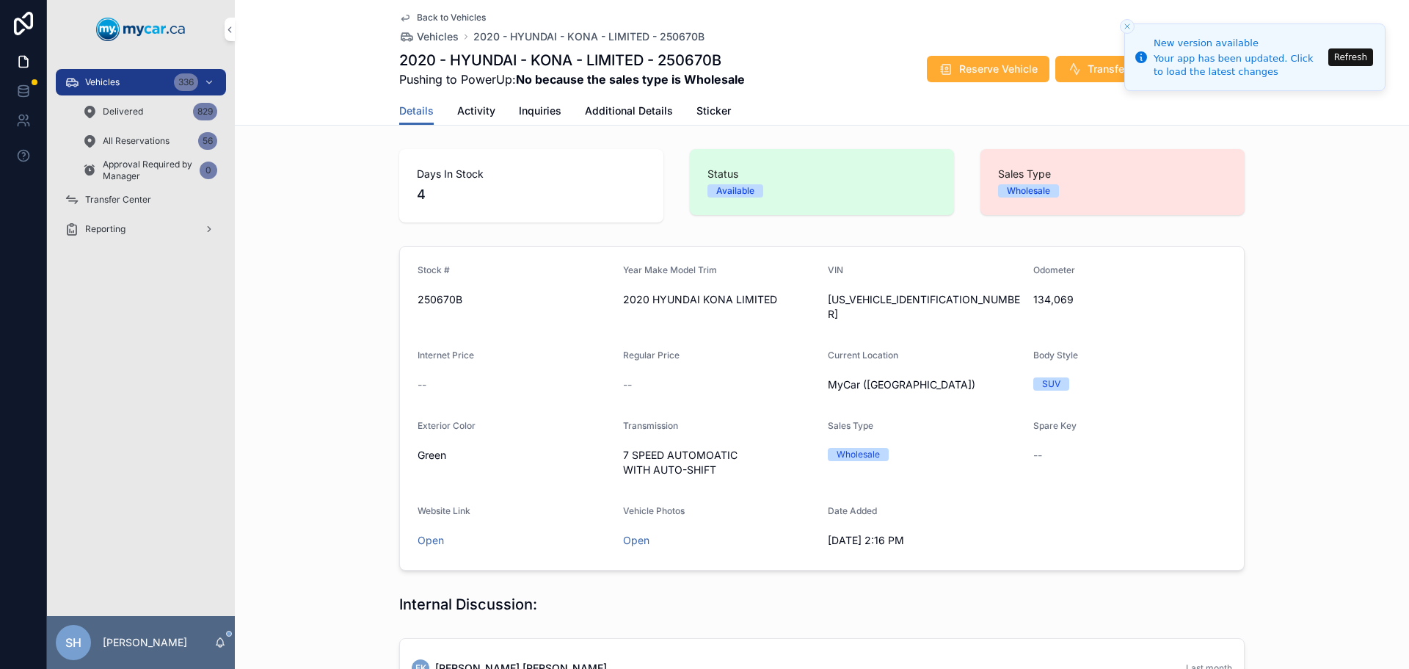
drag, startPoint x: 152, startPoint y: 76, endPoint x: 208, endPoint y: 0, distance: 93.9
click at [152, 76] on div "Vehicles 336" at bounding box center [141, 81] width 153 height 23
